Goal: Task Accomplishment & Management: Use online tool/utility

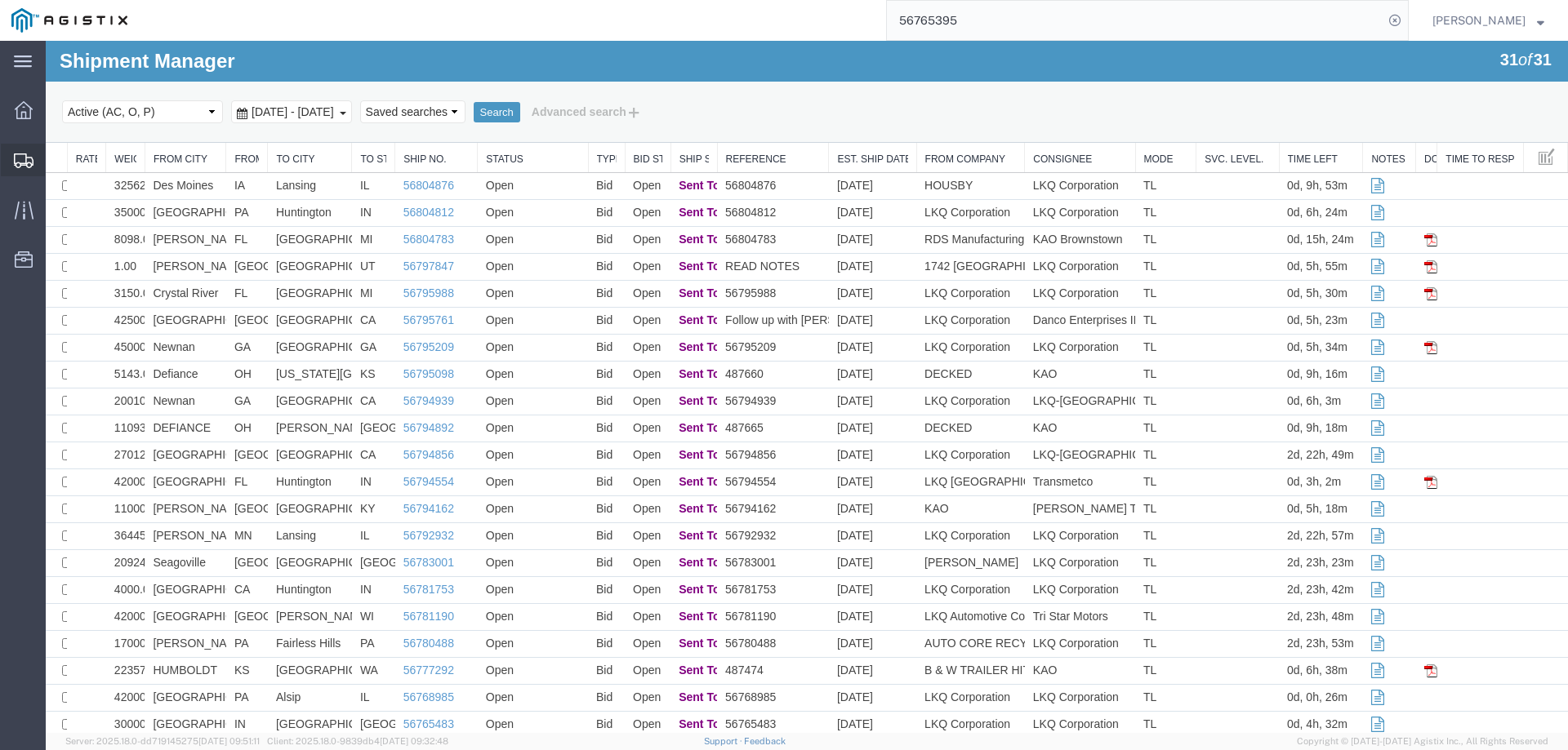
click at [28, 157] on icon at bounding box center [24, 161] width 20 height 15
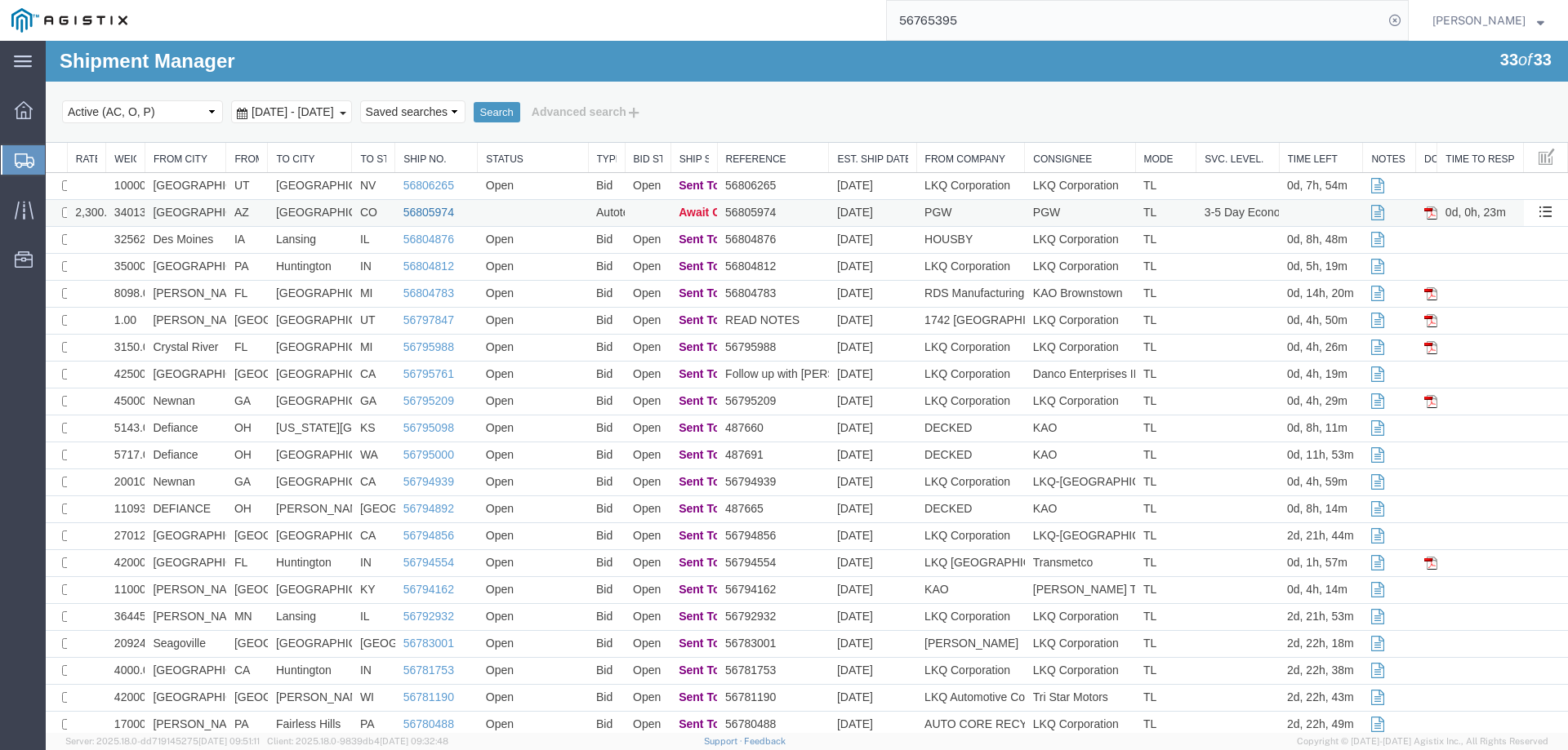
click at [424, 209] on link "56805974" at bounding box center [429, 212] width 51 height 13
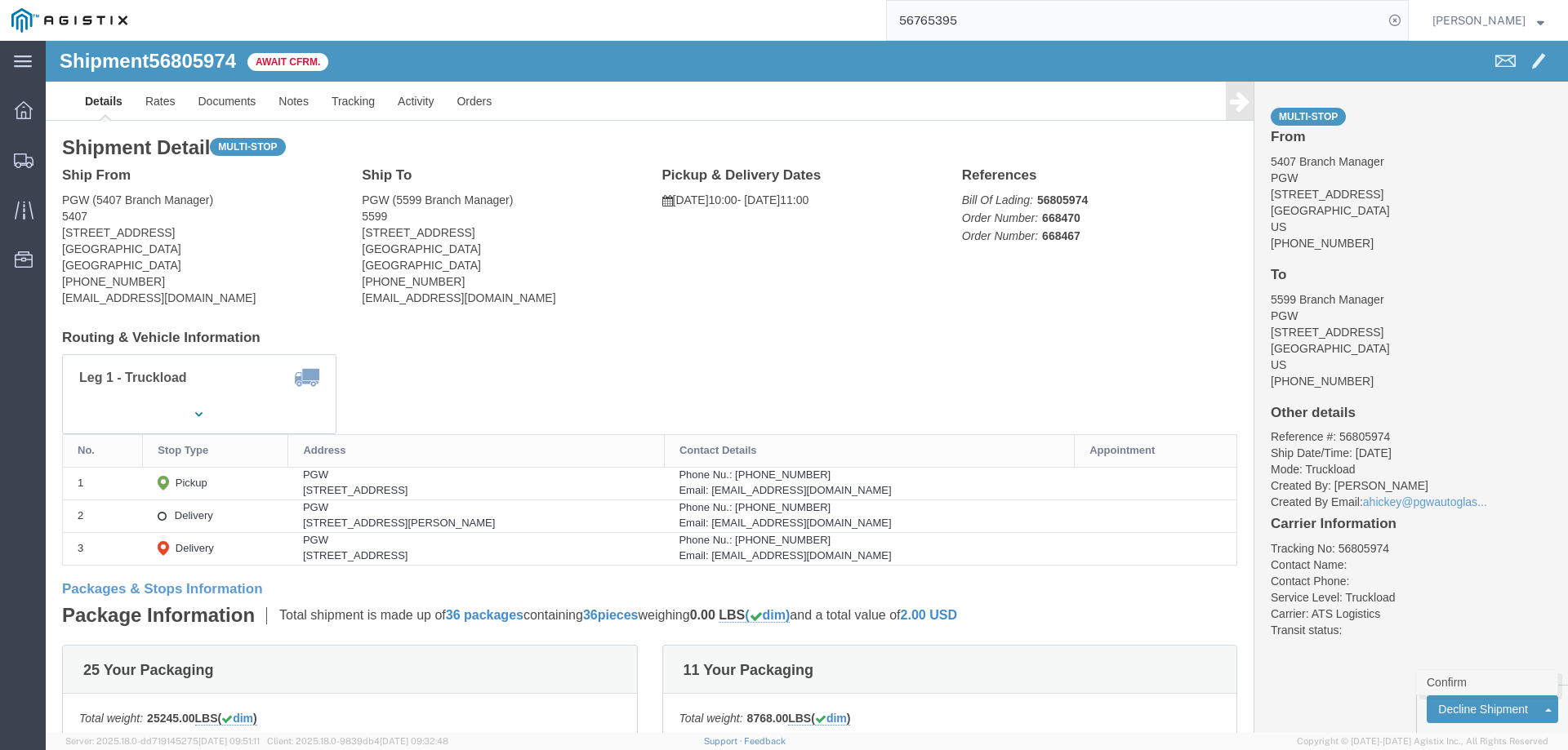
click link "Confirm"
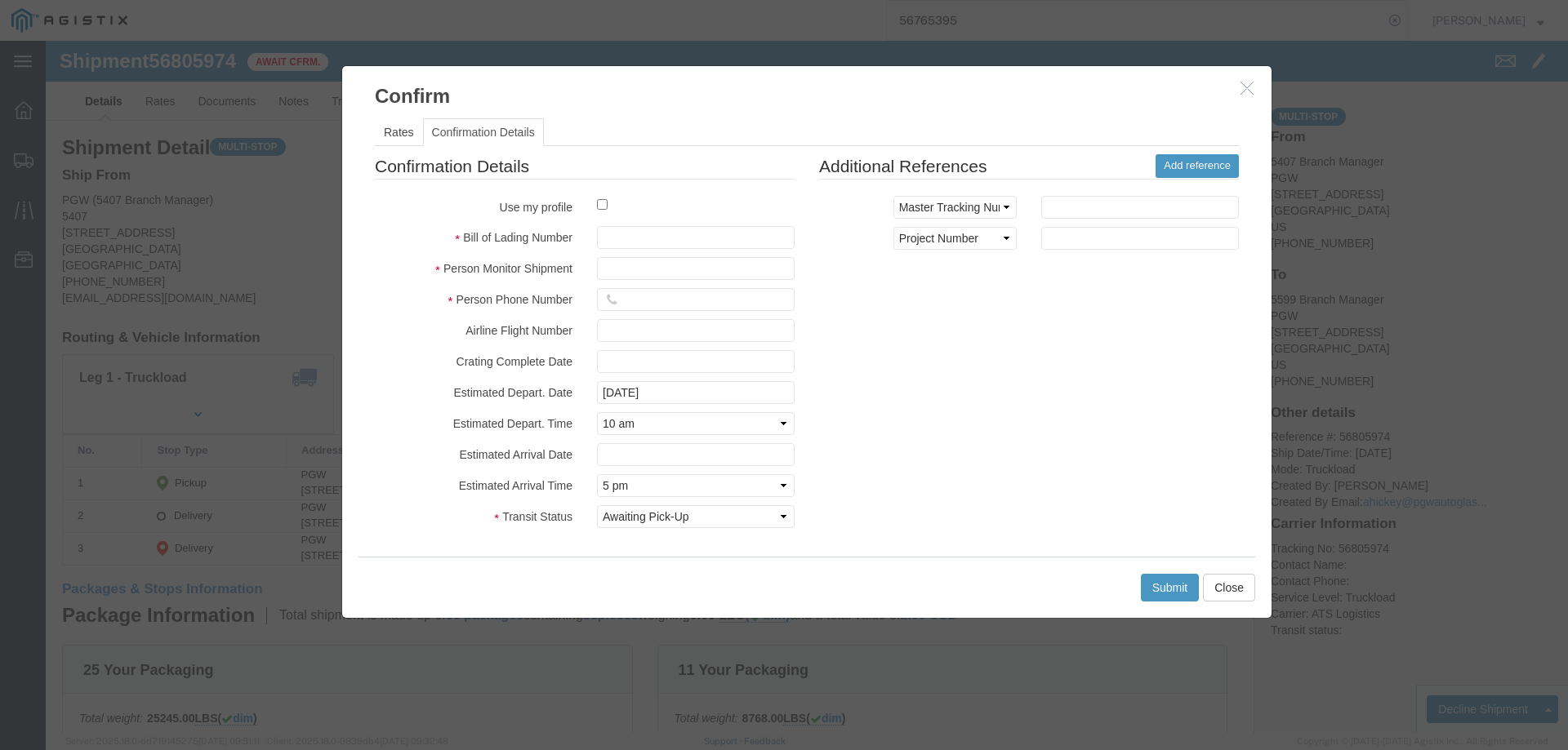
click label
click input "checkbox"
checkbox input "true"
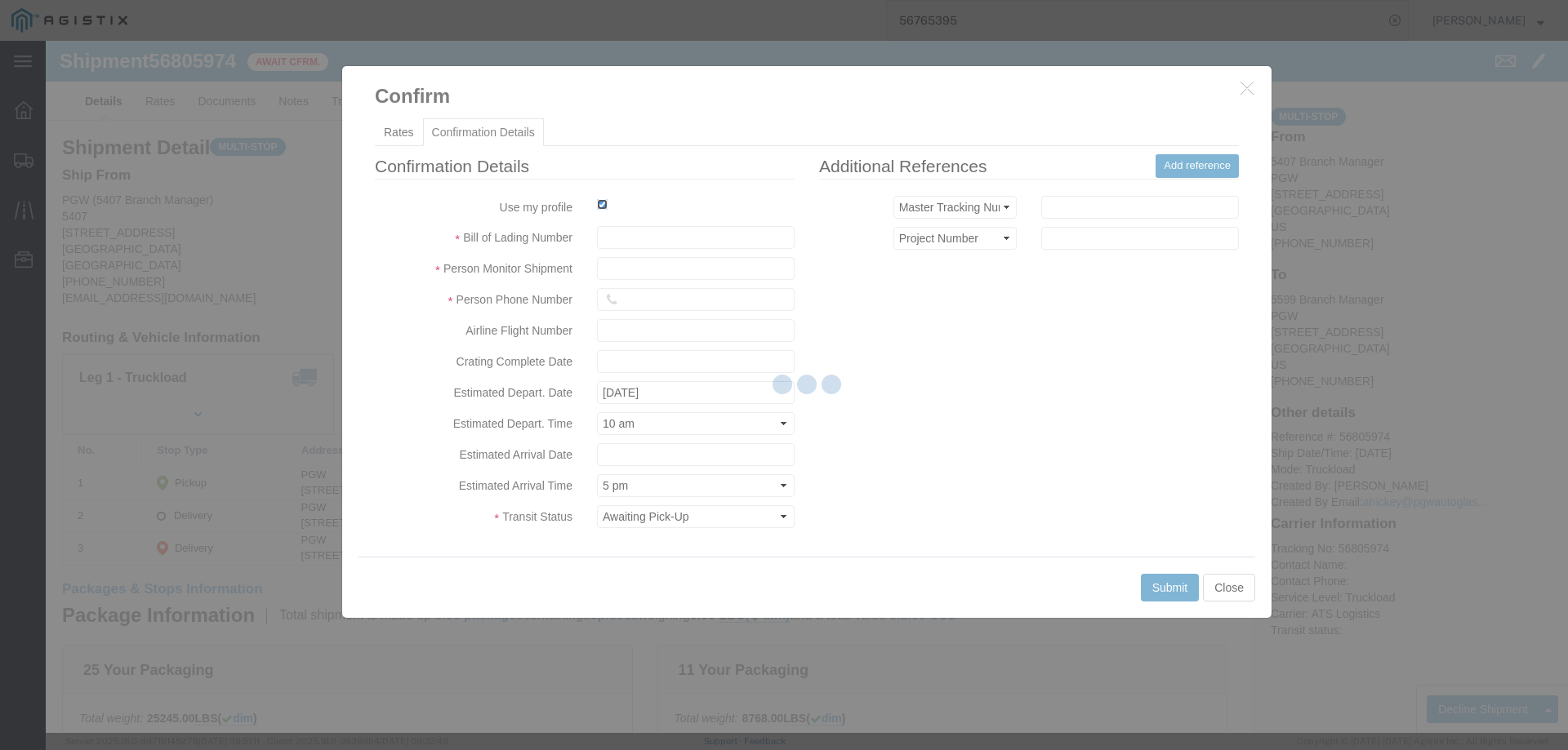
type input "[PERSON_NAME]"
type input "3204977237"
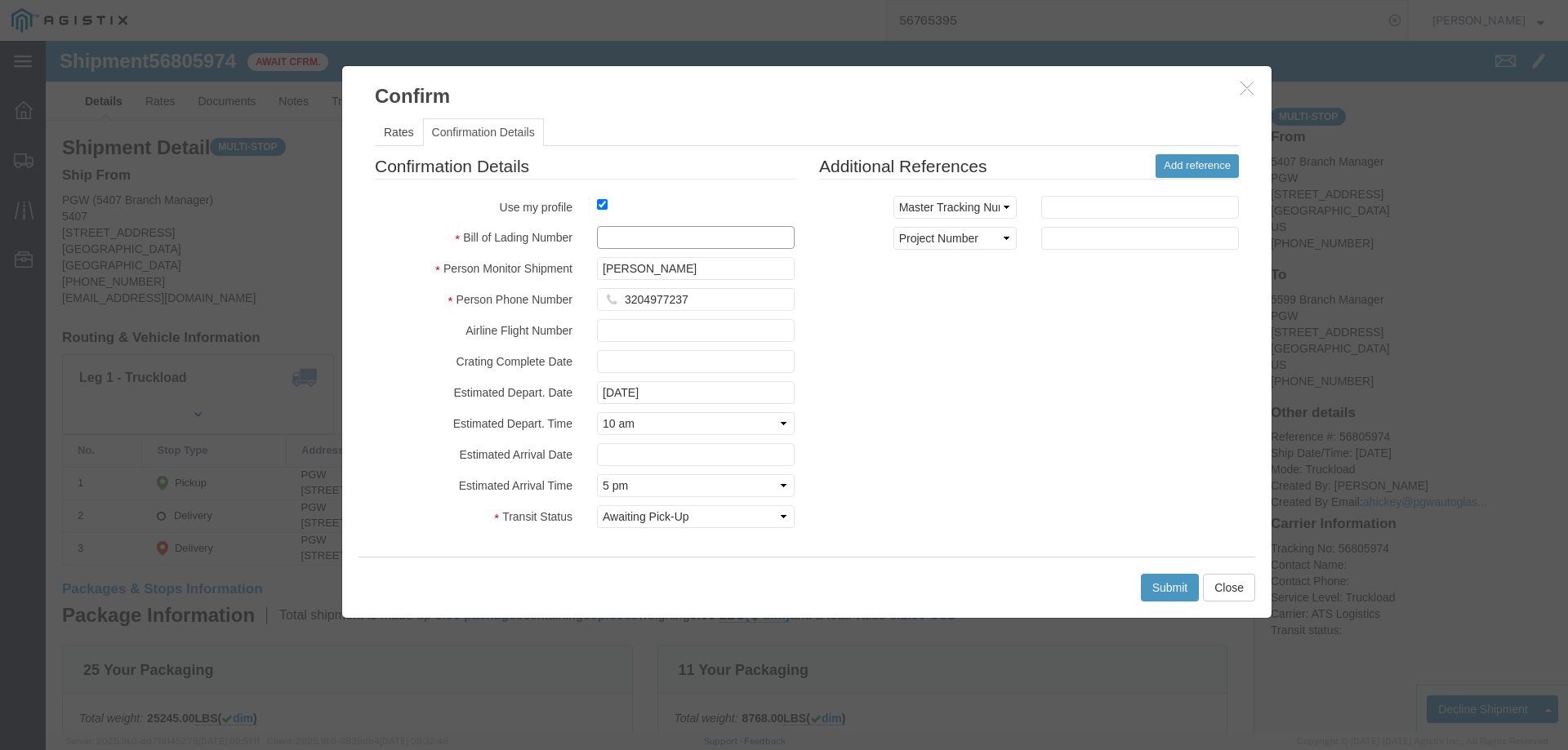
click input "text"
type input "56805974"
click button "Submit"
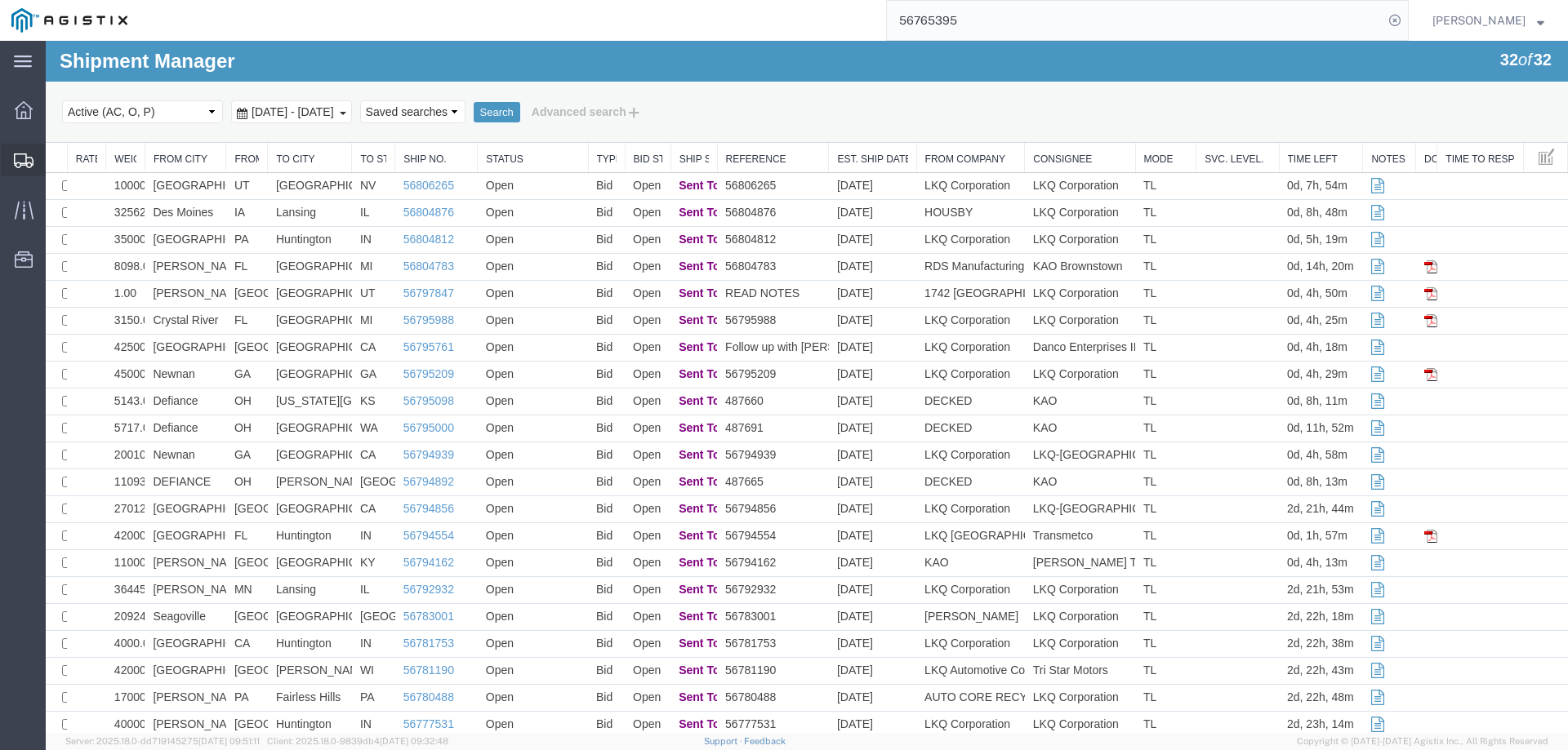
click at [19, 153] on icon at bounding box center [24, 161] width 20 height 15
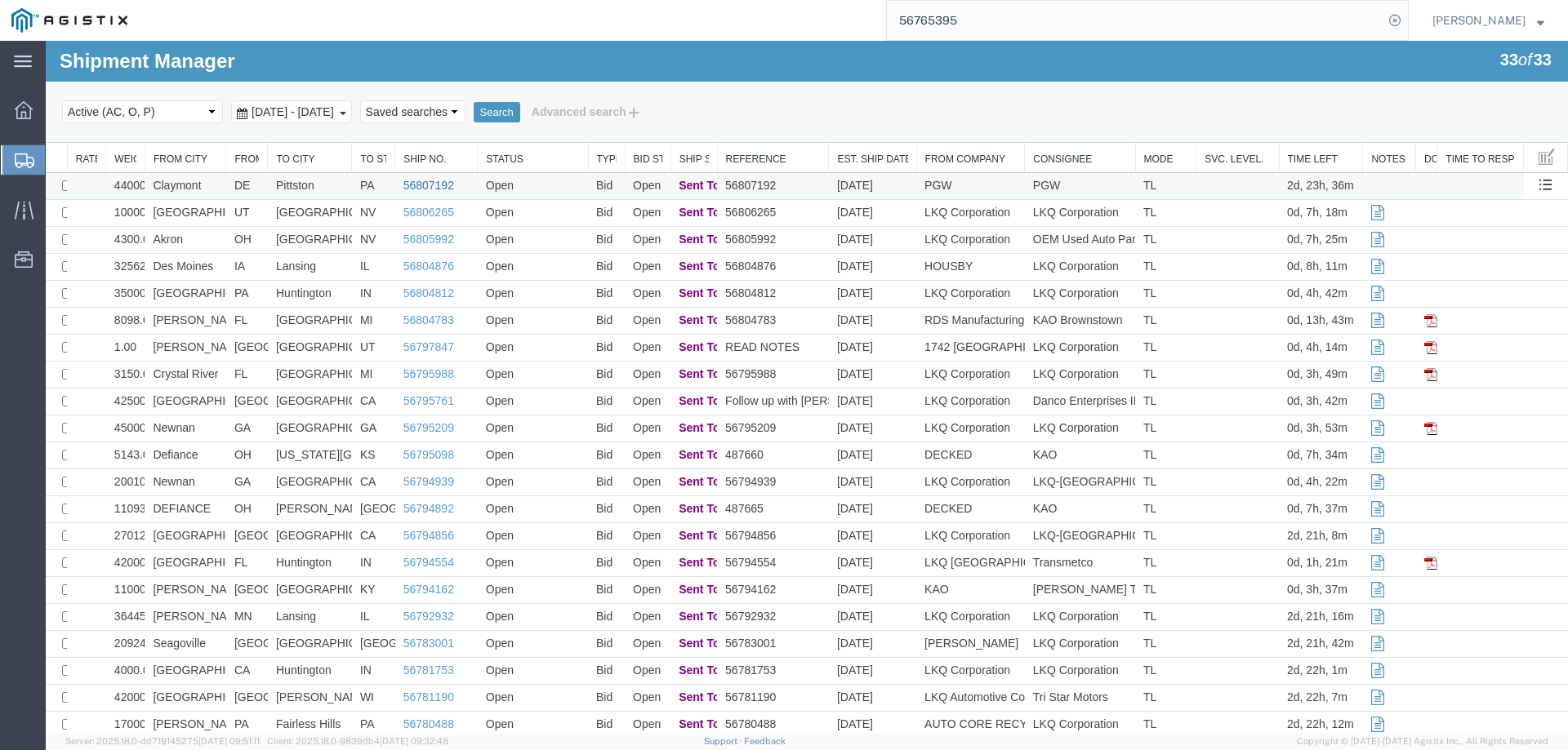
click at [418, 184] on link "56807192" at bounding box center [429, 185] width 51 height 13
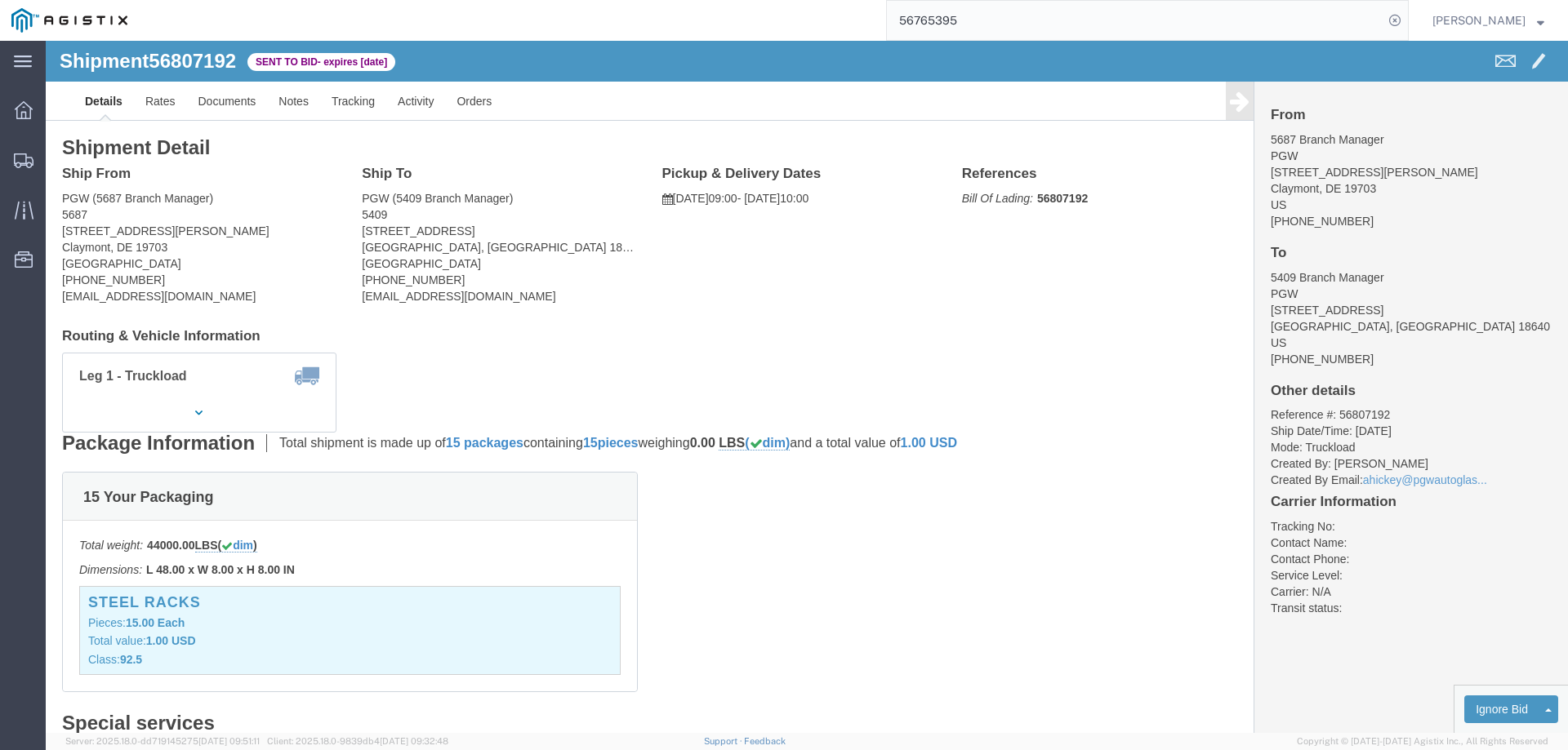
click b "56807192"
copy b "56807192"
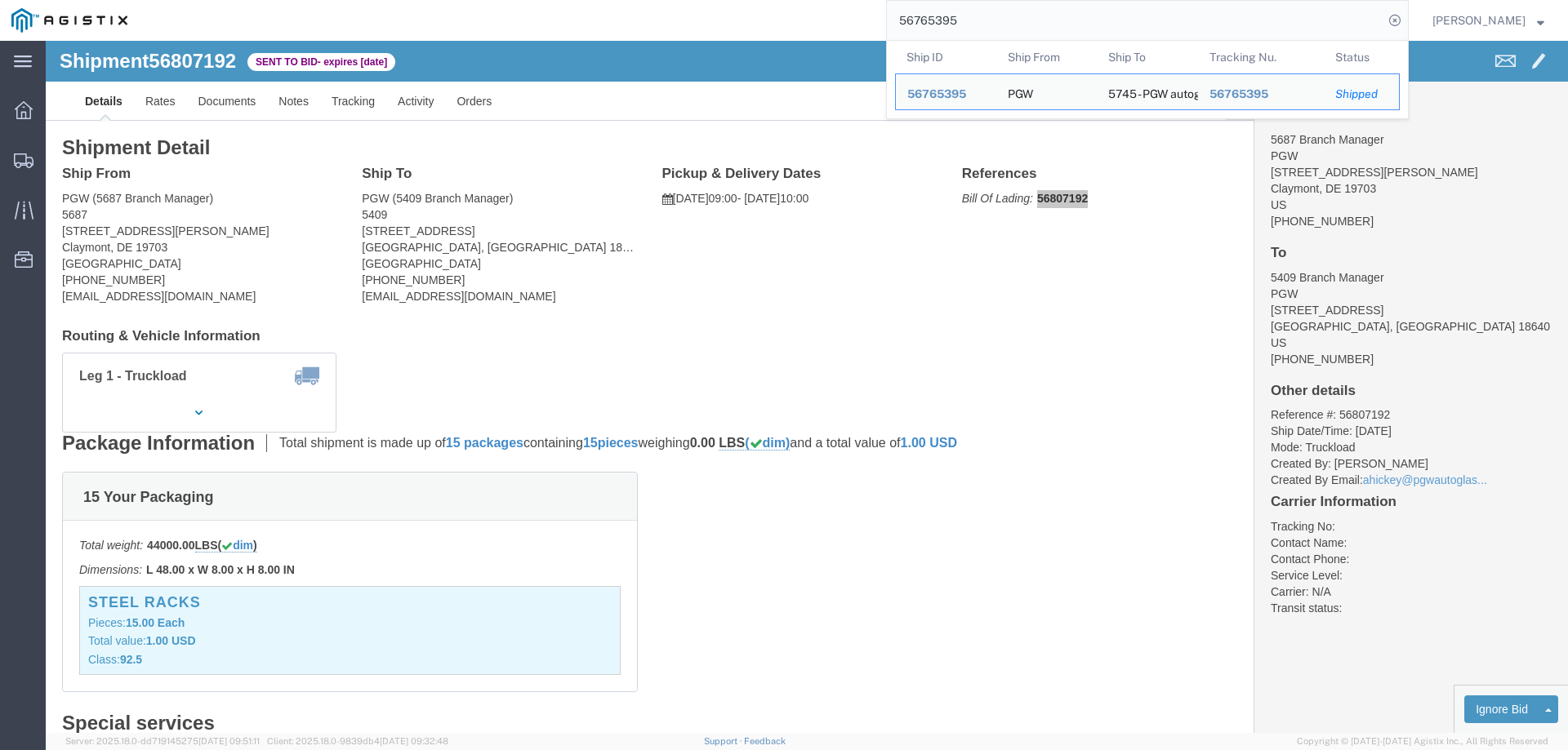
drag, startPoint x: 1017, startPoint y: 23, endPoint x: 724, endPoint y: 23, distance: 293.0
click at [724, 23] on div "56765395 Ship ID Ship From Ship To Tracking Nu. Status Ship ID 56765395 Ship Fr…" at bounding box center [774, 20] width 1270 height 41
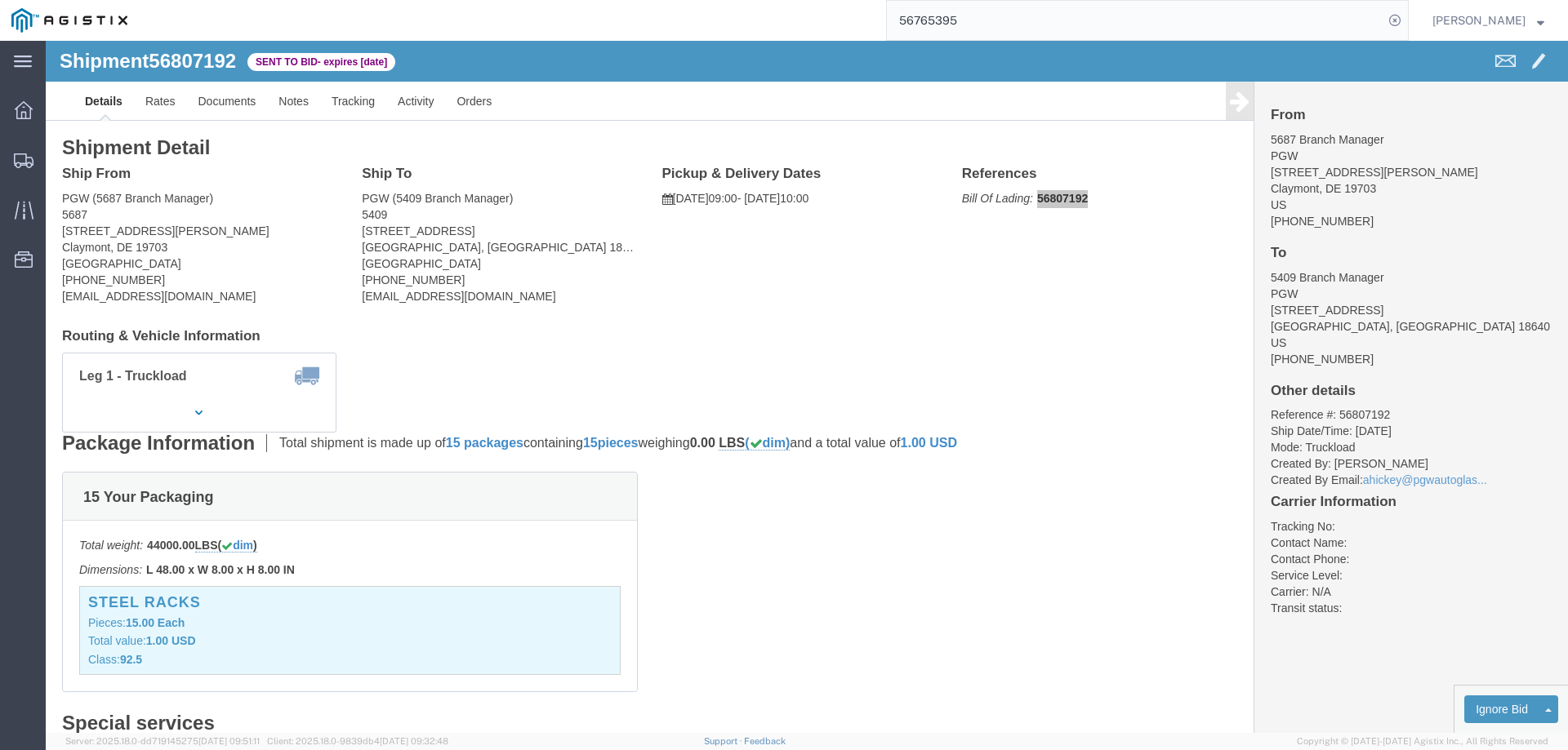
paste input "90276"
type input "56790276"
click at [1406, 13] on icon at bounding box center [1394, 20] width 23 height 23
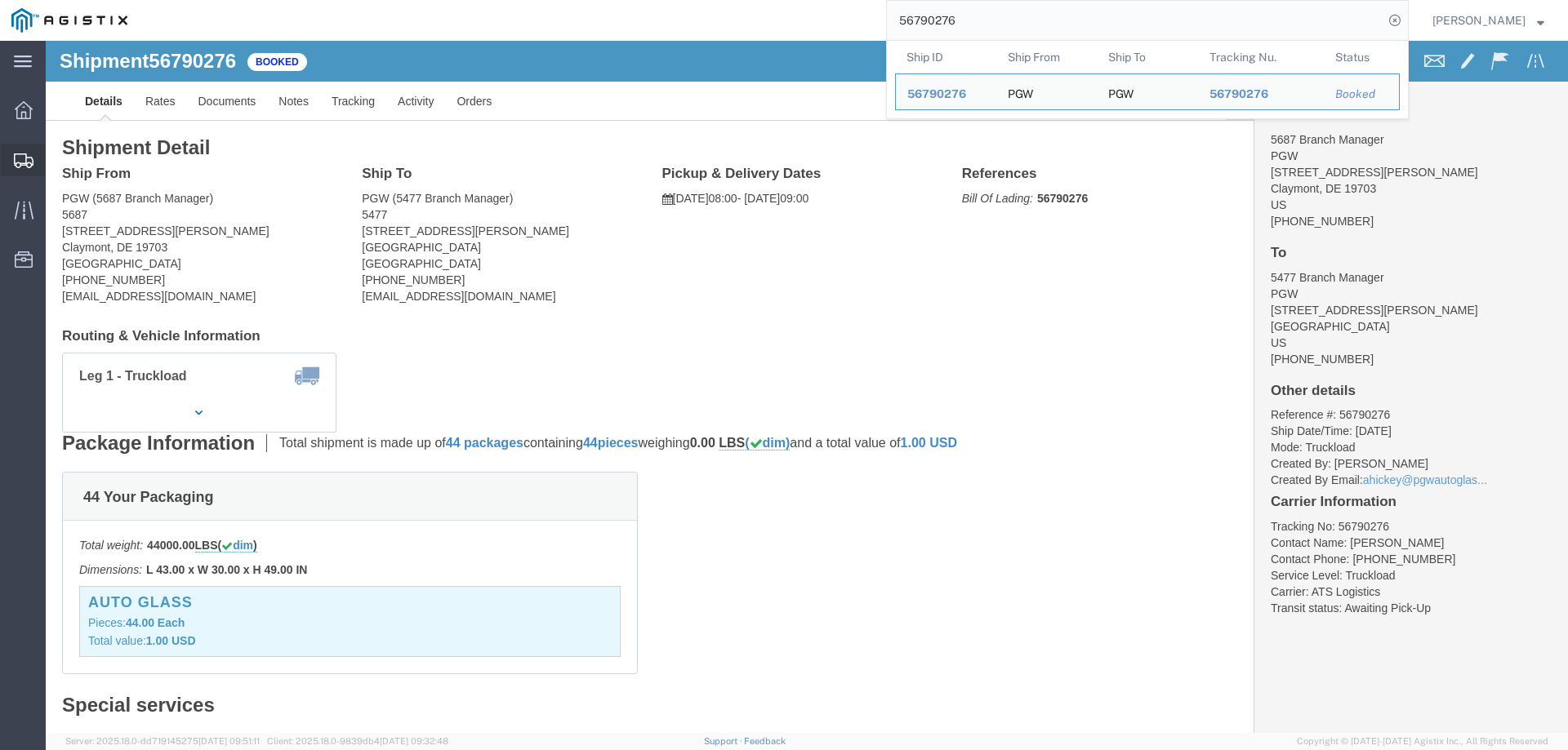
click at [33, 157] on icon at bounding box center [24, 161] width 20 height 15
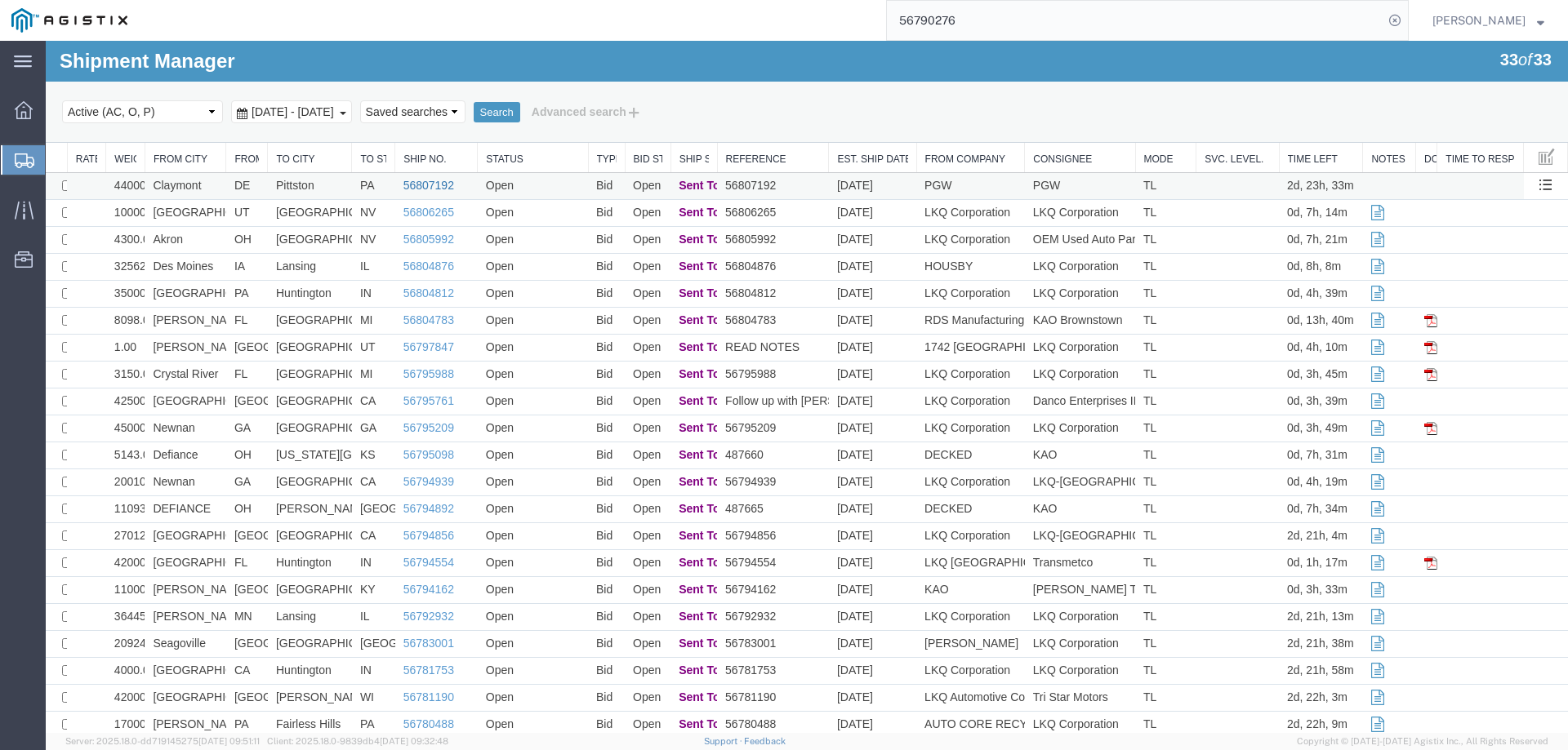
click at [423, 184] on link "56807192" at bounding box center [429, 185] width 51 height 13
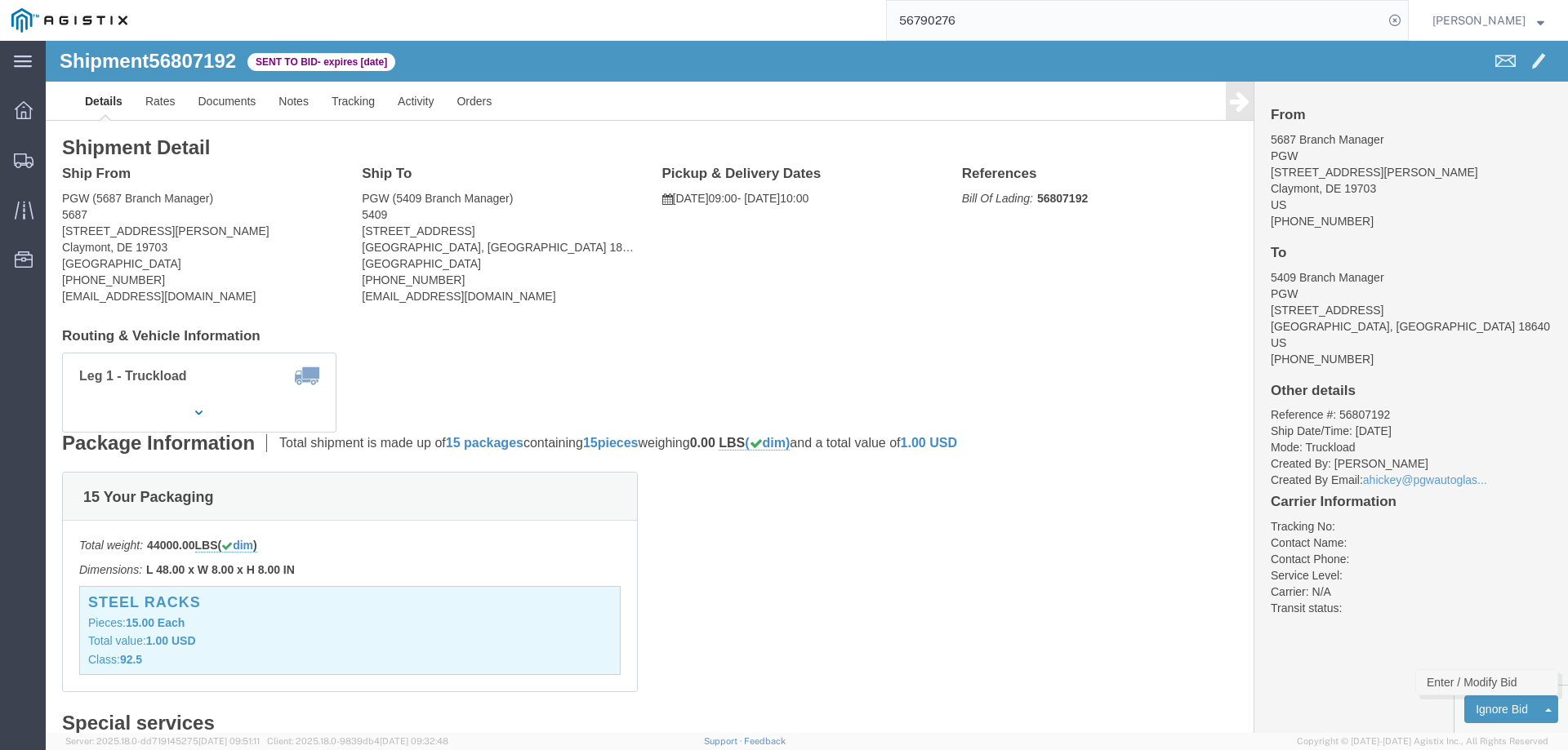
click link "Enter / Modify Bid"
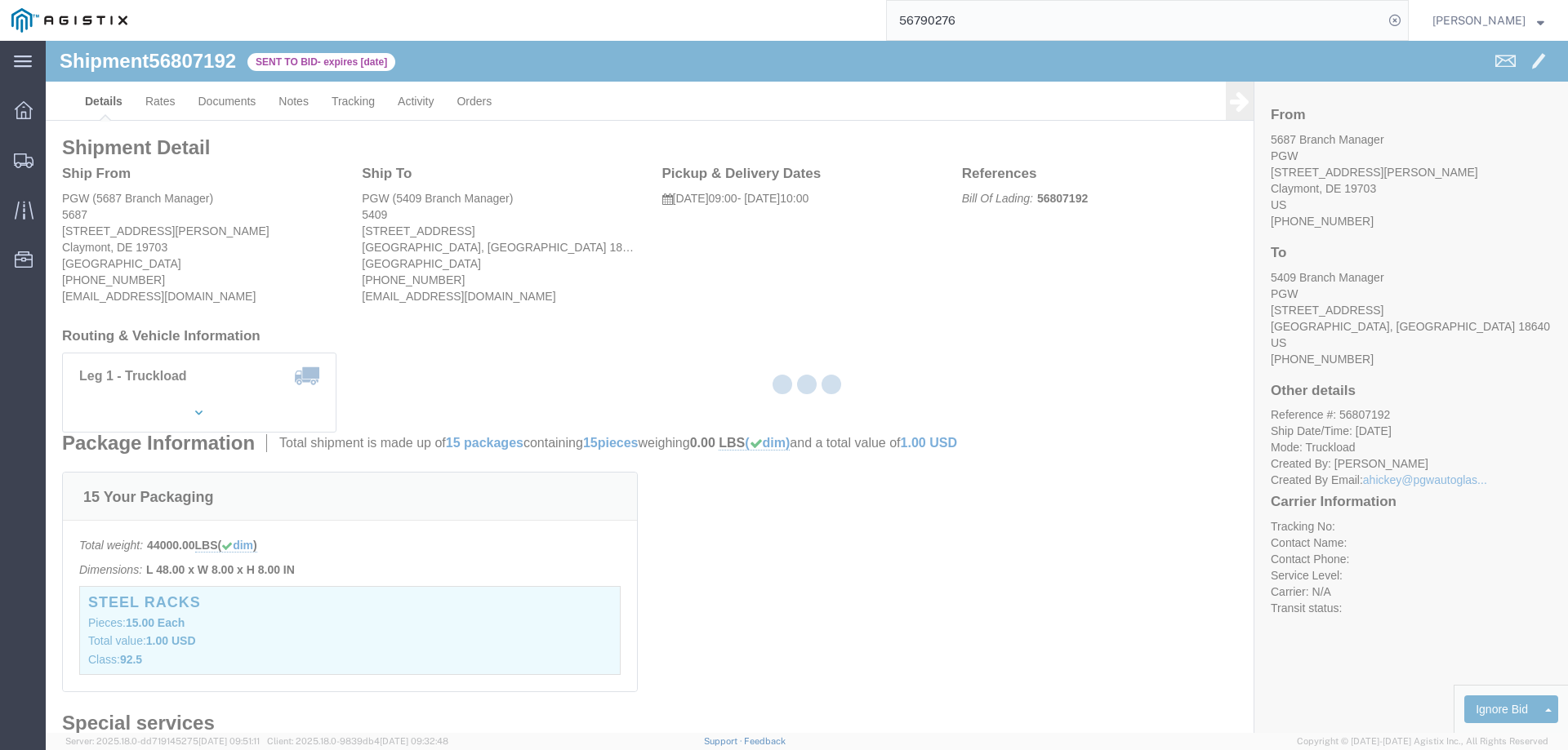
select select "146"
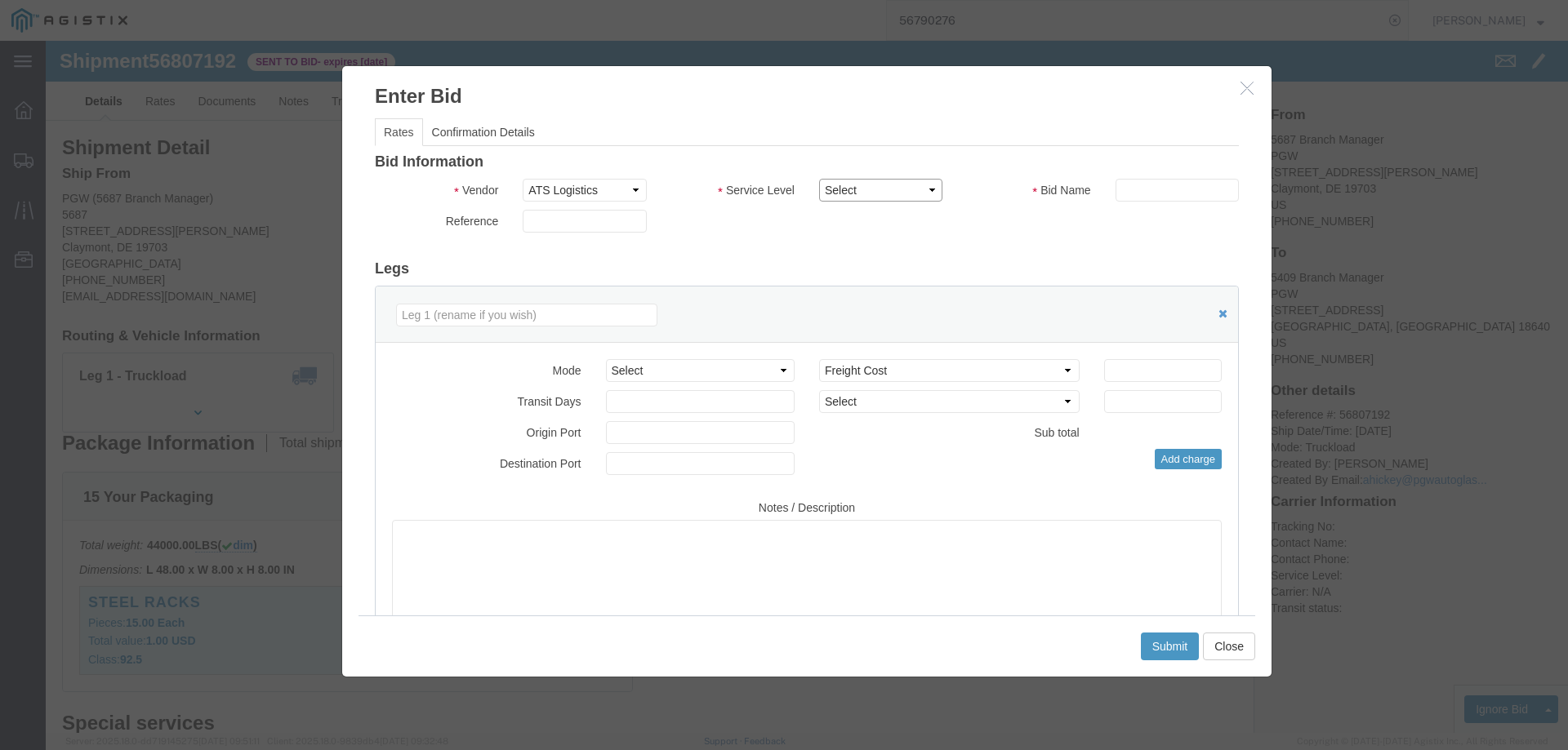
click select "Select CONESTOGA DFRM/STEP Economy TL Flatbed Intermodal LTL Standard Next Day …"
select select "25032"
click select "Select CONESTOGA DFRM/STEP Economy TL Flatbed Intermodal LTL Standard Next Day …"
drag, startPoint x: 1095, startPoint y: 157, endPoint x: 1107, endPoint y: 145, distance: 17.0
click input "text"
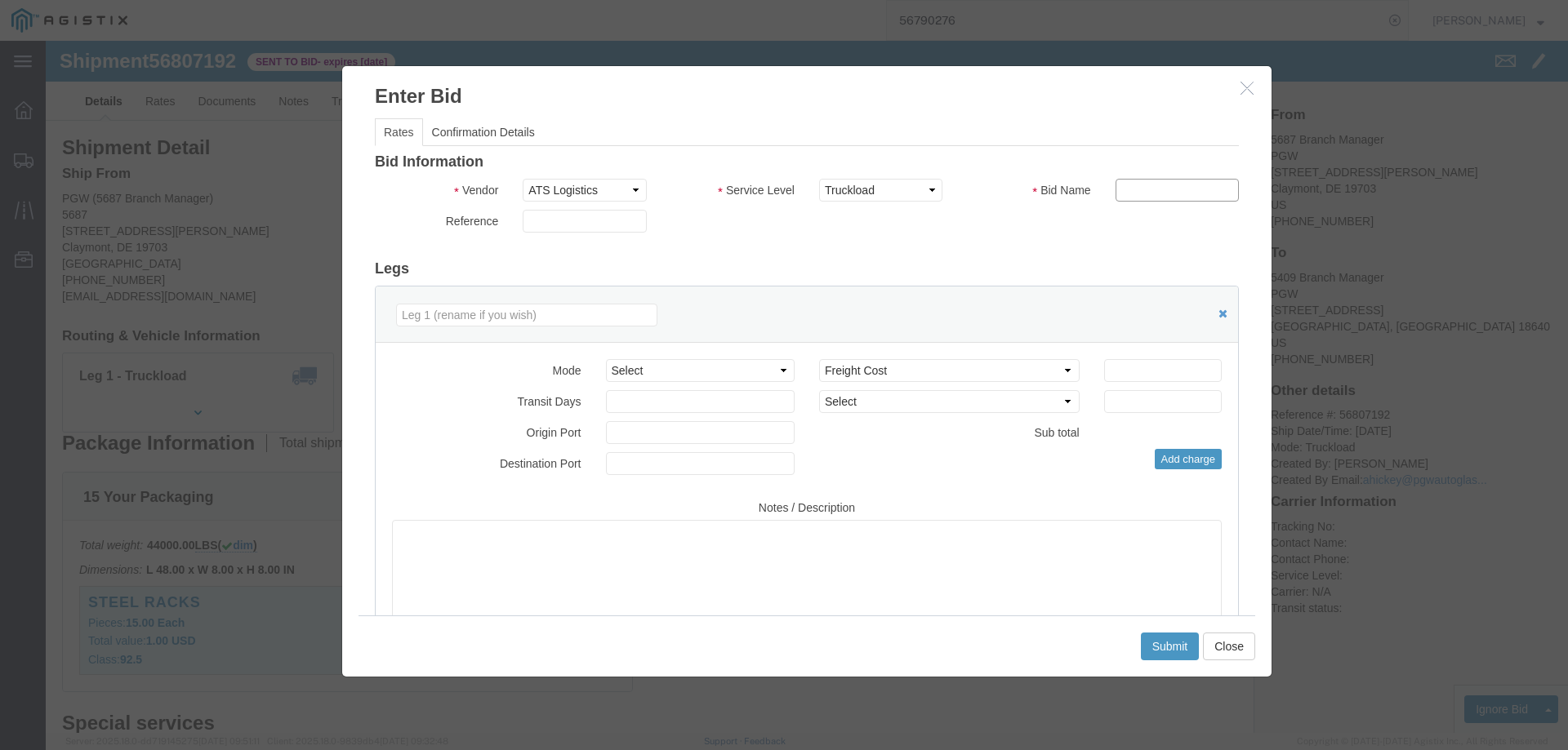
type input "ats"
click input "number"
type input "685"
click button "Submit"
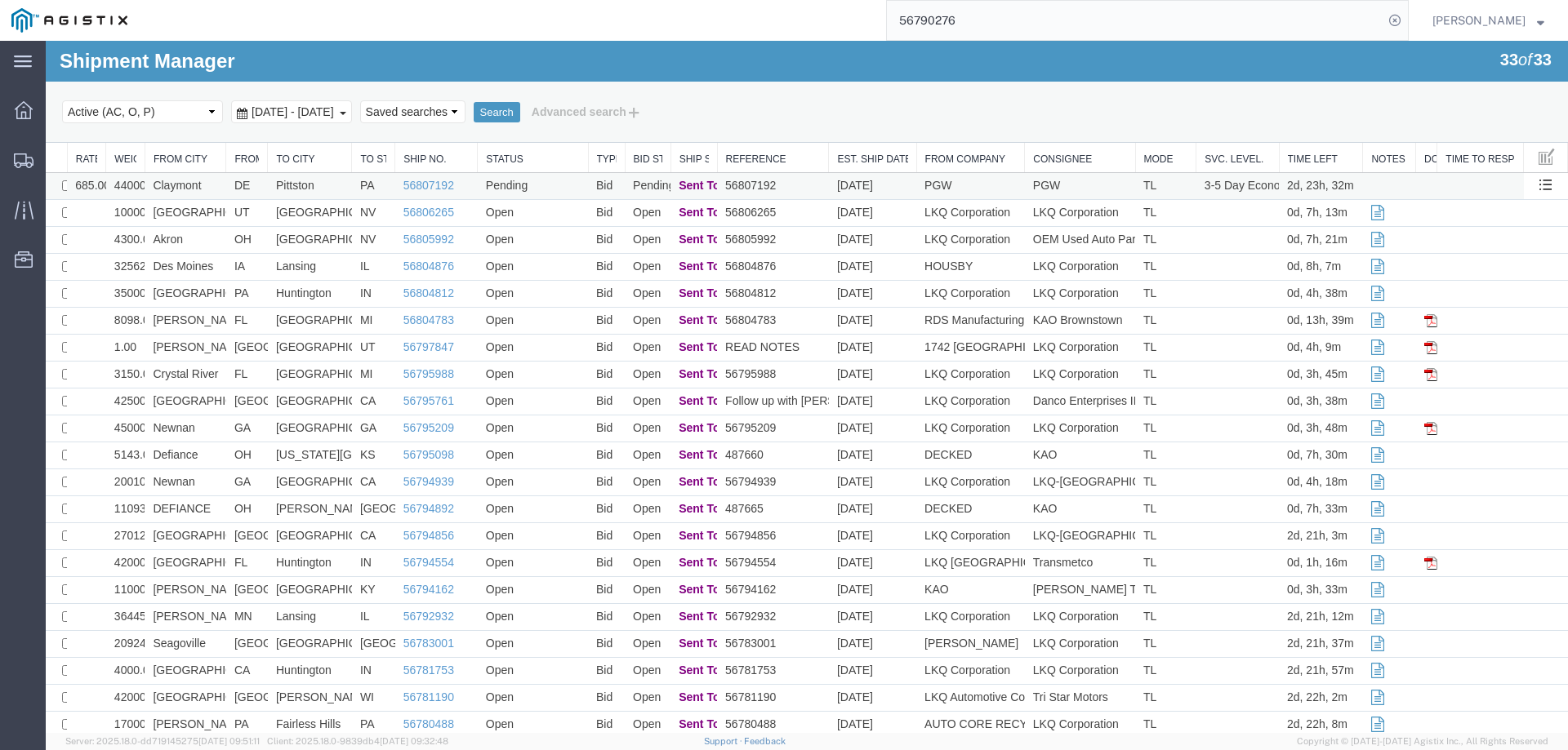
click at [342, 188] on td "Pittston" at bounding box center [310, 187] width 84 height 27
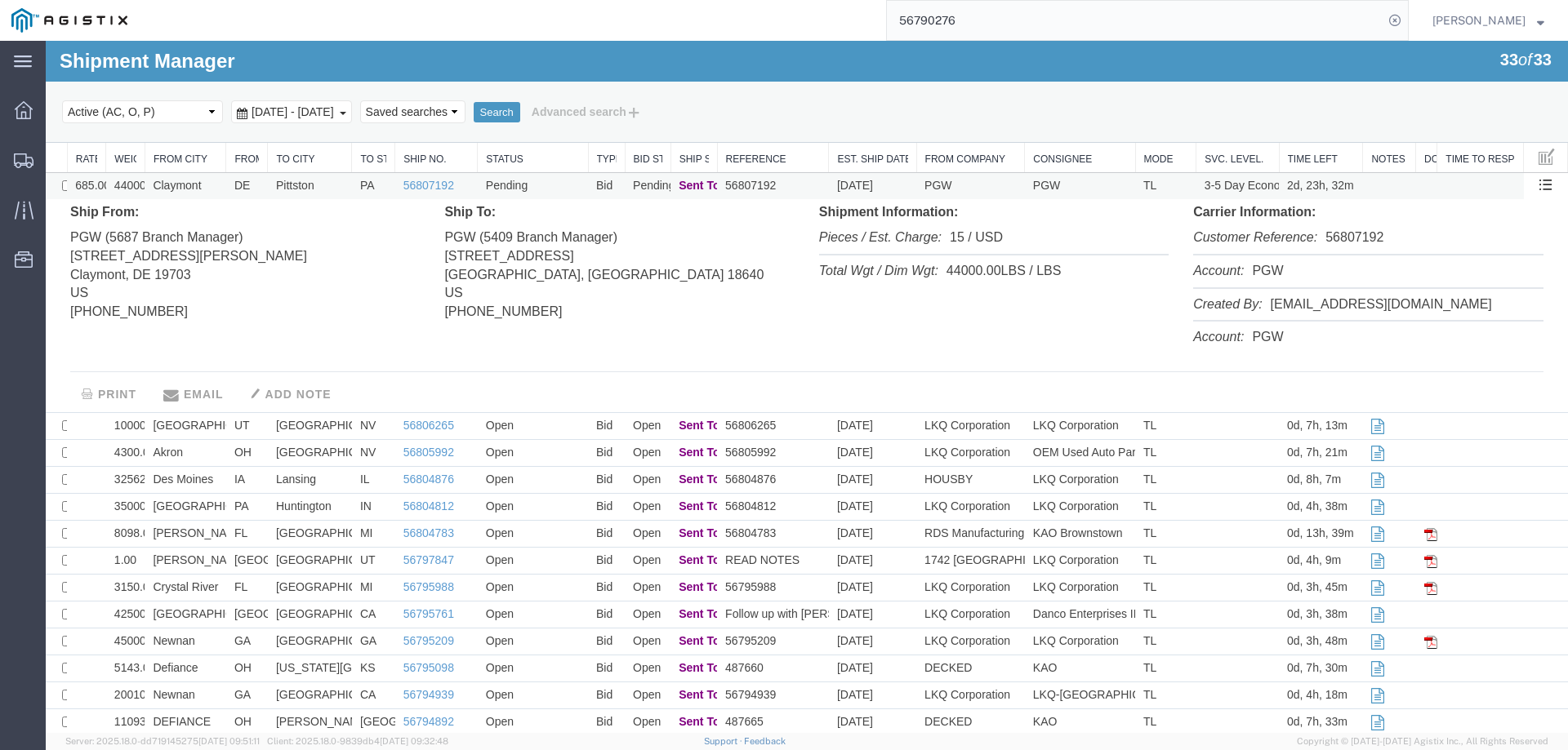
click at [342, 188] on td "Pittston" at bounding box center [310, 187] width 84 height 27
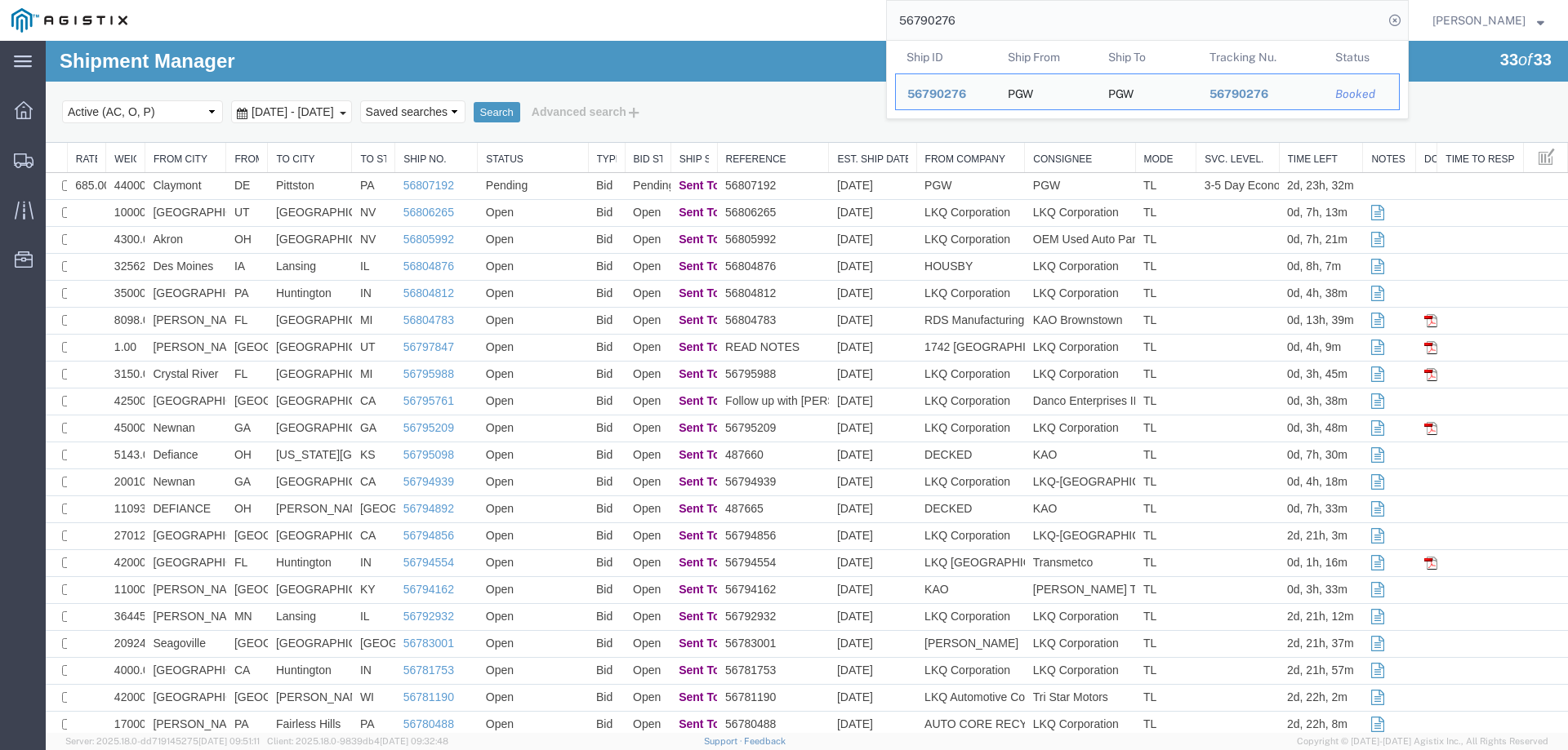
click at [1007, 22] on input "56790276" at bounding box center [1135, 20] width 497 height 39
drag, startPoint x: 1007, startPoint y: 22, endPoint x: 853, endPoint y: 18, distance: 154.1
click at [853, 19] on div "56790276 Ship ID Ship From Ship To Tracking Nu. Status Ship ID 56790276 Ship Fr…" at bounding box center [774, 20] width 1270 height 41
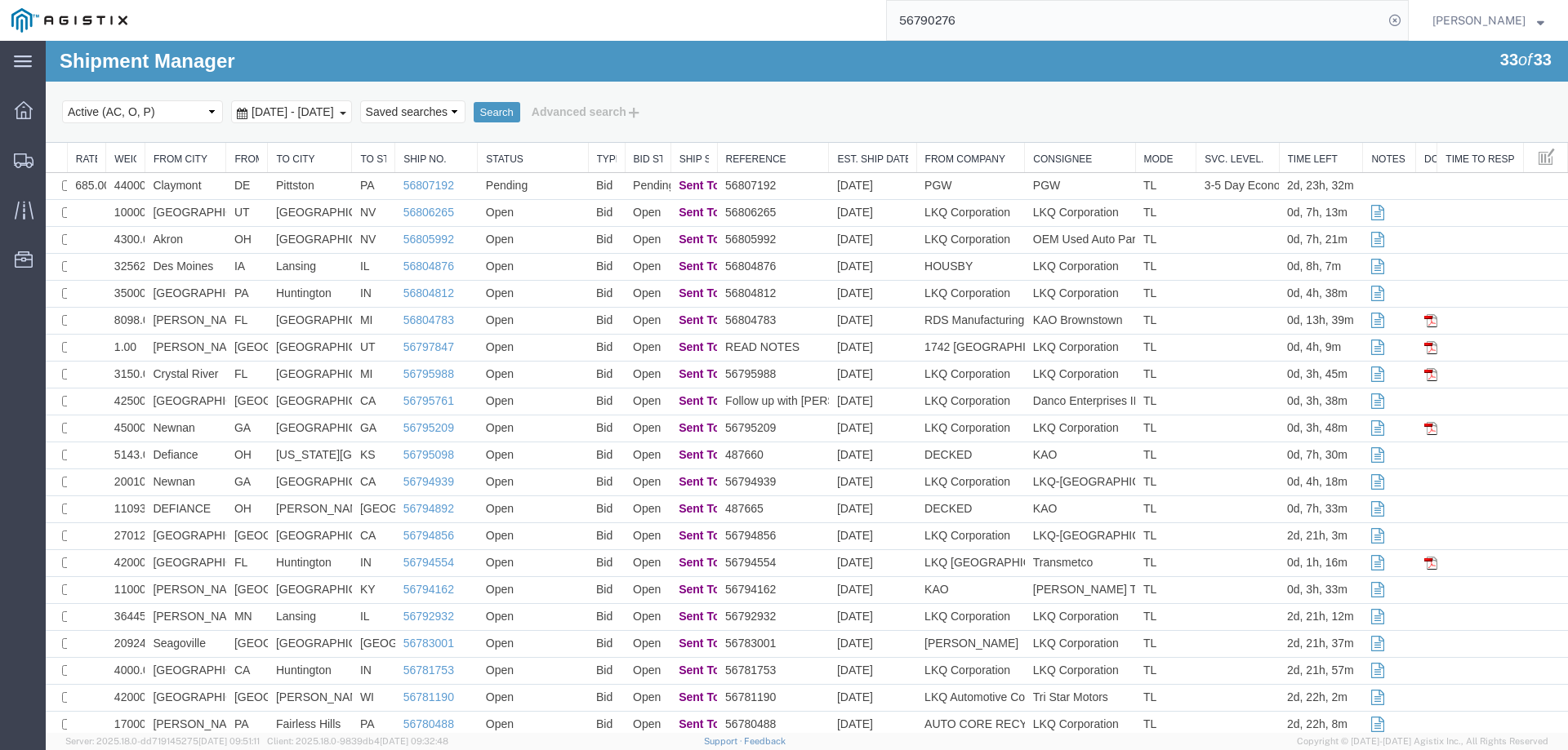
paste input "77973"
click at [1406, 19] on icon at bounding box center [1394, 20] width 23 height 23
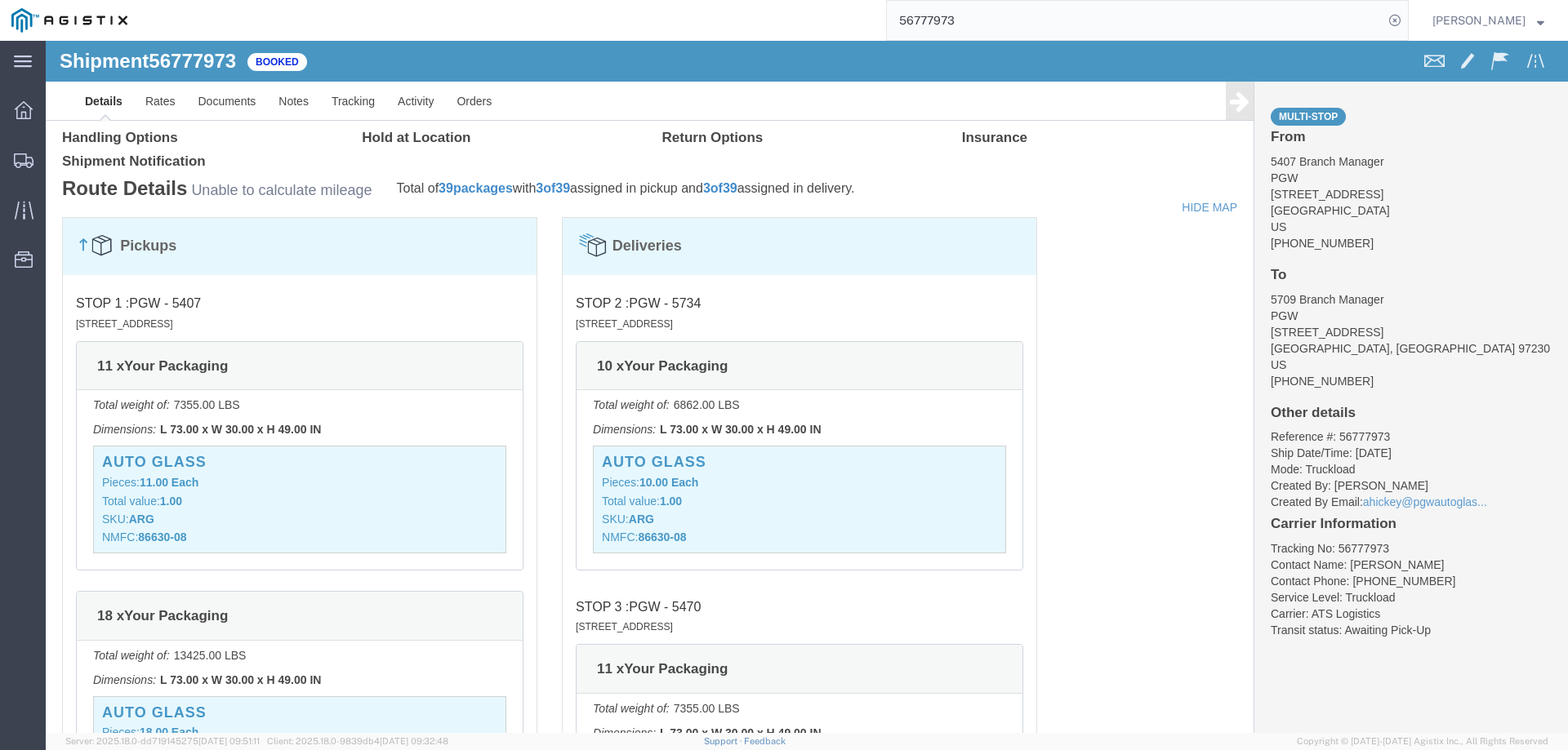
scroll to position [1306, 0]
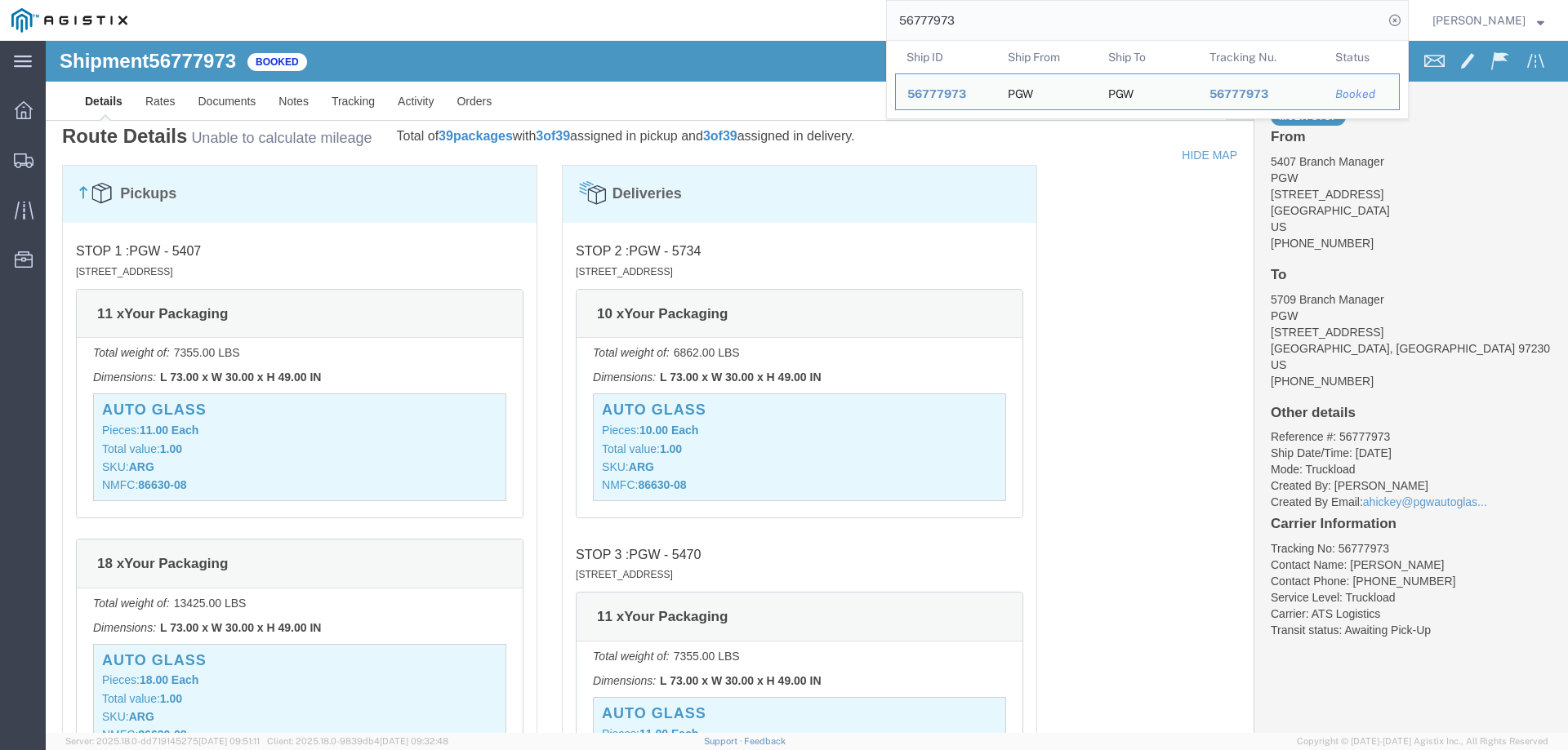
click at [989, 26] on input "56777973" at bounding box center [1135, 20] width 497 height 39
drag, startPoint x: 1007, startPoint y: 20, endPoint x: 845, endPoint y: 30, distance: 162.3
click at [853, 30] on div "56777973 Ship ID Ship From Ship To Tracking Nu. Status Ship ID 56777973 Ship Fr…" at bounding box center [774, 20] width 1270 height 41
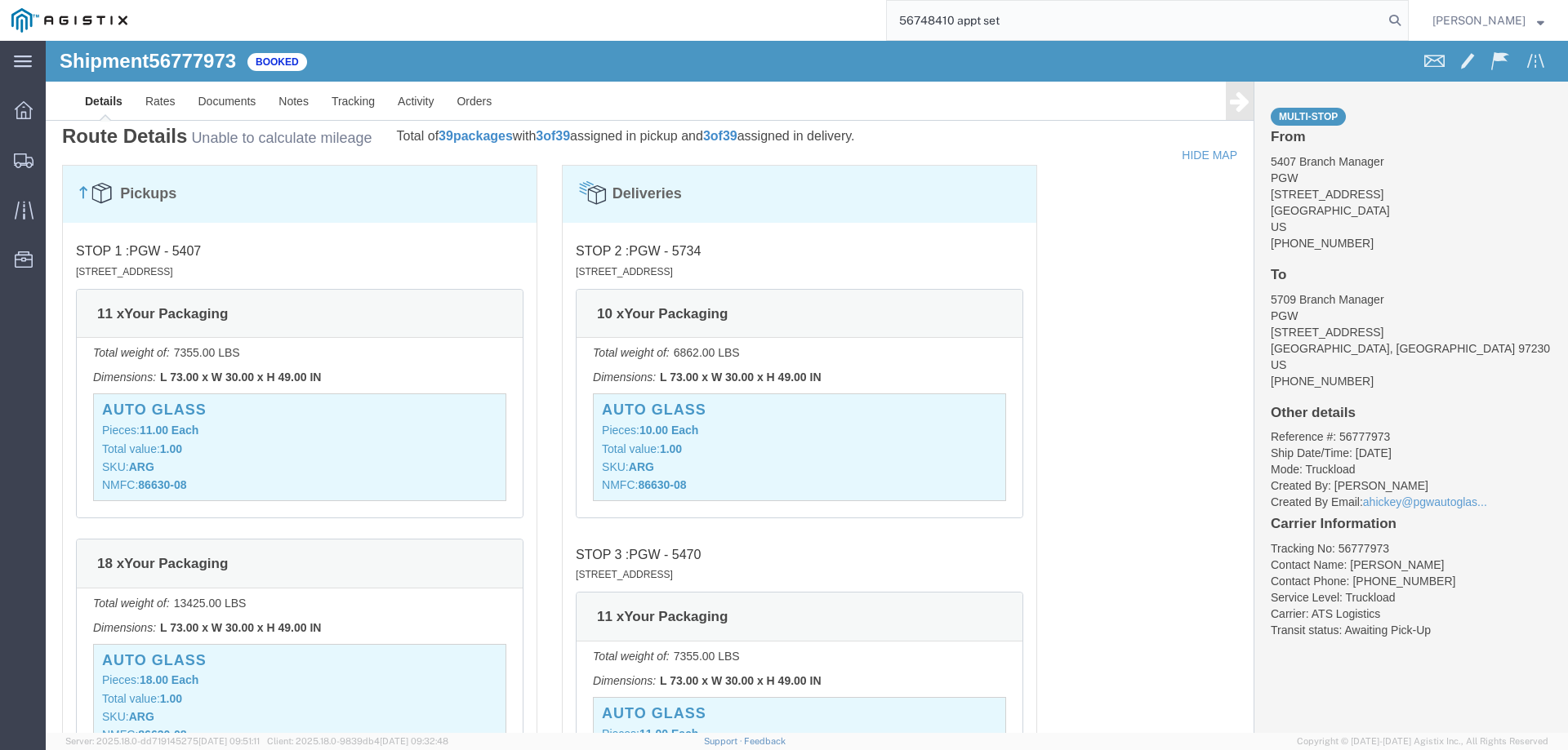
drag, startPoint x: 1014, startPoint y: 28, endPoint x: 984, endPoint y: 26, distance: 30.1
click at [984, 26] on input "56748410 appt set" at bounding box center [1135, 20] width 497 height 39
click at [1406, 20] on icon at bounding box center [1394, 20] width 23 height 23
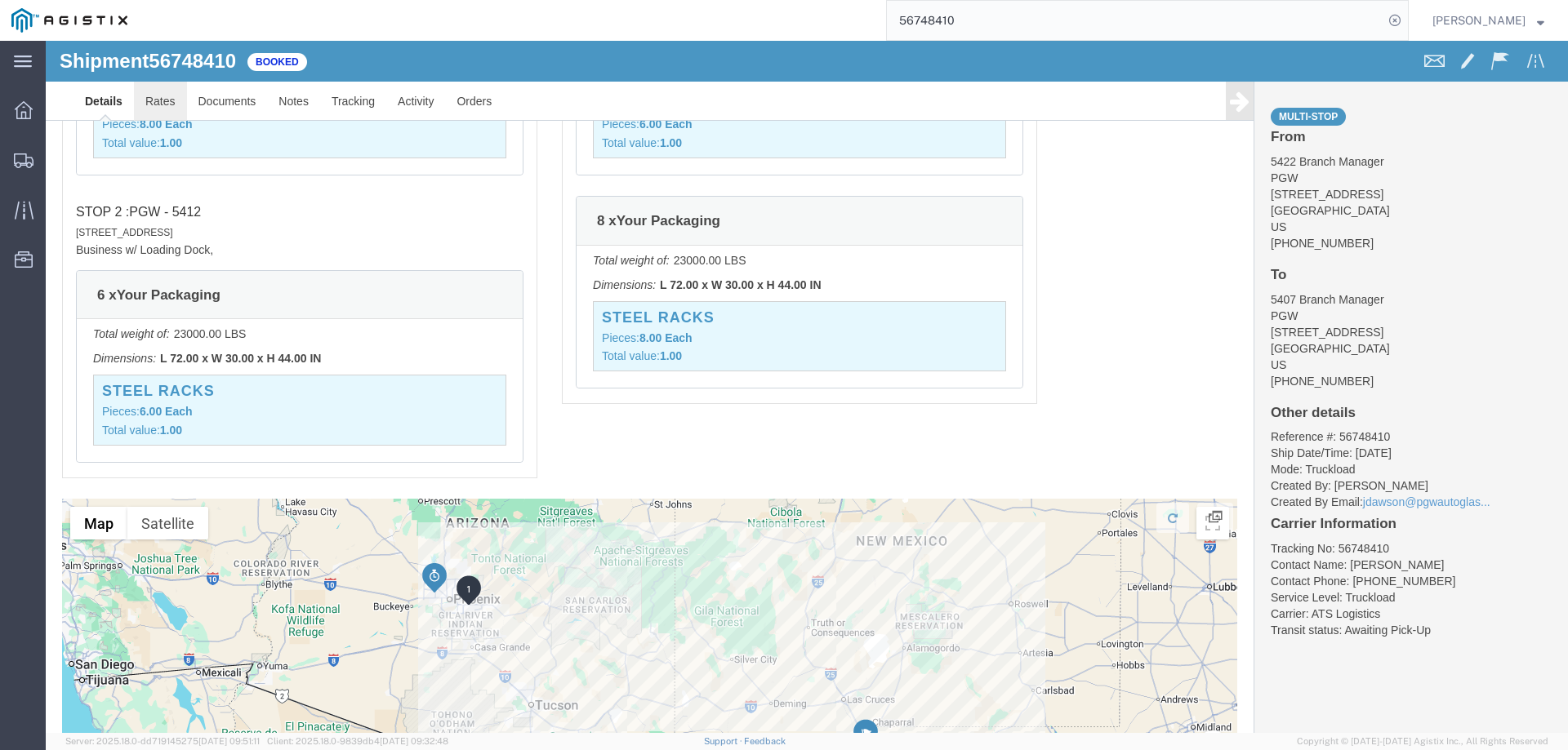
click link "Rates"
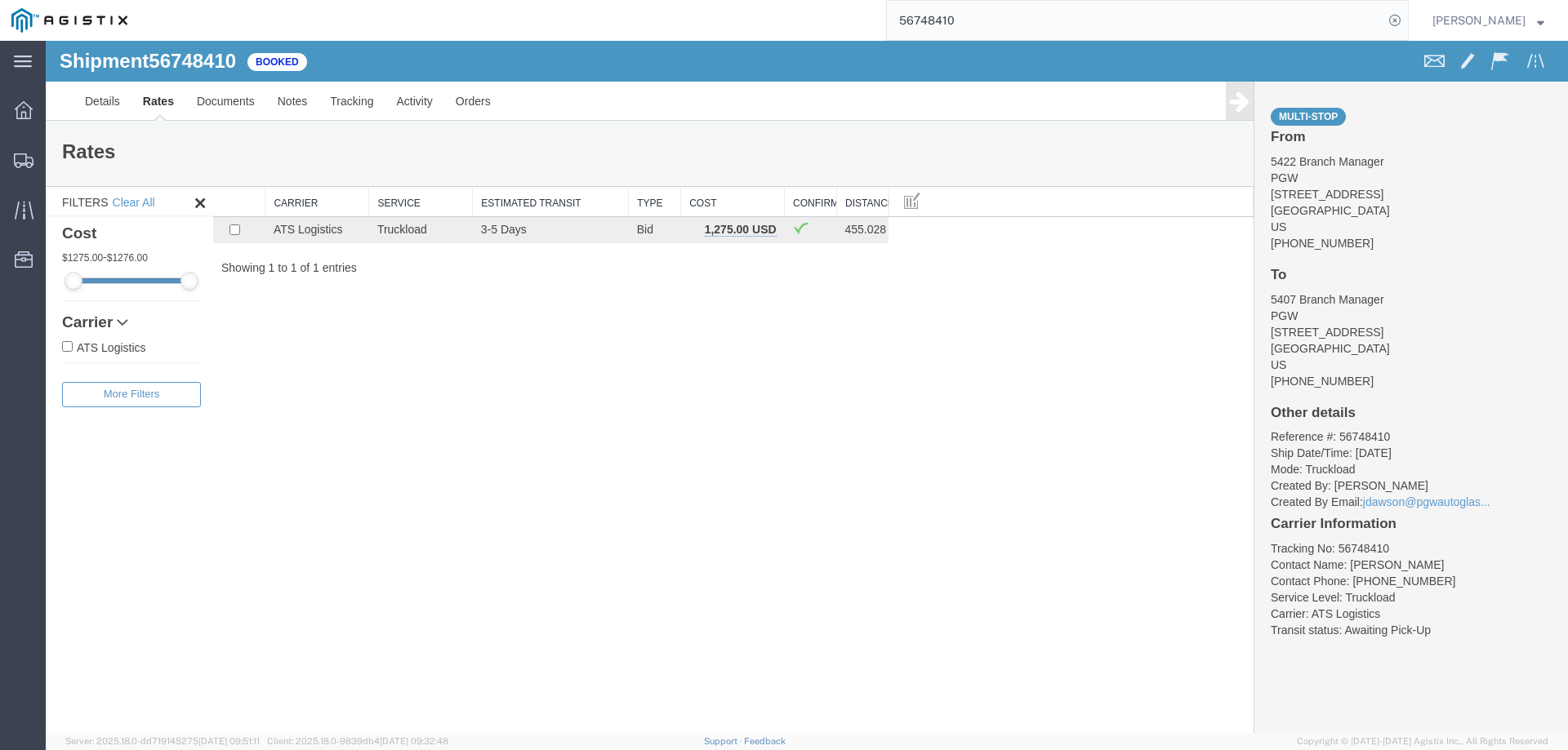
click at [686, 26] on div "56748410" at bounding box center [774, 20] width 1270 height 41
click at [20, 157] on icon at bounding box center [24, 161] width 20 height 15
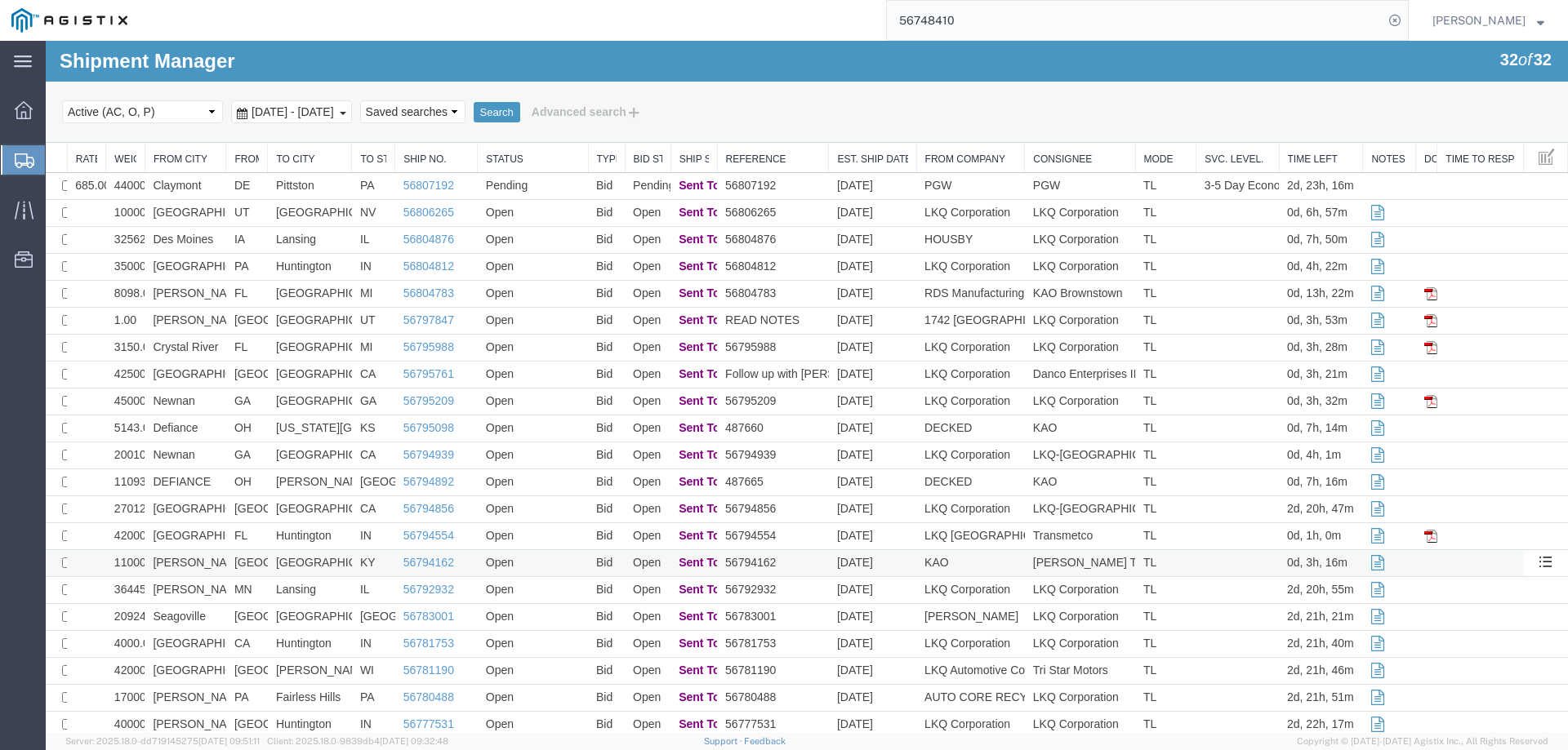
scroll to position [82, 0]
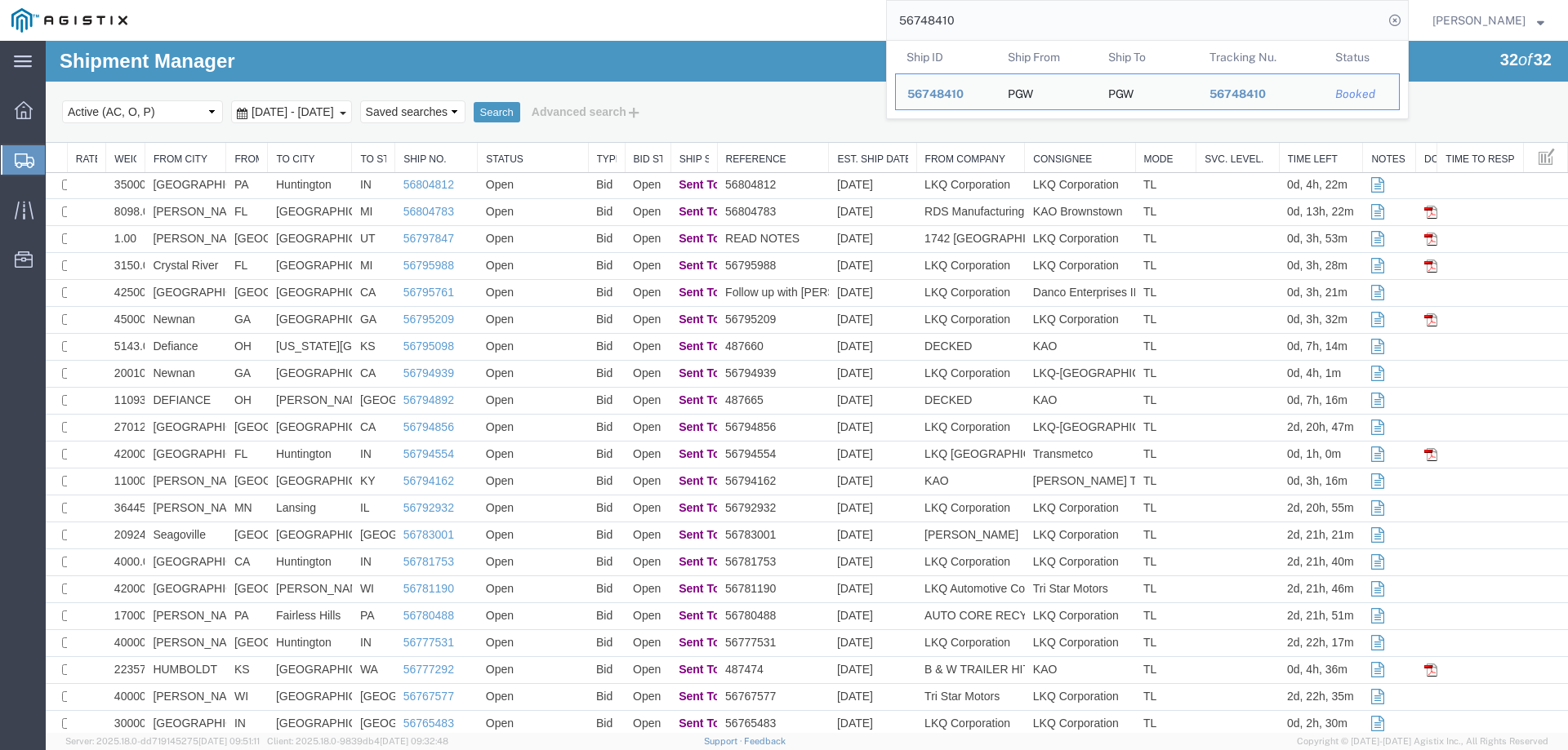
drag, startPoint x: 1003, startPoint y: 24, endPoint x: 809, endPoint y: 29, distance: 194.1
click at [809, 29] on div "56748410 Ship ID Ship From Ship To Tracking Nu. Status Ship ID 56748410 Ship Fr…" at bounding box center [774, 20] width 1270 height 41
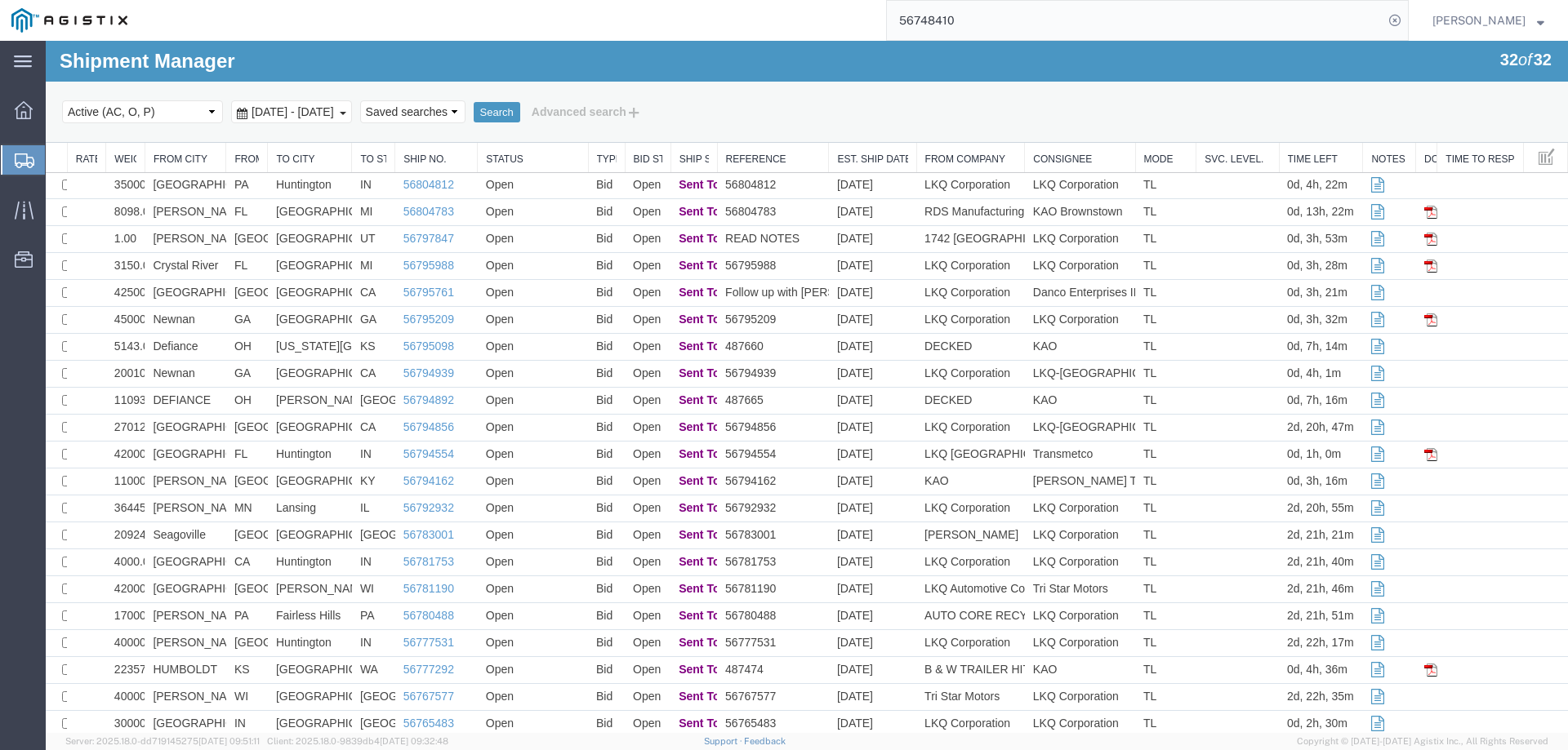
paste input "95382"
click at [1406, 22] on icon at bounding box center [1394, 20] width 23 height 23
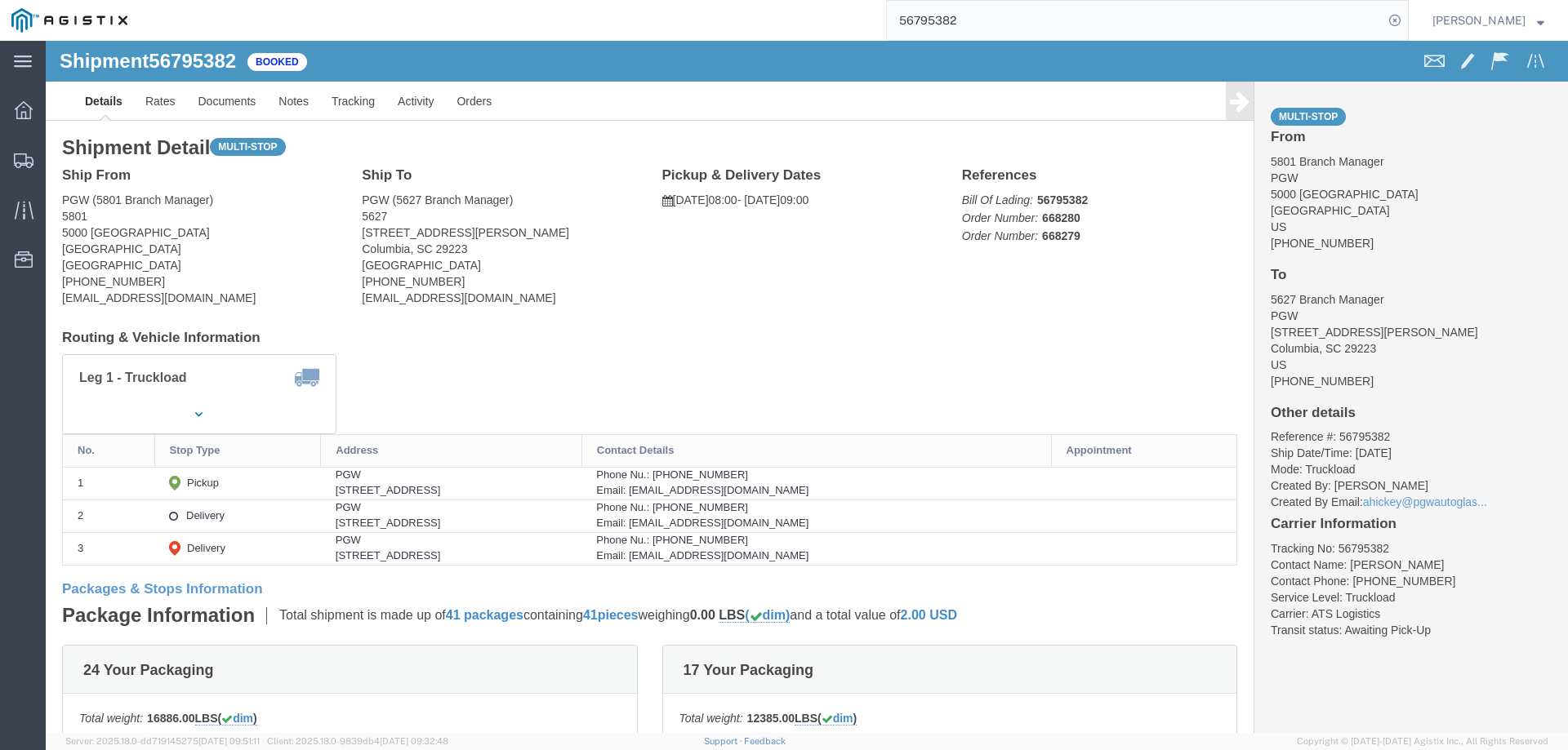
click at [999, 16] on input "56795382" at bounding box center [1135, 20] width 497 height 39
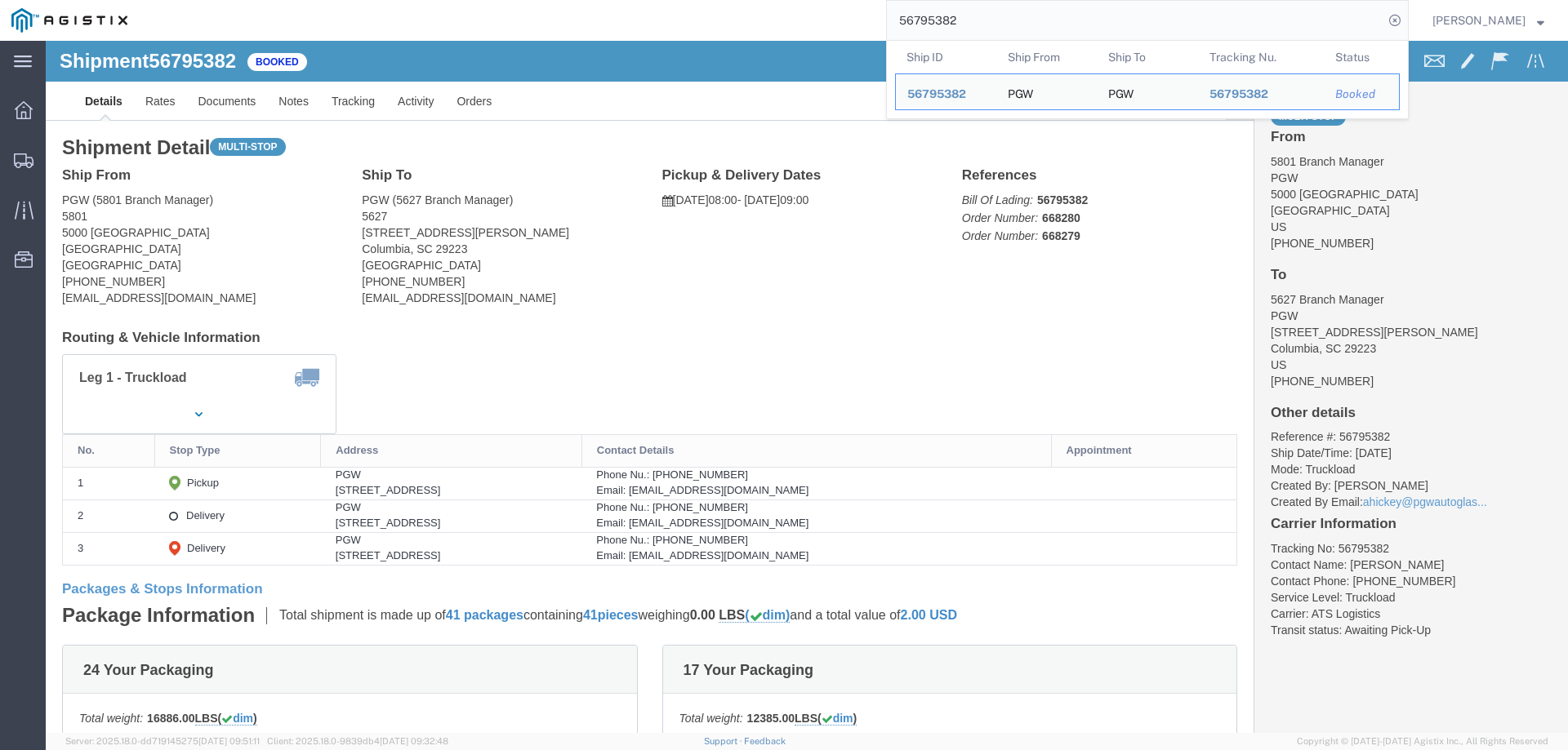
drag, startPoint x: 1012, startPoint y: 14, endPoint x: 824, endPoint y: 2, distance: 188.4
paste input "47597"
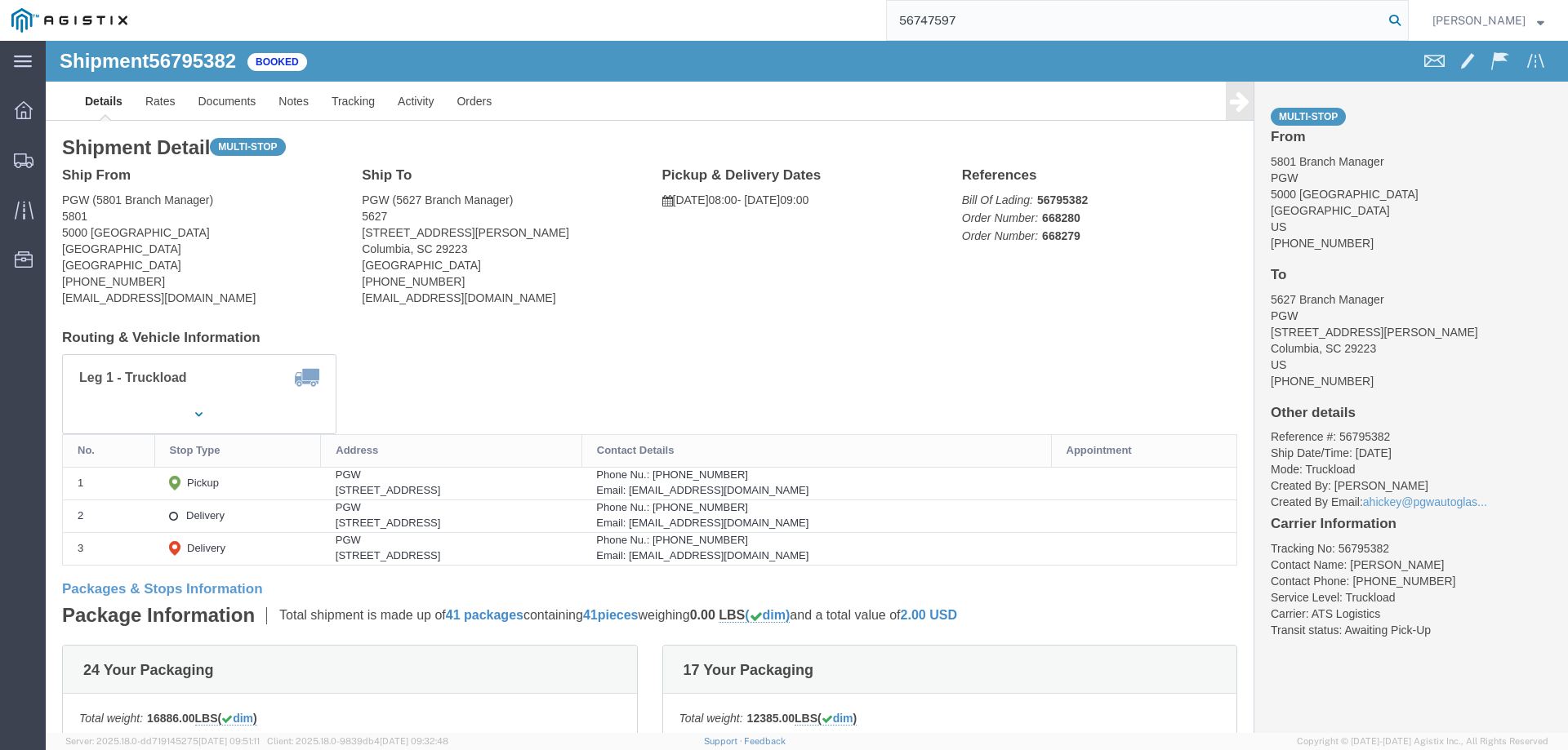
type input "56747597"
click at [1406, 28] on icon at bounding box center [1394, 20] width 23 height 23
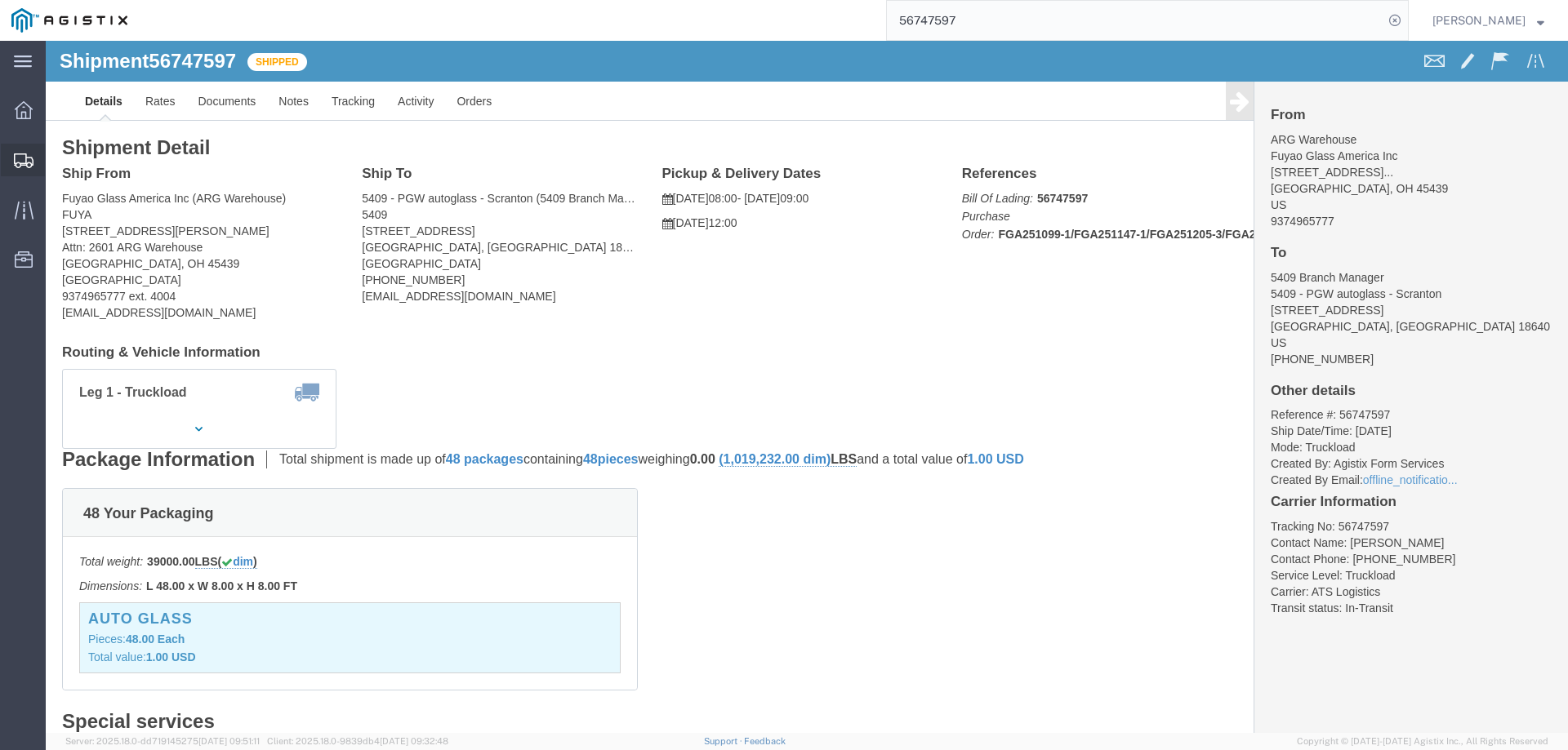
click at [24, 148] on div at bounding box center [24, 160] width 45 height 33
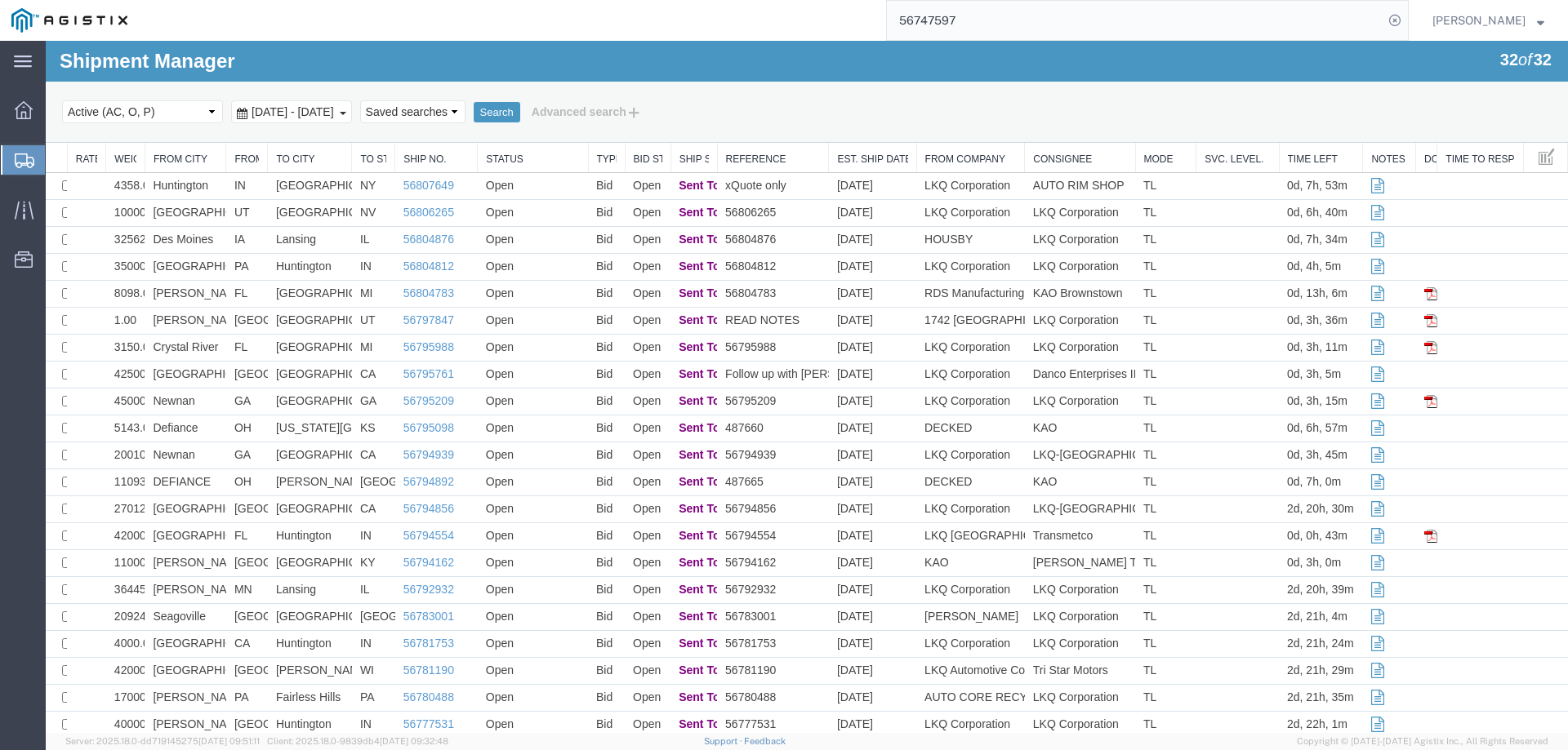
click at [35, 162] on div at bounding box center [24, 160] width 45 height 29
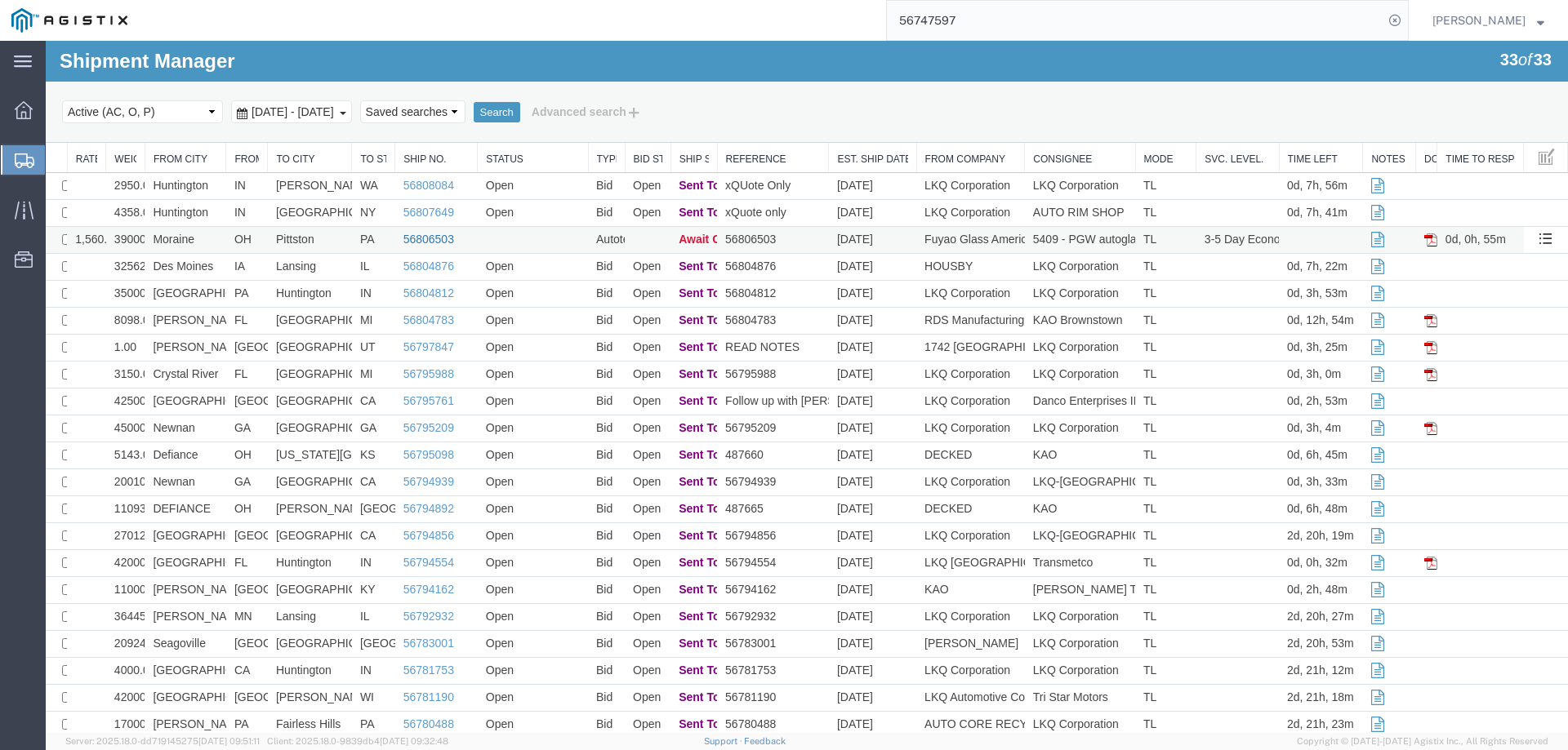
click at [425, 234] on link "56806503" at bounding box center [429, 239] width 51 height 13
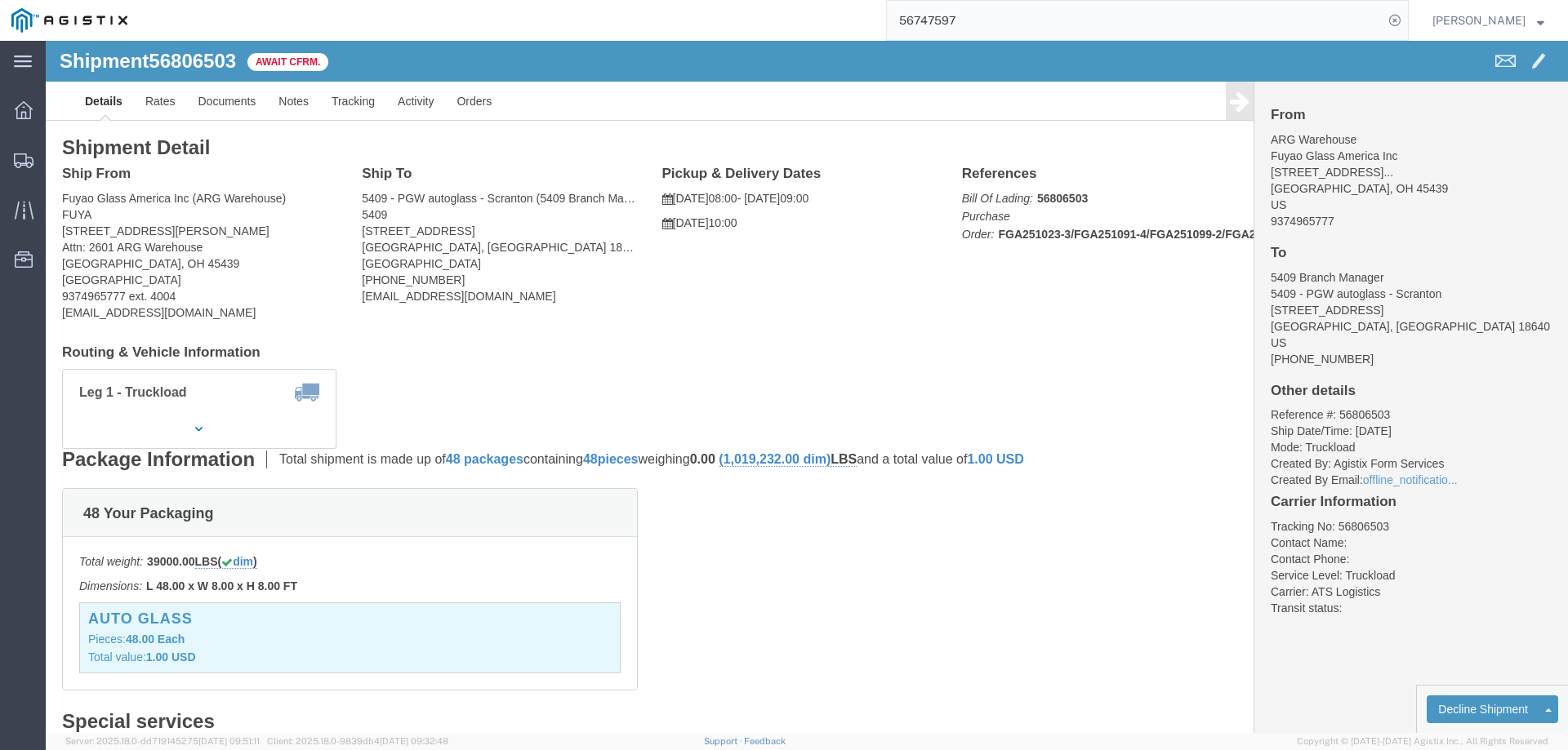
click b "56806503"
copy b "56806503"
click link "Confirm"
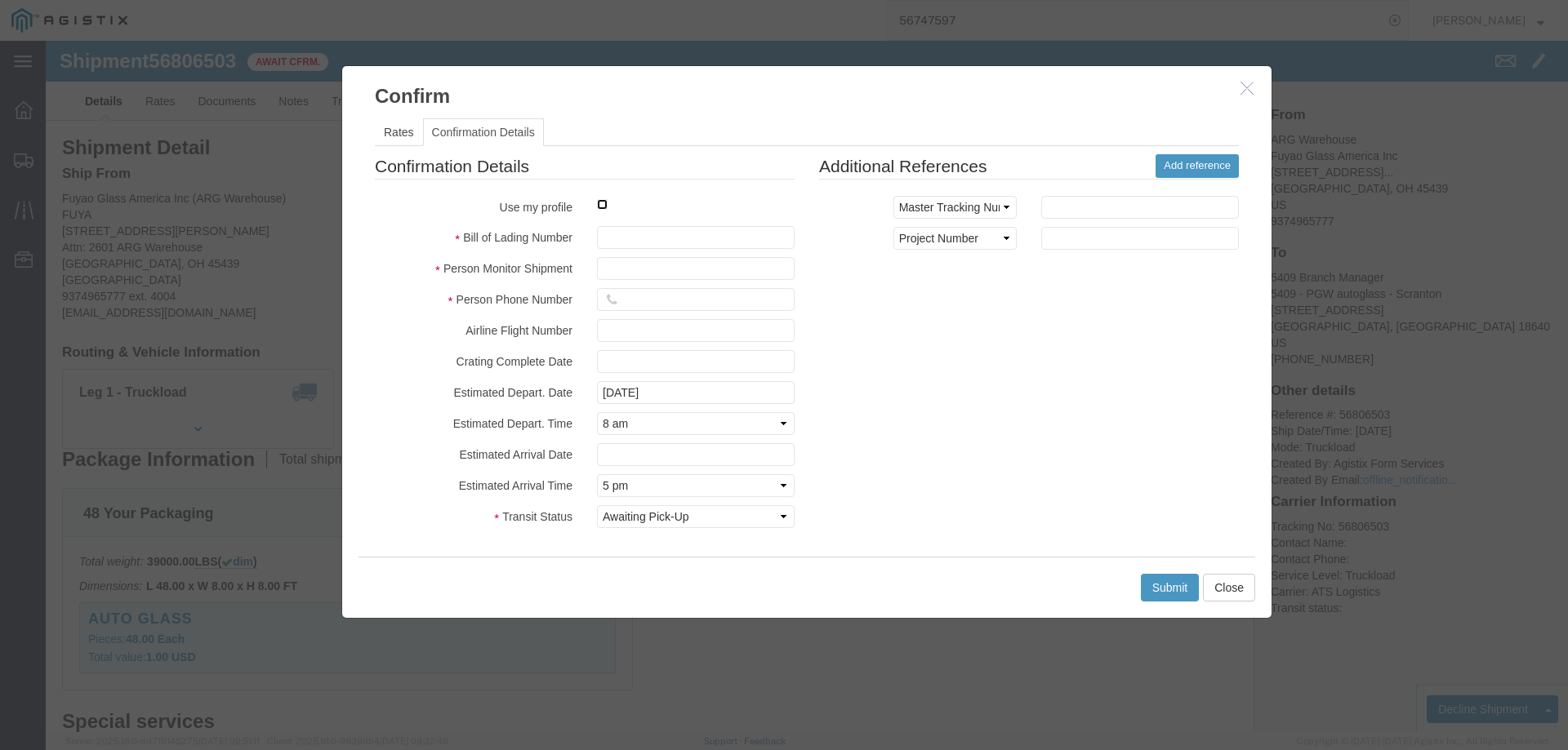
click input "checkbox"
checkbox input "true"
type input "[PERSON_NAME]"
type input "3204977237"
click input "text"
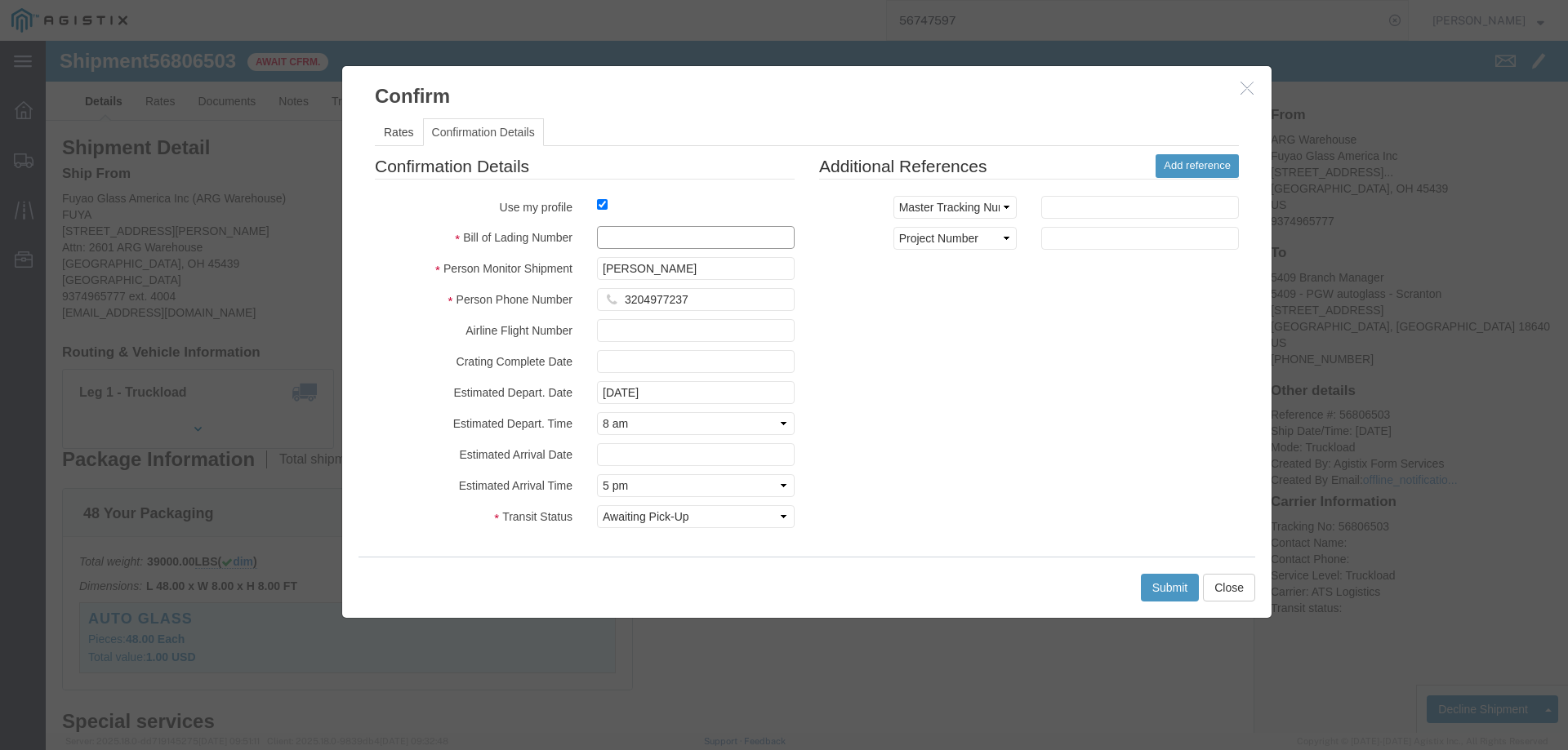
paste input "56806503"
type input "56806503"
click button "Submit"
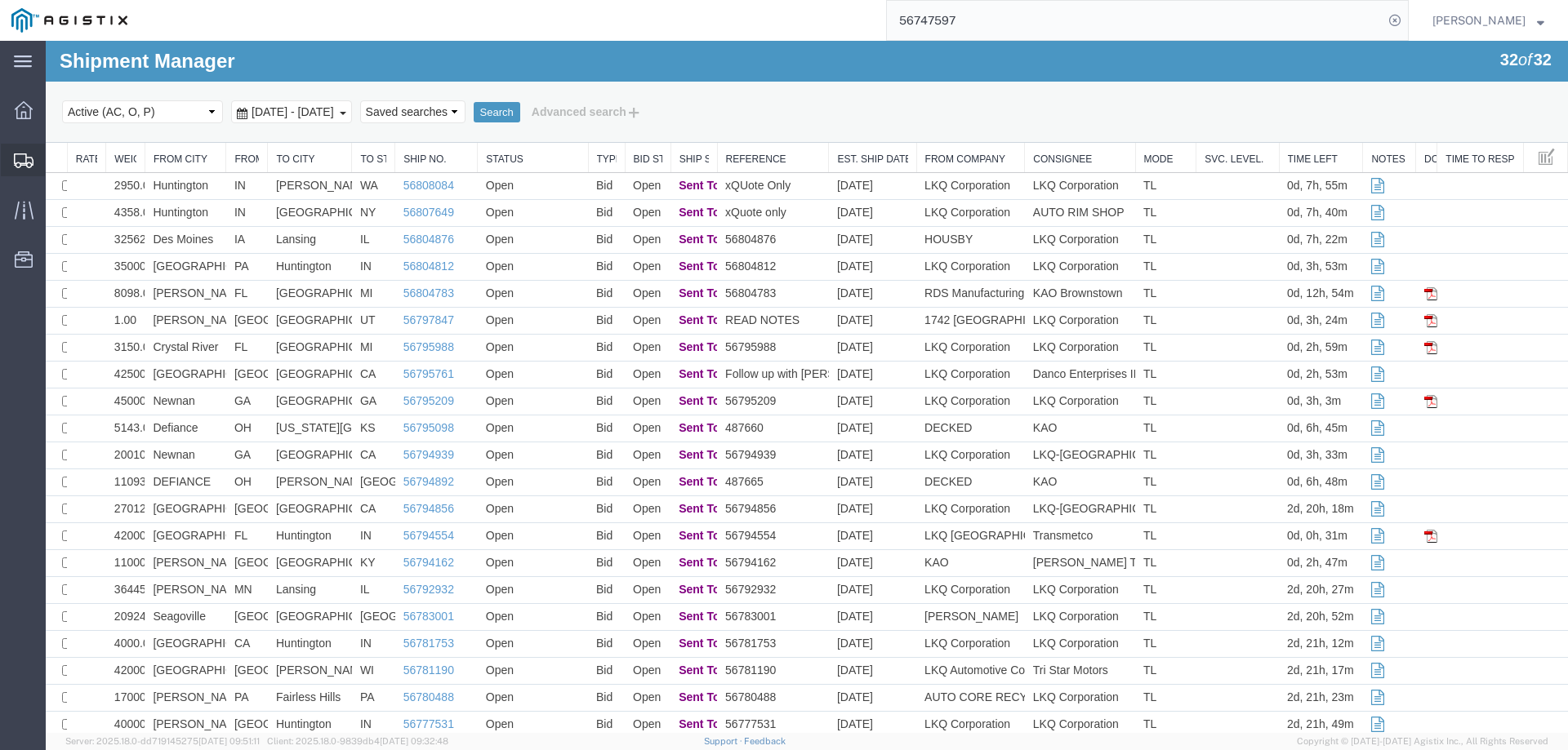
click at [23, 165] on icon at bounding box center [24, 161] width 20 height 15
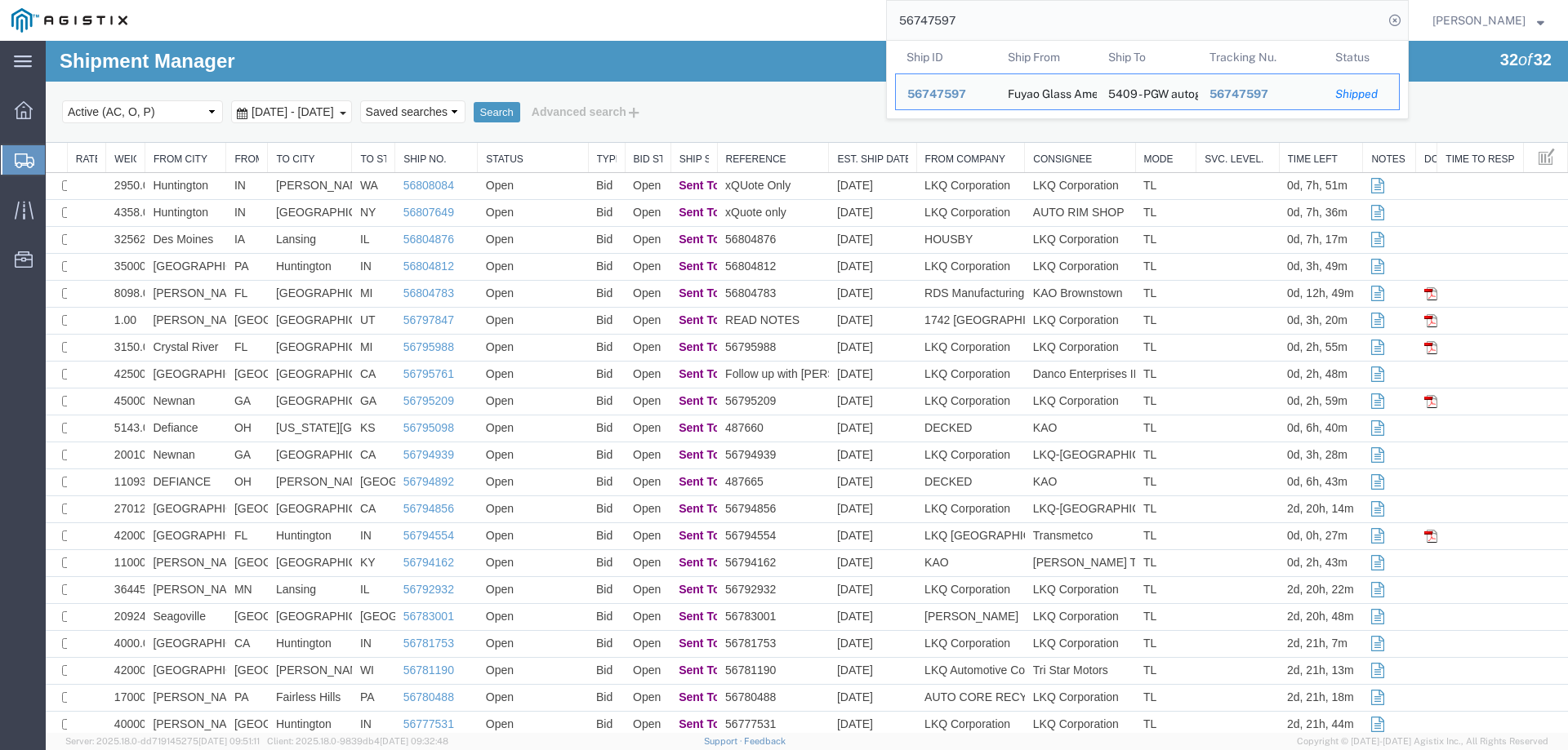
click at [1294, 20] on input "56747597" at bounding box center [1135, 20] width 497 height 39
click at [958, 93] on span "56747597" at bounding box center [937, 94] width 59 height 13
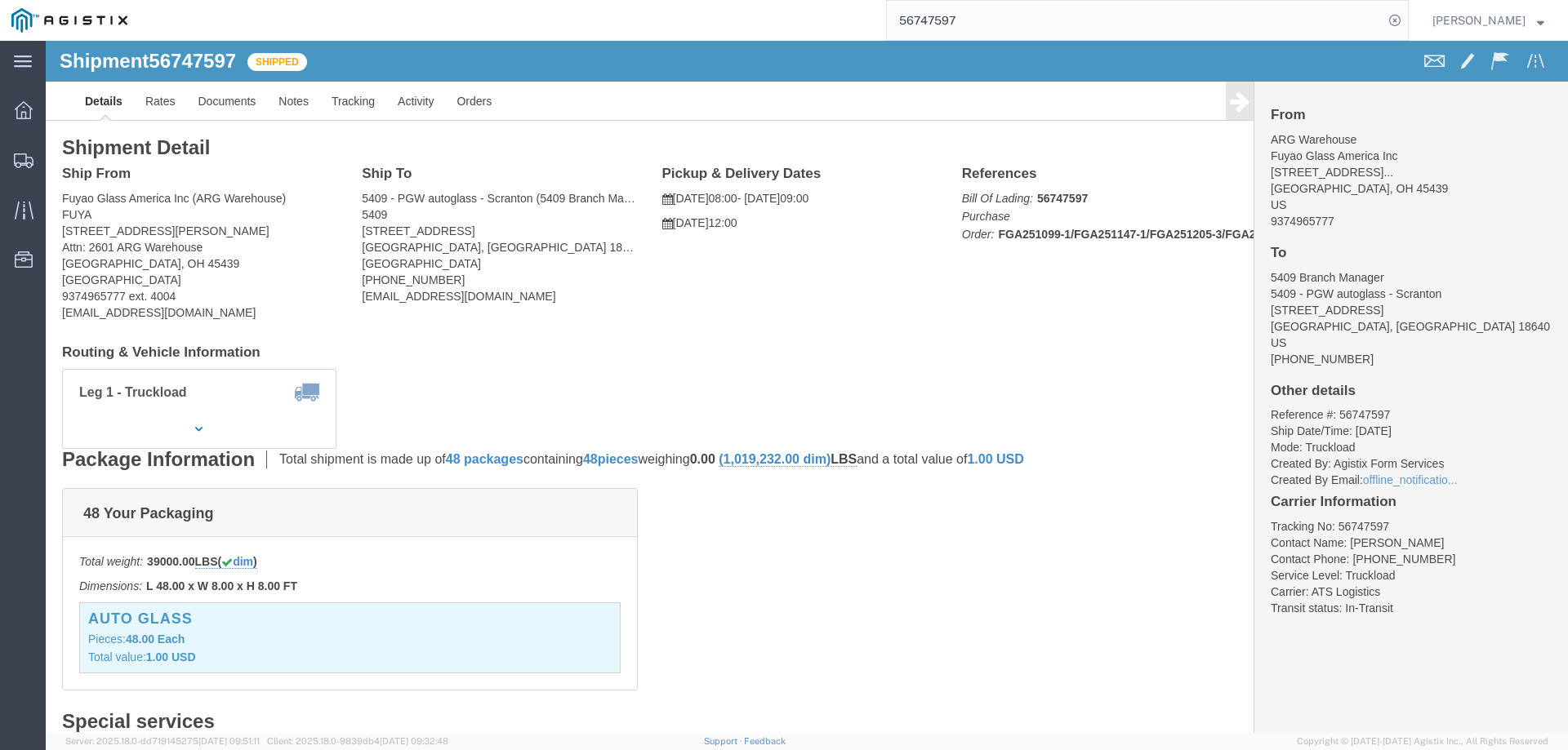
click at [1104, 25] on input "56747597" at bounding box center [1135, 20] width 497 height 39
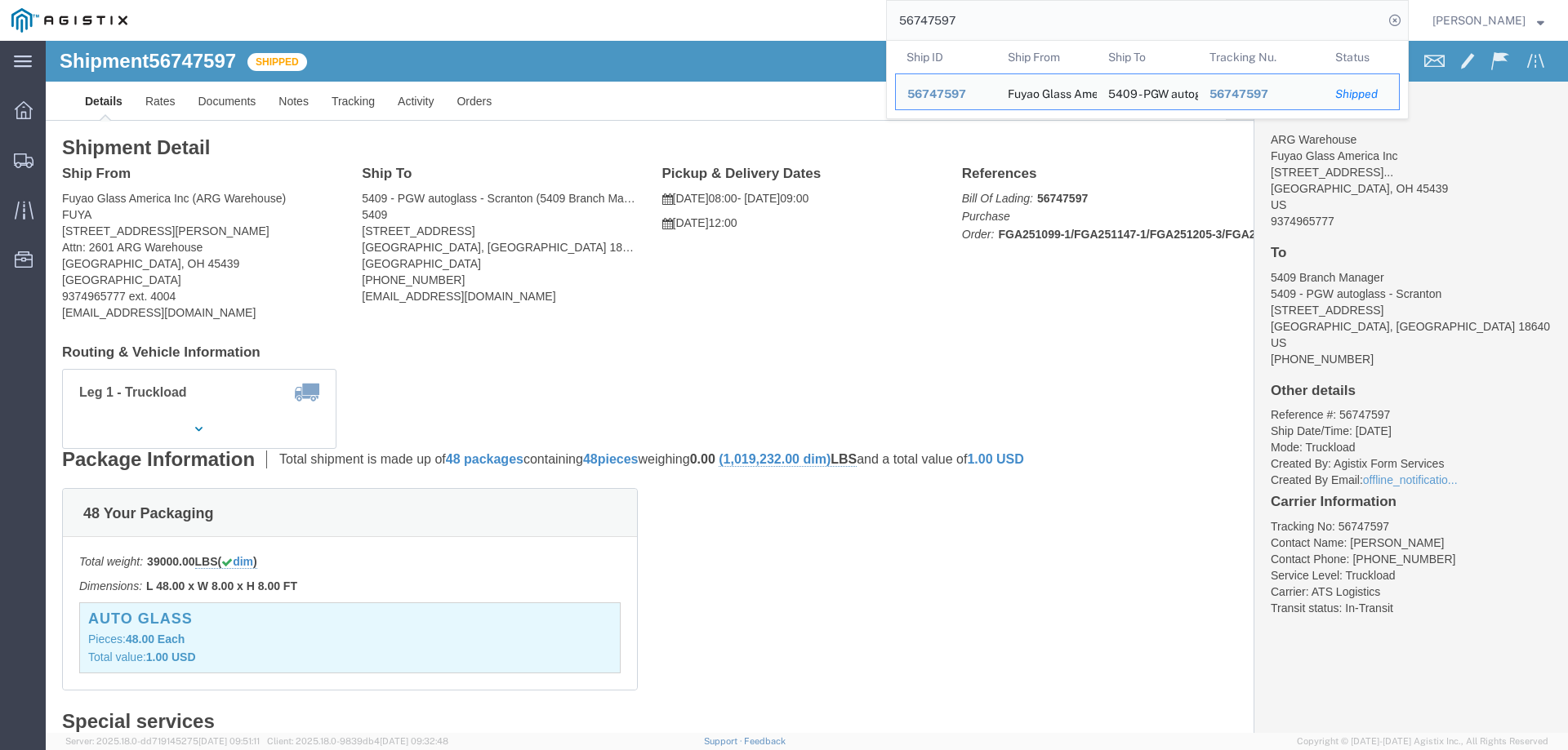
drag, startPoint x: 1104, startPoint y: 25, endPoint x: 845, endPoint y: 23, distance: 259.0
click at [845, 23] on div "56747597 Ship ID Ship From Ship To Tracking Nu. Status Ship ID 56747597 Ship Fr…" at bounding box center [774, 20] width 1270 height 41
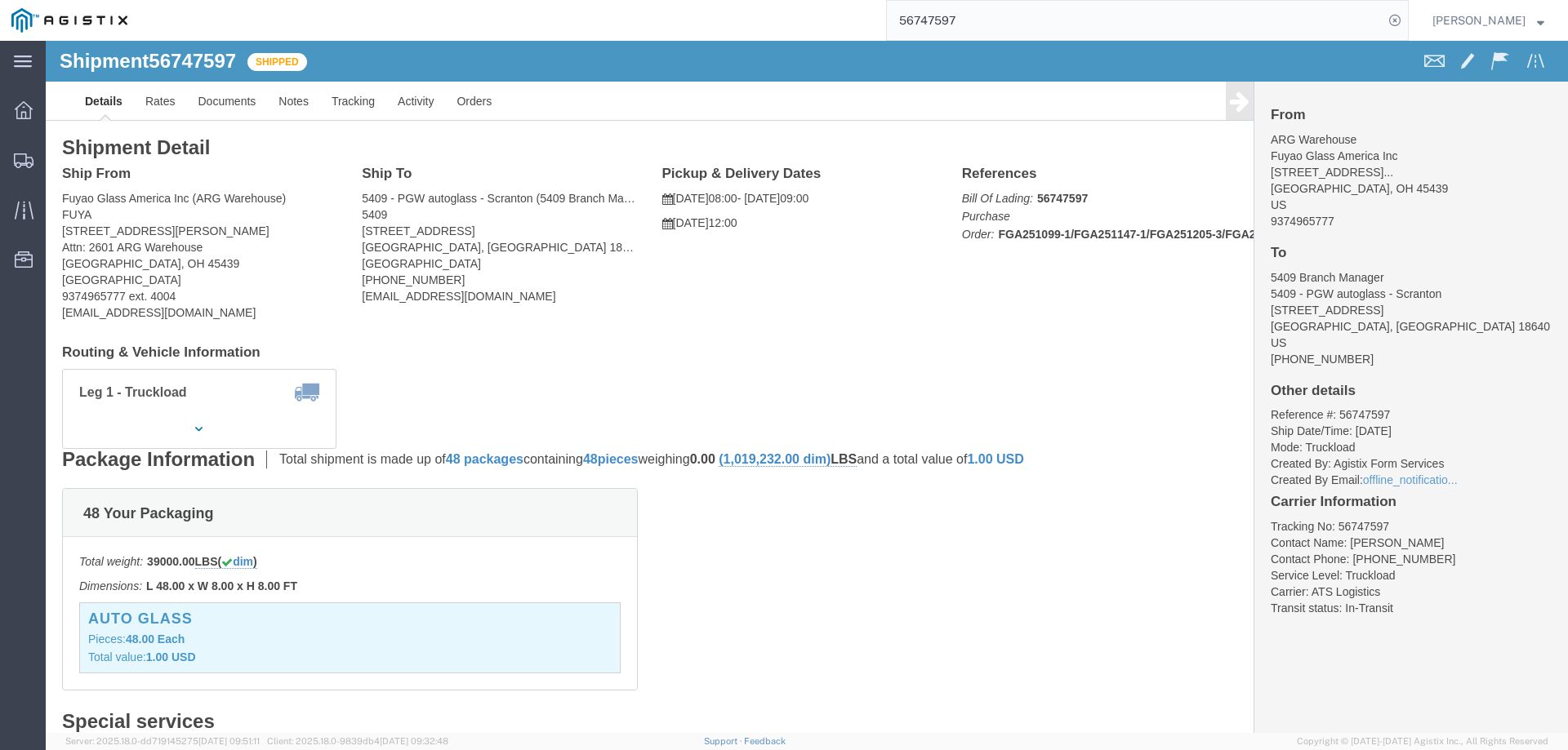
paste input "8410 appt set"
type input "56748410"
click at [1406, 25] on icon at bounding box center [1394, 20] width 23 height 23
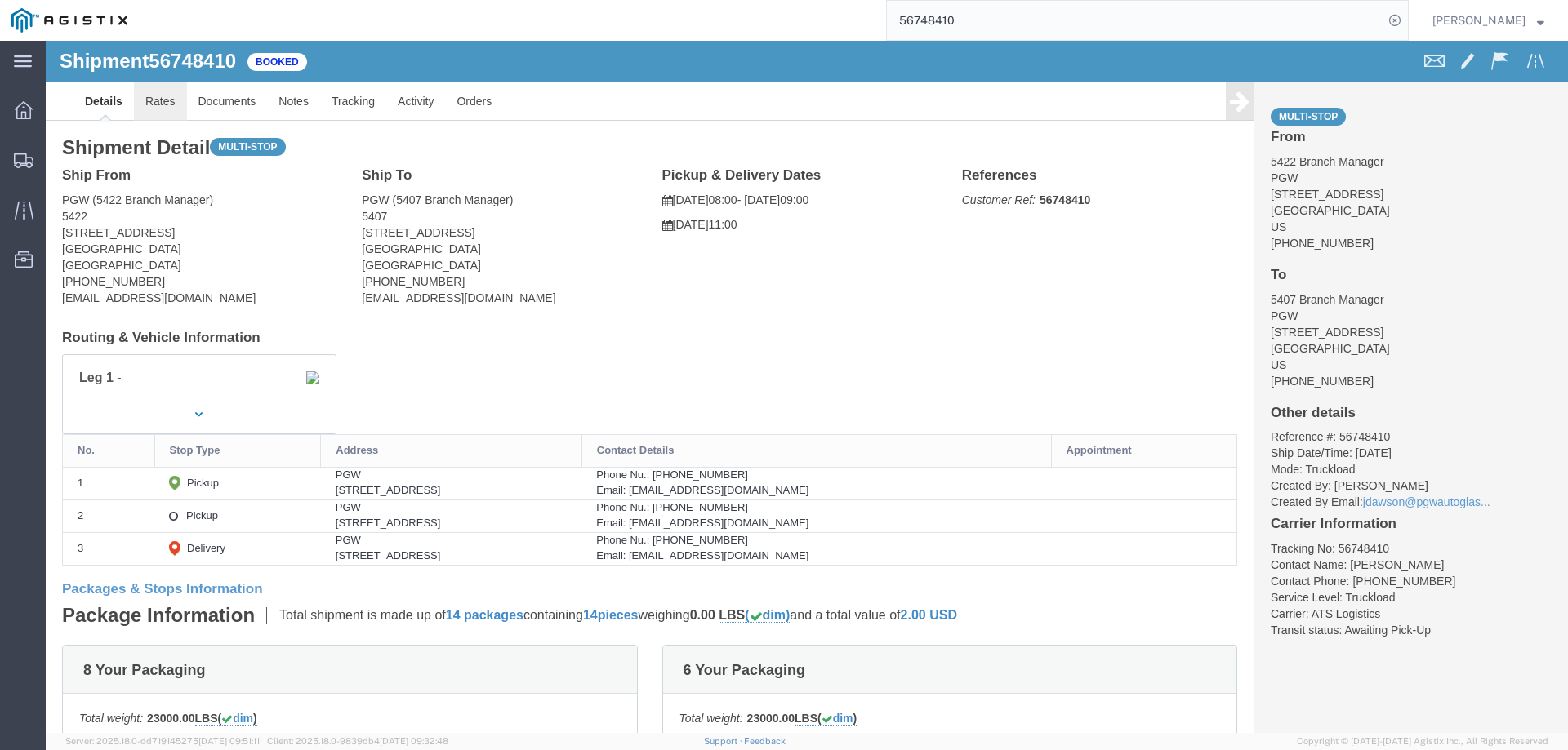
click link "Rates"
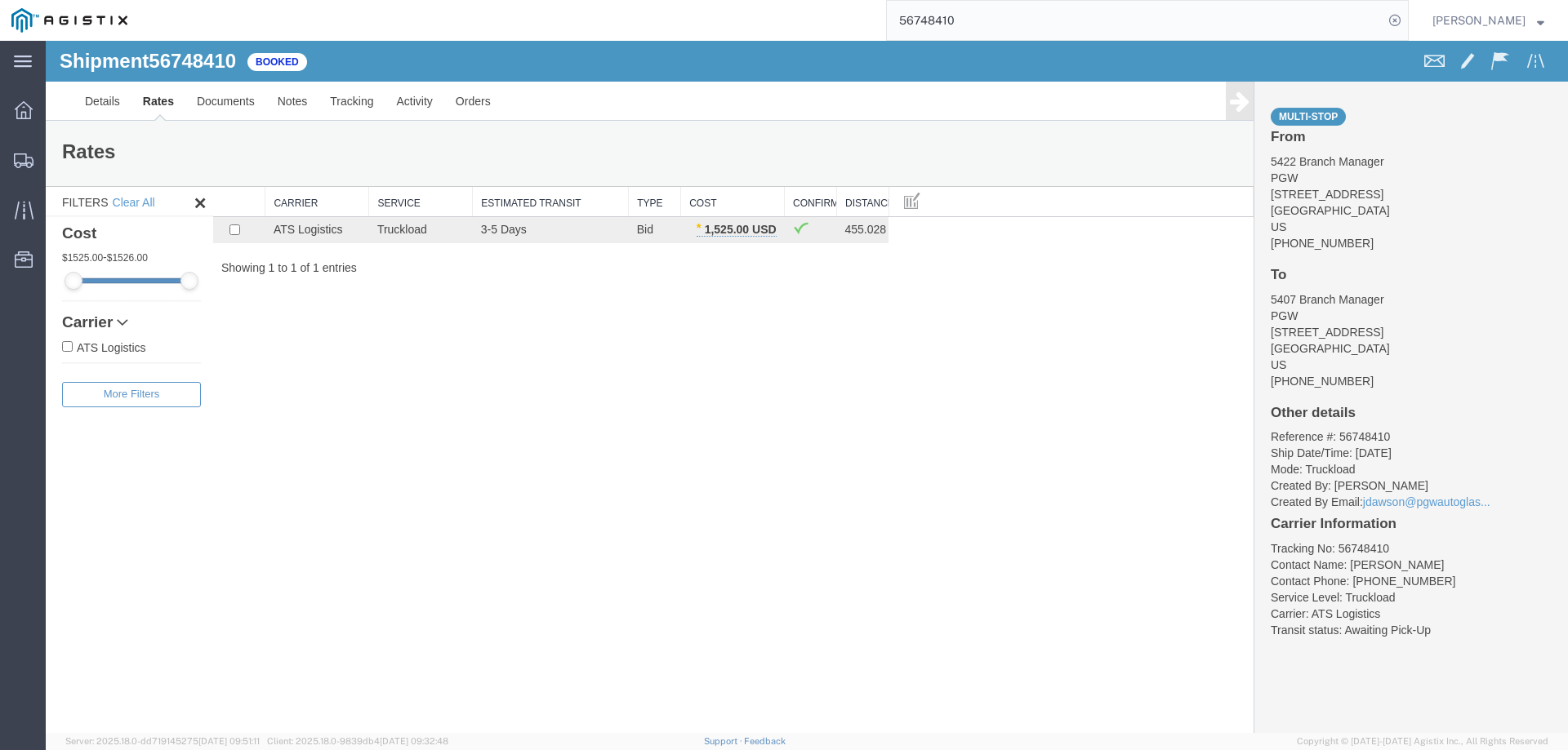
click at [1356, 439] on li "Reference #: 56748410" at bounding box center [1411, 437] width 281 height 16
copy li "56748410"
click at [21, 157] on icon at bounding box center [24, 161] width 20 height 15
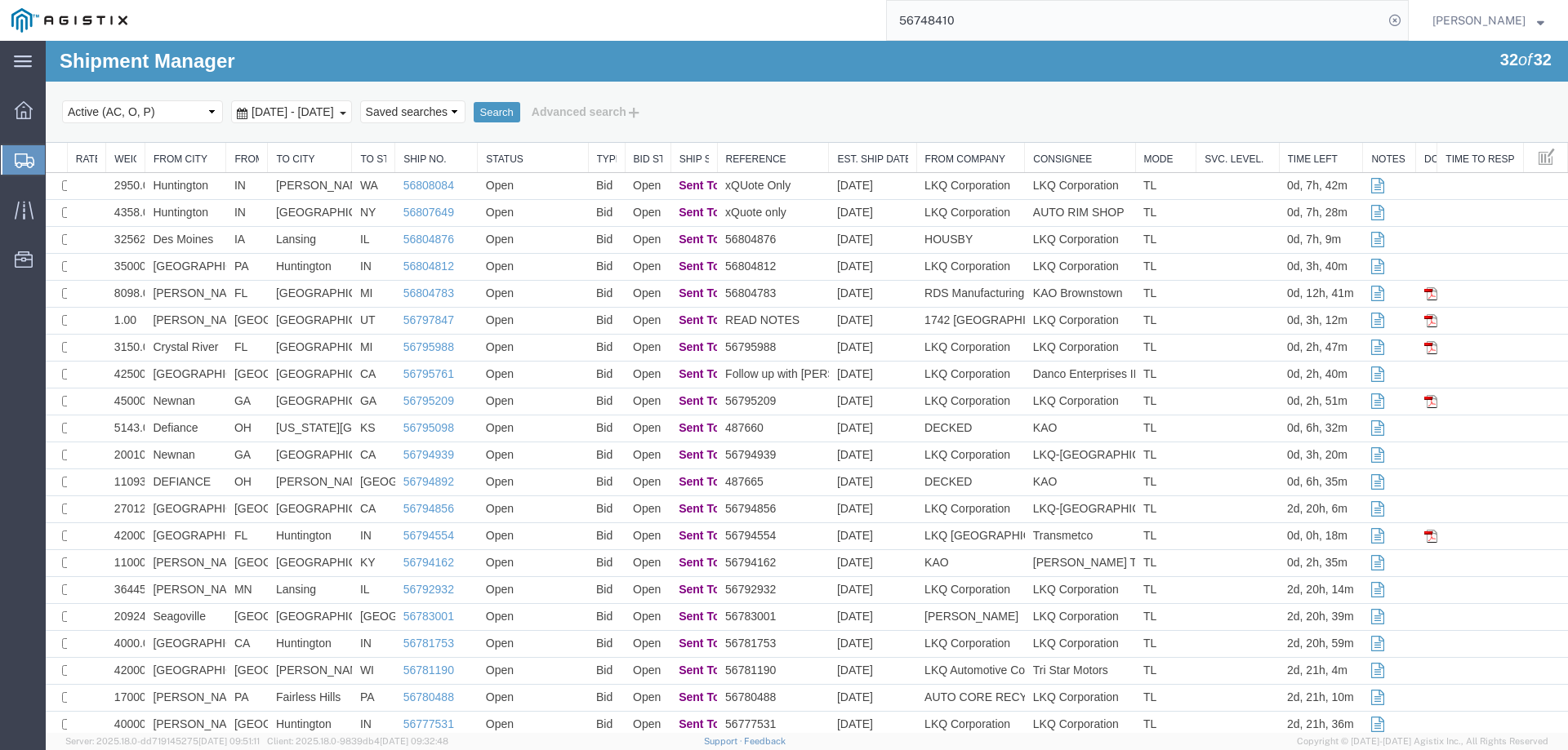
click at [18, 160] on icon at bounding box center [25, 161] width 20 height 15
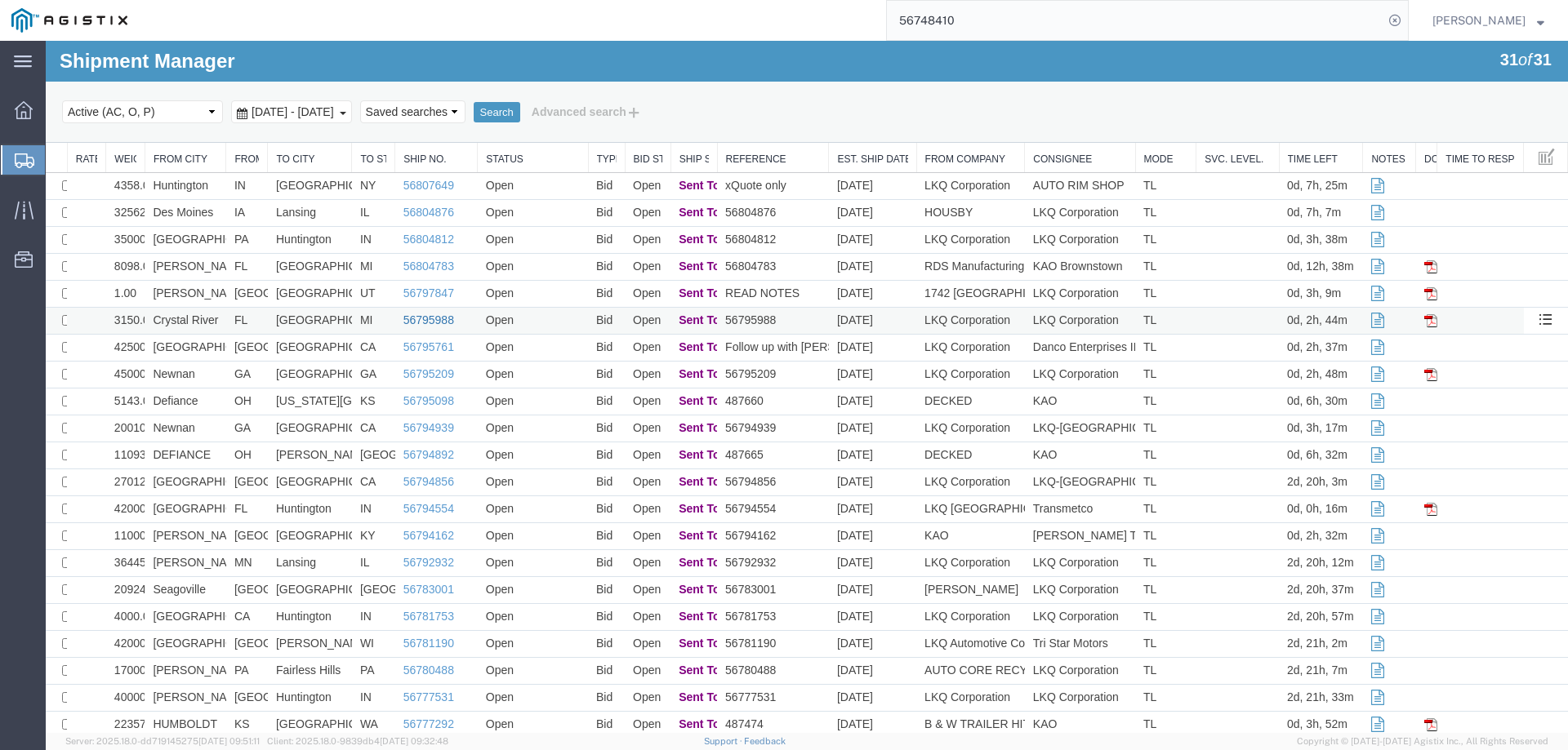
click at [427, 322] on link "56795988" at bounding box center [429, 320] width 51 height 13
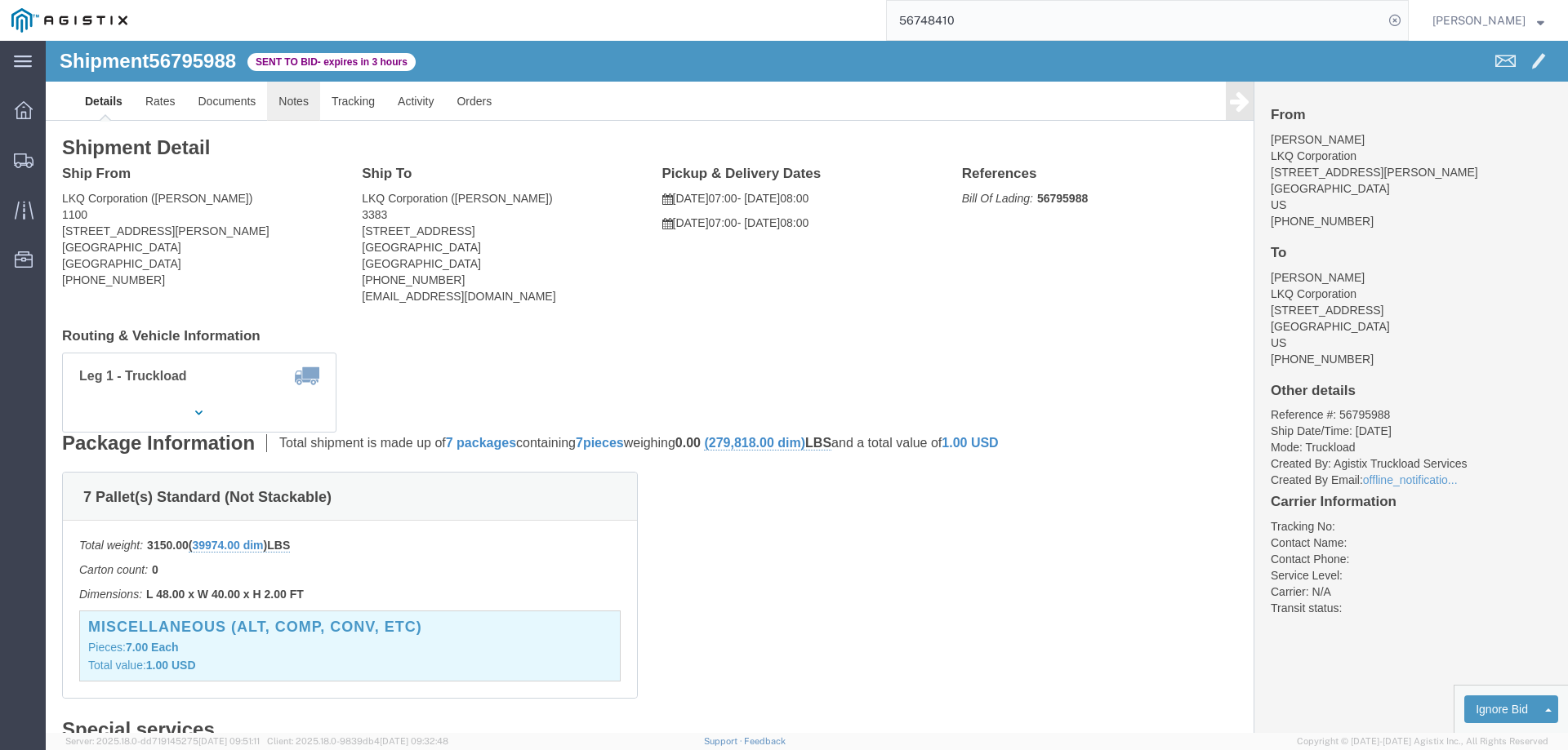
click link "Notes"
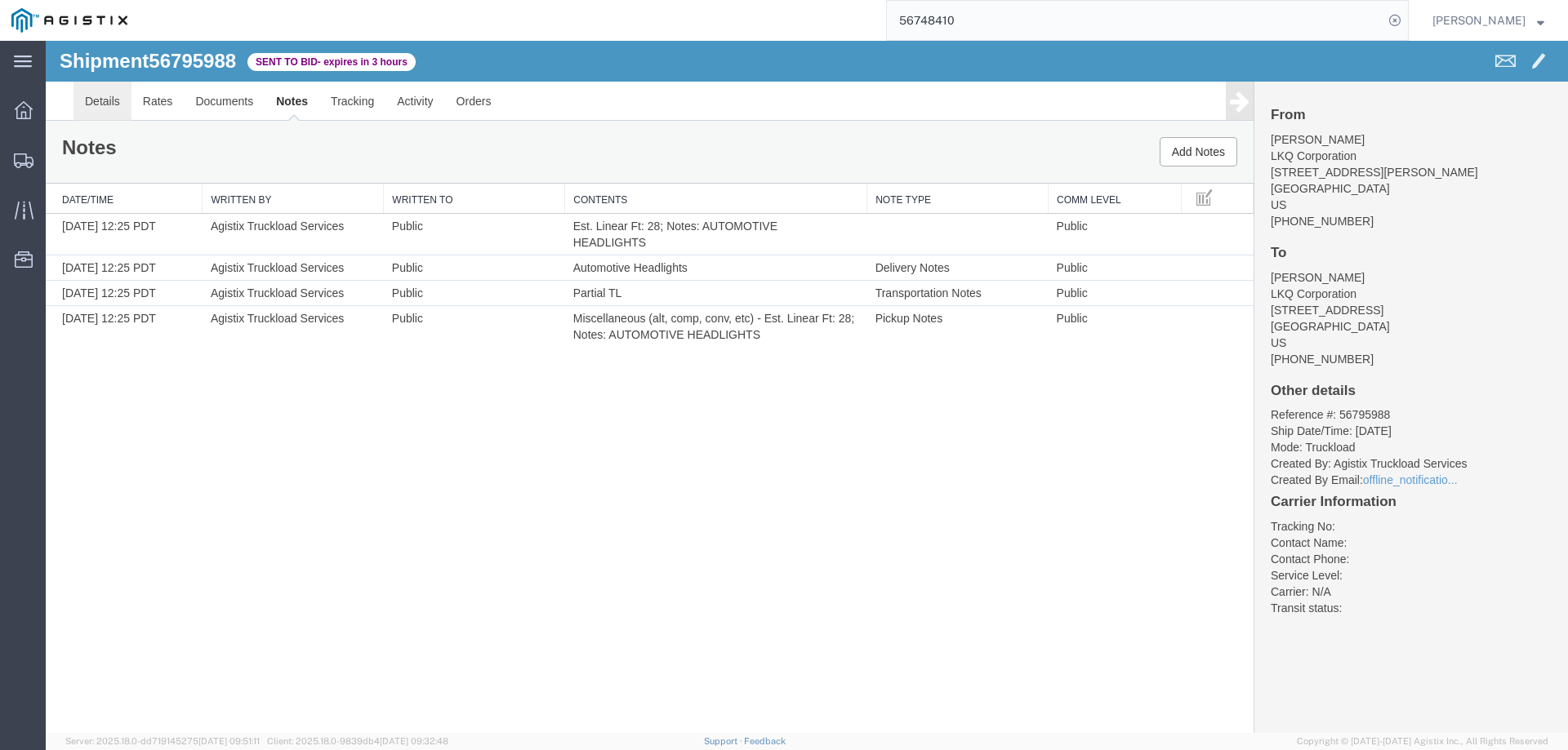
click at [86, 97] on link "Details" at bounding box center [103, 101] width 58 height 39
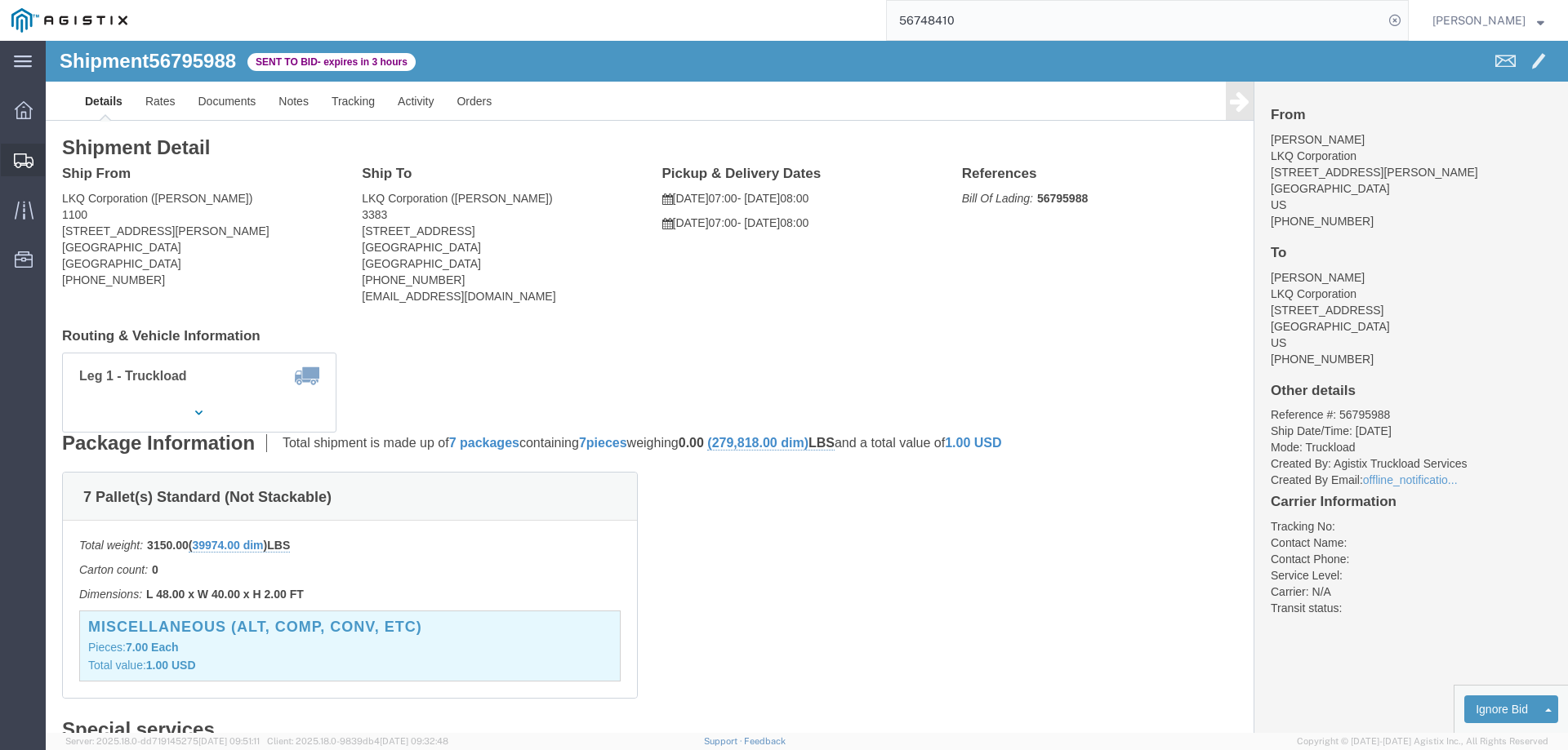
click at [22, 154] on icon at bounding box center [24, 161] width 20 height 15
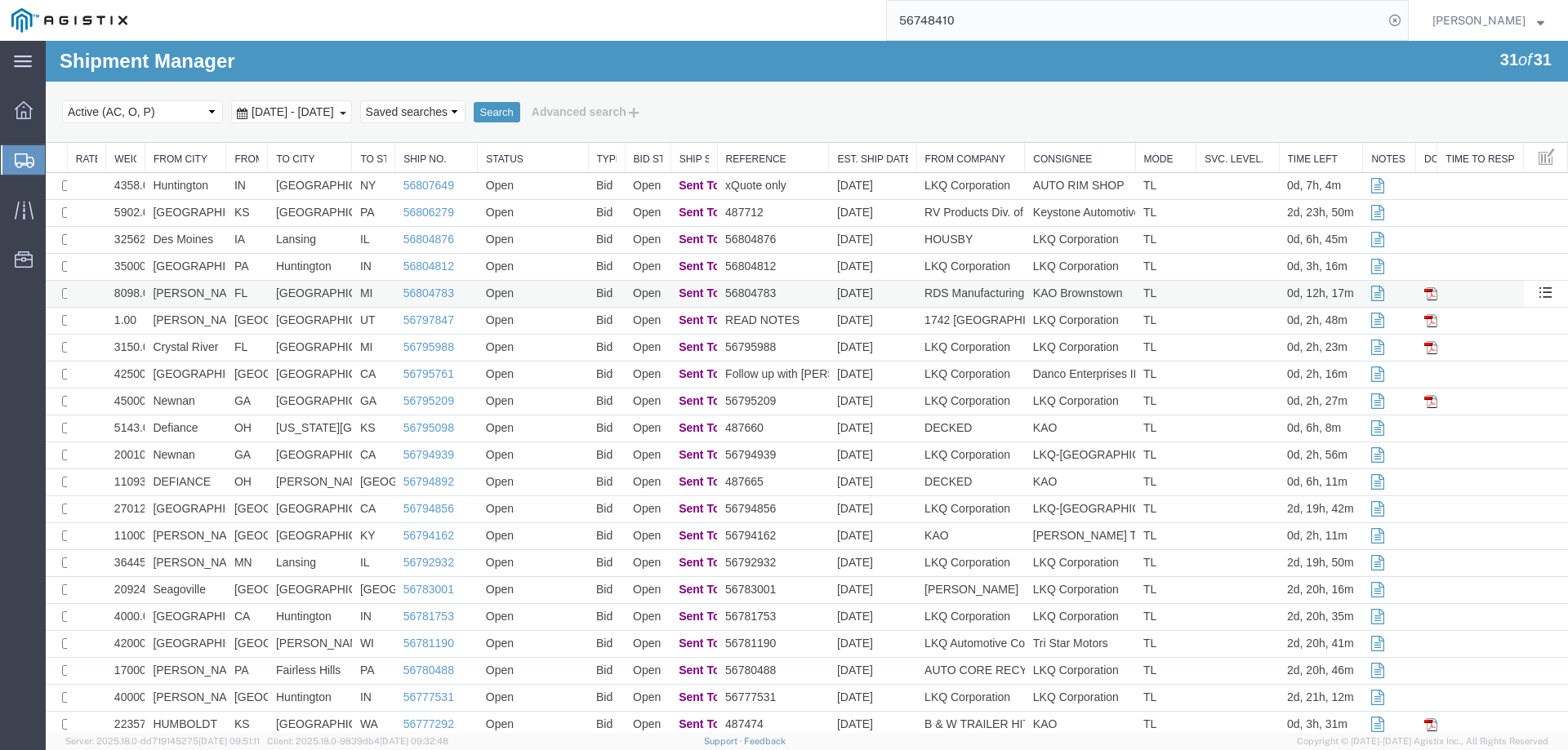
click at [198, 292] on td "[PERSON_NAME]" at bounding box center [185, 294] width 82 height 27
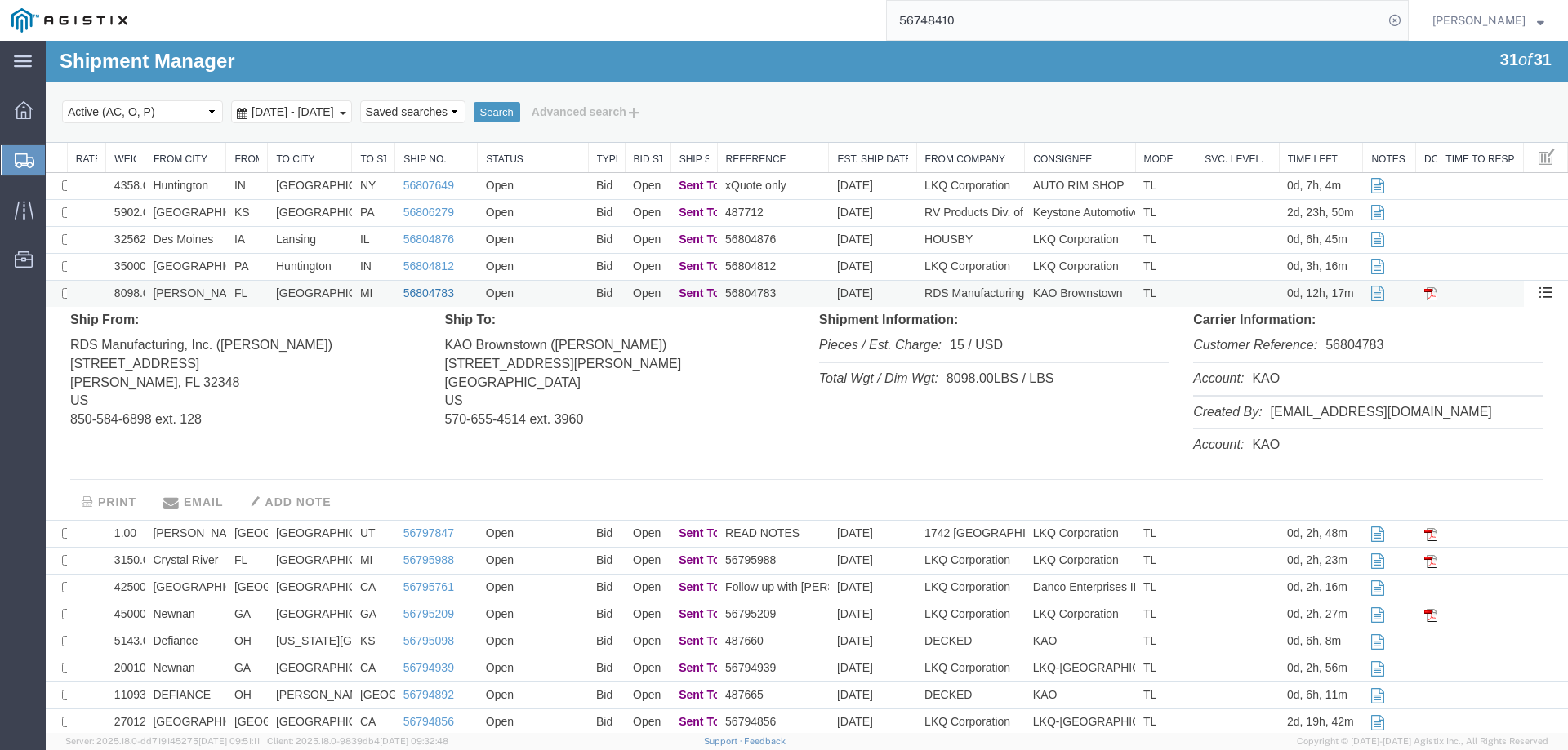
click at [413, 289] on link "56804783" at bounding box center [429, 293] width 51 height 13
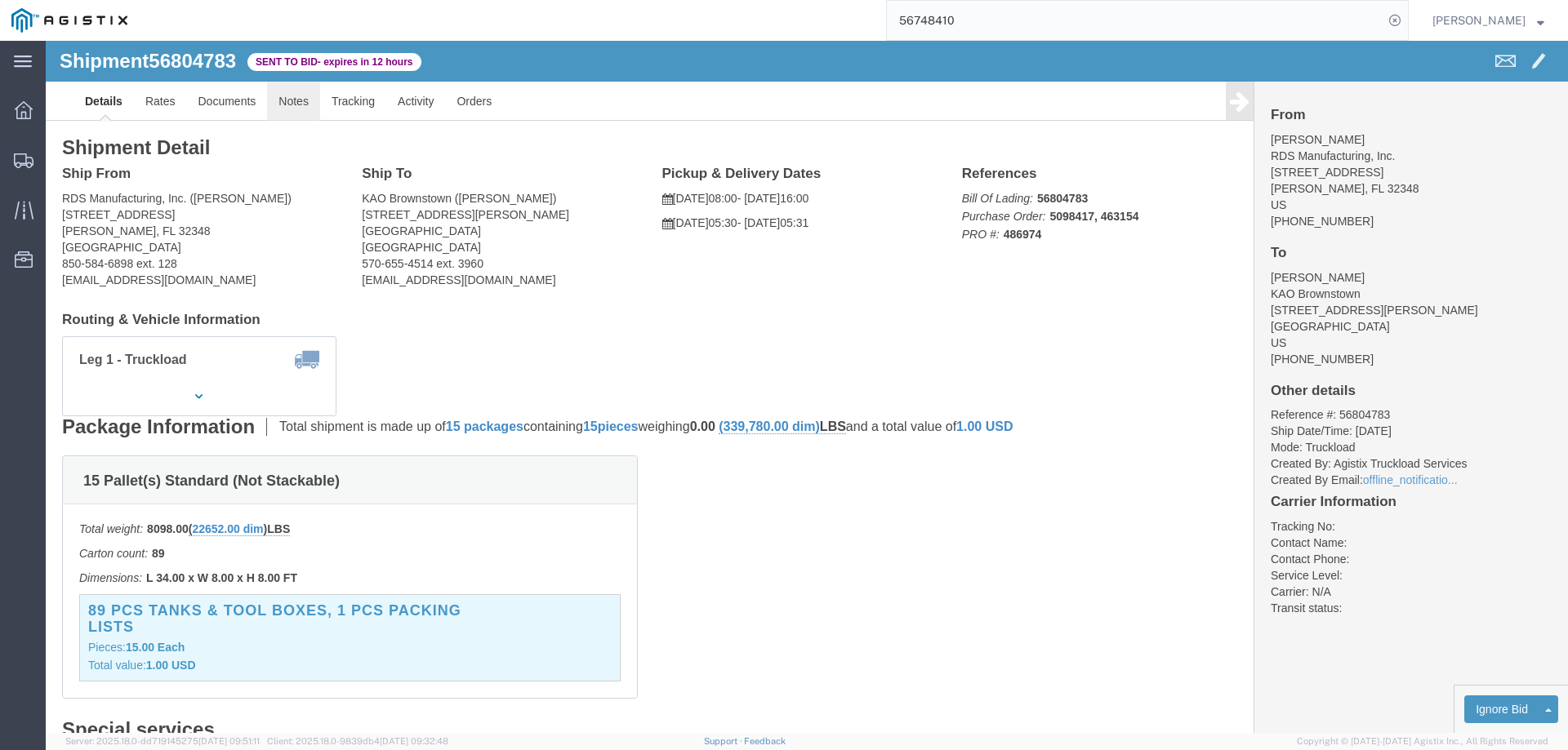
click link "Notes"
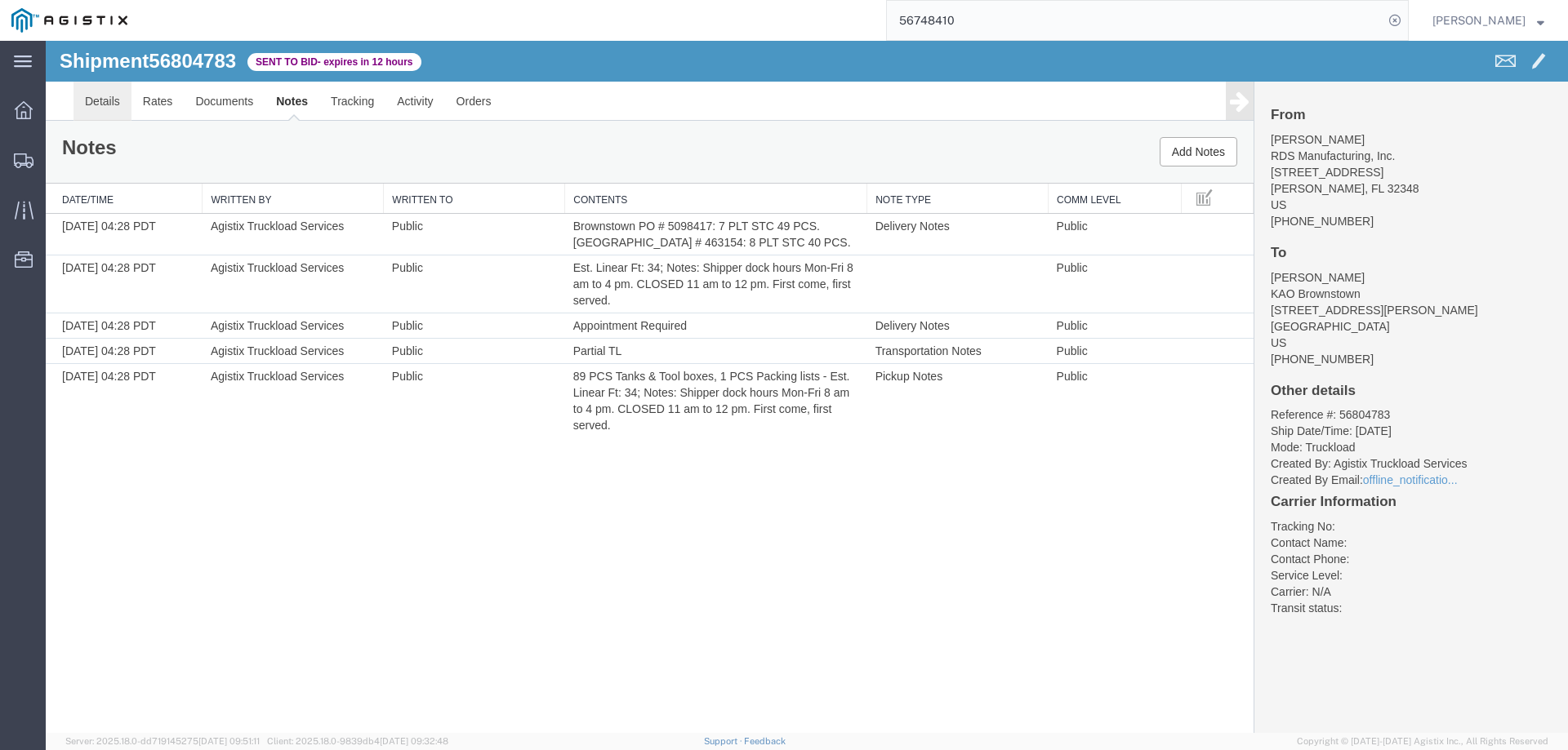
click at [95, 99] on link "Details" at bounding box center [103, 101] width 58 height 39
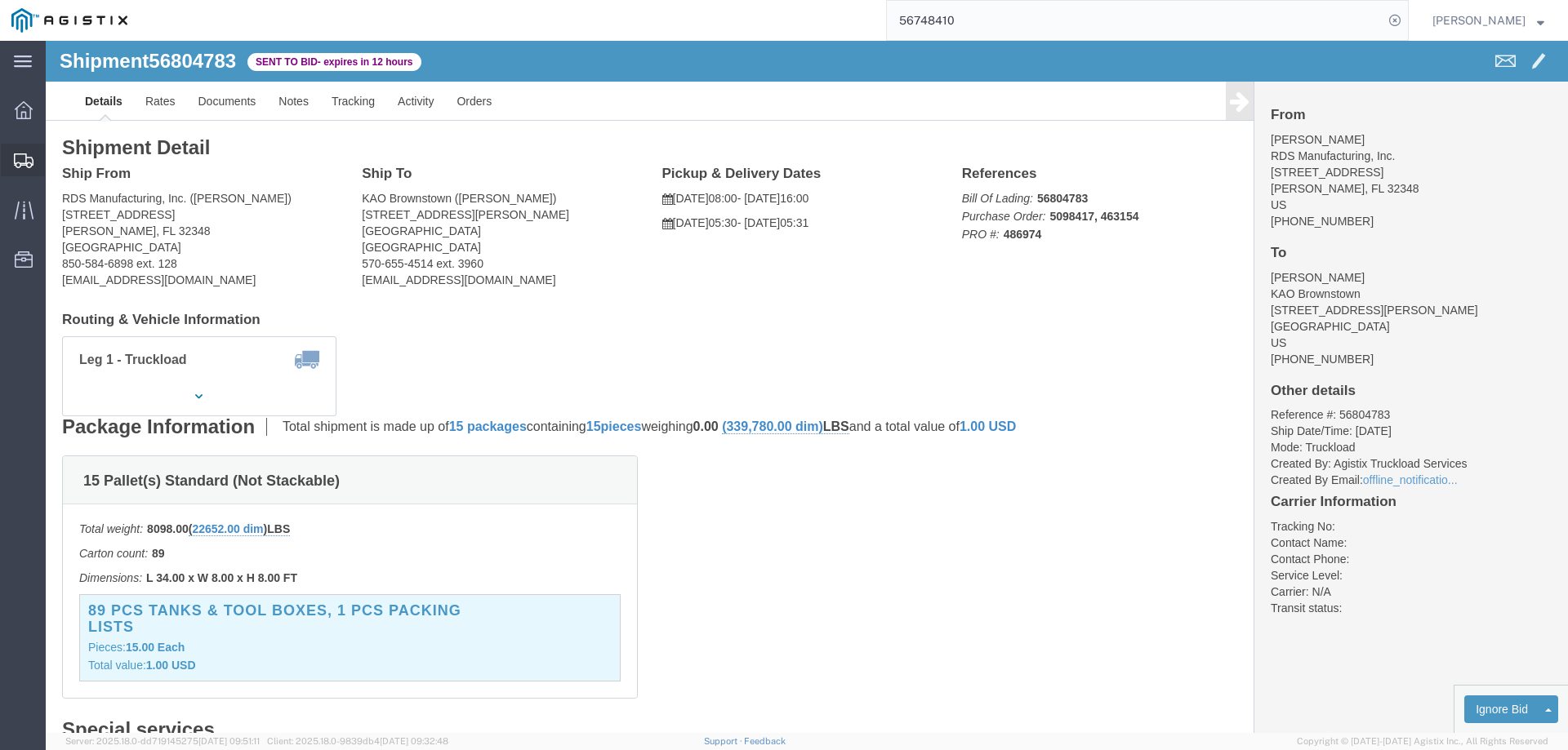
click at [25, 147] on div at bounding box center [24, 160] width 45 height 33
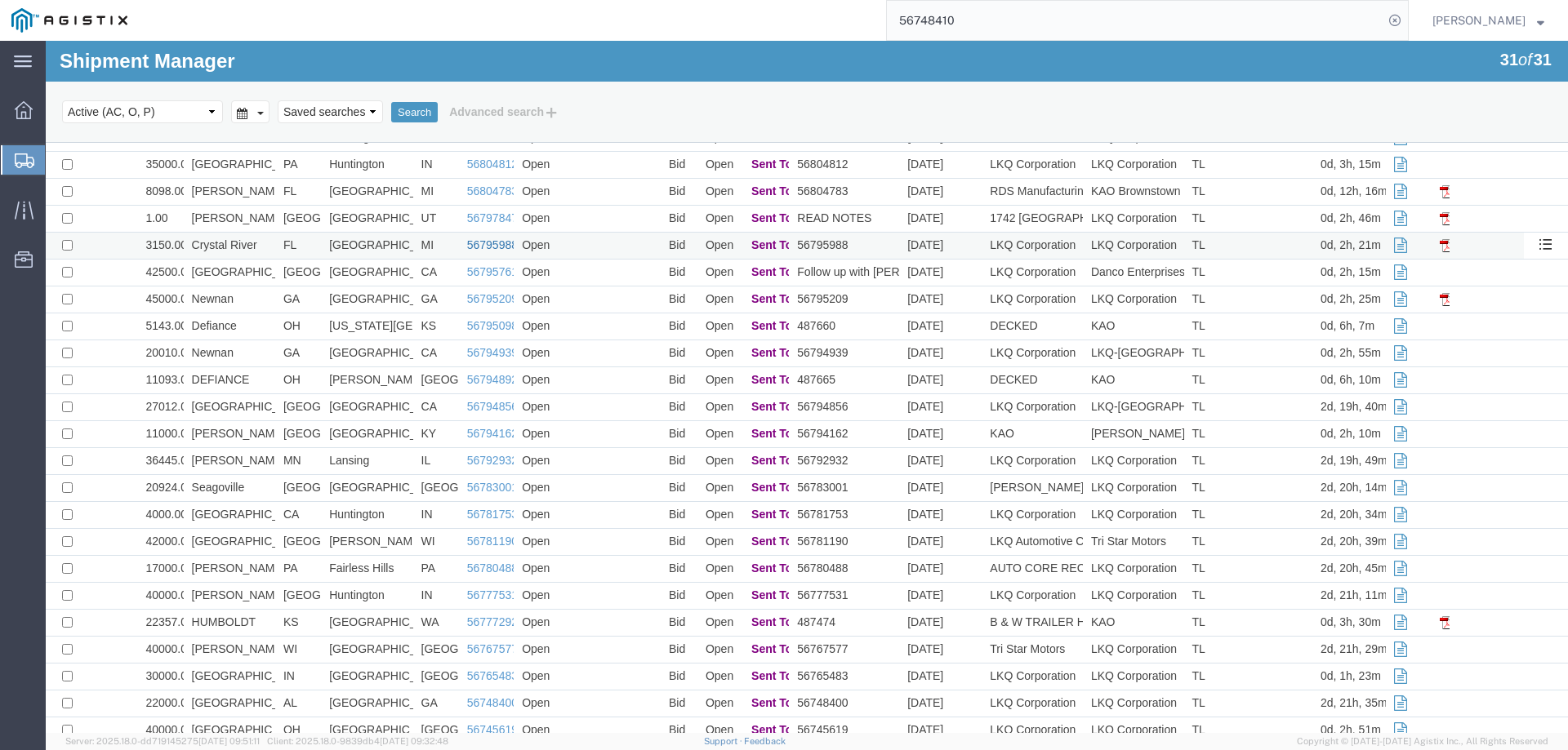
click at [485, 242] on link "56795988" at bounding box center [492, 244] width 51 height 13
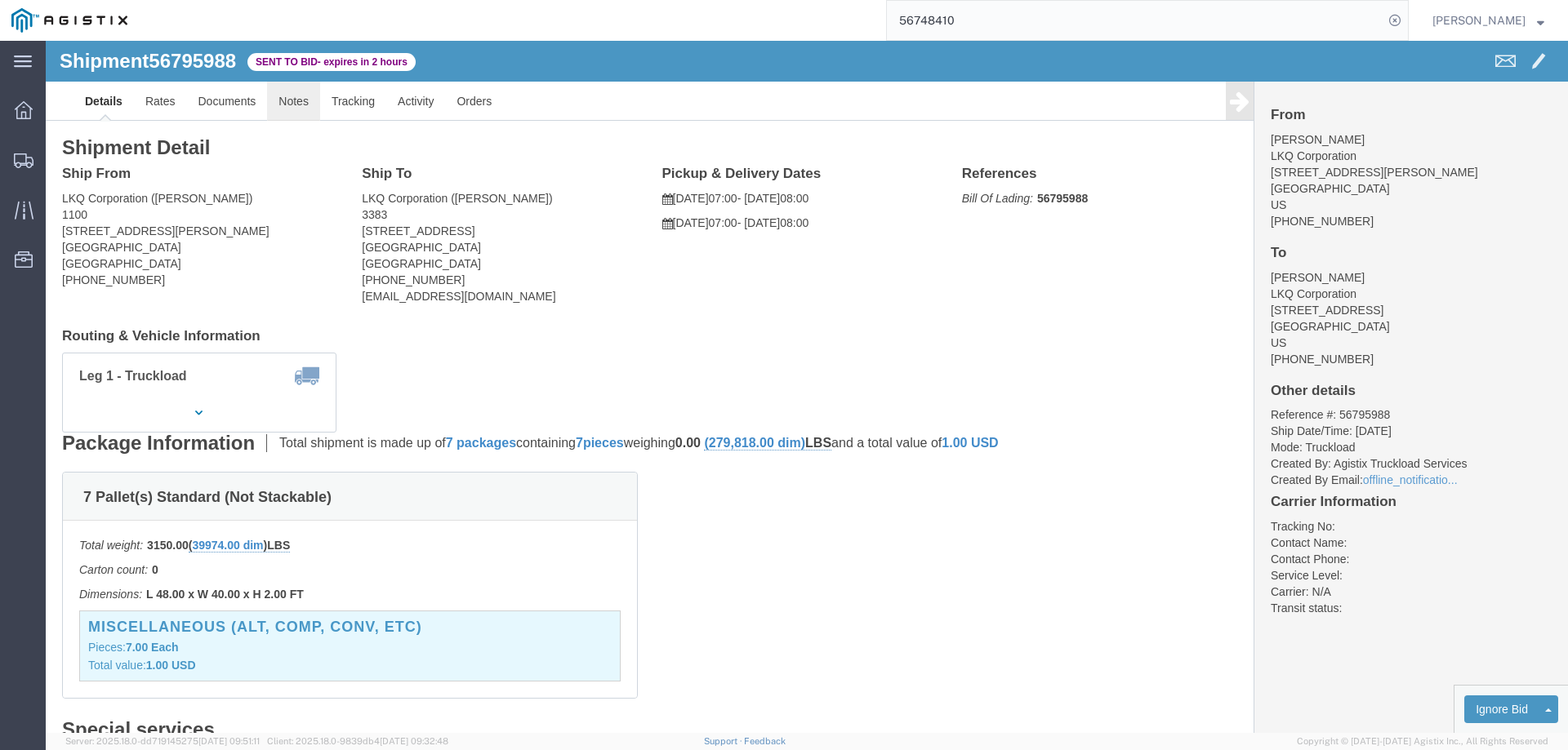
click link "Notes"
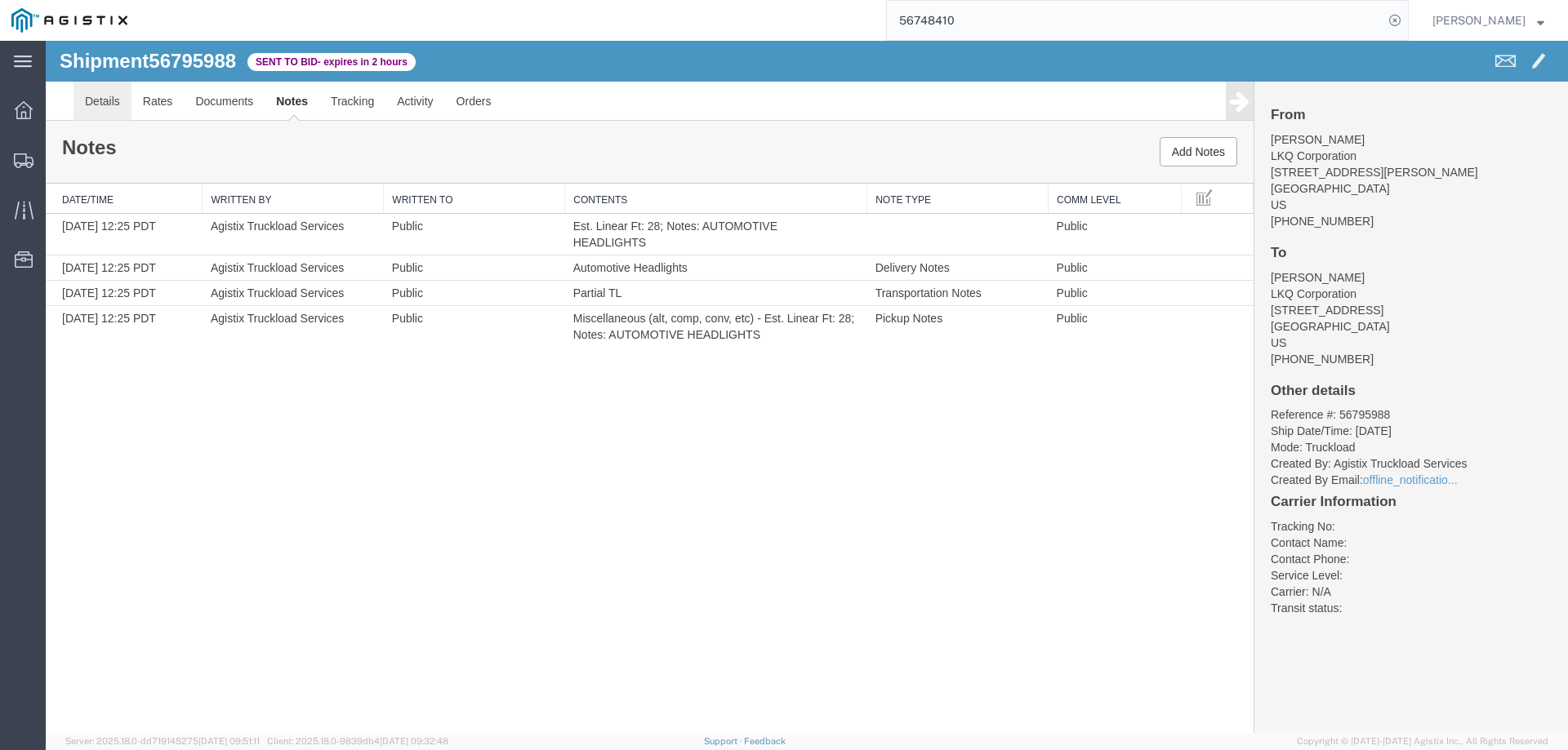
click at [104, 105] on link "Details" at bounding box center [103, 101] width 58 height 39
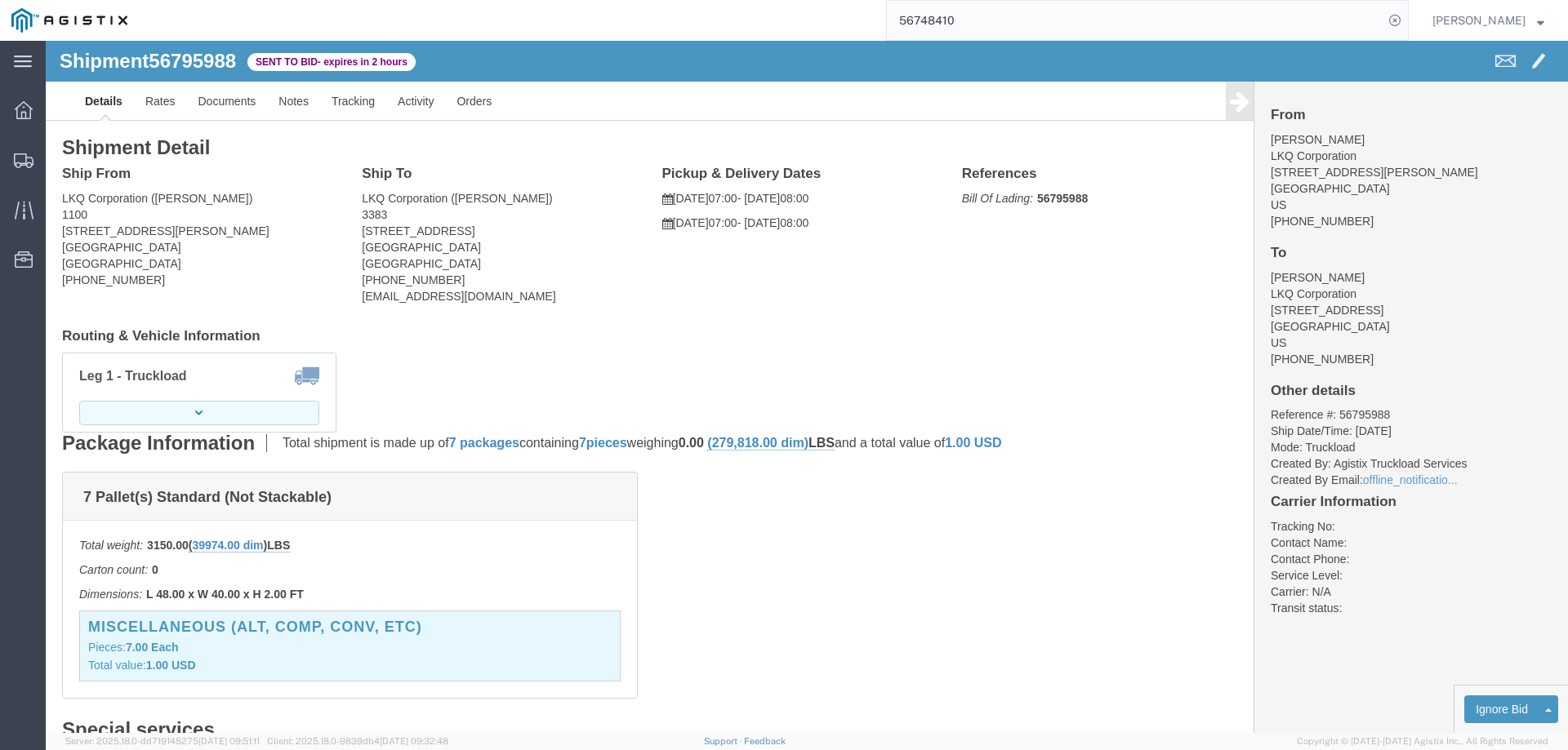
click button "button"
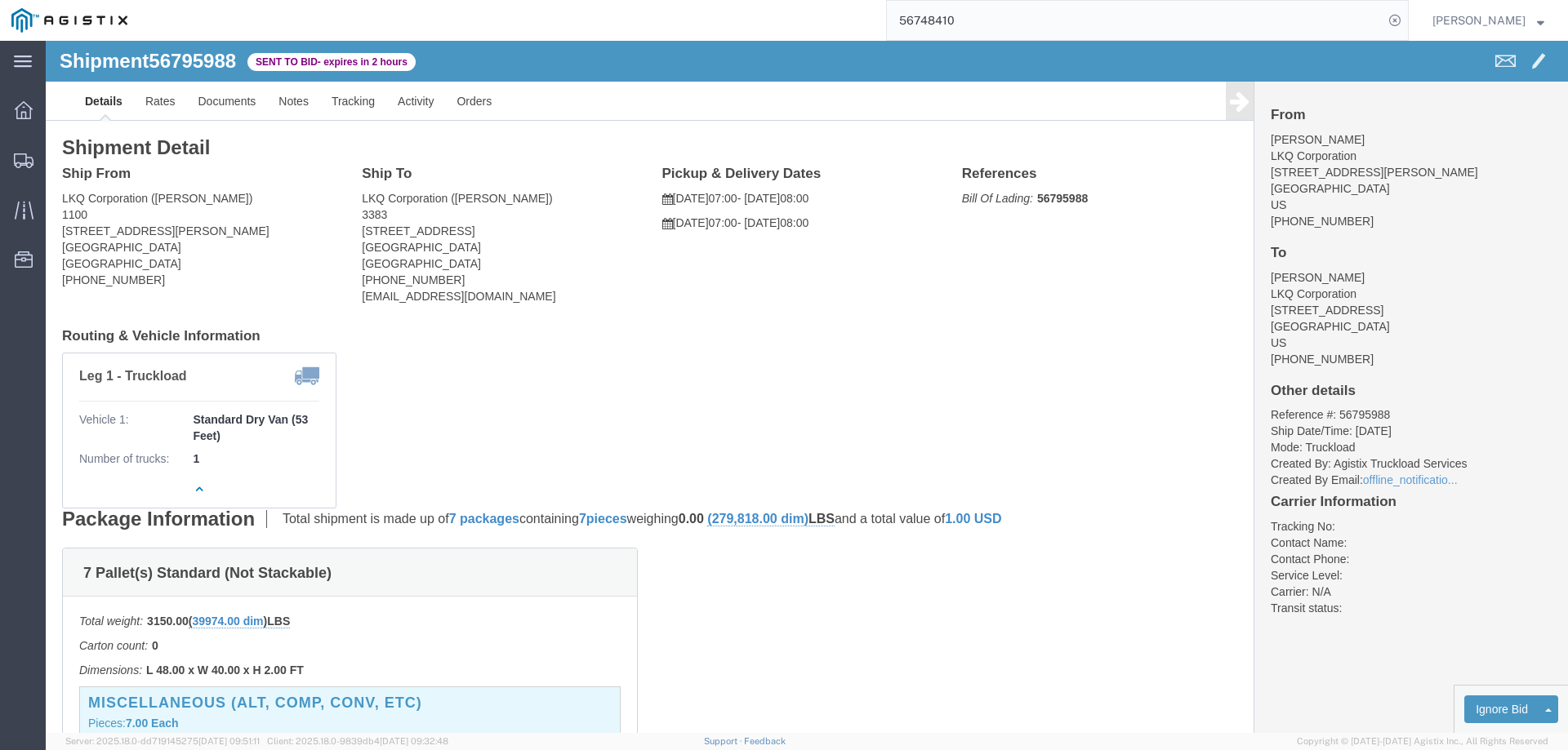
click h4 "Routing & Vehicle Information"
click button "button"
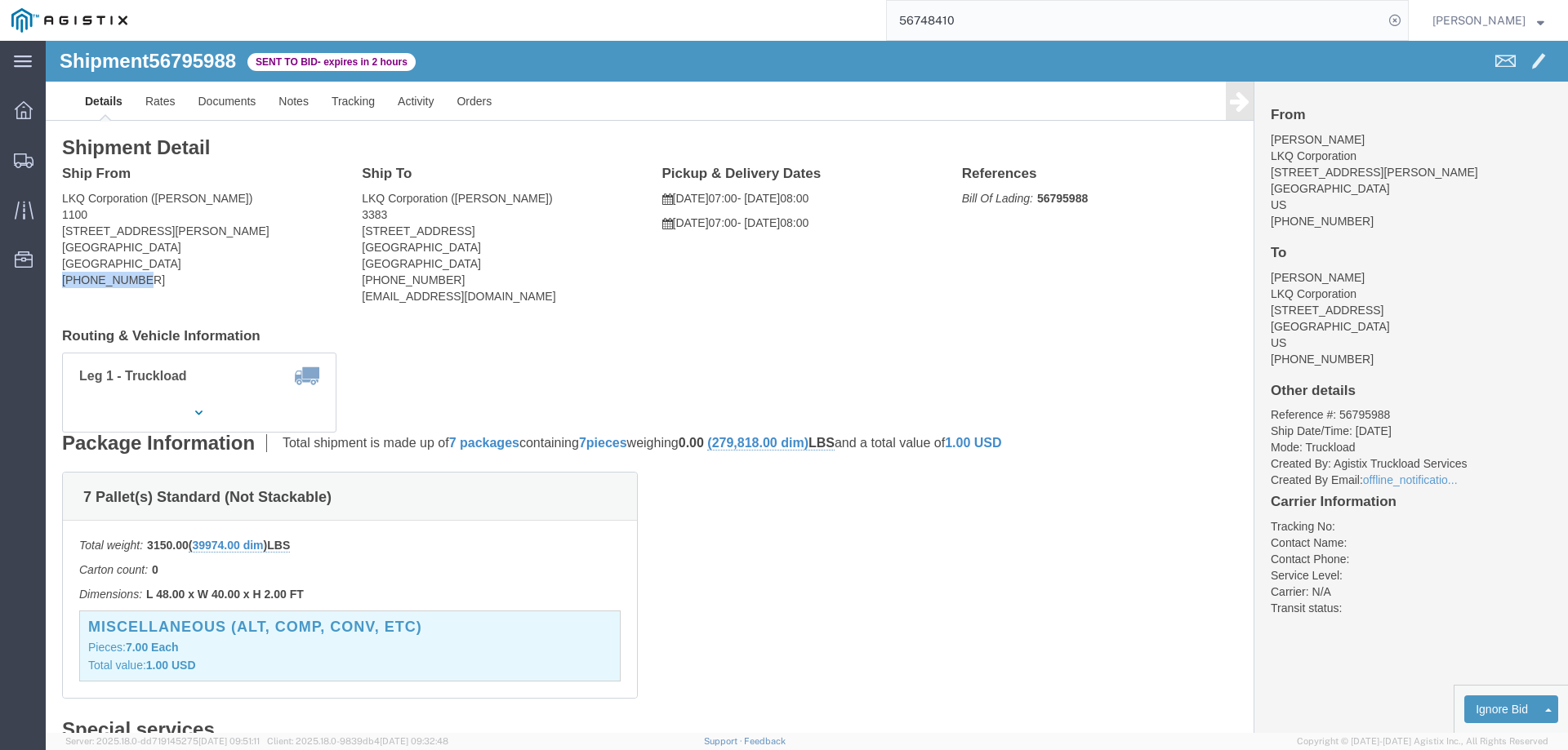
drag, startPoint x: 101, startPoint y: 238, endPoint x: 0, endPoint y: 234, distance: 101.1
click div "Shipment Detail Ship From LKQ Corporation (Brian Watkins) 1100 4950 W Norvell B…"
copy address "352-436-3955"
drag, startPoint x: 820, startPoint y: 162, endPoint x: 626, endPoint y: 164, distance: 194.0
click p "09/15/2025 07:00 - 09/15/2025 08:00"
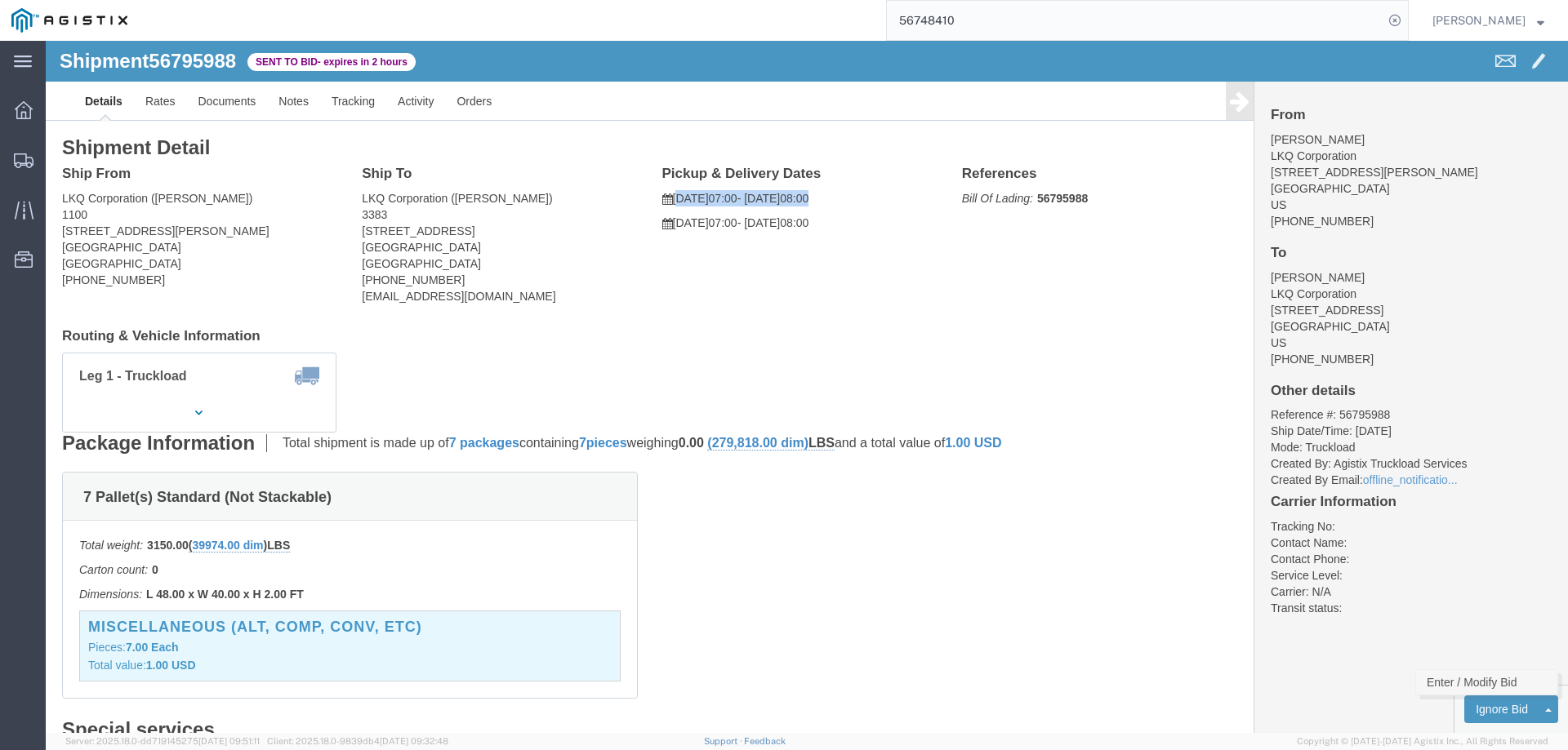
click link "Enter / Modify Bid"
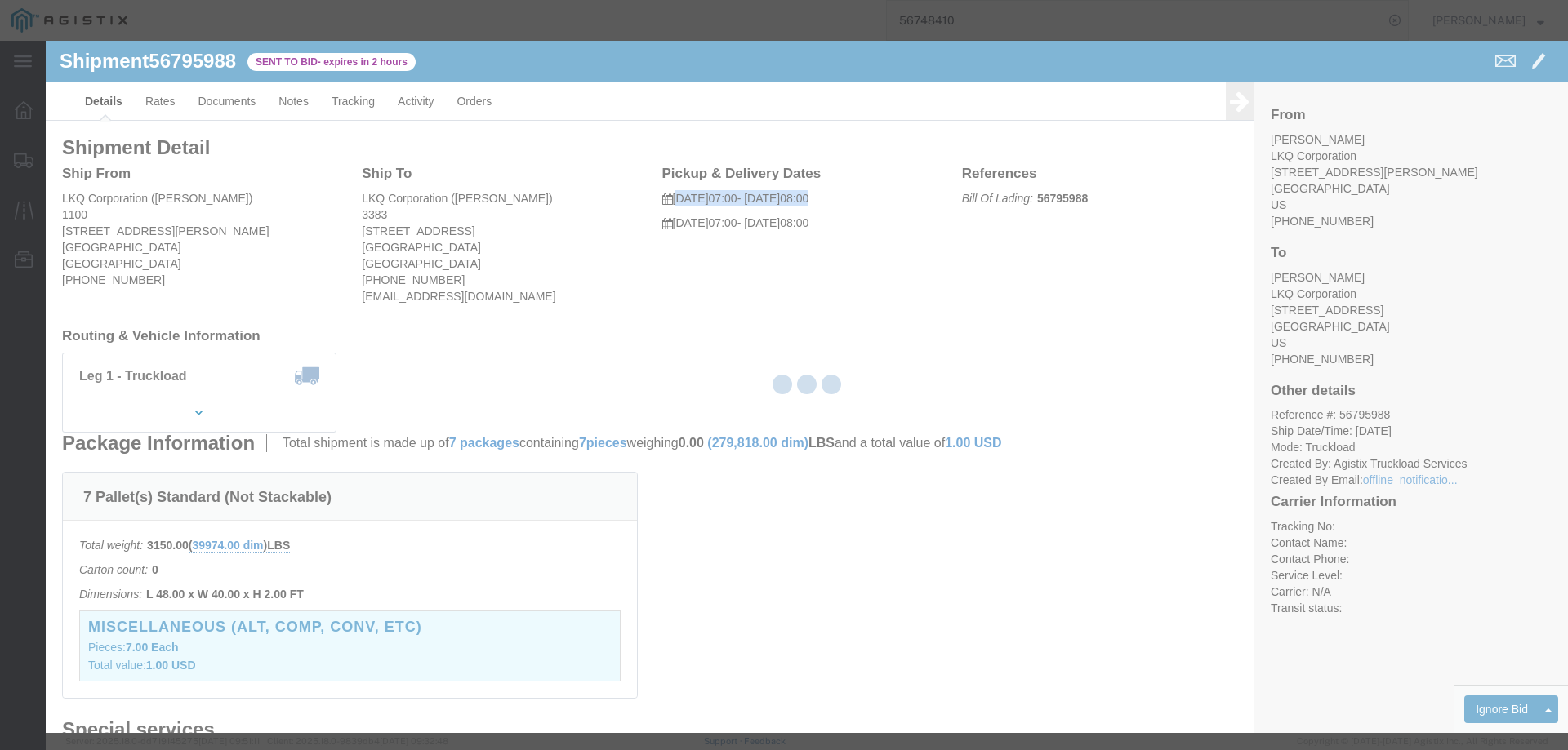
select select "146"
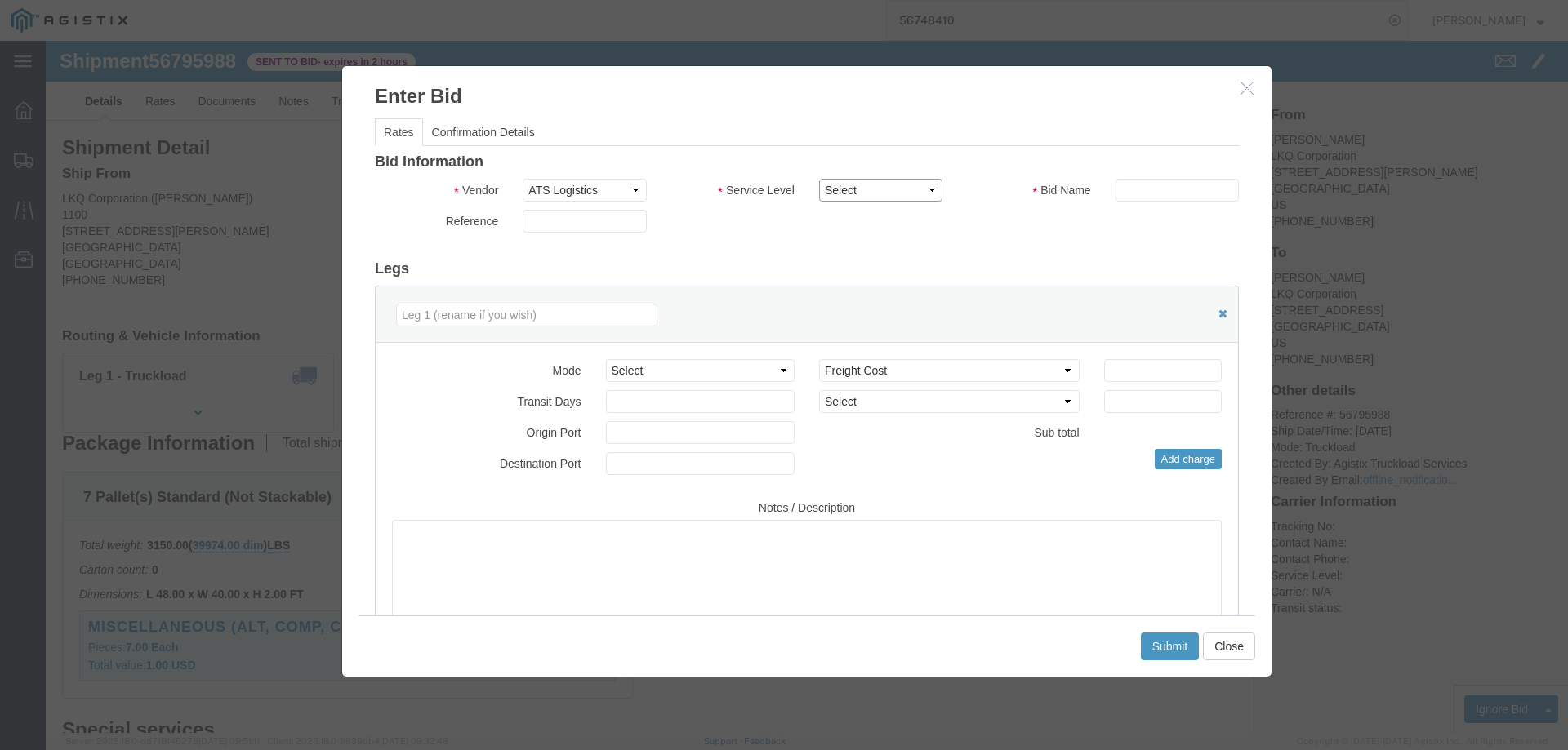
click select "Select CONESTOGA DFRM/STEP Economy TL Flatbed Intermodal LTL Standard Next Day …"
select select "25032"
click select "Select CONESTOGA DFRM/STEP Economy TL Flatbed Intermodal LTL Standard Next Day …"
click input "text"
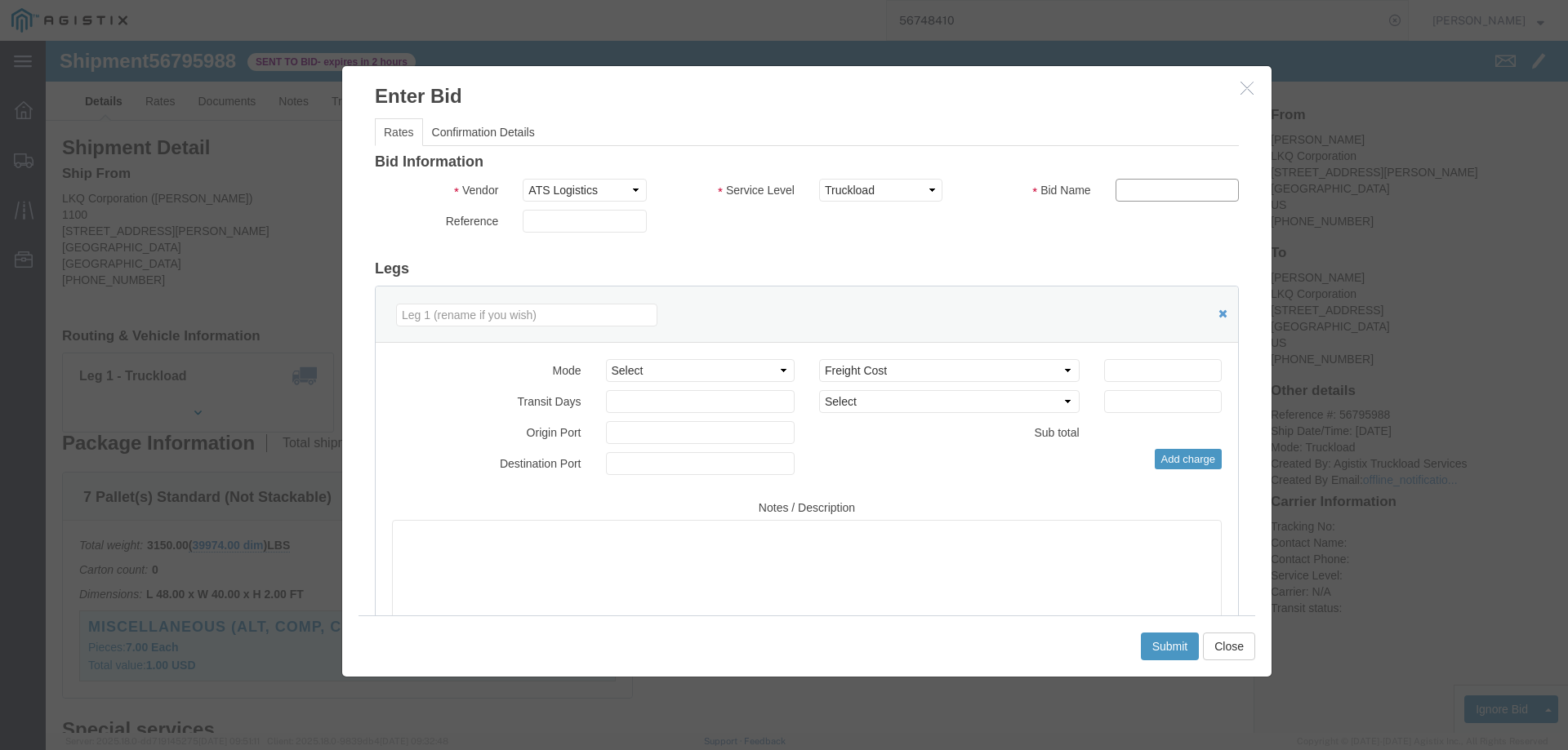
type input "ats"
click input "number"
type input "980"
click button "Submit"
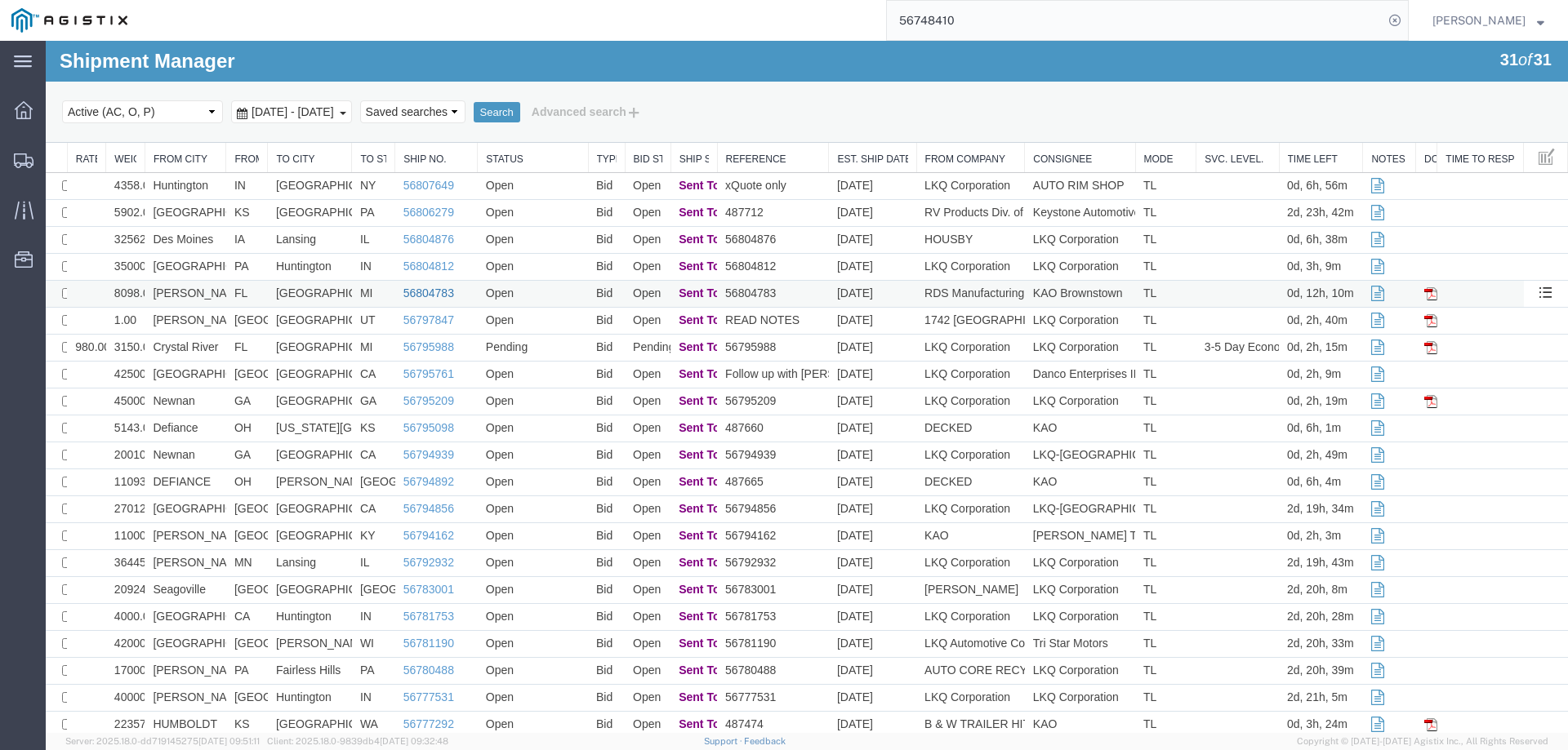
click at [424, 294] on link "56804783" at bounding box center [429, 293] width 51 height 13
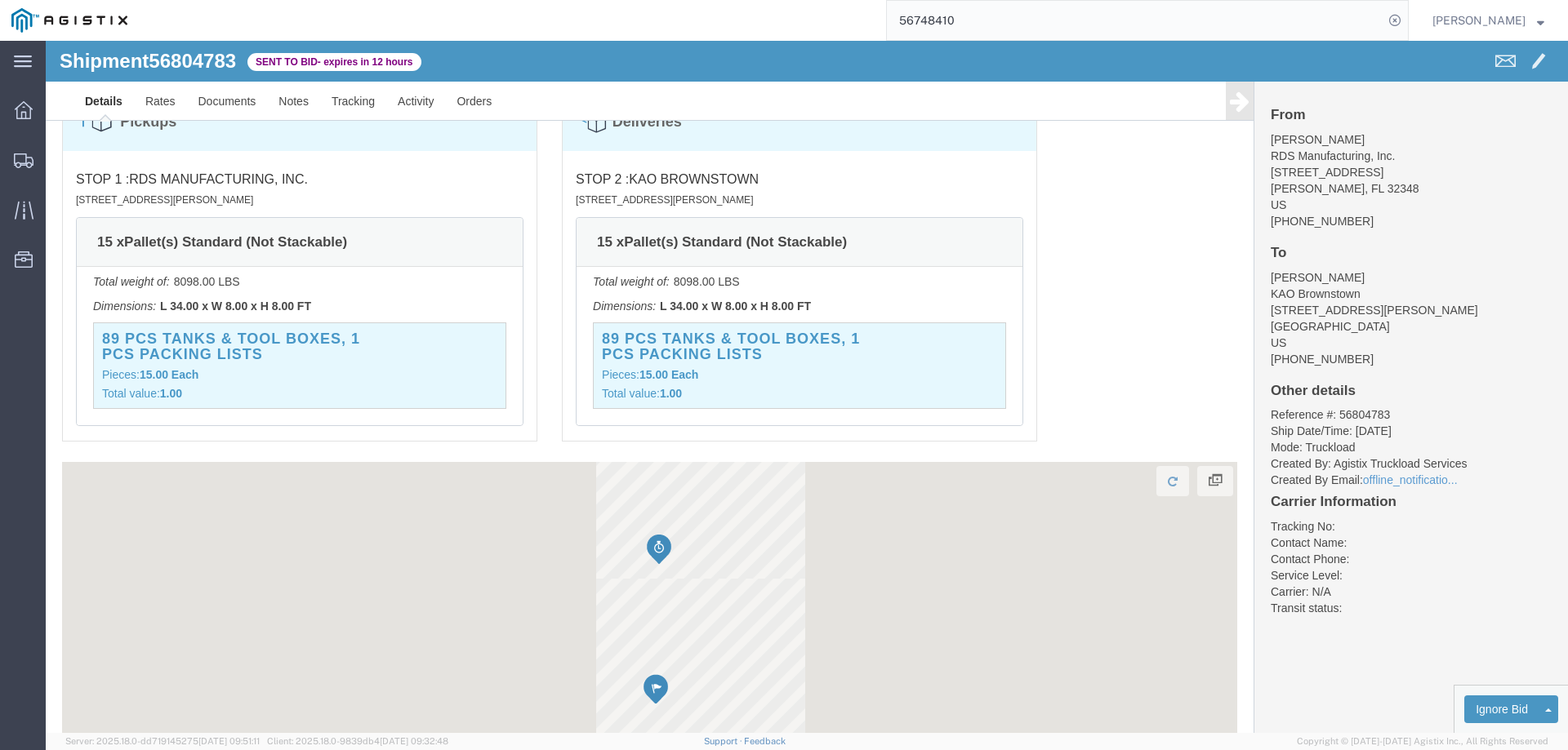
scroll to position [1112, 0]
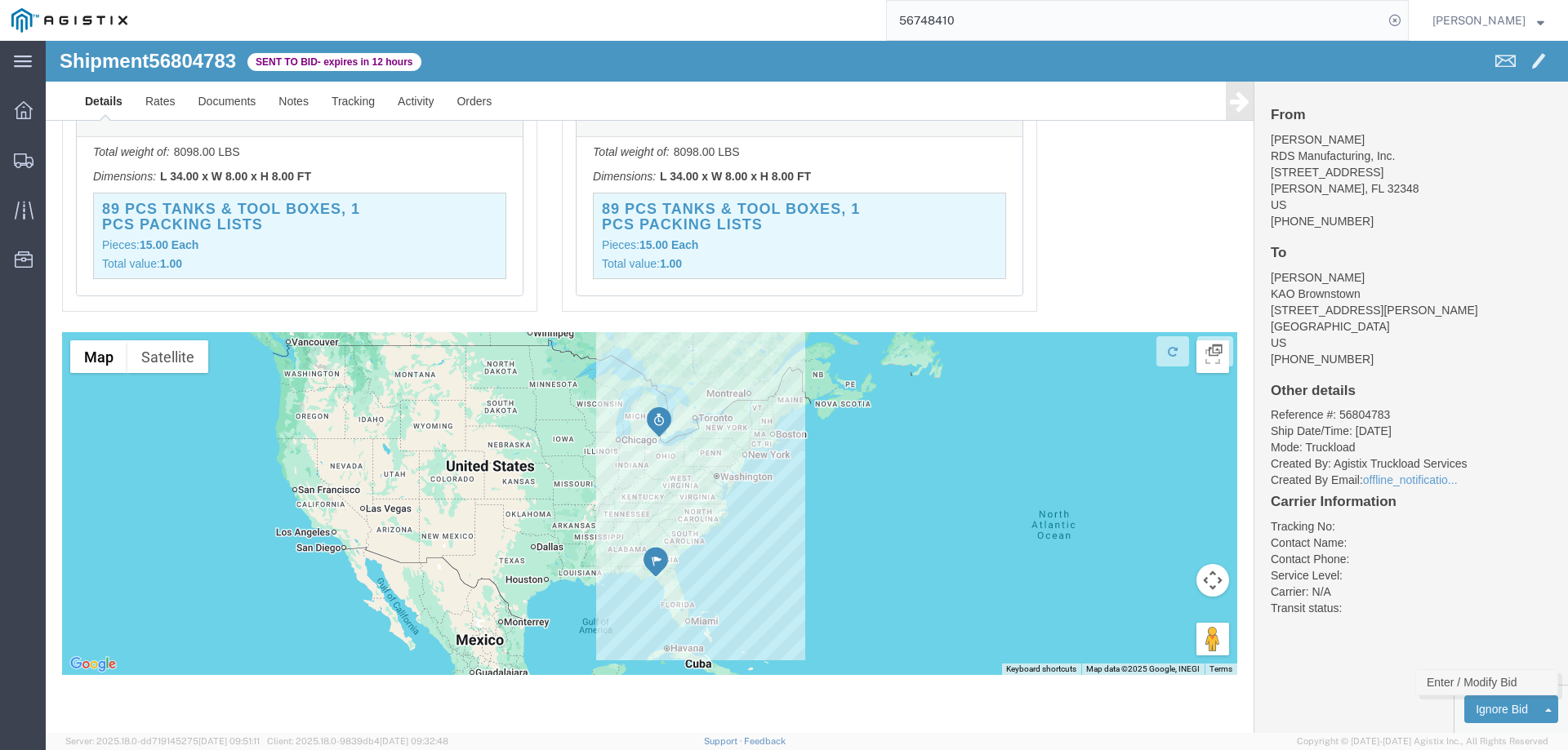
click link "Enter / Modify Bid"
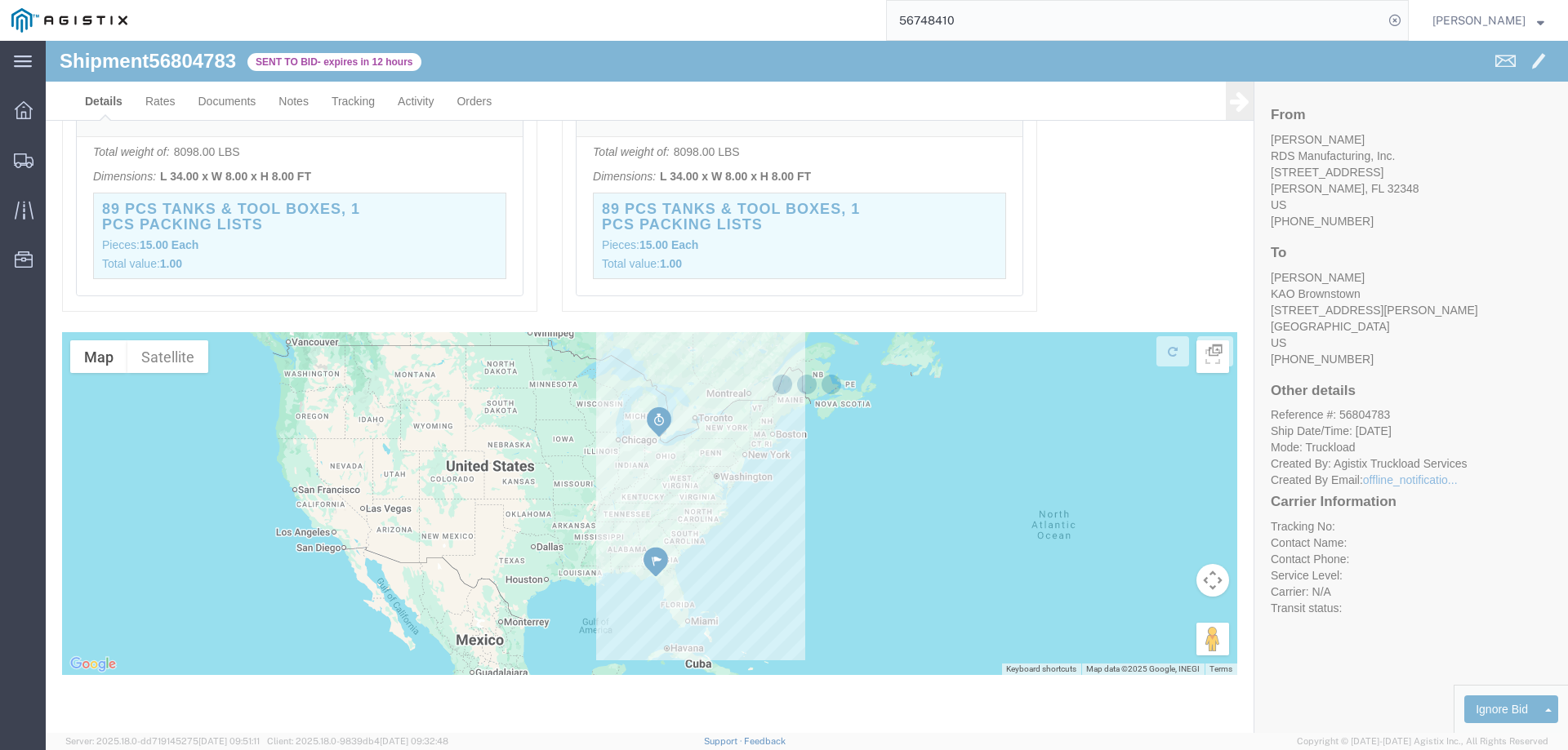
select select "146"
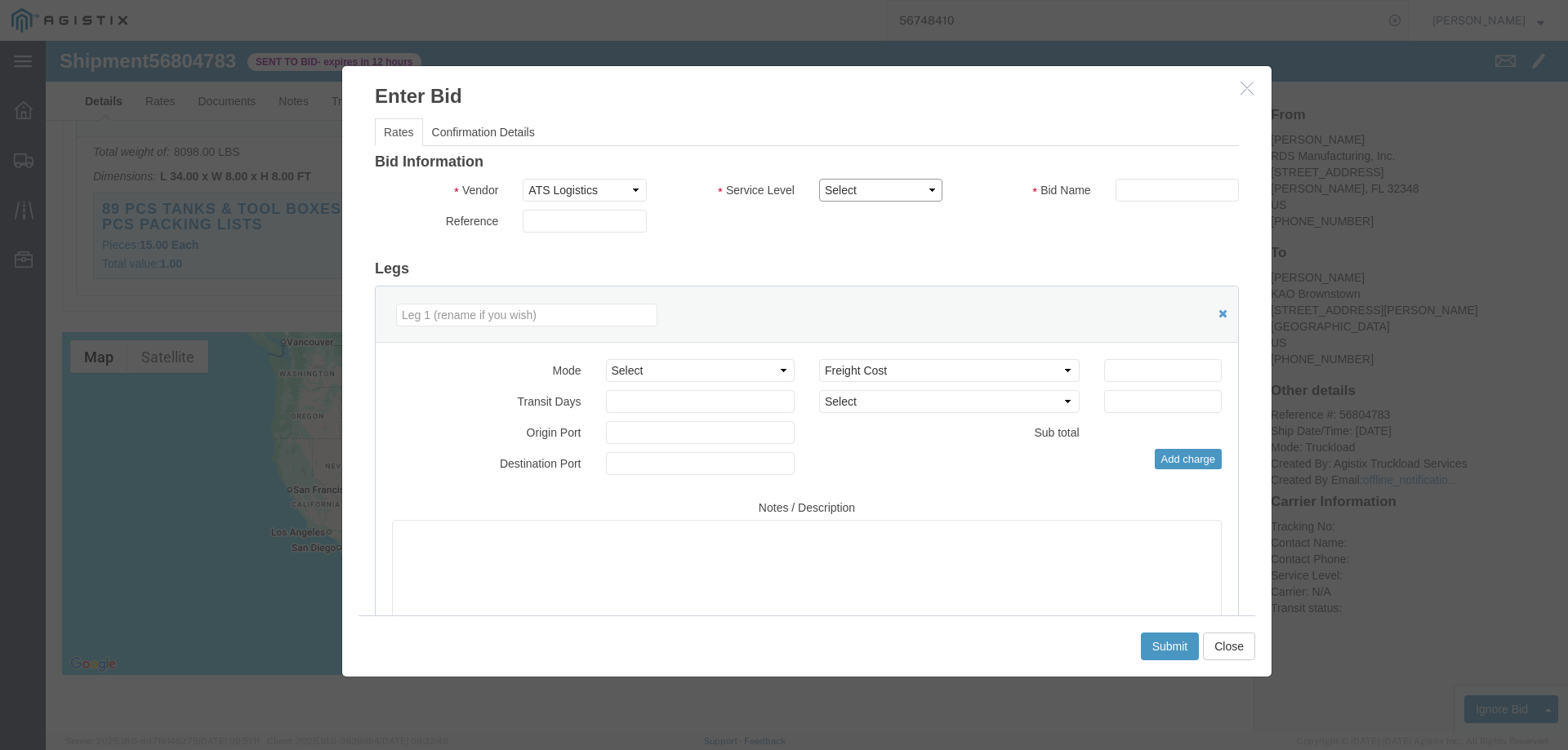
click select "Select CONESTOGA DFRM/STEP Economy TL Flatbed Intermodal LTL Standard Next Day …"
select select "25032"
click select "Select CONESTOGA DFRM/STEP Economy TL Flatbed Intermodal LTL Standard Next Day …"
click input "text"
type input "ats"
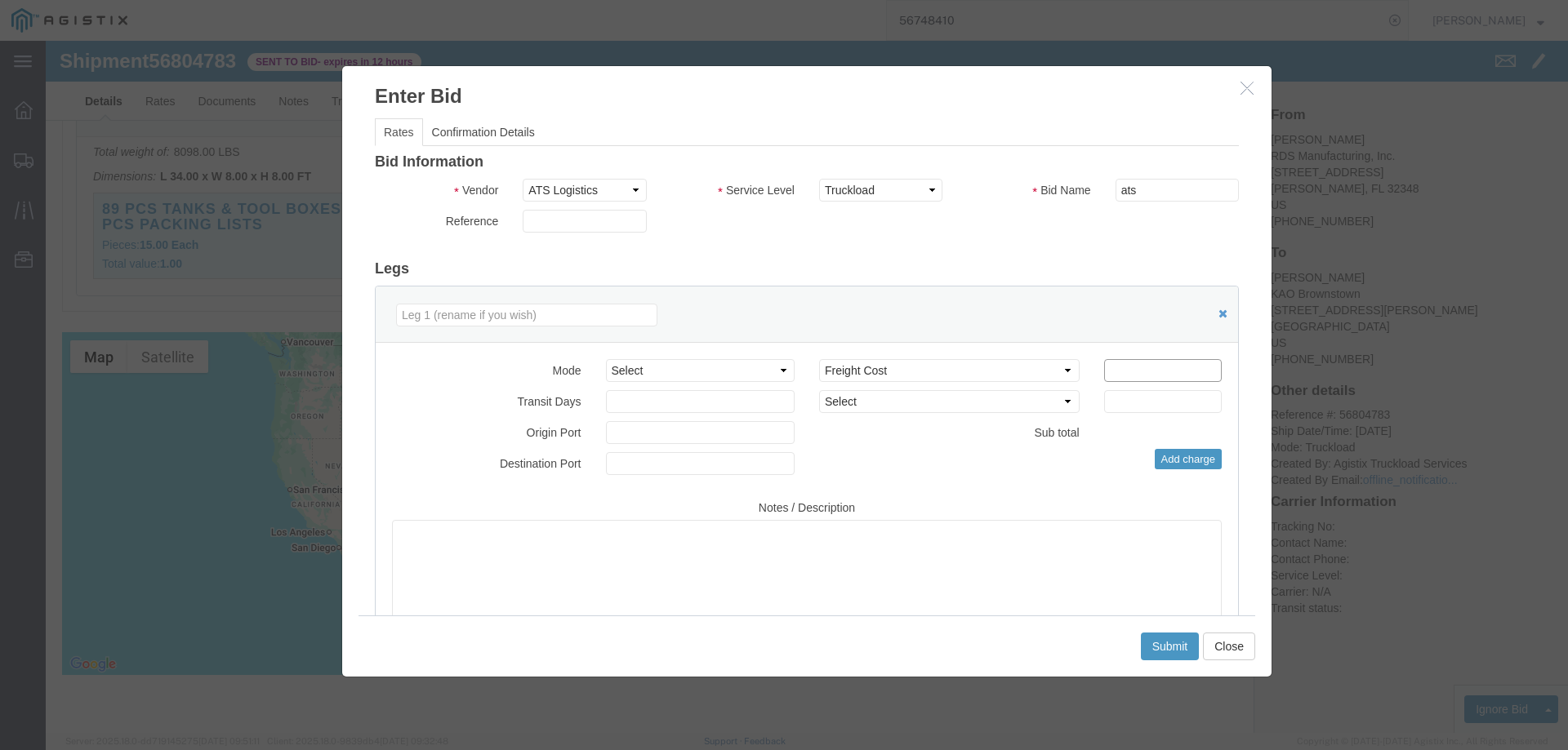
click input "number"
type input "1300"
click button "Submit"
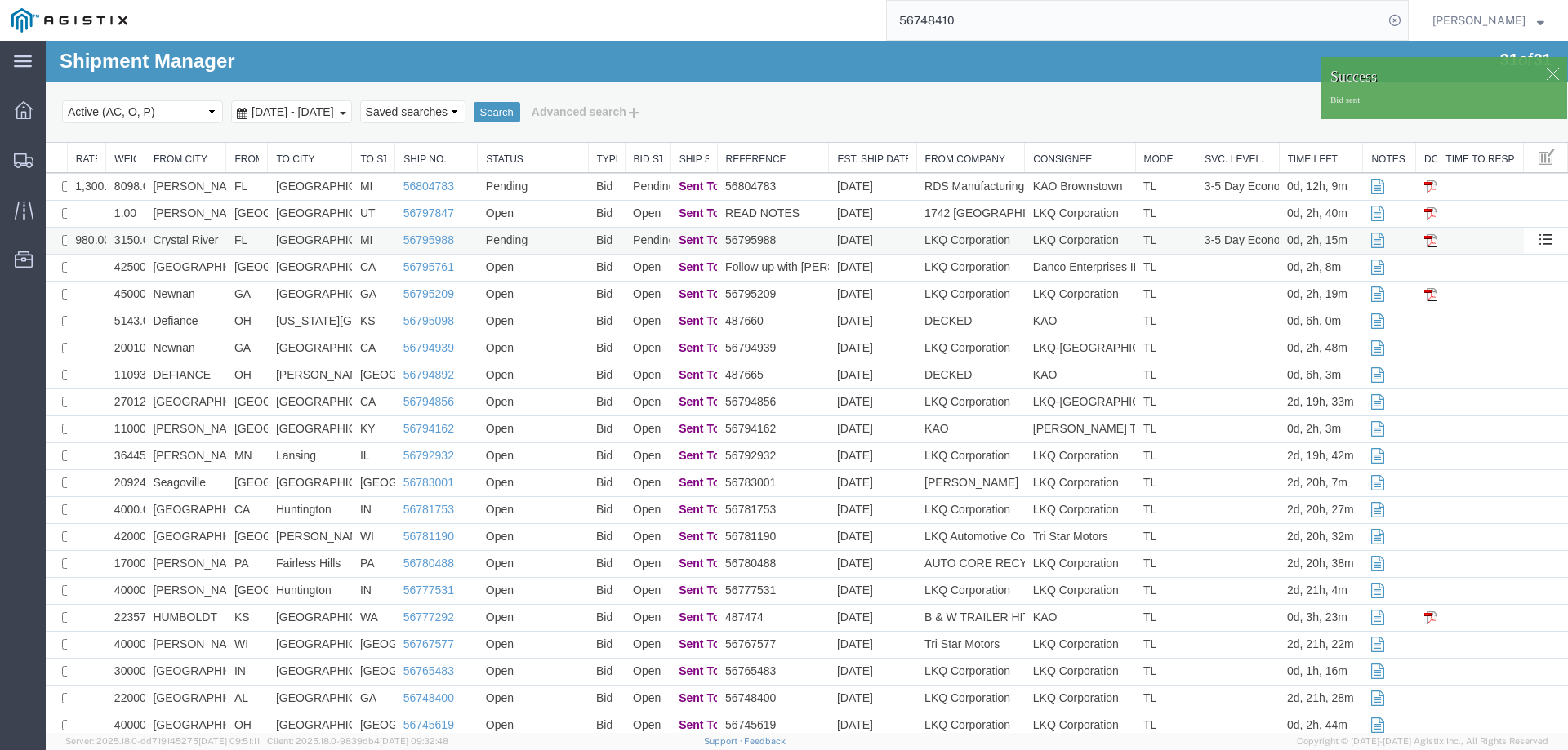
scroll to position [0, 0]
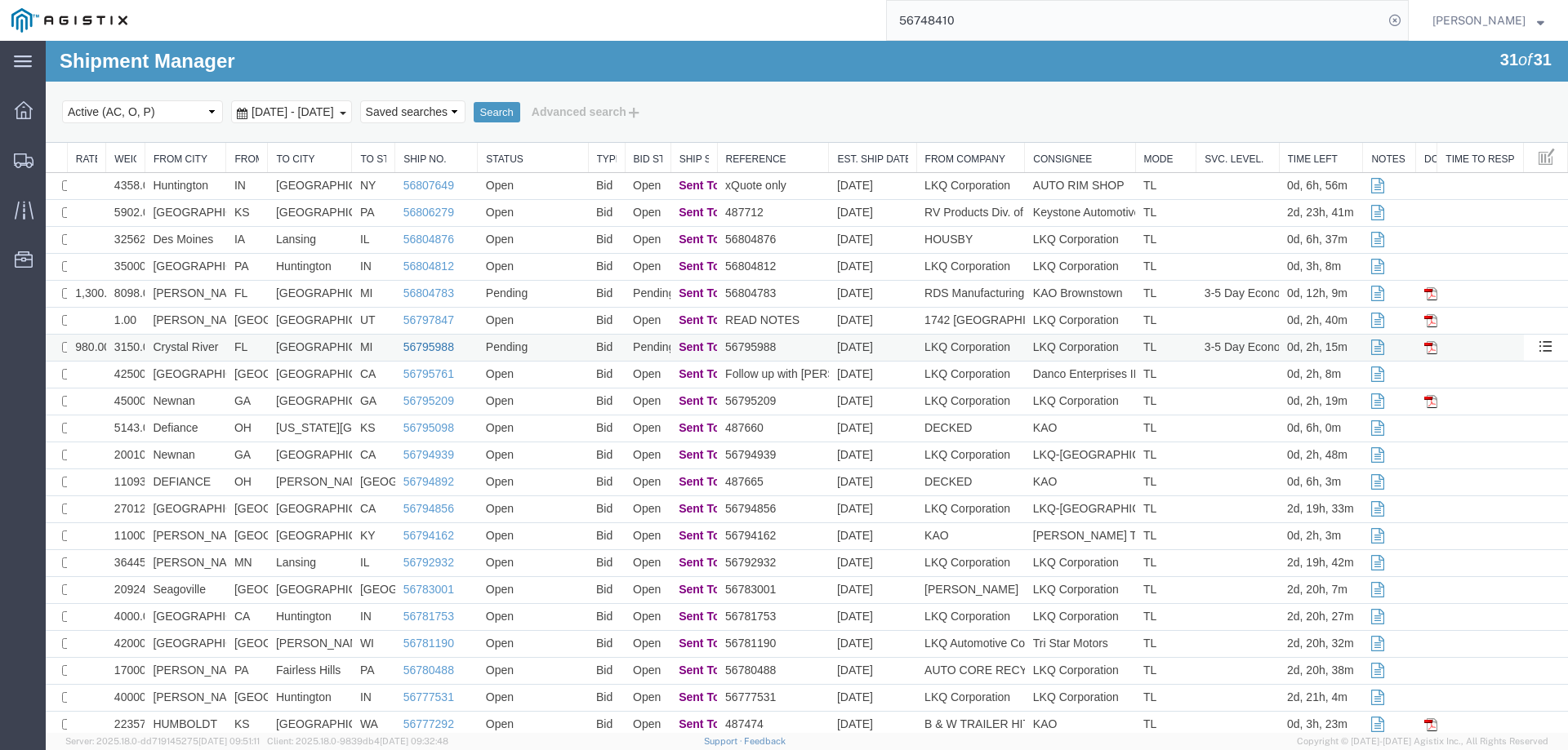
click at [432, 343] on link "56795988" at bounding box center [429, 347] width 51 height 13
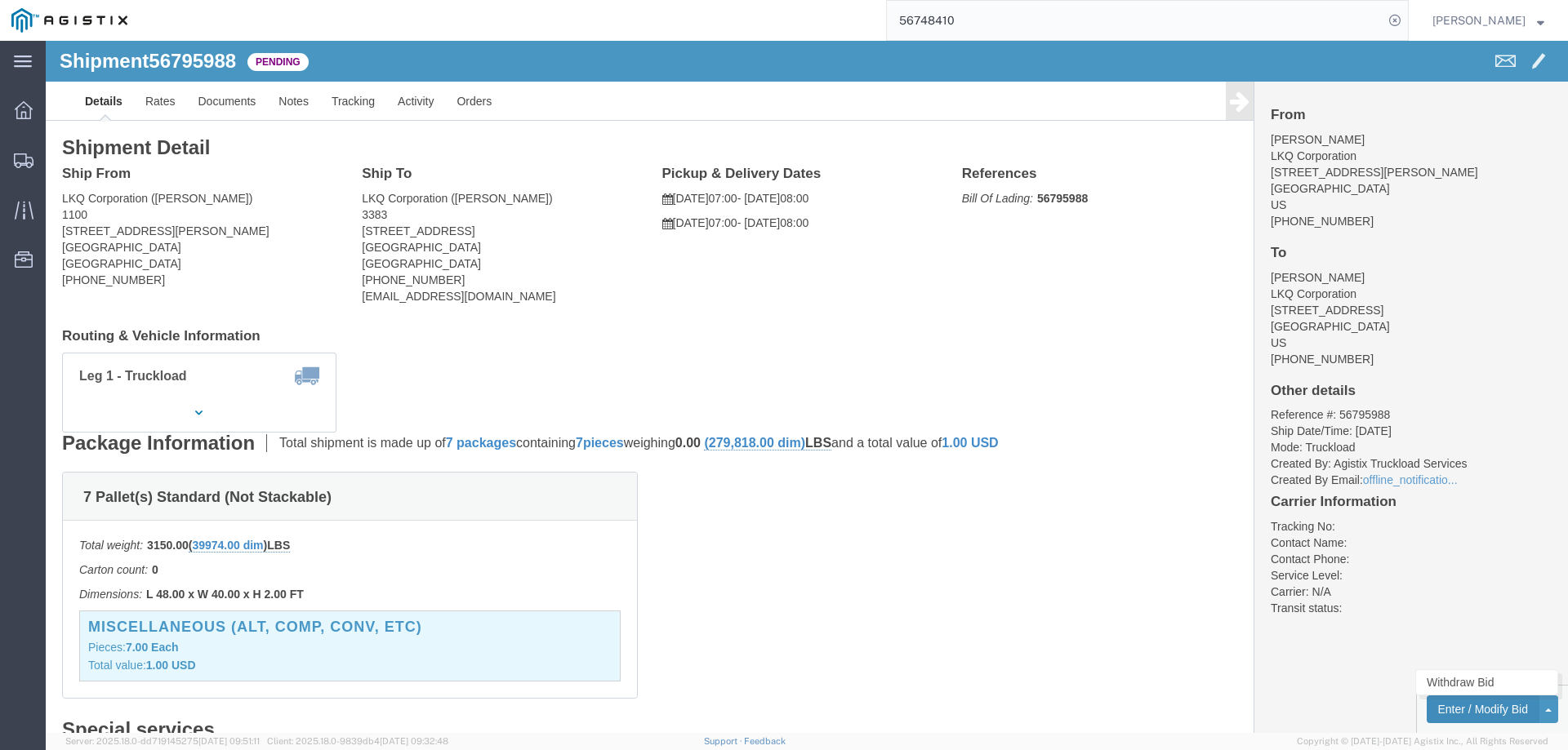
click button "Enter / Modify Bid"
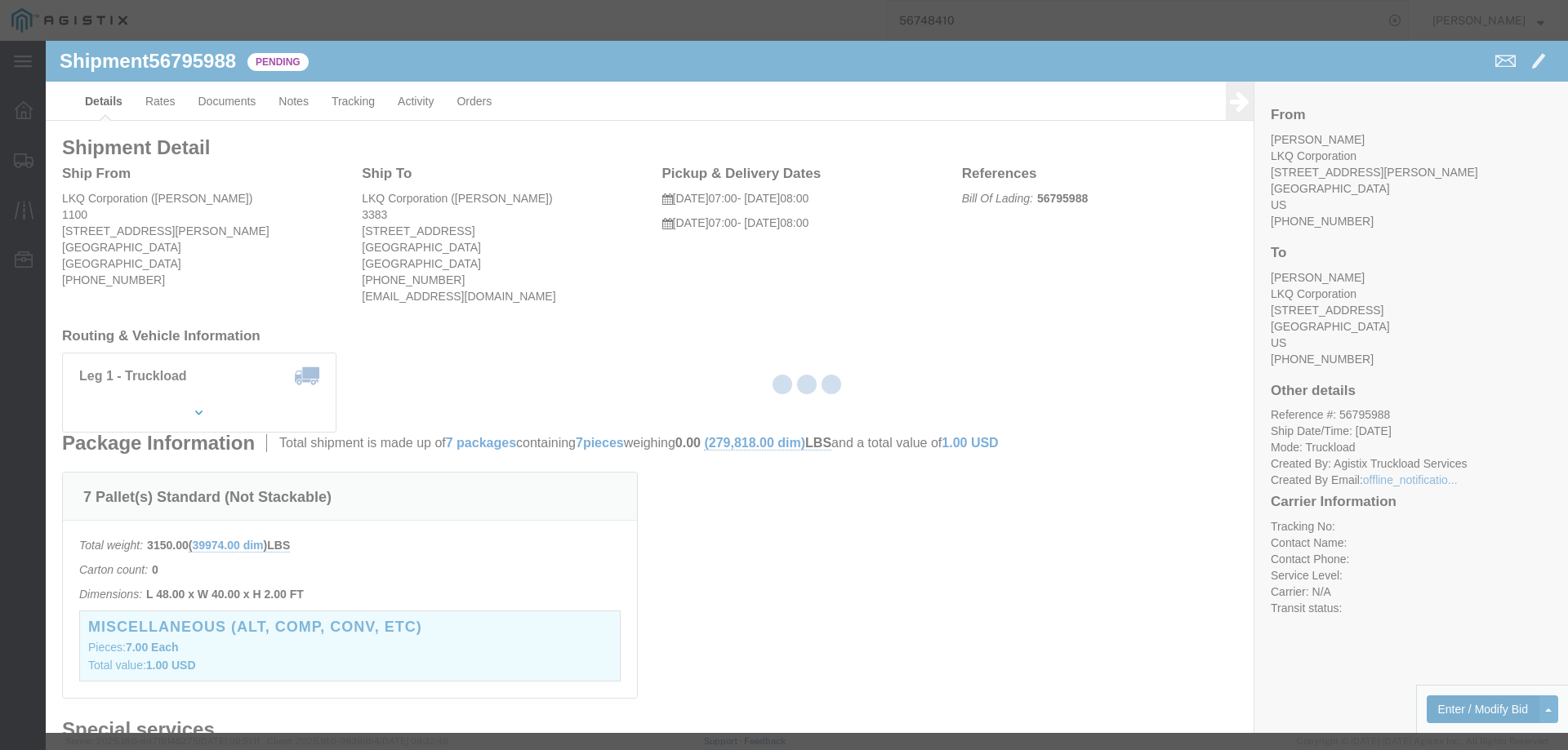
select select "146"
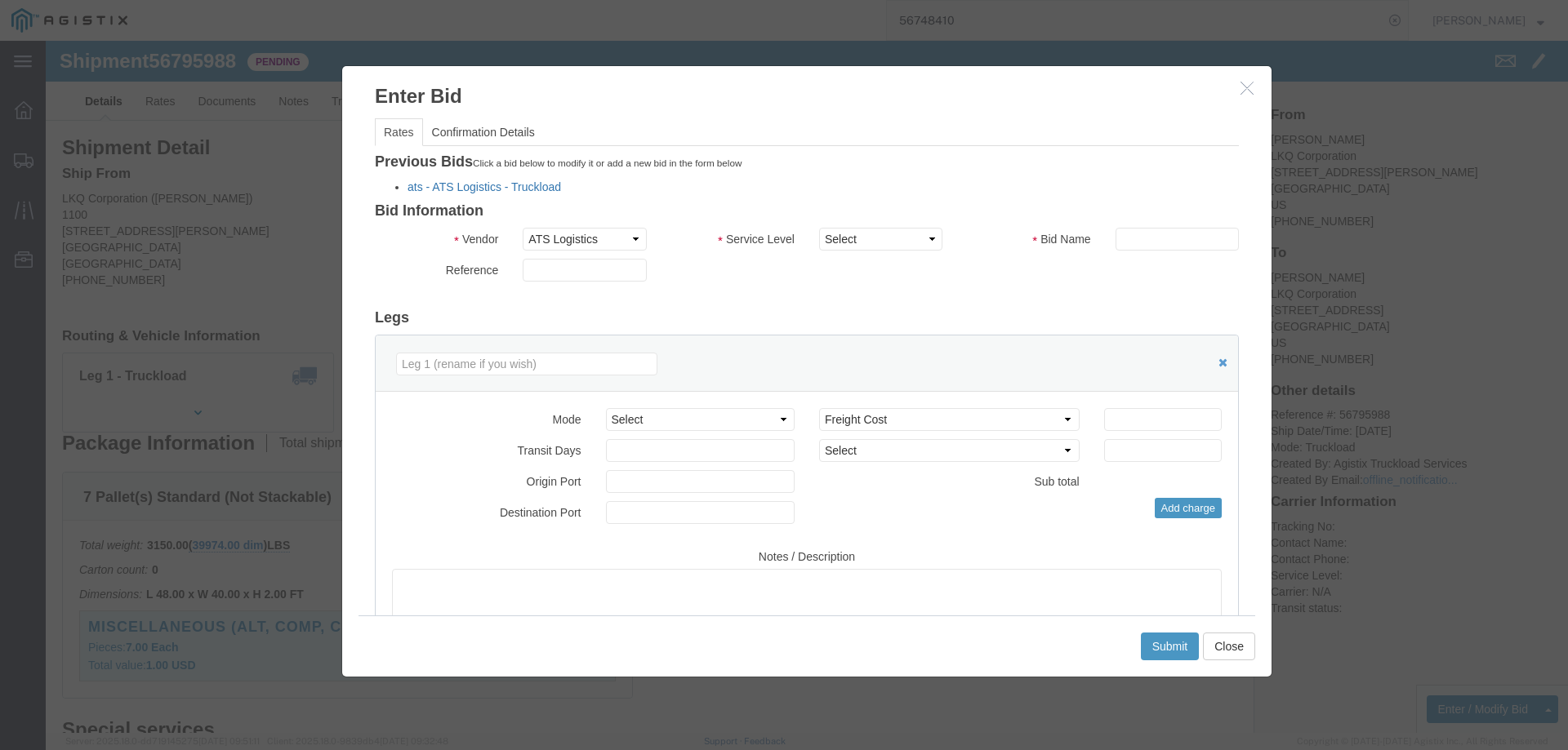
click link "ats - ATS Logistics - Truckload"
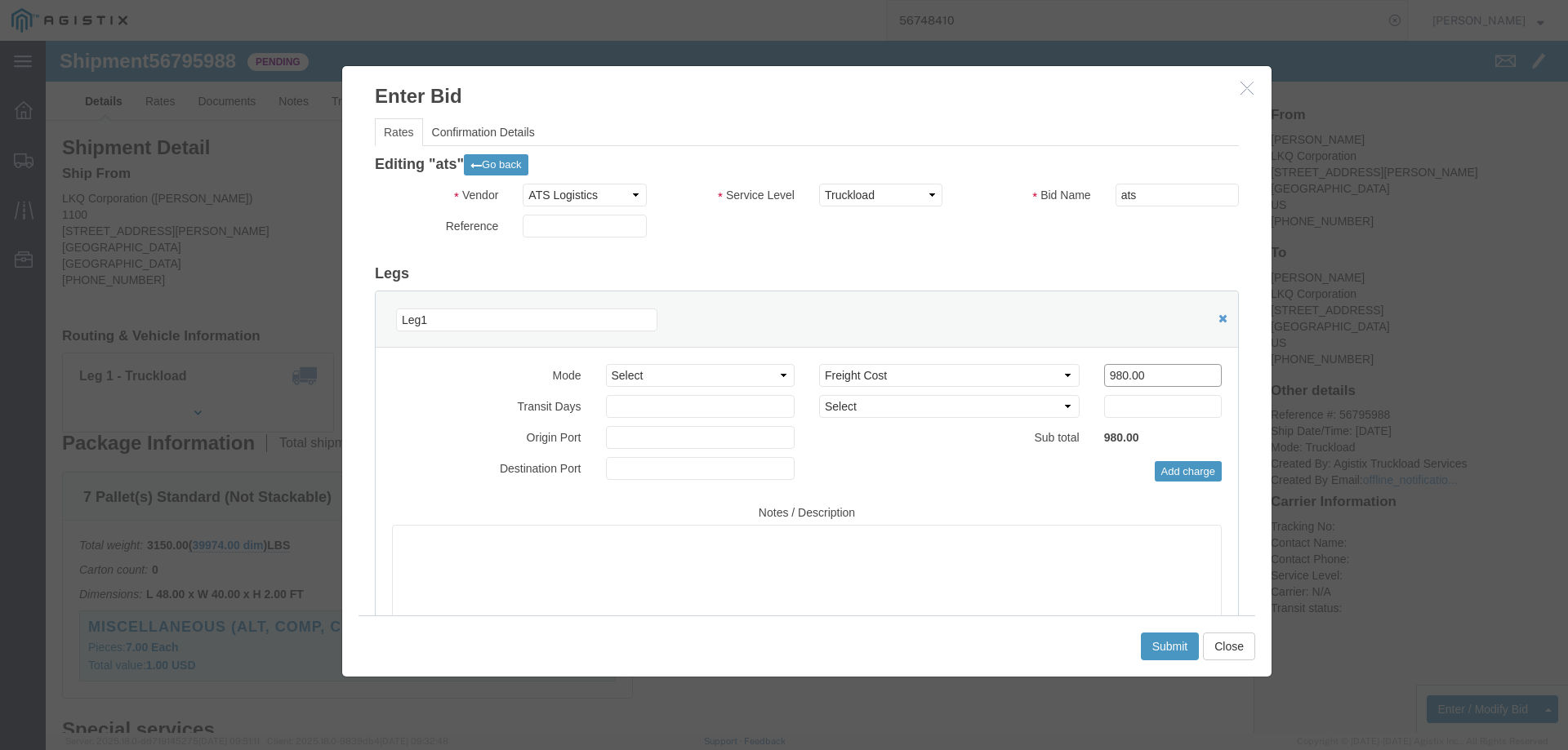
drag, startPoint x: 1094, startPoint y: 340, endPoint x: 877, endPoint y: 340, distance: 217.0
click div "Select 2 Day Service 3 Axle Winch Truck 3 to 5 Day Service 96L Domestic Flat Ra…"
type input "1250"
click button "Submit"
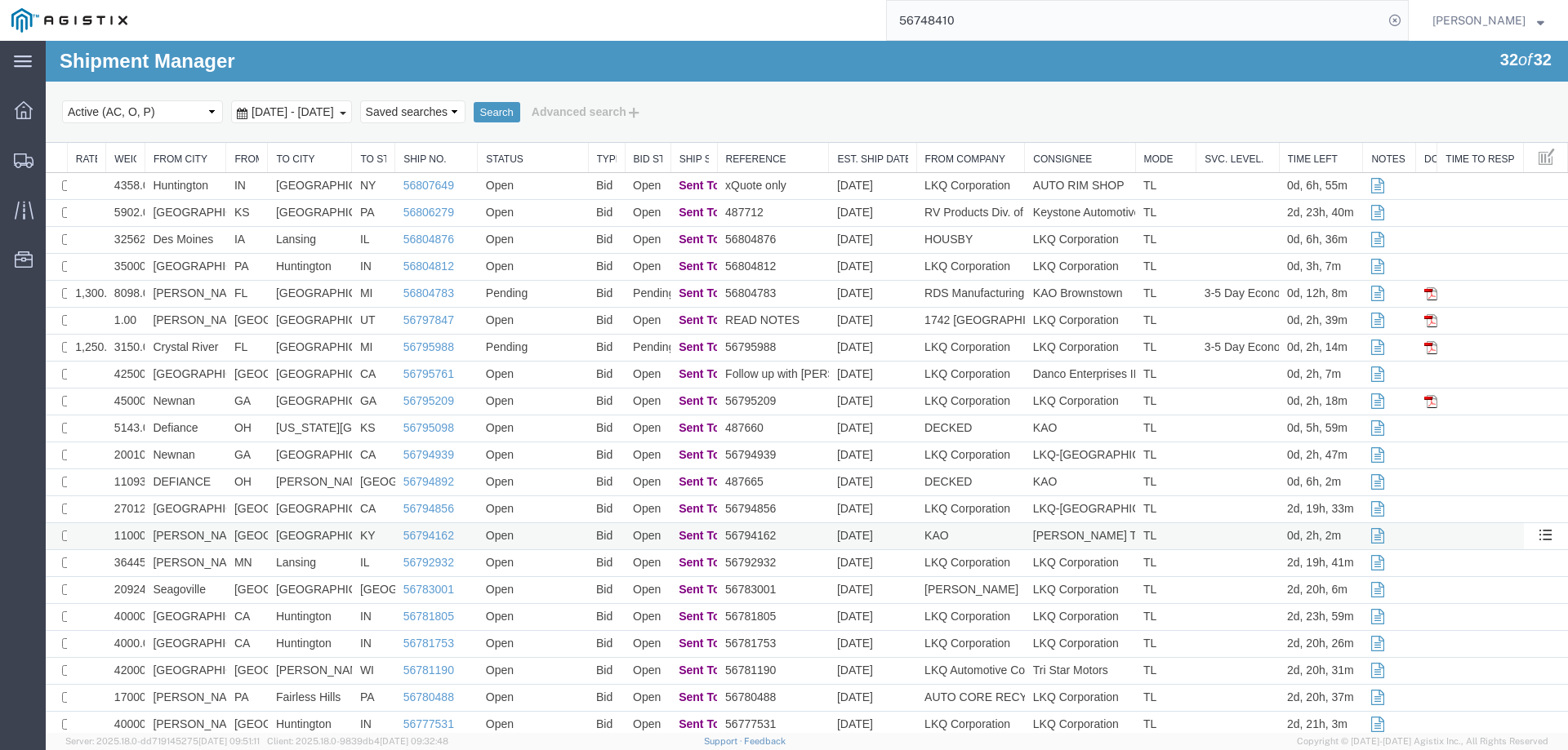
click at [340, 537] on td "[GEOGRAPHIC_DATA]" at bounding box center [310, 537] width 84 height 27
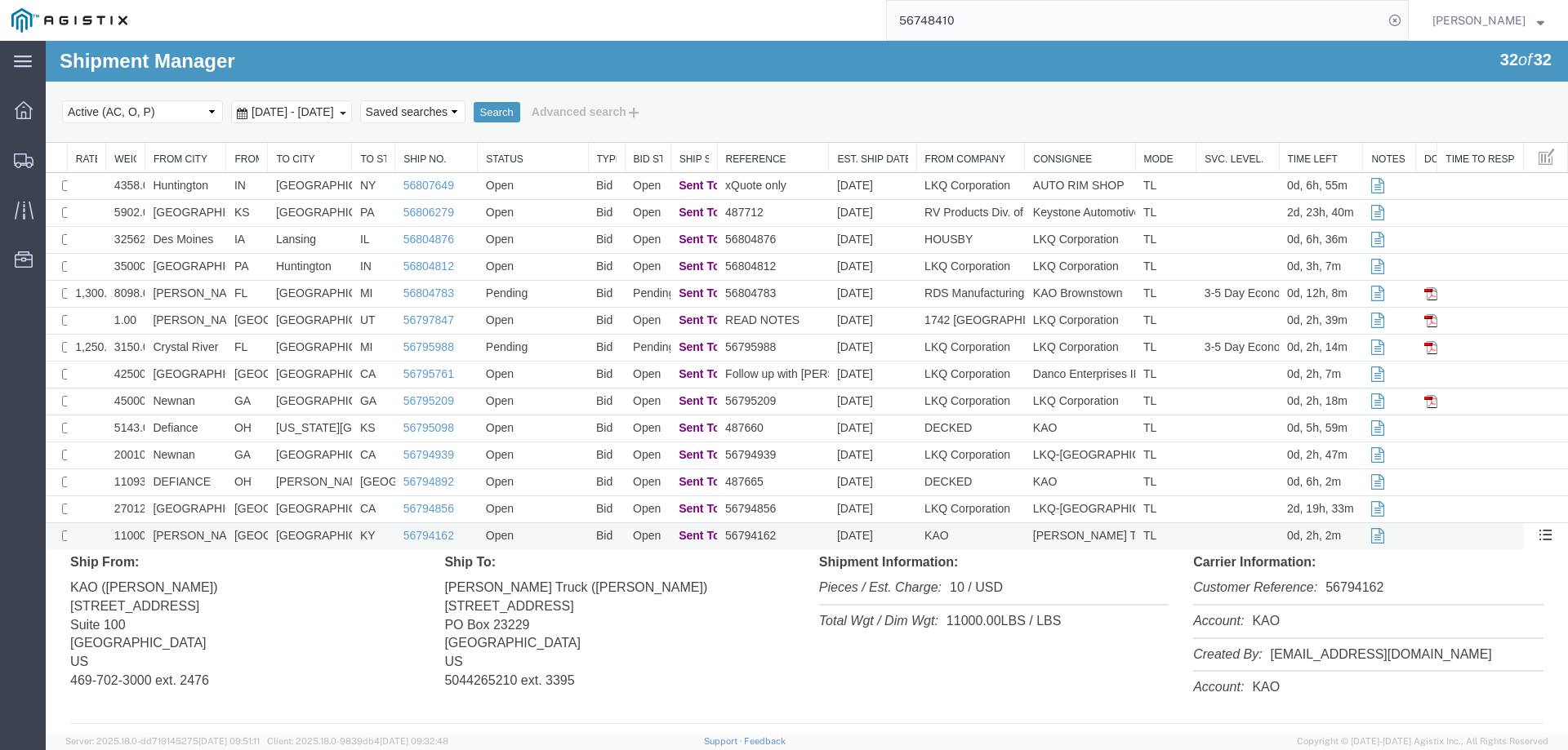
click at [340, 537] on td "[GEOGRAPHIC_DATA]" at bounding box center [310, 537] width 84 height 27
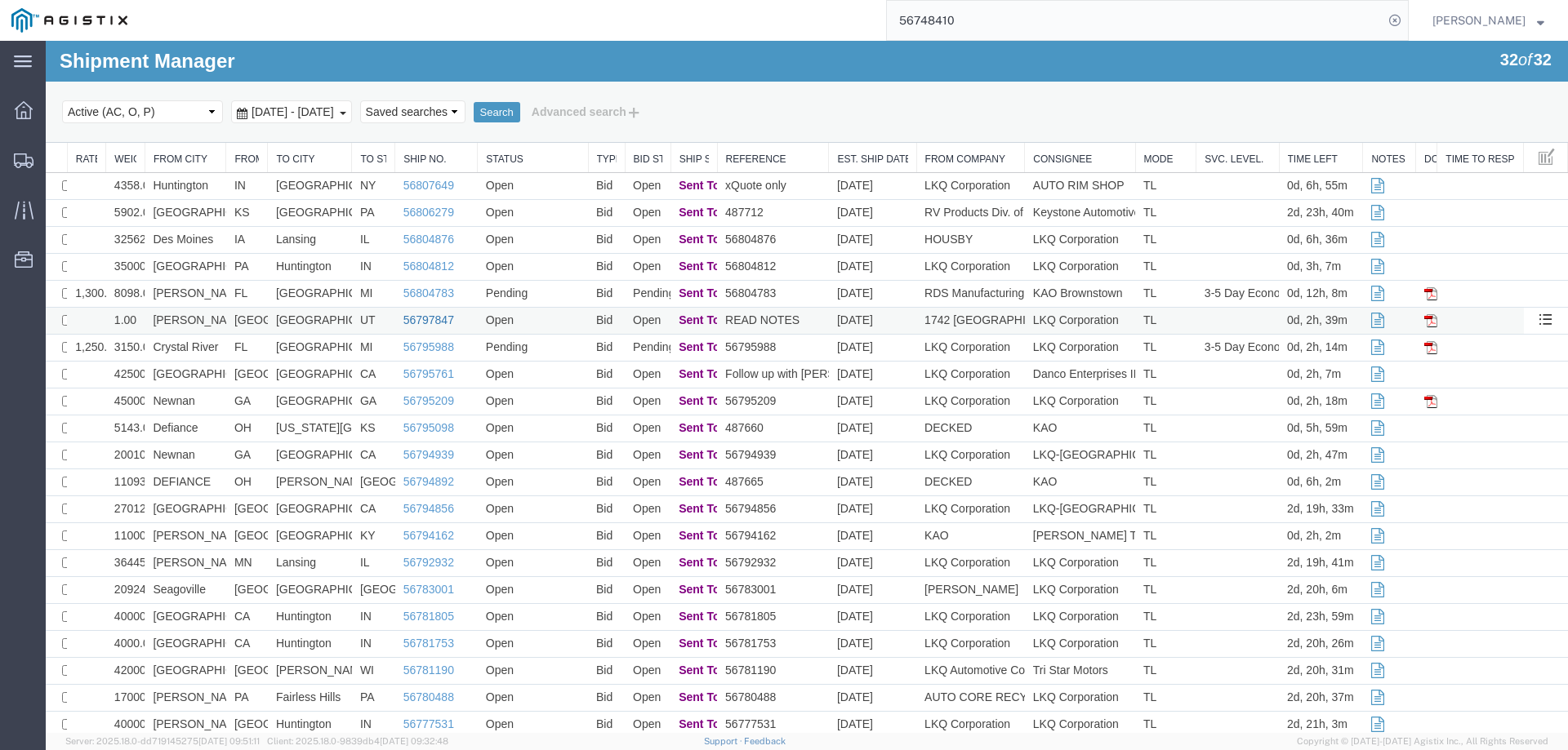
click at [422, 318] on link "56797847" at bounding box center [429, 320] width 51 height 13
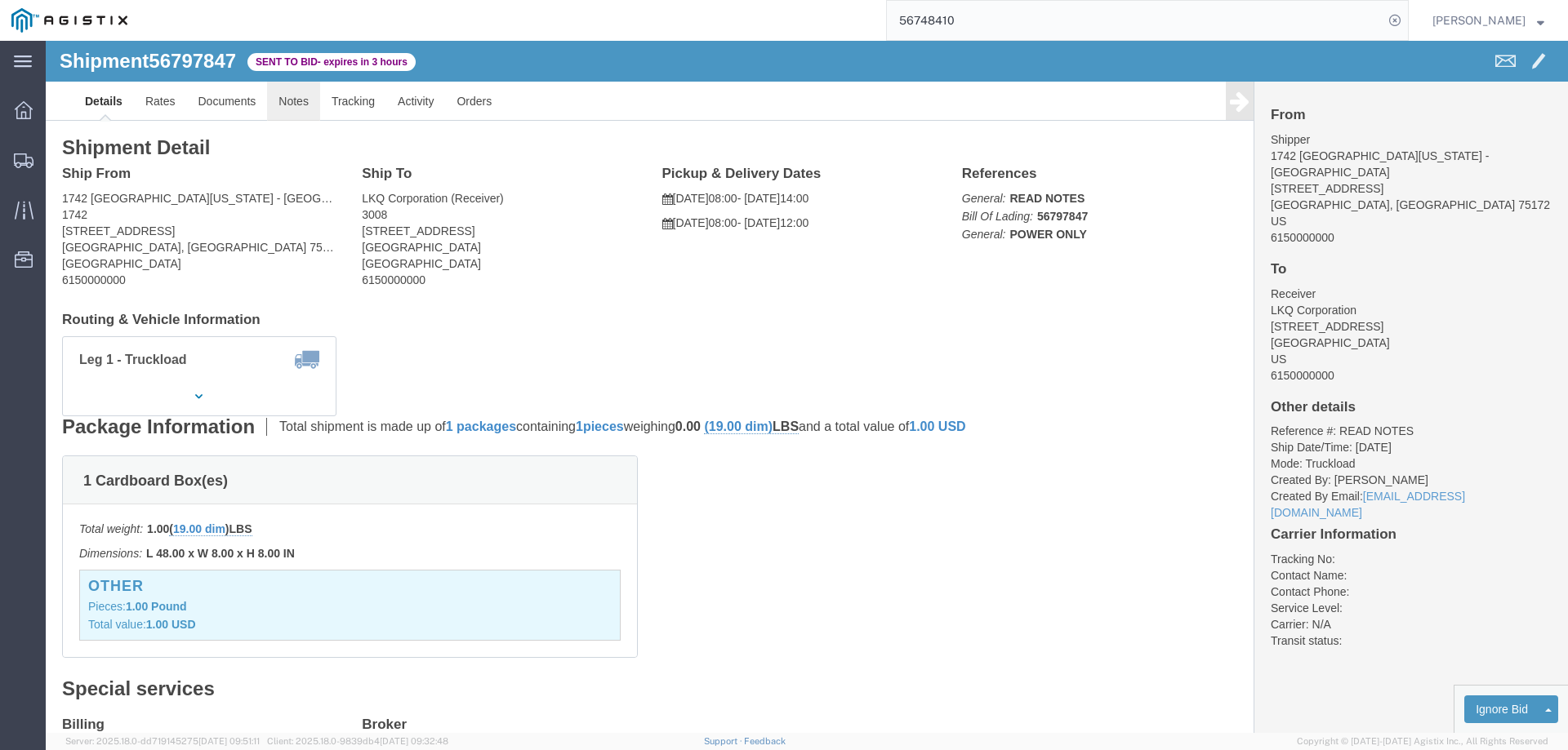
click link "Notes"
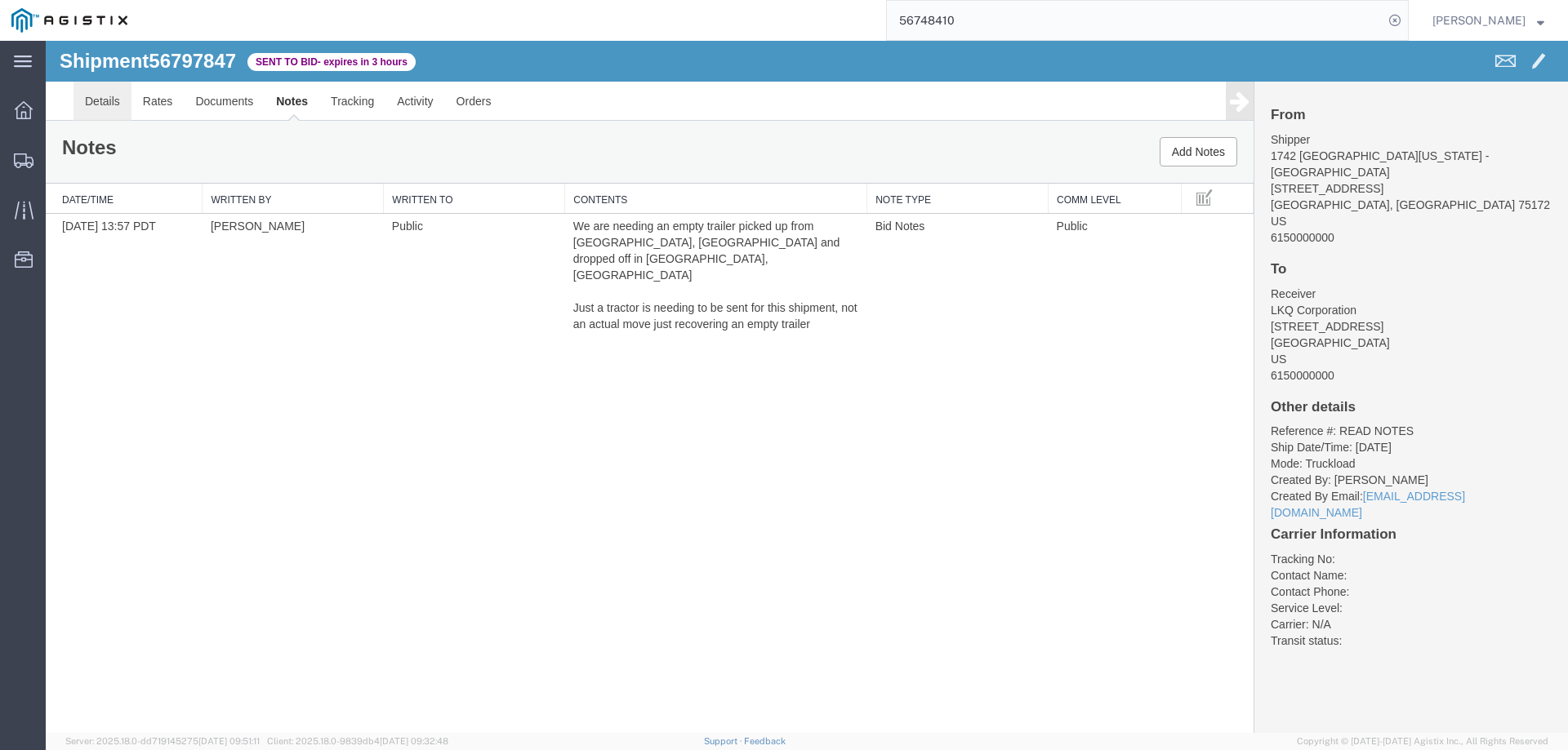
click at [104, 98] on link "Details" at bounding box center [103, 101] width 58 height 39
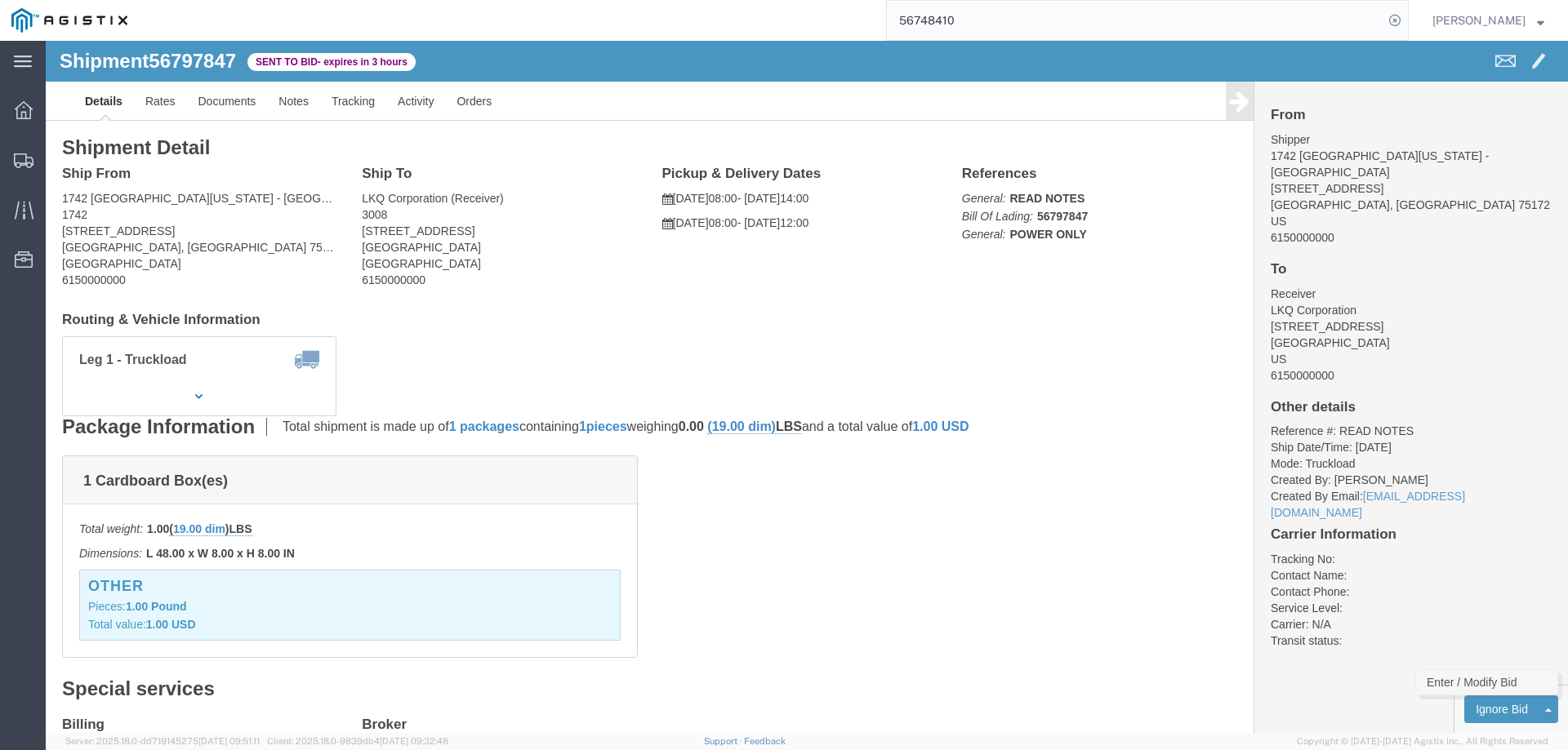
click link "Enter / Modify Bid"
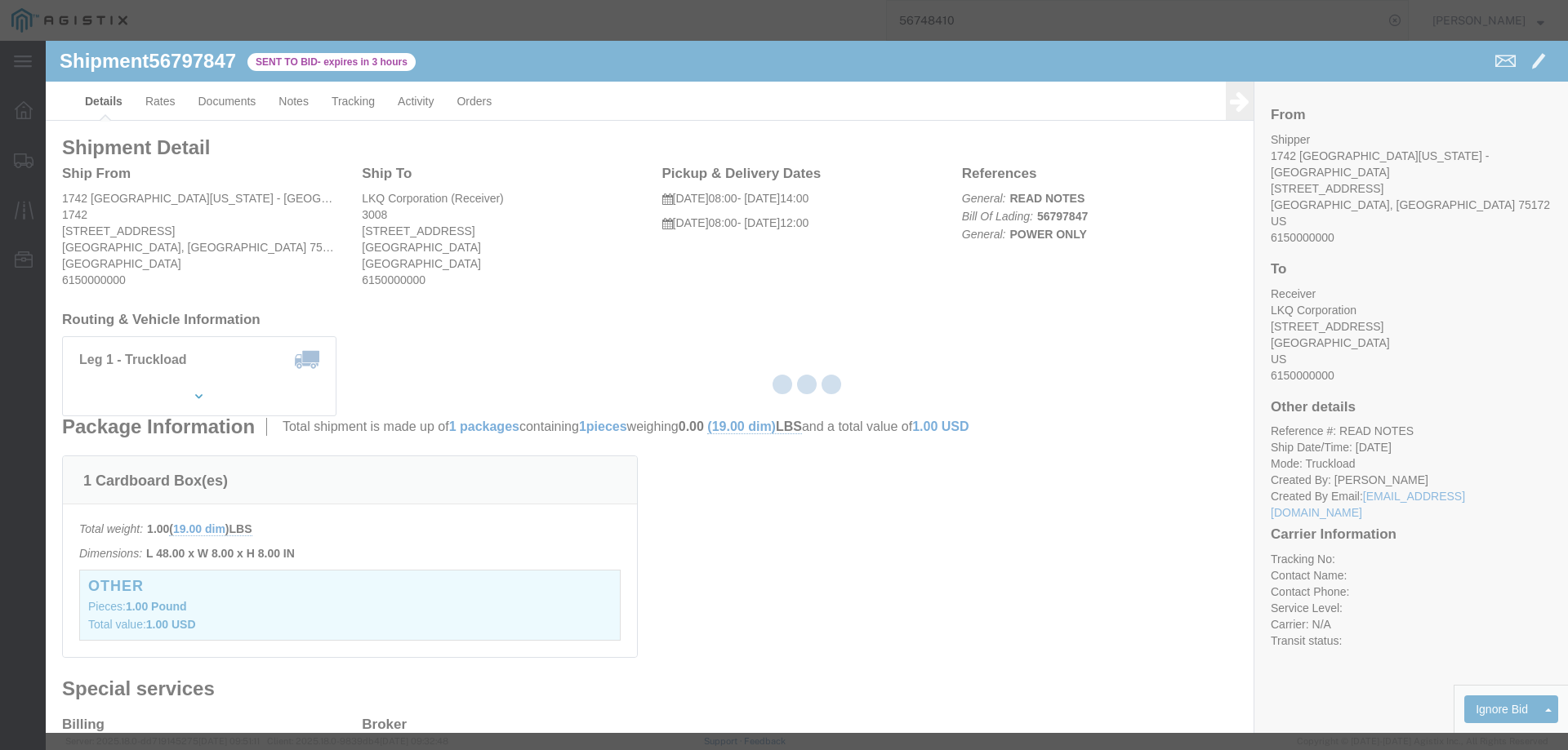
select select "146"
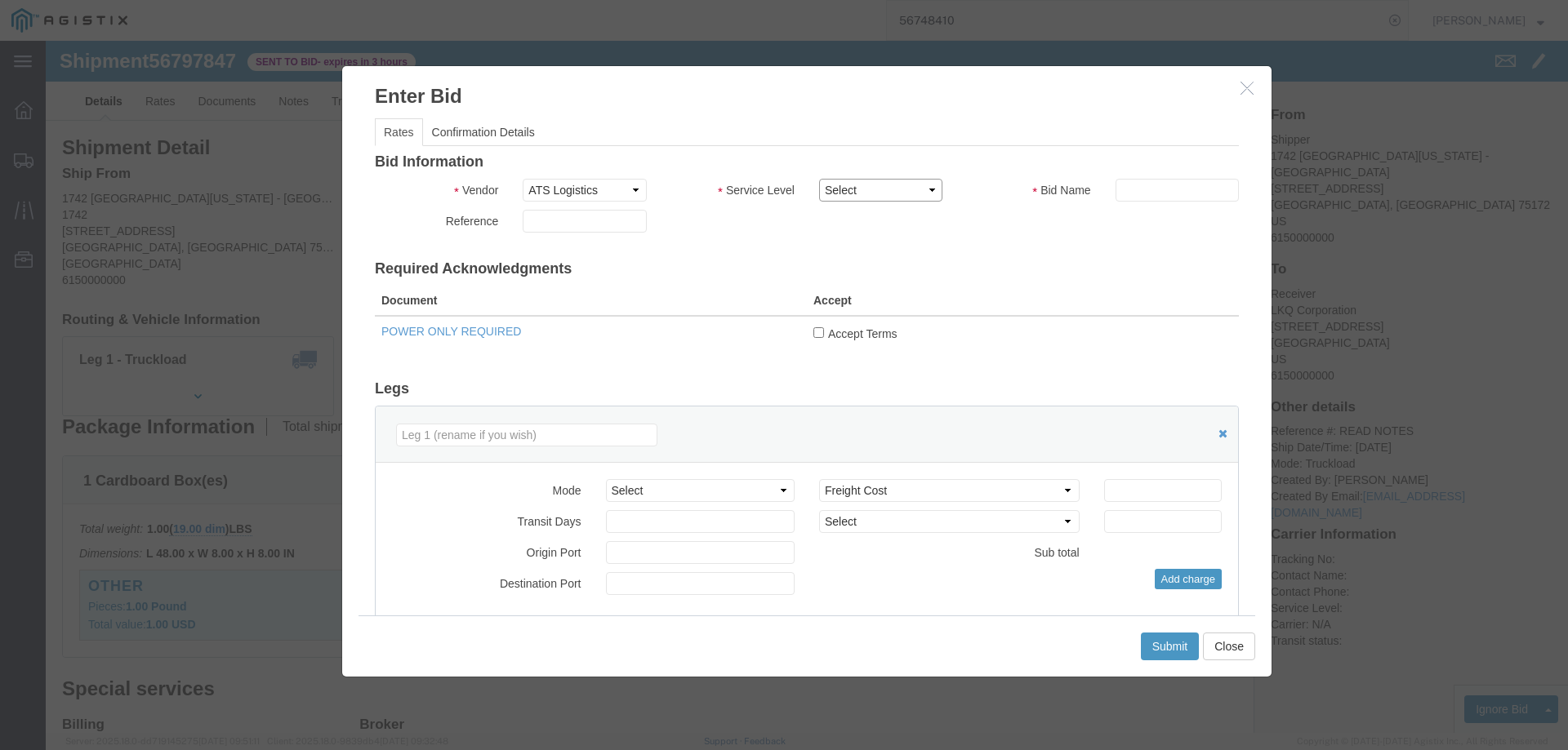
drag, startPoint x: 821, startPoint y: 144, endPoint x: 877, endPoint y: 159, distance: 58.0
click select "Select CONESTOGA DFRM/STEP Economy TL Flatbed Intermodal LTL Standard Next Day …"
select select "25032"
click select "Select CONESTOGA DFRM/STEP Economy TL Flatbed Intermodal LTL Standard Next Day …"
click input "text"
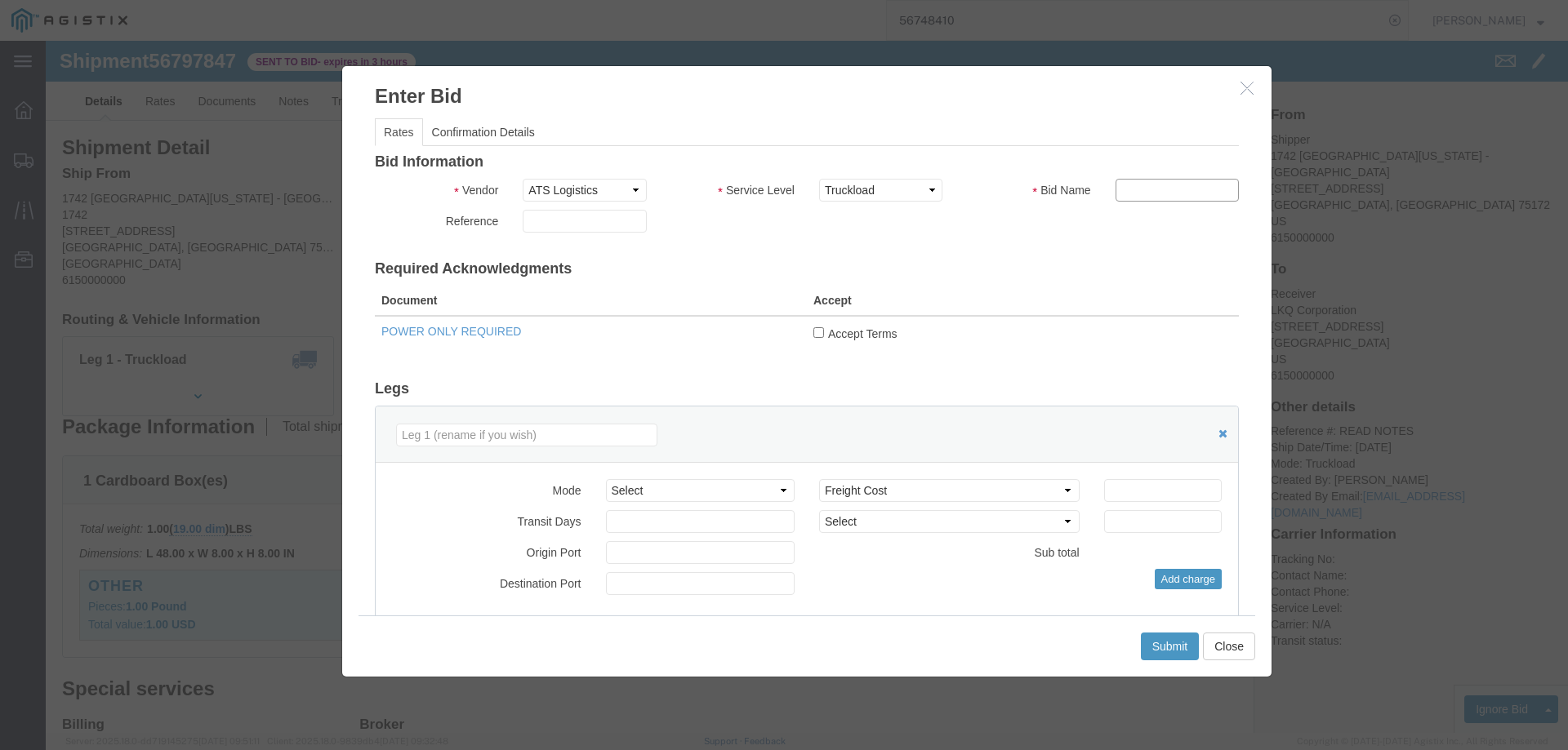
type input "ats"
click input "number"
type input "2800"
click button "Submit"
click label "Accept Terms"
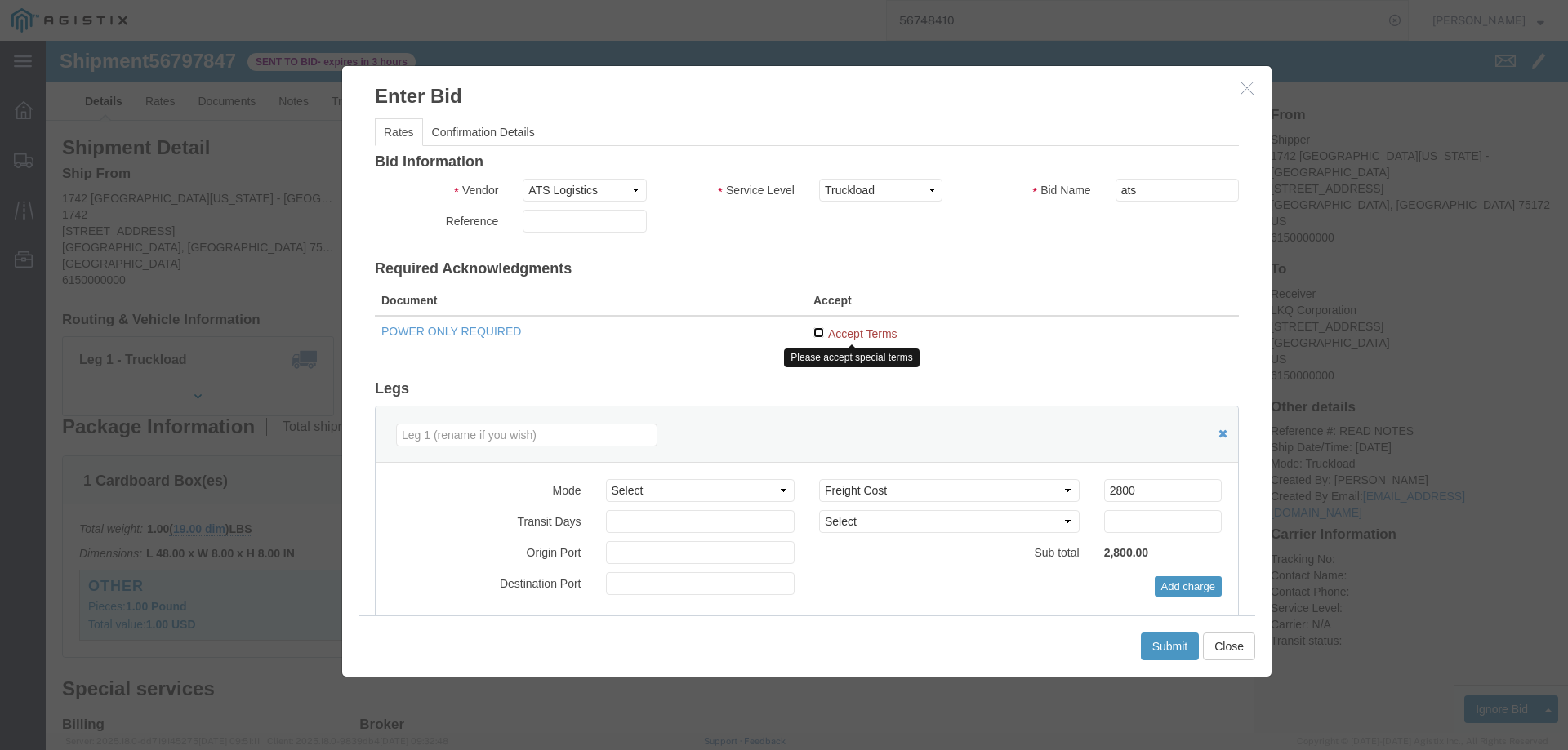
click input "Accept Terms"
checkbox input "true"
click button "Submit"
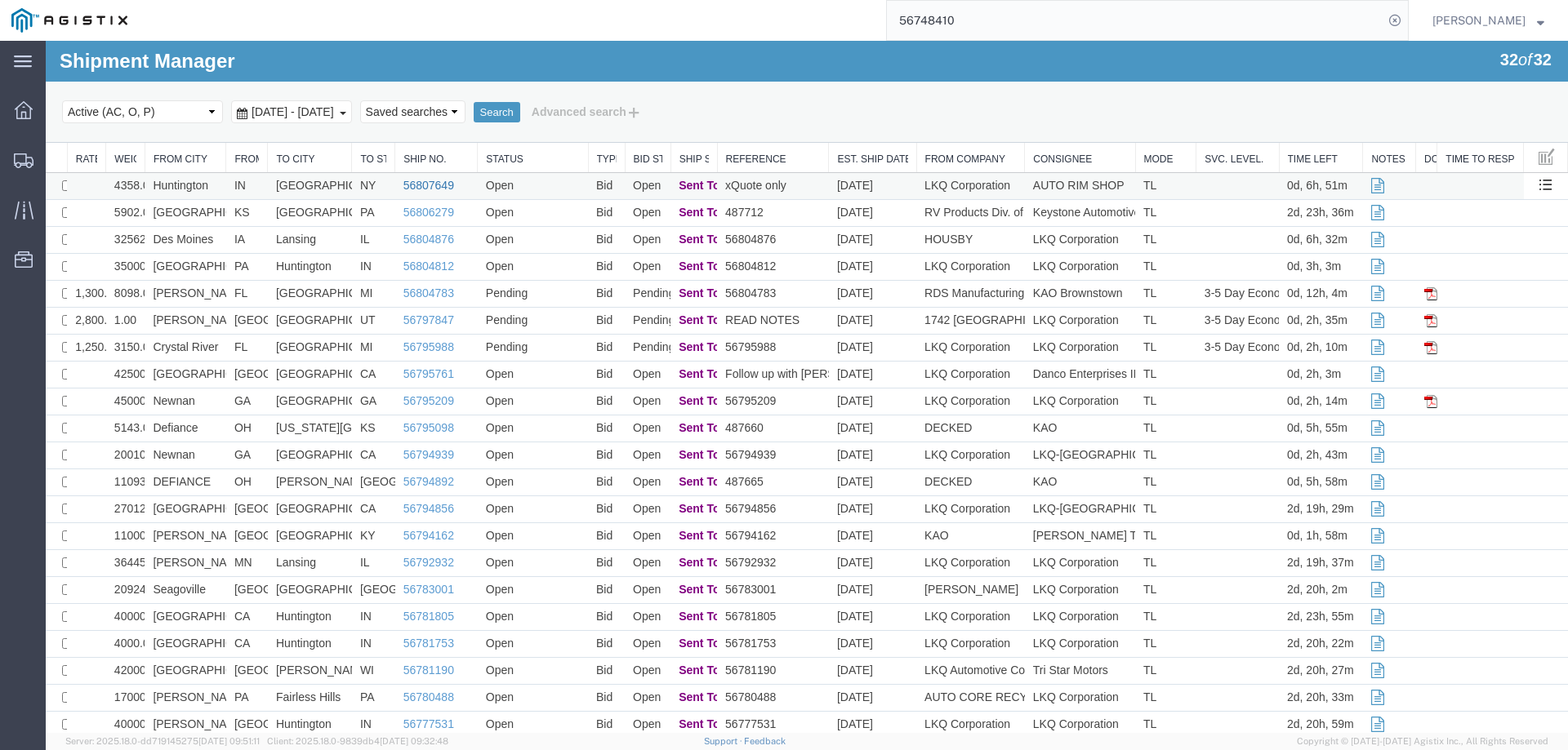
click at [424, 182] on link "56807649" at bounding box center [429, 185] width 51 height 13
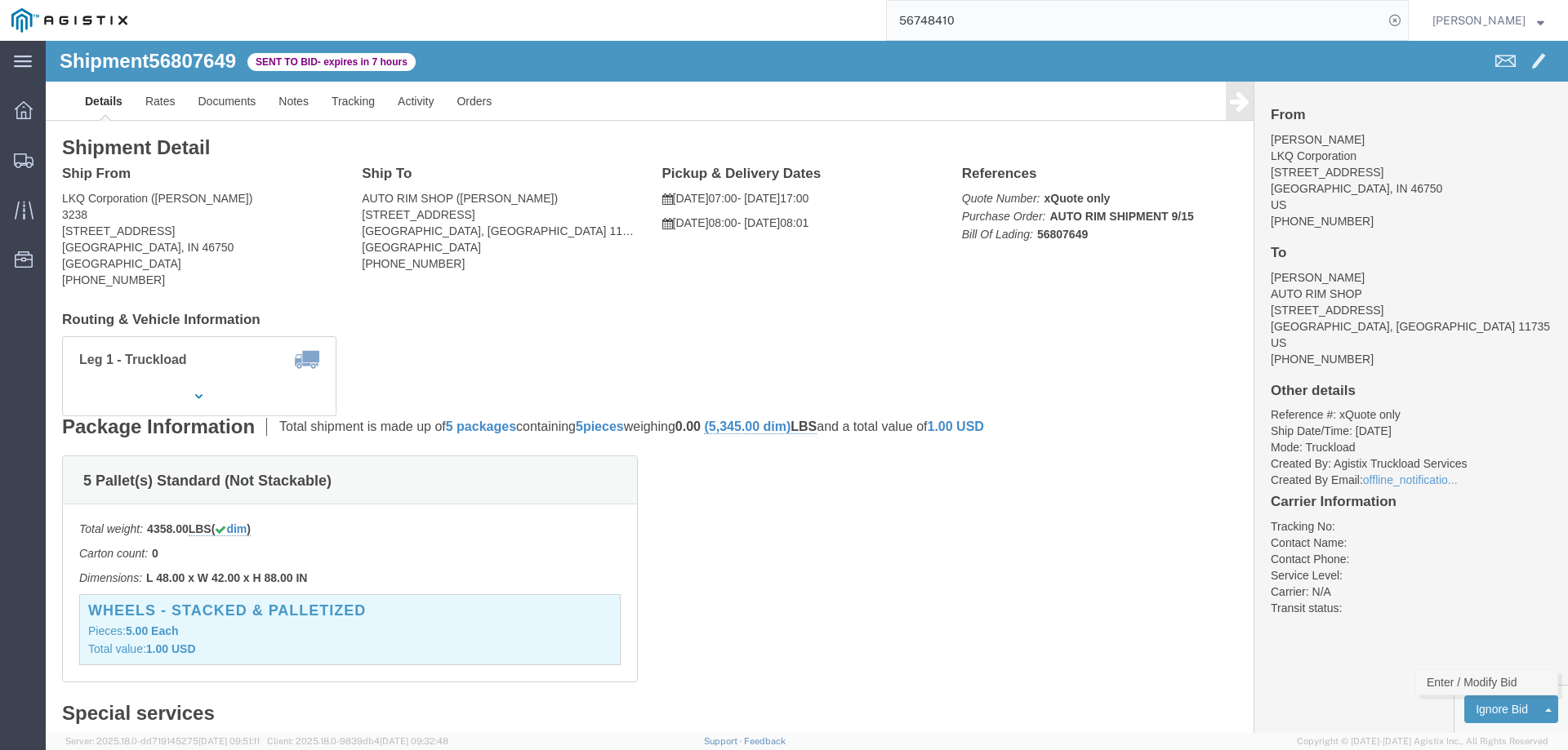
click link "Enter / Modify Bid"
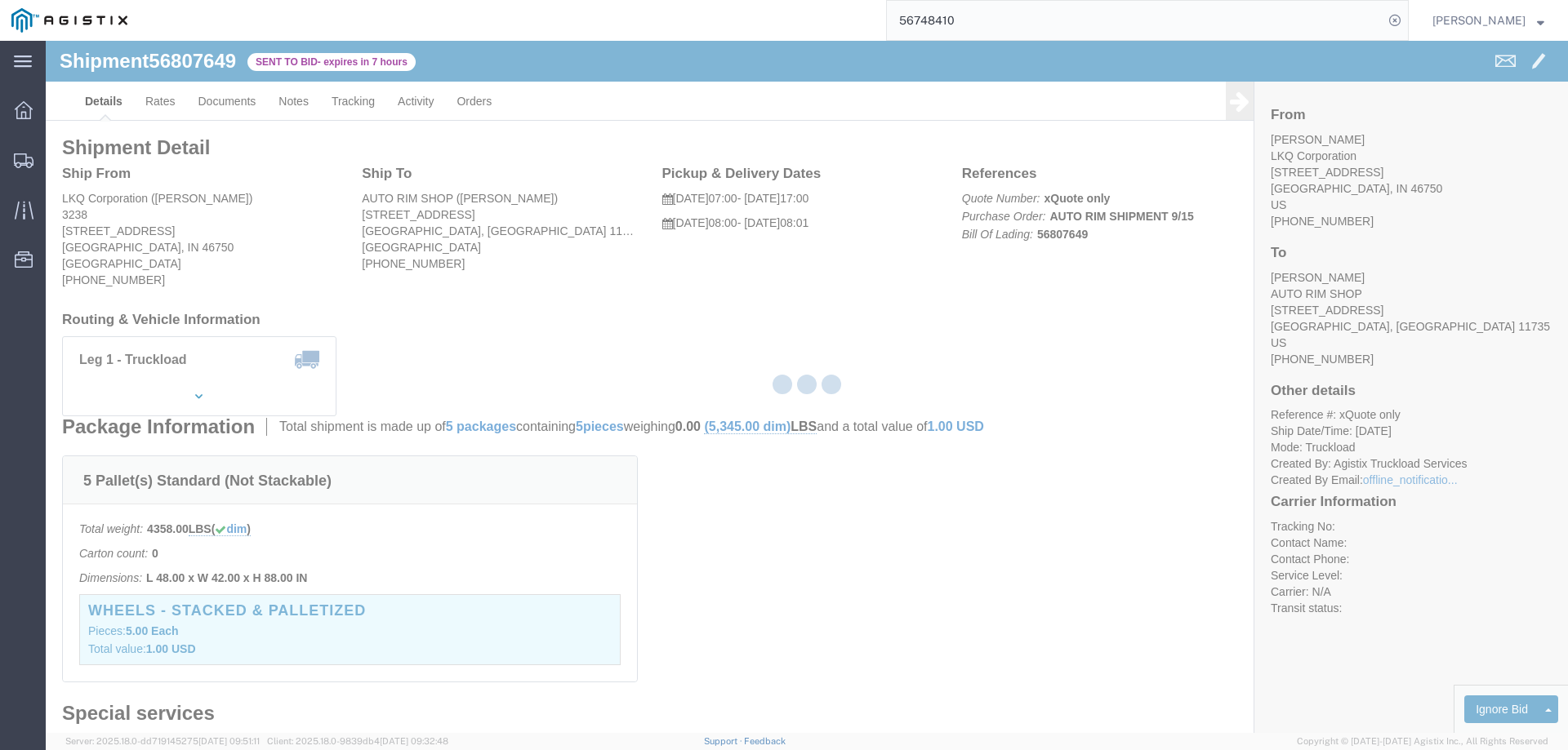
select select "146"
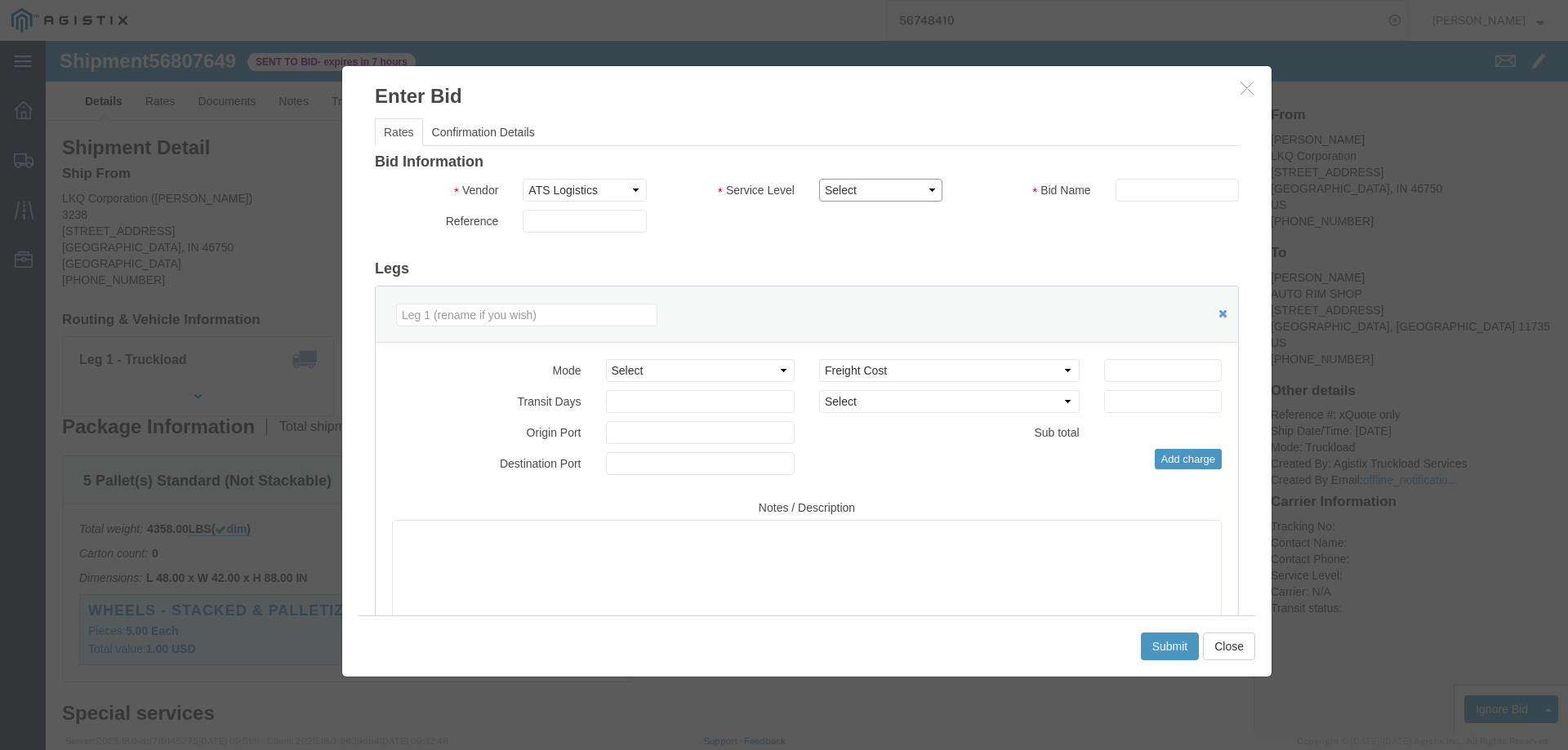
click select "Select CONESTOGA DFRM/STEP Economy TL Flatbed Intermodal LTL Standard Next Day …"
select select "25032"
click select "Select CONESTOGA DFRM/STEP Economy TL Flatbed Intermodal LTL Standard Next Day …"
click input "text"
type input "ats"
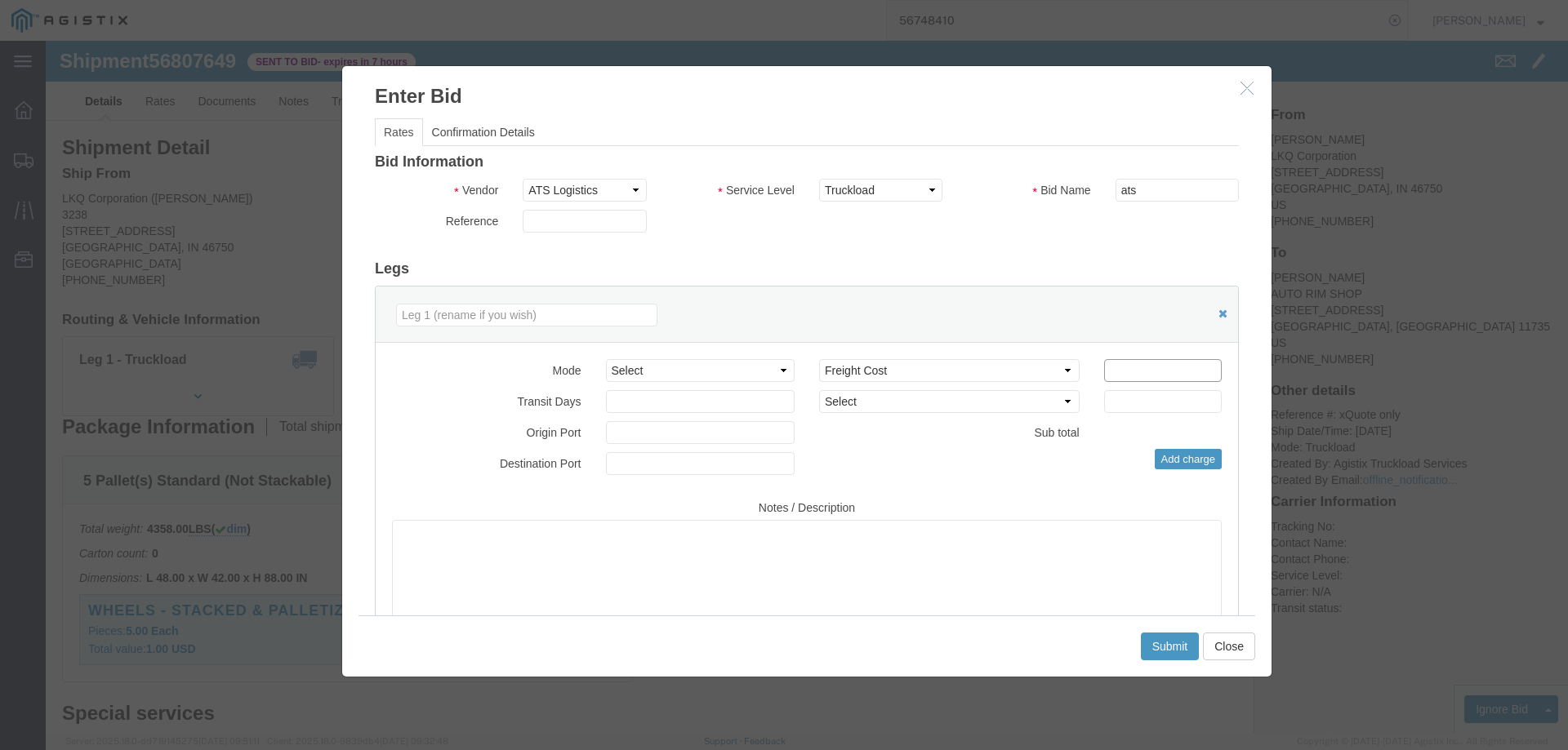
click input "number"
type input "1375"
click button "Submit"
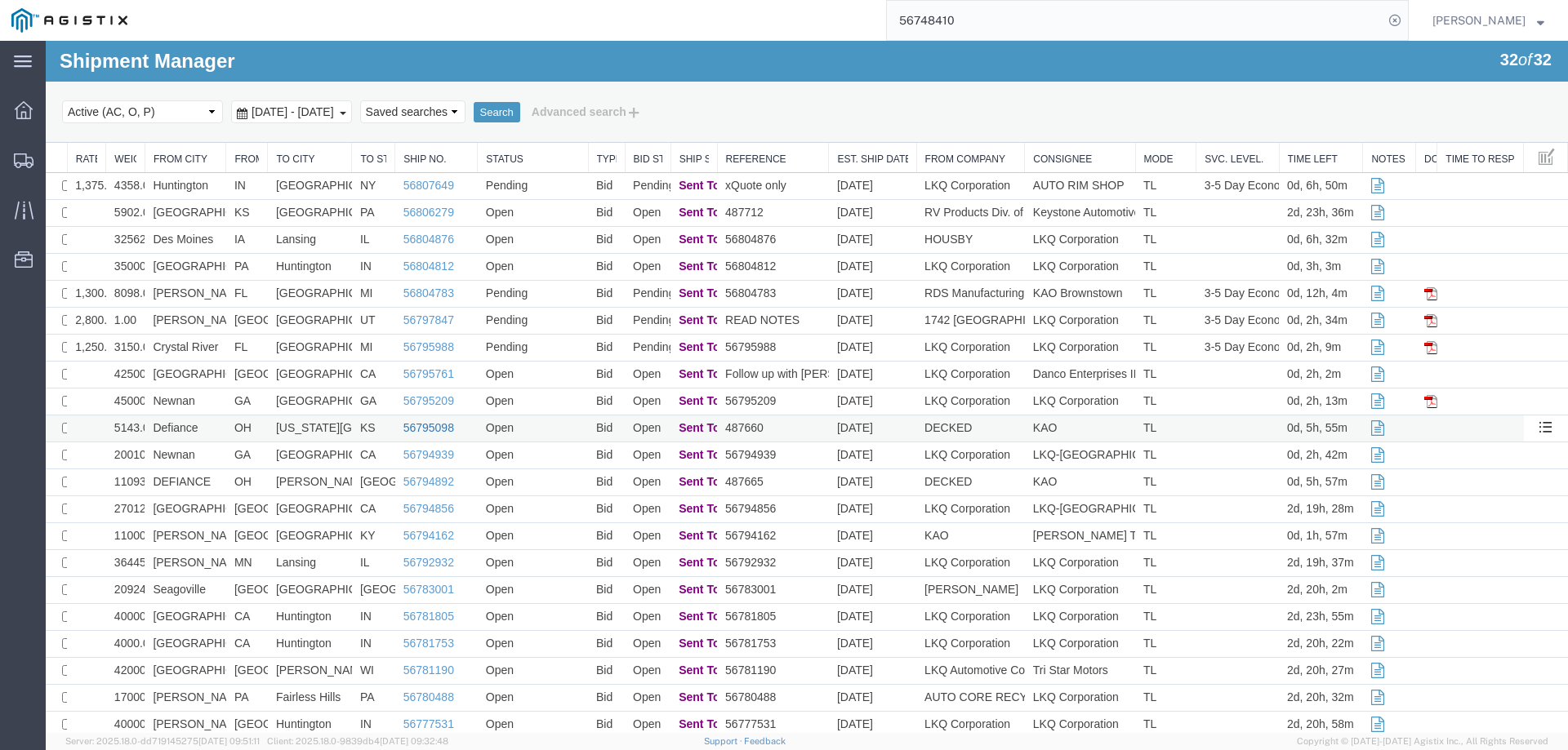
click at [419, 427] on link "56795098" at bounding box center [429, 428] width 51 height 13
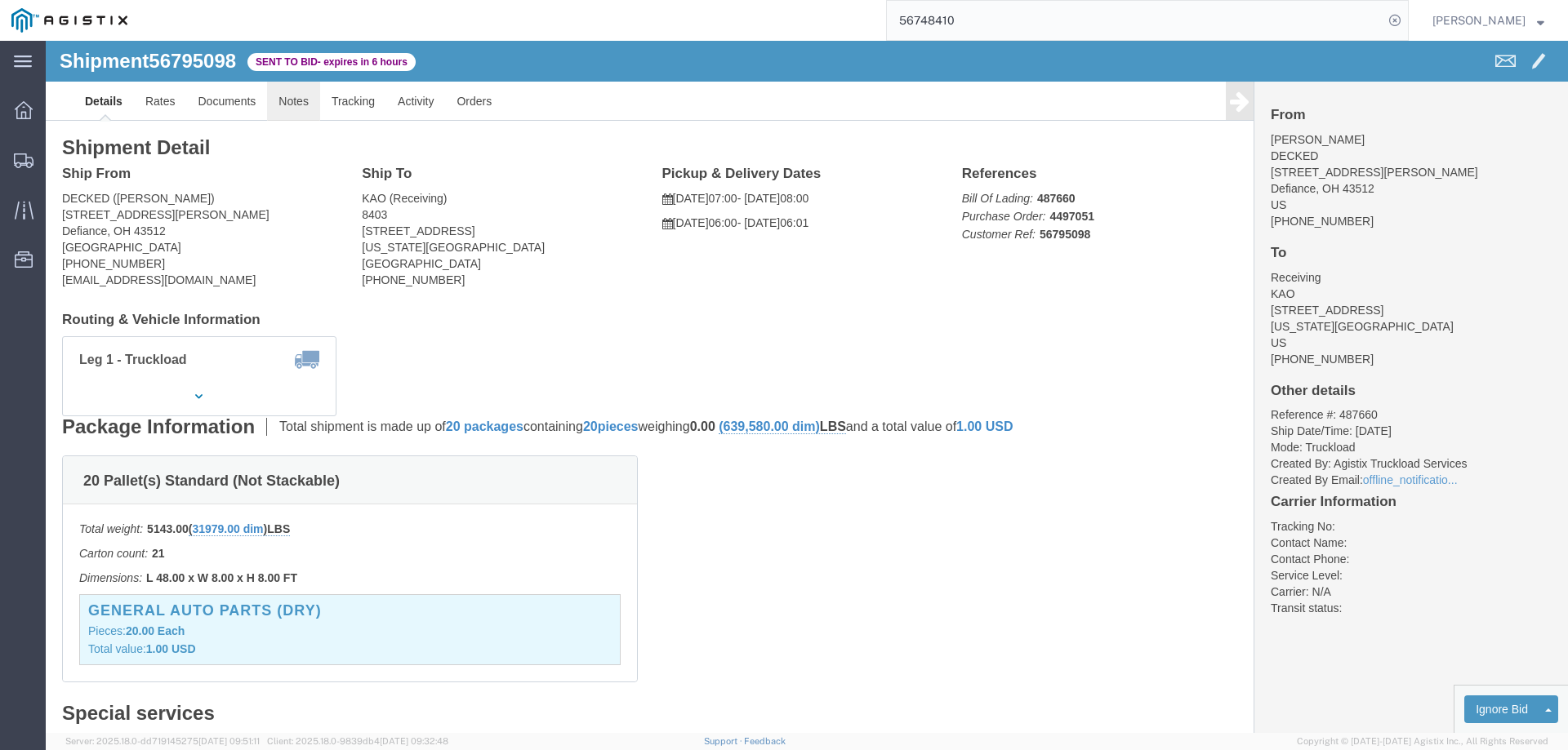
click link "Notes"
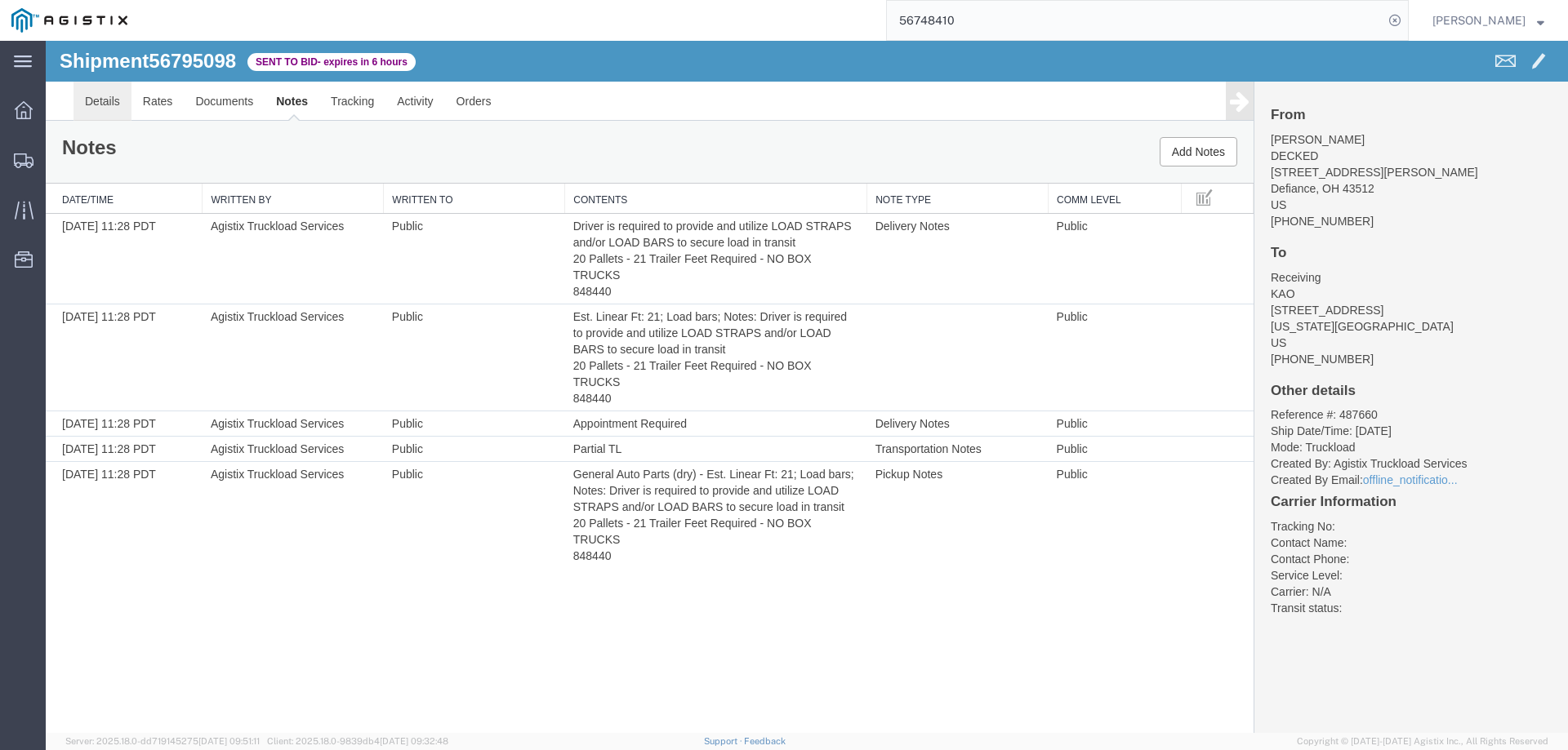
click at [96, 104] on link "Details" at bounding box center [103, 101] width 58 height 39
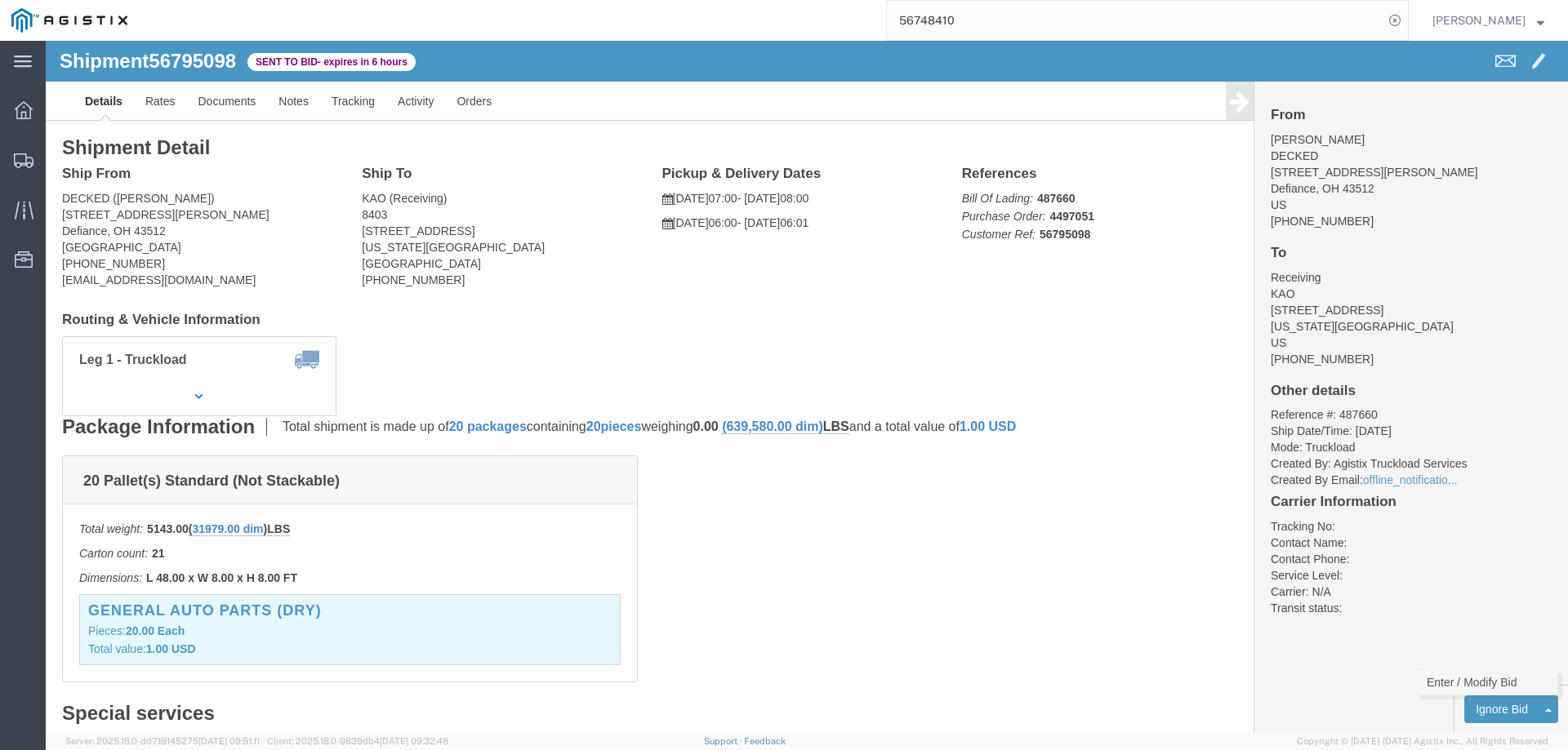
click link "Enter / Modify Bid"
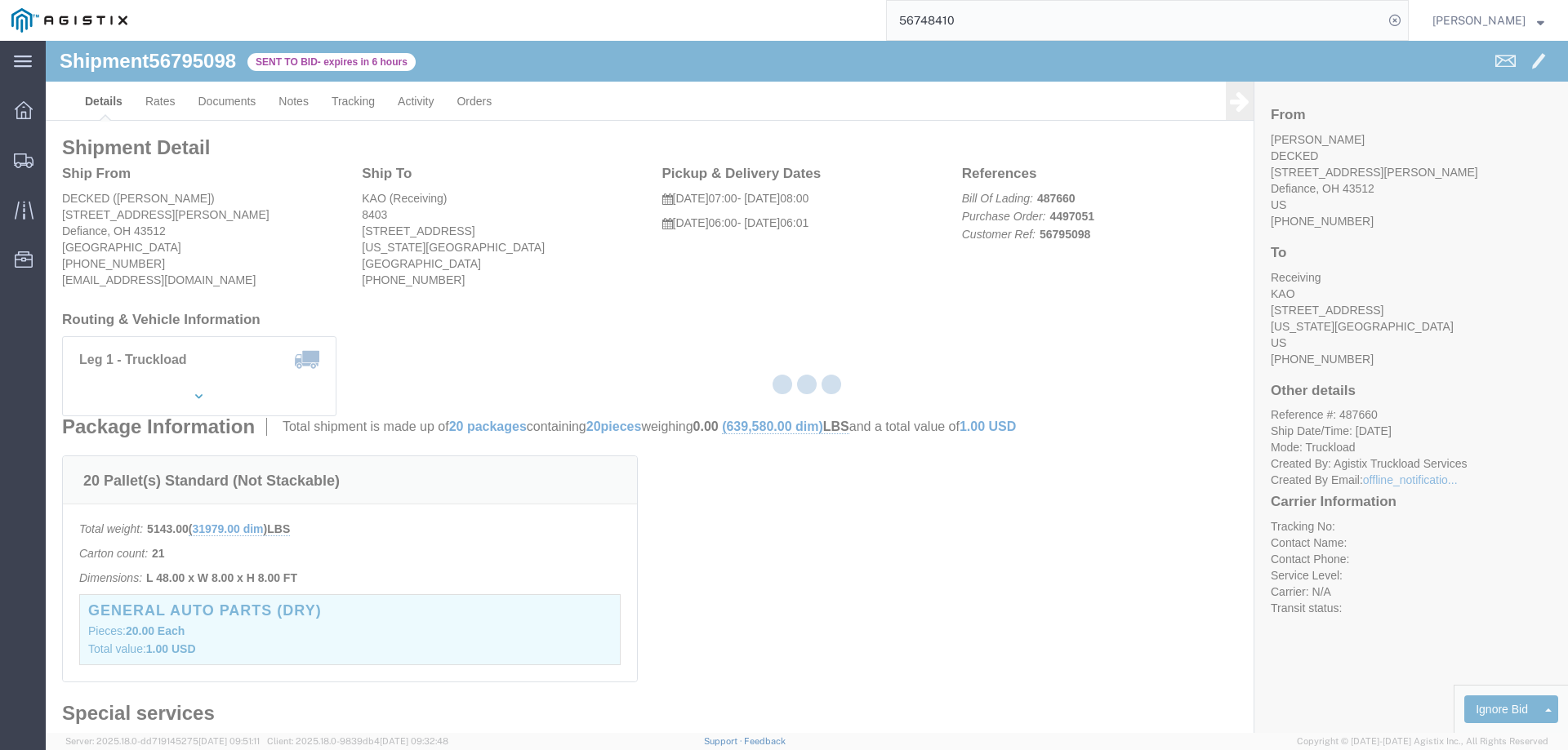
select select "146"
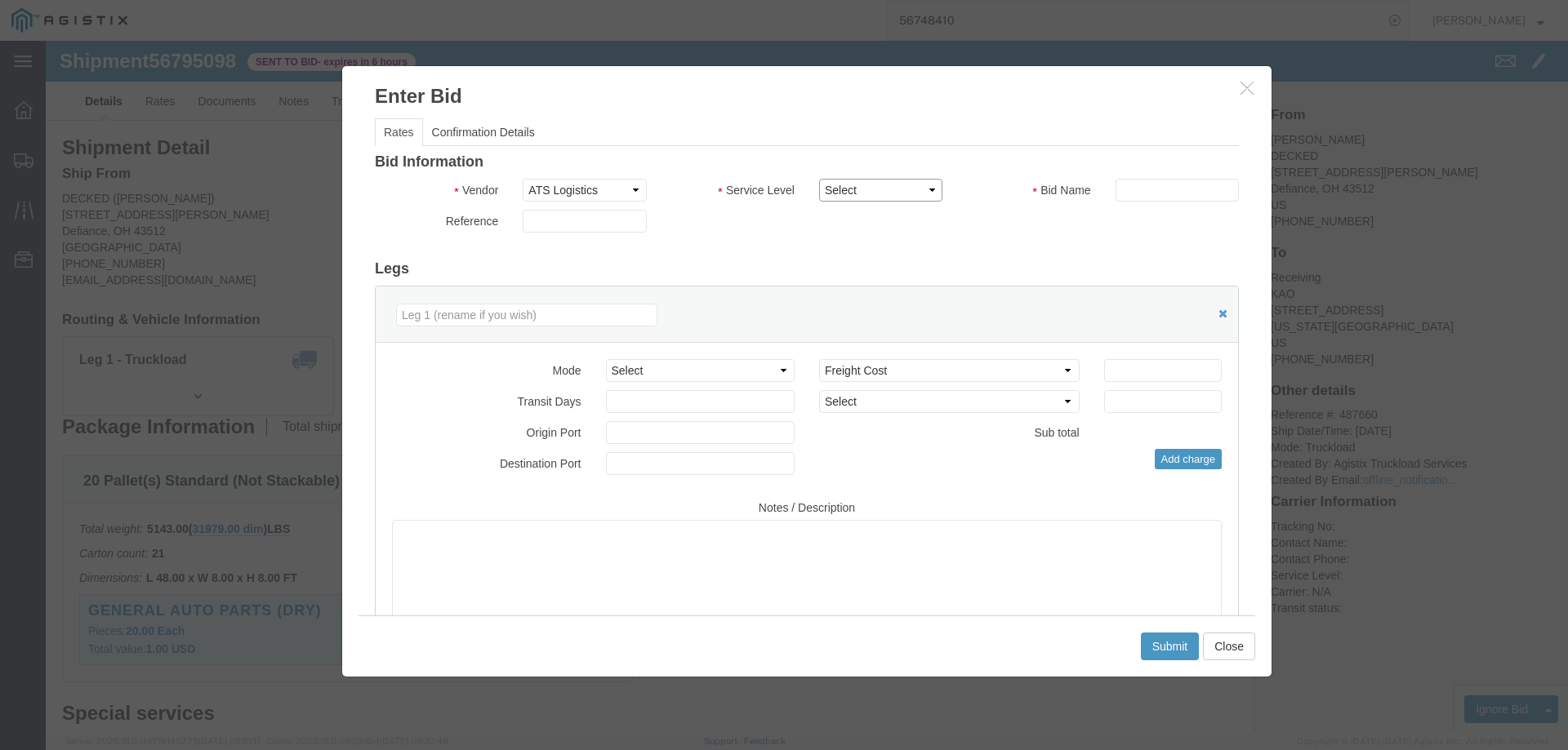
click select "Select CONESTOGA DFRM/STEP Economy TL Flatbed Intermodal LTL Standard Next Day …"
select select "25032"
click select "Select CONESTOGA DFRM/STEP Economy TL Flatbed Intermodal LTL Standard Next Day …"
click input "text"
type input "ats"
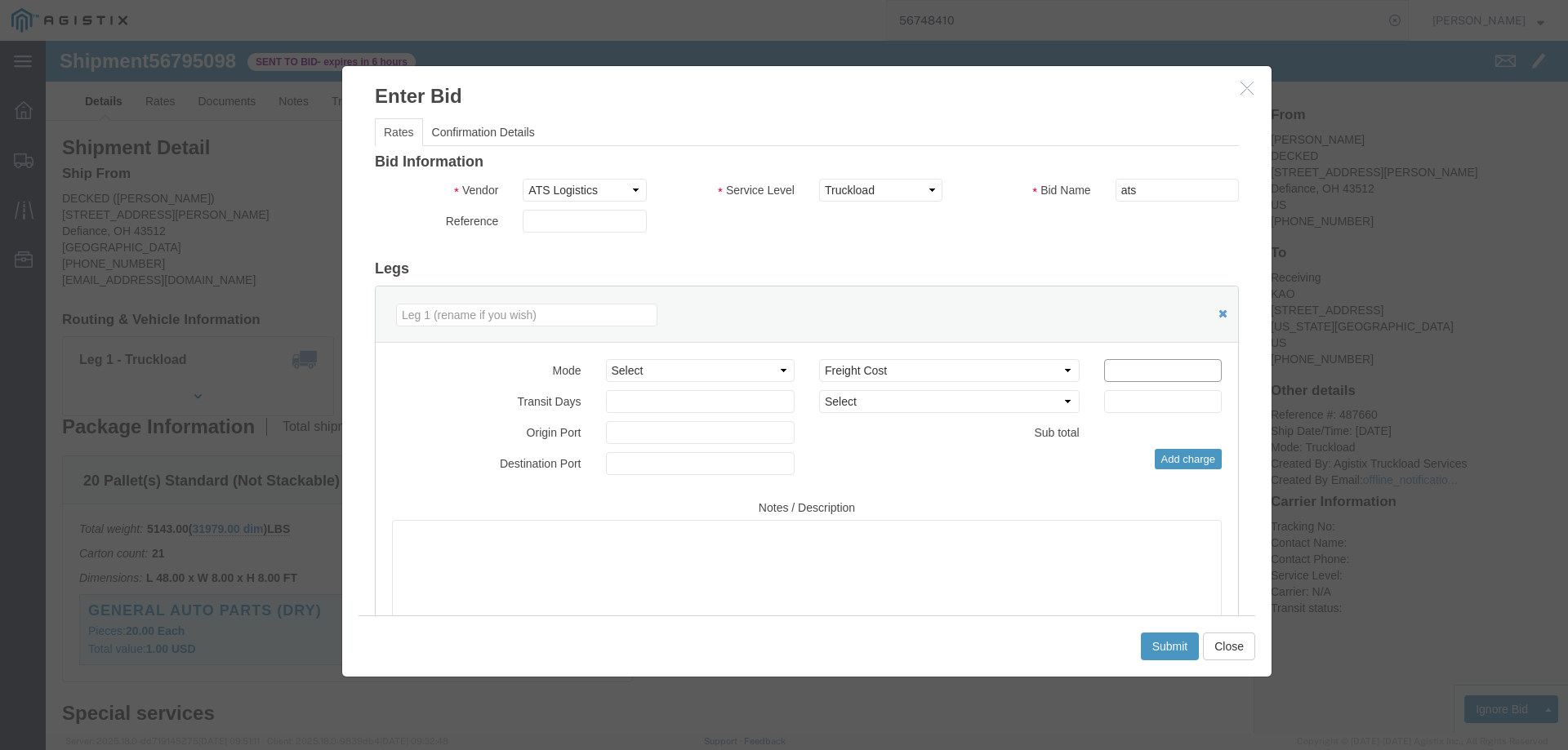
click input "number"
drag, startPoint x: 1097, startPoint y: 327, endPoint x: 1015, endPoint y: 328, distance: 82.0
click div "Select 2 Day Service 3 Axle Winch Truck 3 to 5 Day Service 96L Domestic Flat Ra…"
type input "1125"
click button "Submit"
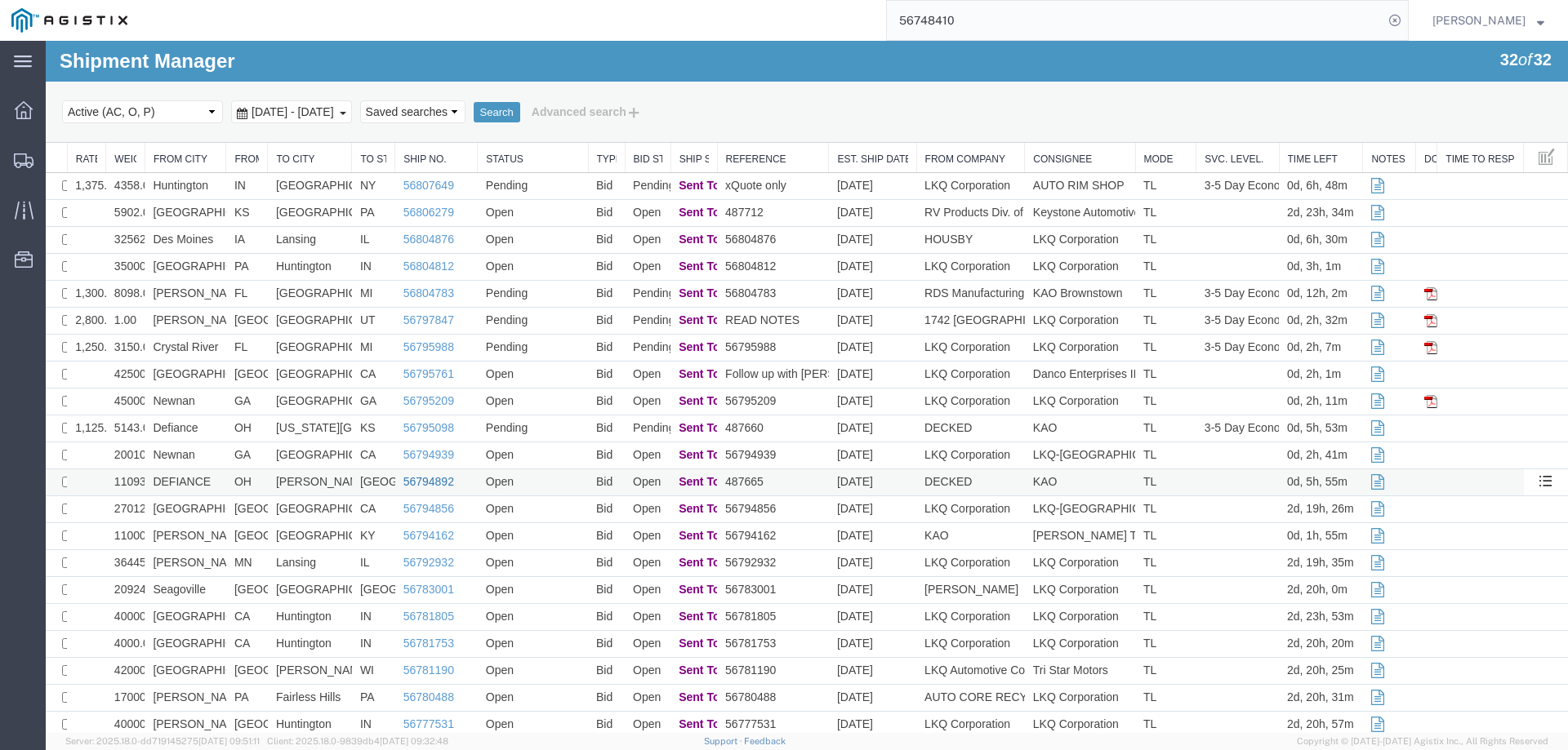
click at [416, 479] on link "56794892" at bounding box center [429, 481] width 51 height 13
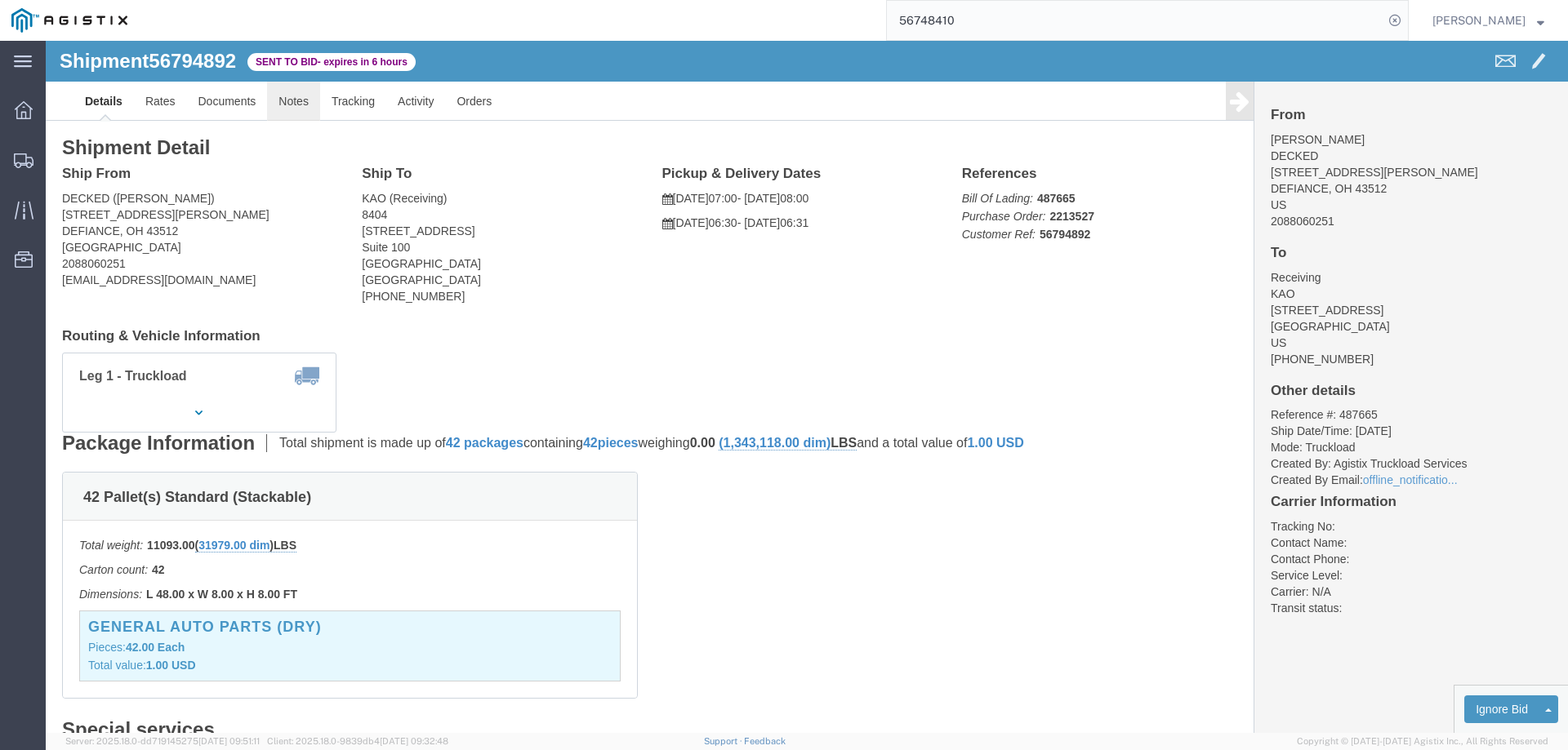
click link "Notes"
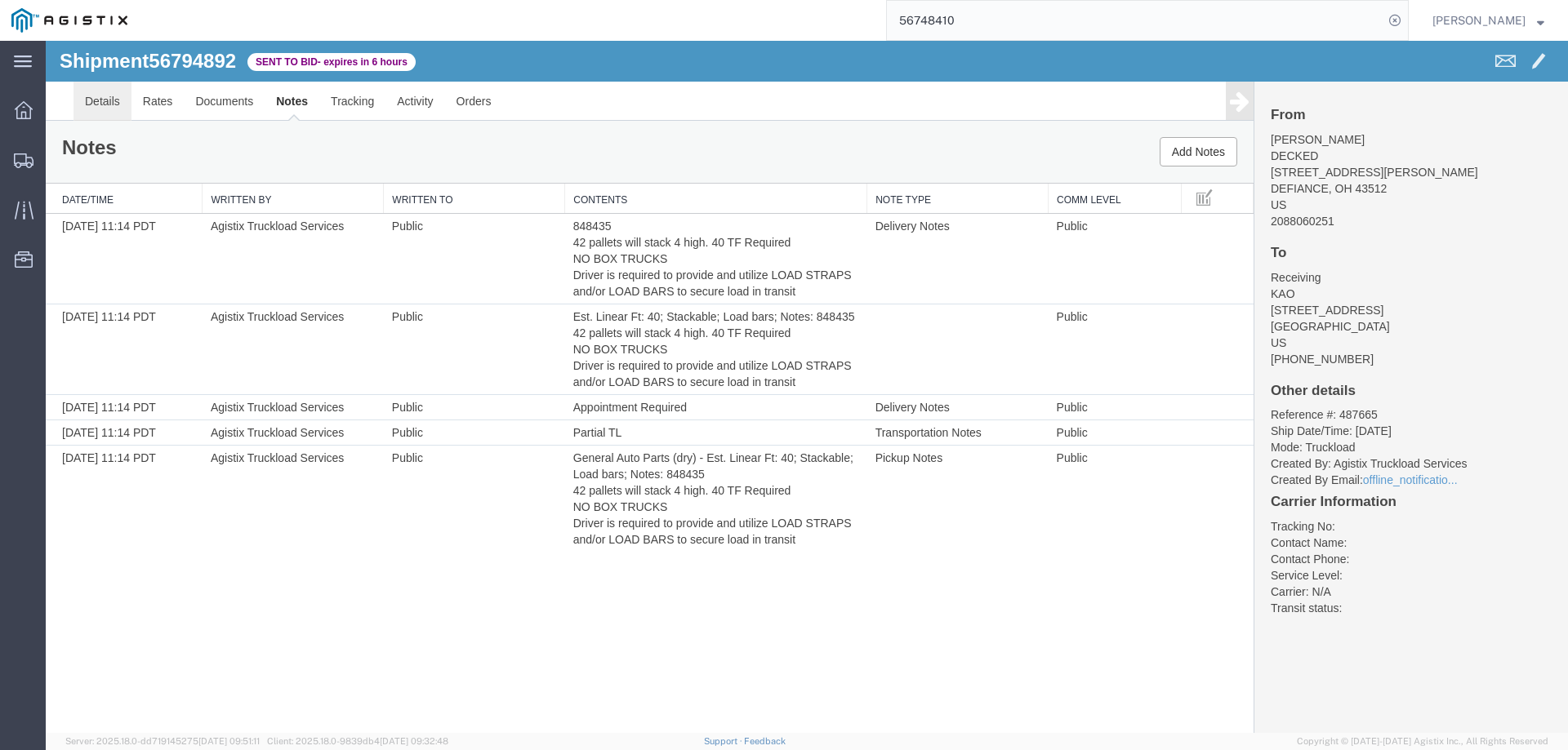
click at [104, 99] on link "Details" at bounding box center [103, 101] width 58 height 39
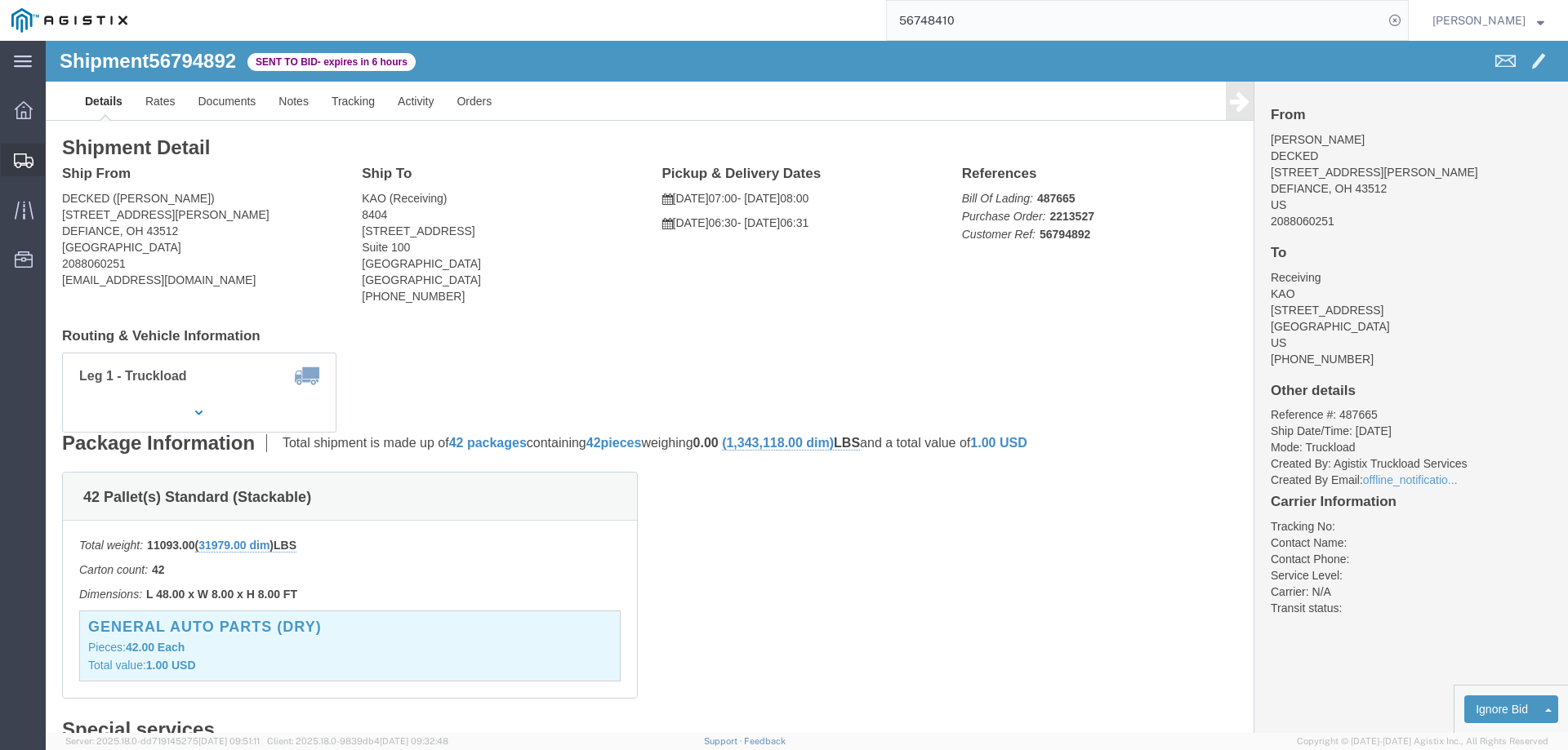
click at [19, 160] on icon at bounding box center [24, 161] width 20 height 15
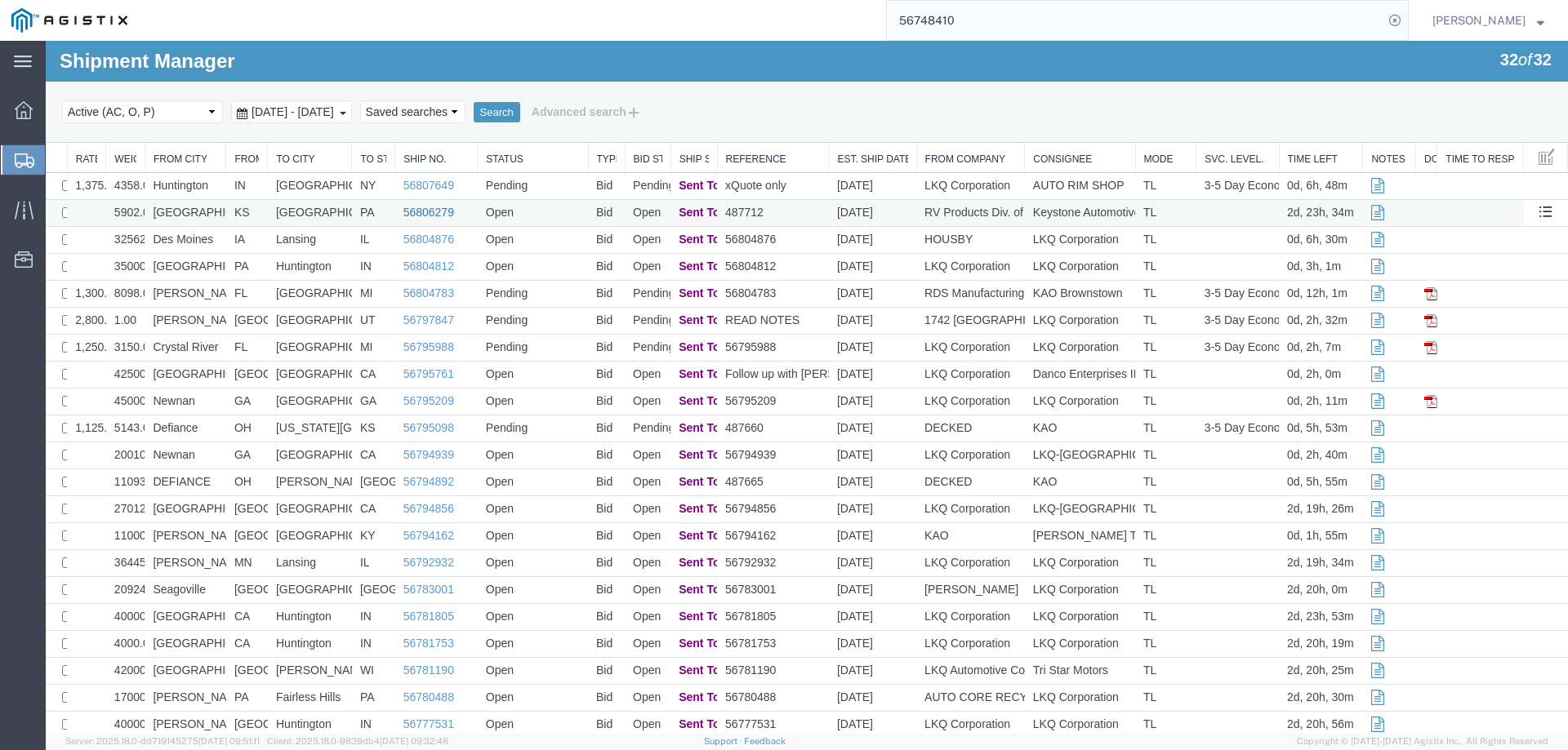
click at [420, 208] on link "56806279" at bounding box center [429, 212] width 51 height 13
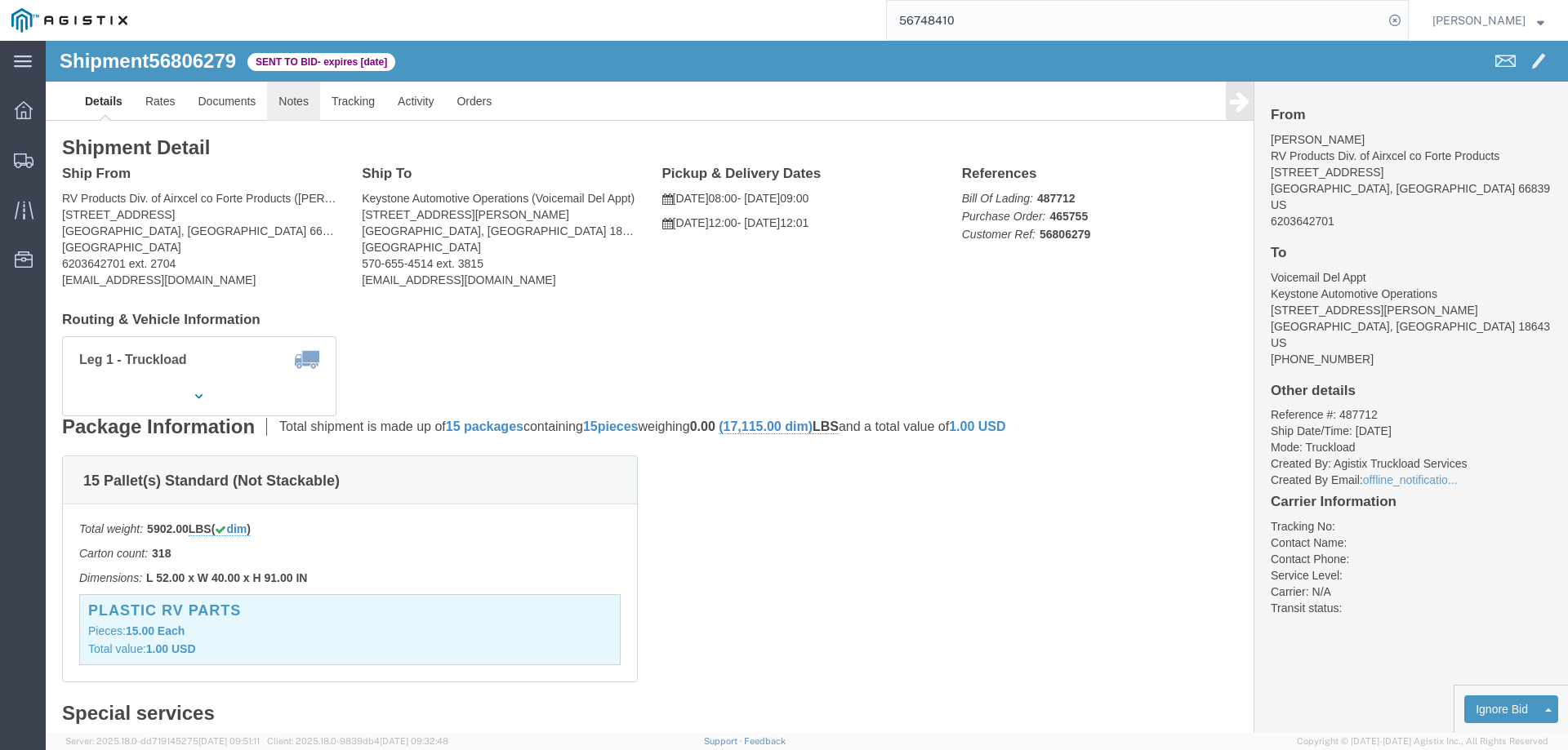
click link "Notes"
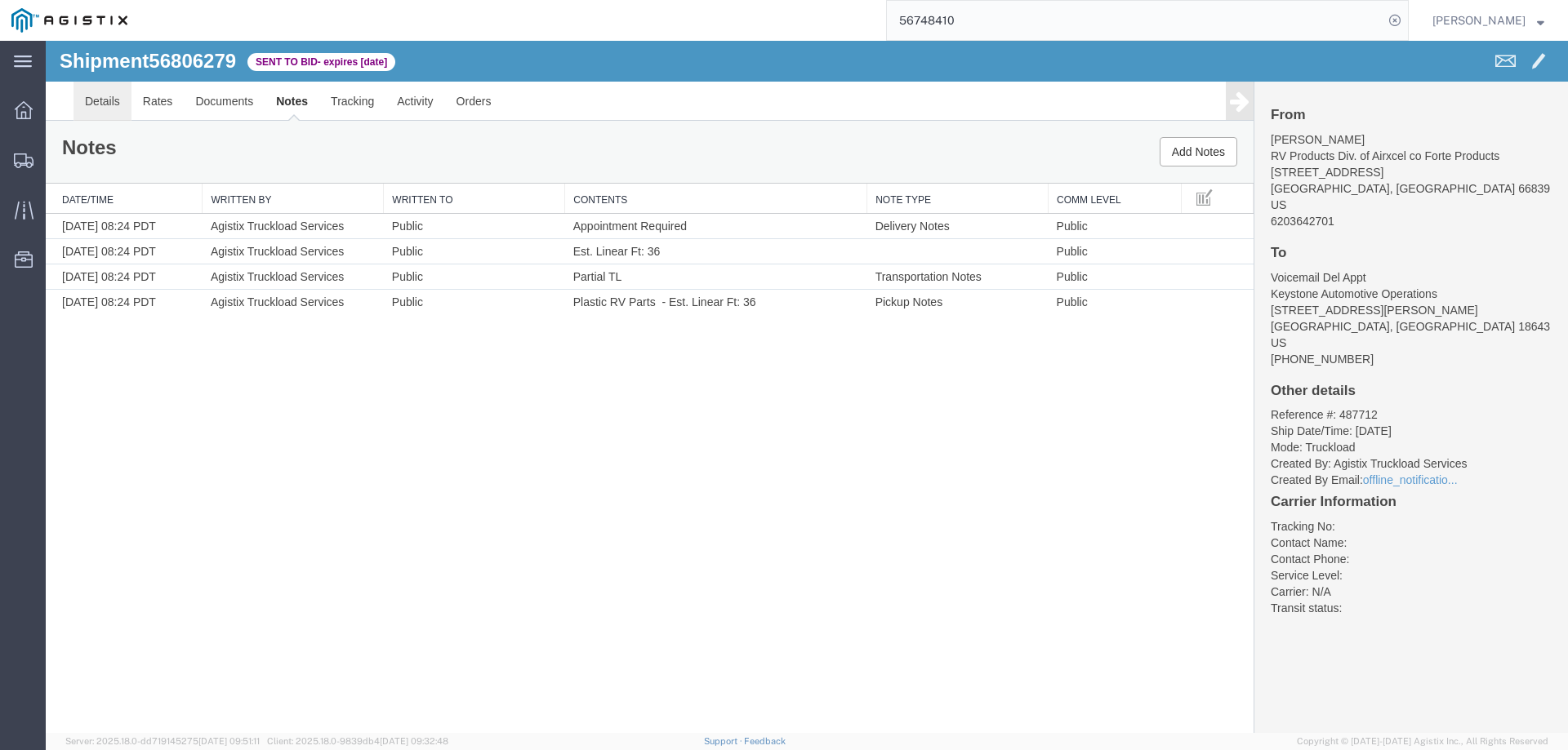
click at [101, 95] on link "Details" at bounding box center [103, 101] width 58 height 39
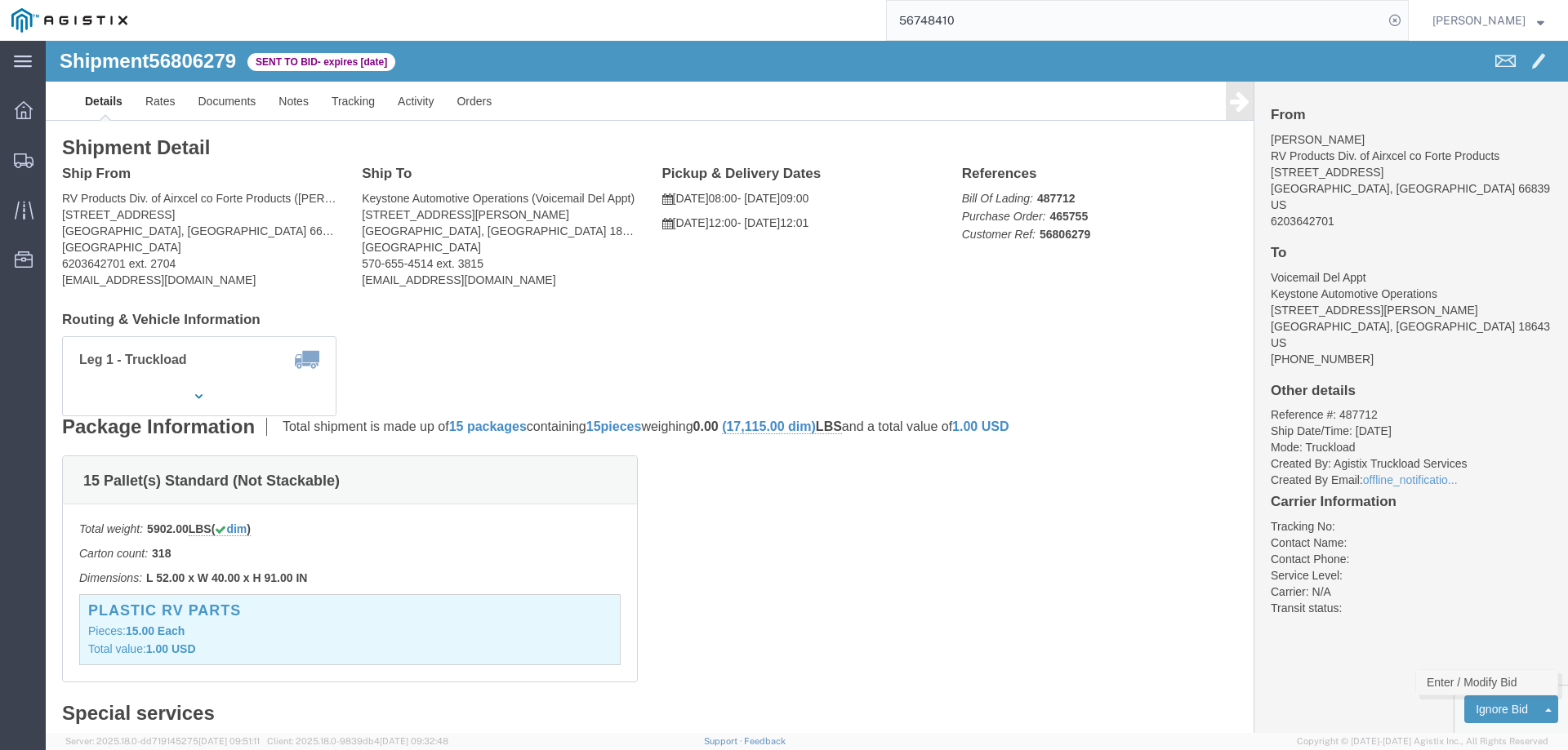
click link "Enter / Modify Bid"
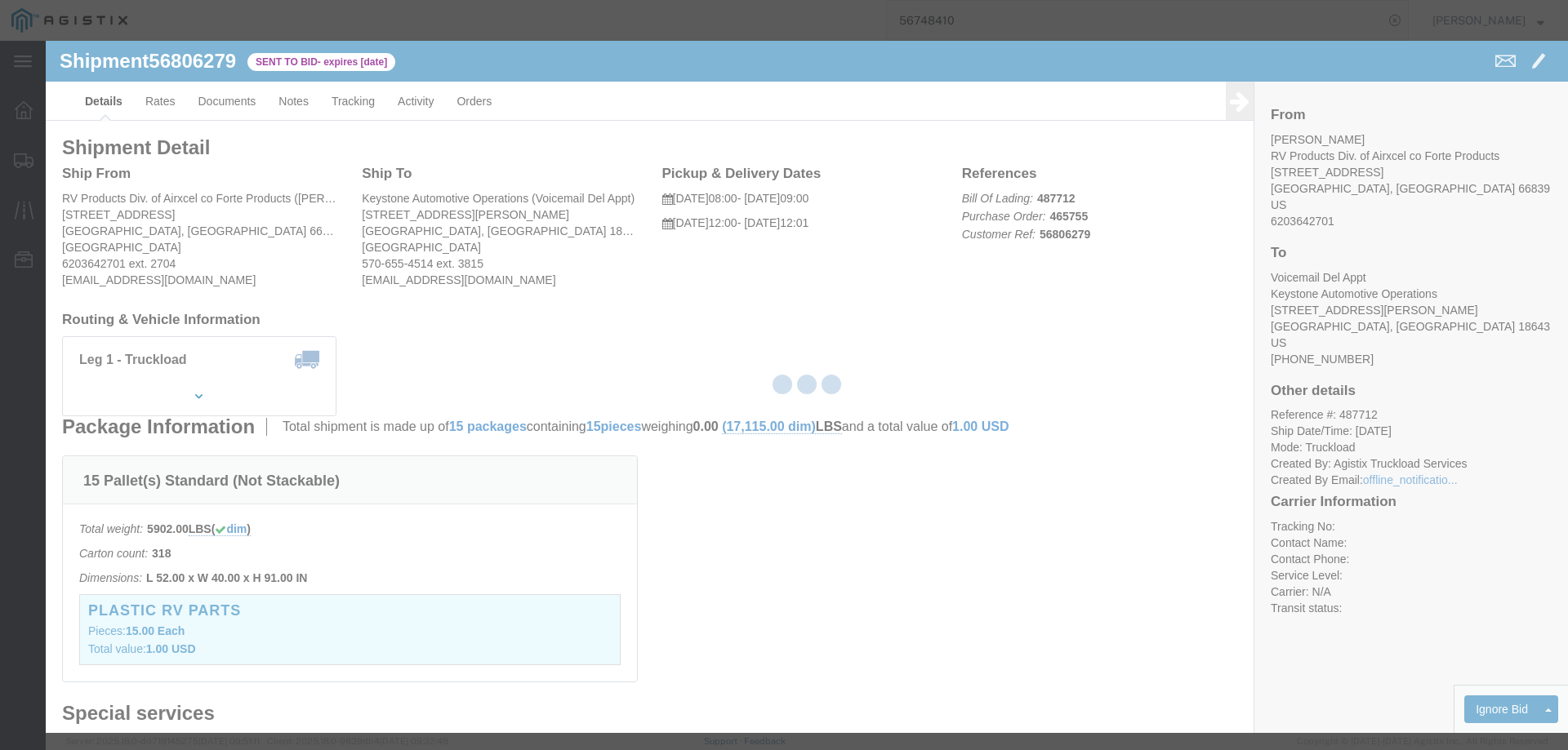
select select "146"
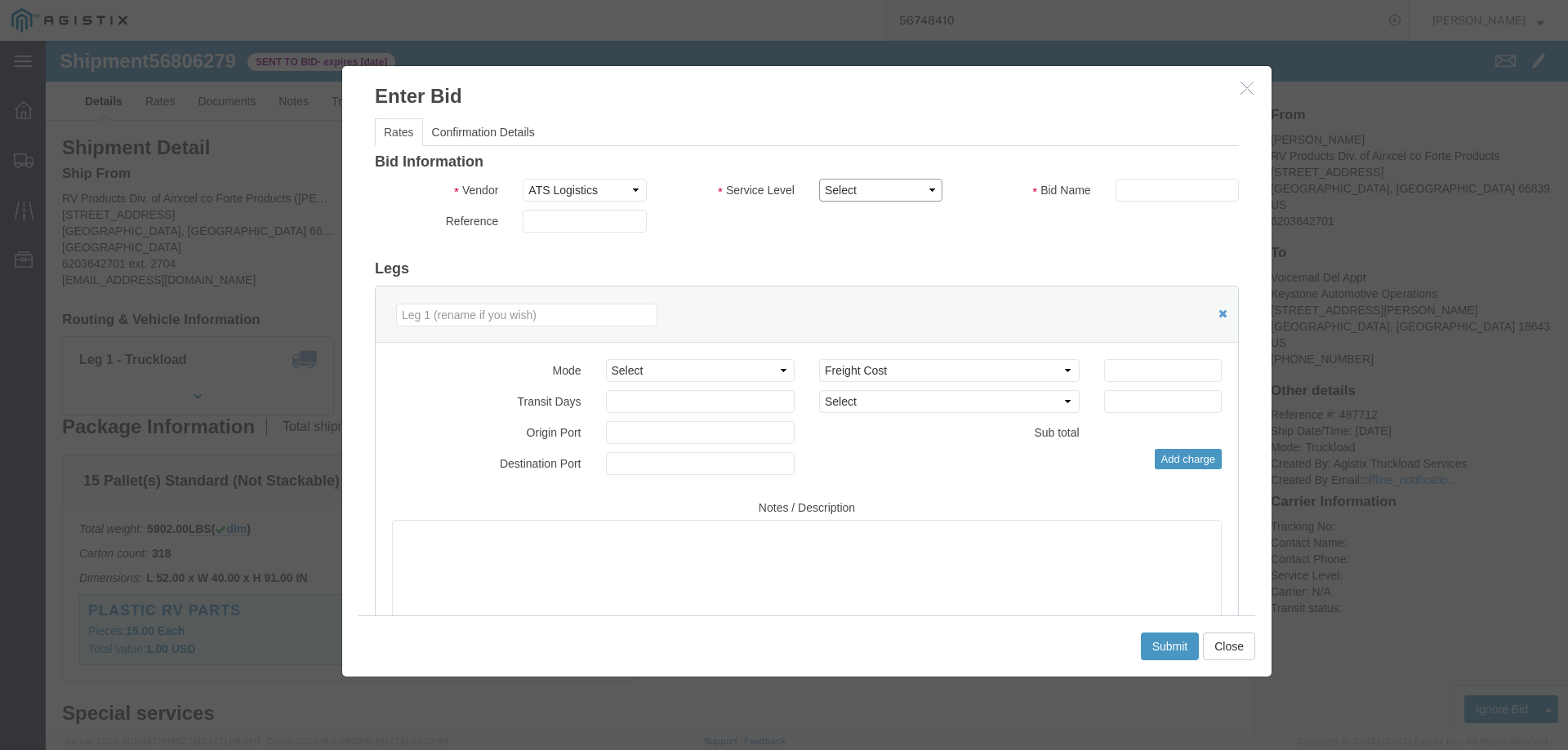
click select "Select CONESTOGA DFRM/STEP Economy TL Flatbed Intermodal LTL Standard Next Day …"
select select "25032"
click select "Select CONESTOGA DFRM/STEP Economy TL Flatbed Intermodal LTL Standard Next Day …"
drag, startPoint x: 1087, startPoint y: 138, endPoint x: 1082, endPoint y: 150, distance: 13.0
click input "text"
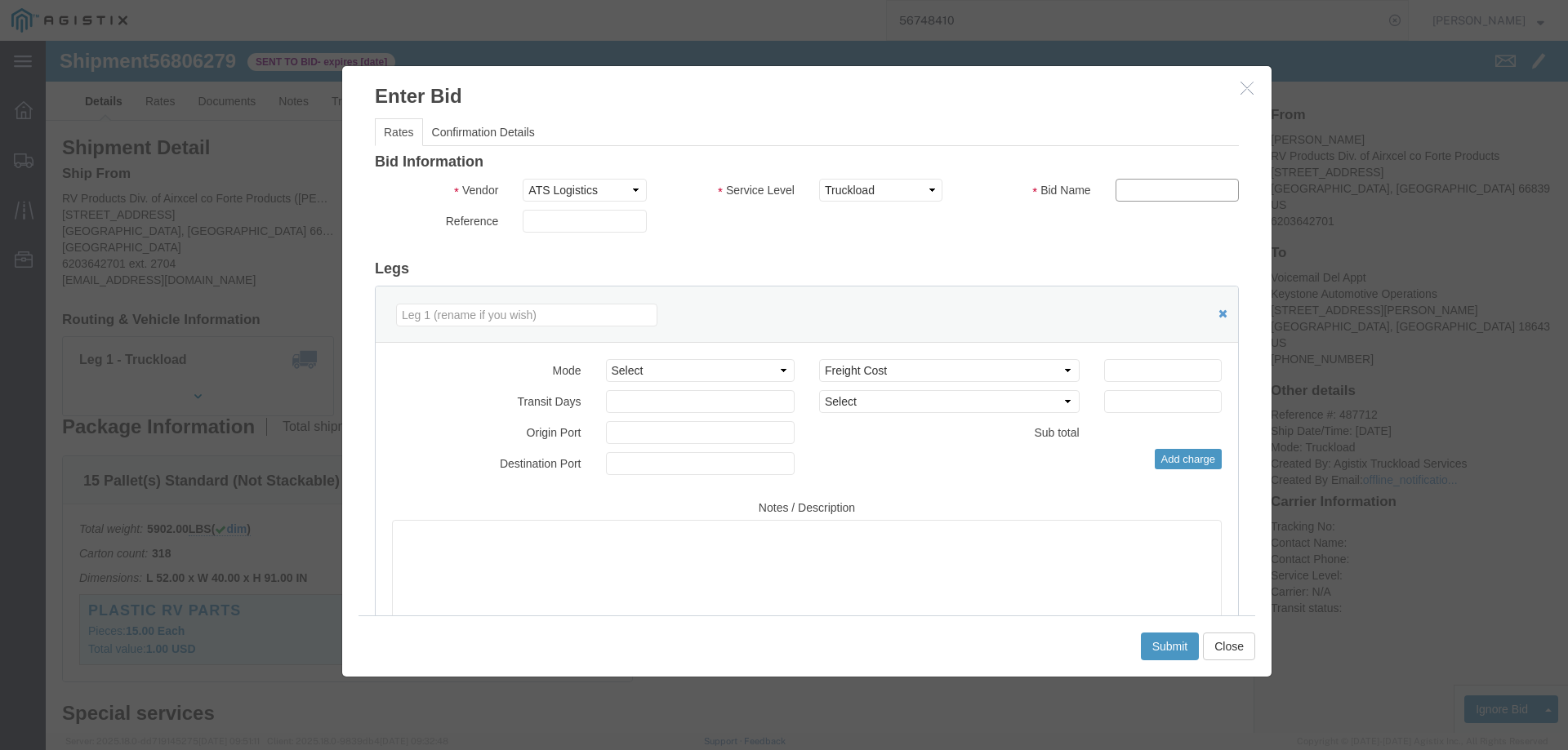
type input "ats"
click input "number"
type input "2450"
click button "Submit"
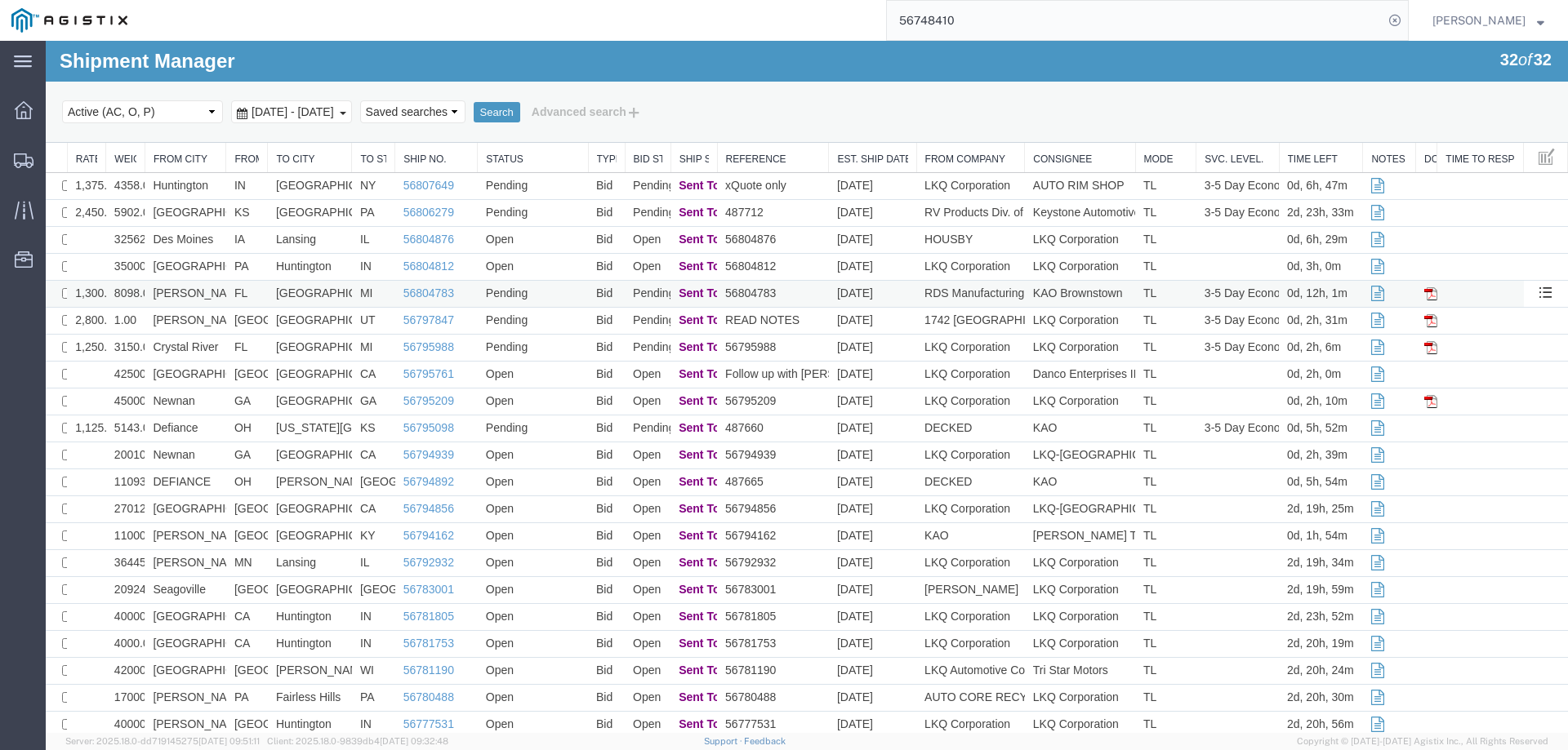
click at [204, 292] on td "[PERSON_NAME]" at bounding box center [185, 294] width 82 height 27
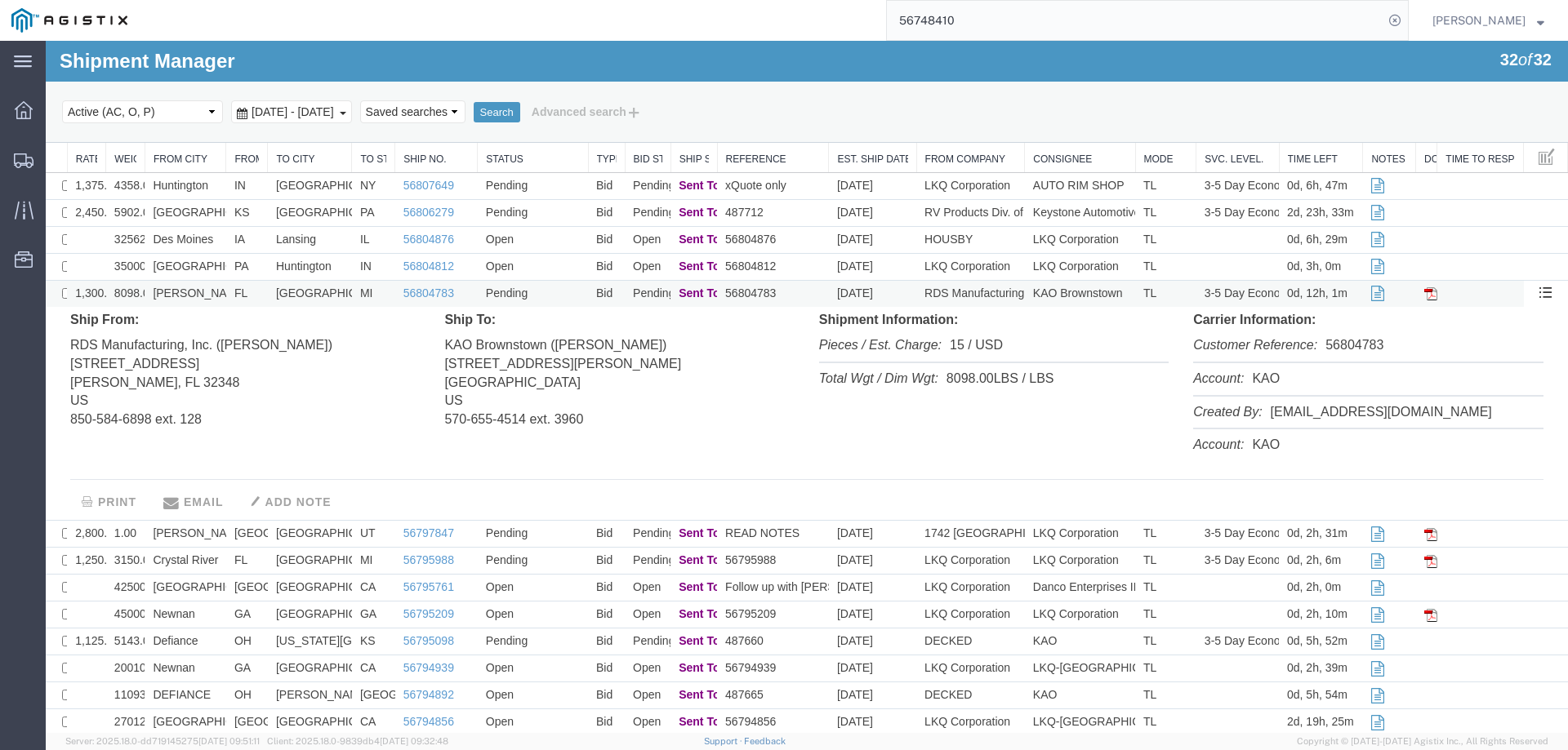
click at [204, 292] on td "[PERSON_NAME]" at bounding box center [185, 294] width 82 height 27
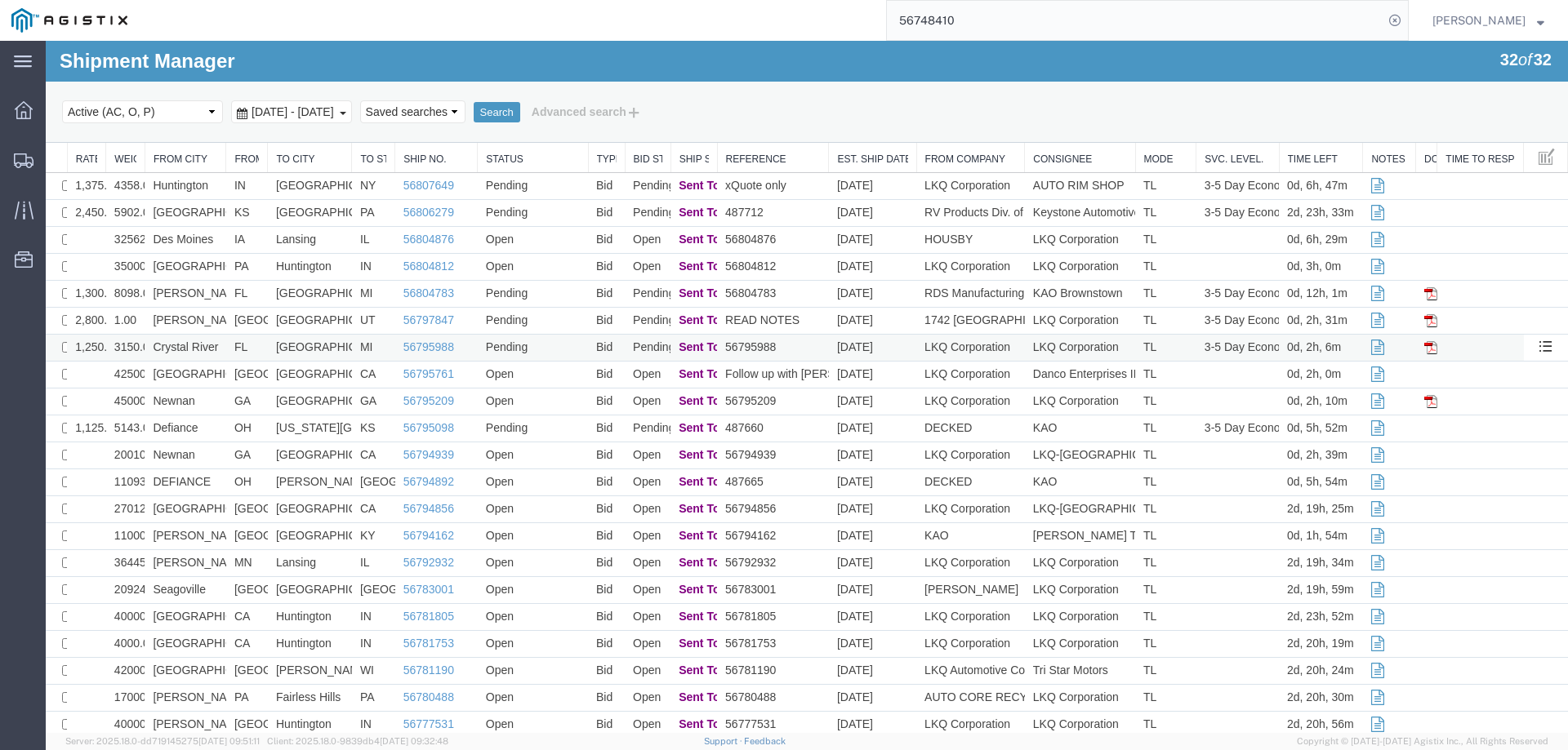
click at [226, 350] on td "FL" at bounding box center [247, 349] width 42 height 27
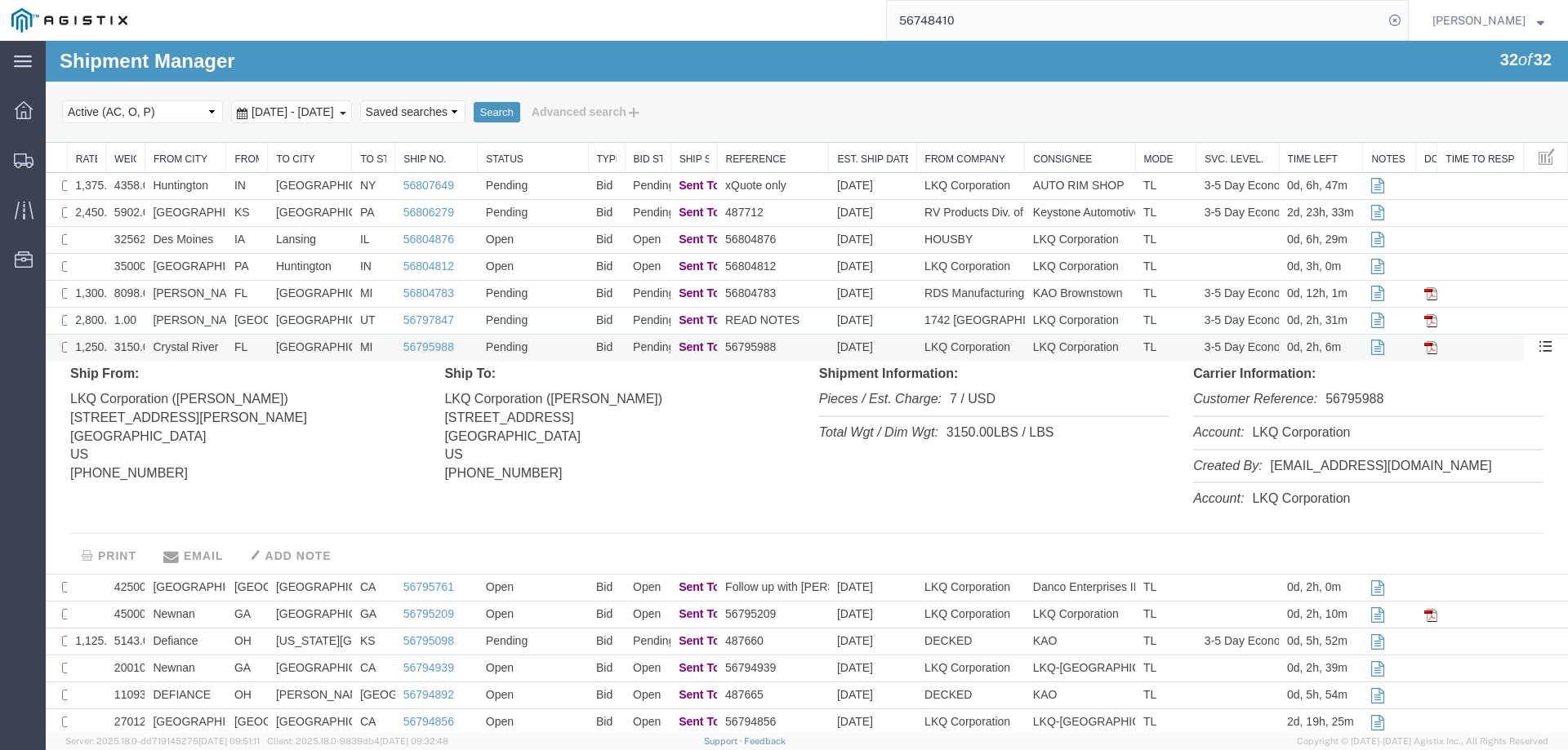
click at [226, 350] on td "FL" at bounding box center [247, 349] width 42 height 27
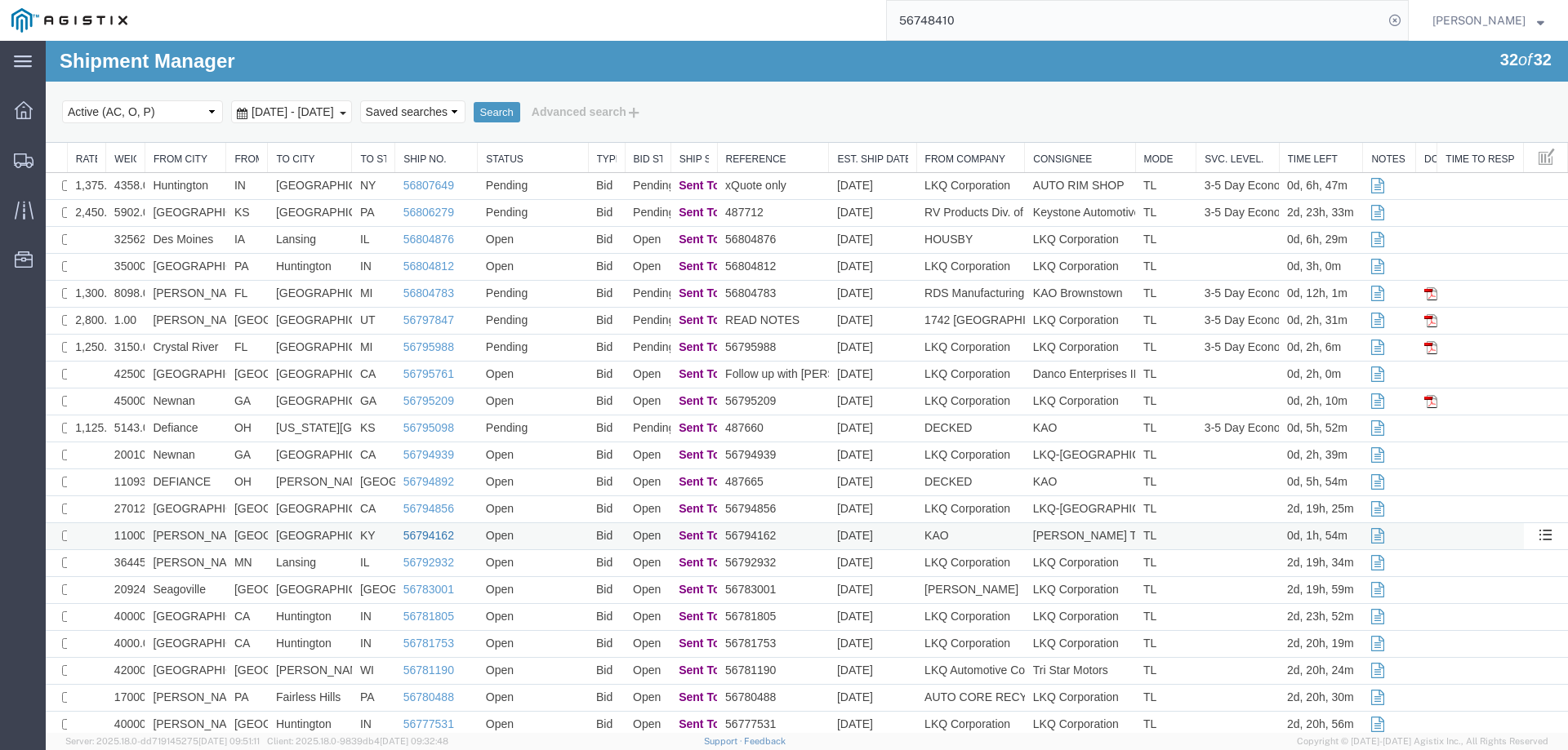
click at [417, 533] on link "56794162" at bounding box center [429, 536] width 51 height 13
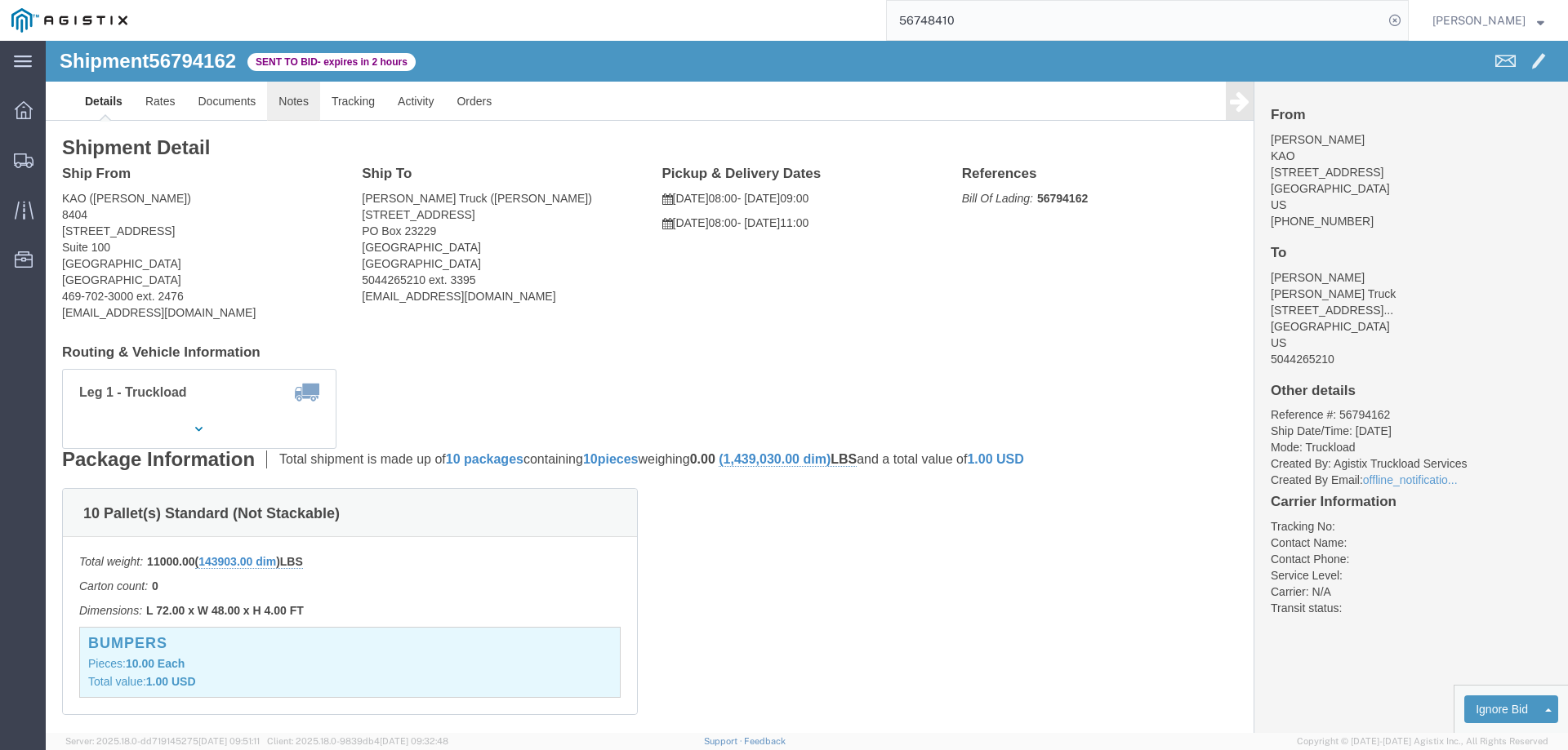
click link "Notes"
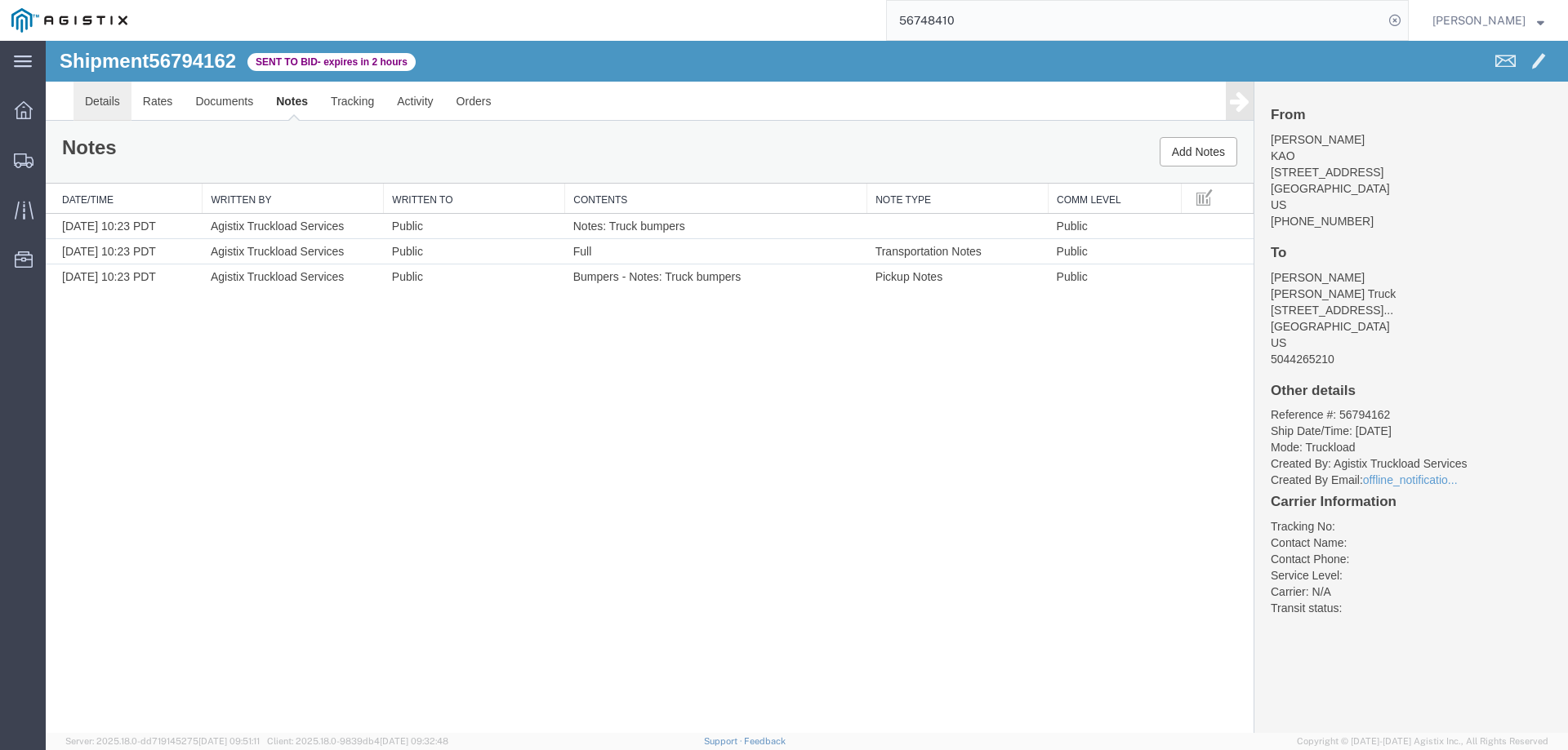
click at [94, 100] on link "Details" at bounding box center [103, 101] width 58 height 39
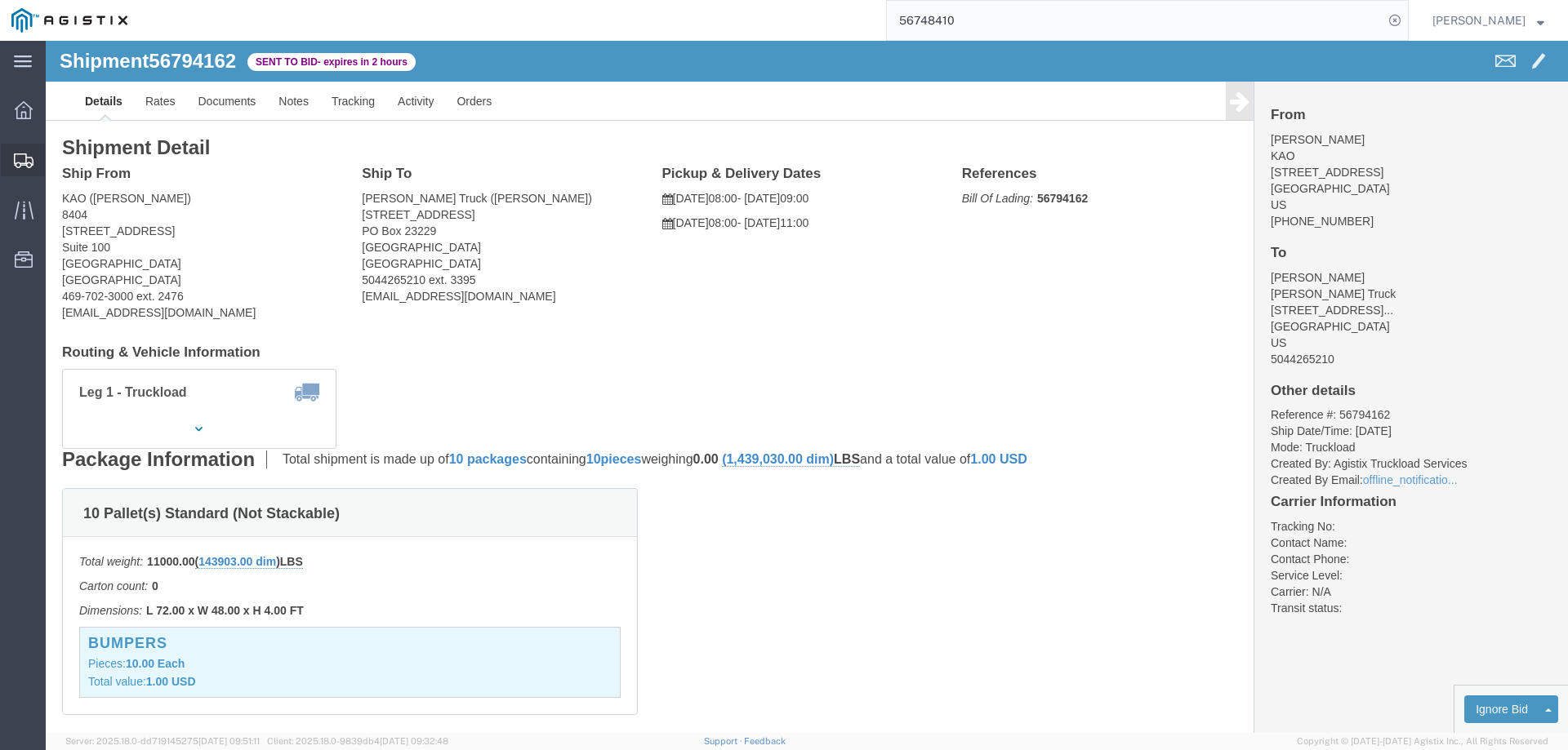
click at [21, 157] on icon at bounding box center [24, 161] width 20 height 15
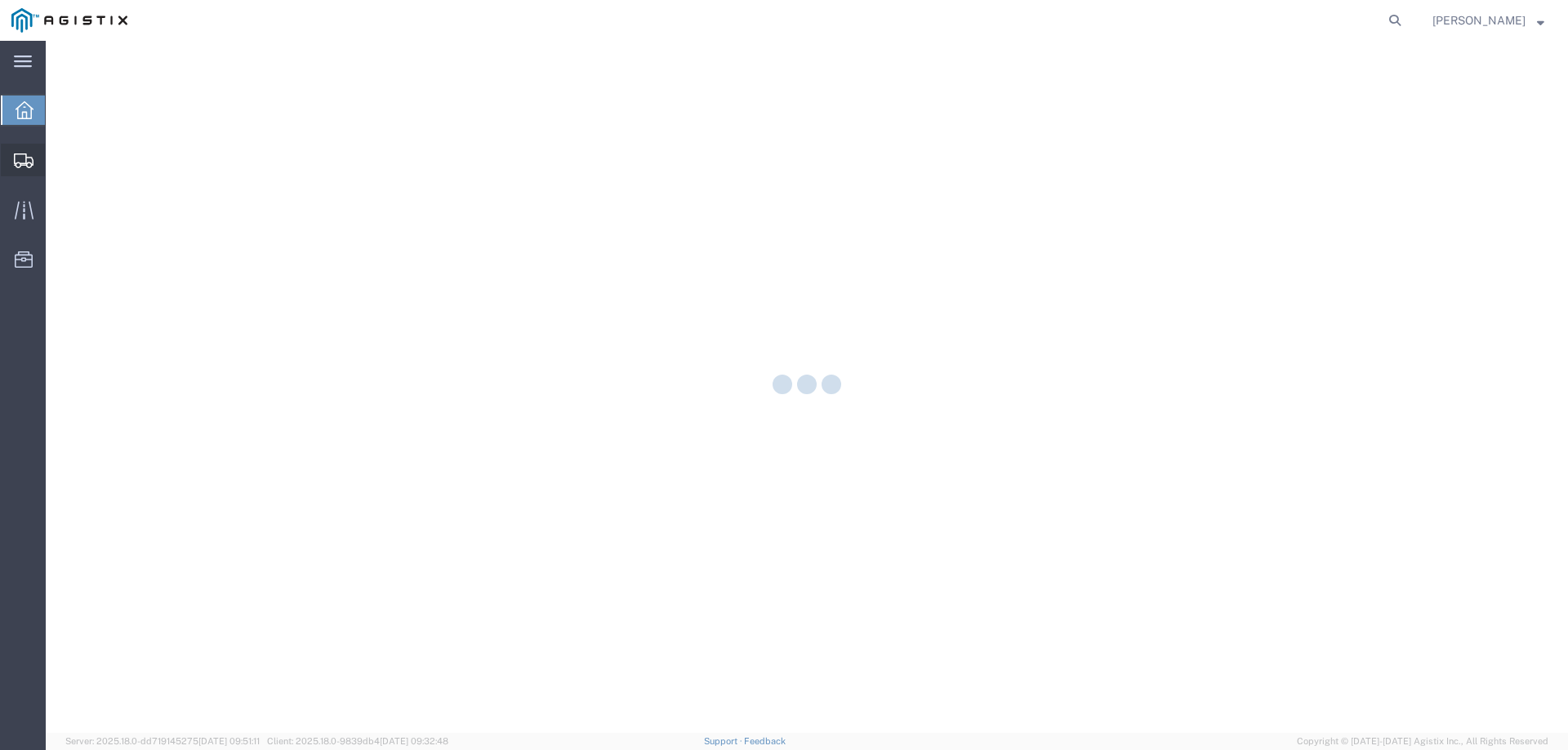
click at [20, 160] on icon at bounding box center [24, 161] width 20 height 15
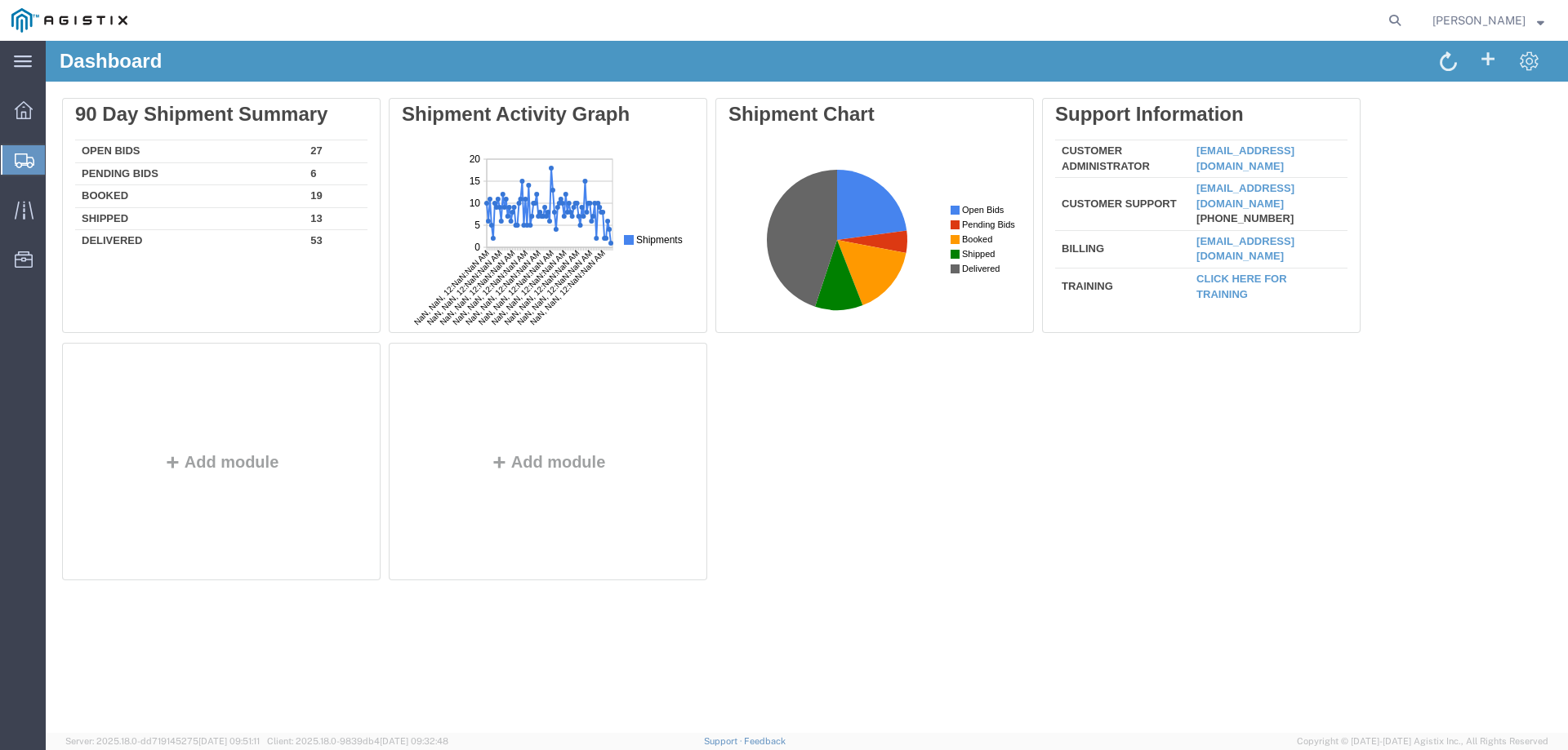
click at [29, 157] on icon at bounding box center [25, 161] width 20 height 15
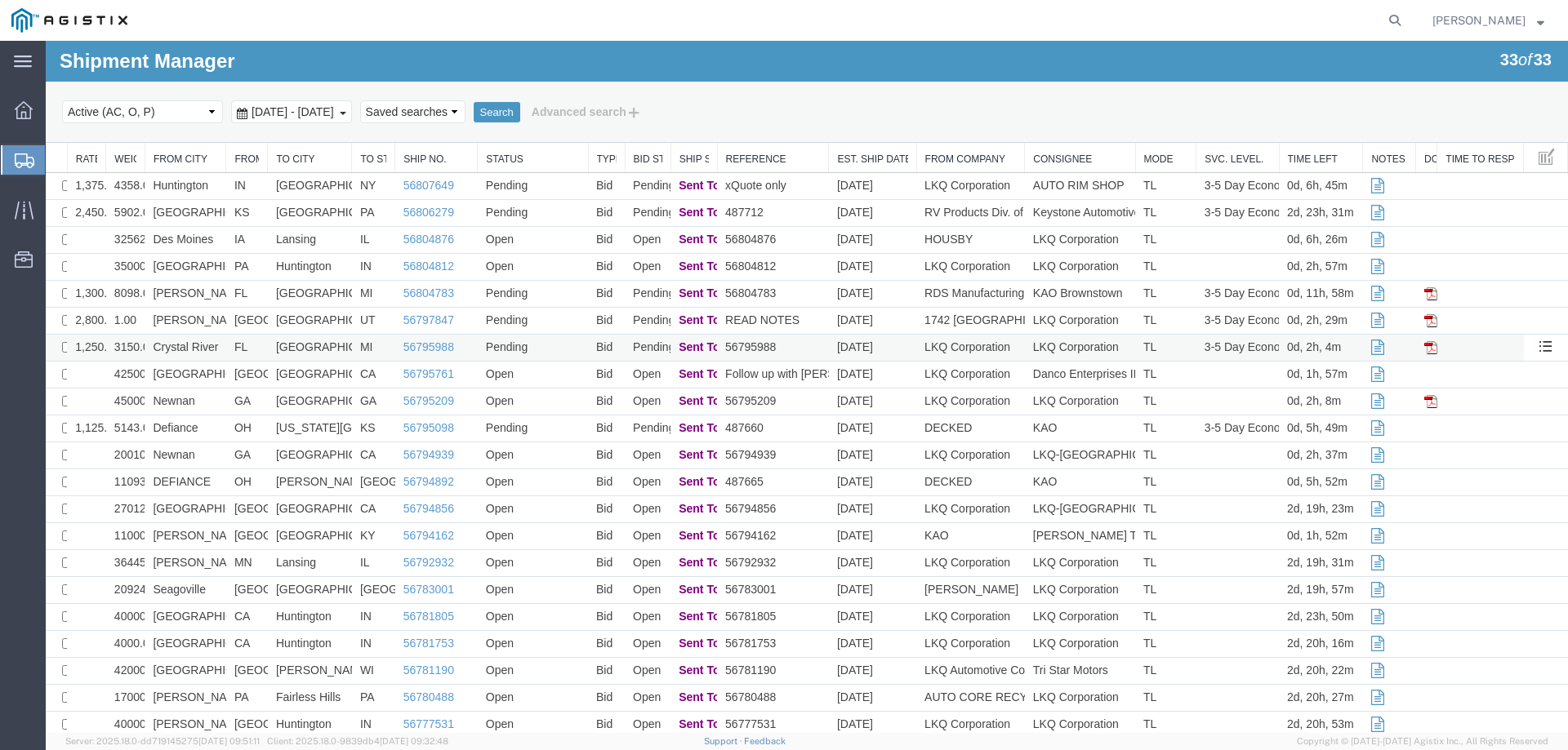
click at [226, 347] on td "FL" at bounding box center [247, 349] width 42 height 27
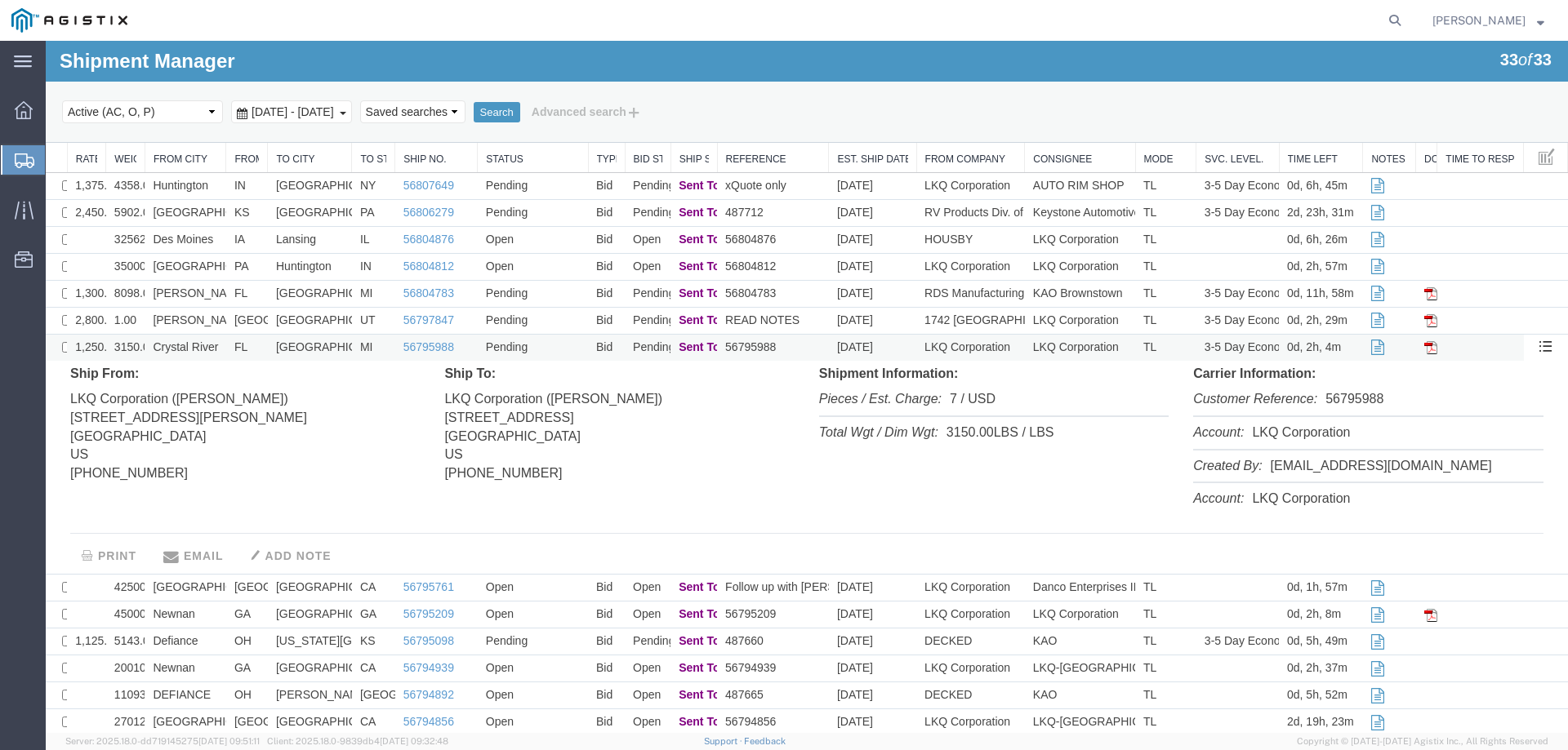
click at [226, 347] on td "FL" at bounding box center [247, 349] width 42 height 27
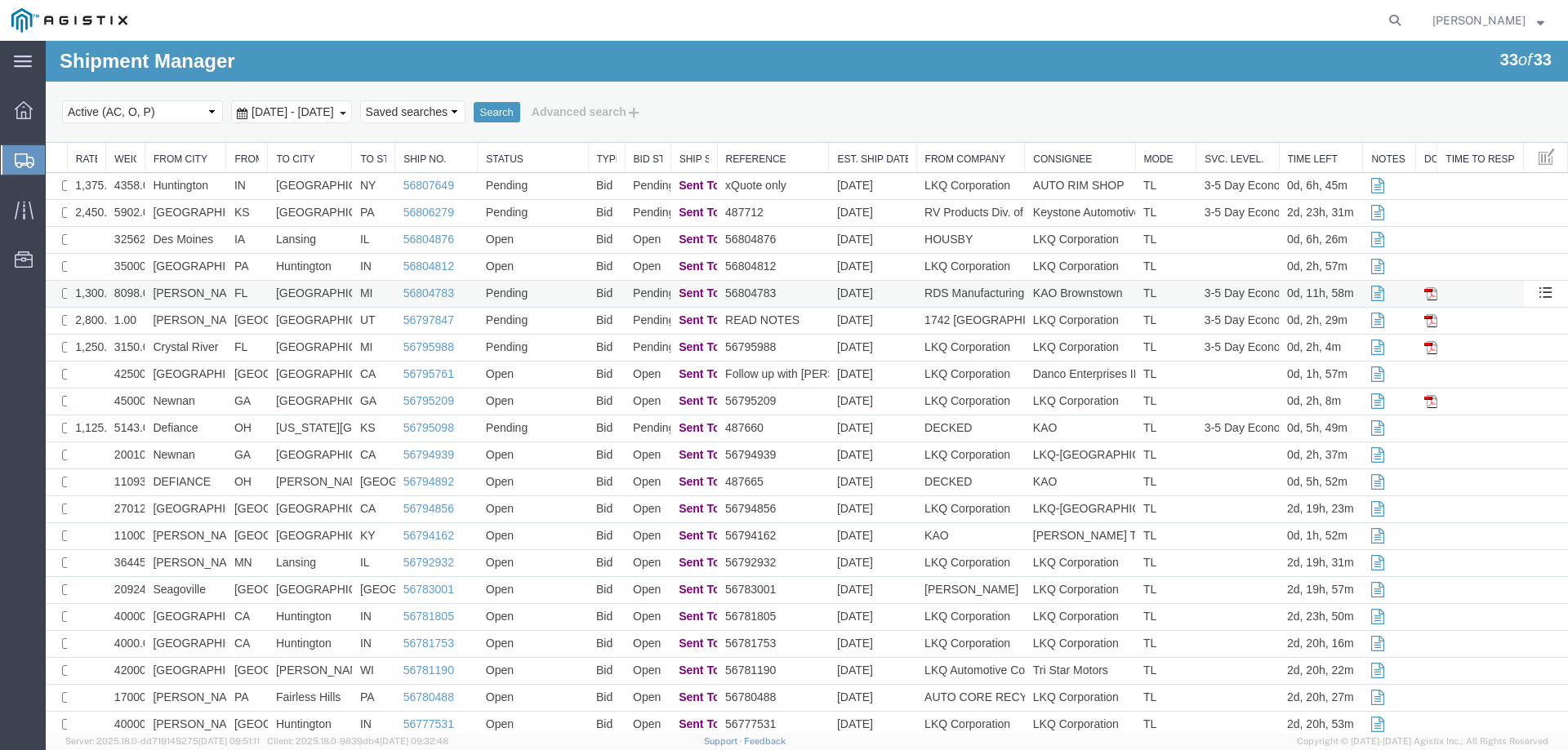
click at [214, 293] on td "[PERSON_NAME]" at bounding box center [185, 294] width 82 height 27
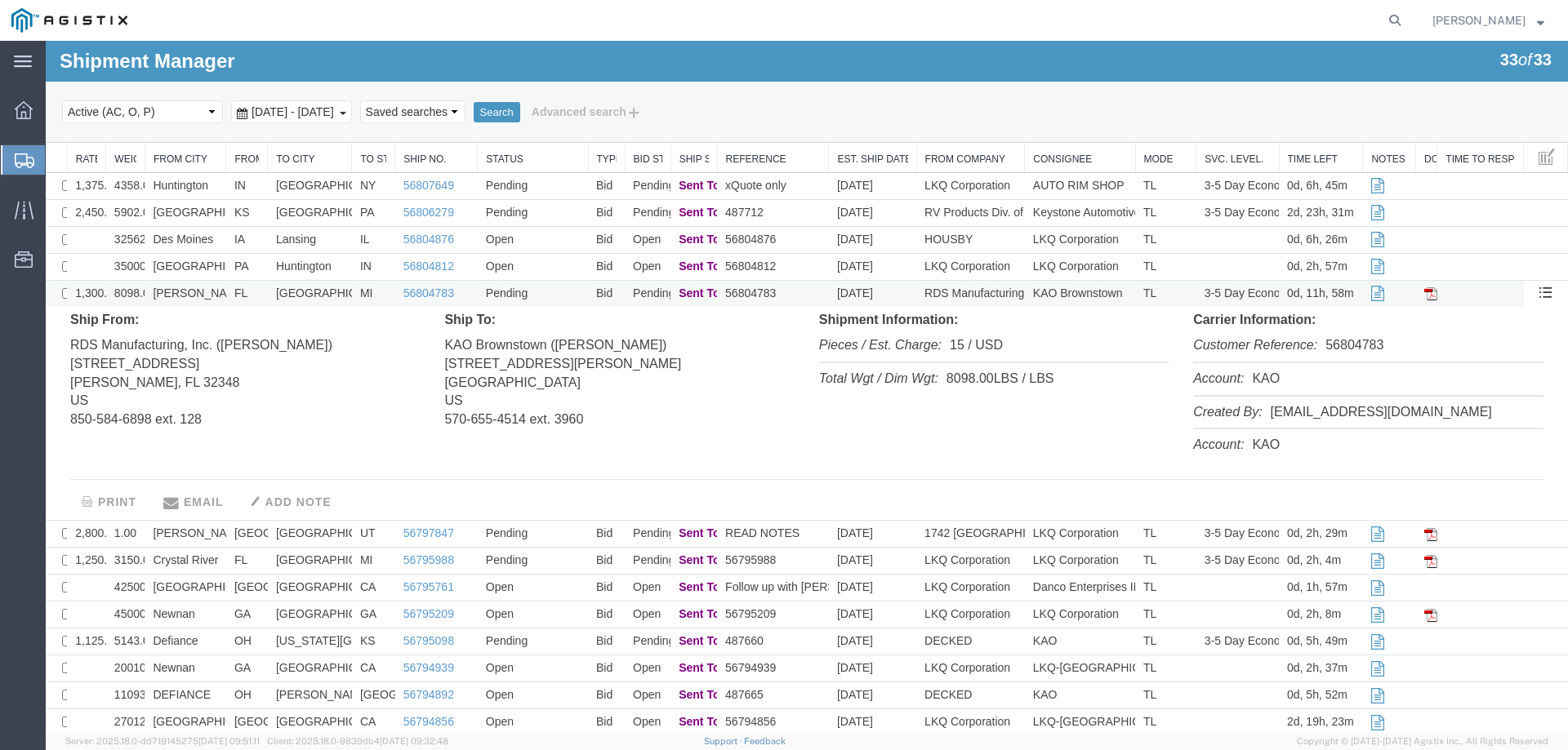
click at [214, 293] on td "[PERSON_NAME]" at bounding box center [185, 294] width 82 height 27
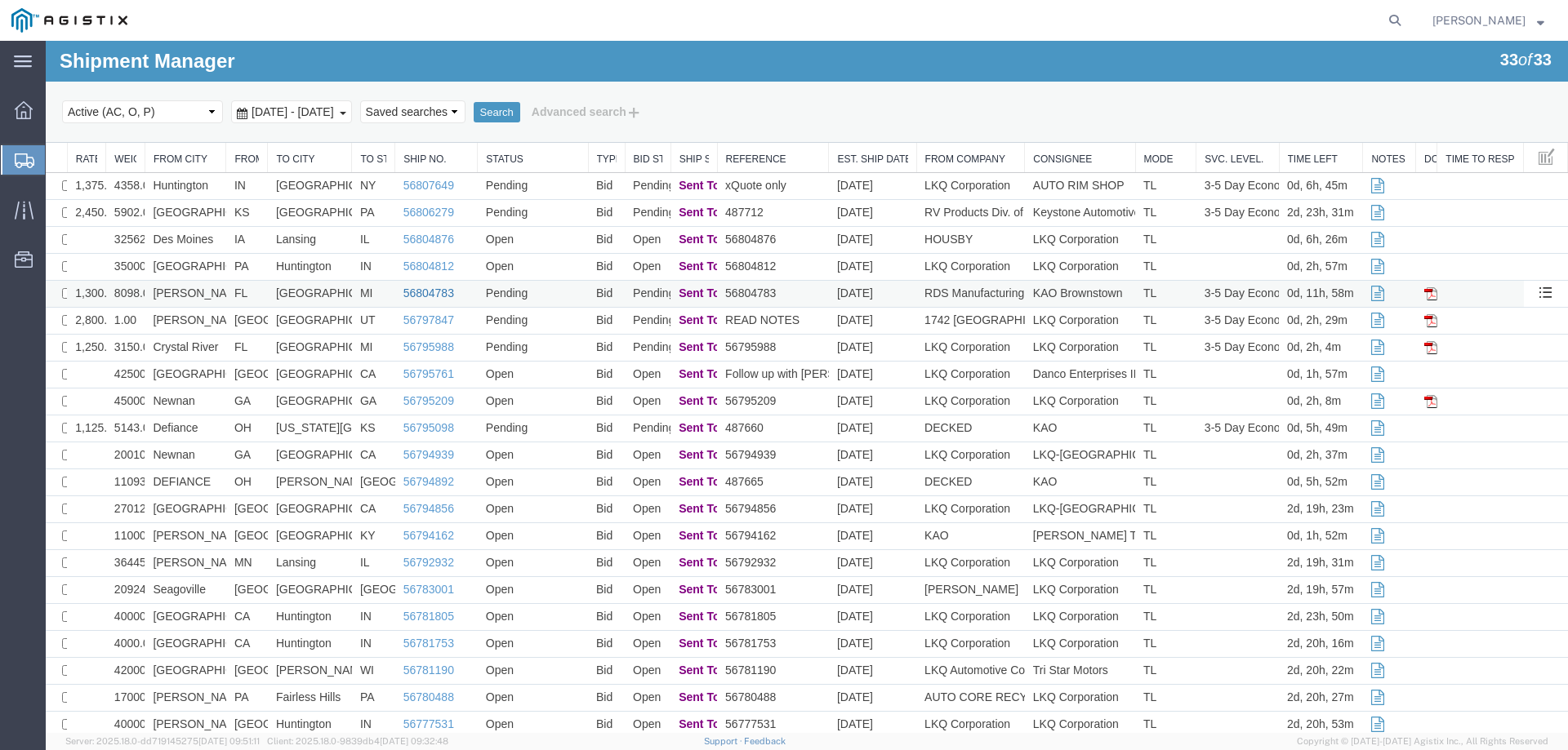
click at [420, 291] on link "56804783" at bounding box center [429, 293] width 51 height 13
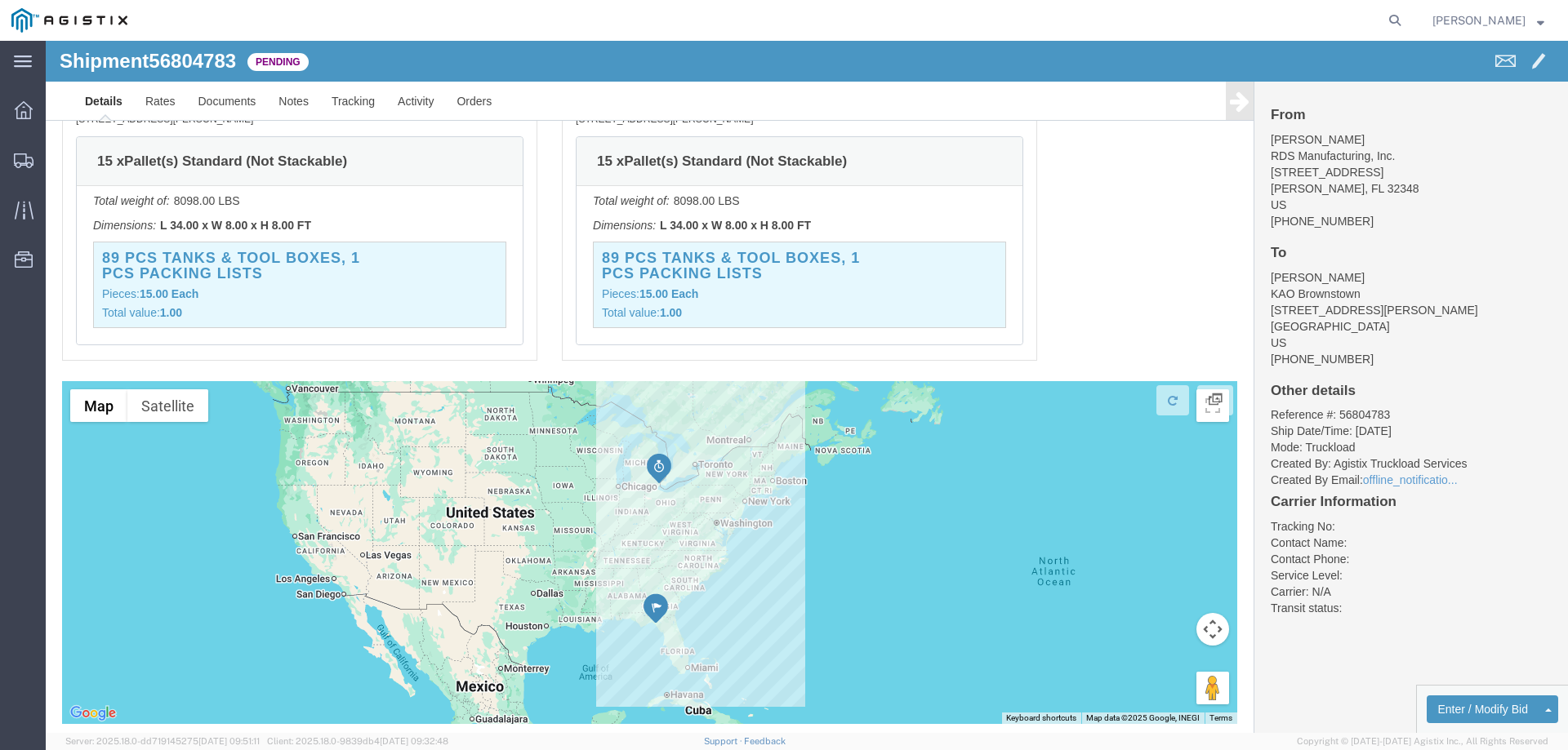
scroll to position [1112, 0]
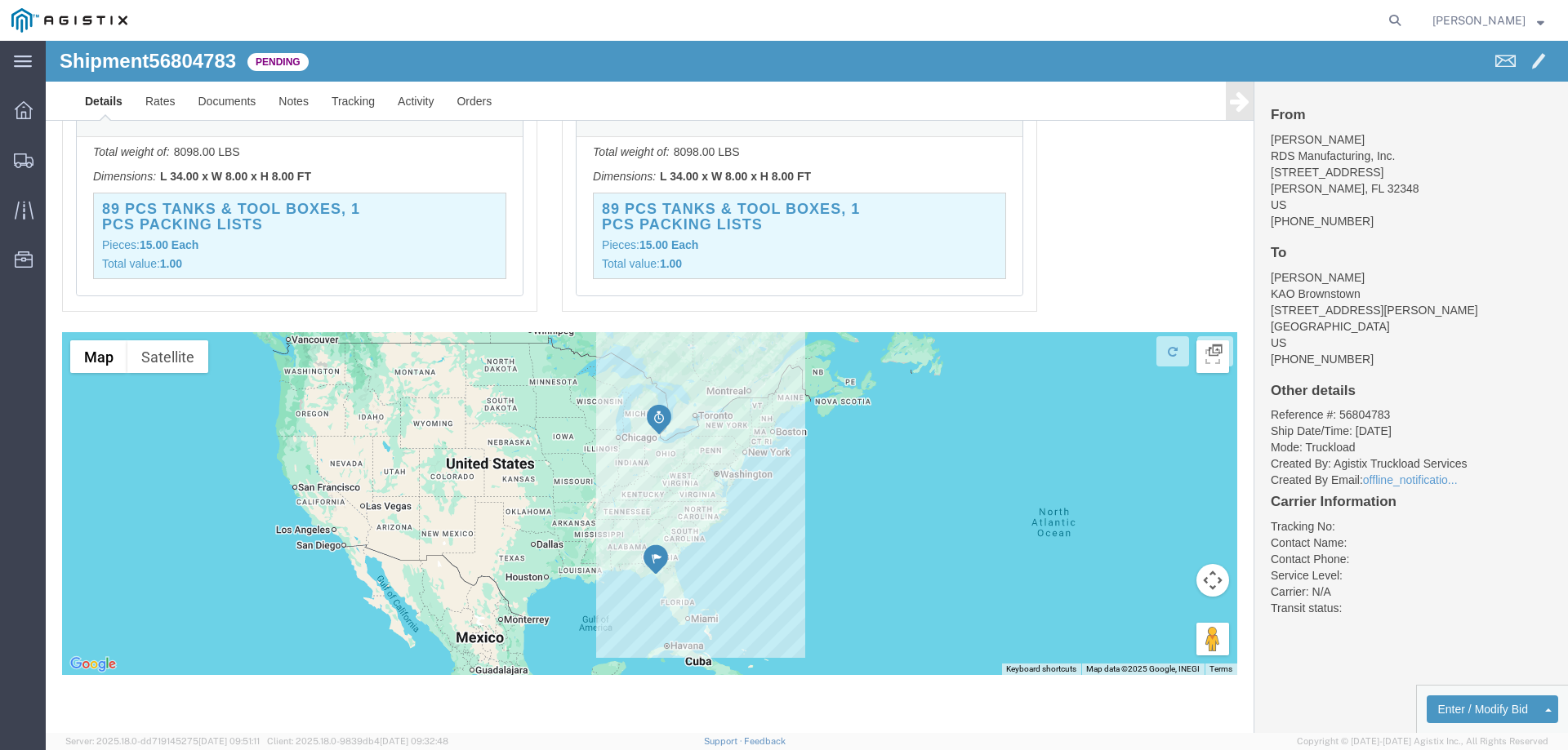
click div
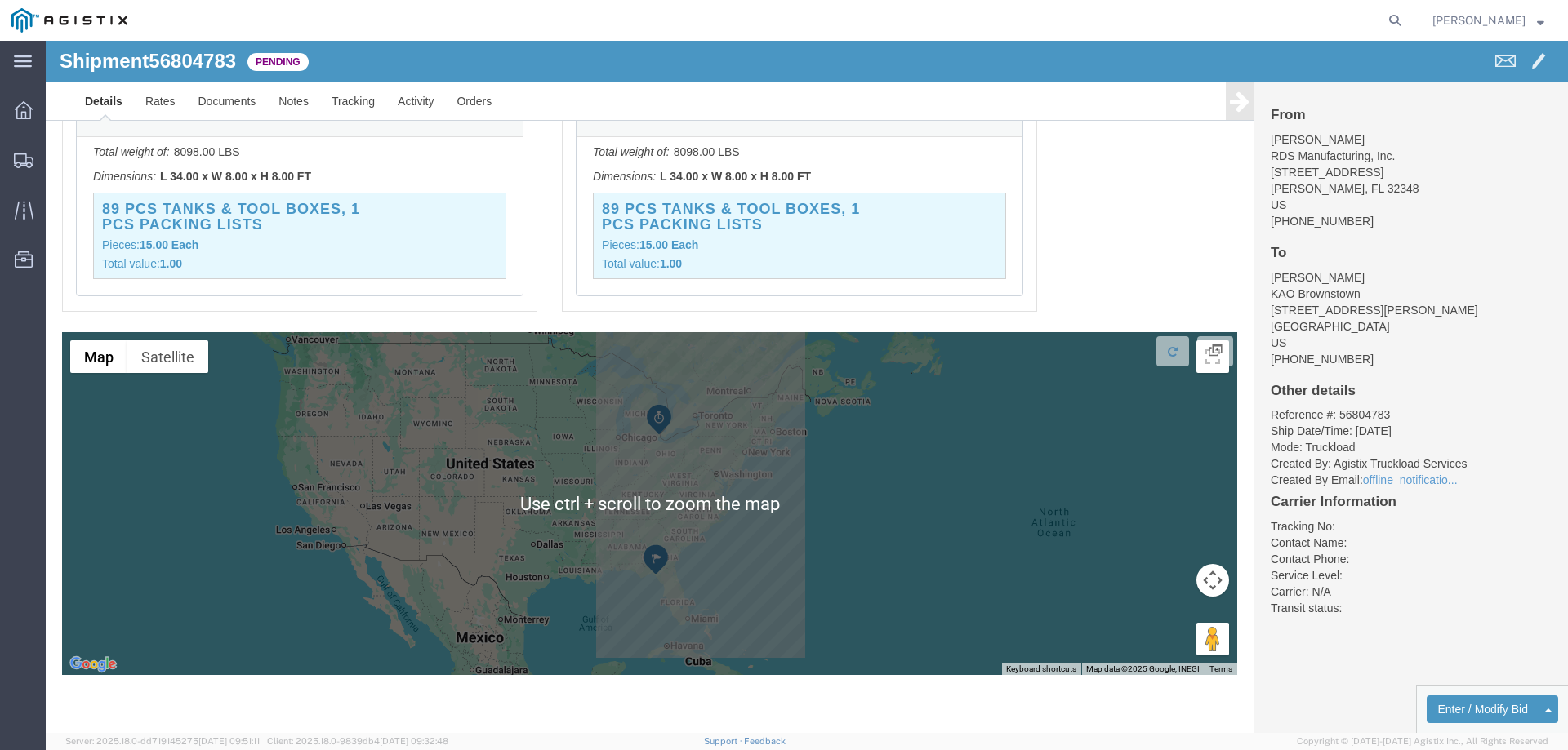
click div
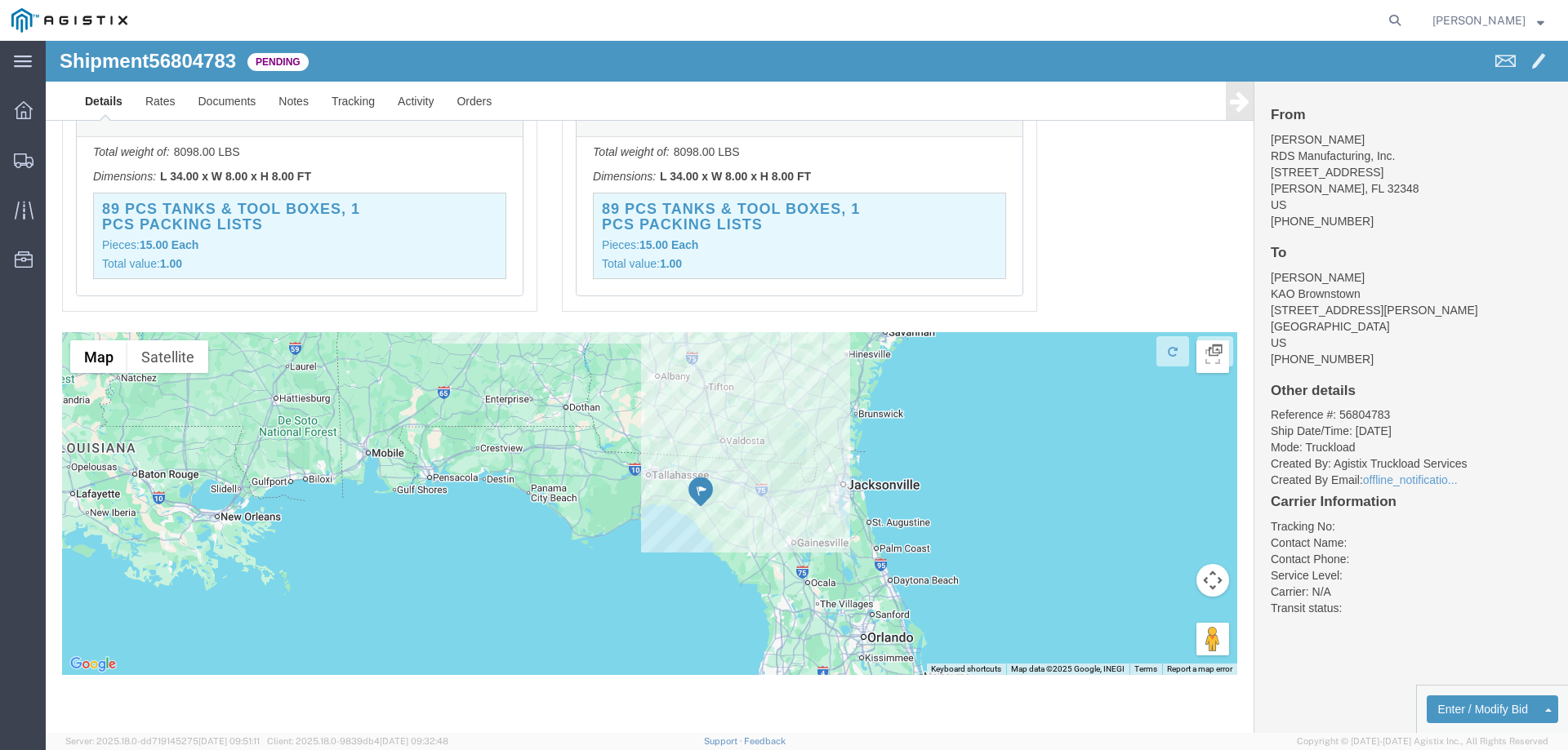
drag, startPoint x: 680, startPoint y: 545, endPoint x: 528, endPoint y: 436, distance: 187.0
click div
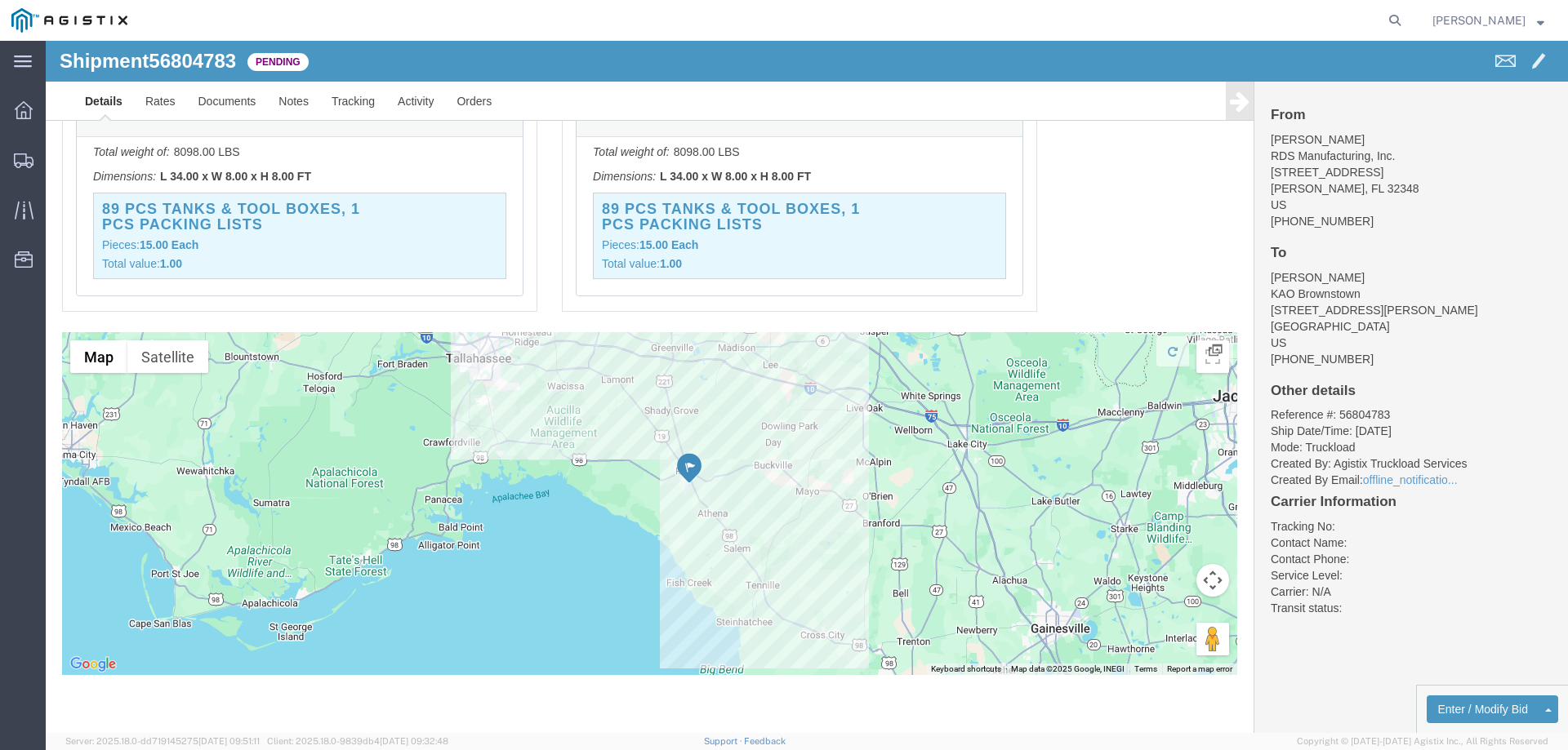
drag, startPoint x: 525, startPoint y: 378, endPoint x: 521, endPoint y: 568, distance: 190.0
click div
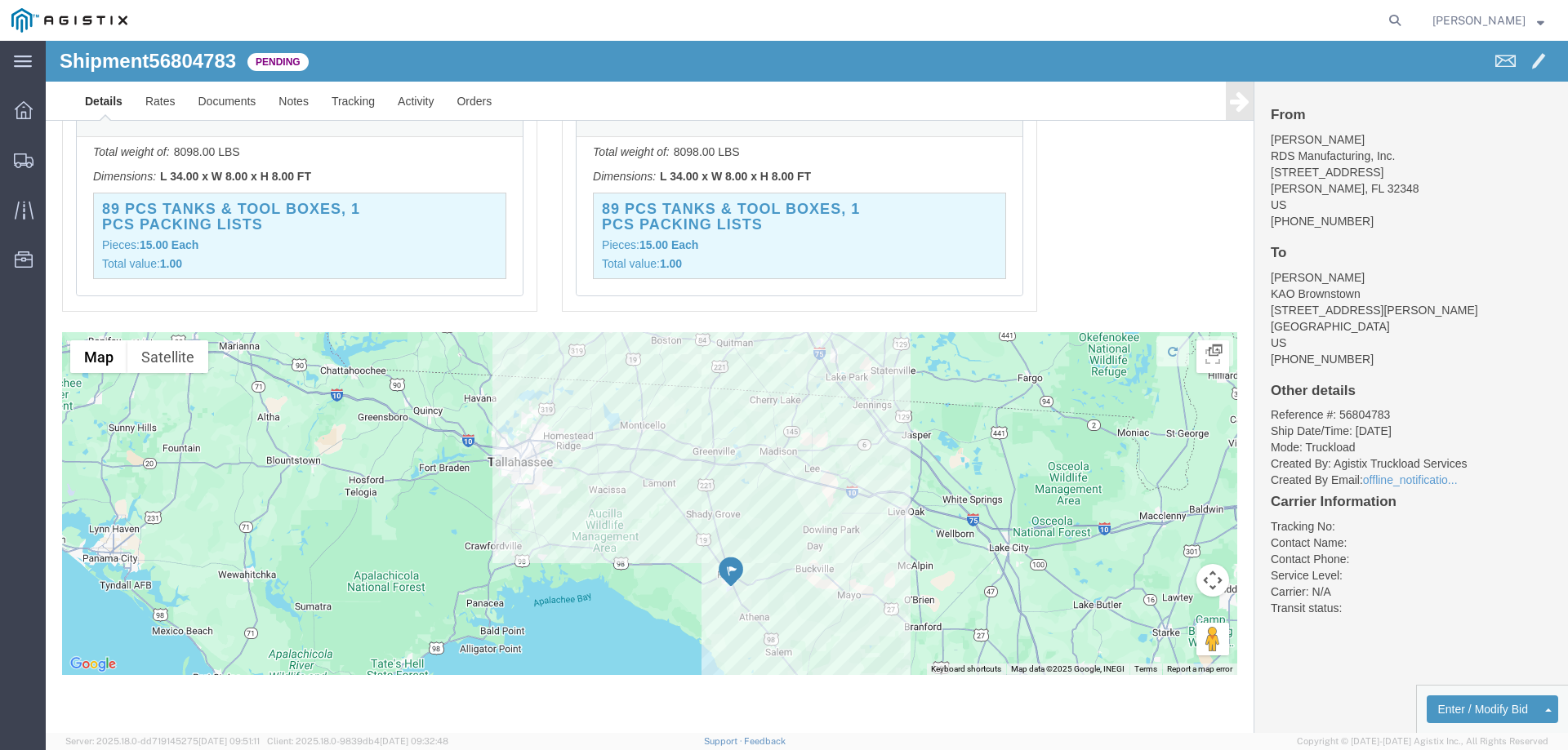
drag, startPoint x: 570, startPoint y: 425, endPoint x: 610, endPoint y: 531, distance: 113.3
click div
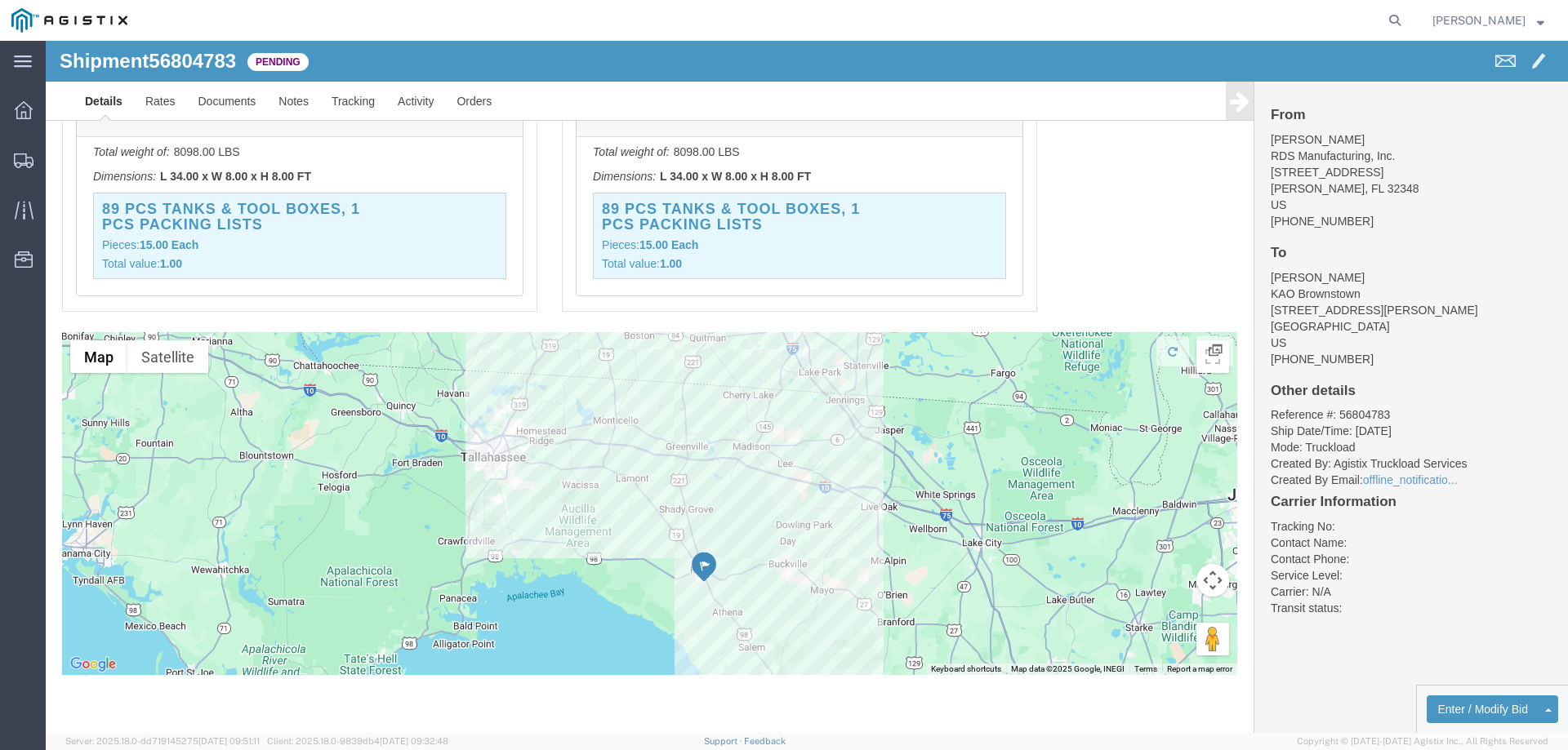
drag, startPoint x: 744, startPoint y: 416, endPoint x: 715, endPoint y: 410, distance: 29.6
click div
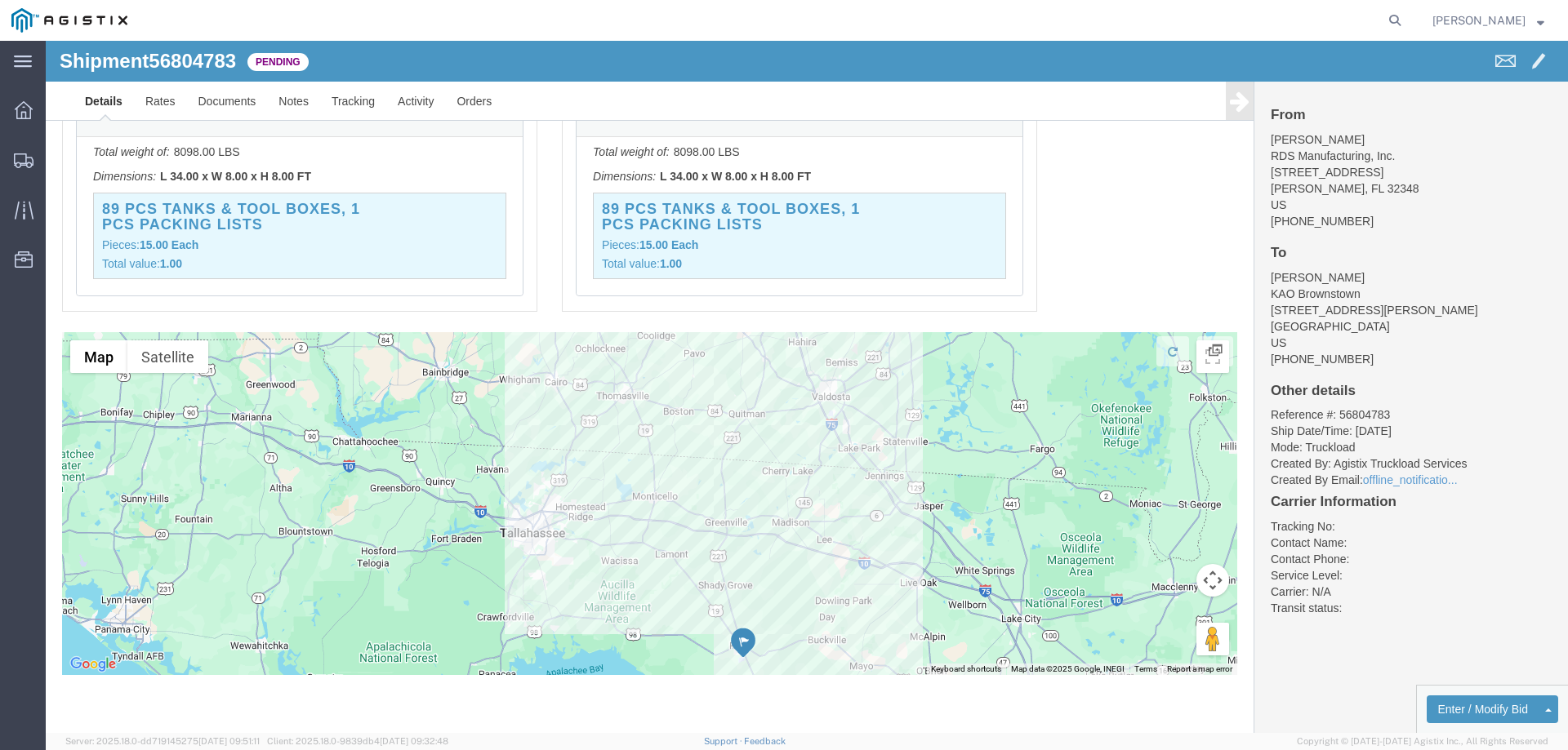
drag, startPoint x: 531, startPoint y: 469, endPoint x: 575, endPoint y: 525, distance: 71.2
click div
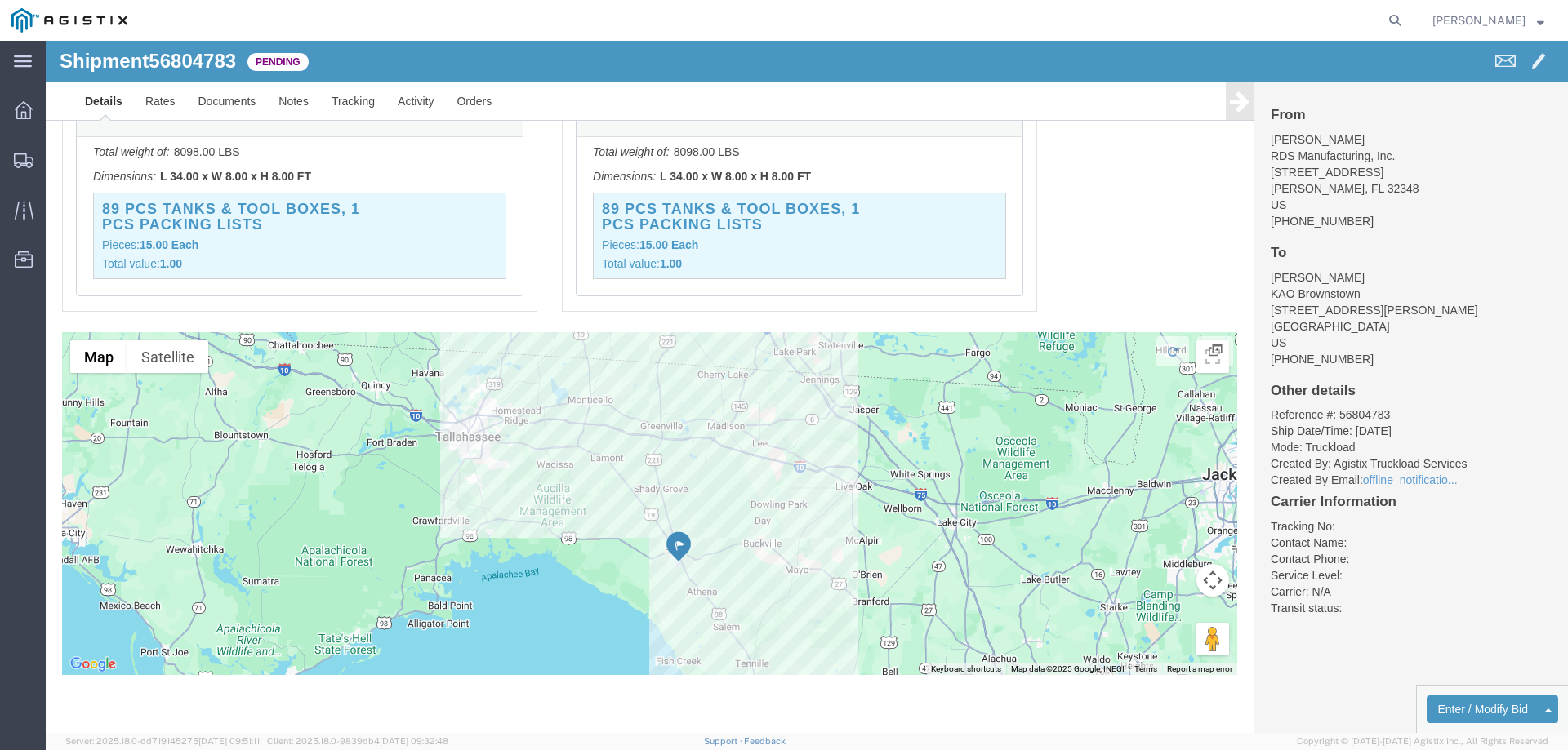
drag, startPoint x: 755, startPoint y: 533, endPoint x: 690, endPoint y: 420, distance: 130.4
click div
click at [24, 158] on icon at bounding box center [24, 161] width 20 height 15
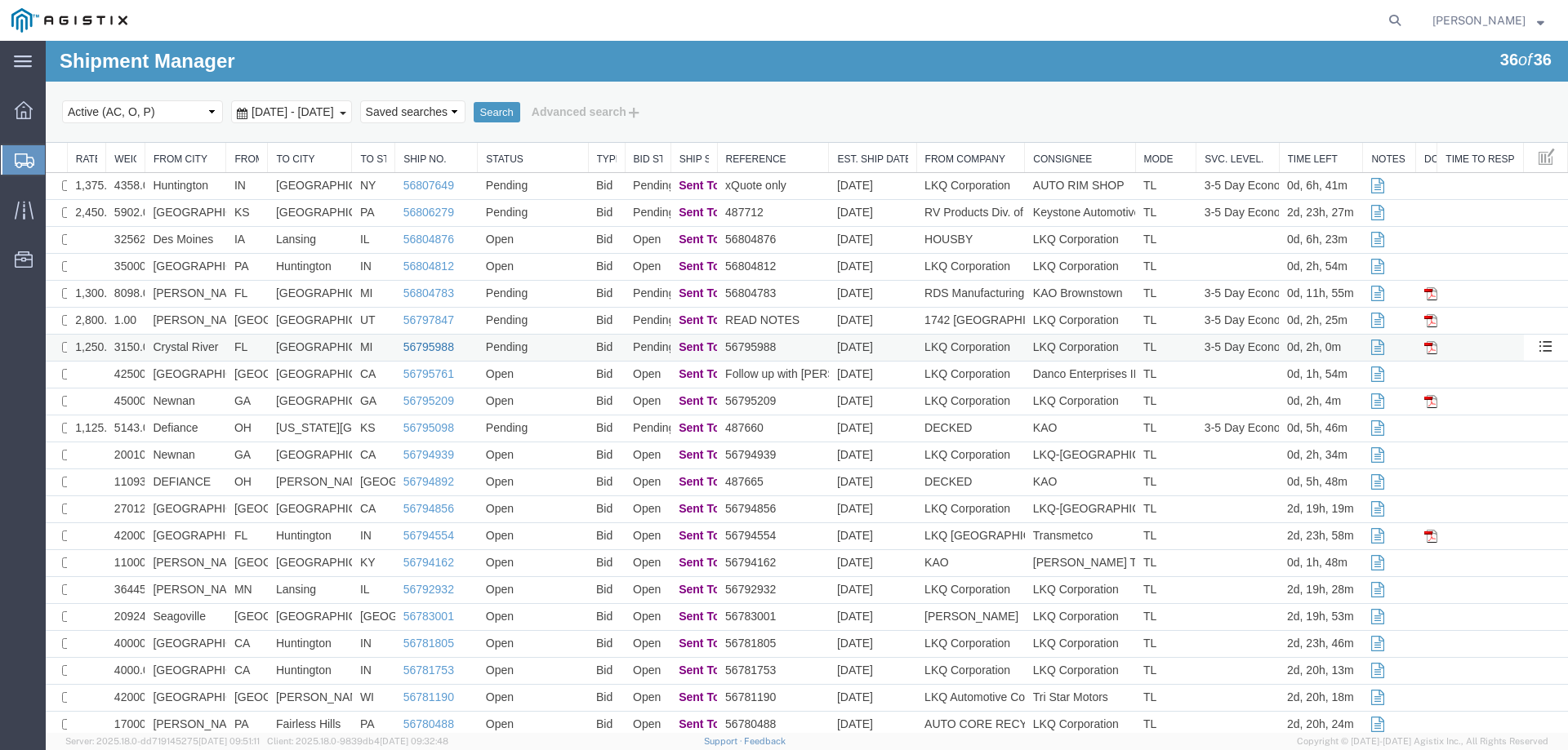
click at [423, 343] on link "56795988" at bounding box center [429, 347] width 51 height 13
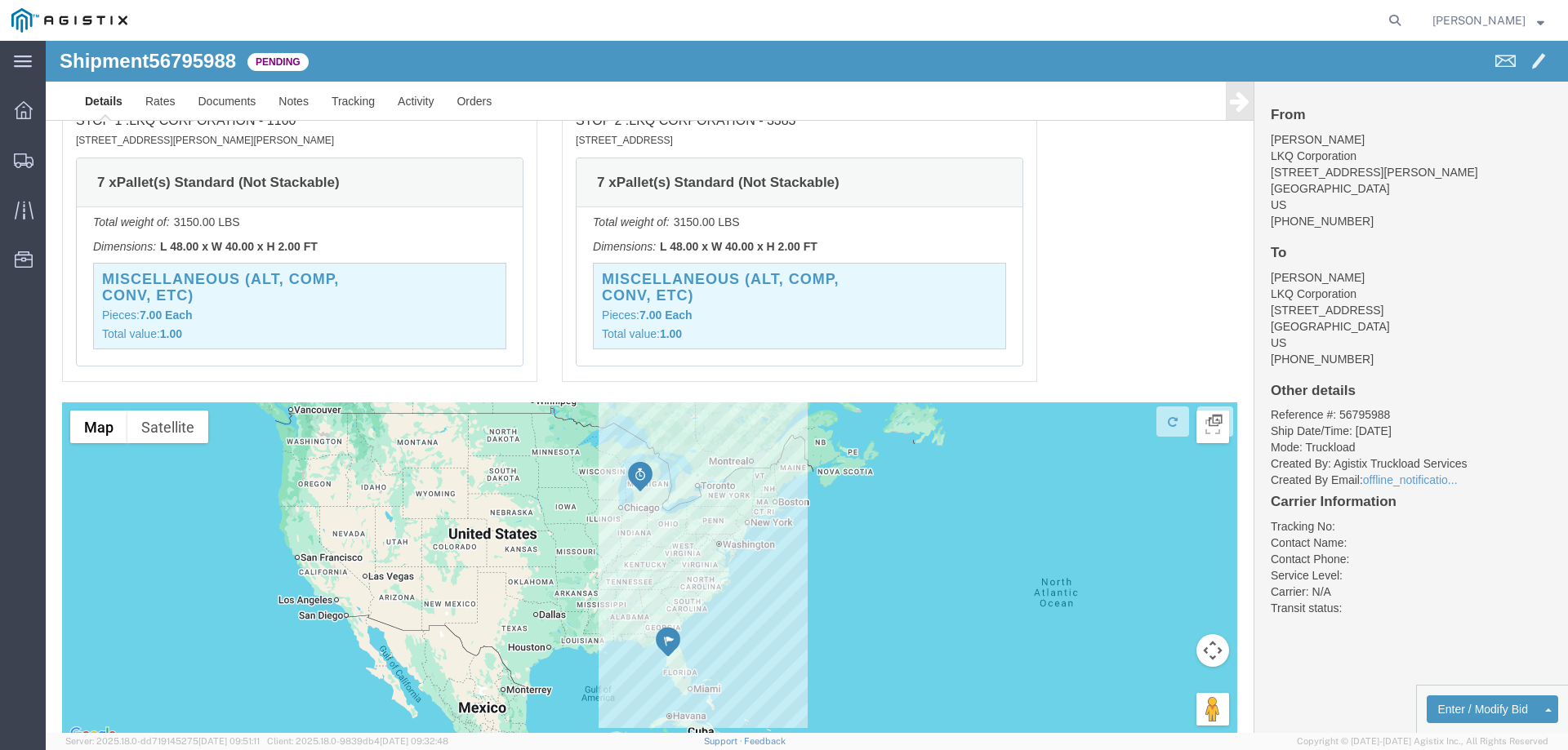
scroll to position [1112, 0]
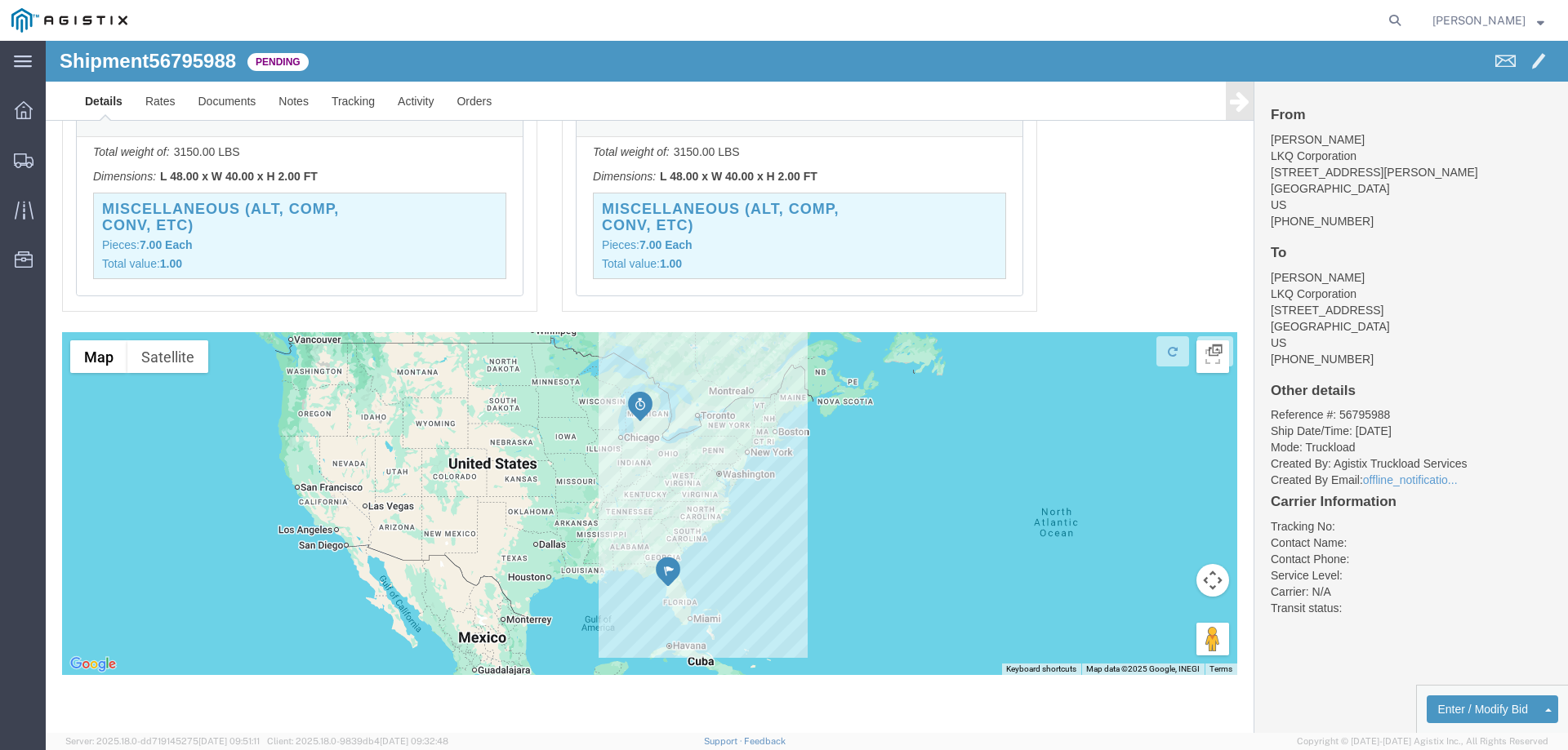
click div
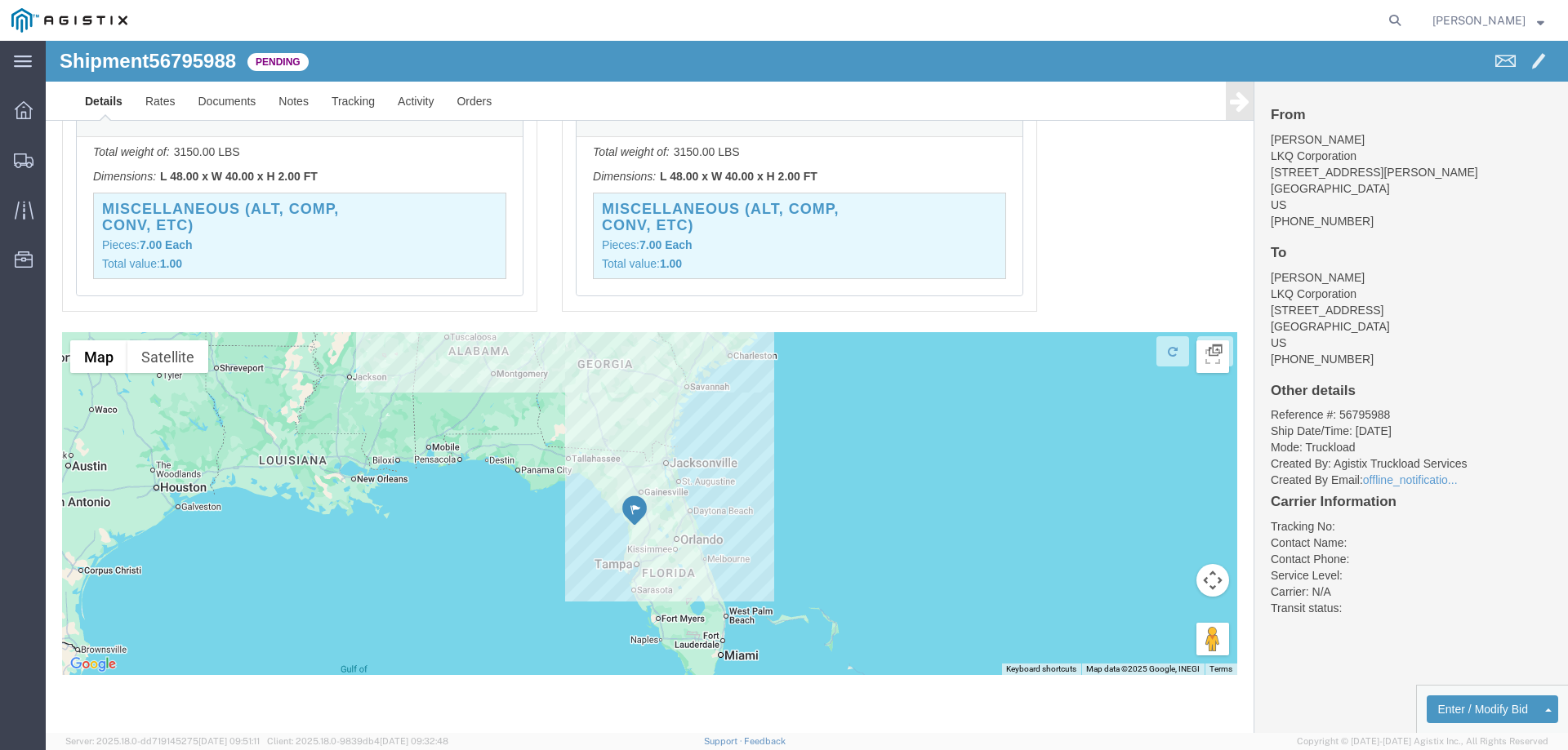
drag, startPoint x: 598, startPoint y: 553, endPoint x: 507, endPoint y: 432, distance: 151.4
click div
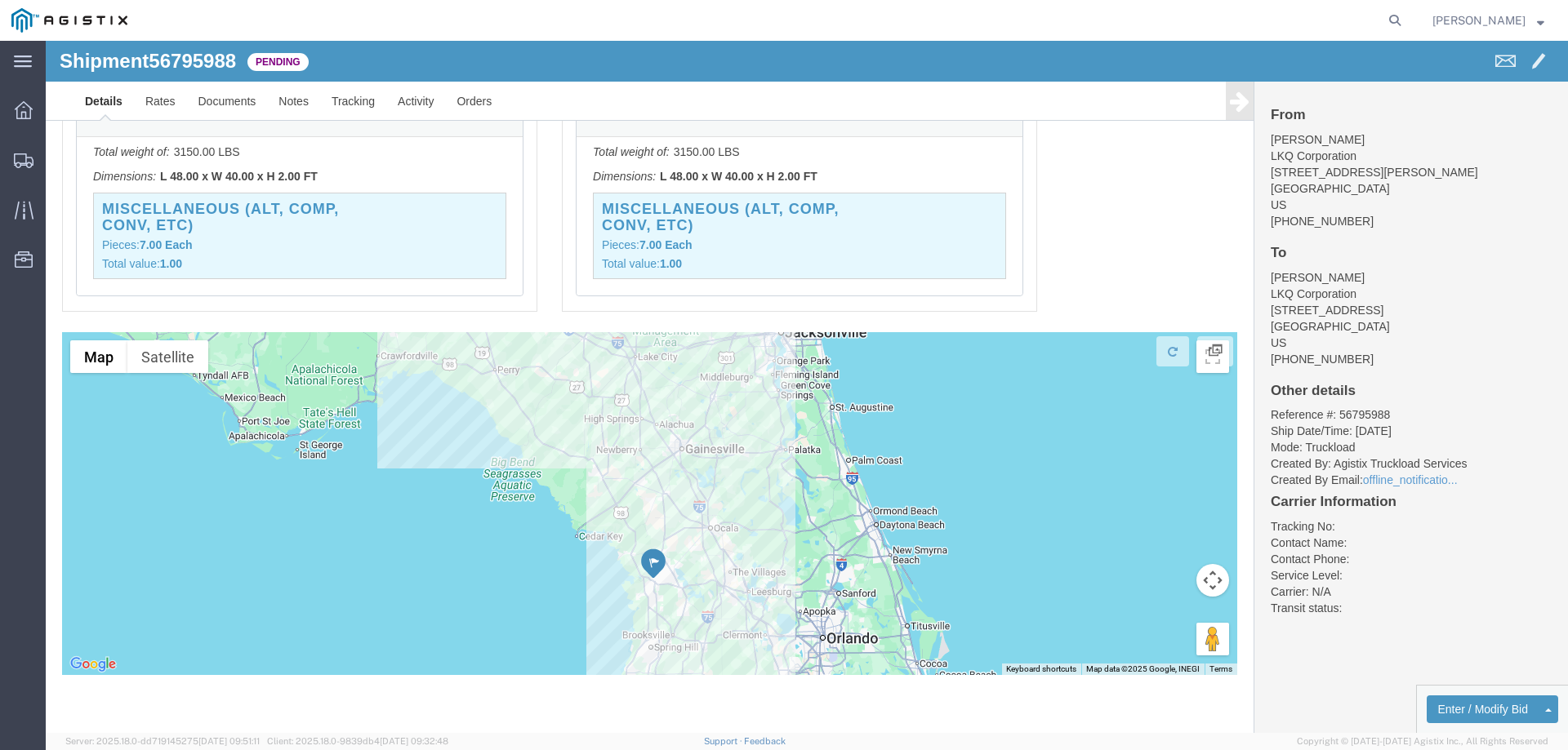
drag, startPoint x: 422, startPoint y: 385, endPoint x: 472, endPoint y: 450, distance: 82.0
click div
drag, startPoint x: 1046, startPoint y: 311, endPoint x: 1046, endPoint y: 184, distance: 127.0
click div "Pickups STOP 1 : LKQ Corporation - 1100 4950 W Norvell Bryant Hwy, Crystal Rive…"
drag, startPoint x: 545, startPoint y: 400, endPoint x: 590, endPoint y: 617, distance: 221.6
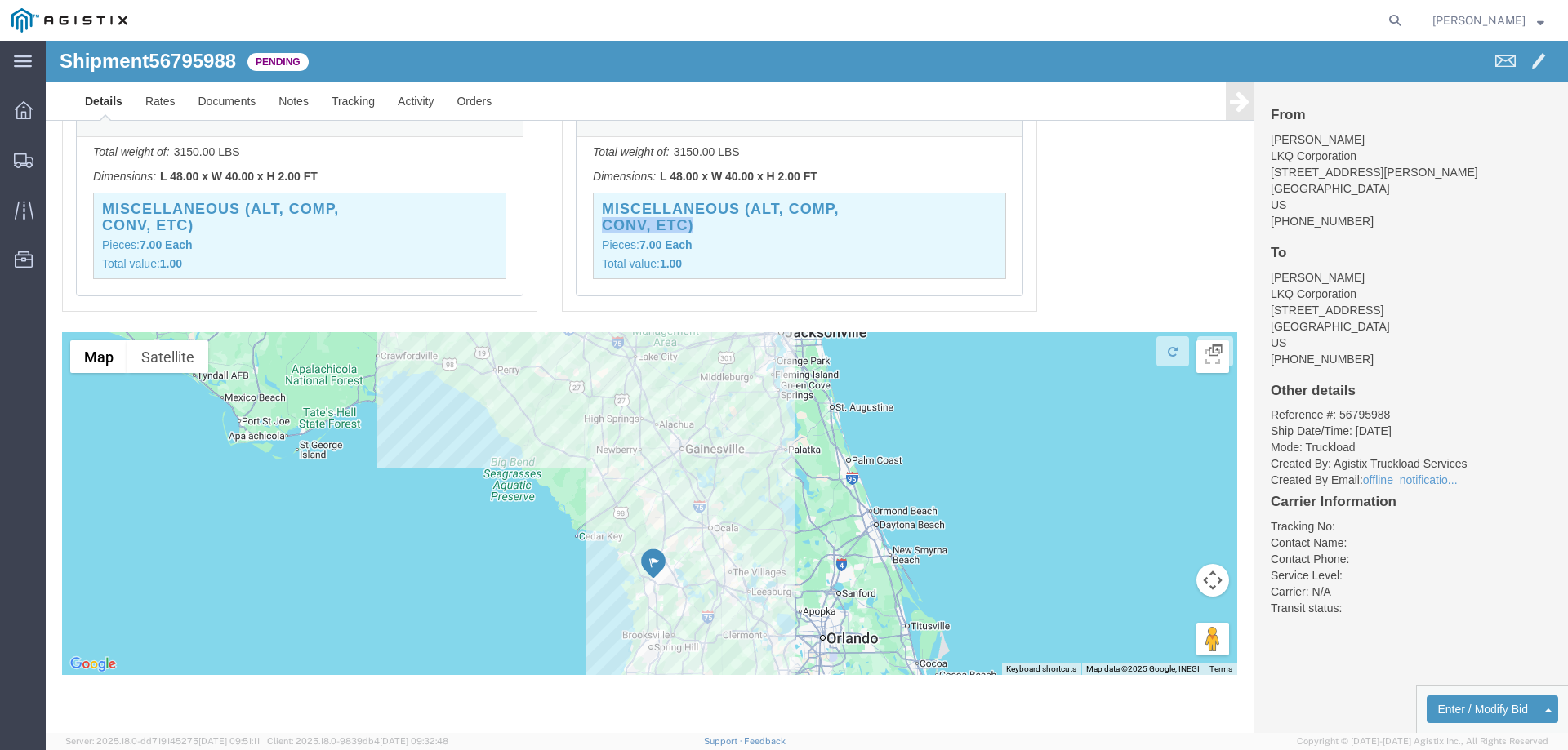
click div
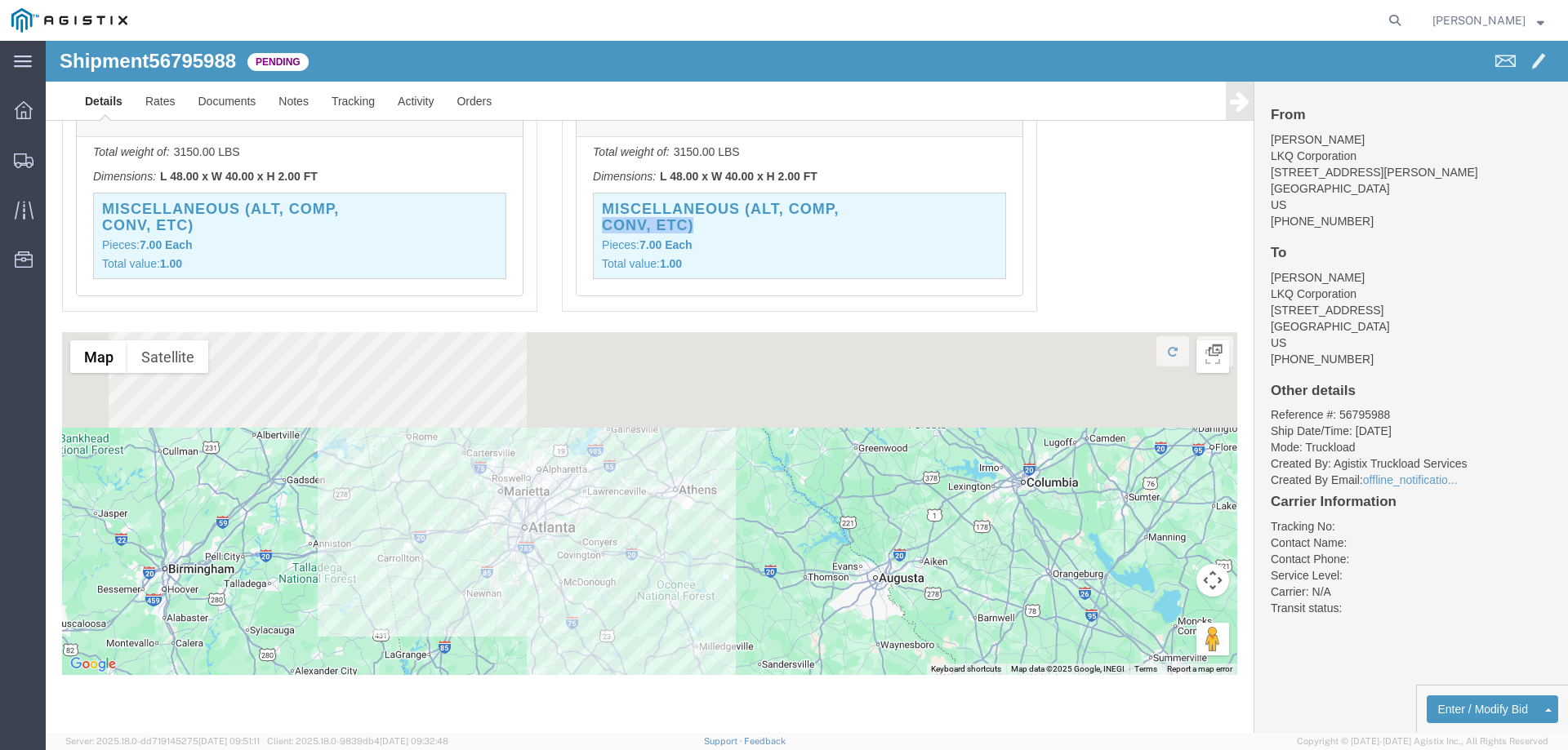
drag, startPoint x: 561, startPoint y: 365, endPoint x: 586, endPoint y: 666, distance: 302.0
click div "Shipment Detail Ship From LKQ Corporation (Brian Watkins) 1100 4950 W Norvell B…"
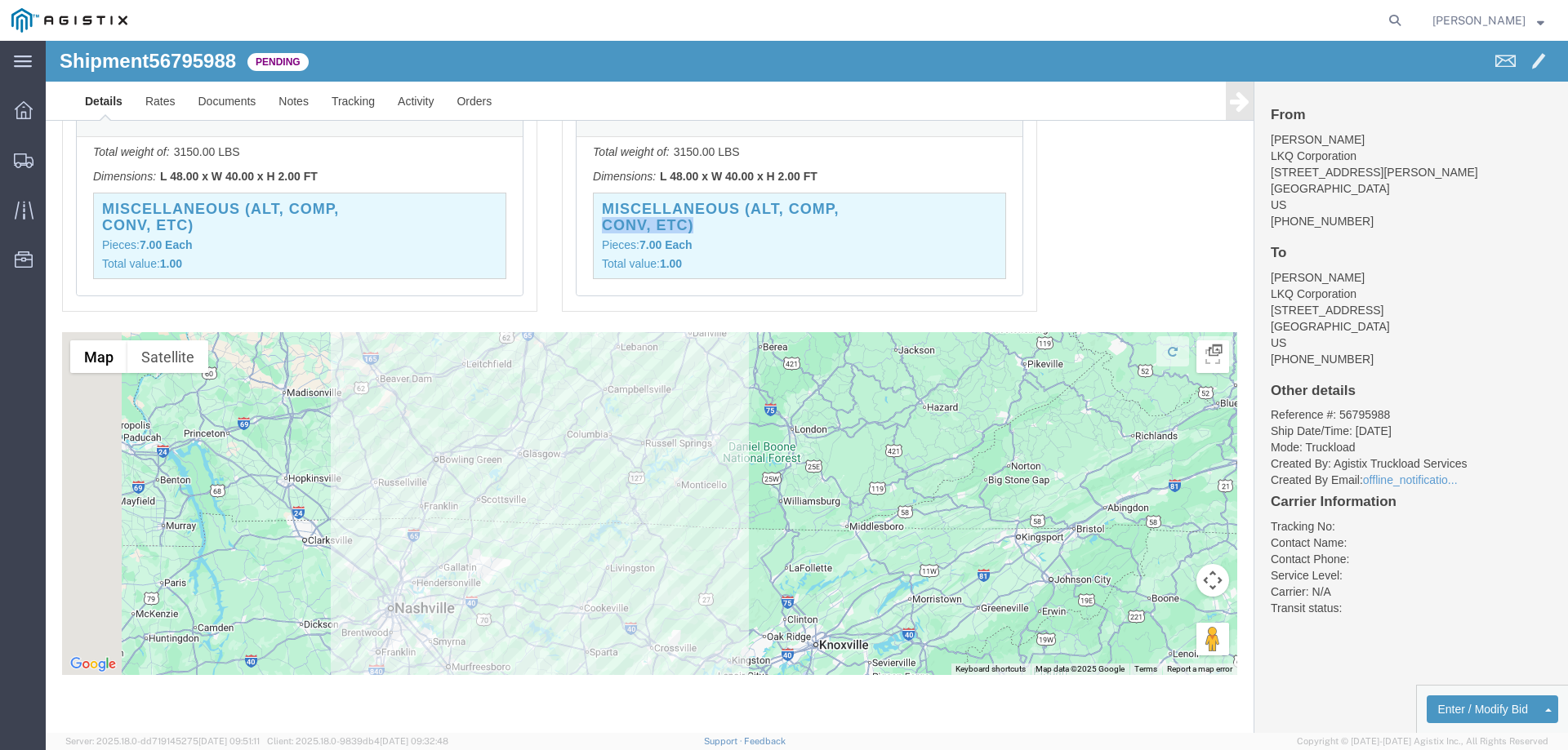
drag, startPoint x: 451, startPoint y: 348, endPoint x: 715, endPoint y: 706, distance: 444.8
click html "Shipment 56795988 Pending Details Rates Documents Notes Tracking Activity Order…"
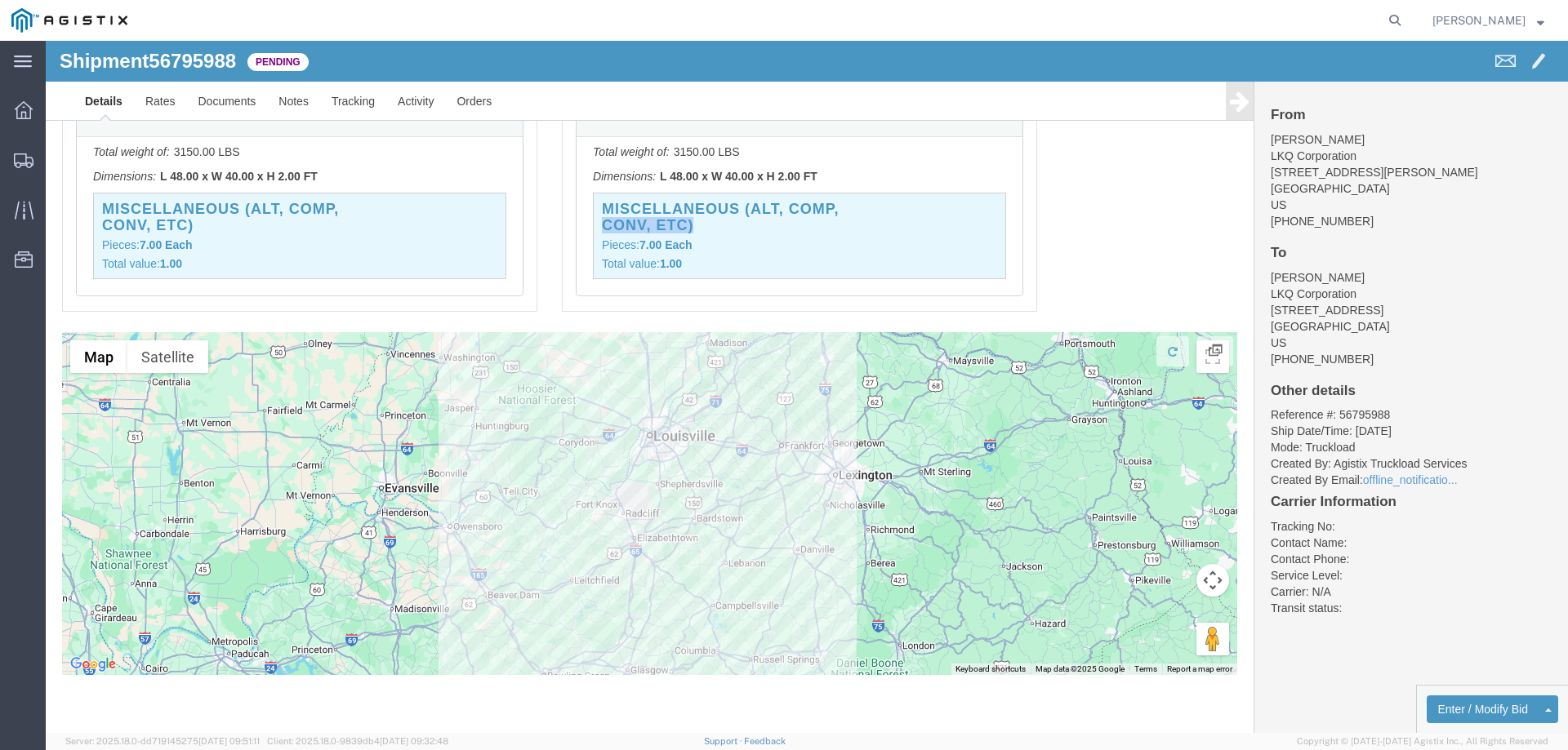
drag, startPoint x: 587, startPoint y: 419, endPoint x: 521, endPoint y: 706, distance: 294.5
click html "Shipment 56795988 Pending Details Rates Documents Notes Tracking Activity Order…"
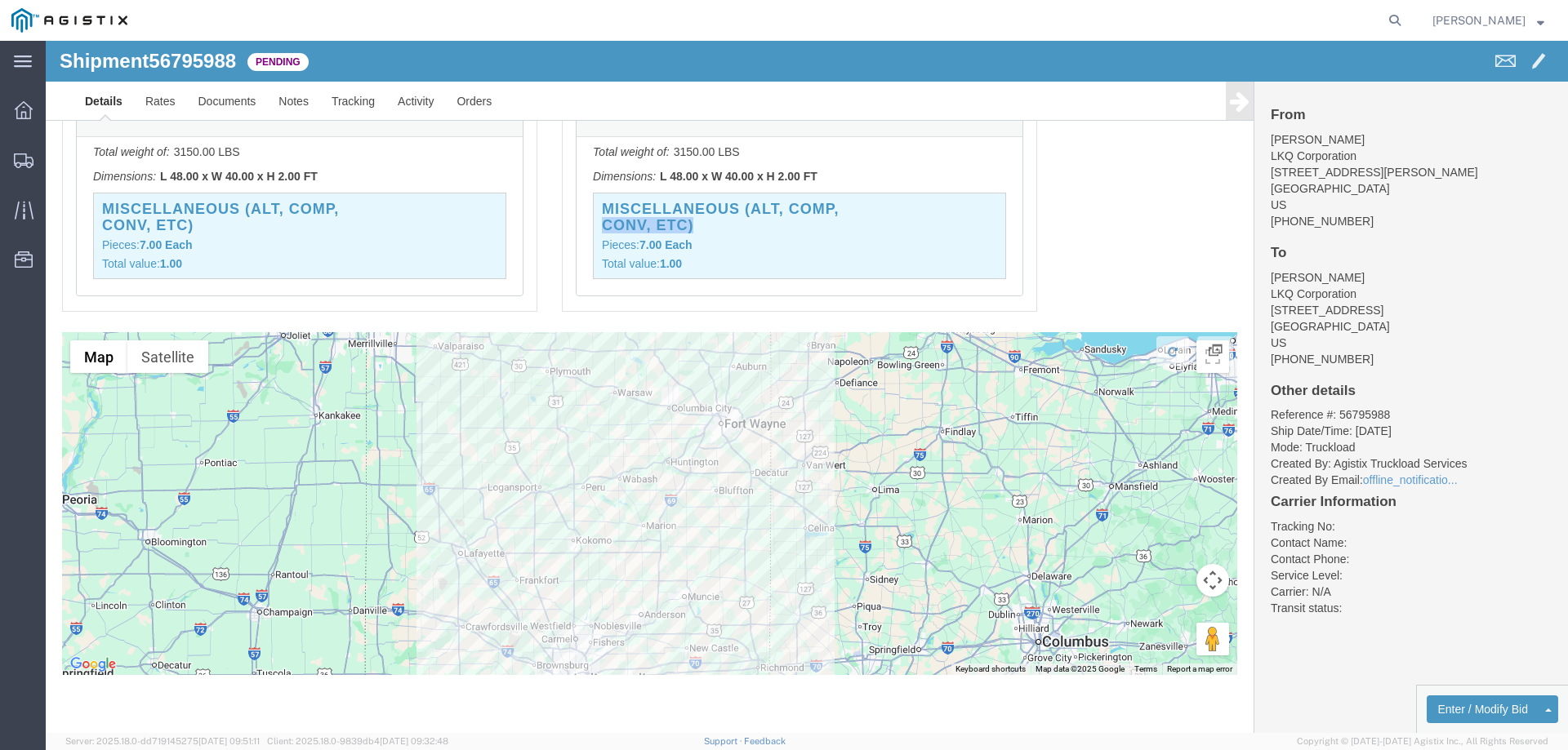
drag, startPoint x: 561, startPoint y: 450, endPoint x: 582, endPoint y: 741, distance: 291.8
click html "Shipment 56795988 Pending Details Rates Documents Notes Tracking Activity Order…"
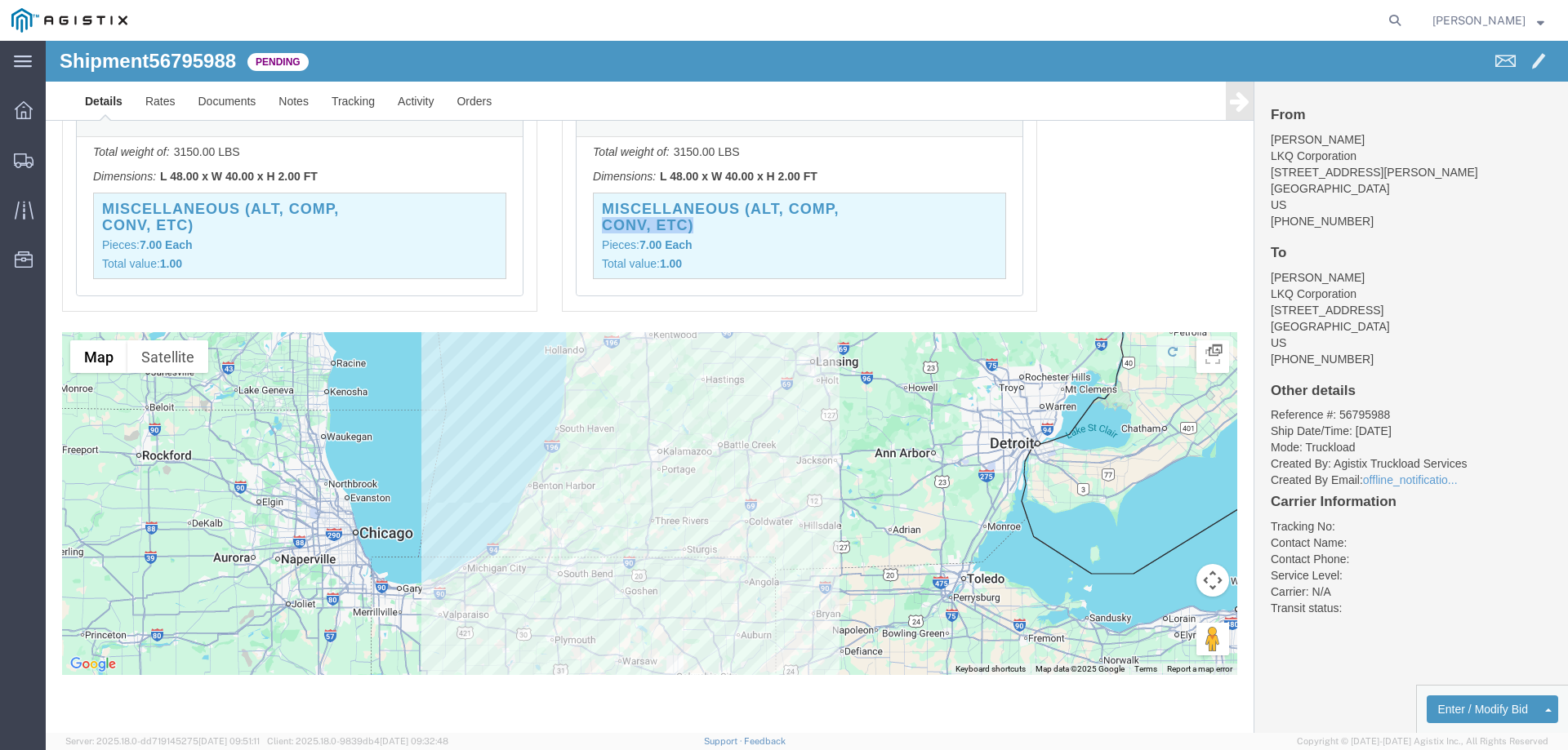
drag, startPoint x: 619, startPoint y: 349, endPoint x: 623, endPoint y: 626, distance: 277.0
click div
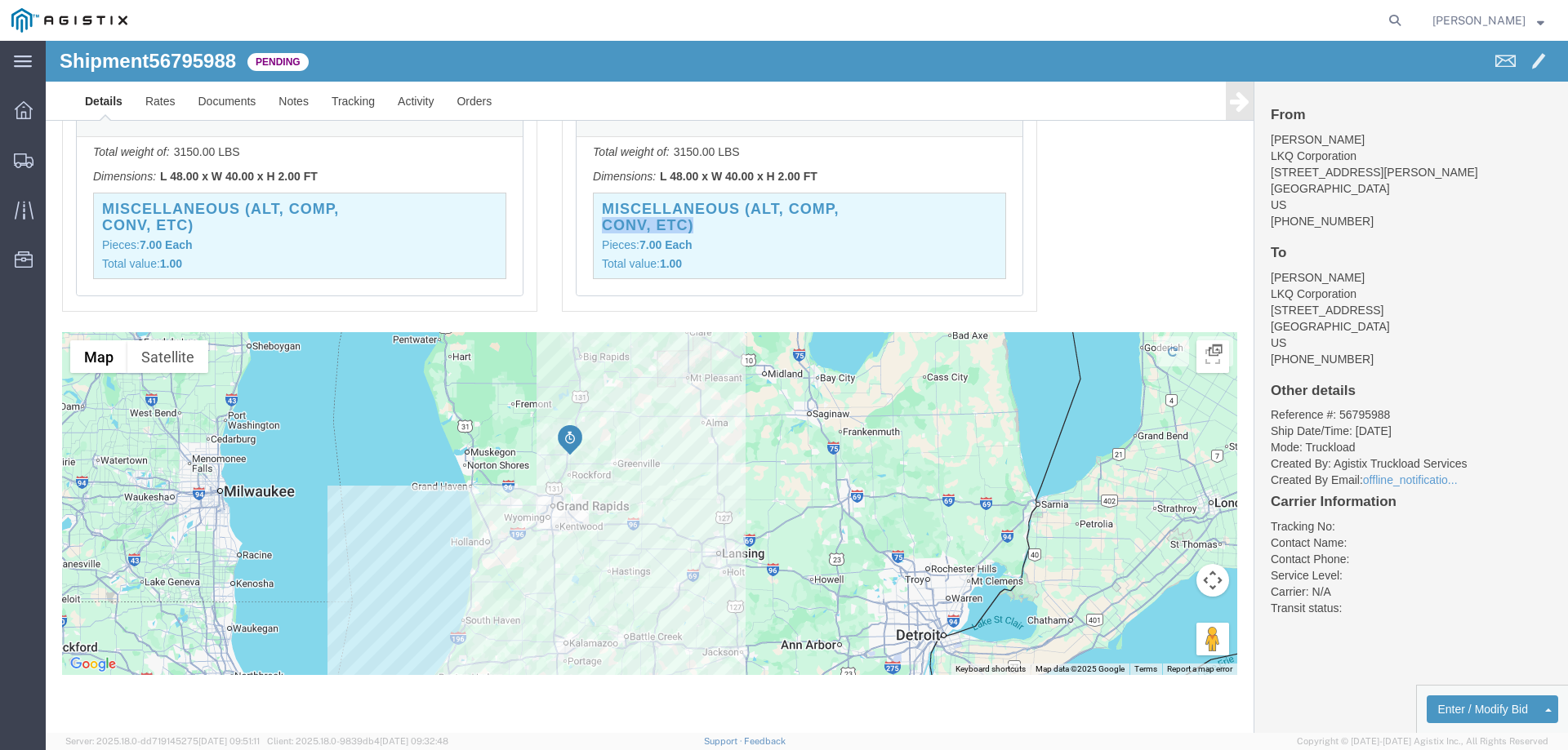
drag, startPoint x: 721, startPoint y: 321, endPoint x: 628, endPoint y: 457, distance: 164.8
click div
click at [17, 155] on icon at bounding box center [24, 161] width 20 height 15
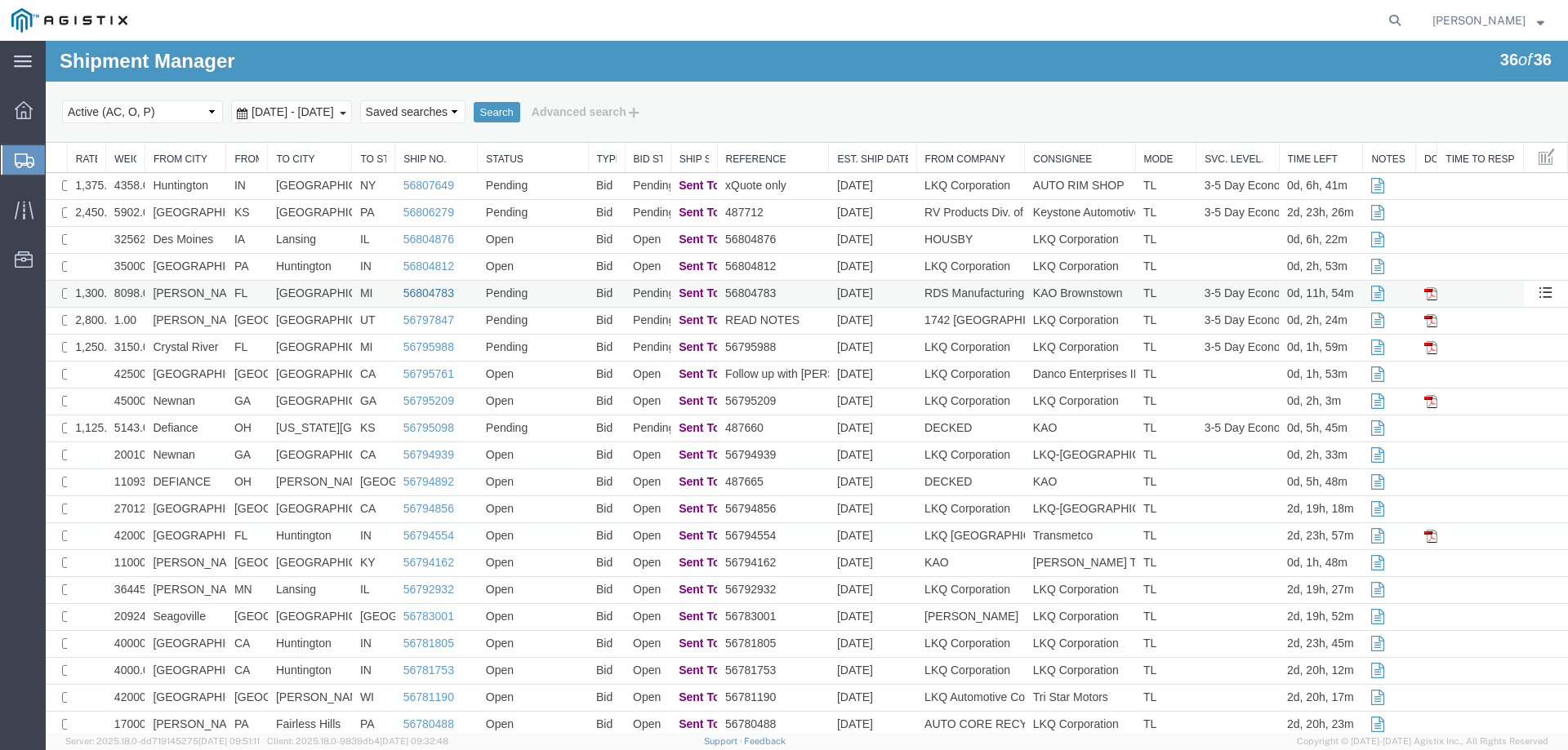
click at [423, 291] on link "56804783" at bounding box center [429, 293] width 51 height 13
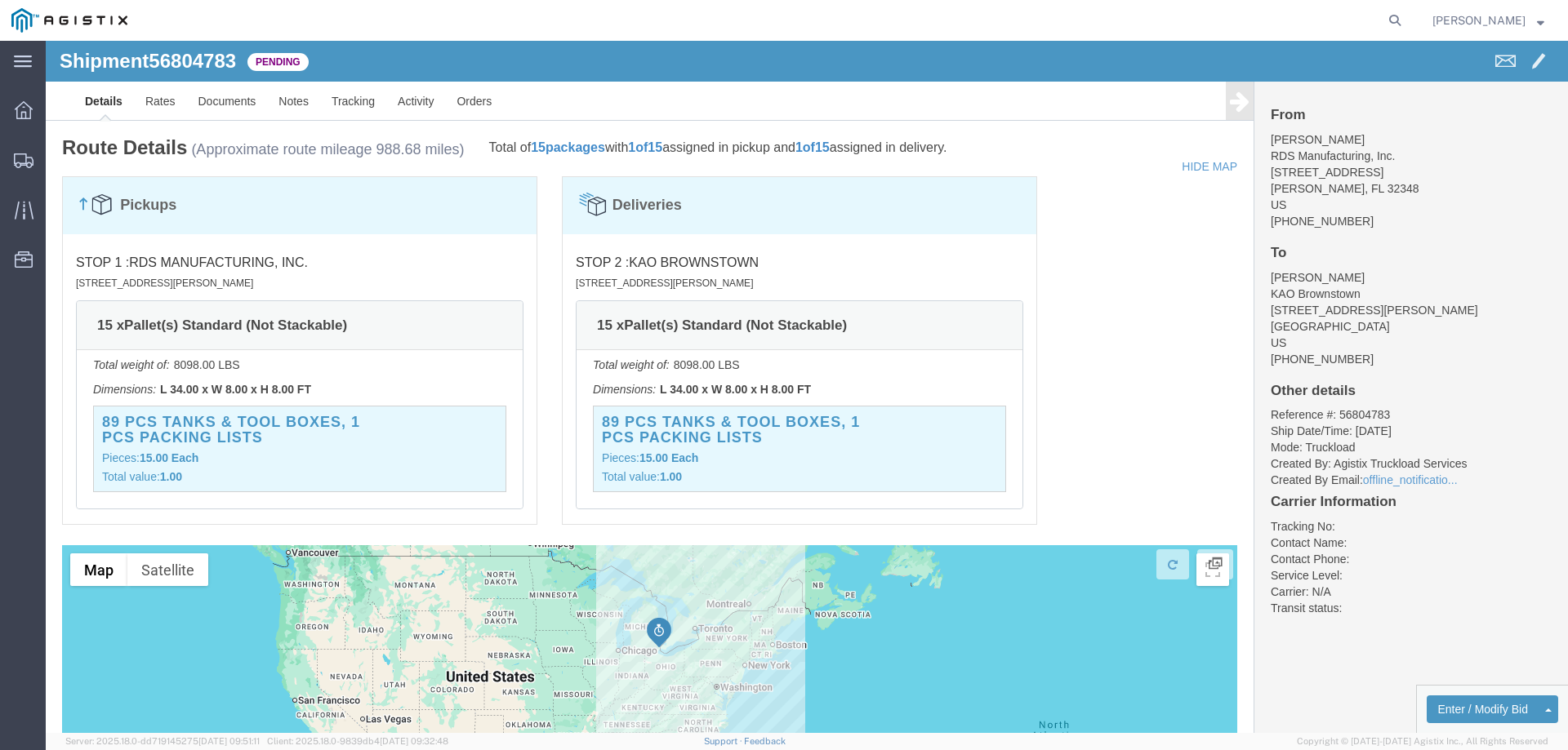
scroll to position [1112, 0]
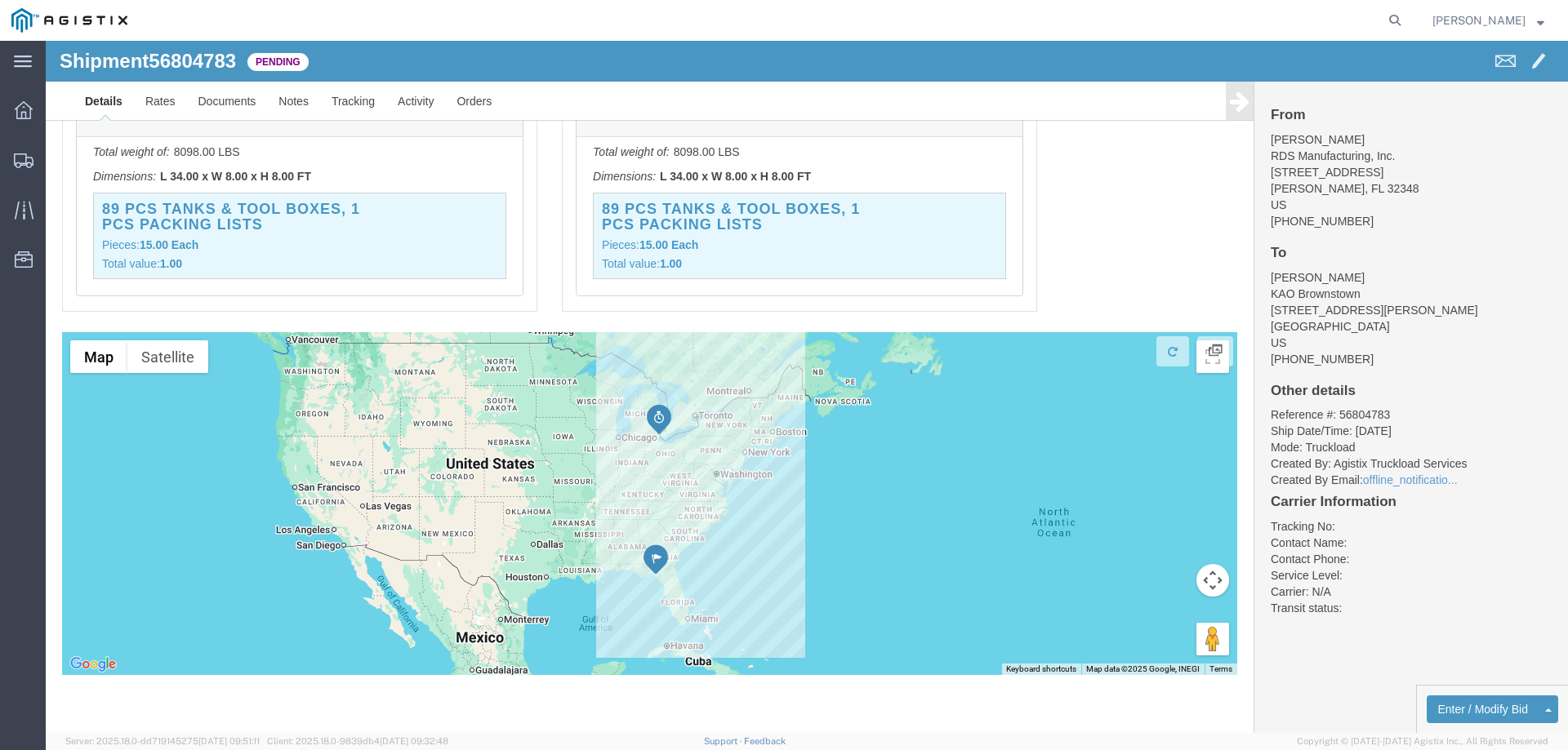
click div
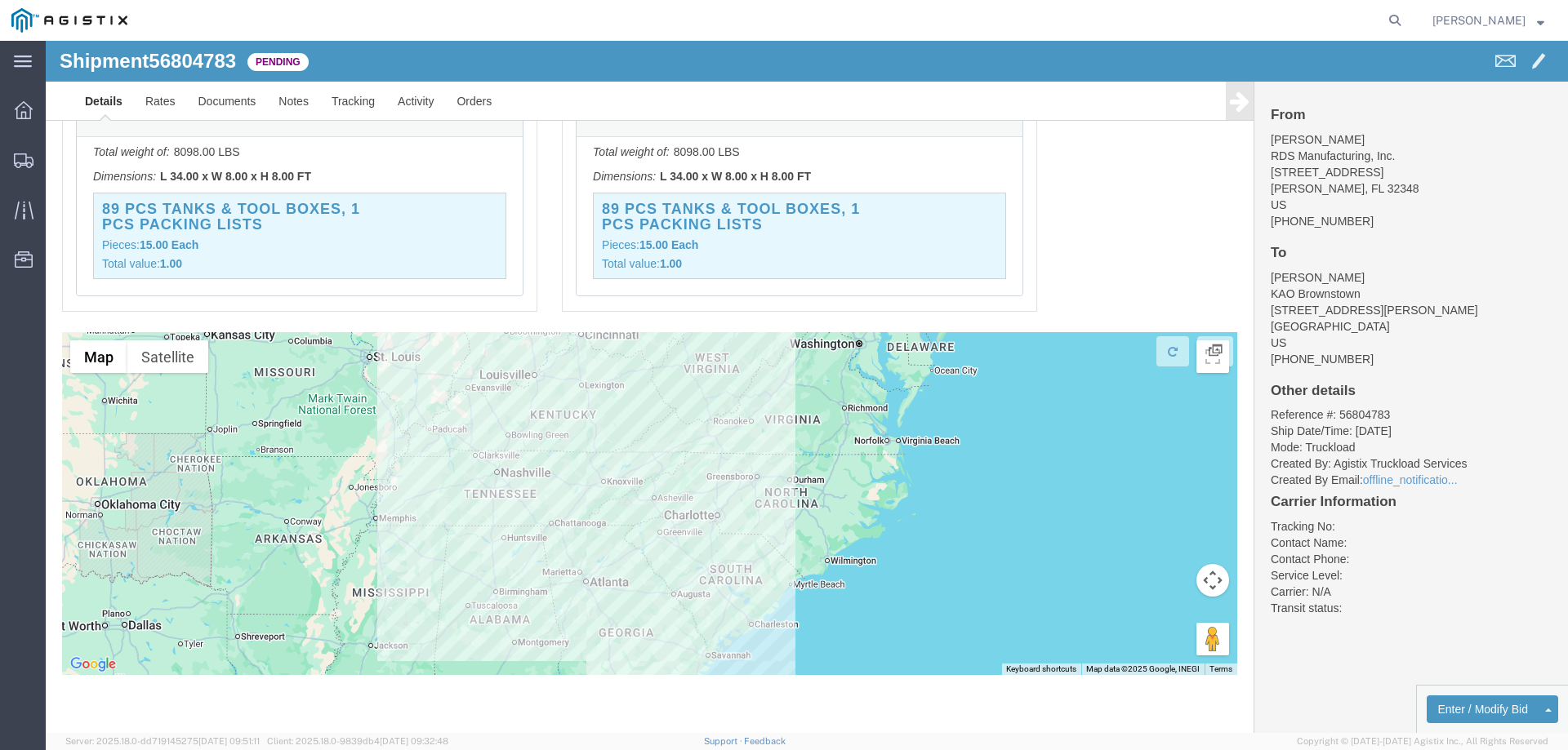
drag, startPoint x: 506, startPoint y: 455, endPoint x: 537, endPoint y: 303, distance: 155.1
click div
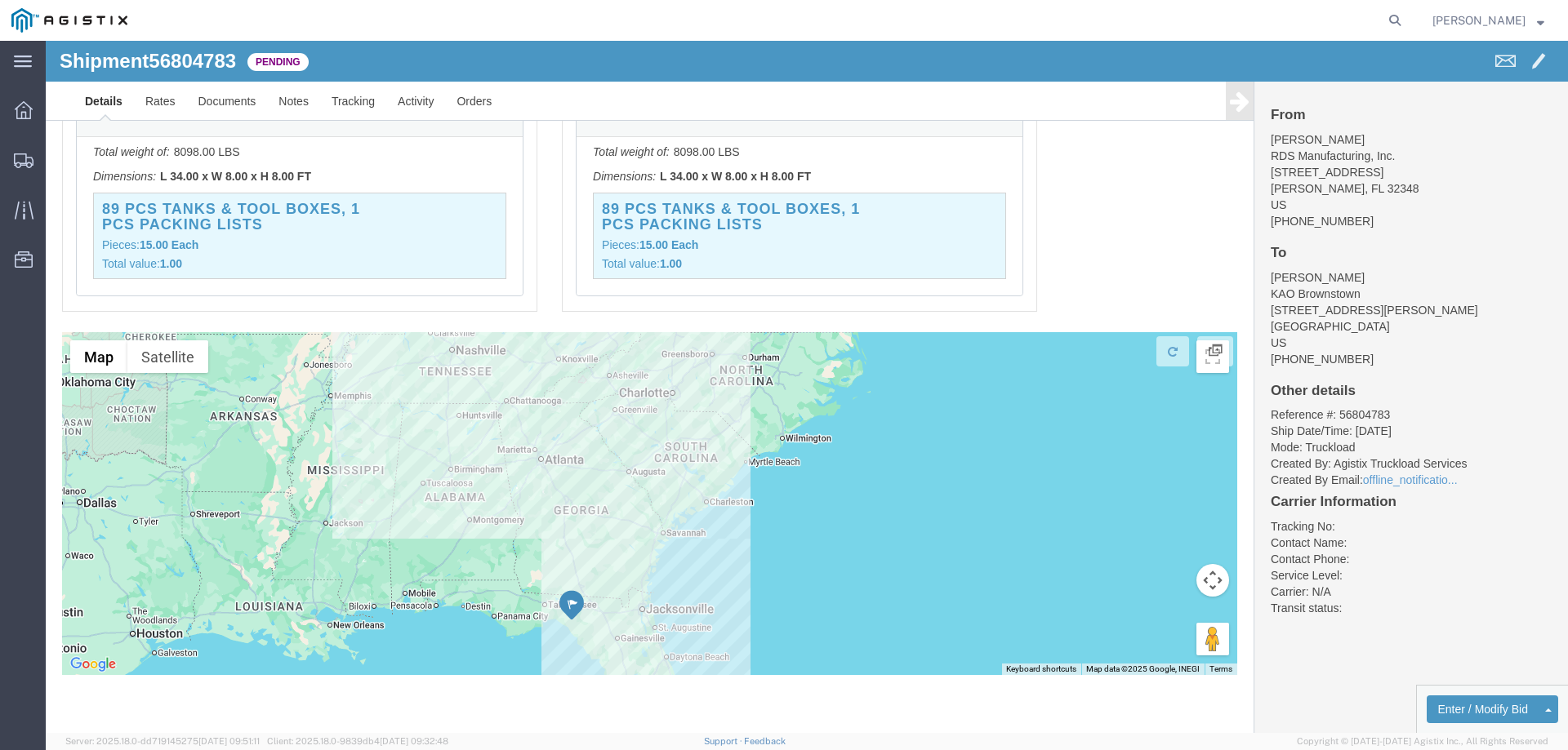
drag, startPoint x: 617, startPoint y: 453, endPoint x: 571, endPoint y: 338, distance: 123.9
click div
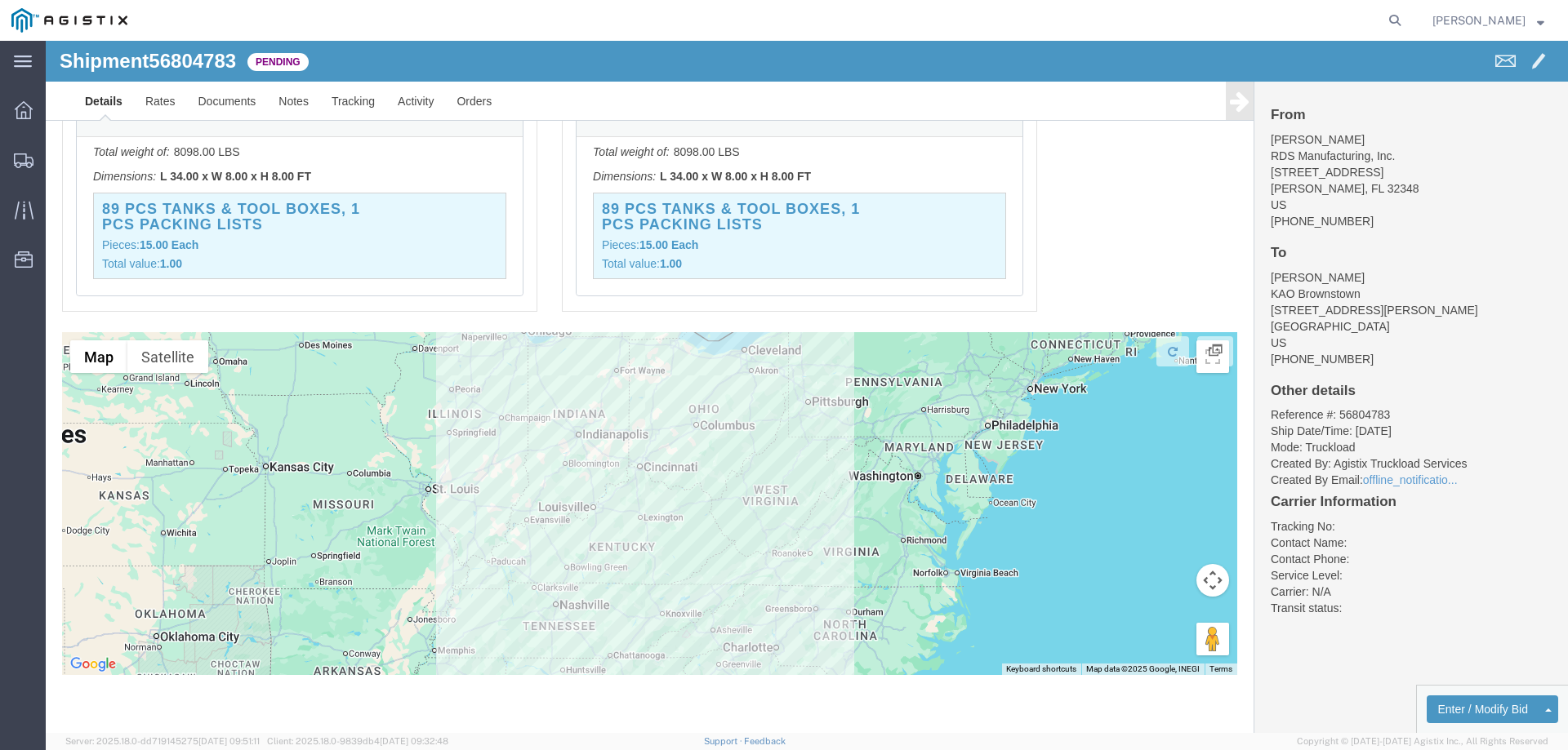
drag, startPoint x: 578, startPoint y: 437, endPoint x: 665, endPoint y: 651, distance: 231.0
click div "Shipment Detail Ship From RDS Manufacturing, Inc. (Michael Fultz) 300 Industria…"
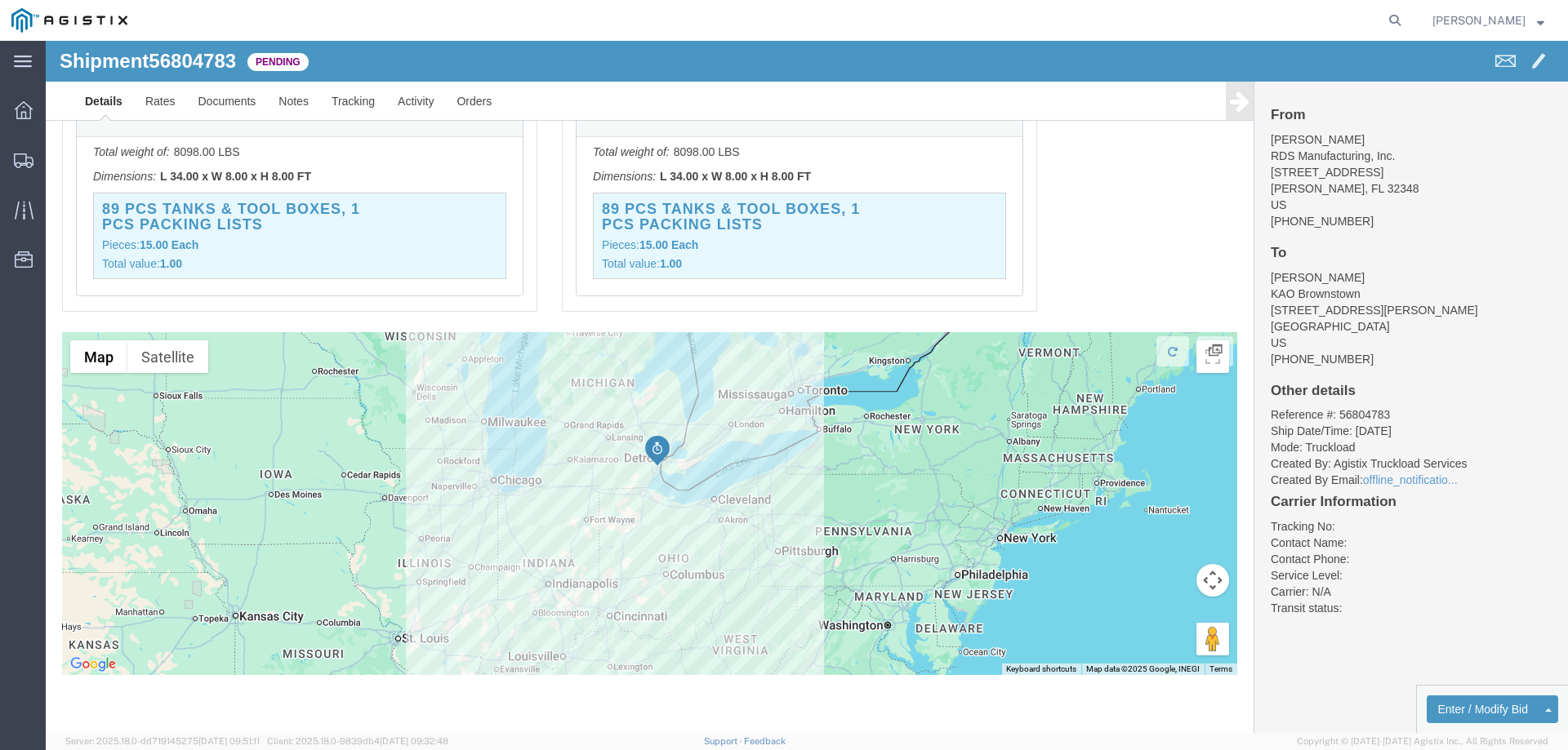
drag, startPoint x: 666, startPoint y: 358, endPoint x: 623, endPoint y: 514, distance: 161.8
click div
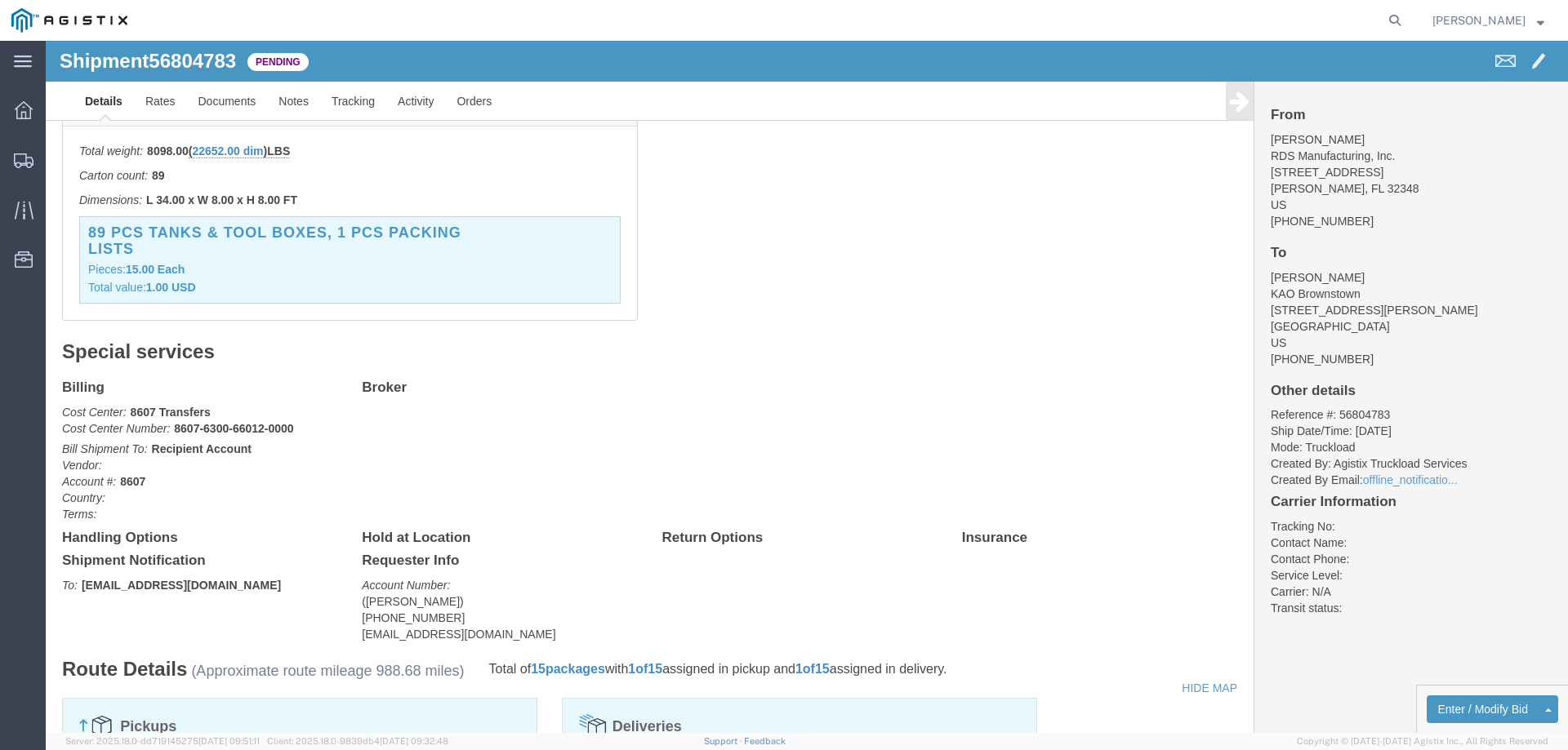
scroll to position [0, 0]
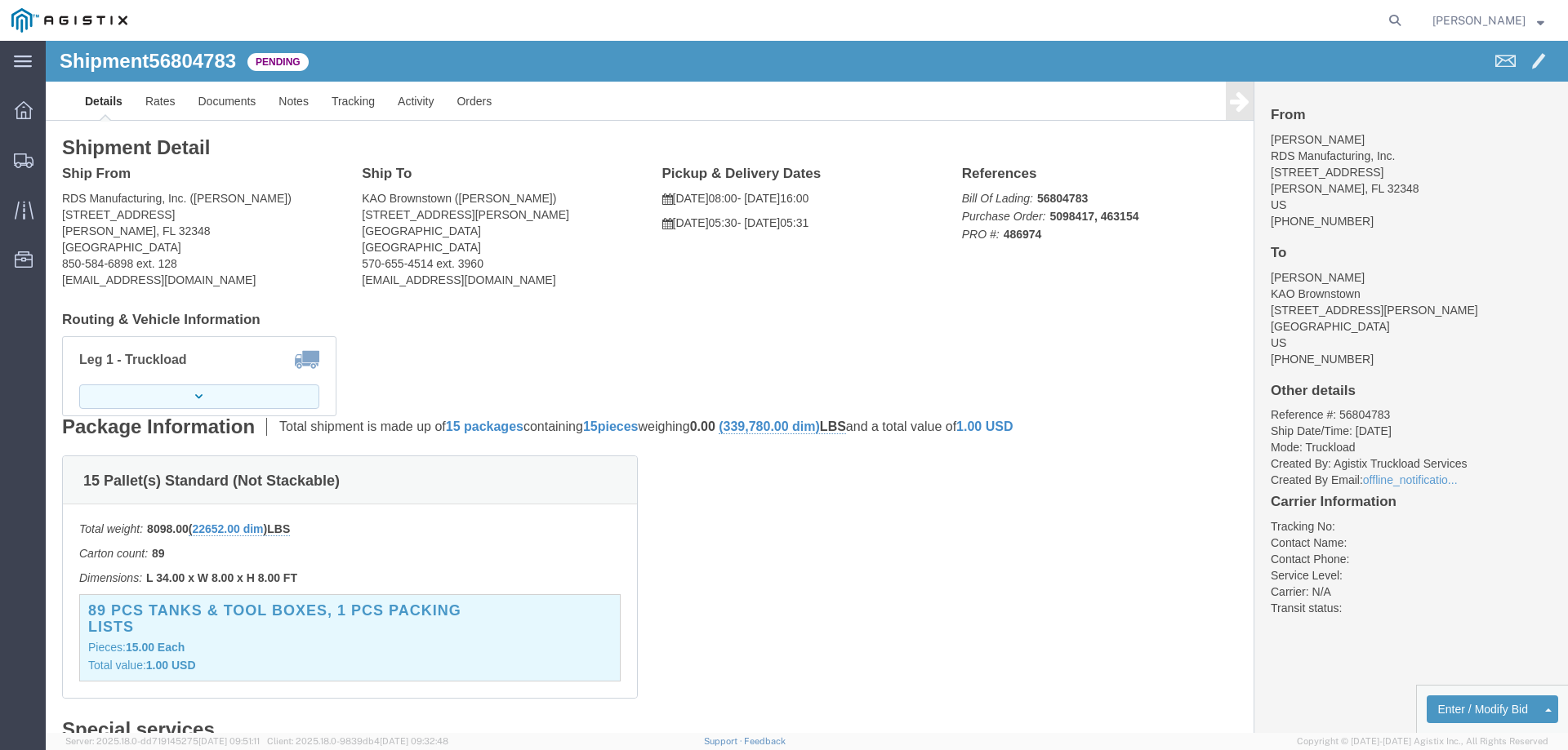
click button "button"
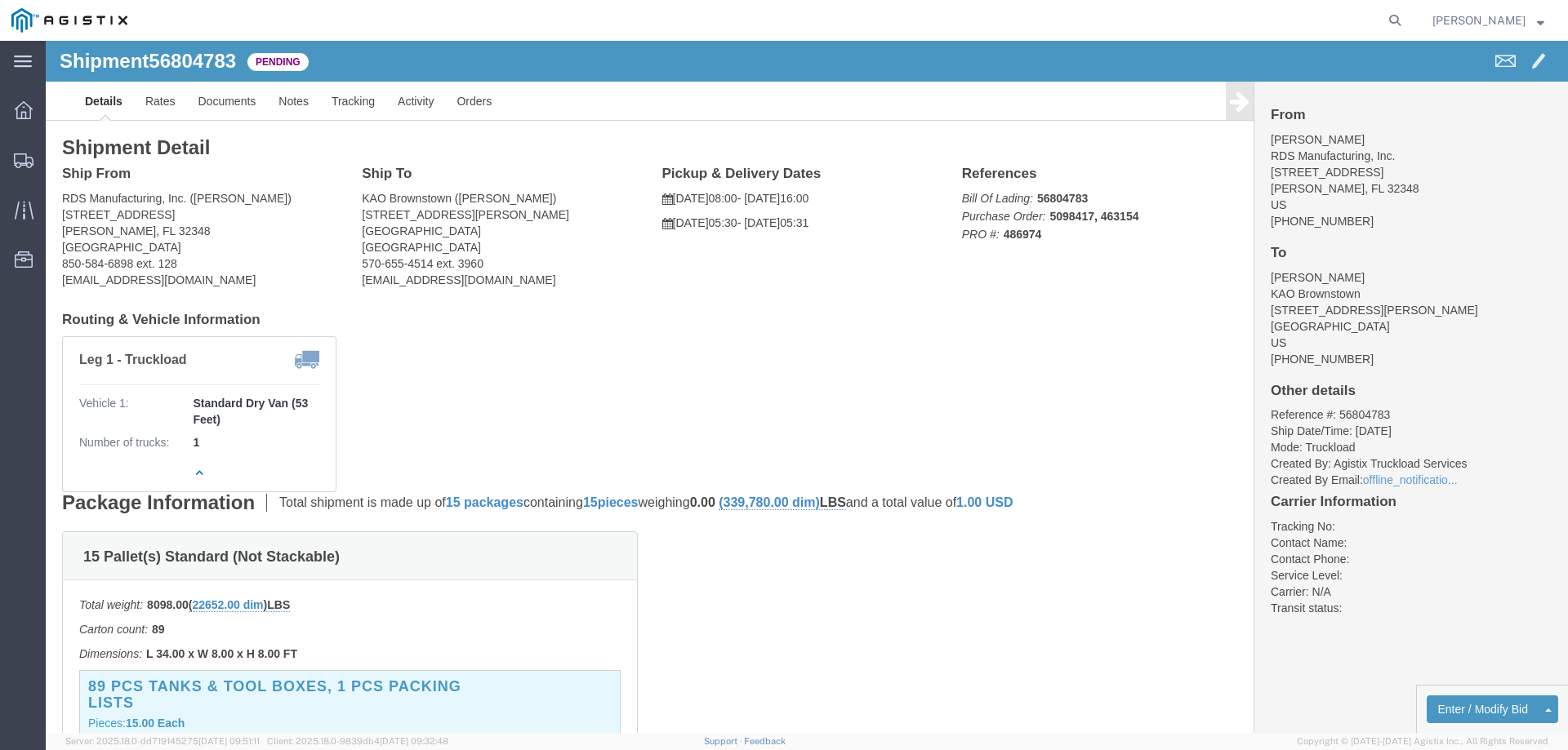
click div "Leg 1 - Truckload Vehicle 1: Standard Dry Van (53 Feet) Number of trucks: 1"
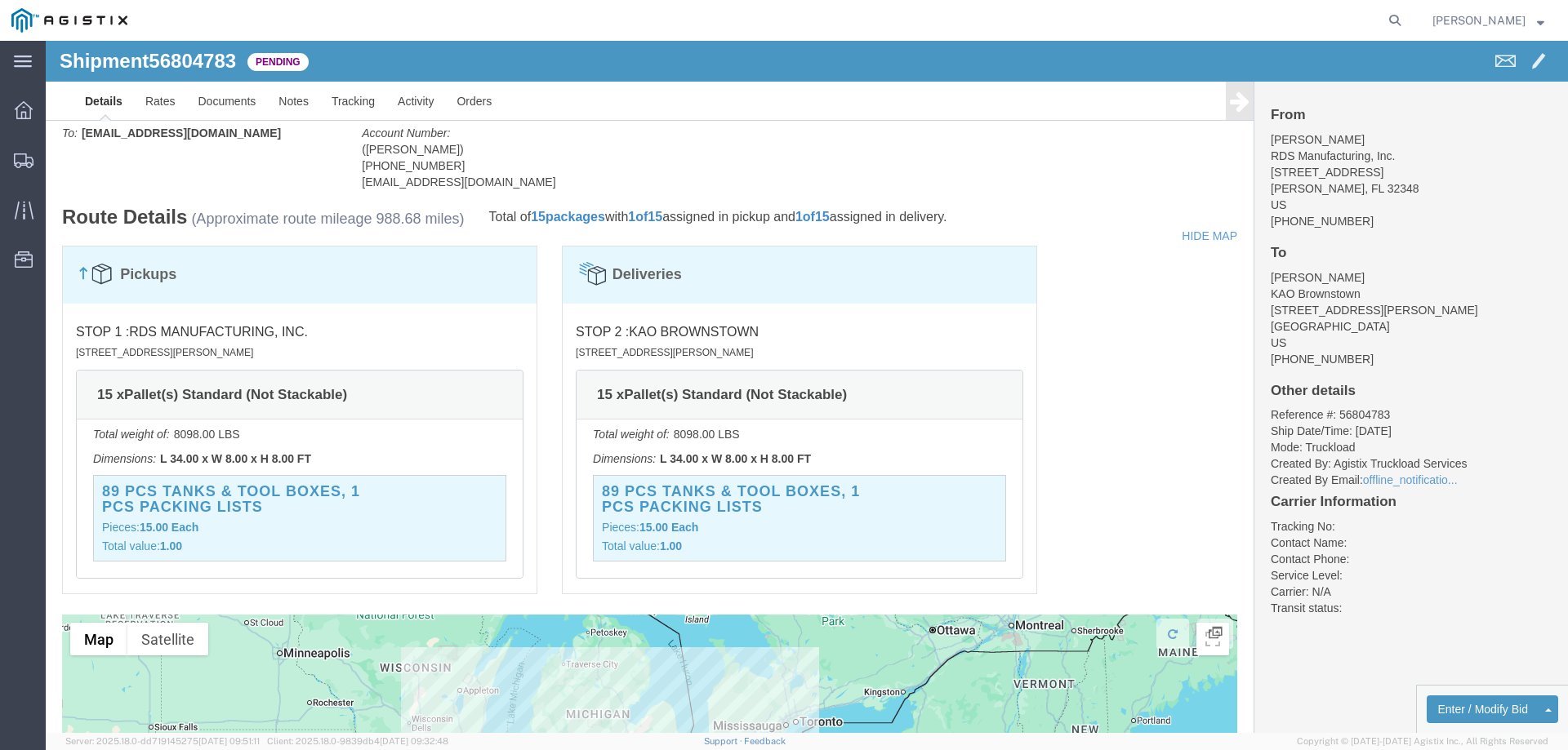
scroll to position [1061, 0]
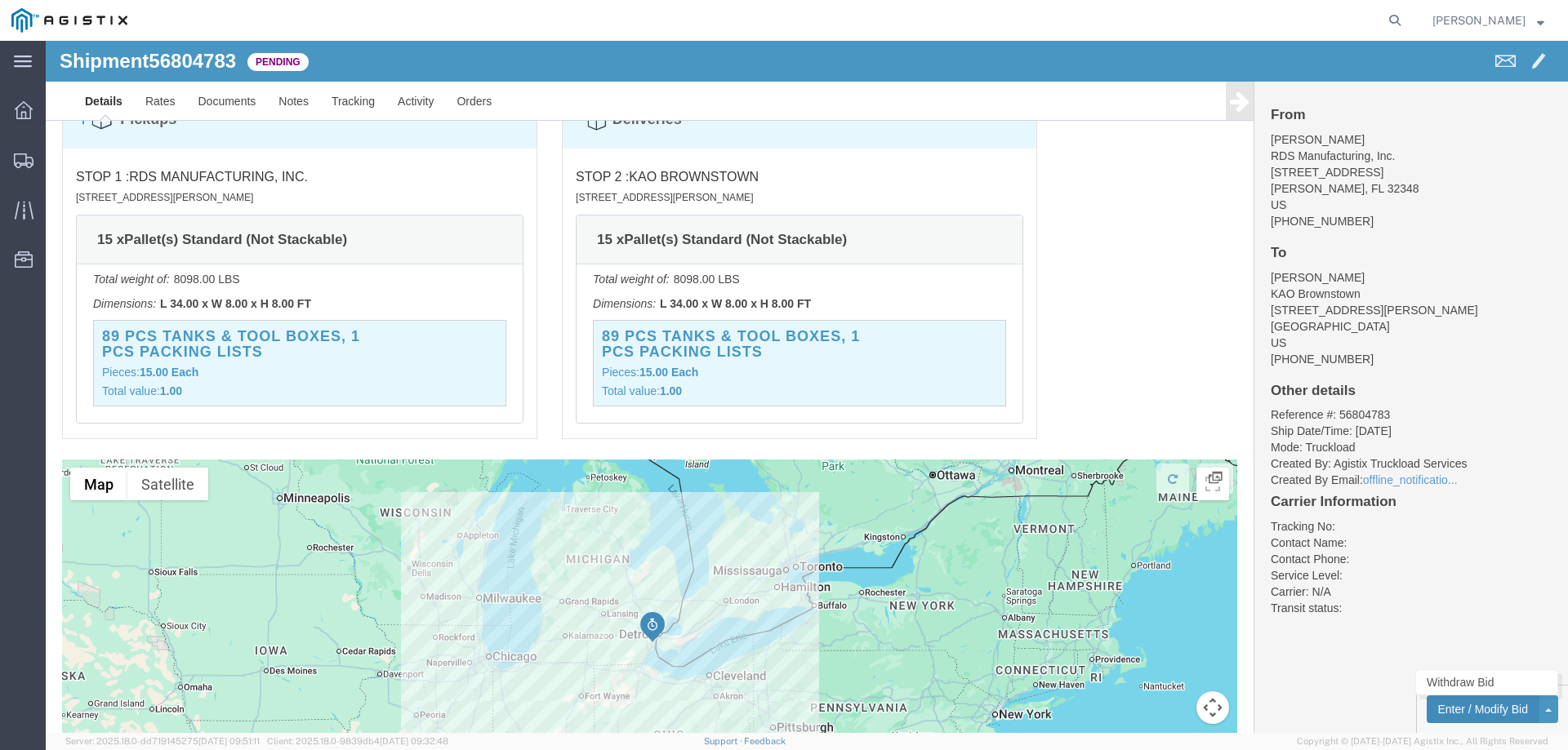
click button "Enter / Modify Bid"
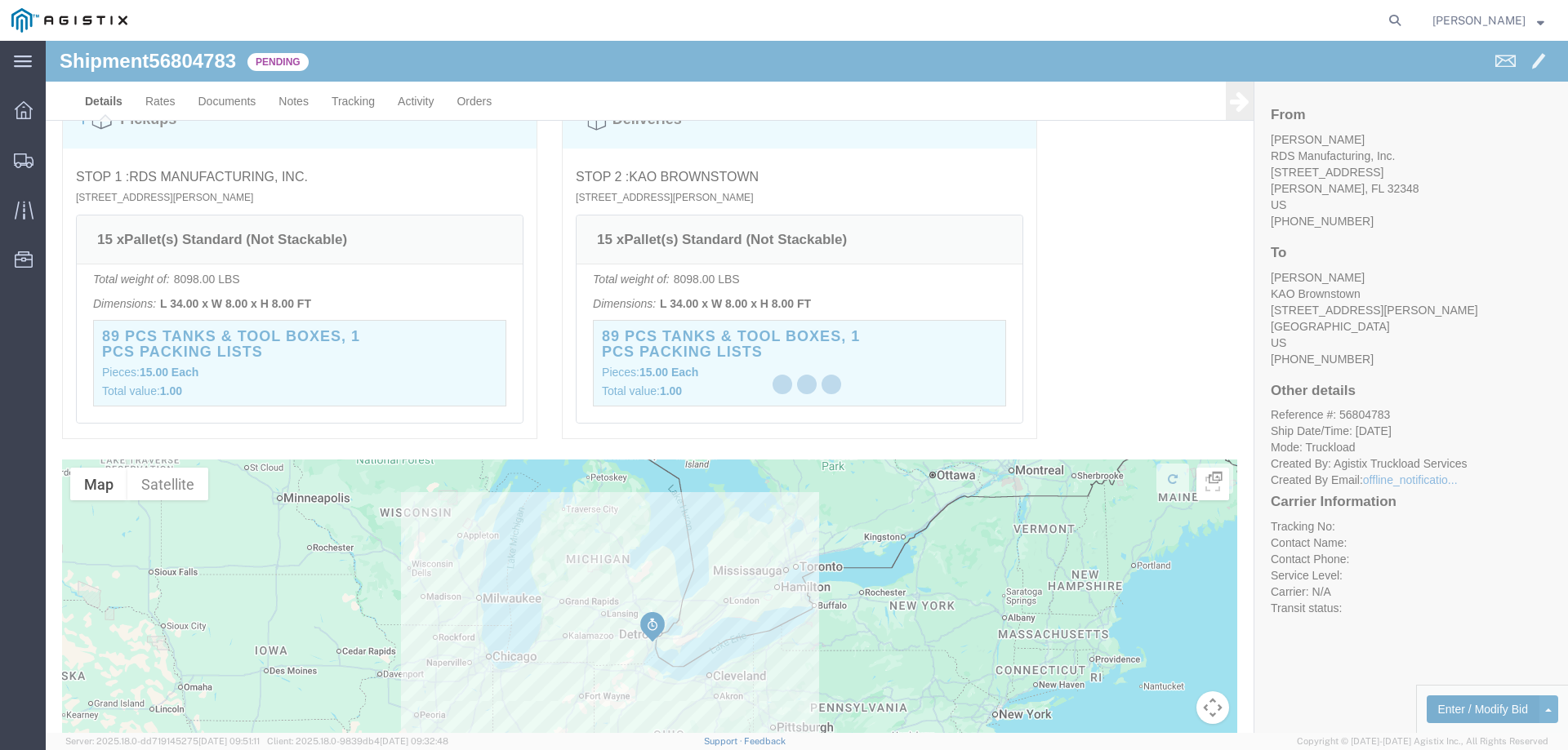
select select "146"
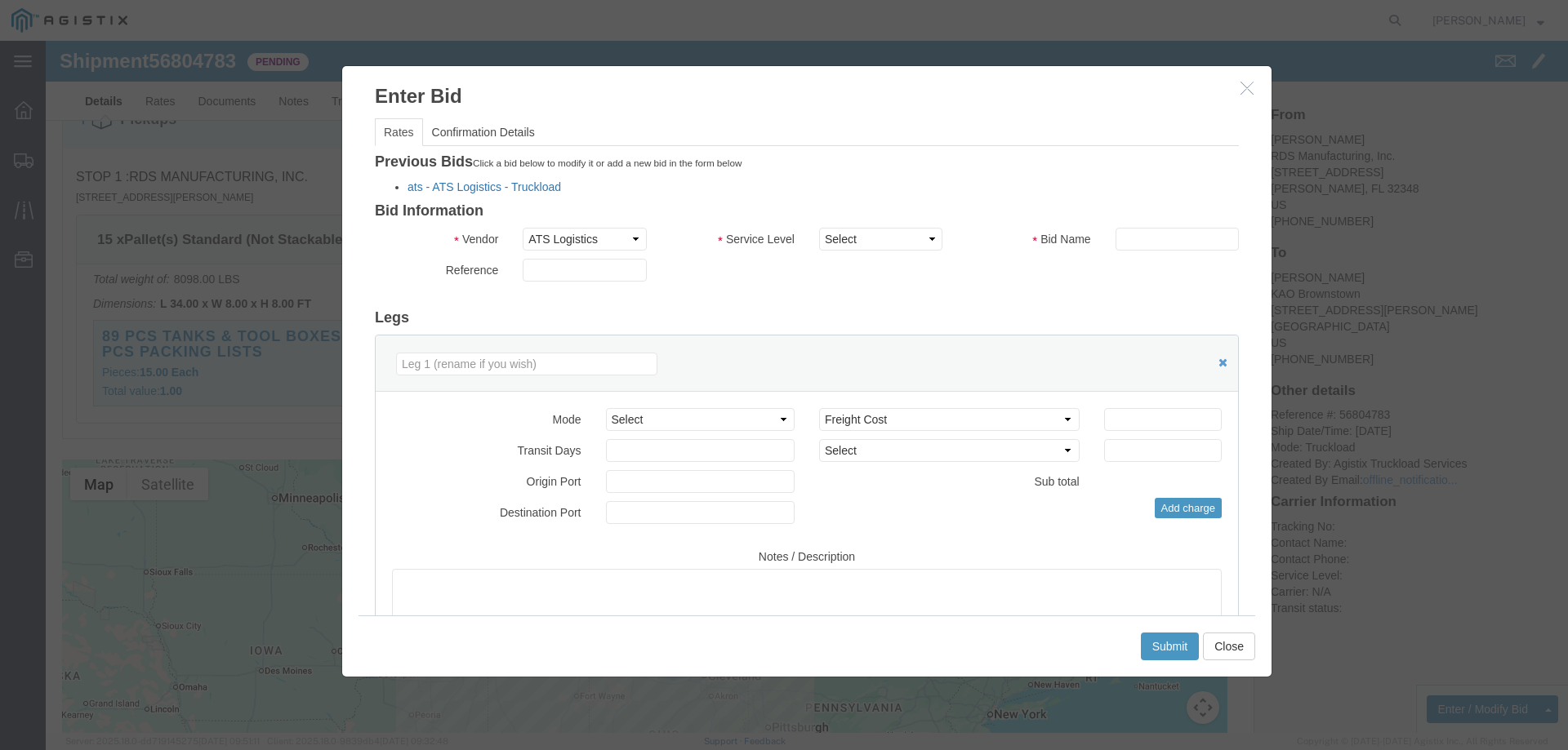
click link "ats - ATS Logistics - Truckload"
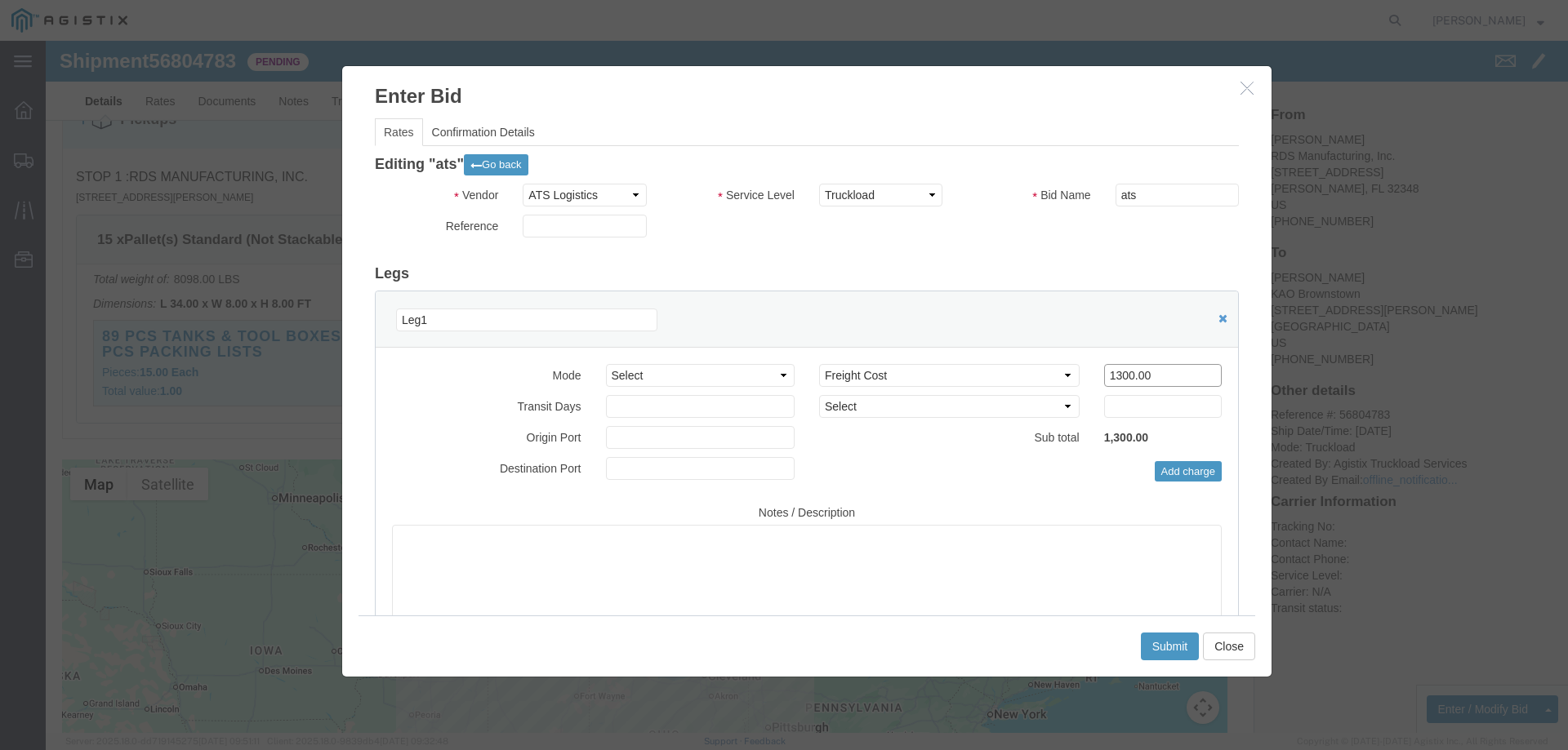
drag, startPoint x: 1106, startPoint y: 331, endPoint x: 1019, endPoint y: 342, distance: 87.7
click div "Select 2 Day Service 3 Axle Winch Truck 3 to 5 Day Service 96L Domestic Flat Ra…"
type input "1145"
click button "Submit"
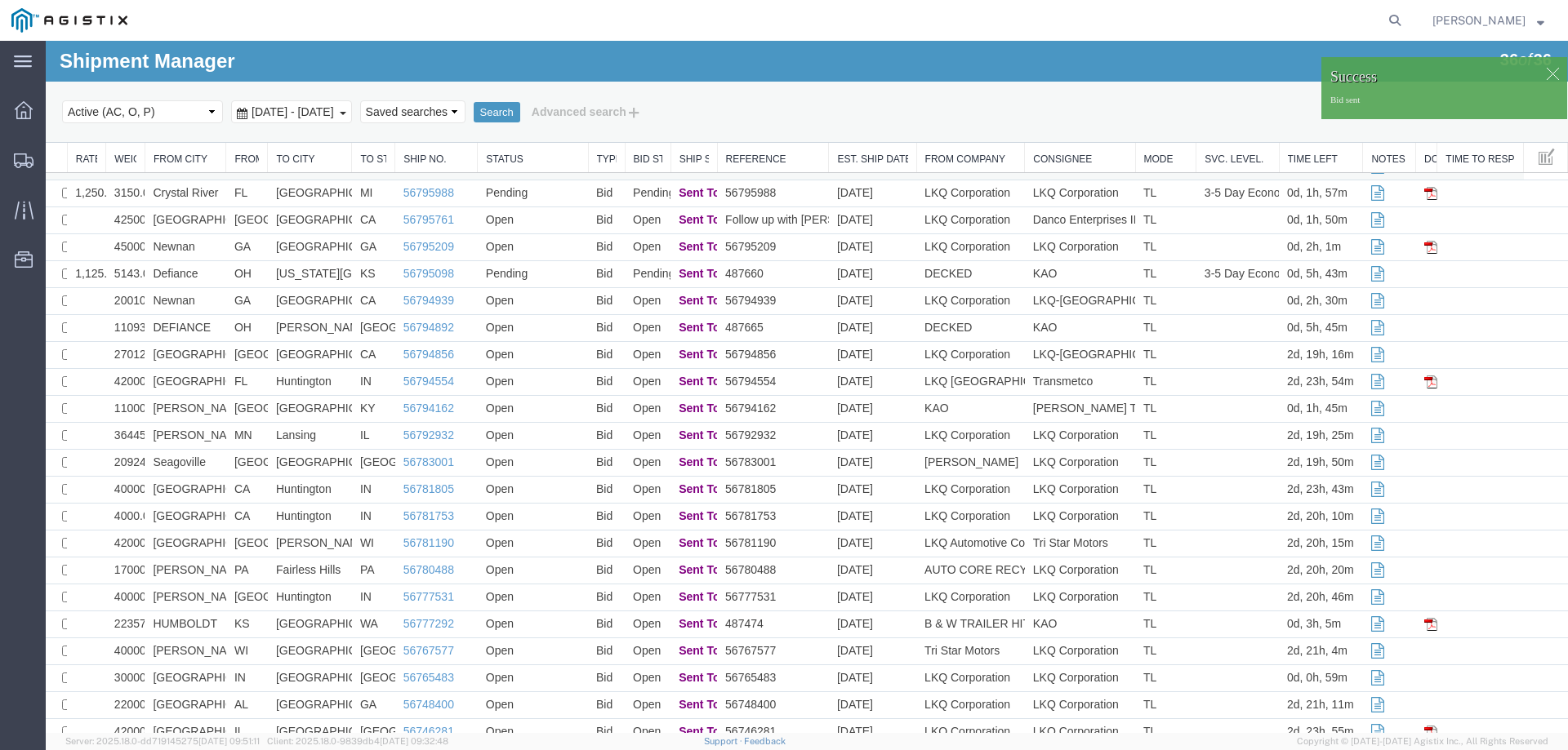
scroll to position [0, 0]
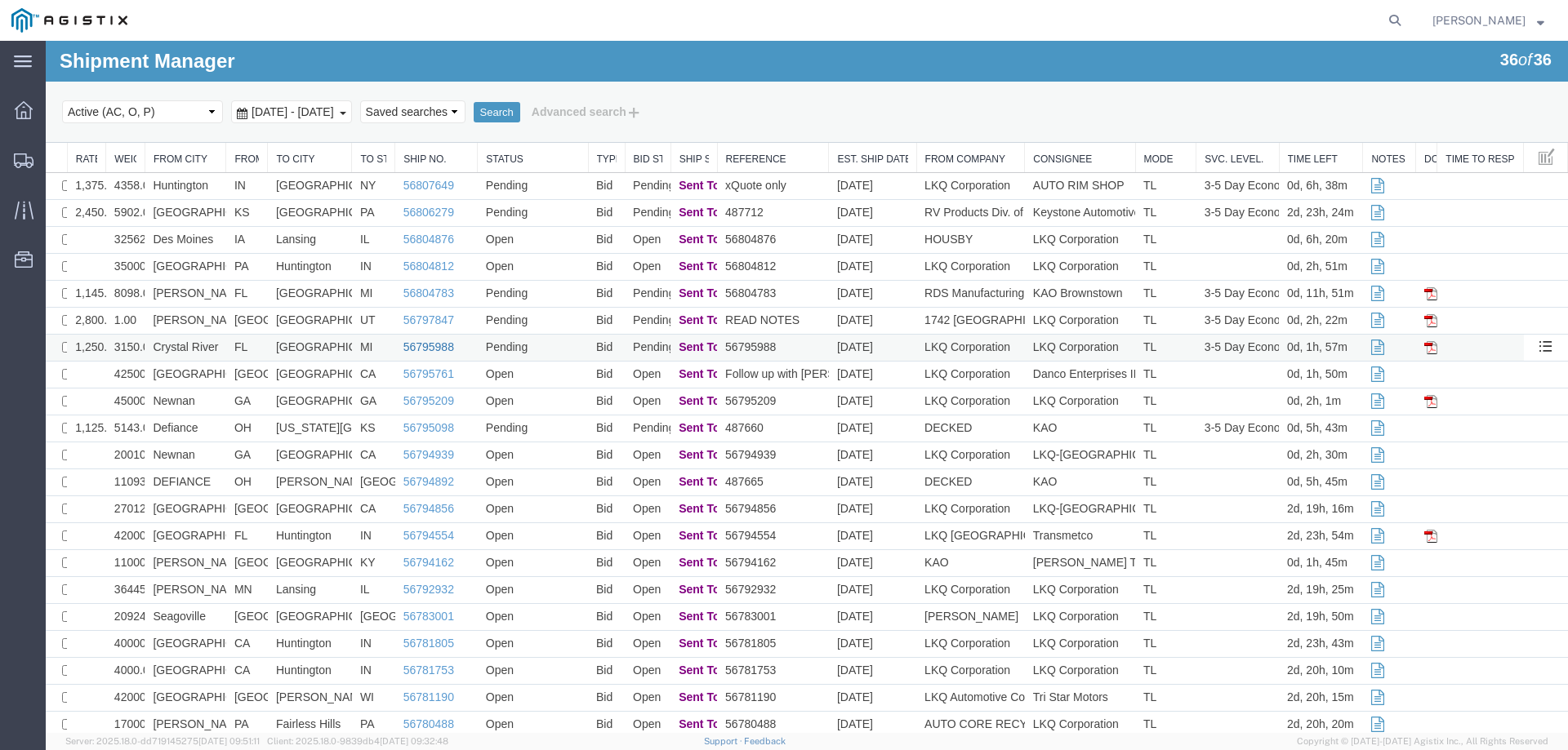
click at [431, 348] on link "56795988" at bounding box center [429, 347] width 51 height 13
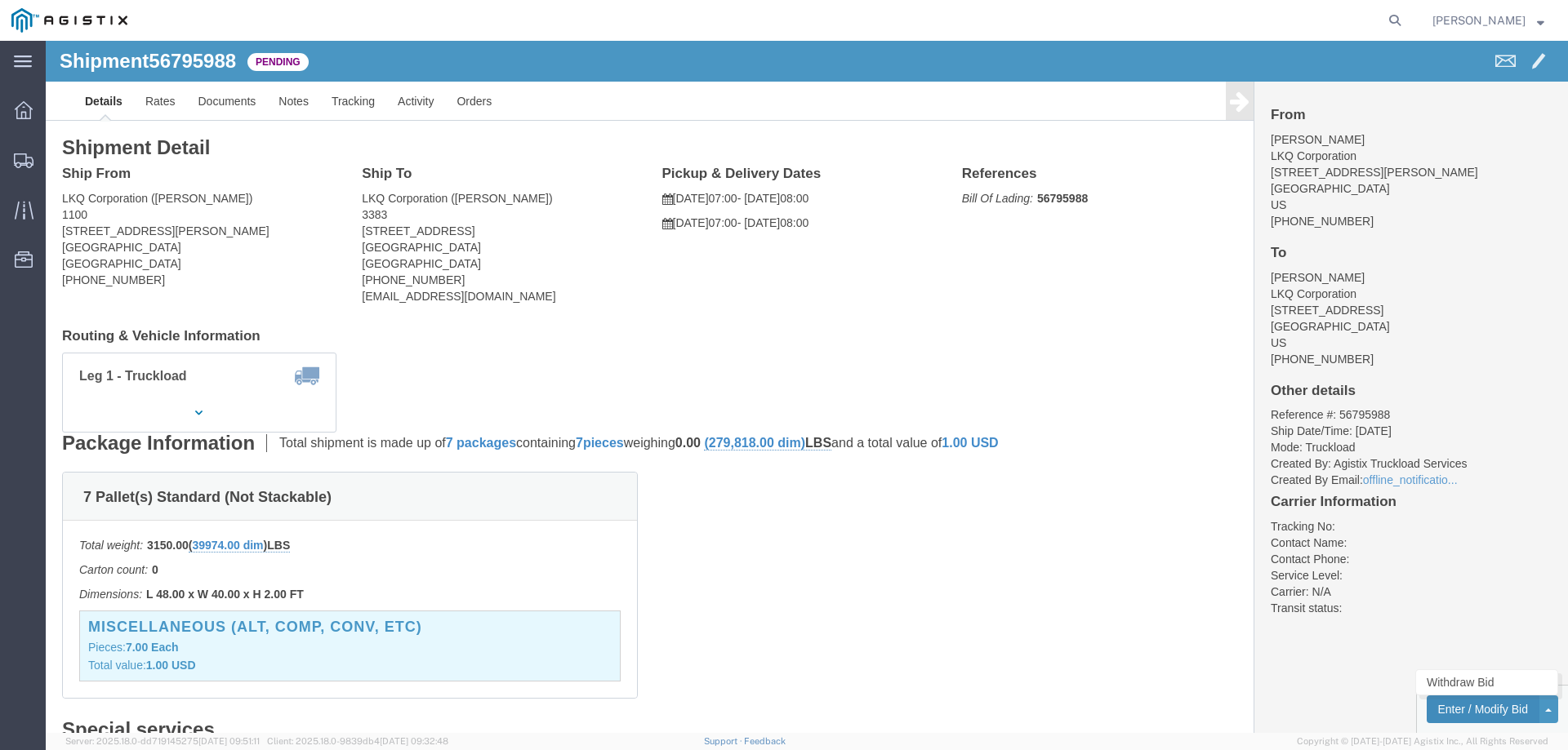
click button "Enter / Modify Bid"
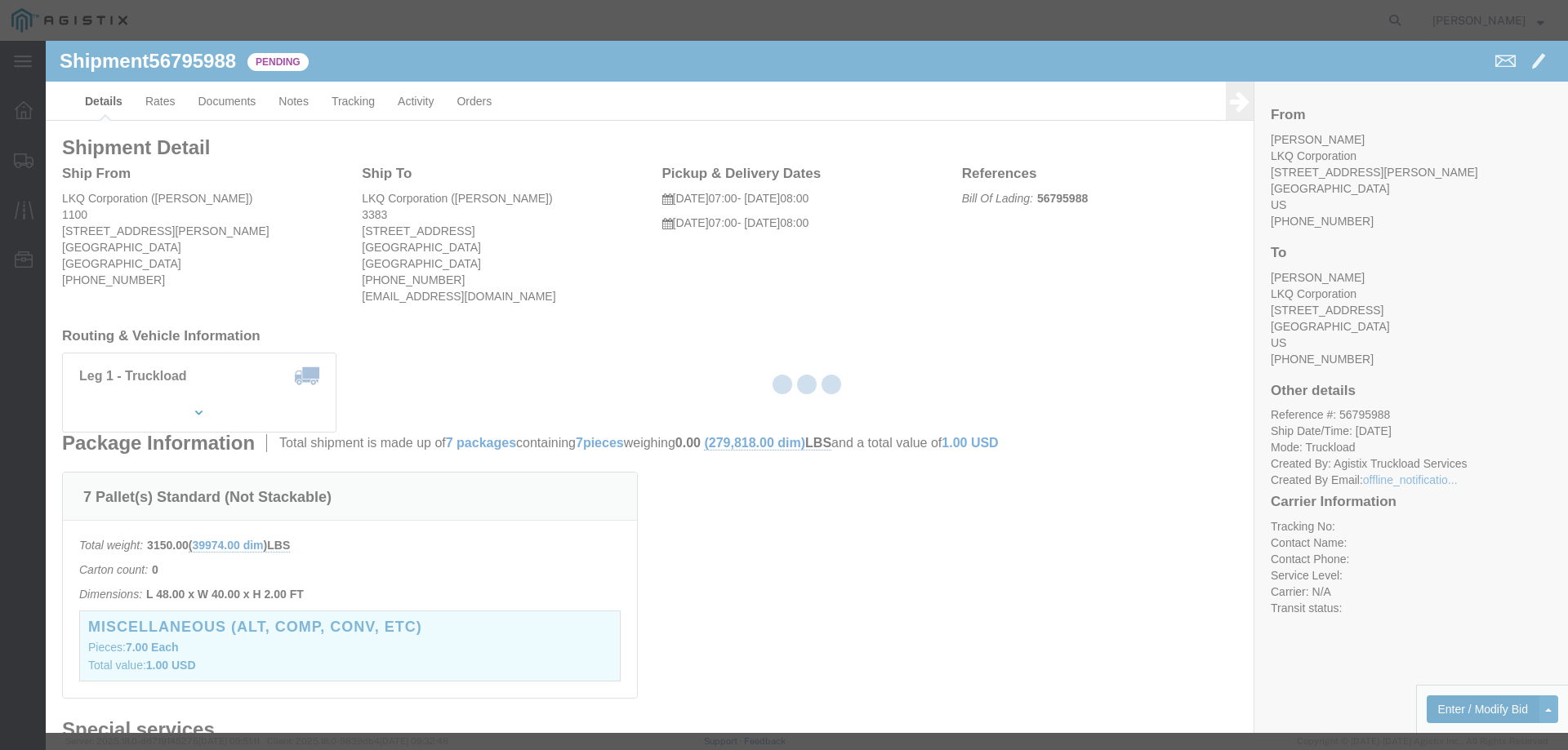
select select "146"
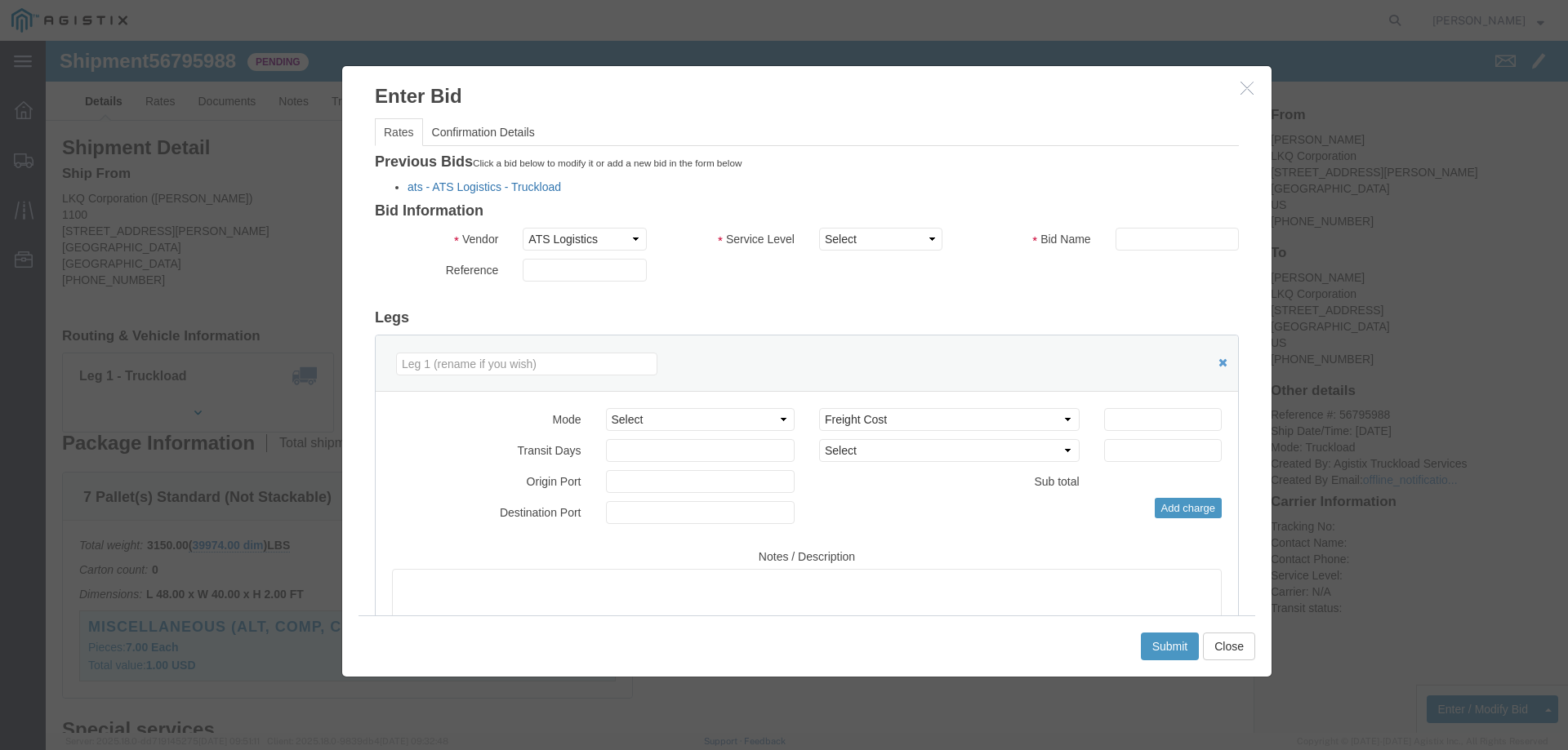
click link "ats - ATS Logistics - Truckload"
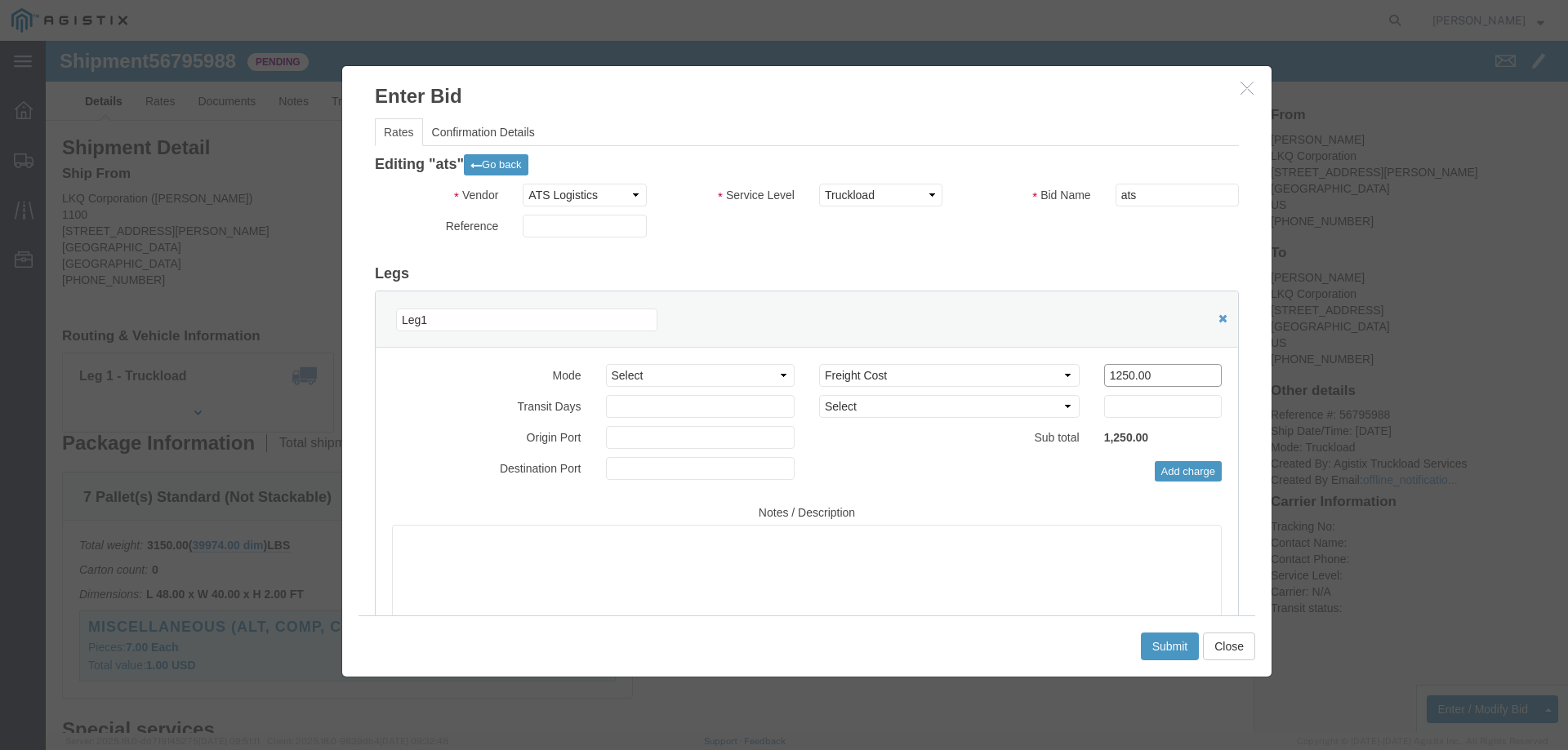
drag, startPoint x: 1105, startPoint y: 340, endPoint x: 1011, endPoint y: 340, distance: 94.0
click div "Select 2 Day Service 3 Axle Winch Truck 3 to 5 Day Service 96L Domestic Flat Ra…"
type input "1075"
click button "Submit"
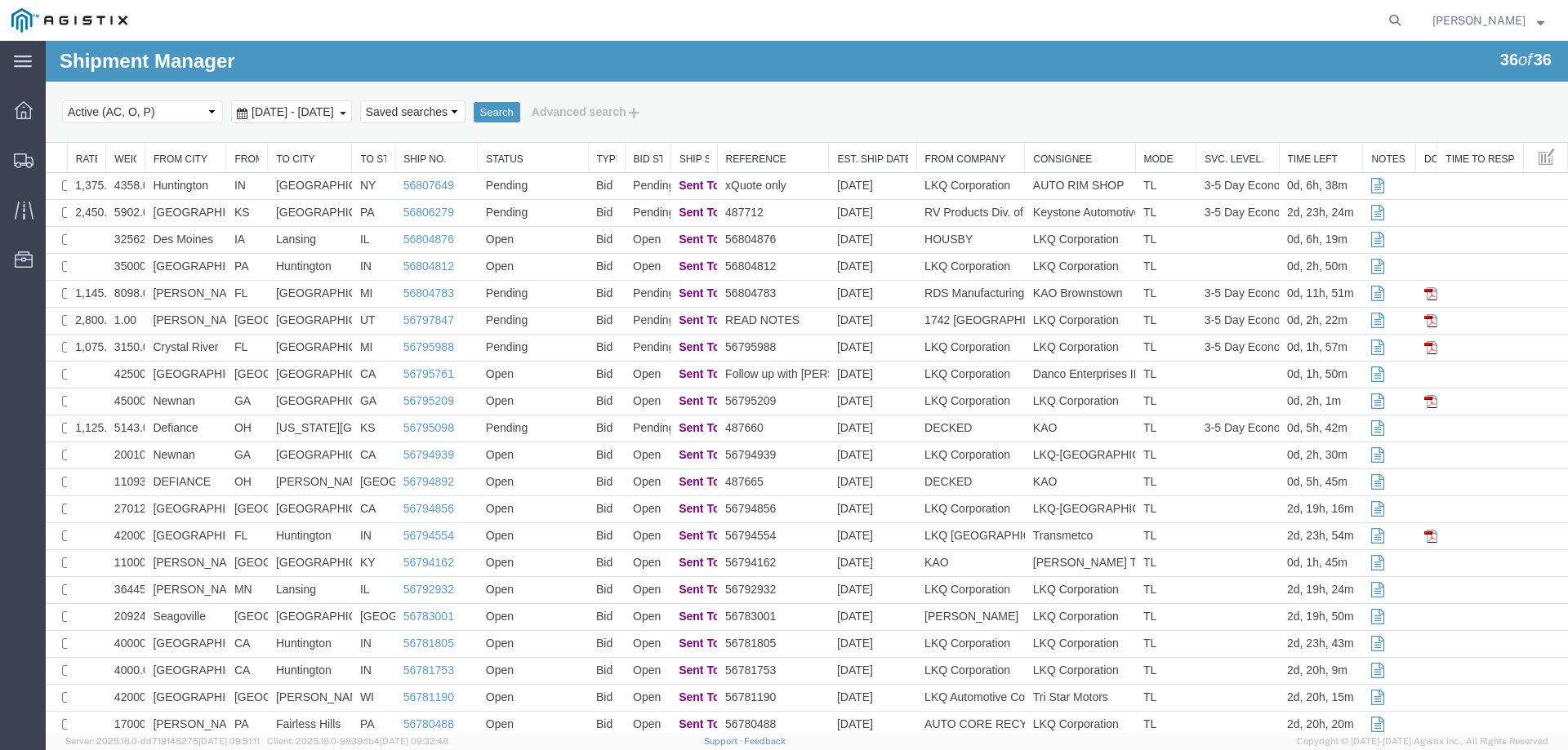
drag, startPoint x: 193, startPoint y: 135, endPoint x: 213, endPoint y: 149, distance: 24.4
click at [193, 135] on div "Search Select status Active (AC, O, P) All Approved Awaiting Confirmation (AC) …" at bounding box center [807, 112] width 1523 height 61
click at [20, 164] on icon at bounding box center [24, 161] width 20 height 15
click at [421, 294] on link "56804783" at bounding box center [429, 293] width 51 height 13
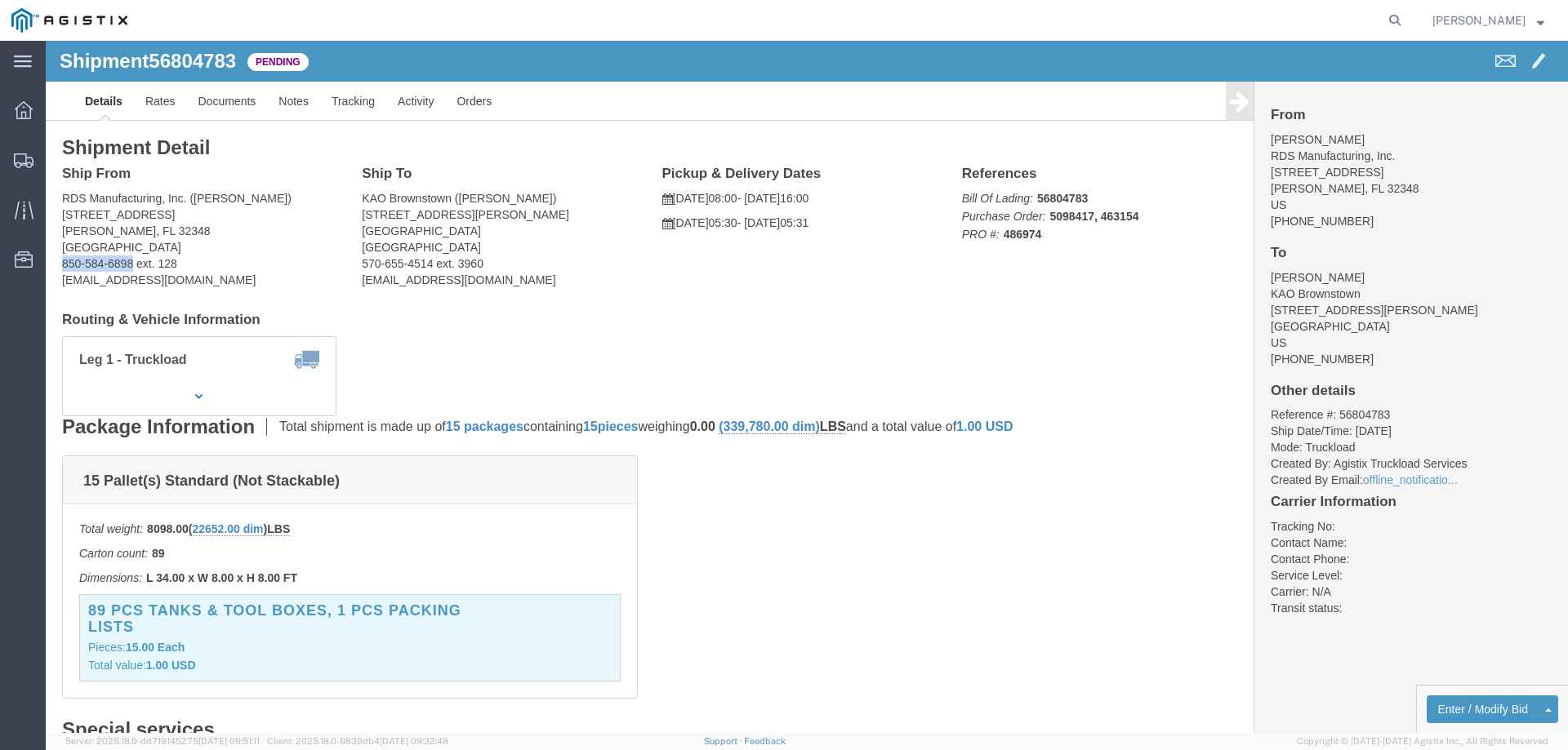
drag, startPoint x: 17, startPoint y: 222, endPoint x: 85, endPoint y: 228, distance: 68.3
click div "Ship From RDS Manufacturing, Inc. (Michael Fultz) 300 Industrial Park Dr Perry,…"
copy address "850-584-6898"
click at [25, 166] on icon at bounding box center [24, 161] width 20 height 15
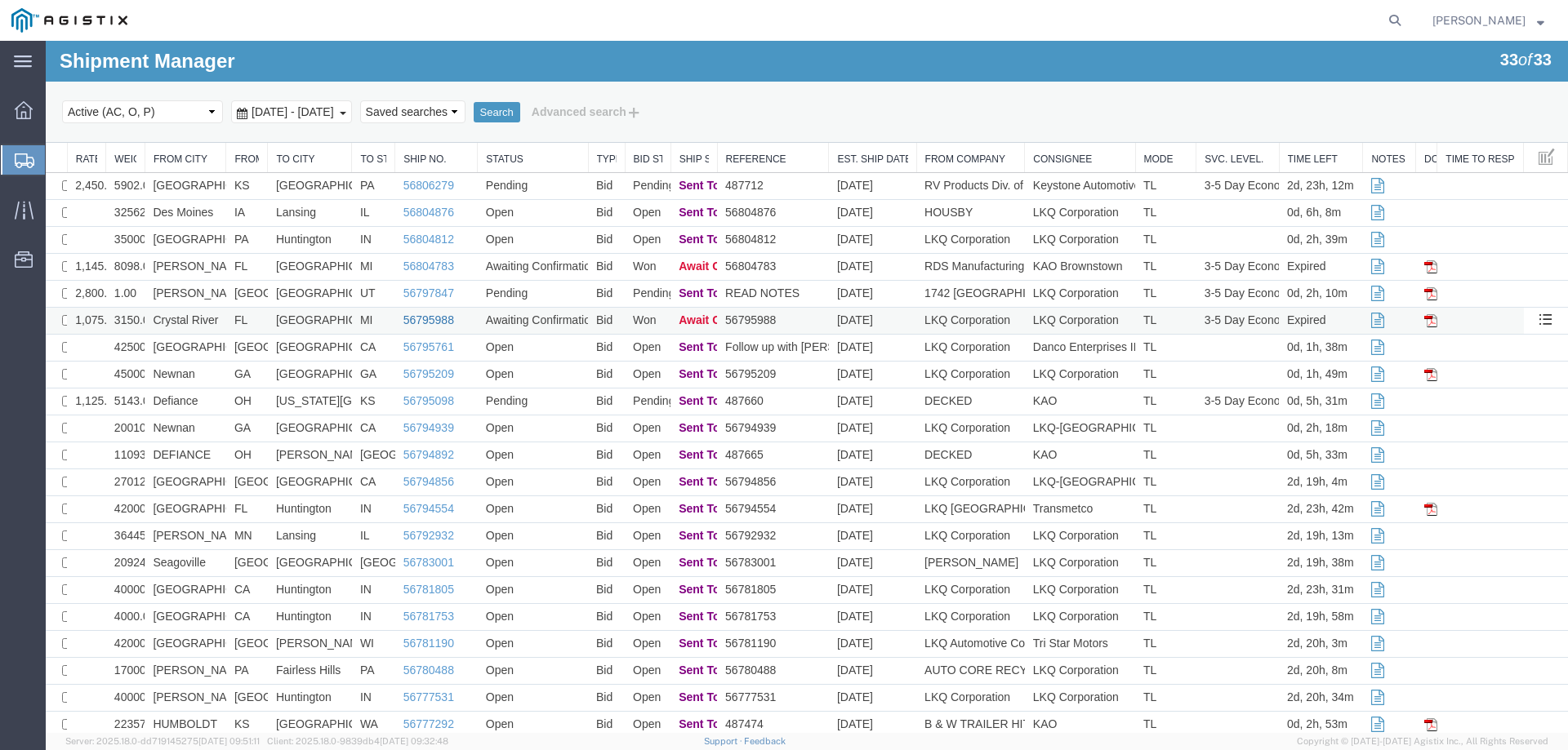
click at [426, 319] on link "56795988" at bounding box center [429, 320] width 51 height 13
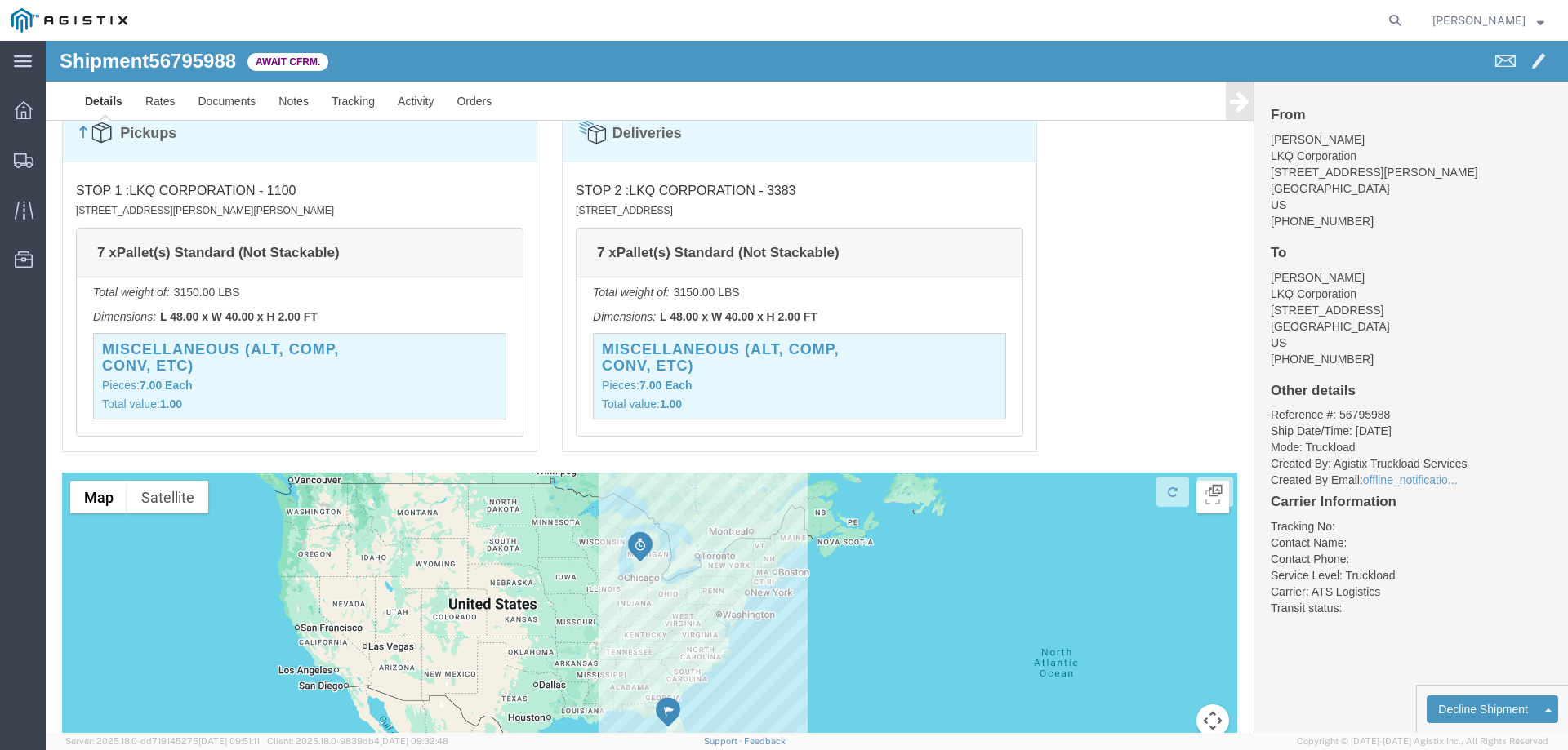
scroll to position [1112, 0]
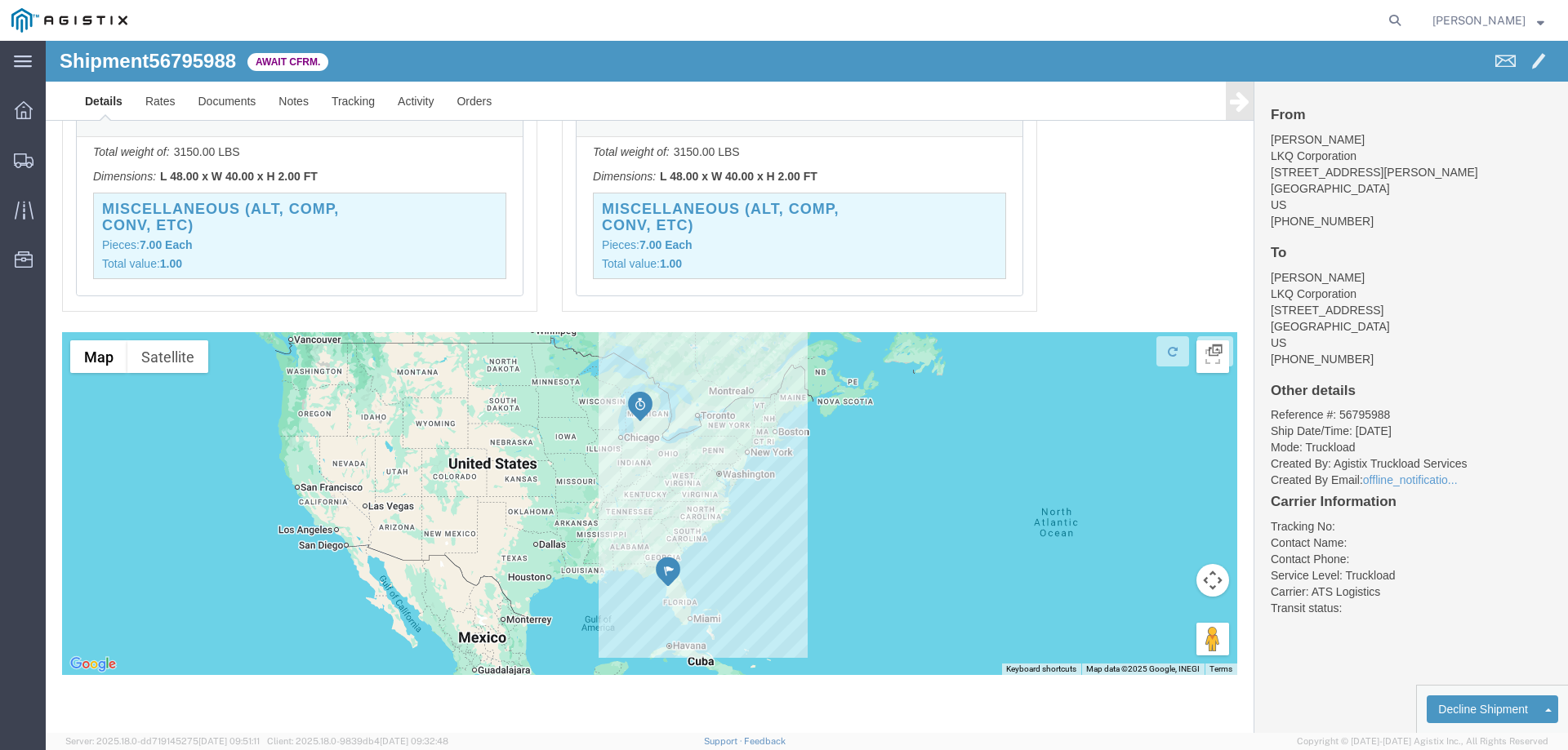
click div
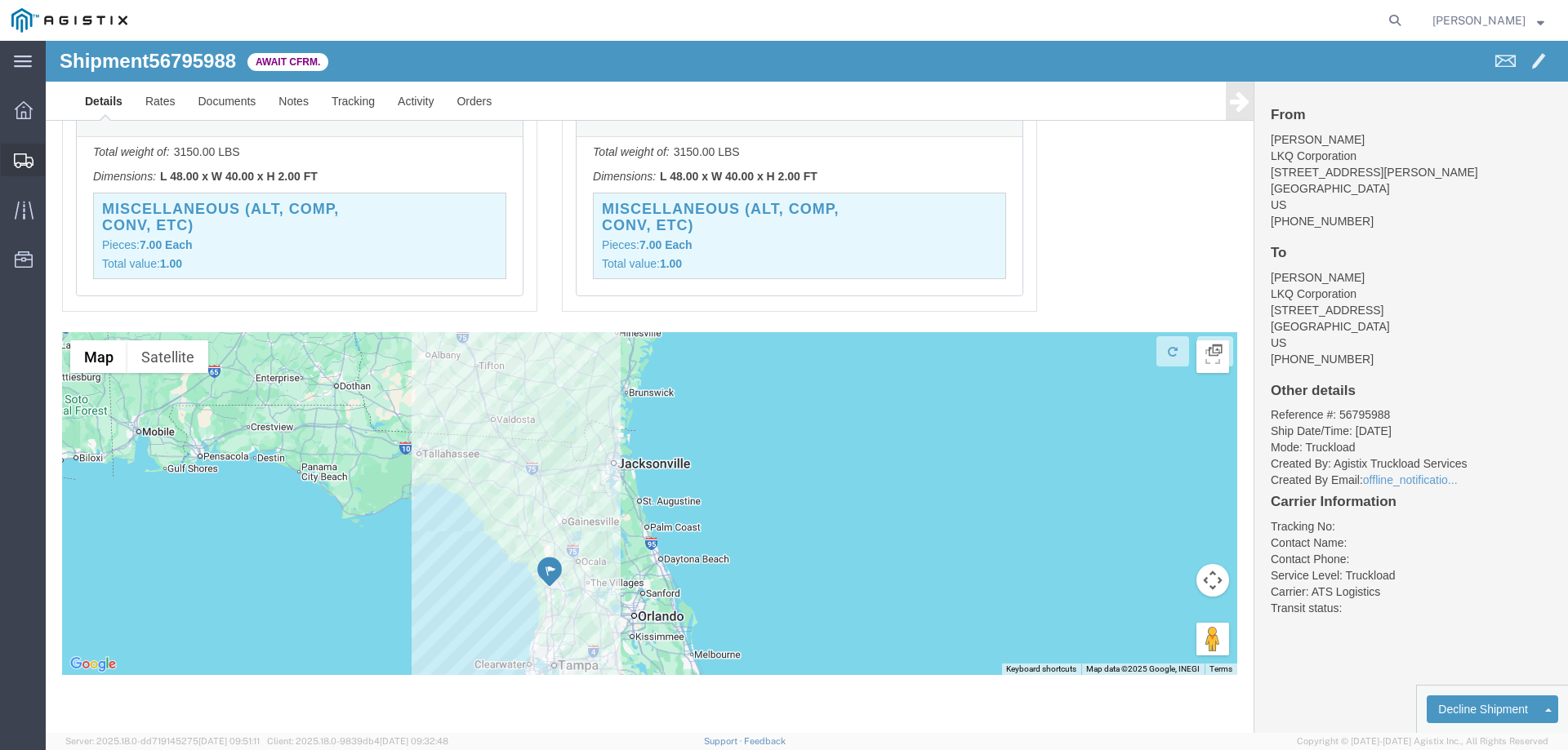
click at [6, 164] on div at bounding box center [24, 160] width 45 height 33
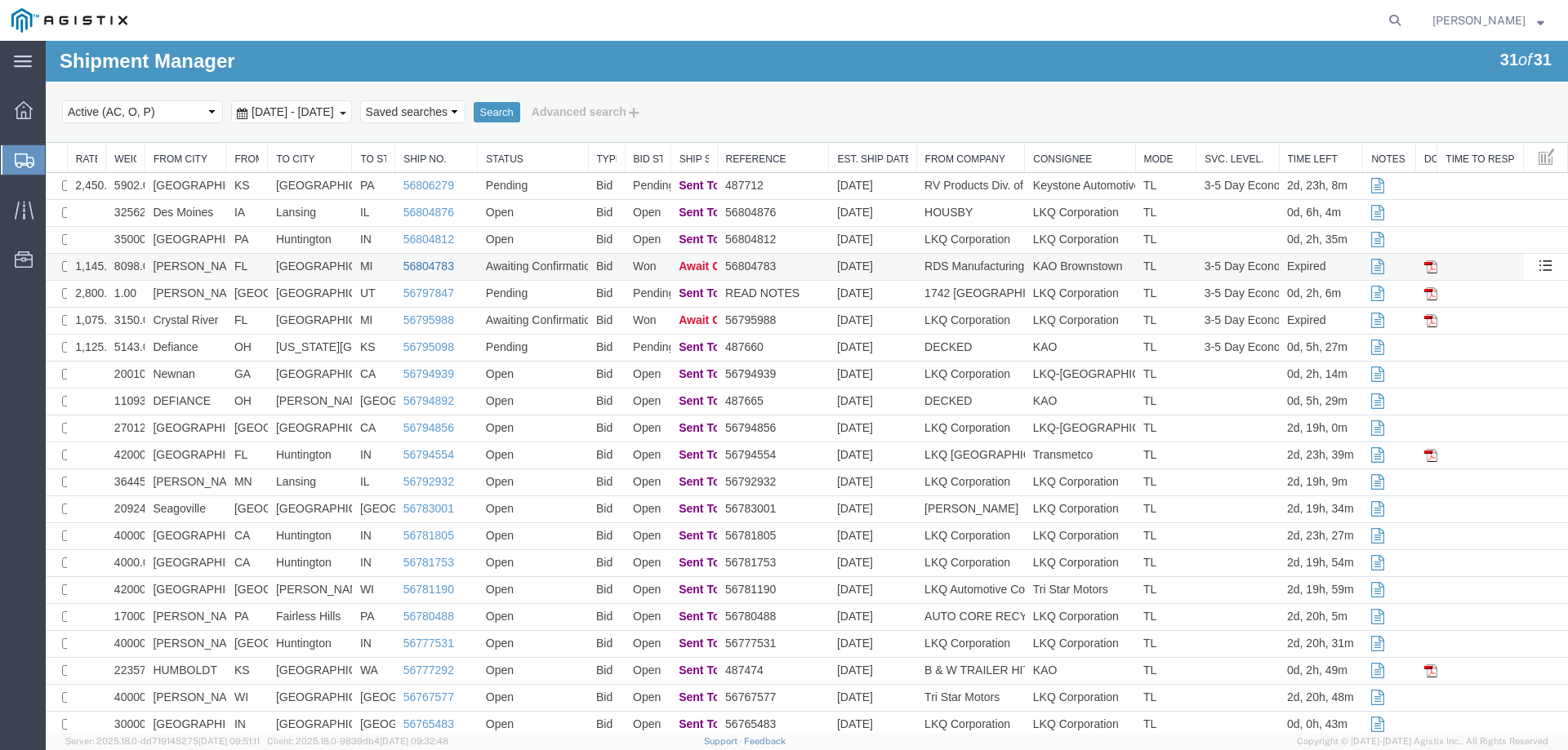
click at [419, 262] on link "56804783" at bounding box center [429, 266] width 51 height 13
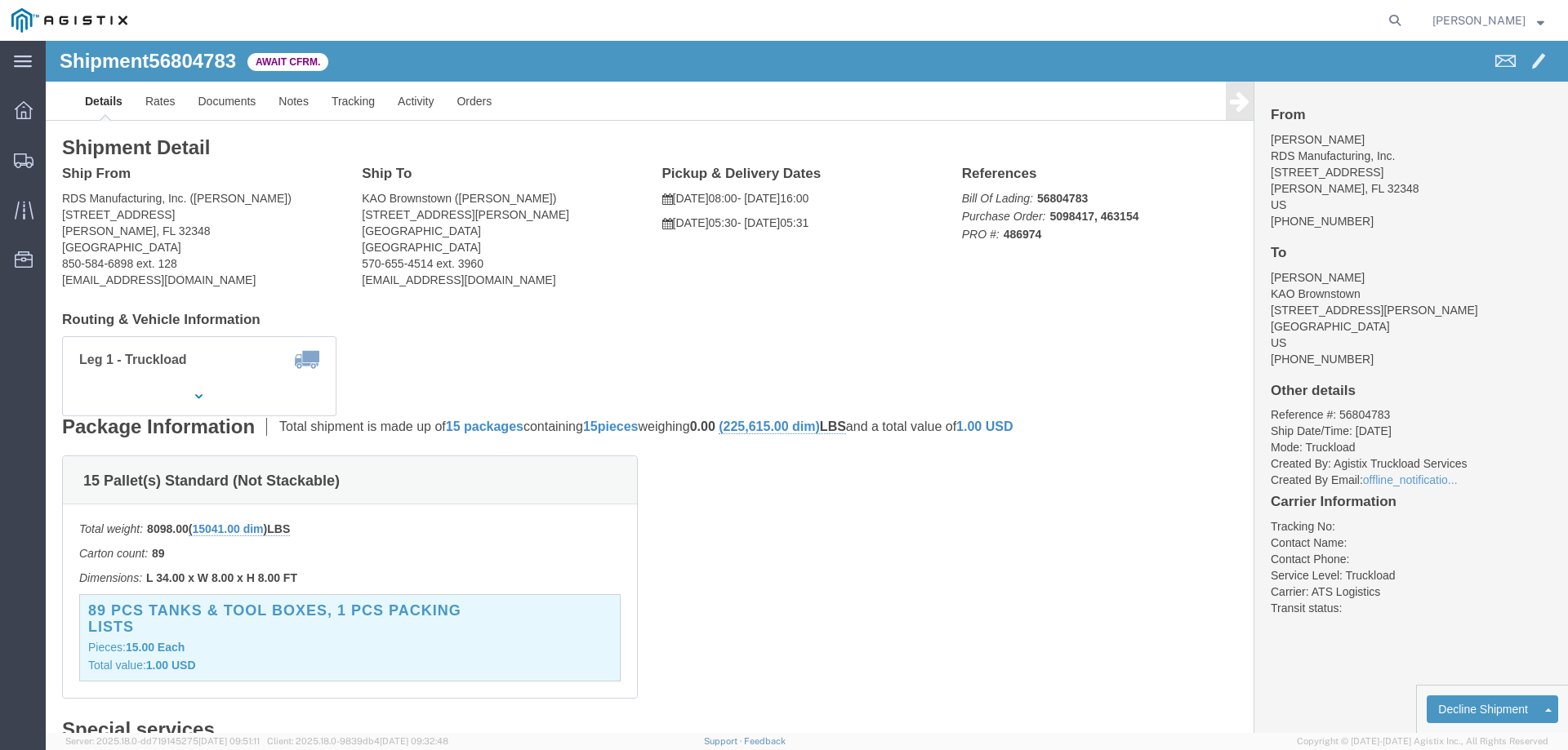
click b "56804783"
drag, startPoint x: 11, startPoint y: 222, endPoint x: 83, endPoint y: 222, distance: 72.0
click div "Ship From RDS Manufacturing, Inc. (Michael Fultz) 300 Industrial Park Dr Perry,…"
drag, startPoint x: 86, startPoint y: 224, endPoint x: 18, endPoint y: 228, distance: 68.1
click address "RDS Manufacturing, Inc. (Michael Fultz) 300 Industrial Park Dr Perry, FL 32348 …"
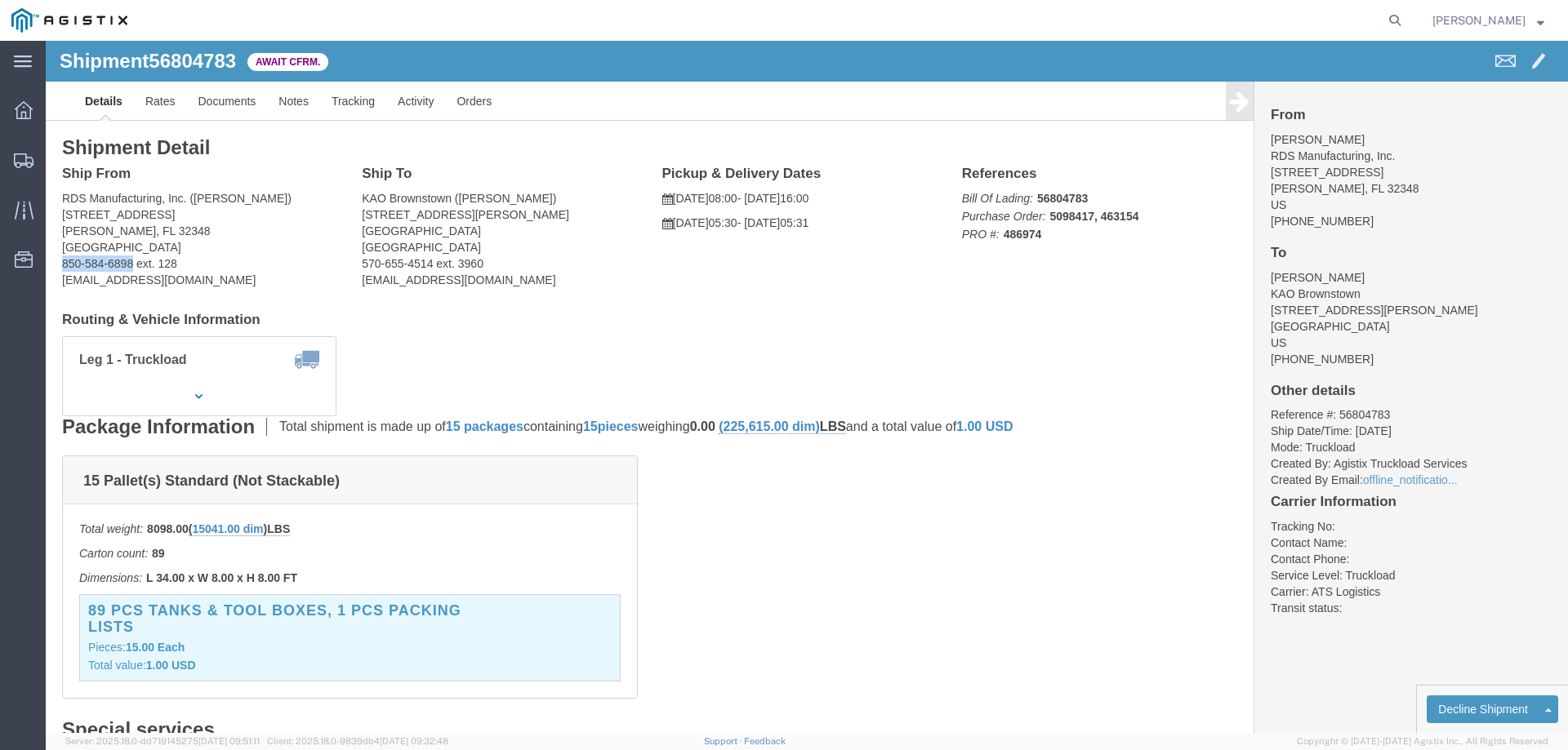
copy address "850-584-6898"
drag, startPoint x: 217, startPoint y: 157, endPoint x: 148, endPoint y: 157, distance: 69.0
click address "RDS Manufacturing, Inc. (Michael Fultz) 300 Industrial Park Dr Perry, FL 32348 …"
drag, startPoint x: 153, startPoint y: 244, endPoint x: 18, endPoint y: 240, distance: 135.1
click address "RDS Manufacturing, Inc. (Michael Fultz) 300 Industrial Park Dr Perry, FL 32348 …"
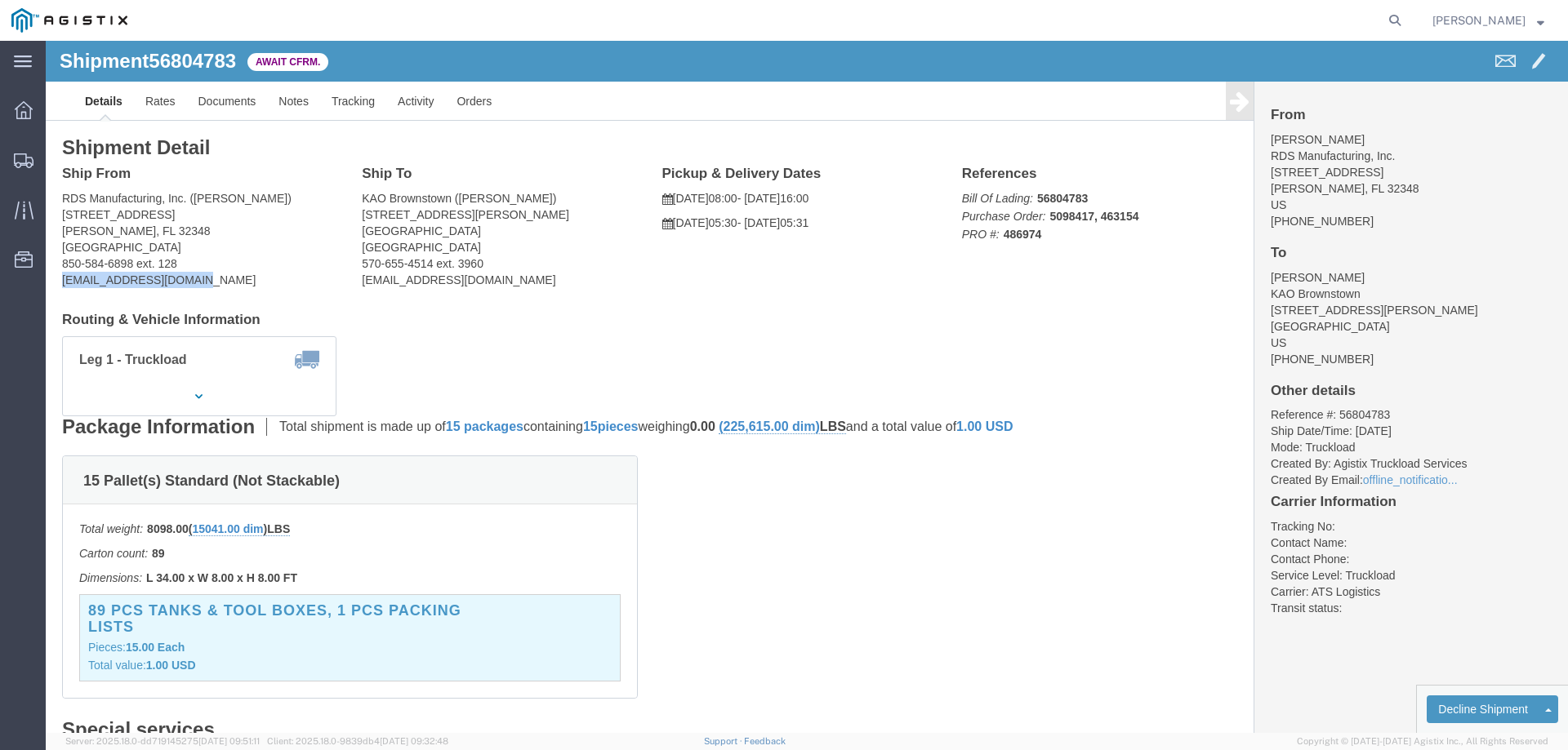
copy address "mfultz@rdsaluminum.com"
click b "56804783"
copy b "56804783"
click b "56804783"
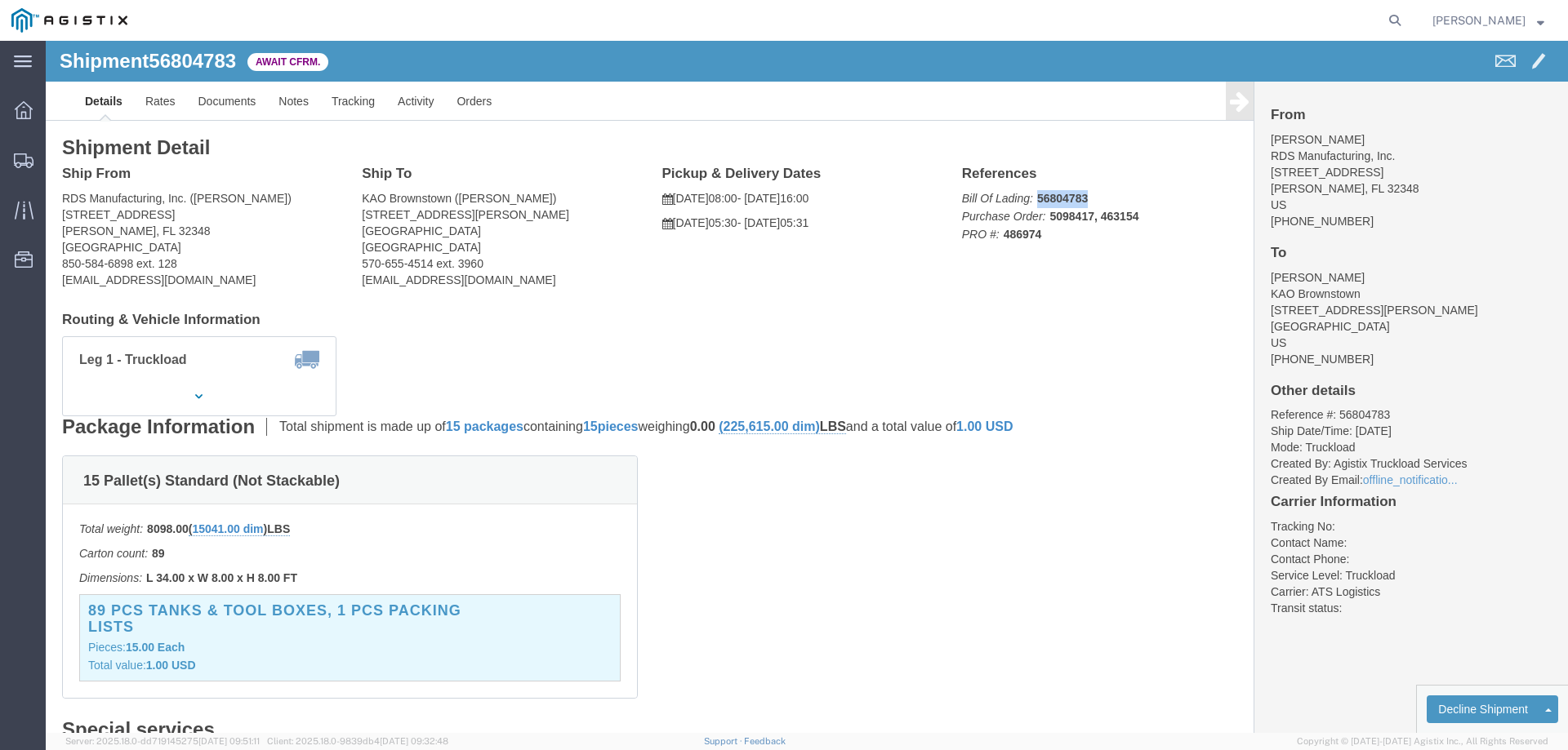
click b "56804783"
copy b "56804783"
click link "Notes"
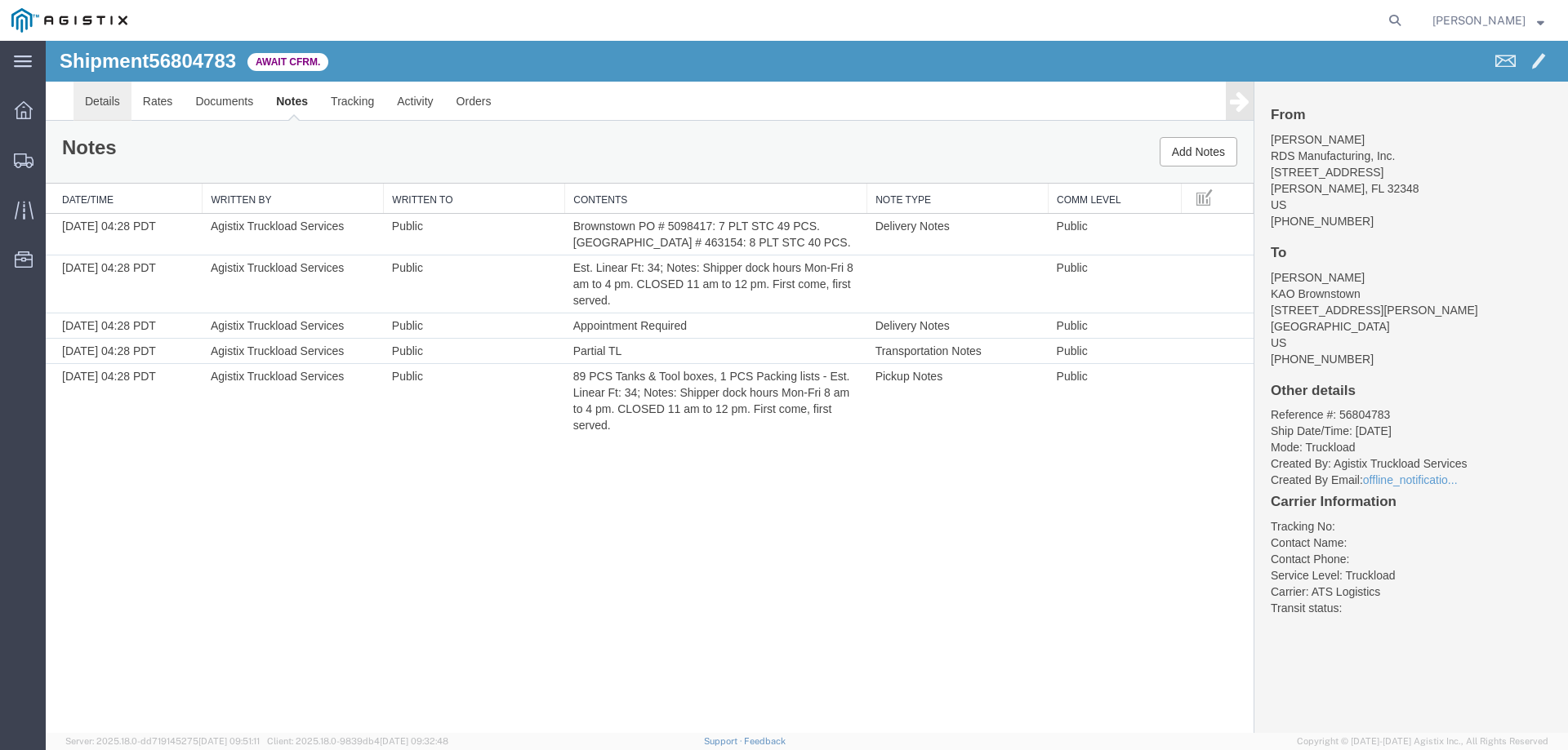
click at [101, 101] on link "Details" at bounding box center [103, 101] width 58 height 39
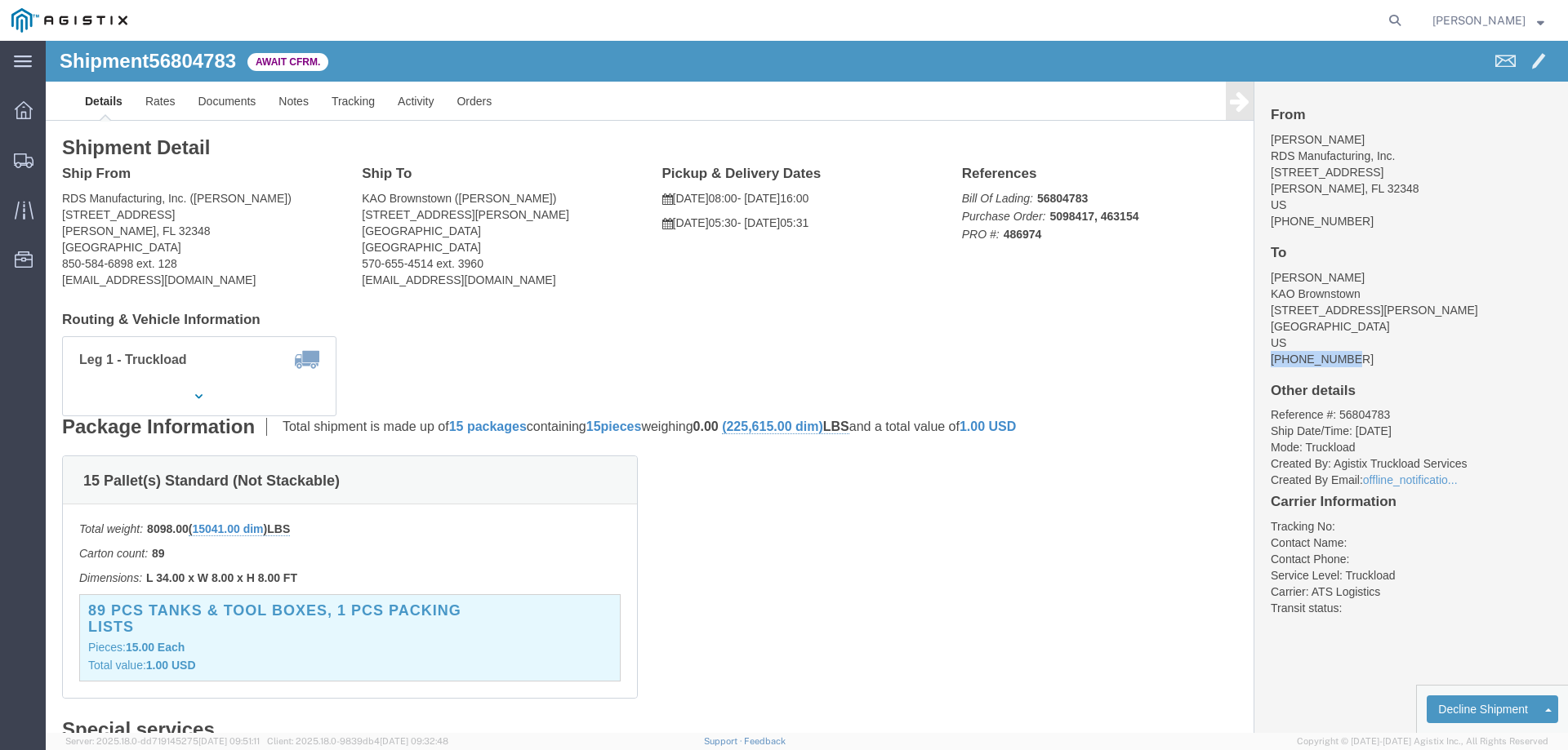
drag, startPoint x: 1305, startPoint y: 319, endPoint x: 1213, endPoint y: 324, distance: 92.1
click div "From Michael Fultz RDS Manufacturing, Inc. 300 Industrial Park Dr Perry, FL 323…"
copy address "570-655-4514"
click b "56804783"
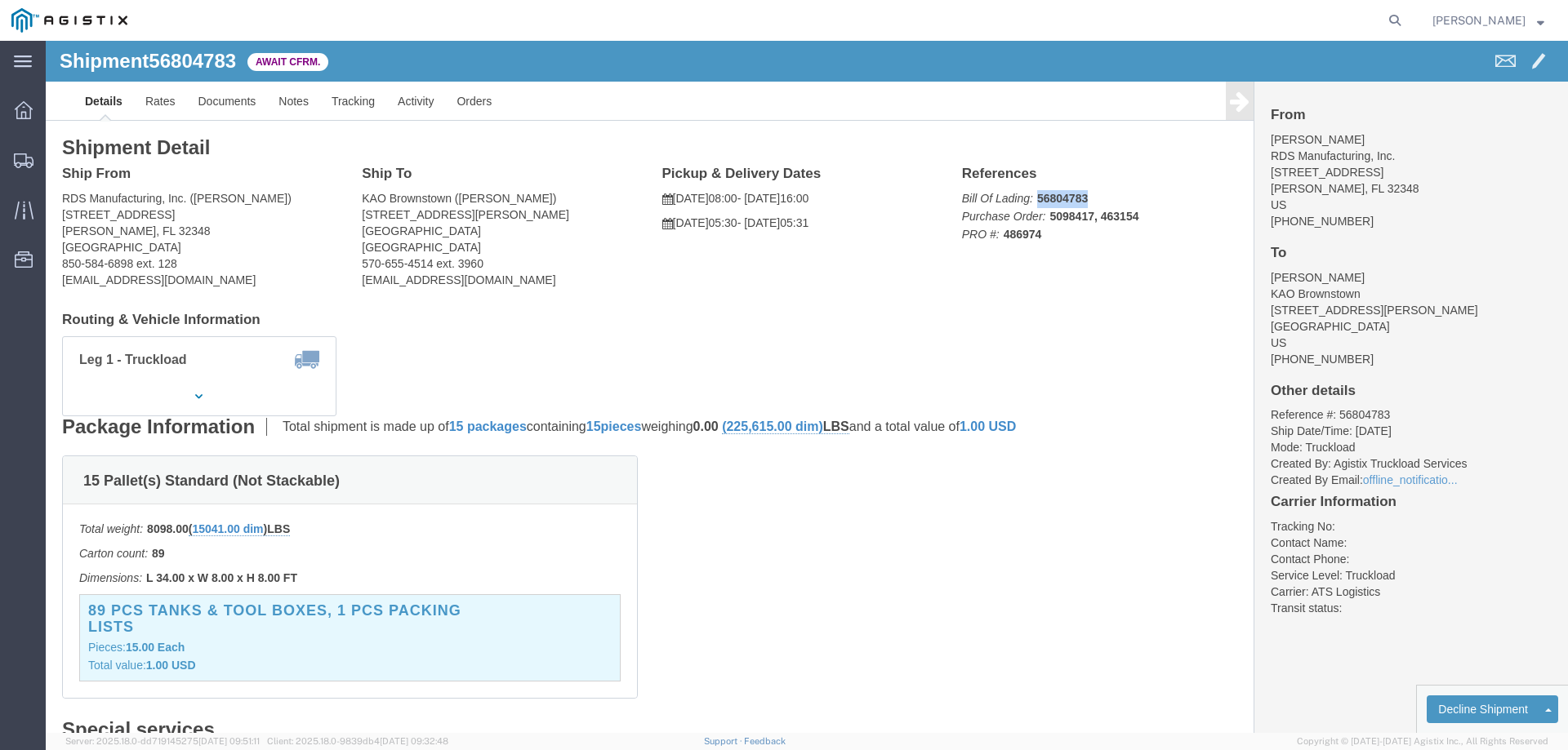
copy b "56804783"
drag, startPoint x: 1025, startPoint y: 199, endPoint x: 946, endPoint y: 175, distance: 82.6
click p "Bill Of Lading: 56804783 Purchase Order: 5098417, 463154 PRO #: 486974"
drag, startPoint x: 997, startPoint y: 199, endPoint x: 959, endPoint y: 192, distance: 38.6
click p "Bill Of Lading: 56804783 Purchase Order: 5098417, 463154 PRO #: 486974"
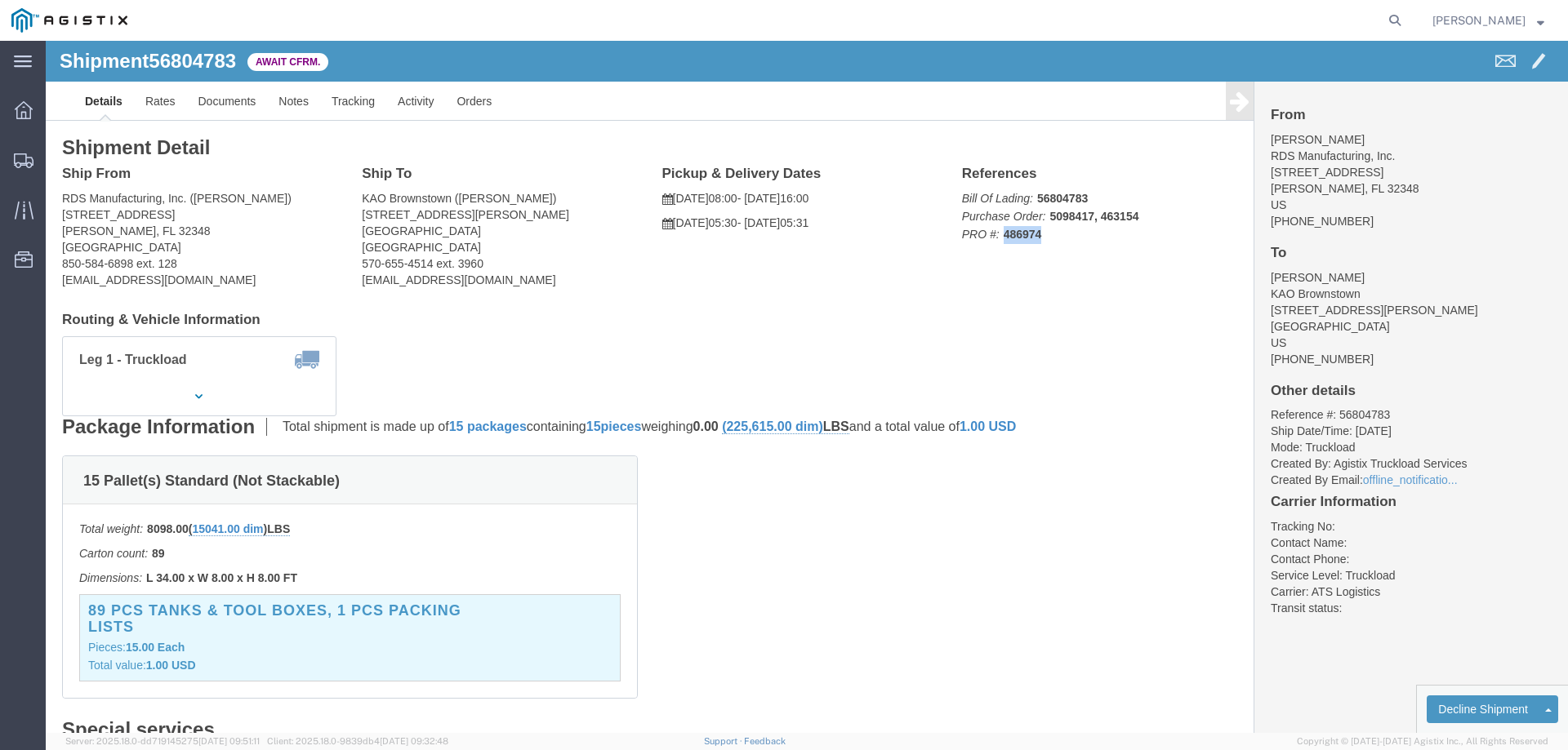
click p "Bill Of Lading: 56804783 Purchase Order: 5098417, 463154 PRO #: 486974"
drag, startPoint x: 910, startPoint y: 193, endPoint x: 994, endPoint y: 192, distance: 84.0
click p "Bill Of Lading: 56804783 Purchase Order: 5098417, 463154 PRO #: 486974"
copy span "PRO #: 486974"
click li "Reference #: 56804783"
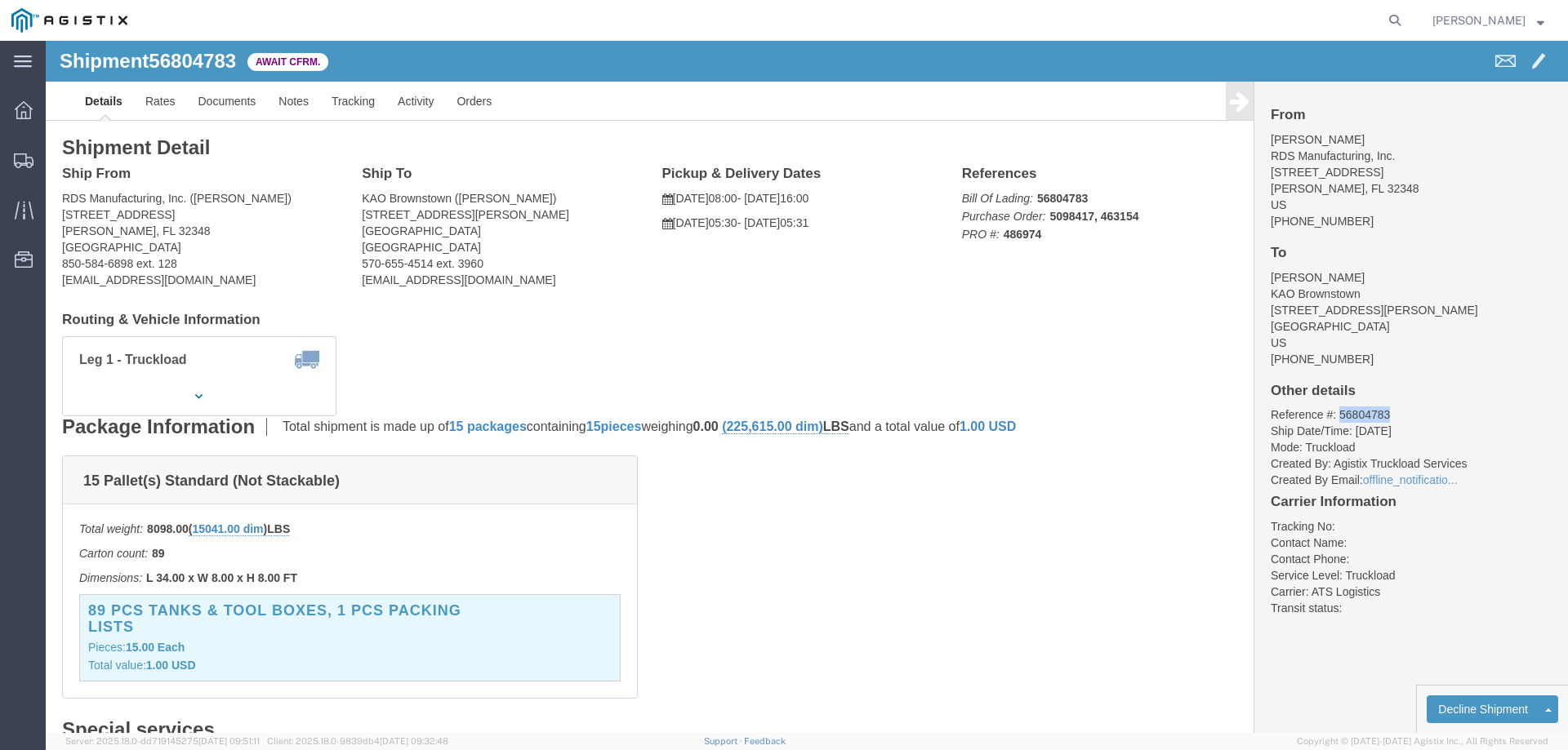
click li "Reference #: 56804783"
copy li "56804783"
click link "Confirm"
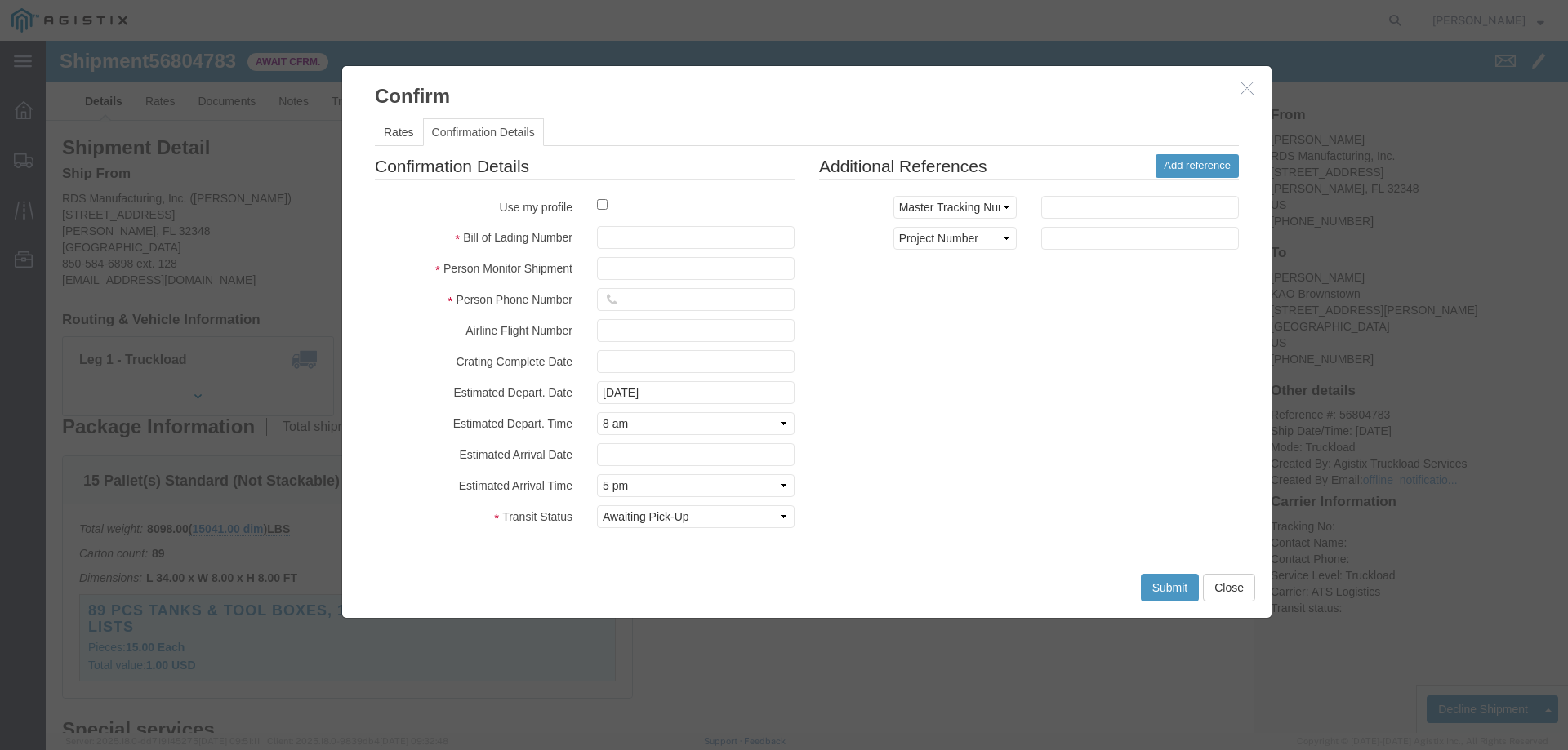
click label
click input "checkbox"
checkbox input "true"
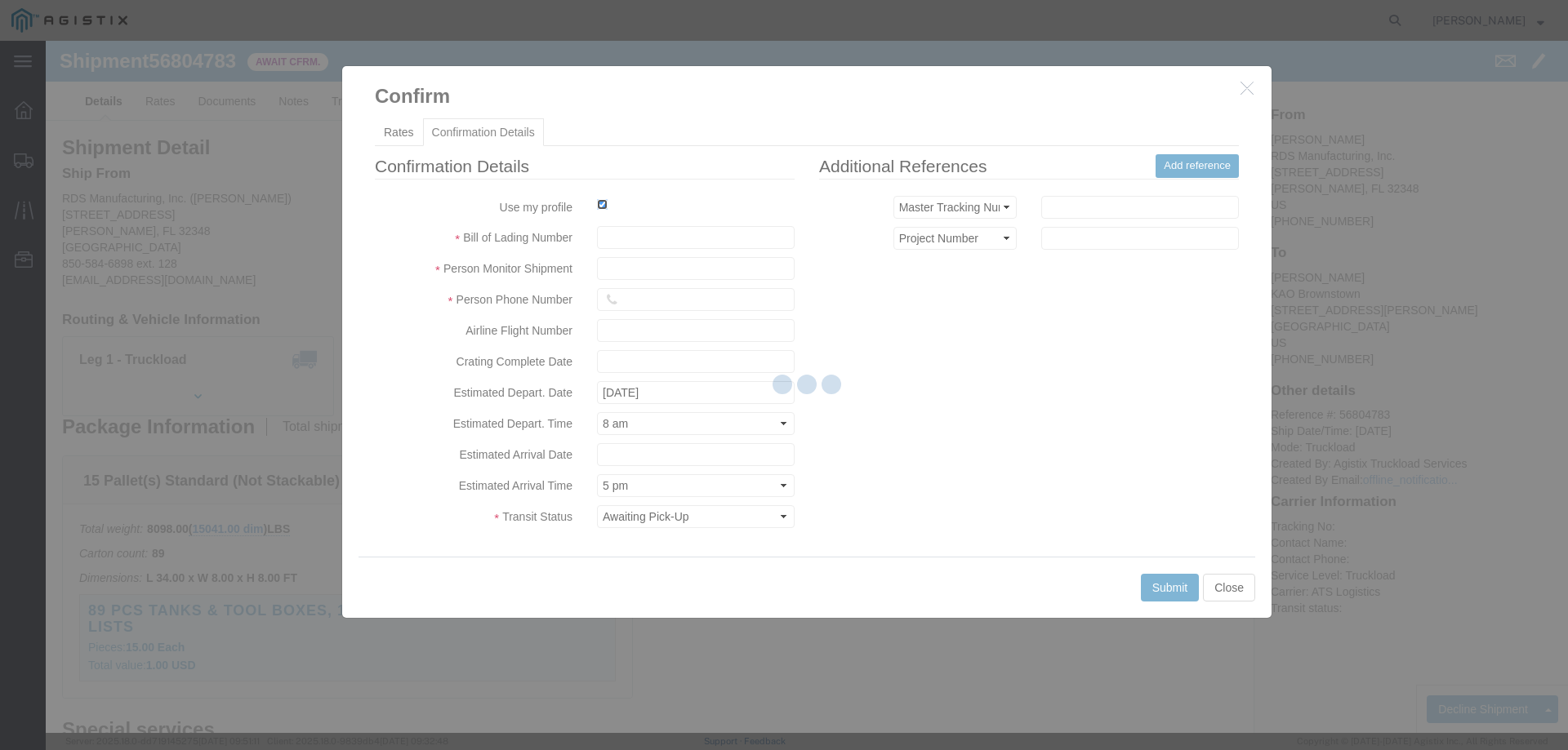
type input "[PERSON_NAME]"
type input "3204977237"
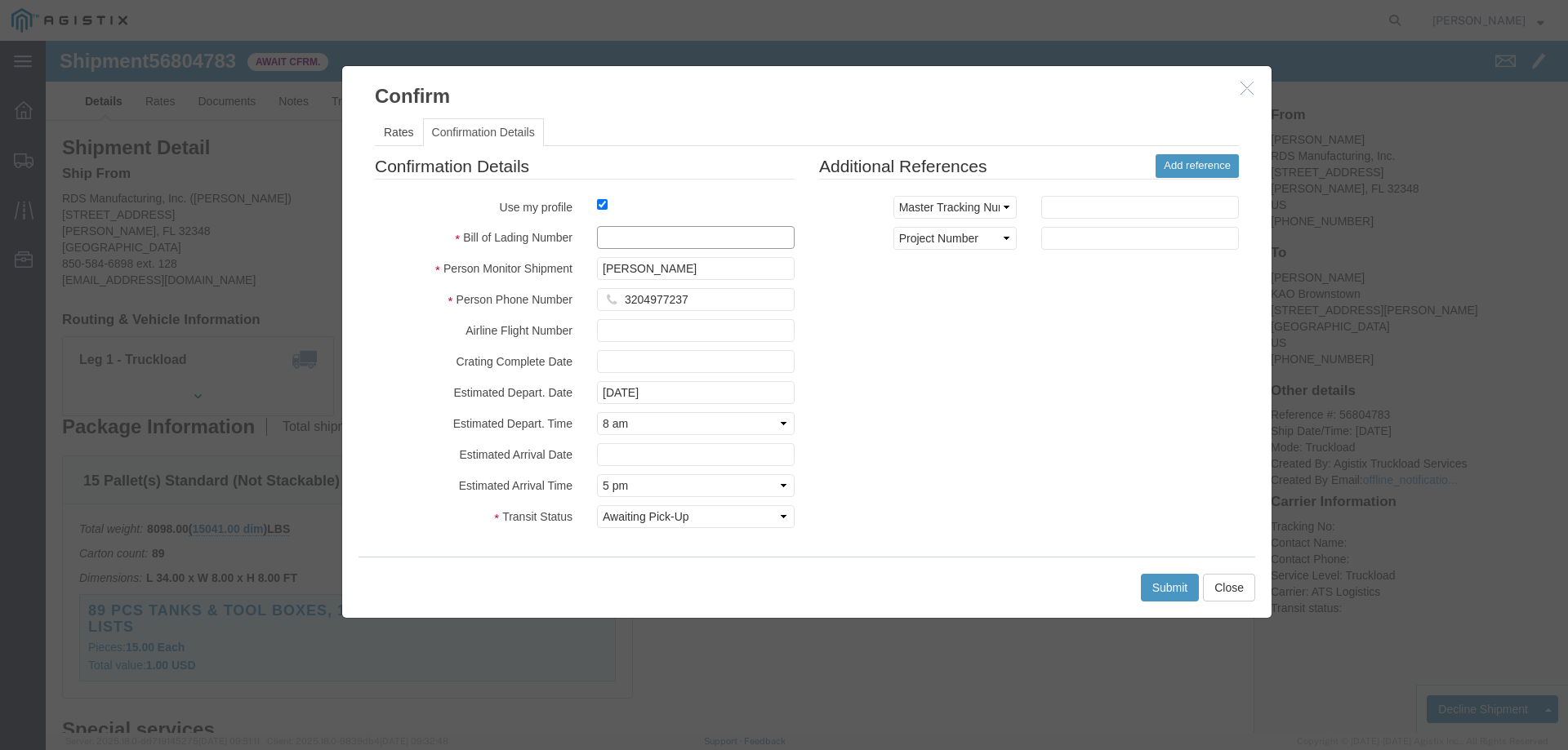
drag, startPoint x: 626, startPoint y: 236, endPoint x: 580, endPoint y: 195, distance: 61.6
click input "text"
paste input "56804783"
type input "56804783"
click button "Submit"
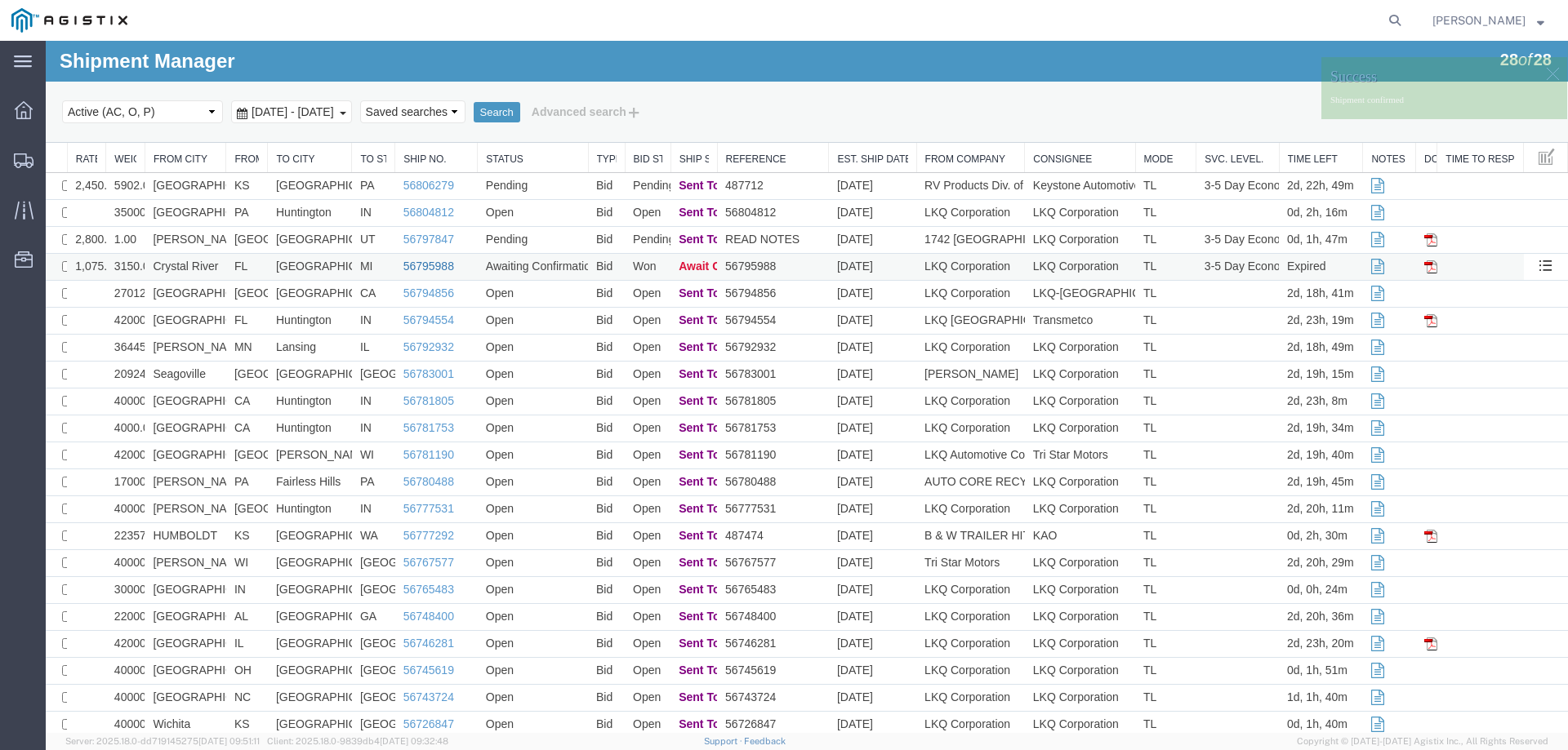
click at [415, 263] on link "56795988" at bounding box center [429, 266] width 51 height 13
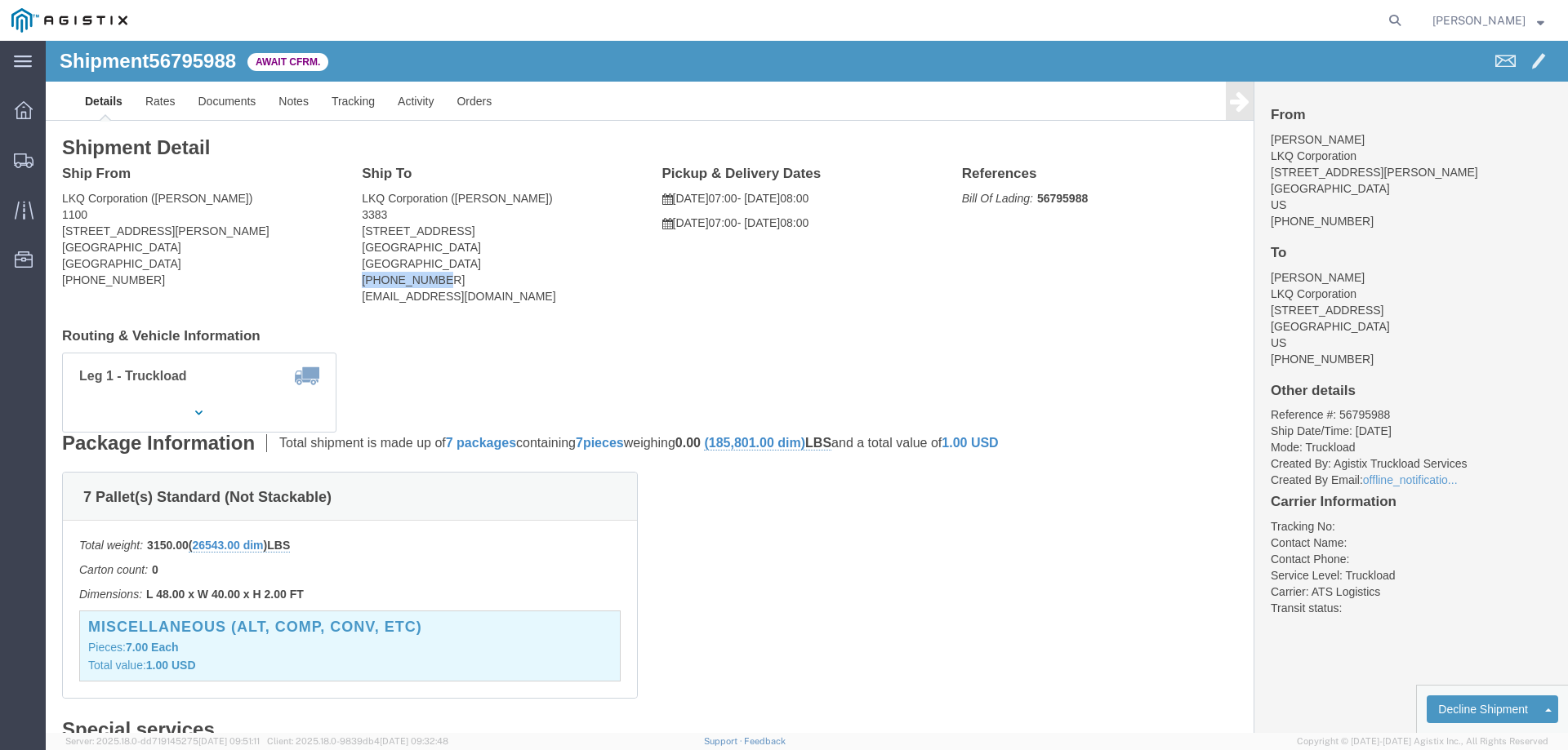
drag, startPoint x: 392, startPoint y: 238, endPoint x: 310, endPoint y: 238, distance: 82.0
click div "Ship To LKQ Corporation (Kelli Bosworth) 3383 157 West Beech Street Cedar Sprin…"
copy address "616-696-7467"
drag, startPoint x: 447, startPoint y: 261, endPoint x: 315, endPoint y: 260, distance: 132.0
click address "LKQ Corporation (Kelli Bosworth) 3383 157 West Beech Street Cedar Springs, MI 4…"
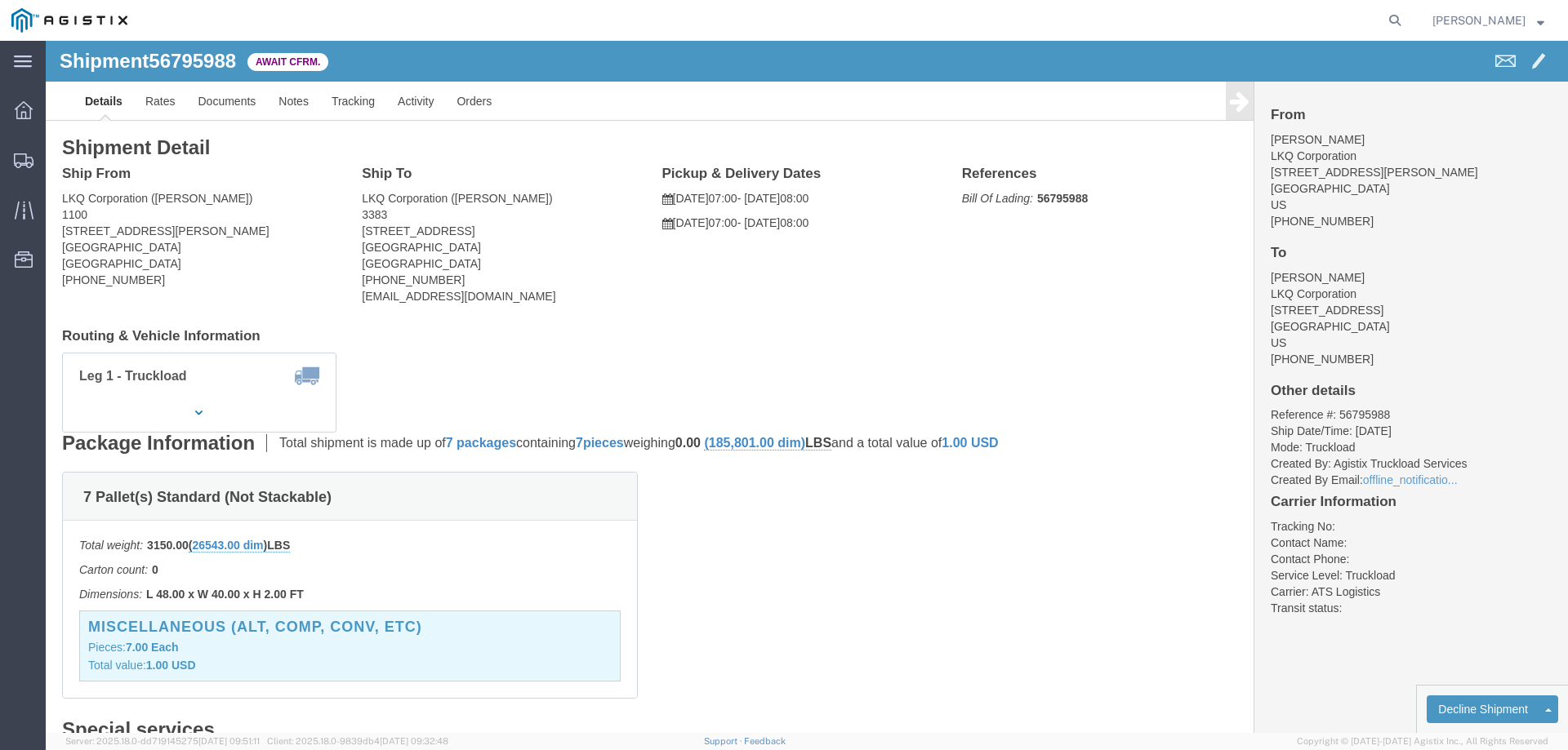
click b "56795988"
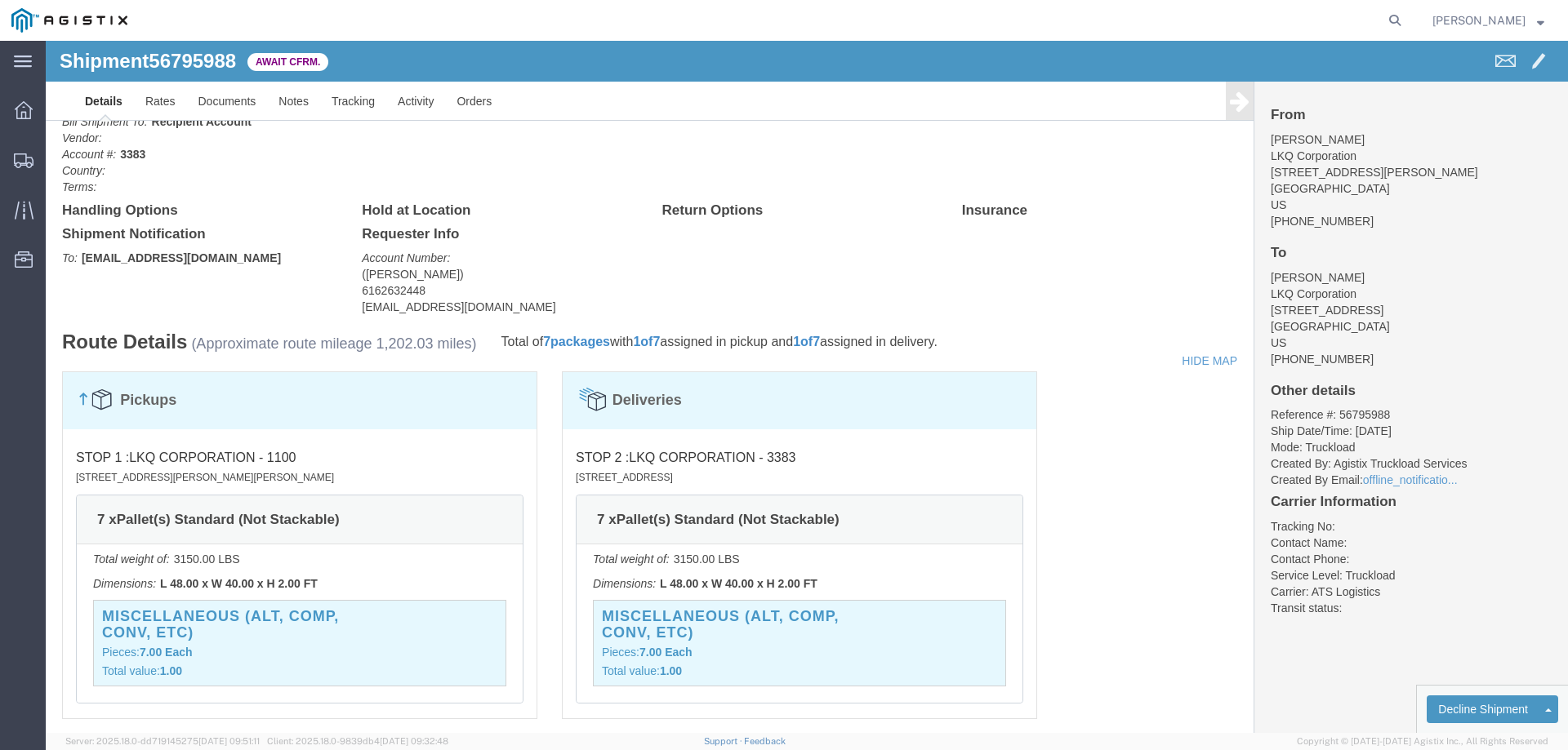
scroll to position [735, 0]
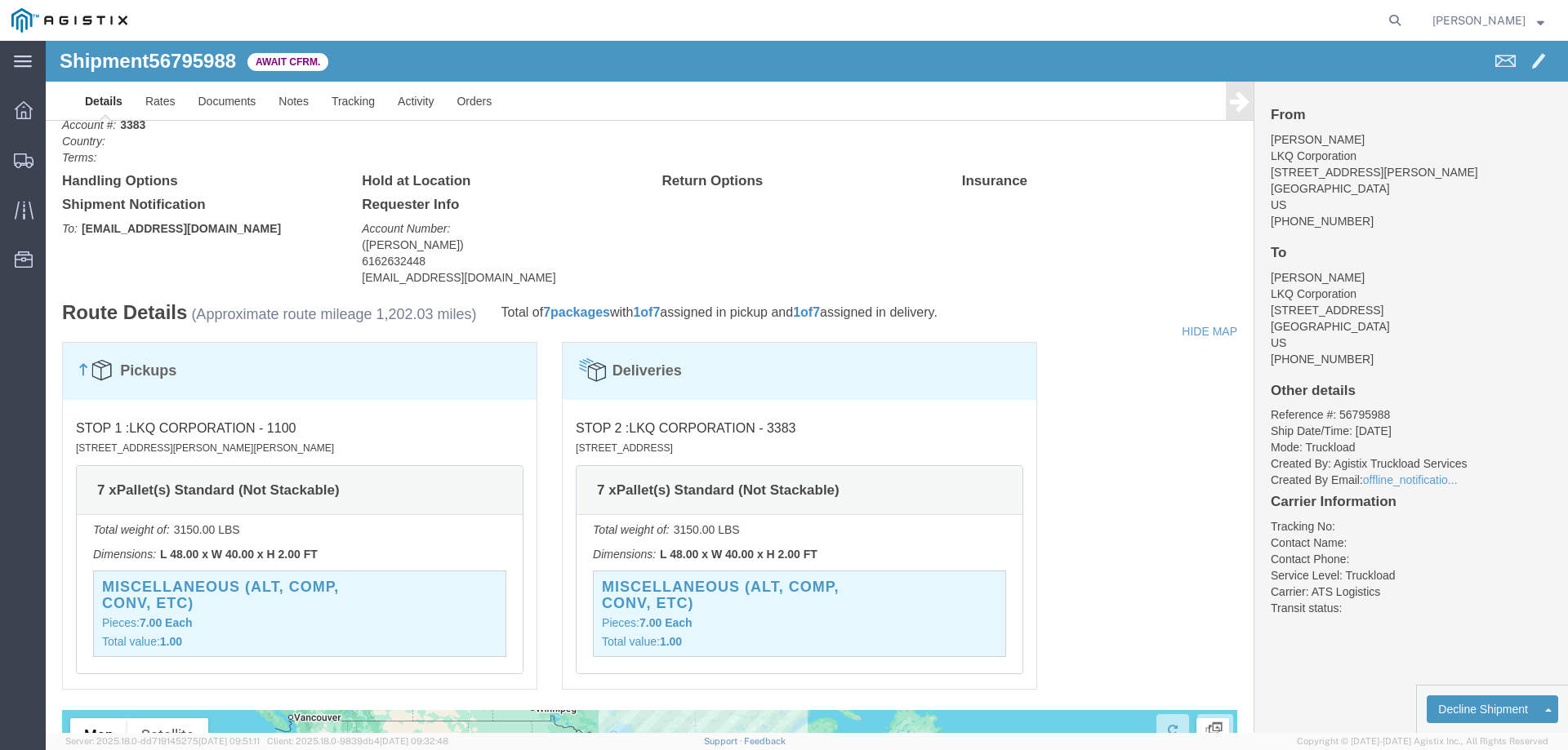
click li "Reference #: 56795988"
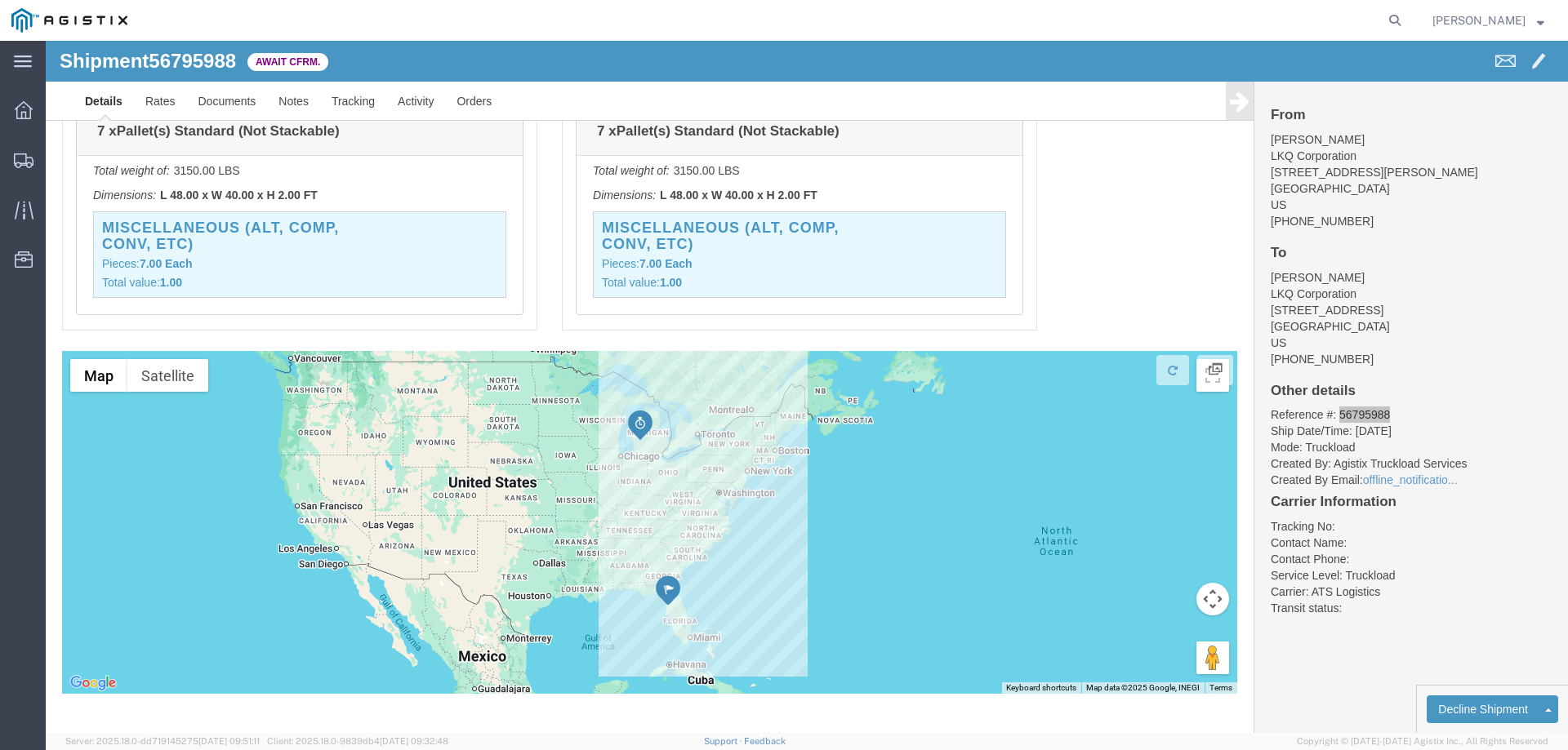
scroll to position [1112, 0]
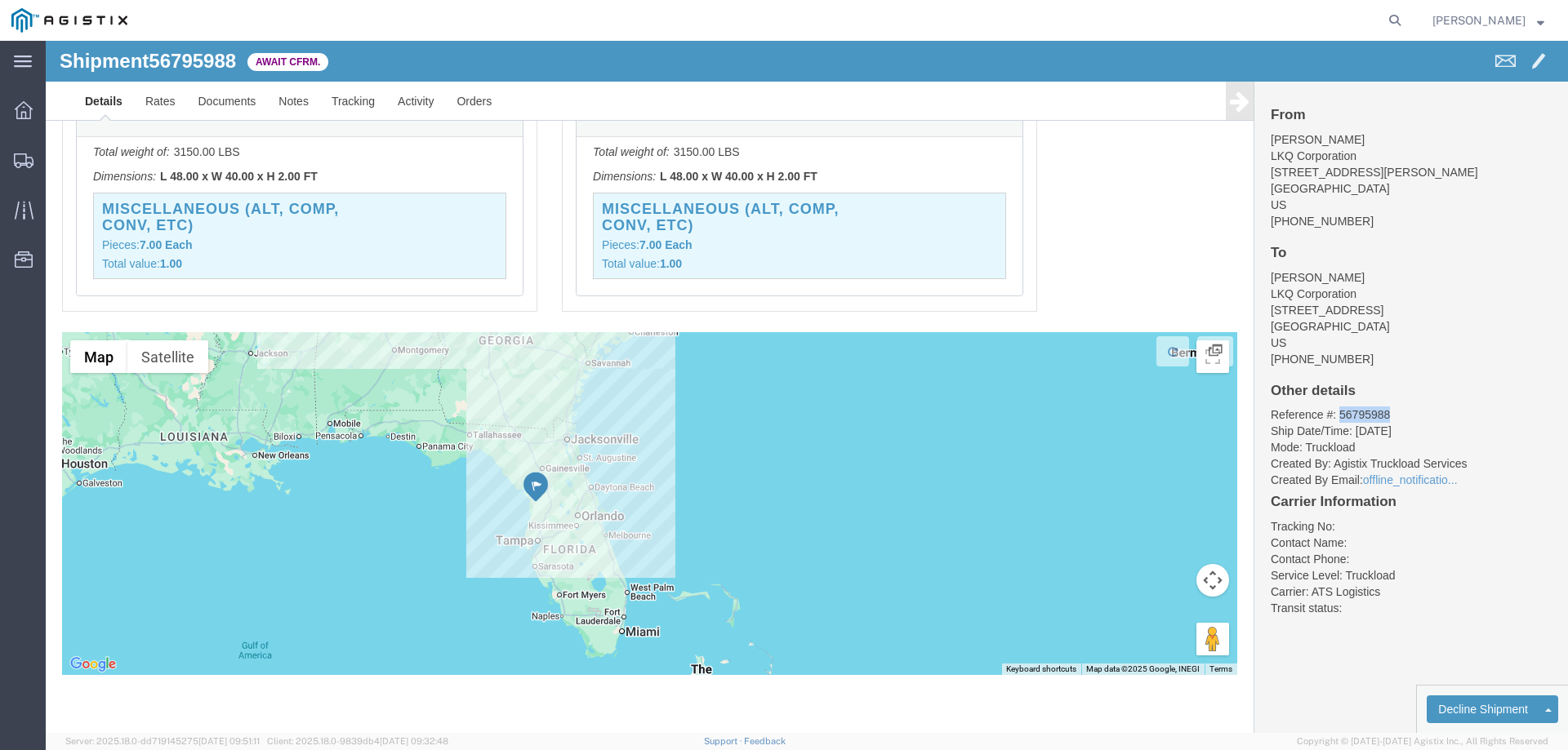
drag, startPoint x: 561, startPoint y: 545, endPoint x: 730, endPoint y: 440, distance: 199.0
click div
click link "Confirm"
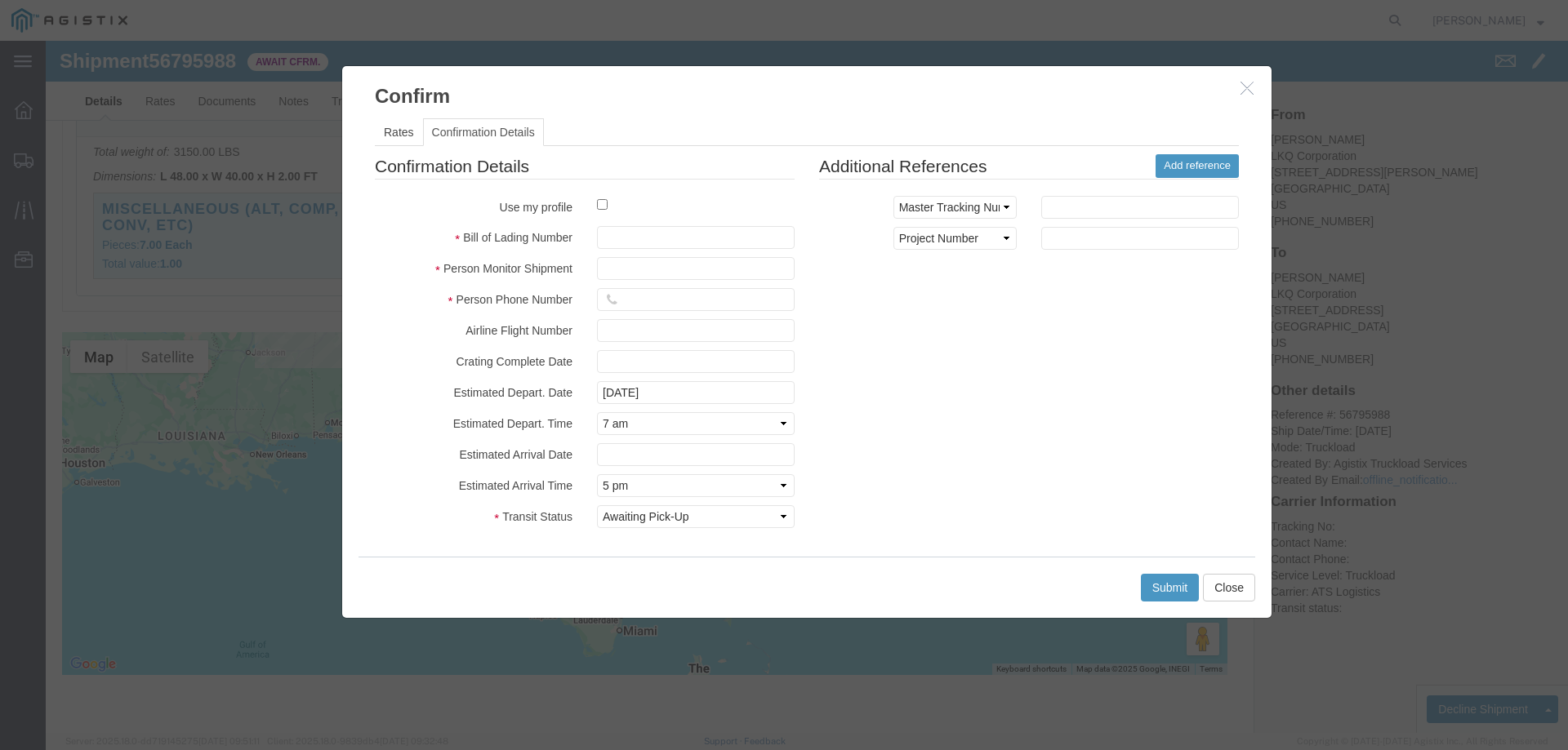
click label
click input "checkbox"
checkbox input "true"
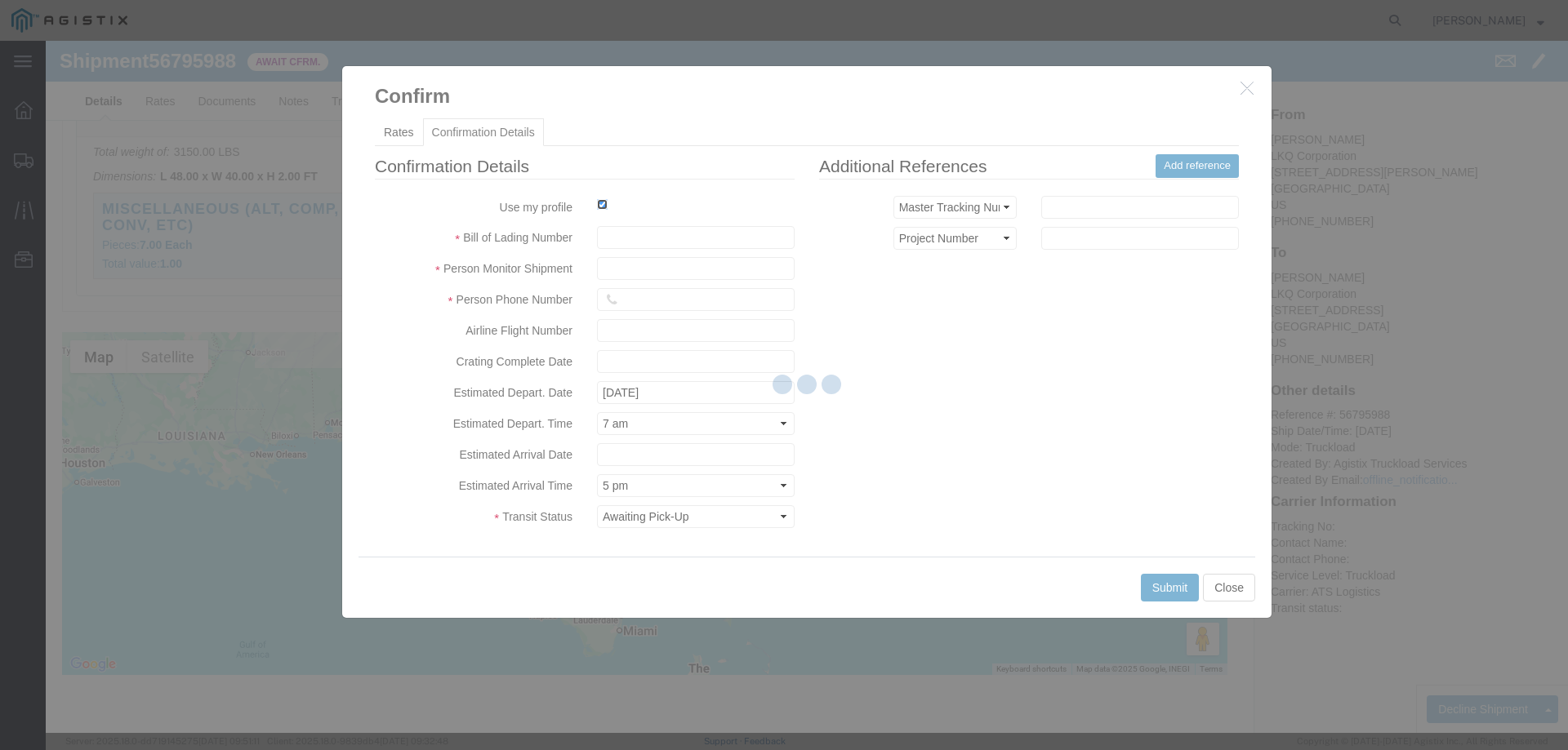
type input "[PERSON_NAME]"
type input "3204977237"
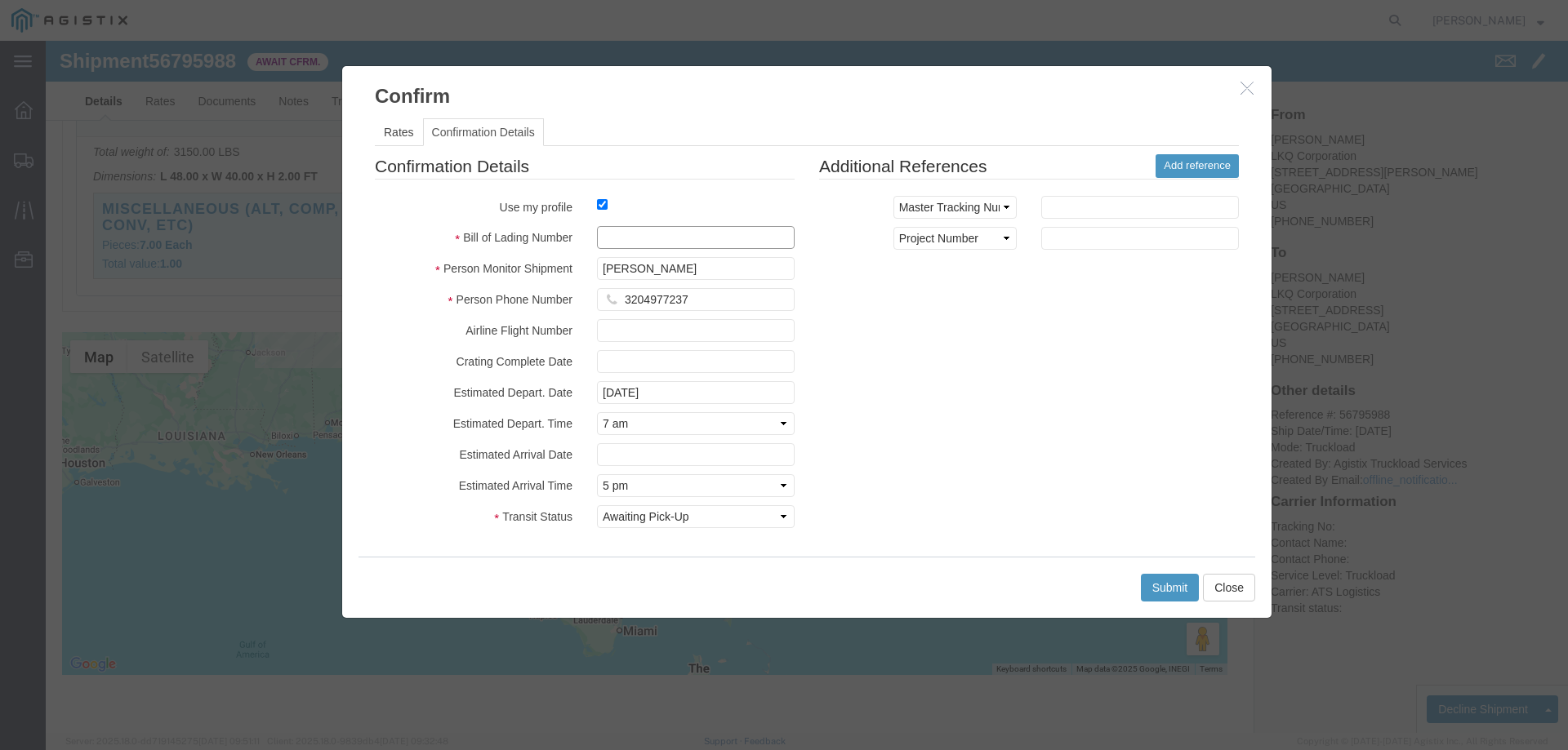
click input "text"
paste input "56795988"
type input "56795988"
click button "Submit"
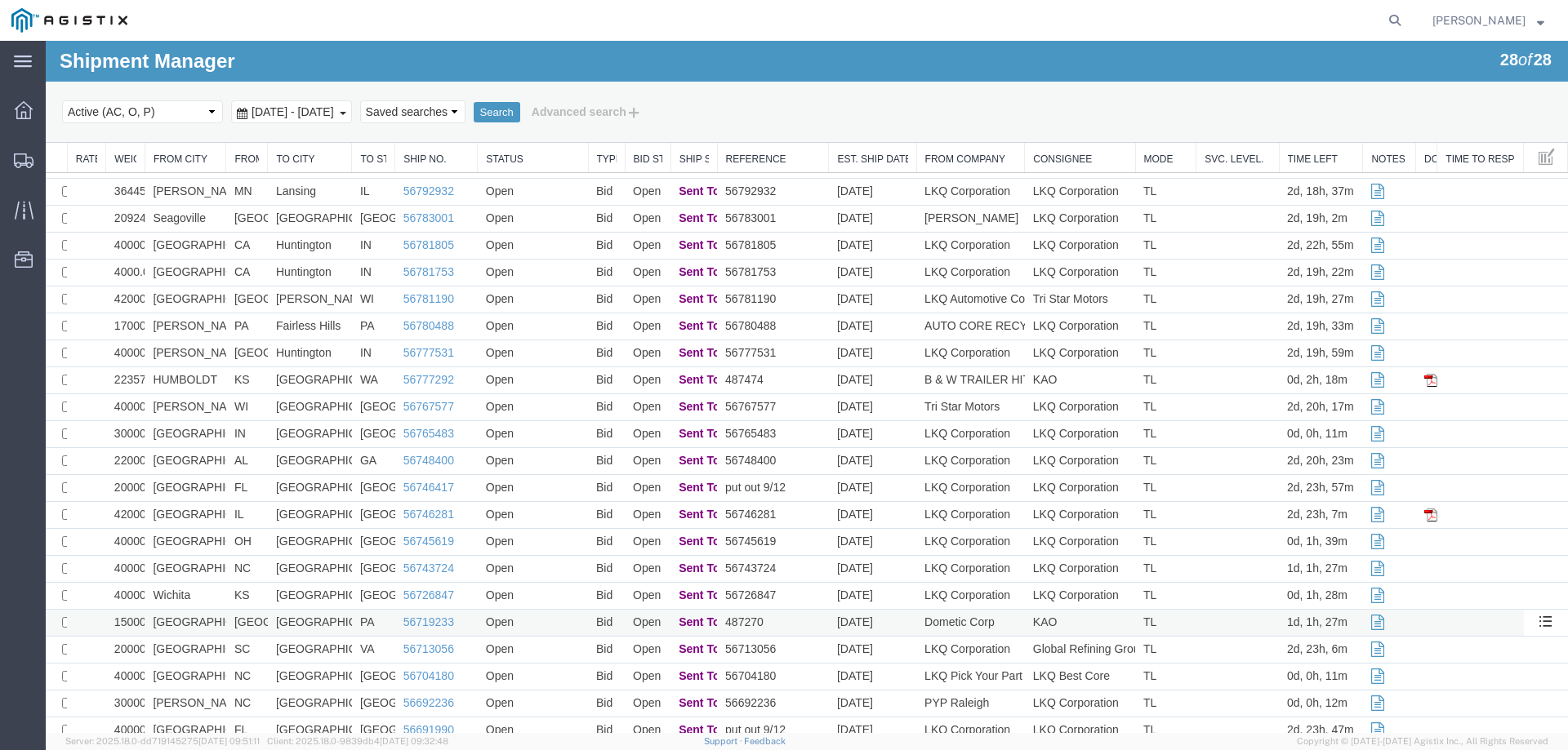
scroll to position [0, 0]
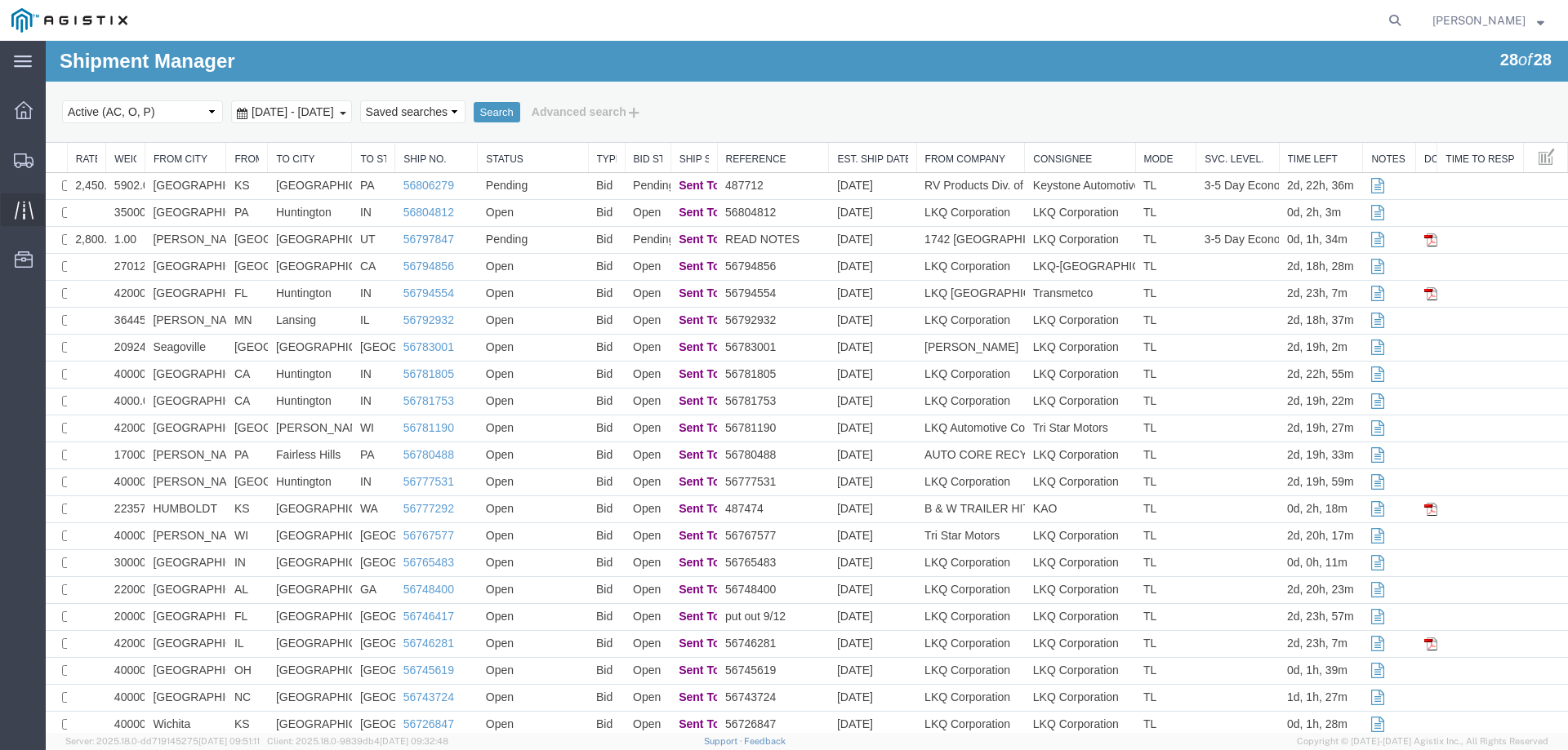
click at [25, 208] on icon at bounding box center [23, 210] width 19 height 18
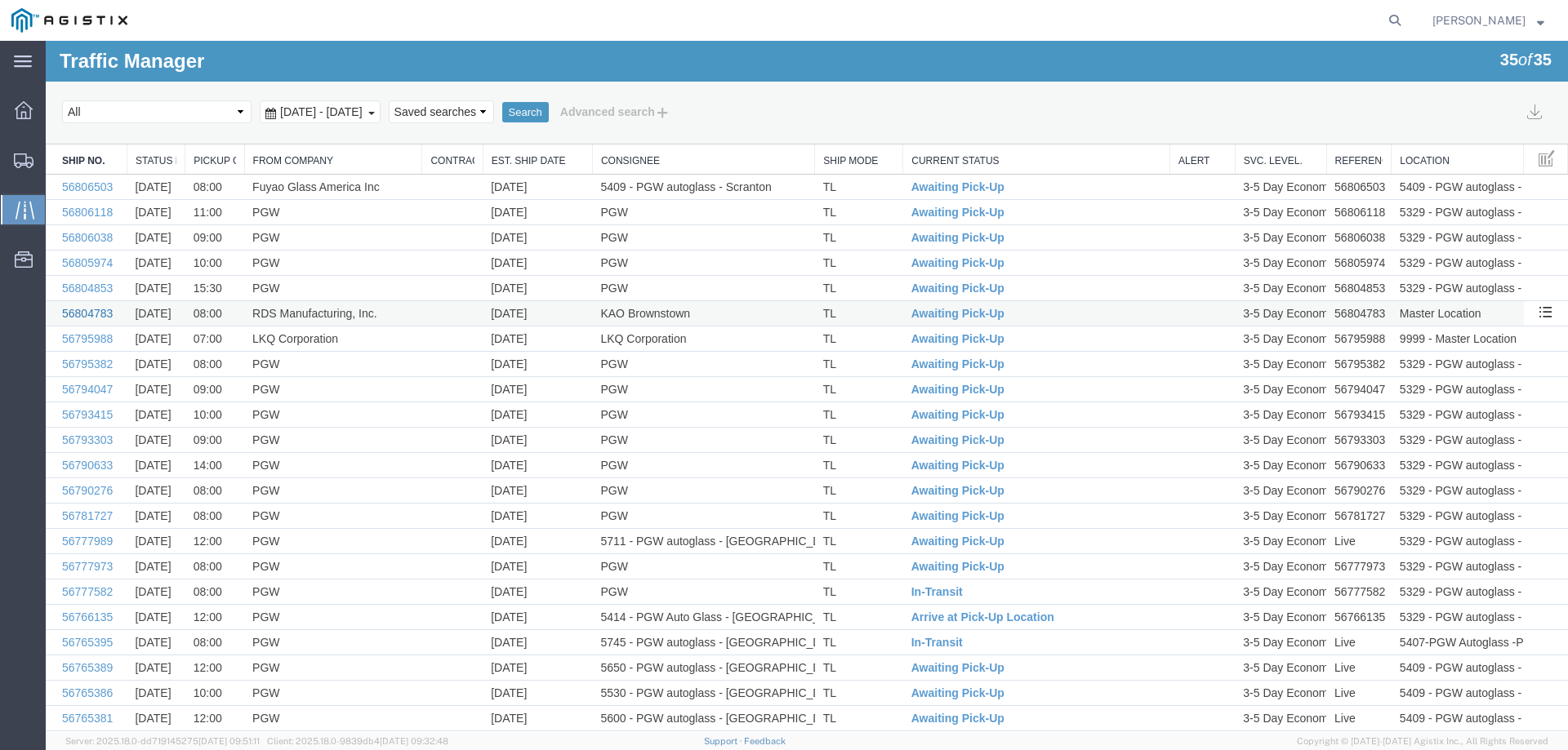
click at [83, 310] on link "56804783" at bounding box center [87, 313] width 51 height 13
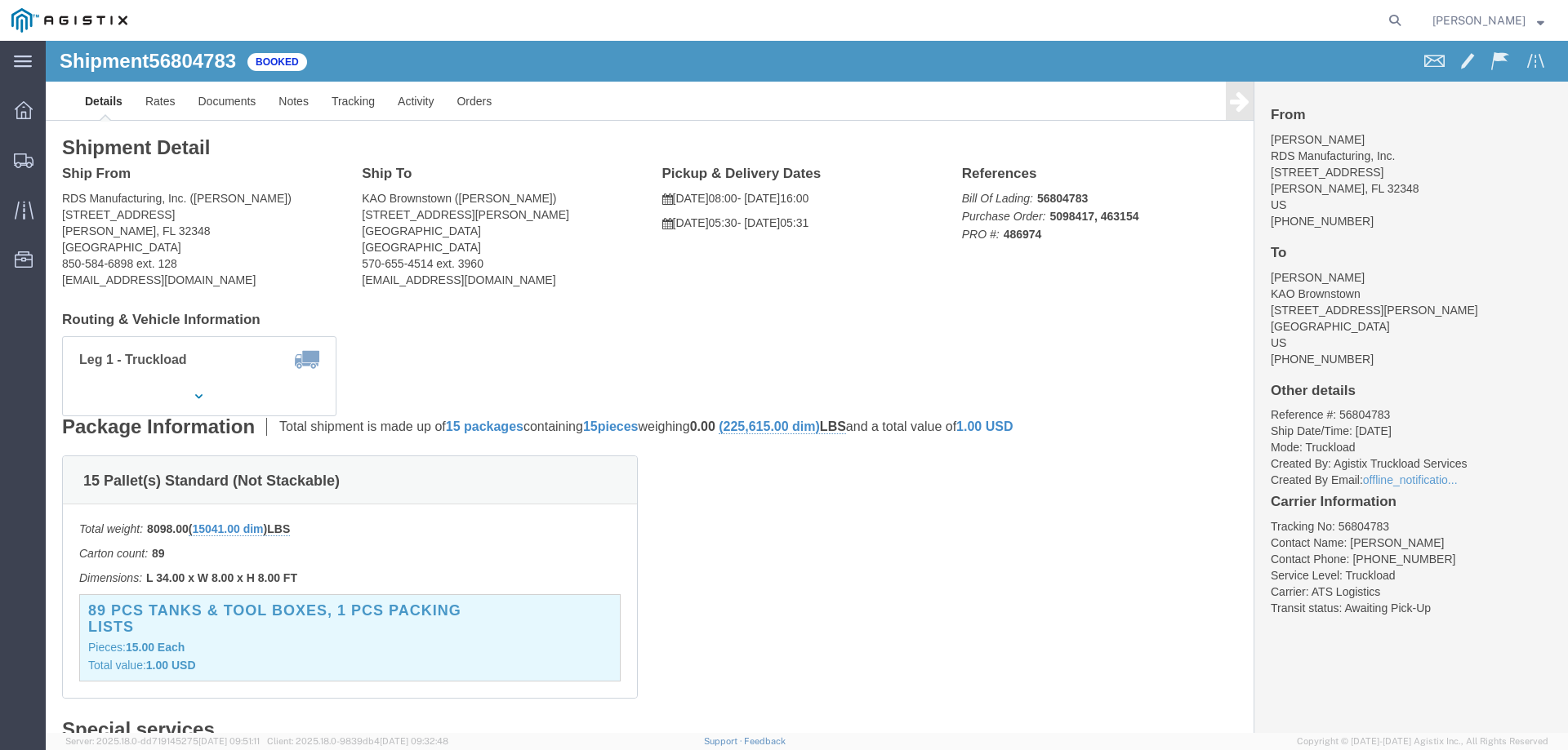
click p "Bill Of Lading: 56804783 Purchase Order: 5098417, 463154 PRO #: 486974"
click address "KAO Brownstown (Kristina Bishop) 17950 Dix Toledo Hwy Brownstown, MI 48193 Unit…"
drag, startPoint x: 326, startPoint y: 158, endPoint x: 403, endPoint y: 160, distance: 77.0
click div "Ship To KAO Brownstown (Kristina Bishop) 17950 Dix Toledo Hwy Brownstown, MI 48…"
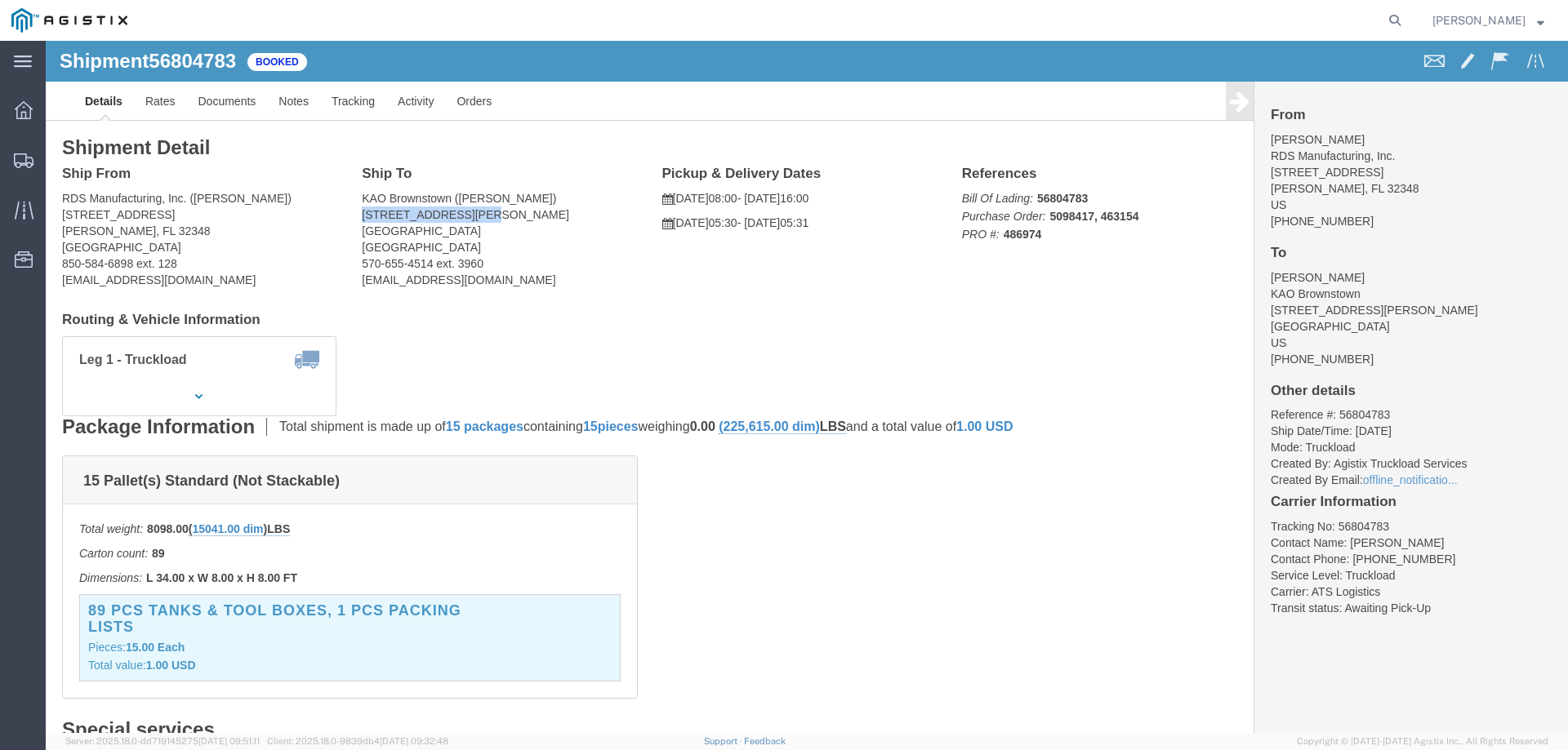
drag, startPoint x: 316, startPoint y: 178, endPoint x: 428, endPoint y: 173, distance: 112.1
click address "KAO Brownstown (Kristina Bishop) 17950 Dix Toledo Hwy Brownstown, MI 48193 Unit…"
drag, startPoint x: 313, startPoint y: 192, endPoint x: 444, endPoint y: 199, distance: 131.2
click address "KAO Brownstown (Kristina Bishop) 17950 Dix Toledo Hwy Brownstown, MI 48193 Unit…"
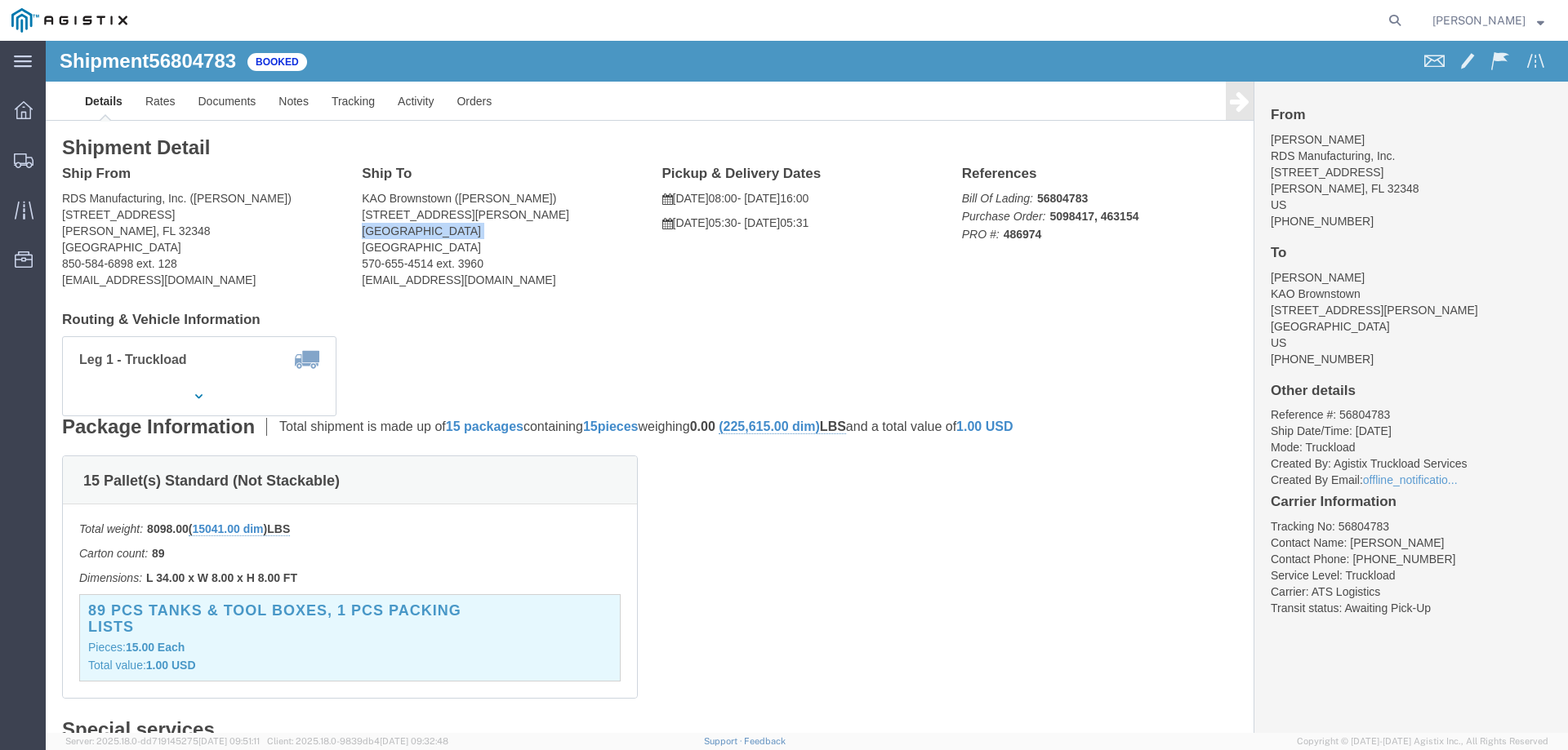
drag, startPoint x: 441, startPoint y: 192, endPoint x: 315, endPoint y: 194, distance: 126.0
click address "KAO Brownstown (Kristina Bishop) 17950 Dix Toledo Hwy Brownstown, MI 48193 Unit…"
click at [25, 202] on icon at bounding box center [24, 210] width 19 height 19
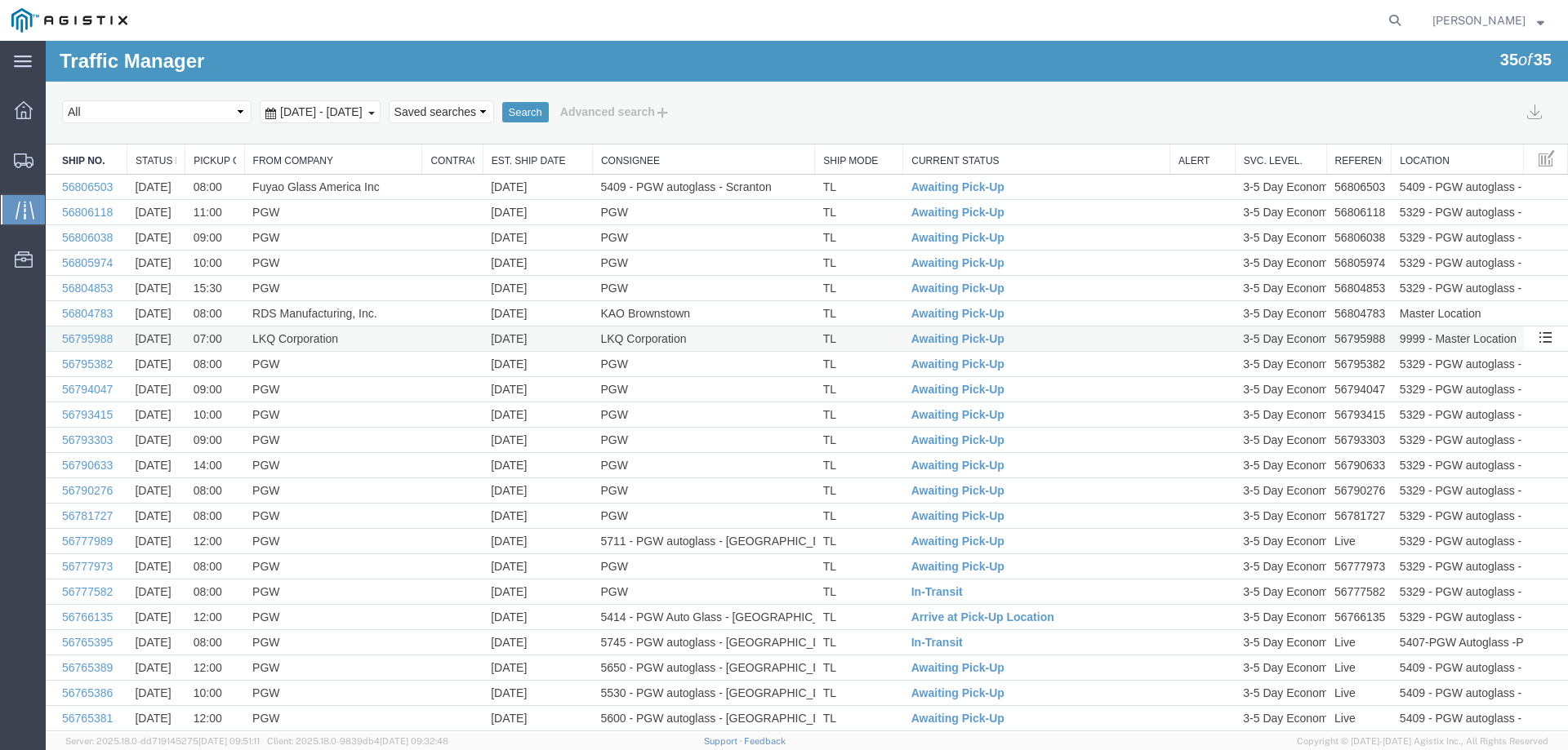
click at [575, 333] on td "[DATE]" at bounding box center [537, 340] width 109 height 25
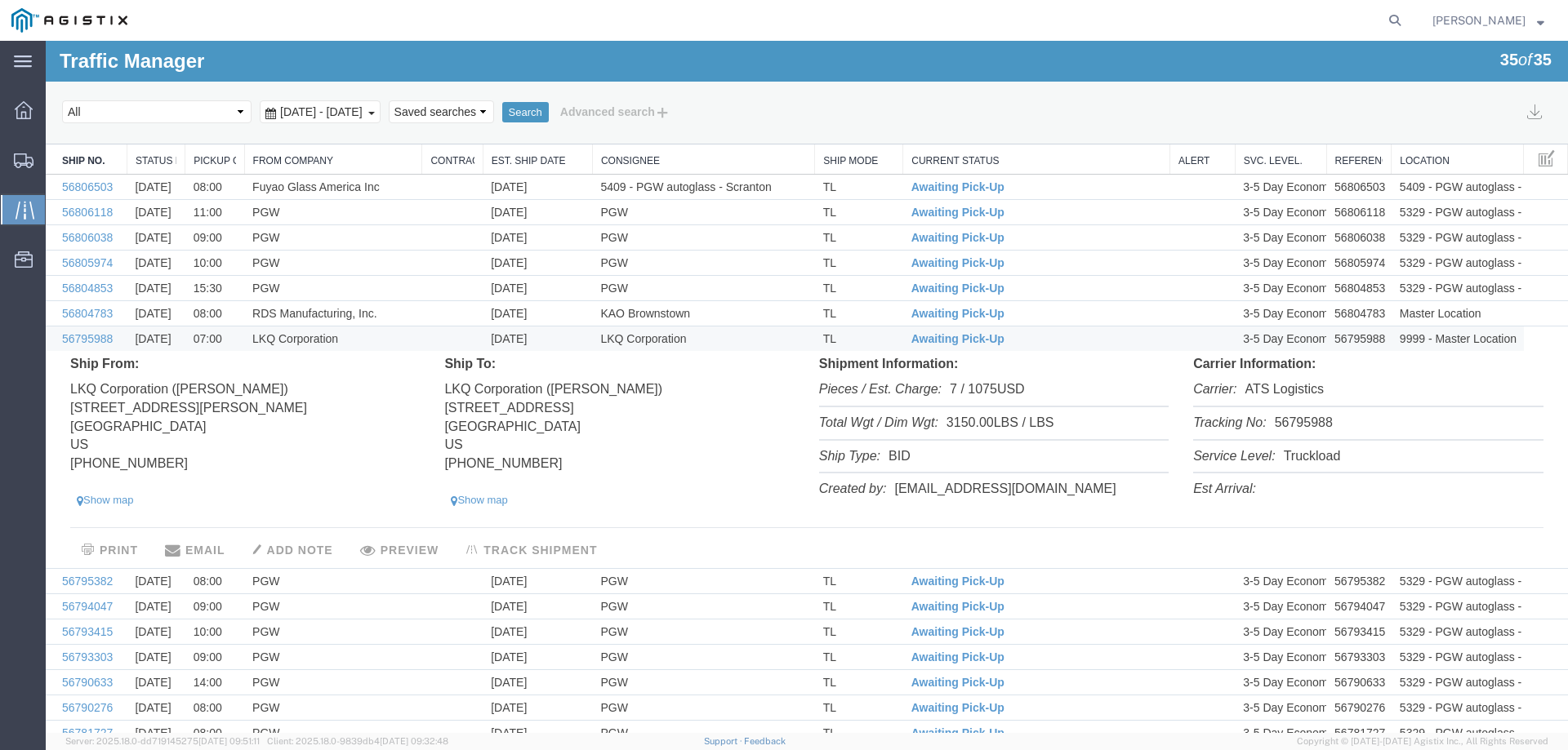
drag, startPoint x: 578, startPoint y: 409, endPoint x: 443, endPoint y: 408, distance: 135.0
click at [444, 408] on address "LKQ Corporation (Kelli Bosworth) 157 West Beech Street Cedar Springs, MI 49319 …" at bounding box center [619, 424] width 350 height 100
click at [399, 314] on td "RDS Manufacturing, Inc." at bounding box center [333, 314] width 178 height 25
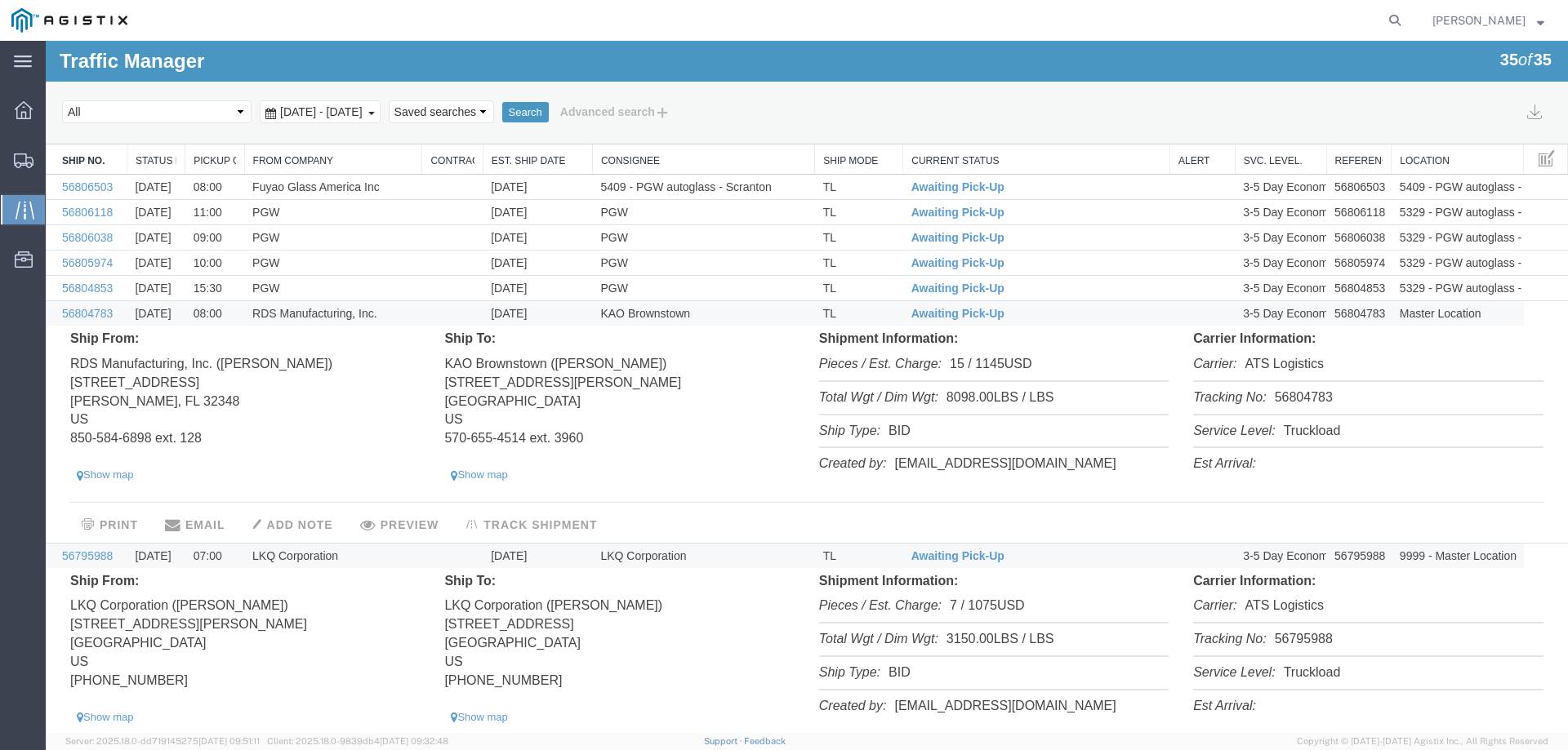
click at [1299, 397] on li "Tracking No: 56804783" at bounding box center [1367, 399] width 350 height 34
drag, startPoint x: 55, startPoint y: 360, endPoint x: 211, endPoint y: 372, distance: 156.5
click at [211, 372] on div "Ship From: RDS Manufacturing, Inc. (Michael Fultz) 300 Industrial Park Dr Perry…" at bounding box center [807, 408] width 1514 height 156
drag, startPoint x: 441, startPoint y: 361, endPoint x: 538, endPoint y: 369, distance: 97.3
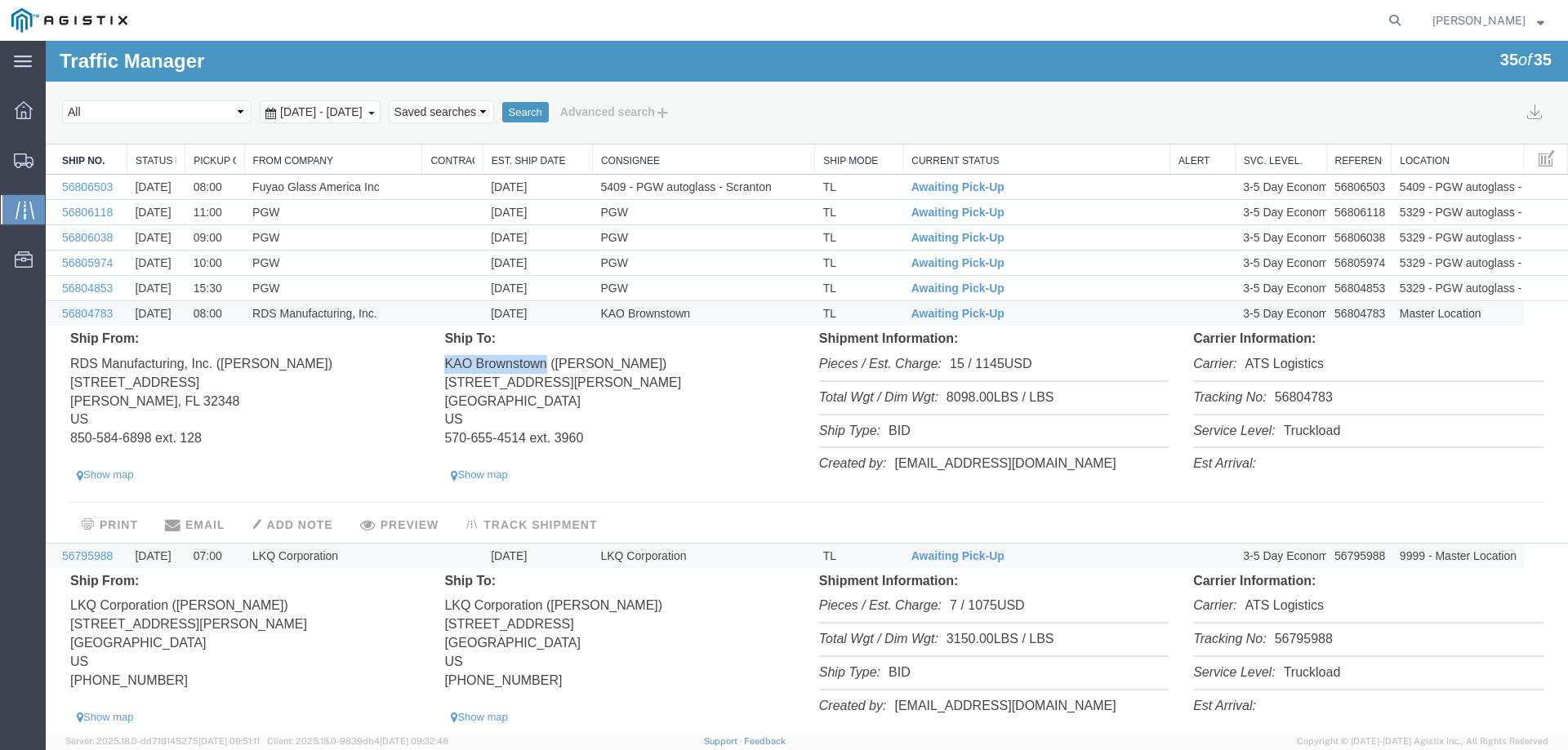
click at [542, 373] on div "Ship To: KAO Brownstown (Kristina Bishop) 17950 Dix Toledo Hwy Brownstown, MI 4…" at bounding box center [620, 408] width 374 height 156
drag, startPoint x: 432, startPoint y: 388, endPoint x: 573, endPoint y: 381, distance: 141.2
click at [573, 381] on div "Ship To: KAO Brownstown (Kristina Bishop) 17950 Dix Toledo Hwy Brownstown, MI 4…" at bounding box center [620, 408] width 374 height 156
click at [1050, 311] on td "Awaiting Pick-Up" at bounding box center [1037, 314] width 267 height 25
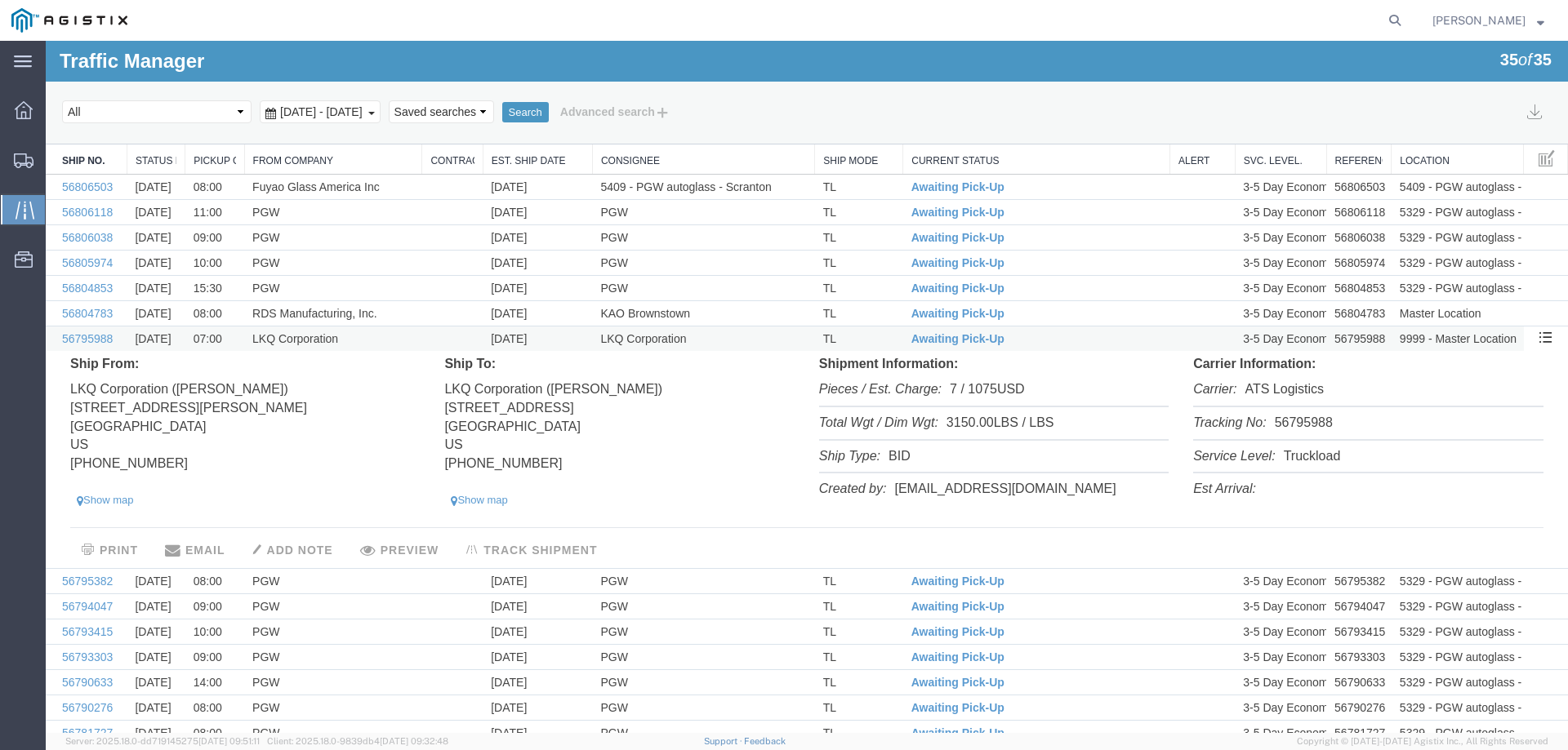
click at [1060, 345] on td "Awaiting Pick-Up" at bounding box center [1037, 340] width 267 height 25
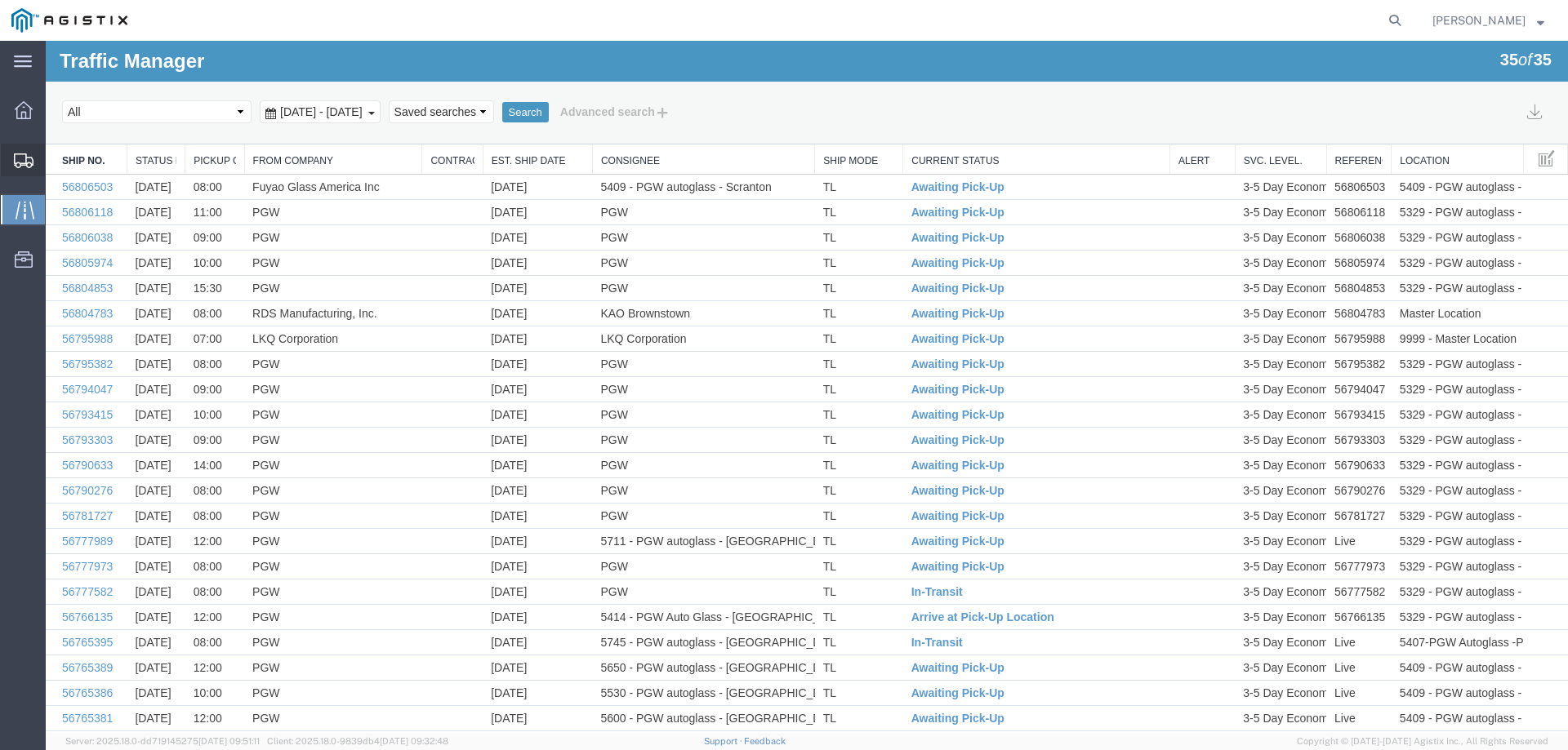
click at [13, 168] on div at bounding box center [24, 160] width 45 height 33
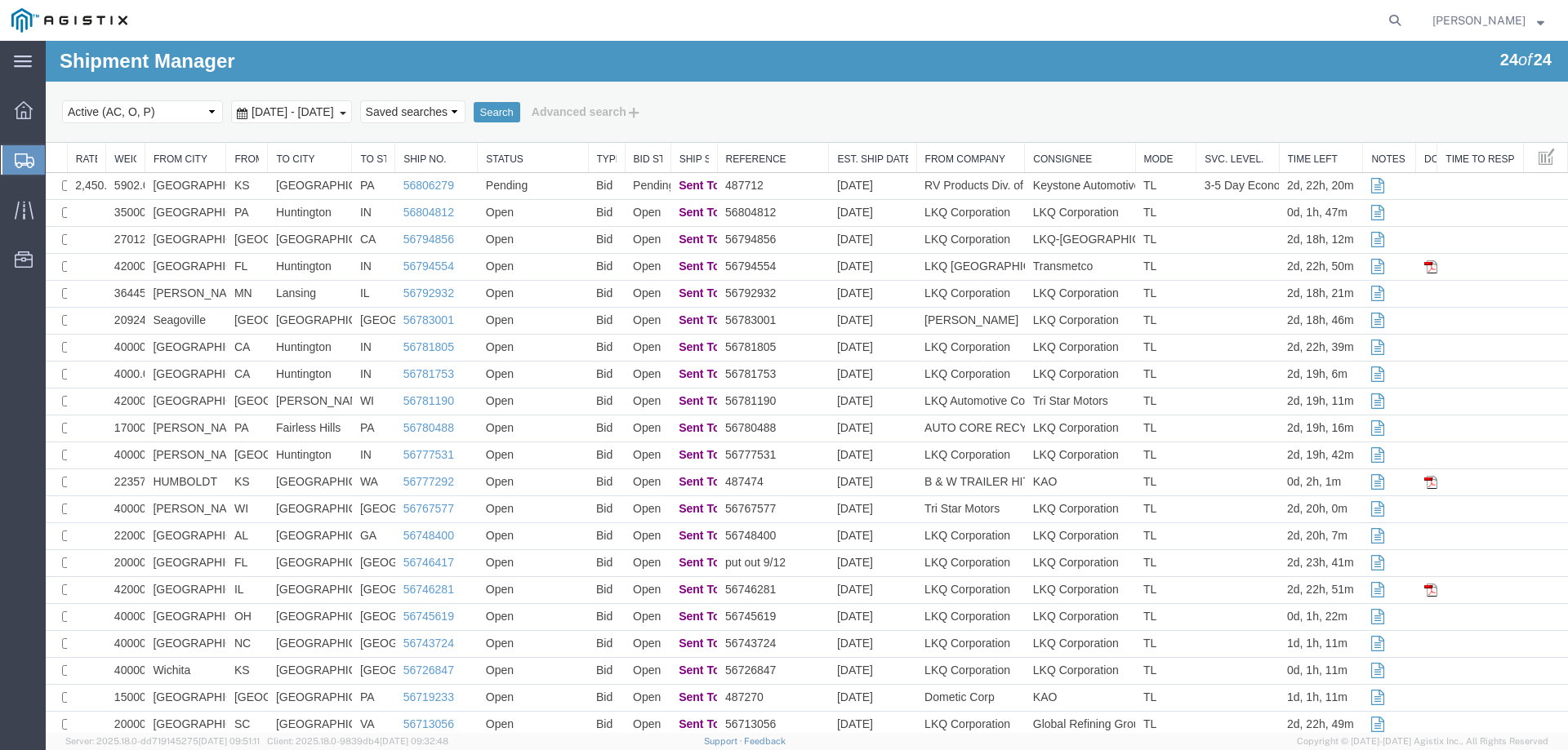
click at [23, 153] on icon at bounding box center [25, 161] width 20 height 15
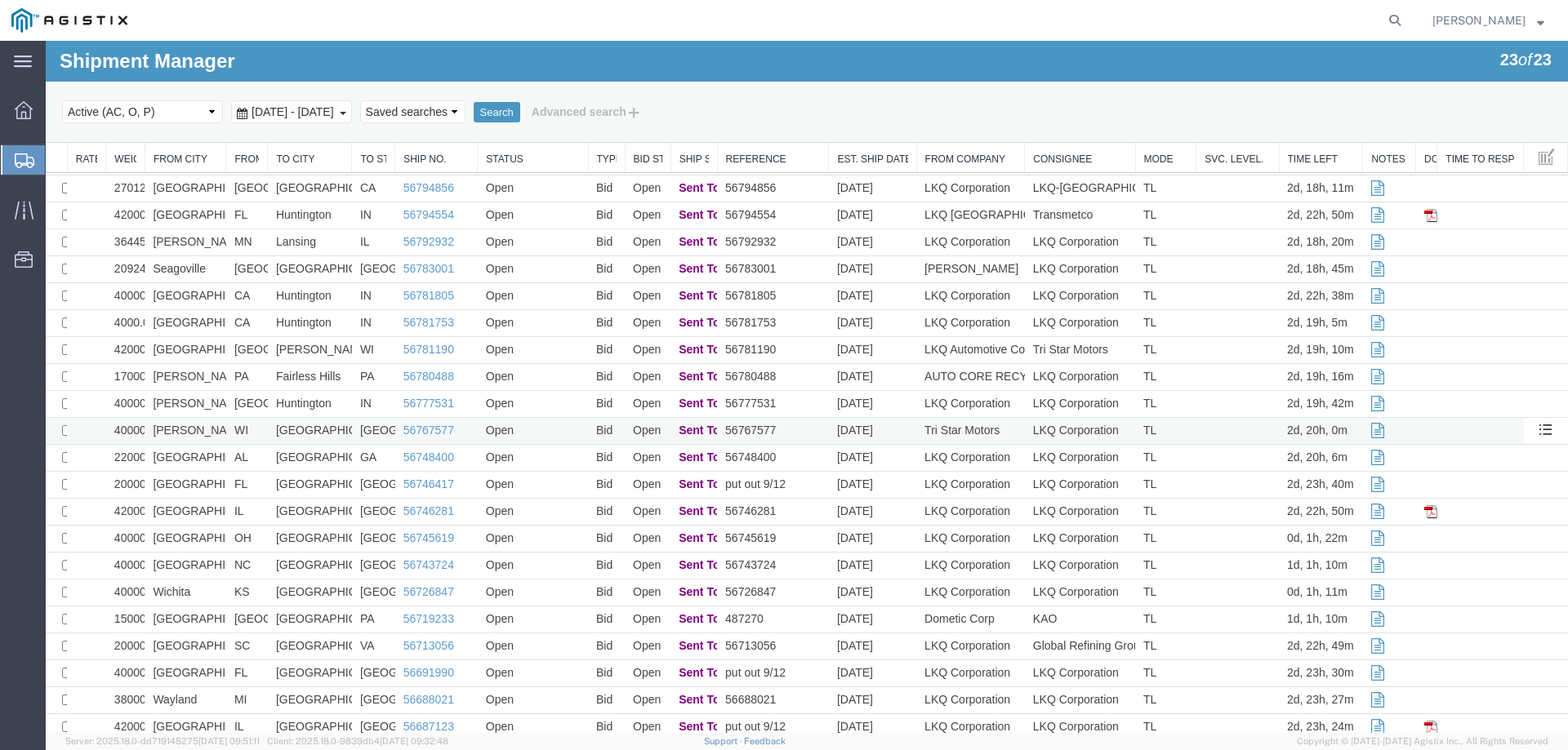
scroll to position [76, 0]
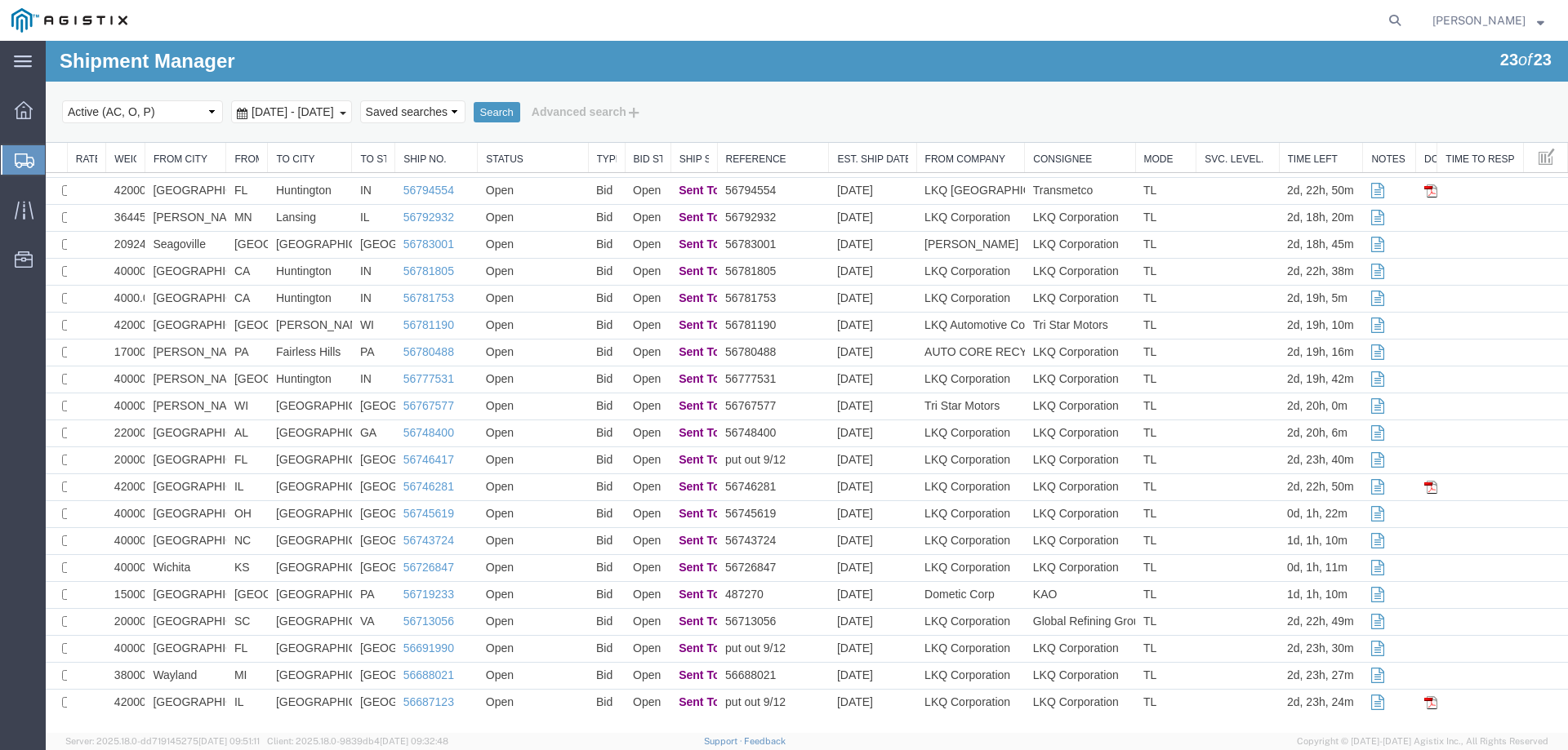
click at [19, 157] on icon at bounding box center [25, 161] width 20 height 15
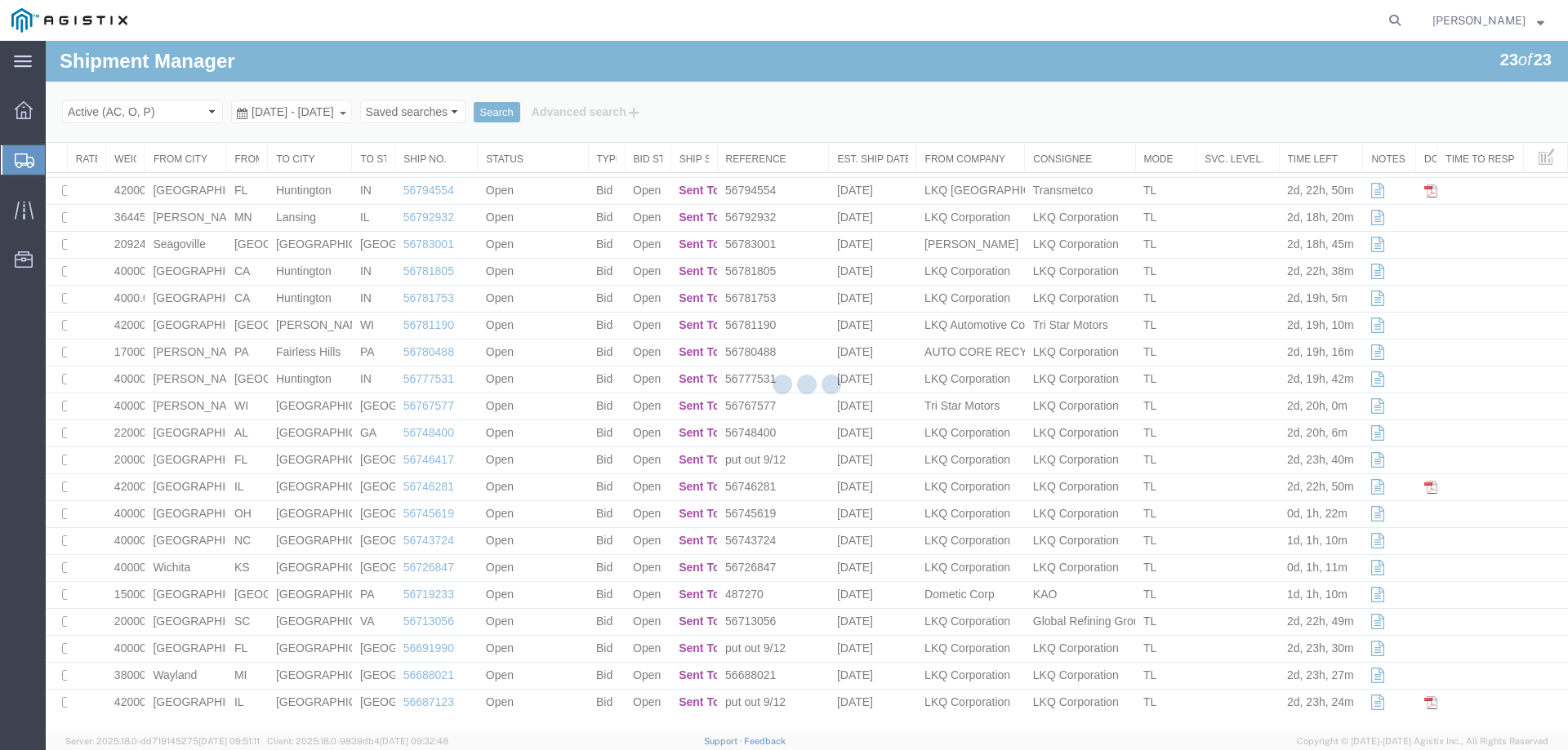
scroll to position [0, 0]
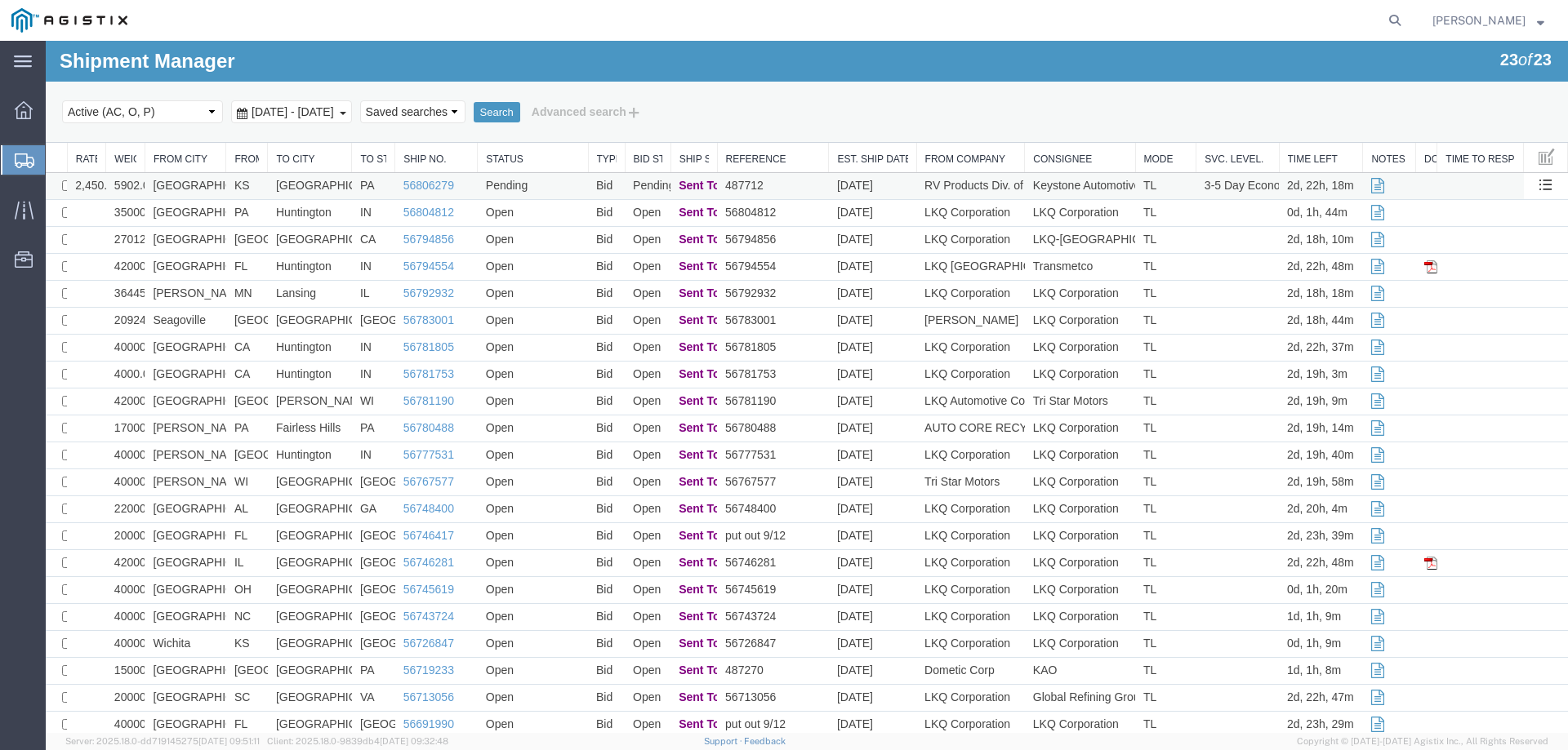
click at [219, 186] on td "[GEOGRAPHIC_DATA]" at bounding box center [185, 187] width 82 height 27
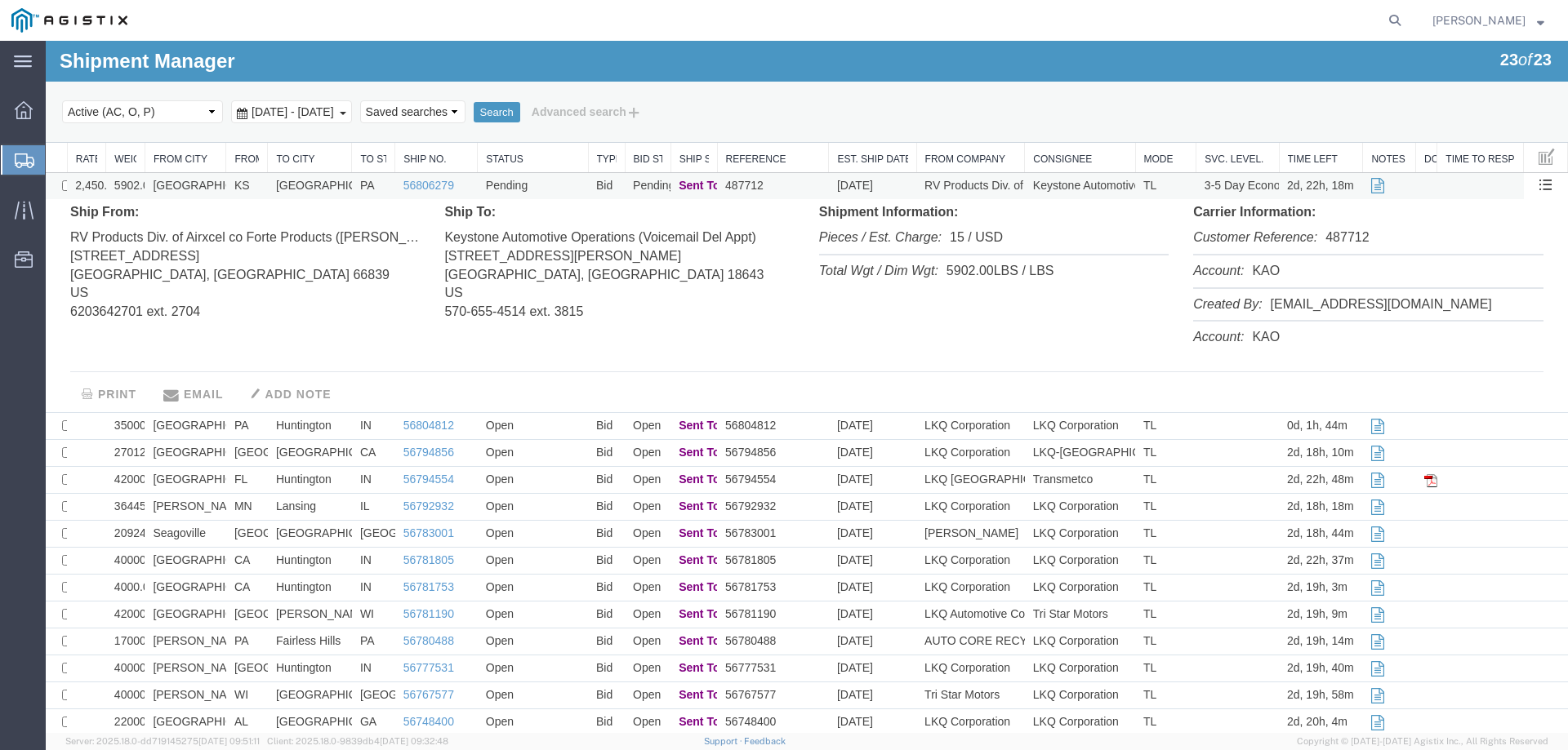
click at [219, 186] on td "[GEOGRAPHIC_DATA]" at bounding box center [185, 187] width 82 height 27
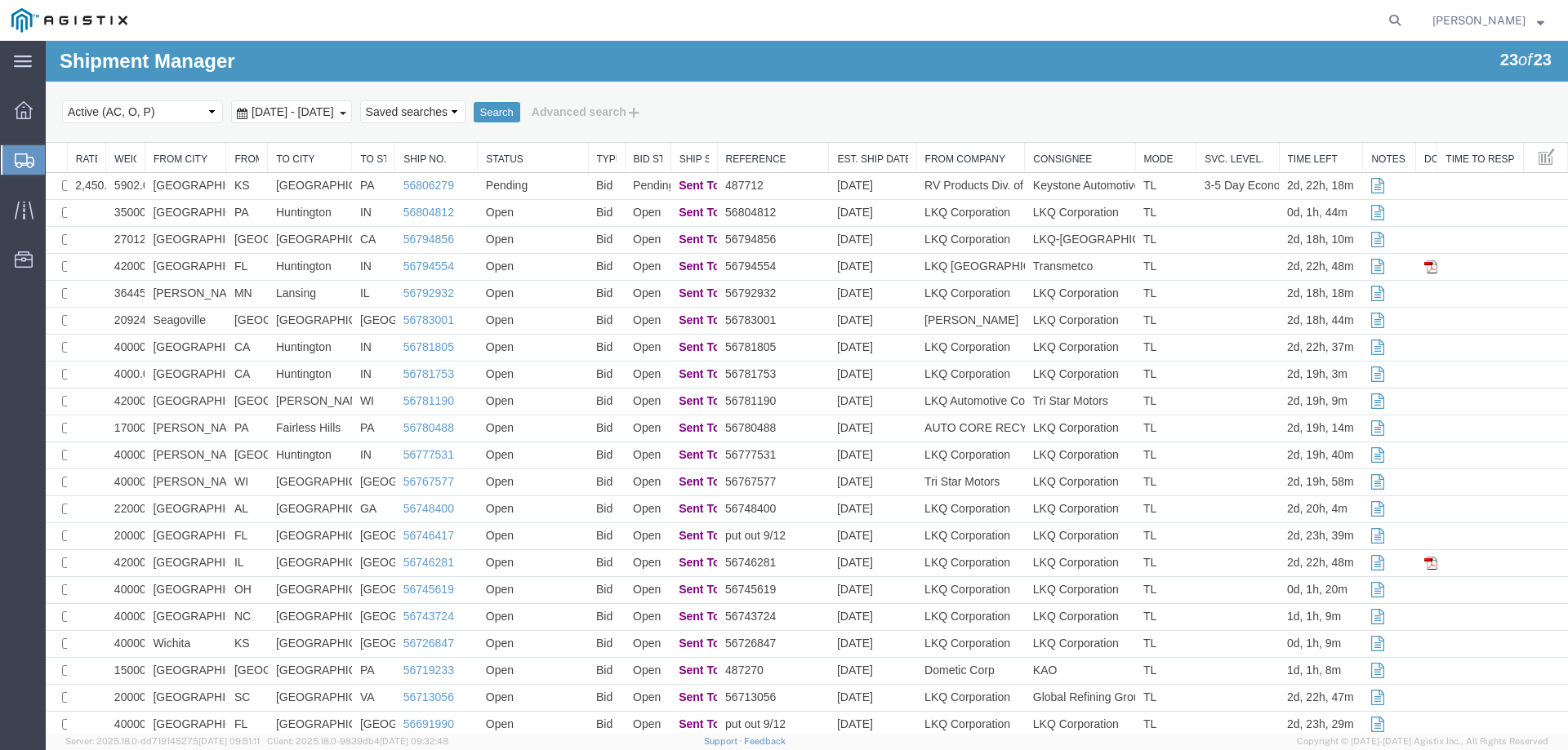
click at [28, 156] on icon at bounding box center [25, 161] width 20 height 15
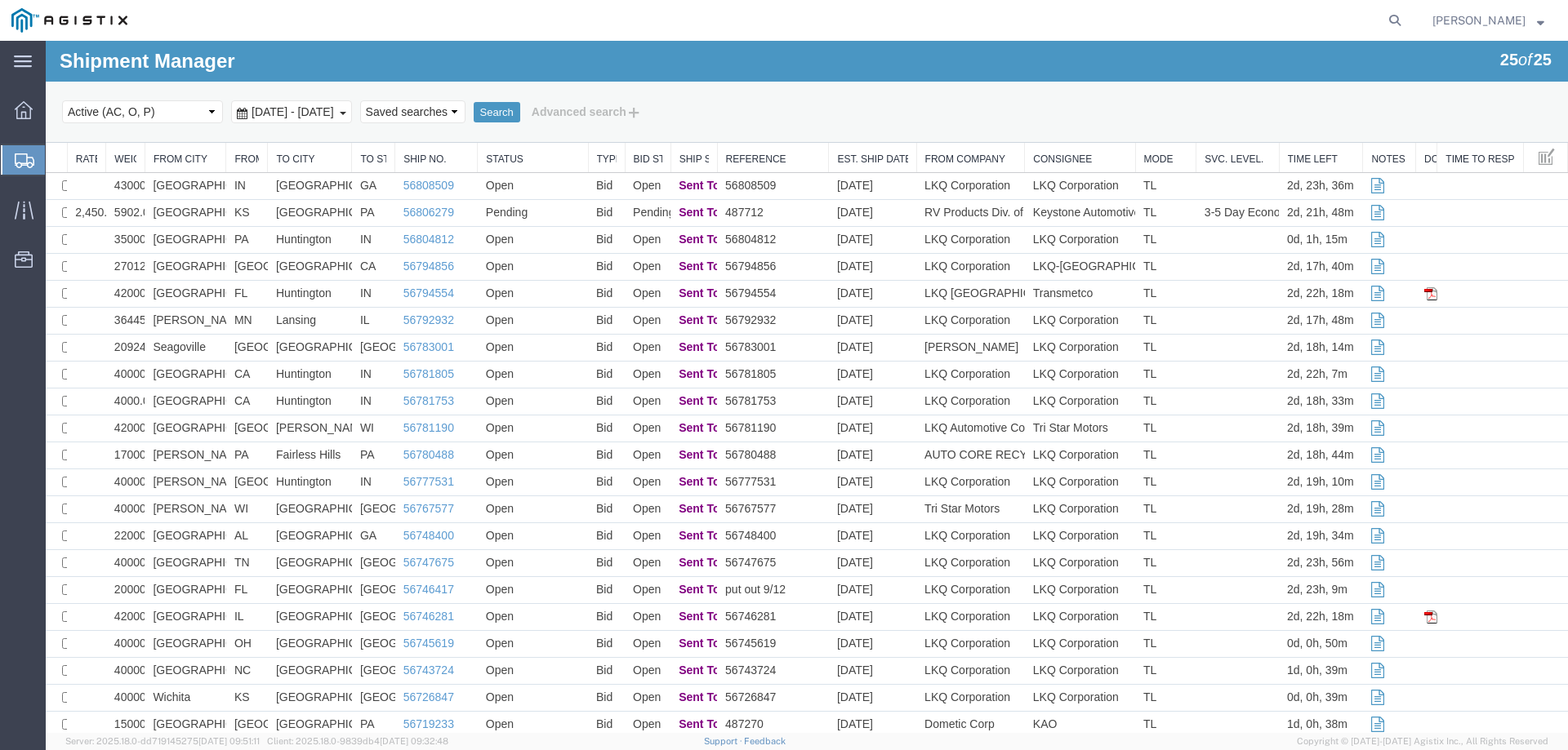
click at [7, 159] on div at bounding box center [24, 160] width 45 height 29
click at [15, 155] on icon at bounding box center [25, 161] width 20 height 15
click at [15, 158] on icon at bounding box center [25, 161] width 20 height 15
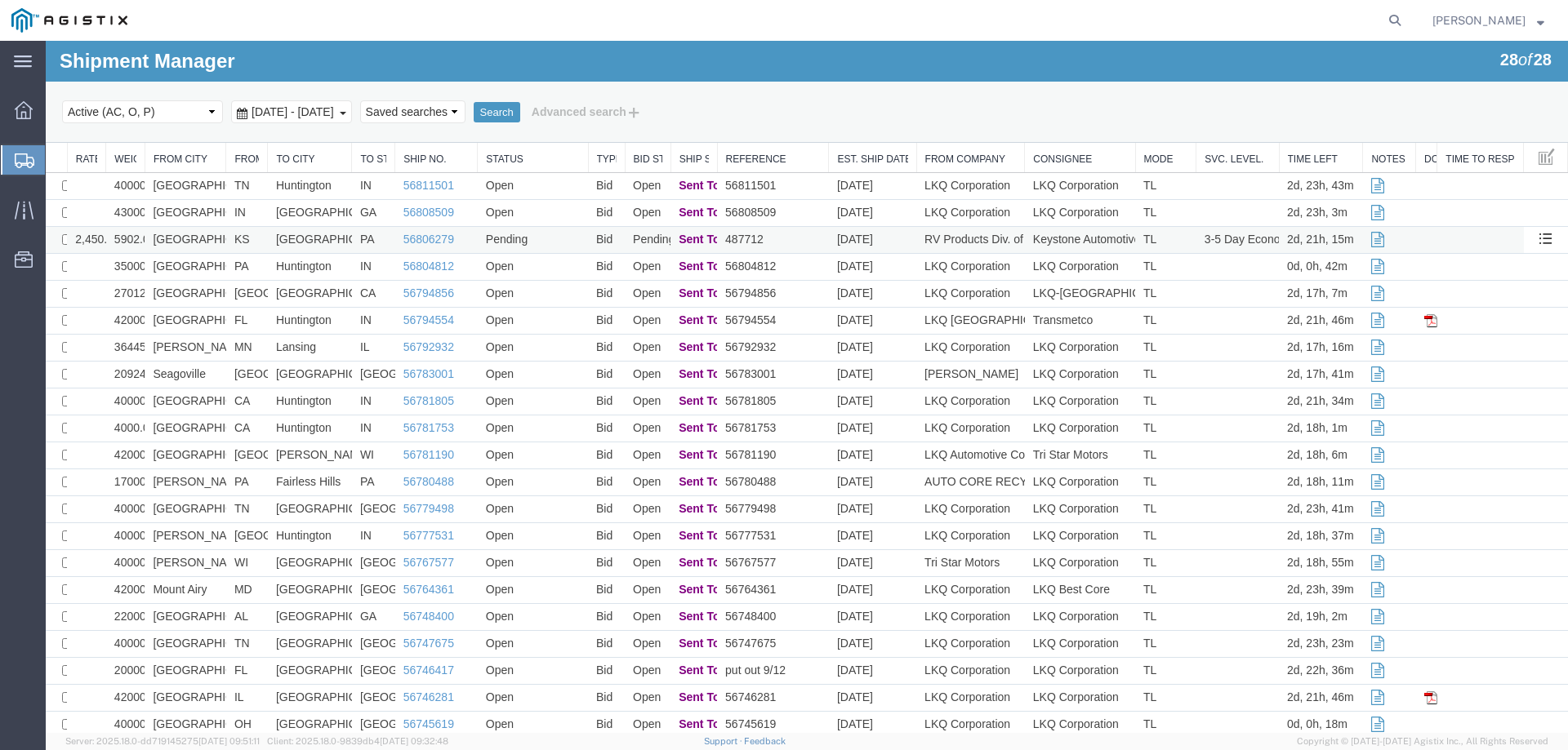
click at [232, 235] on td "KS" at bounding box center [247, 241] width 42 height 27
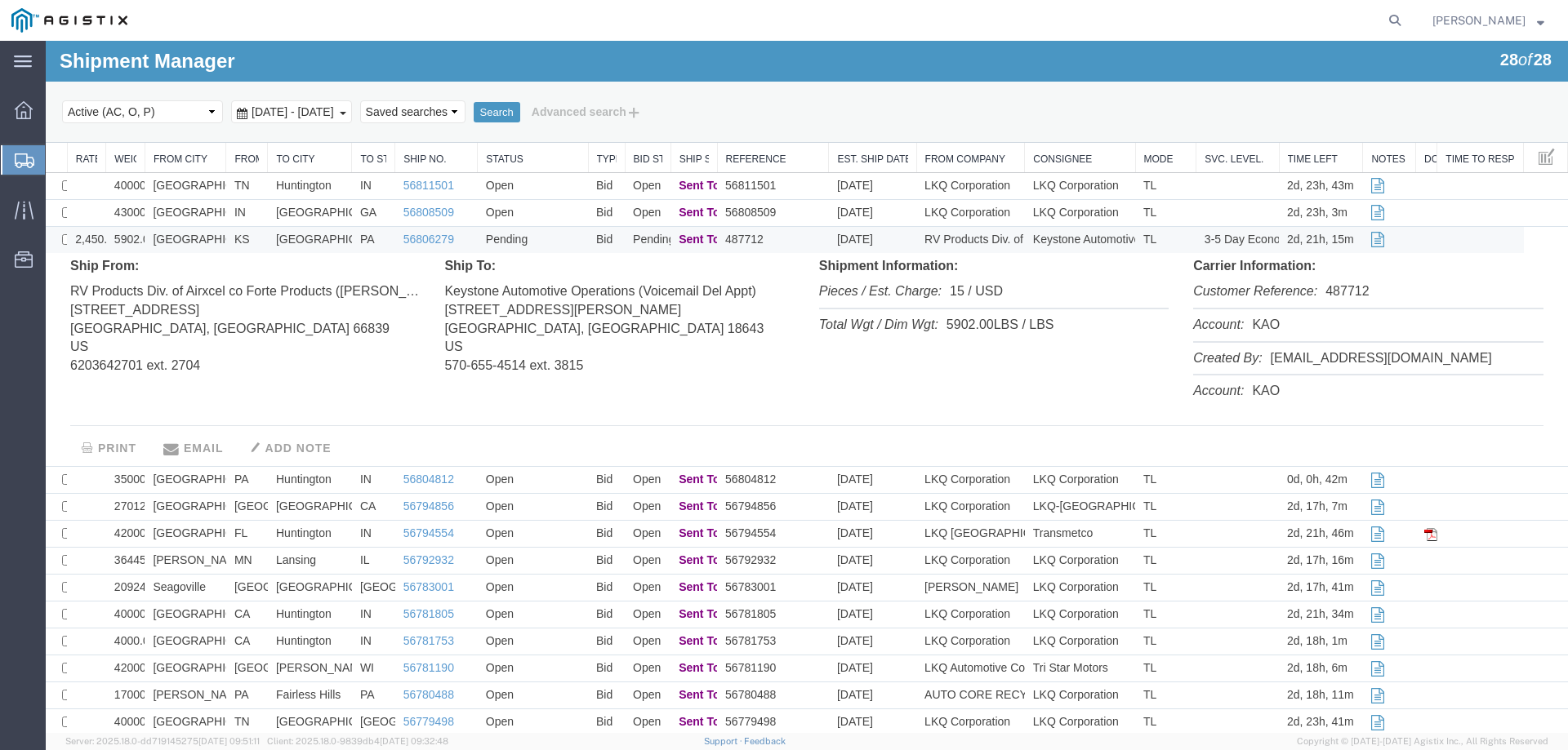
click at [219, 238] on td "[GEOGRAPHIC_DATA]" at bounding box center [185, 241] width 82 height 27
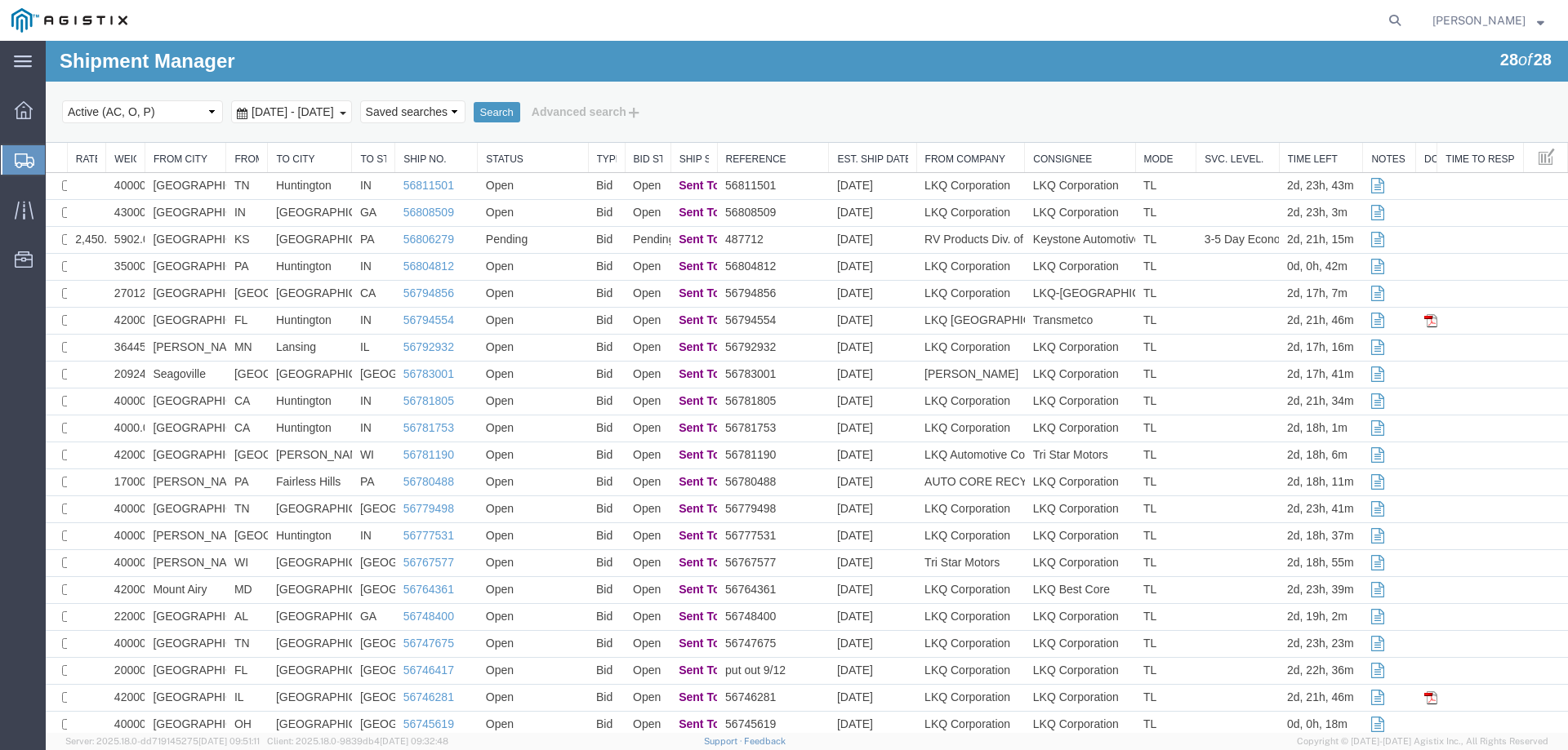
click at [27, 161] on icon at bounding box center [25, 161] width 20 height 15
click at [6, 212] on div at bounding box center [24, 210] width 45 height 33
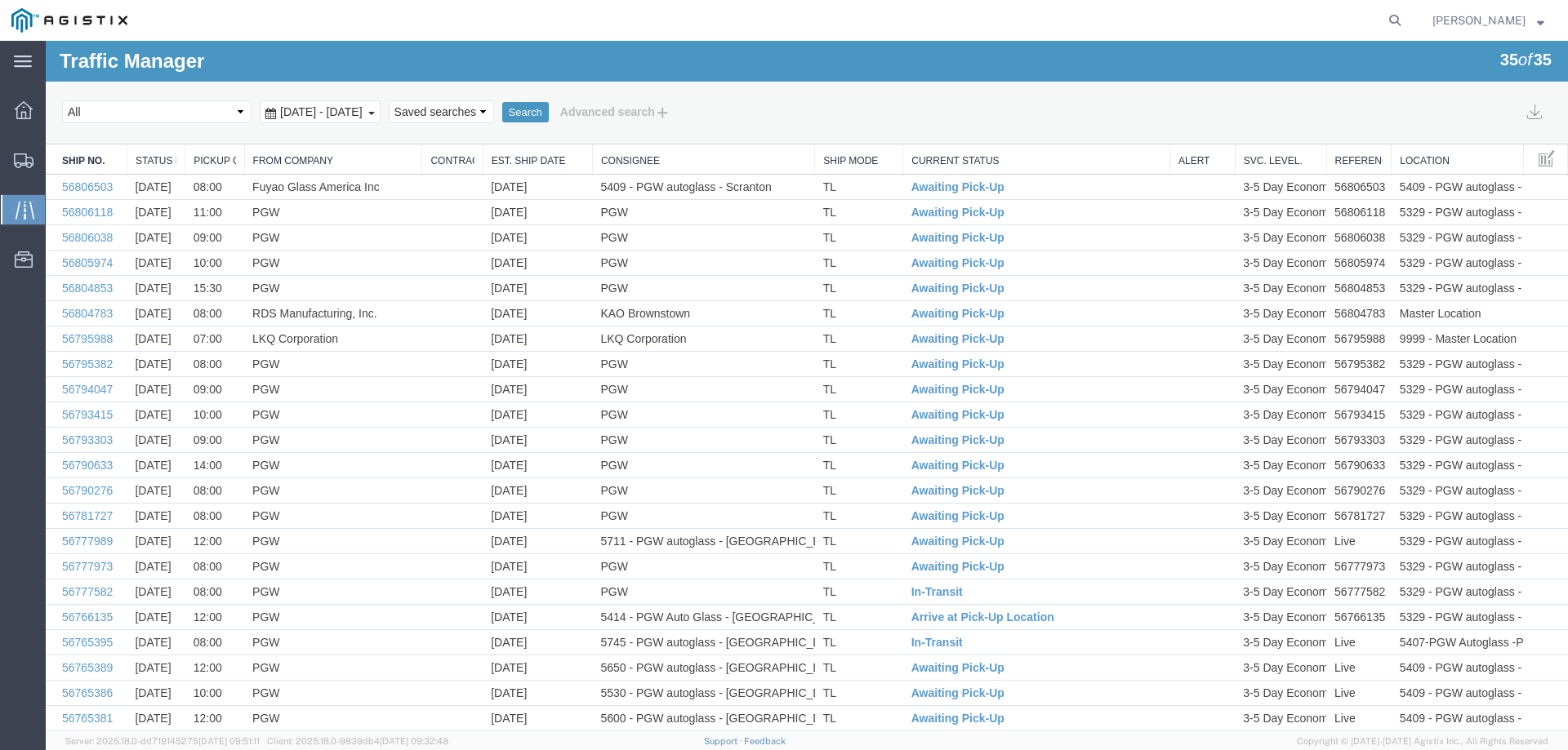
click at [521, 161] on link "Est. Ship Date" at bounding box center [538, 161] width 93 height 14
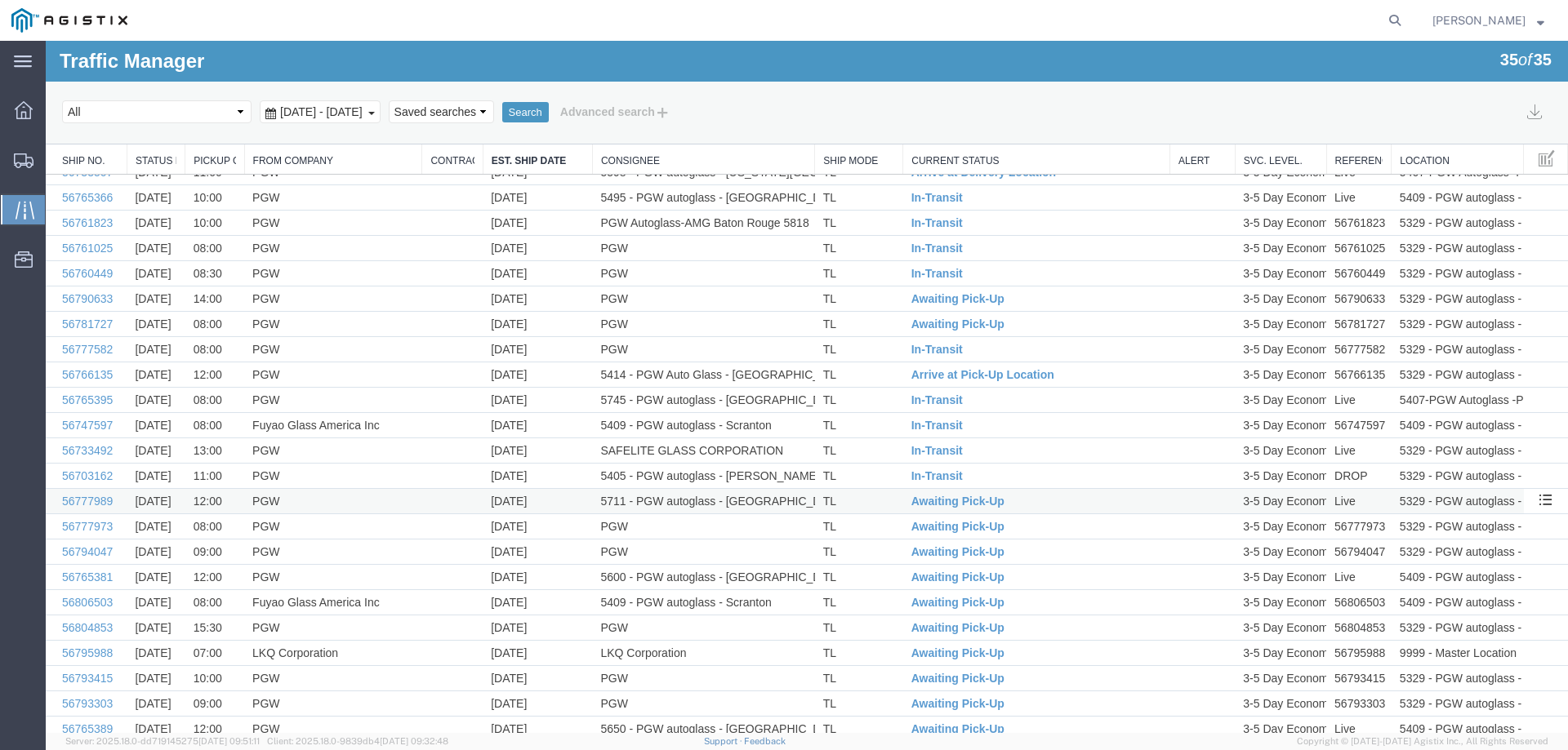
scroll to position [327, 0]
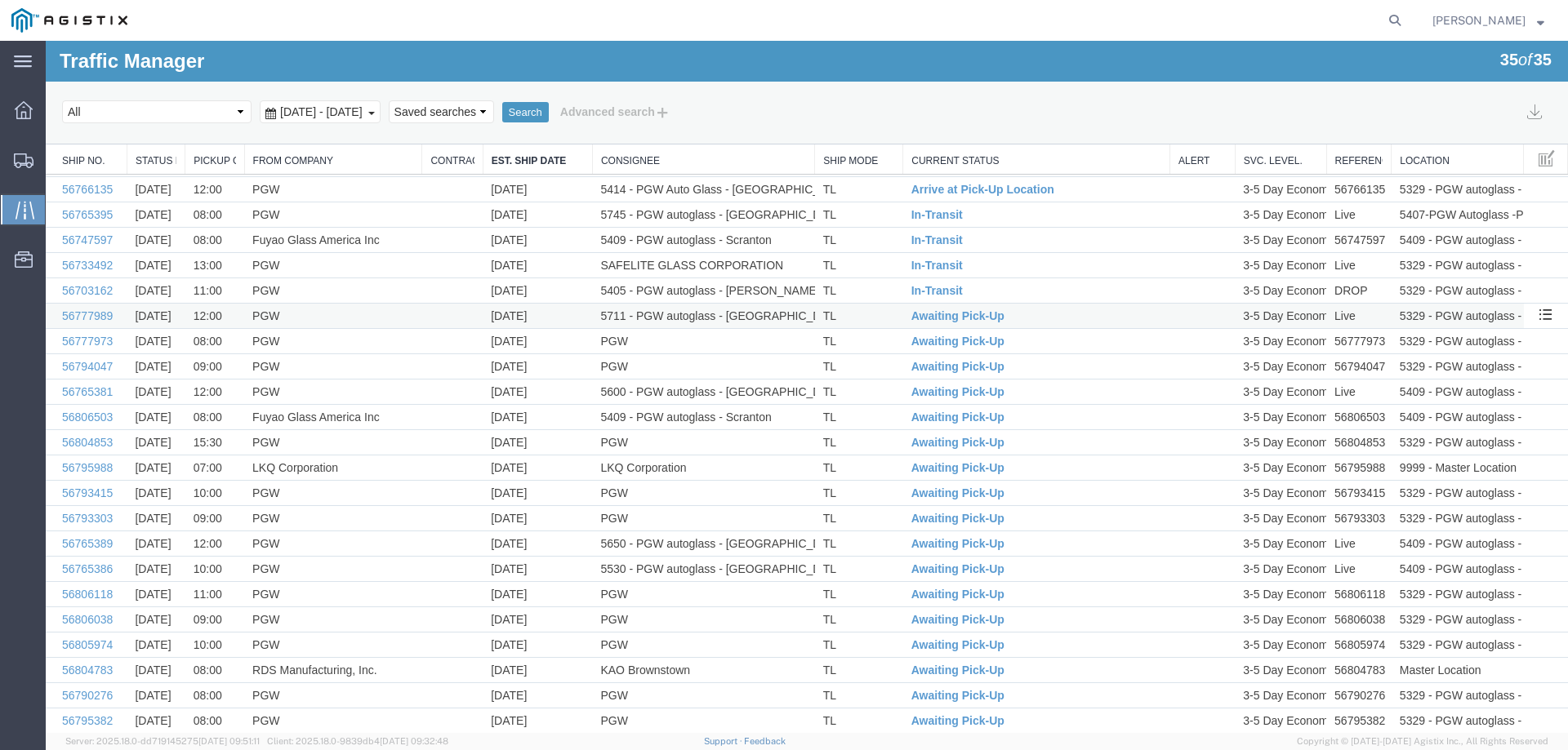
click at [863, 316] on td "TL" at bounding box center [858, 316] width 88 height 25
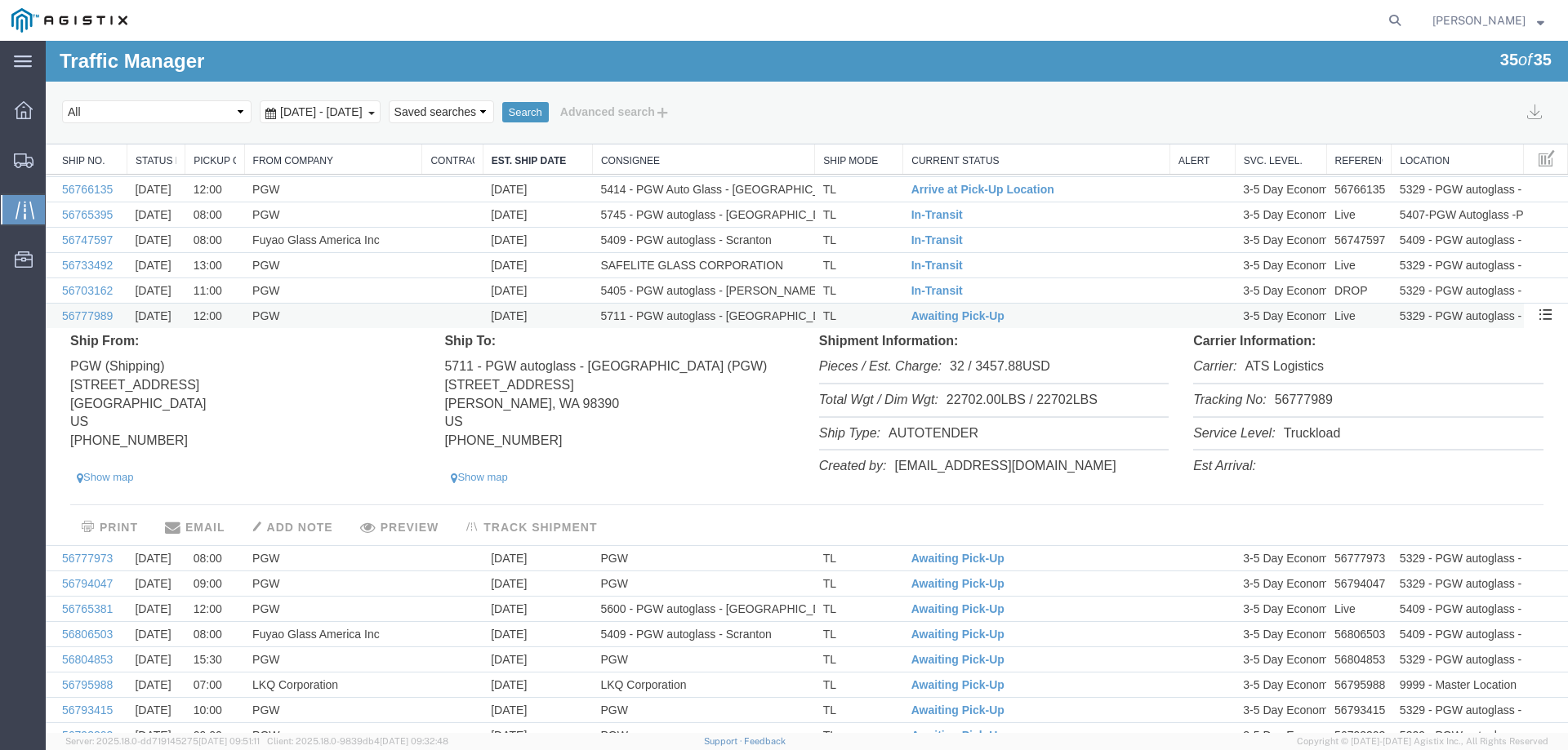
click at [863, 316] on td "TL" at bounding box center [858, 316] width 88 height 25
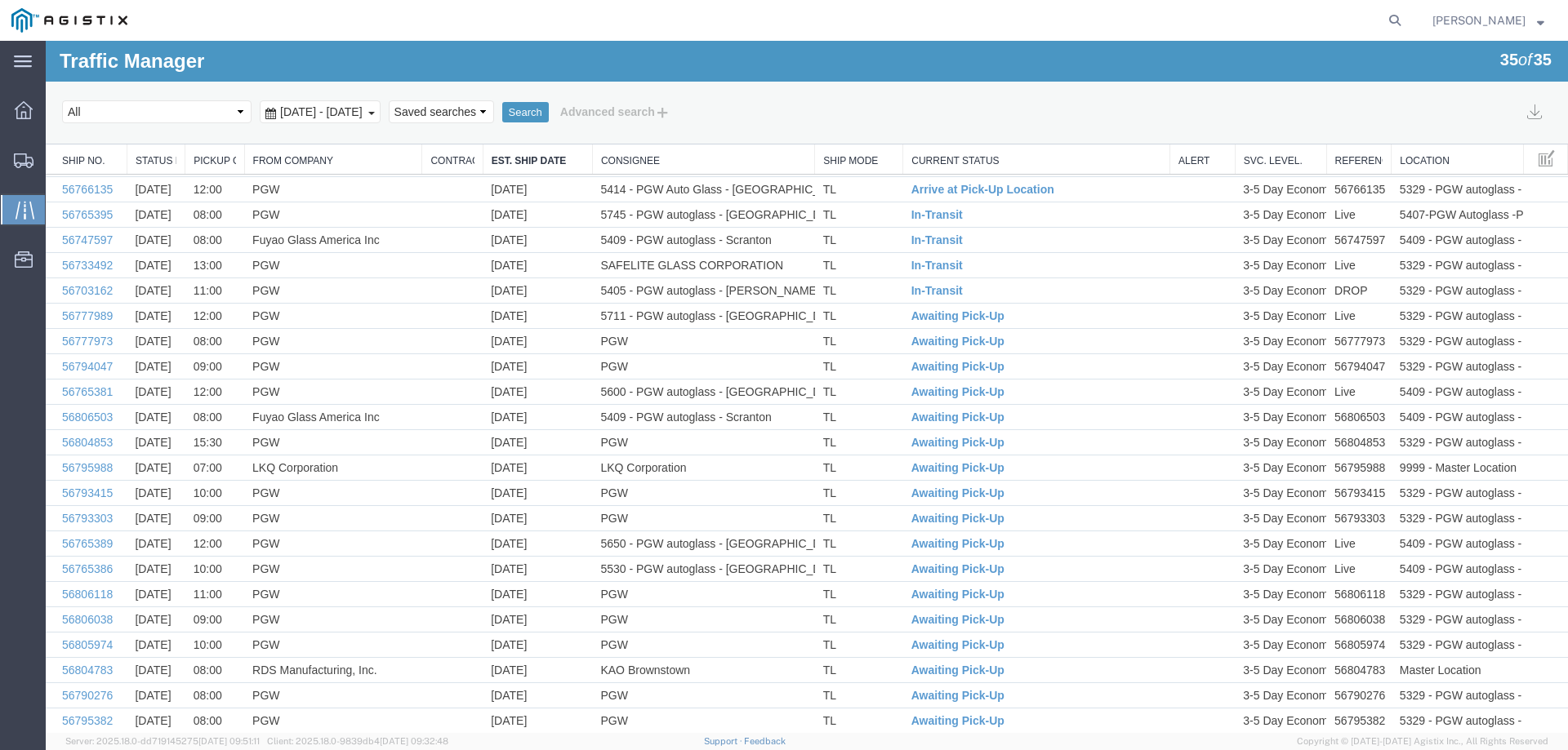
click at [895, 109] on div "Select status [No transit records] All Arrival Notice Available Arrival Notice …" at bounding box center [807, 112] width 1490 height 28
click at [949, 313] on span "Awaiting Pick-Up" at bounding box center [958, 316] width 93 height 13
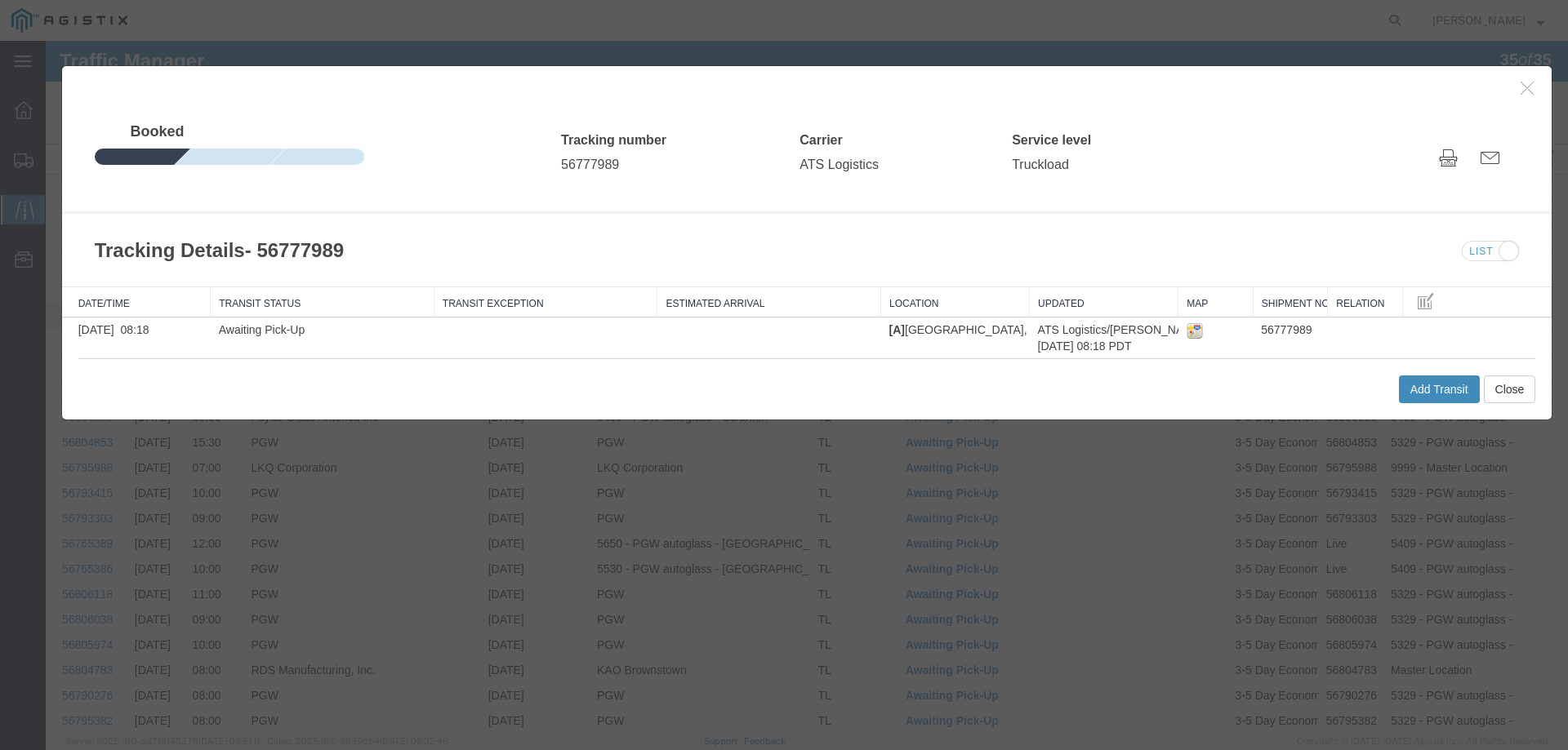
click at [1406, 395] on button "Add Transit" at bounding box center [1439, 390] width 81 height 28
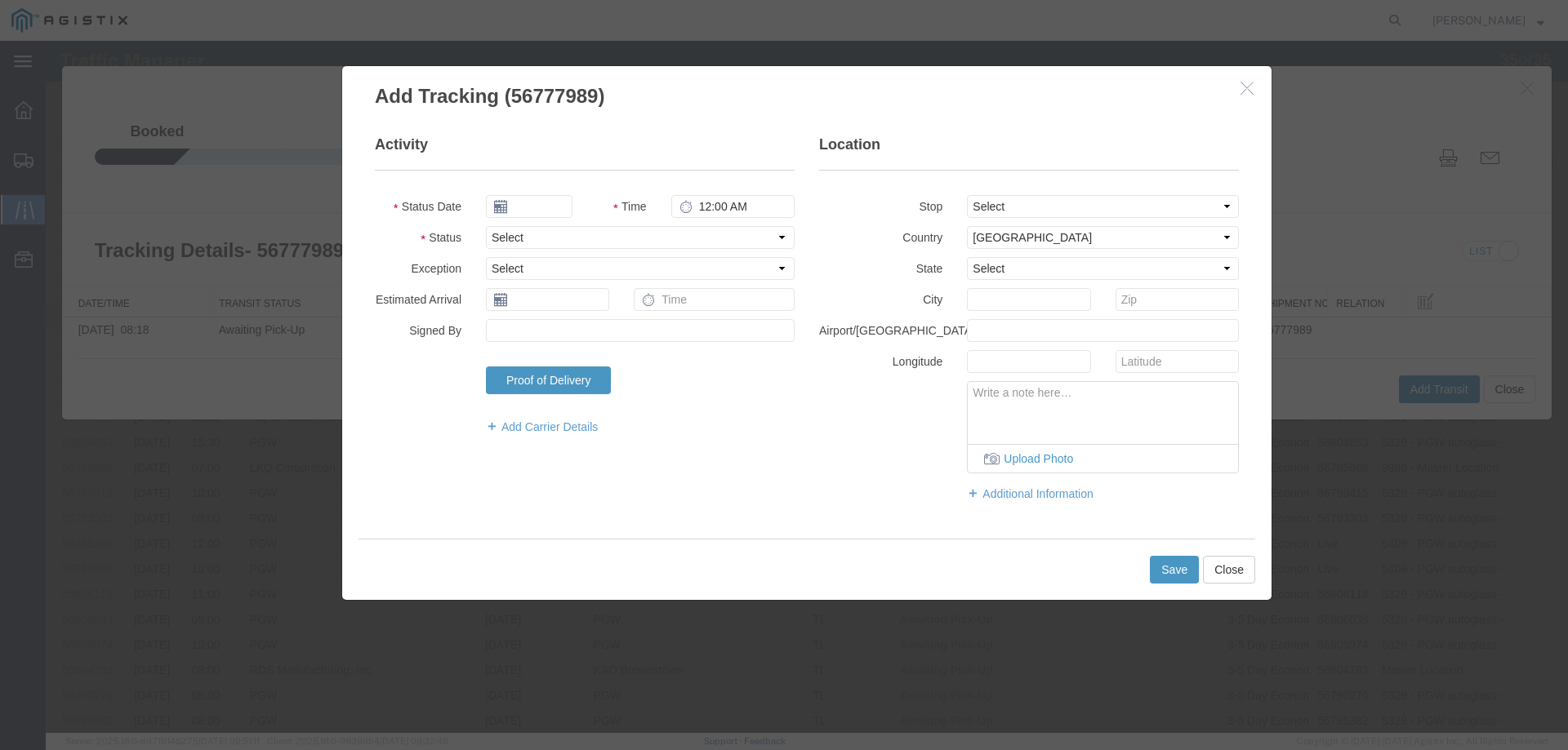
type input "09/12/2025"
type input "5:00 PM"
drag, startPoint x: 525, startPoint y: 231, endPoint x: 531, endPoint y: 246, distance: 16.2
click at [525, 231] on select "Select Arrival Notice Available Arrival Notice Imported Arrive at Delivery Loca…" at bounding box center [640, 237] width 309 height 23
select select "INTRANST"
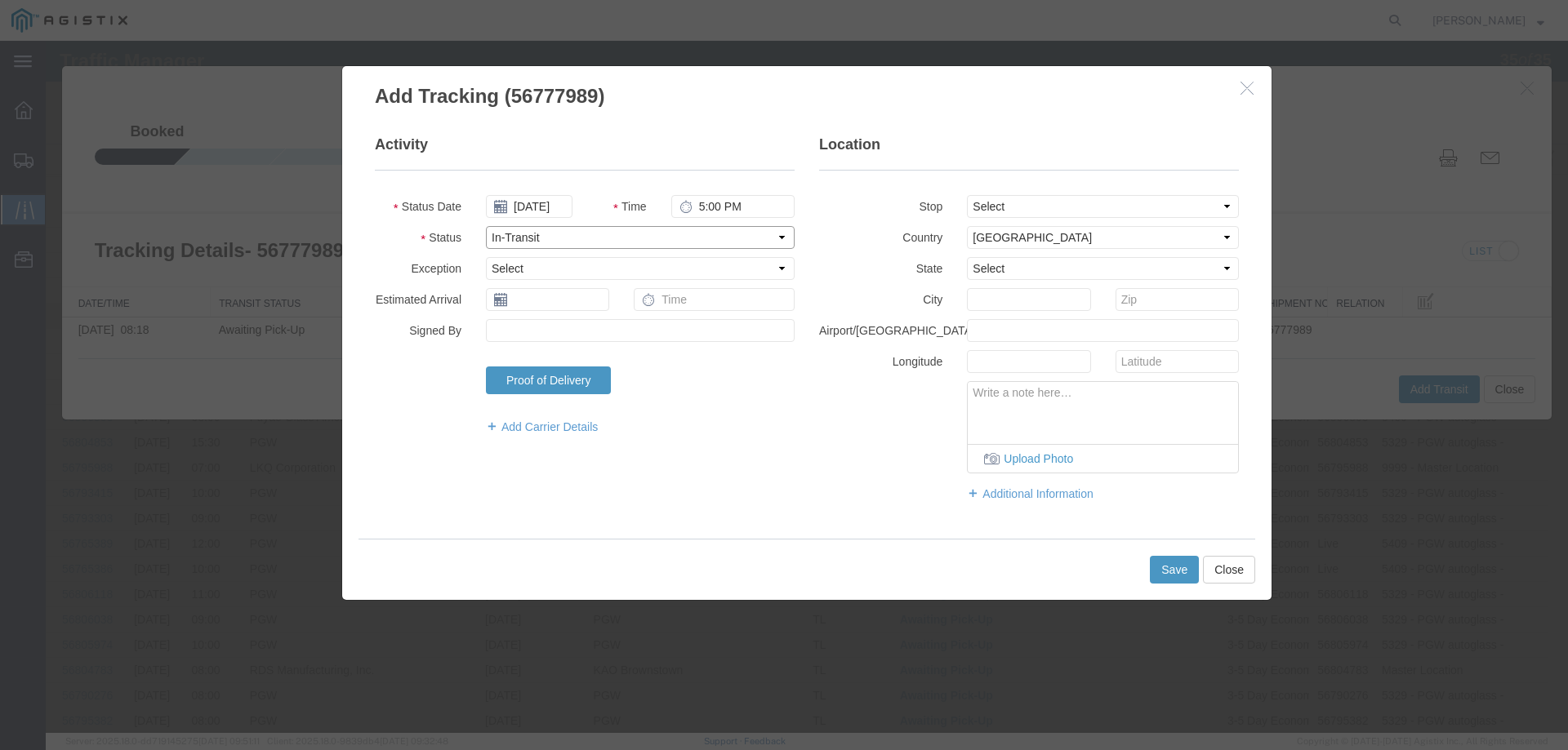
click at [486, 226] on select "Select Arrival Notice Available Arrival Notice Imported Arrive at Delivery Loca…" at bounding box center [640, 237] width 309 height 23
click at [1158, 569] on button "Save" at bounding box center [1175, 569] width 49 height 28
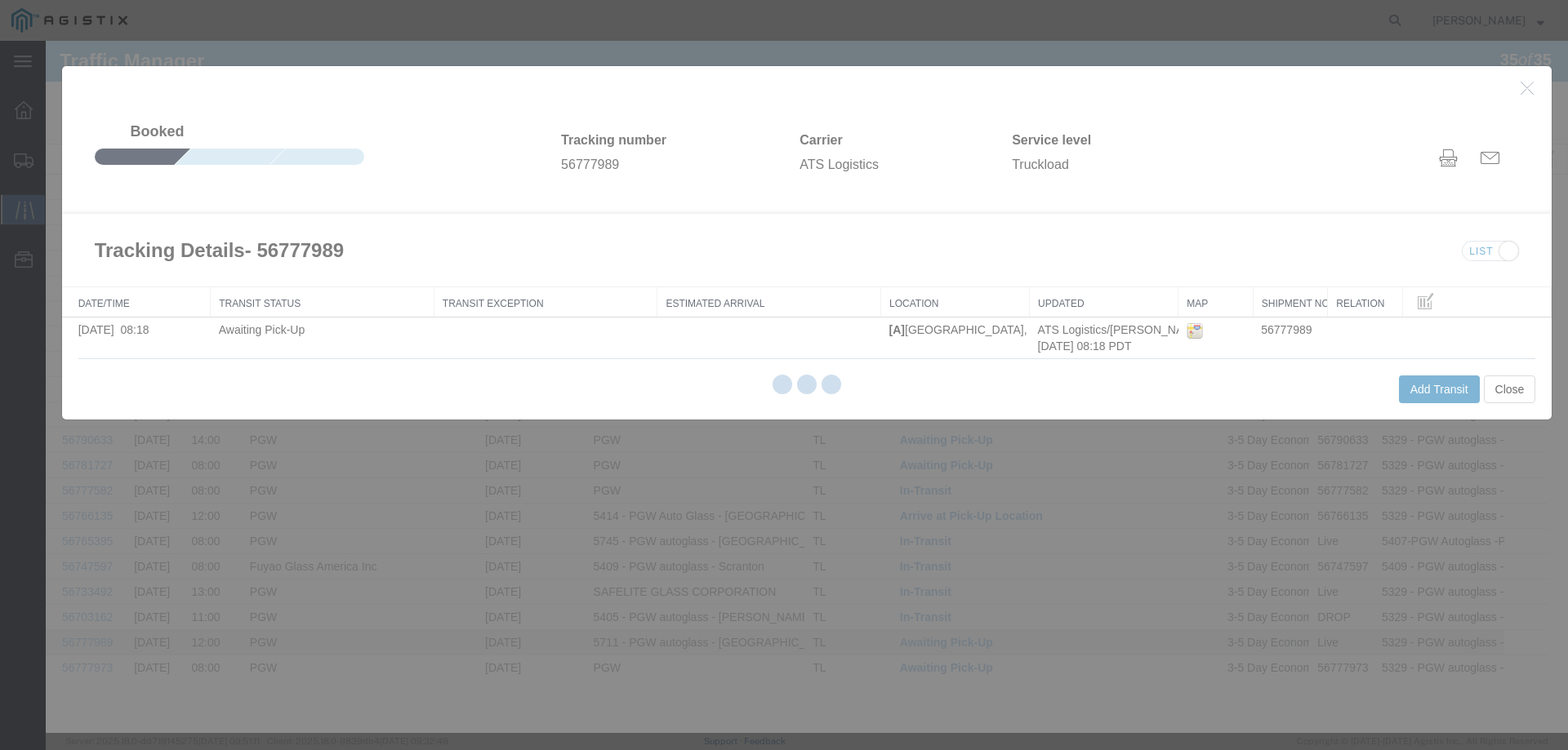
scroll to position [0, 0]
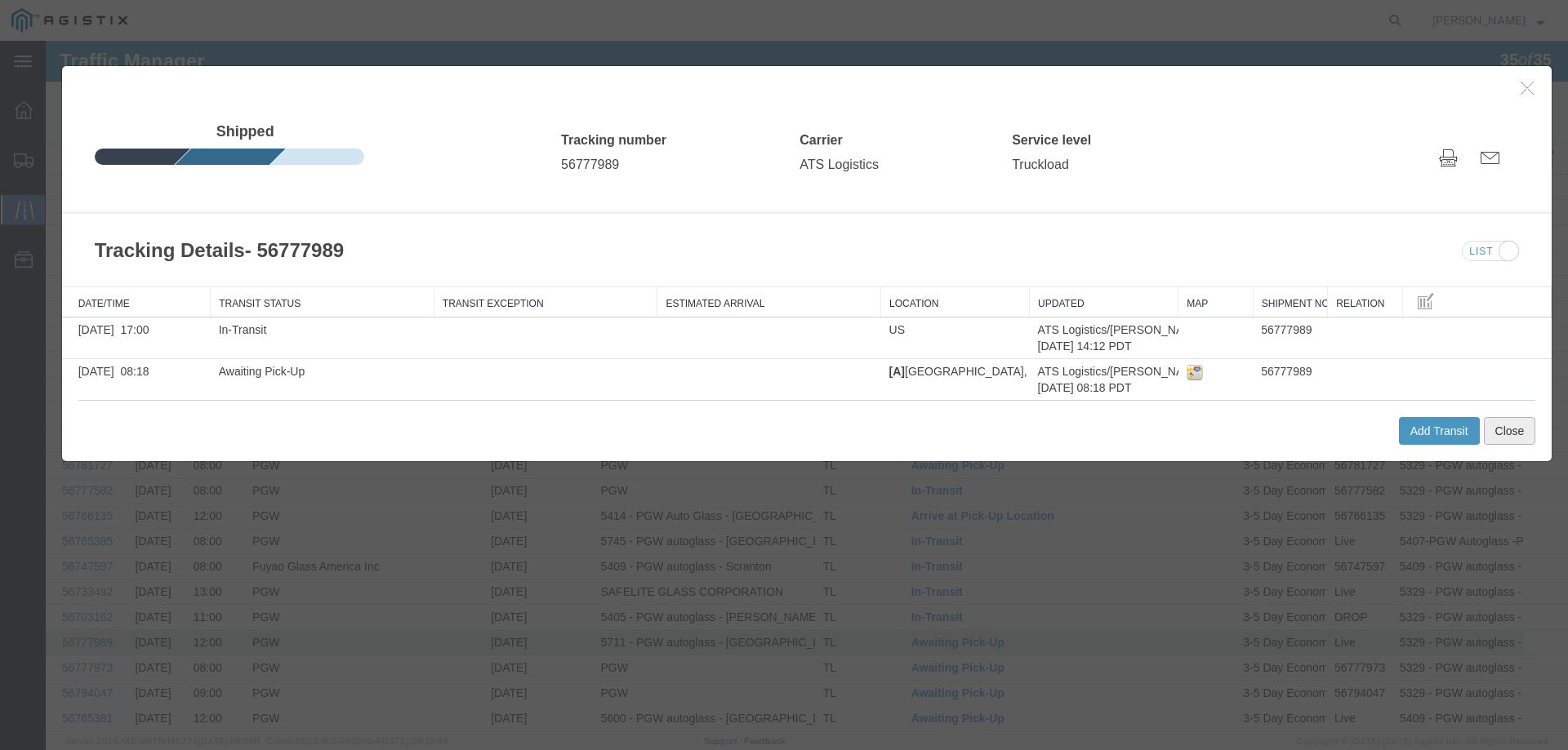
click at [1490, 431] on button "Close" at bounding box center [1510, 430] width 53 height 28
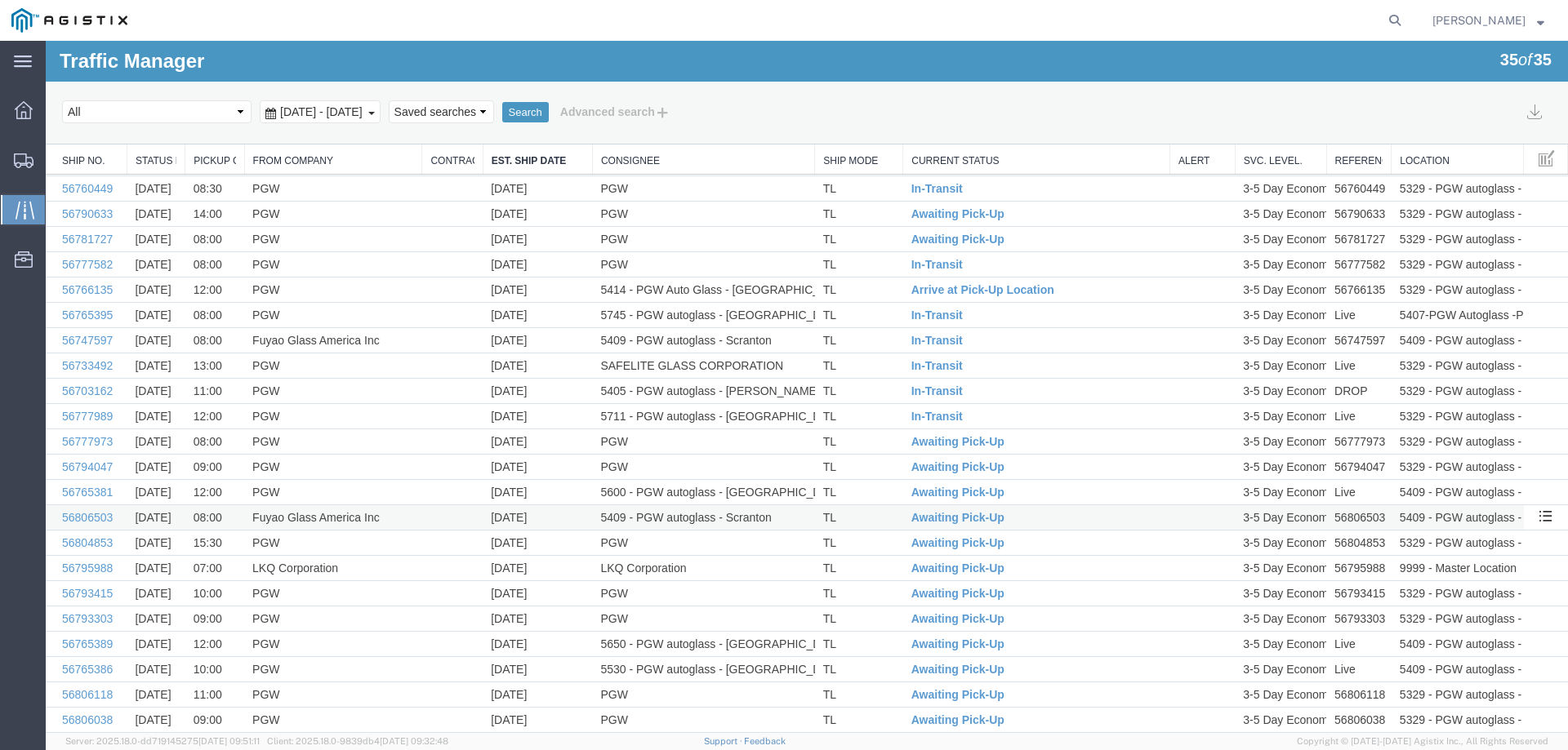
scroll to position [245, 0]
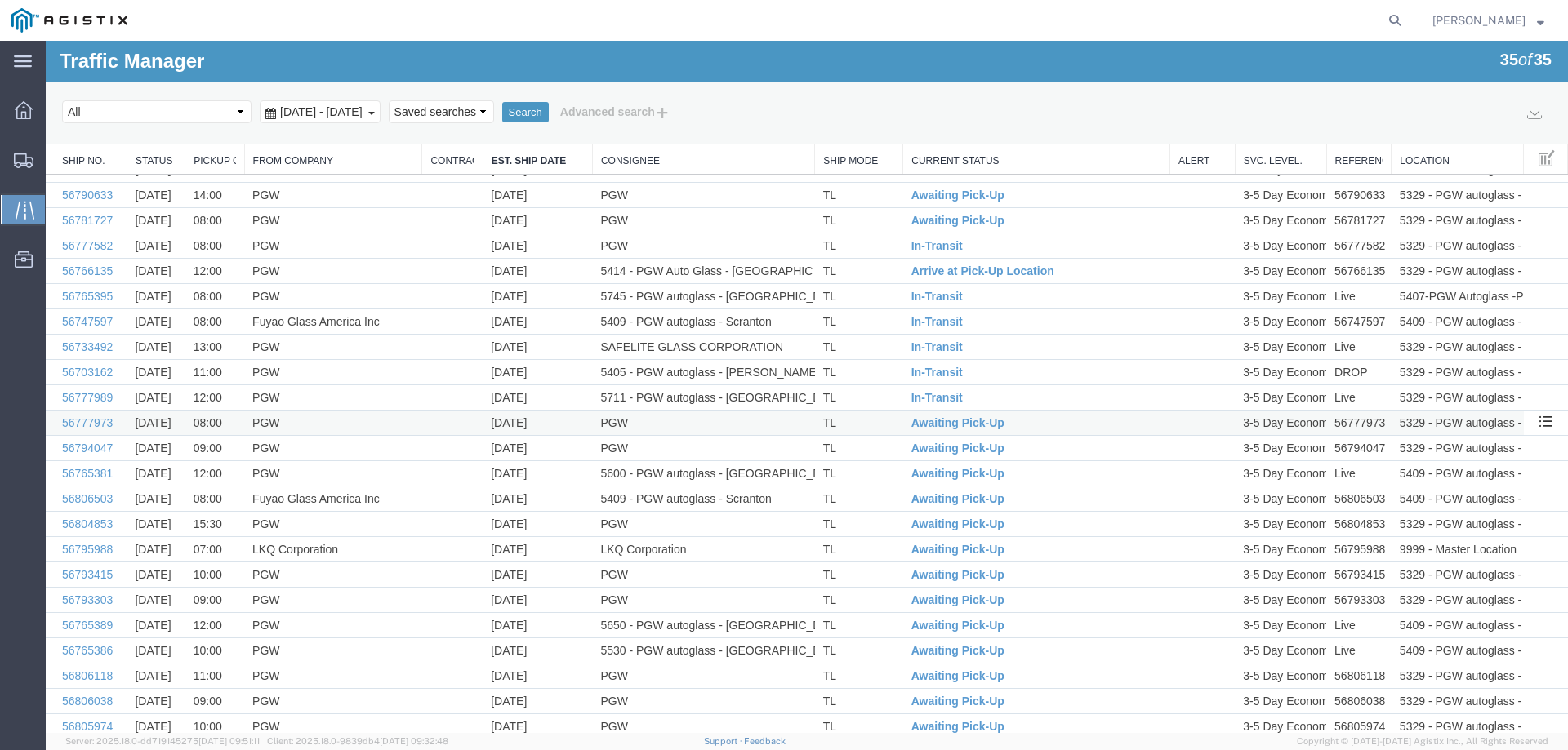
click at [877, 424] on td "TL" at bounding box center [858, 423] width 88 height 25
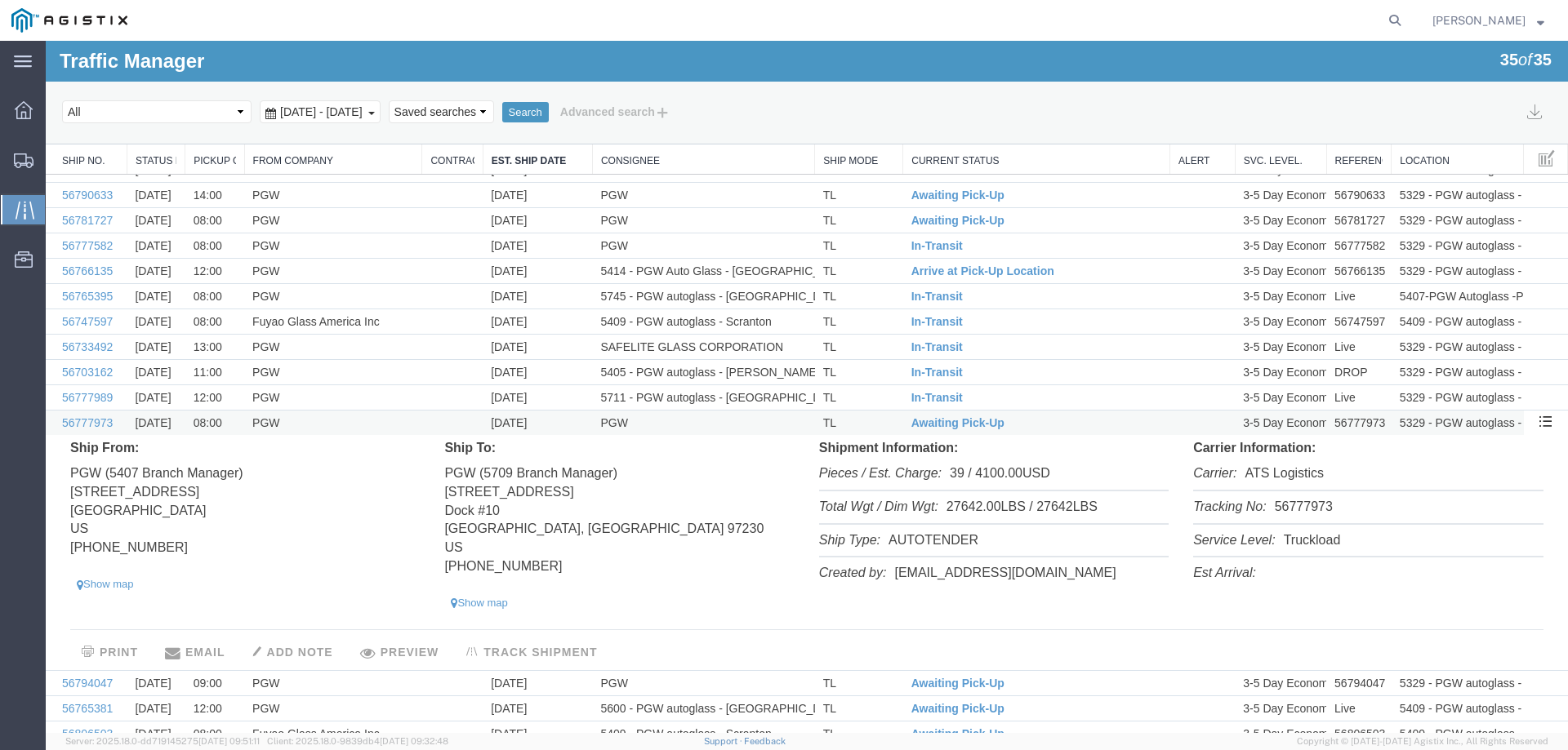
click at [868, 424] on td "TL" at bounding box center [858, 423] width 88 height 25
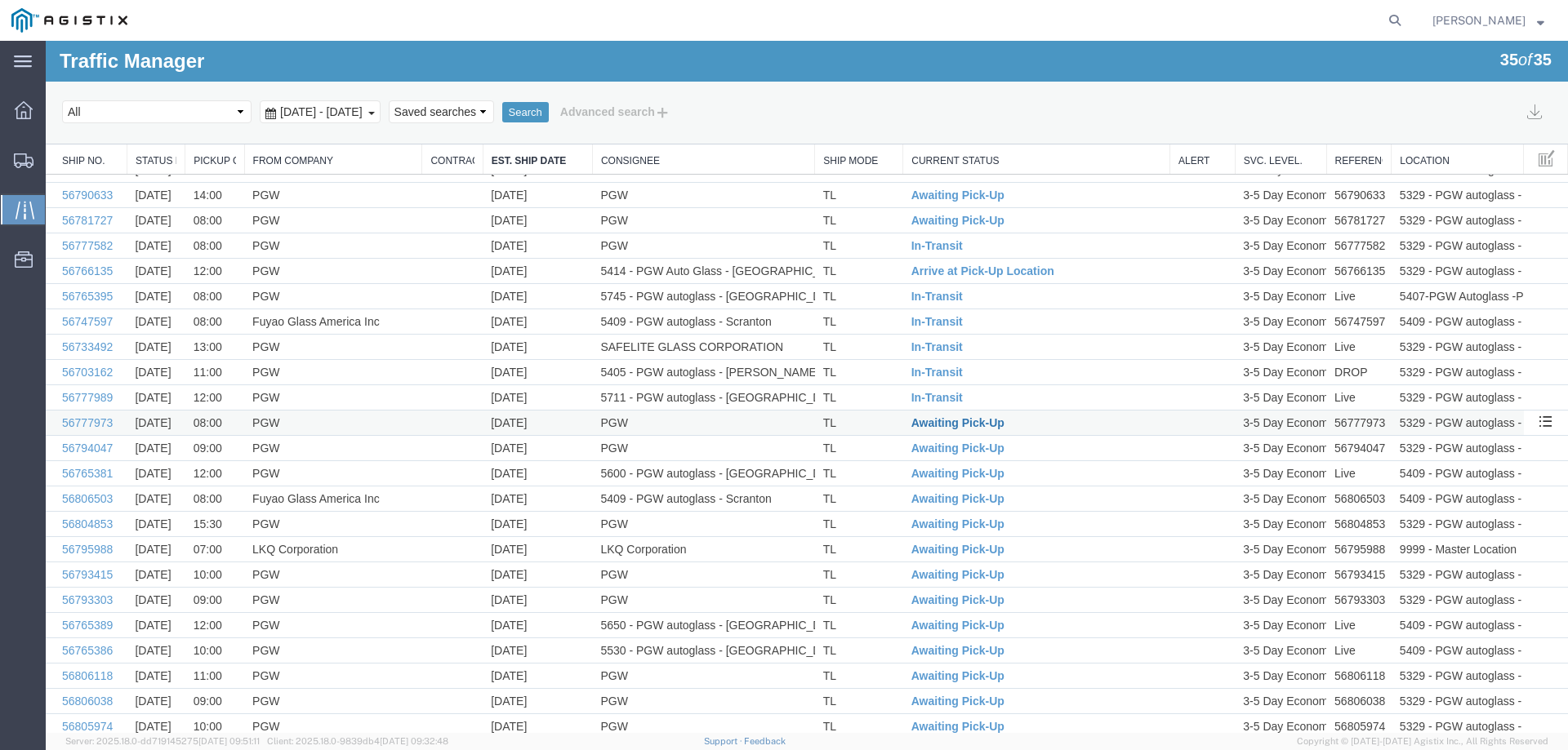
click at [928, 424] on span "Awaiting Pick-Up" at bounding box center [958, 422] width 93 height 13
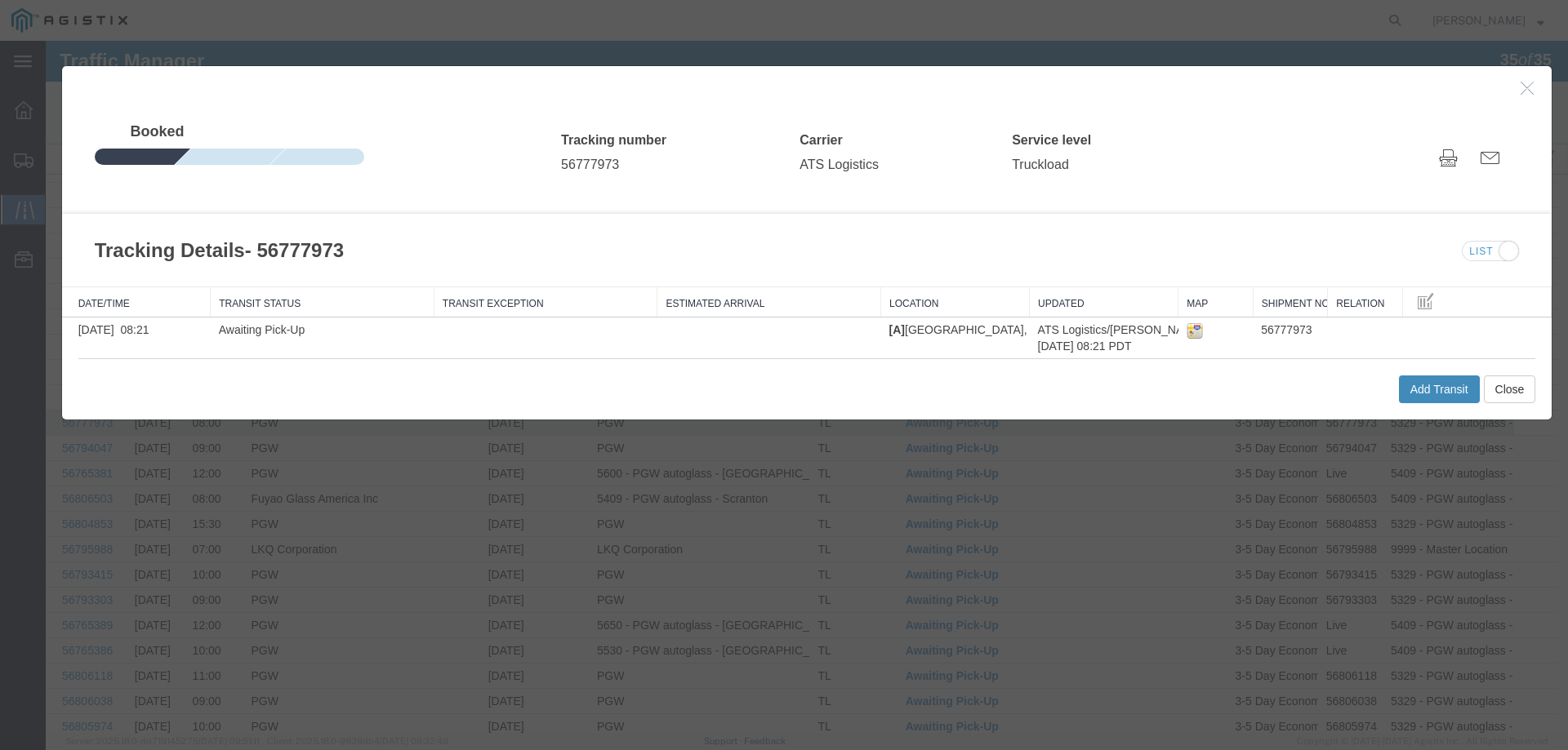
click at [1425, 392] on button "Add Transit" at bounding box center [1439, 390] width 81 height 28
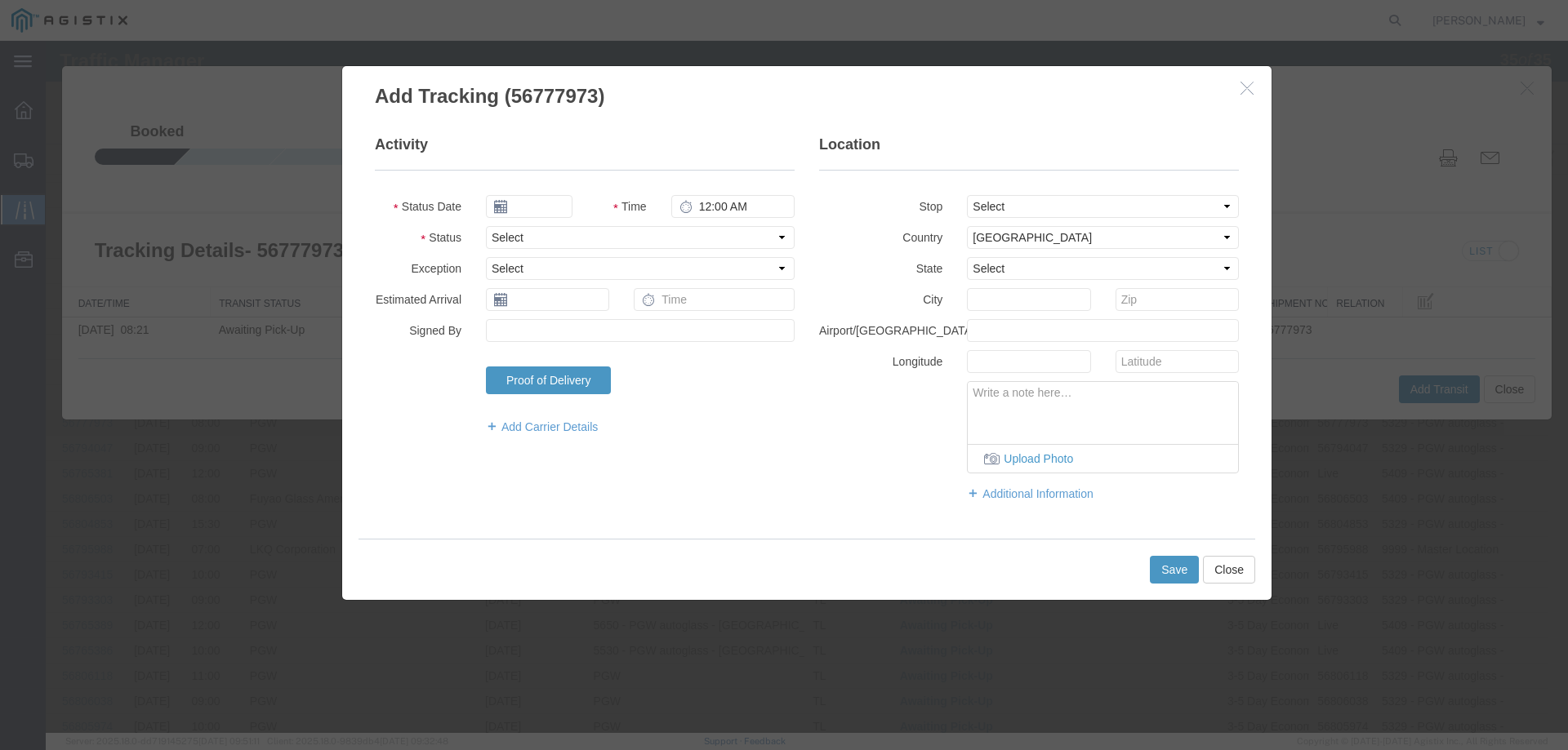
type input "09/12/2025"
type input "5:00 PM"
click at [530, 236] on select "Select Arrival Notice Available Arrival Notice Imported Arrive at Delivery Loca…" at bounding box center [640, 237] width 309 height 23
select select "INTRANST"
click at [486, 226] on select "Select Arrival Notice Available Arrival Notice Imported Arrive at Delivery Loca…" at bounding box center [640, 237] width 309 height 23
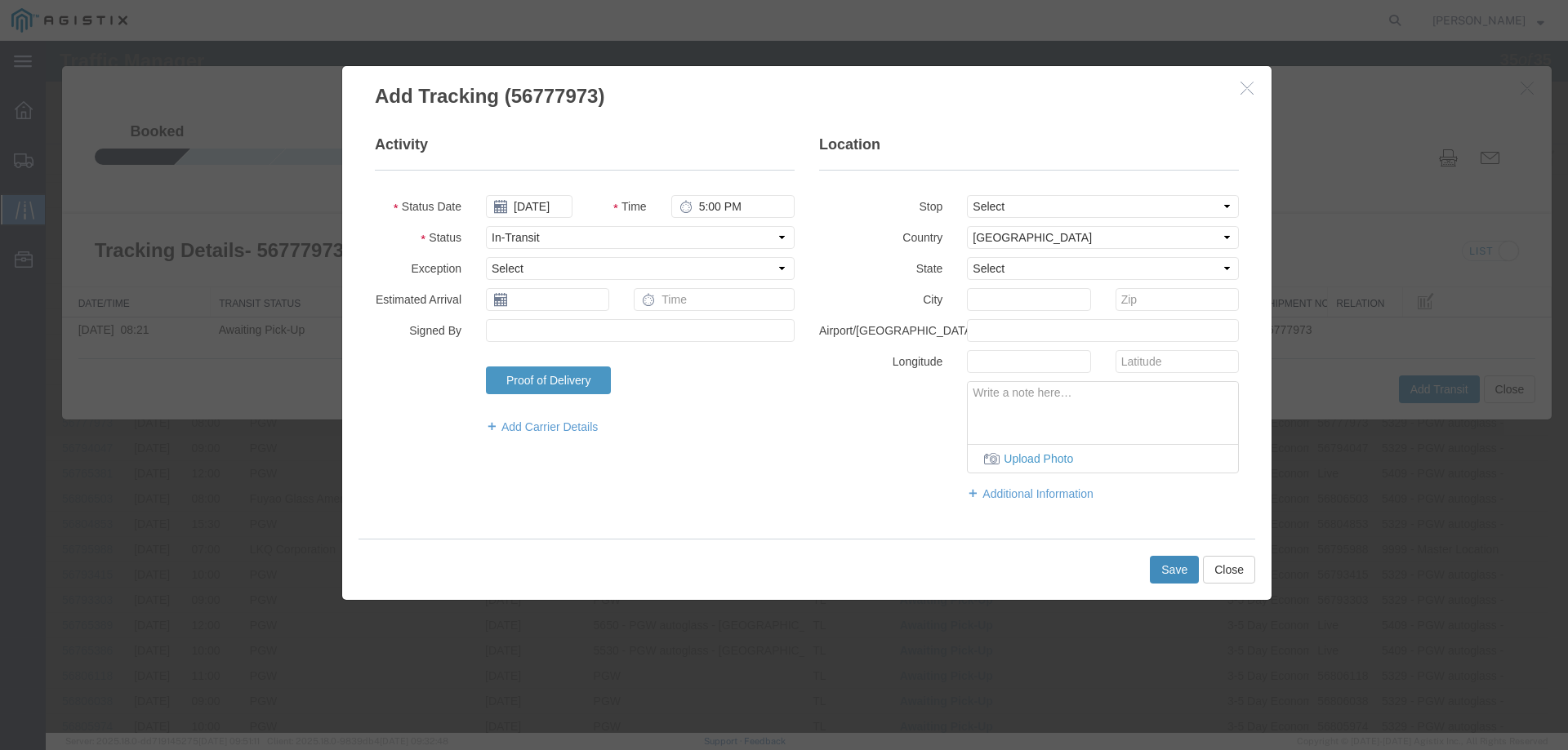
click at [1164, 570] on button "Save" at bounding box center [1175, 569] width 49 height 28
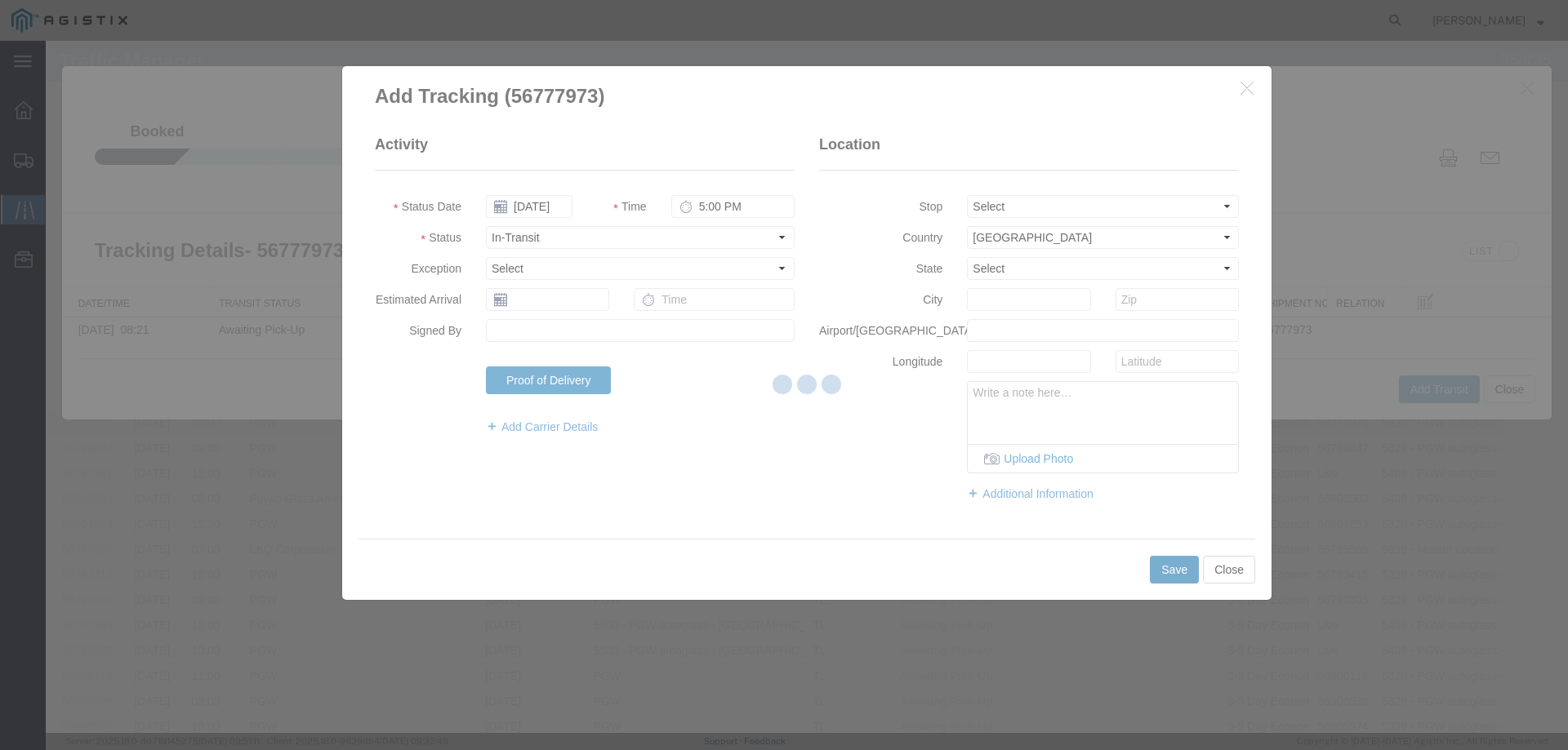
scroll to position [0, 0]
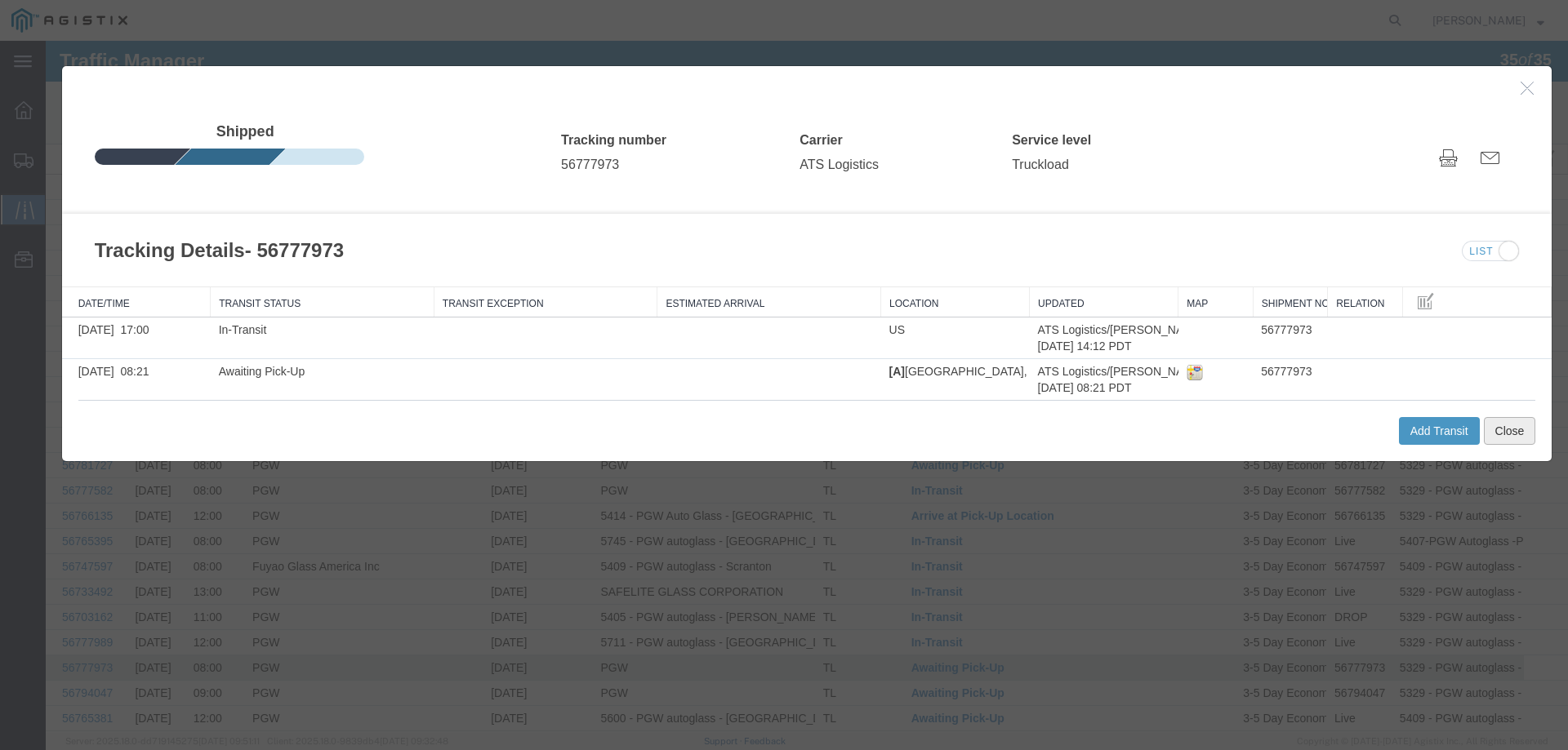
click at [1513, 434] on button "Close" at bounding box center [1510, 430] width 53 height 28
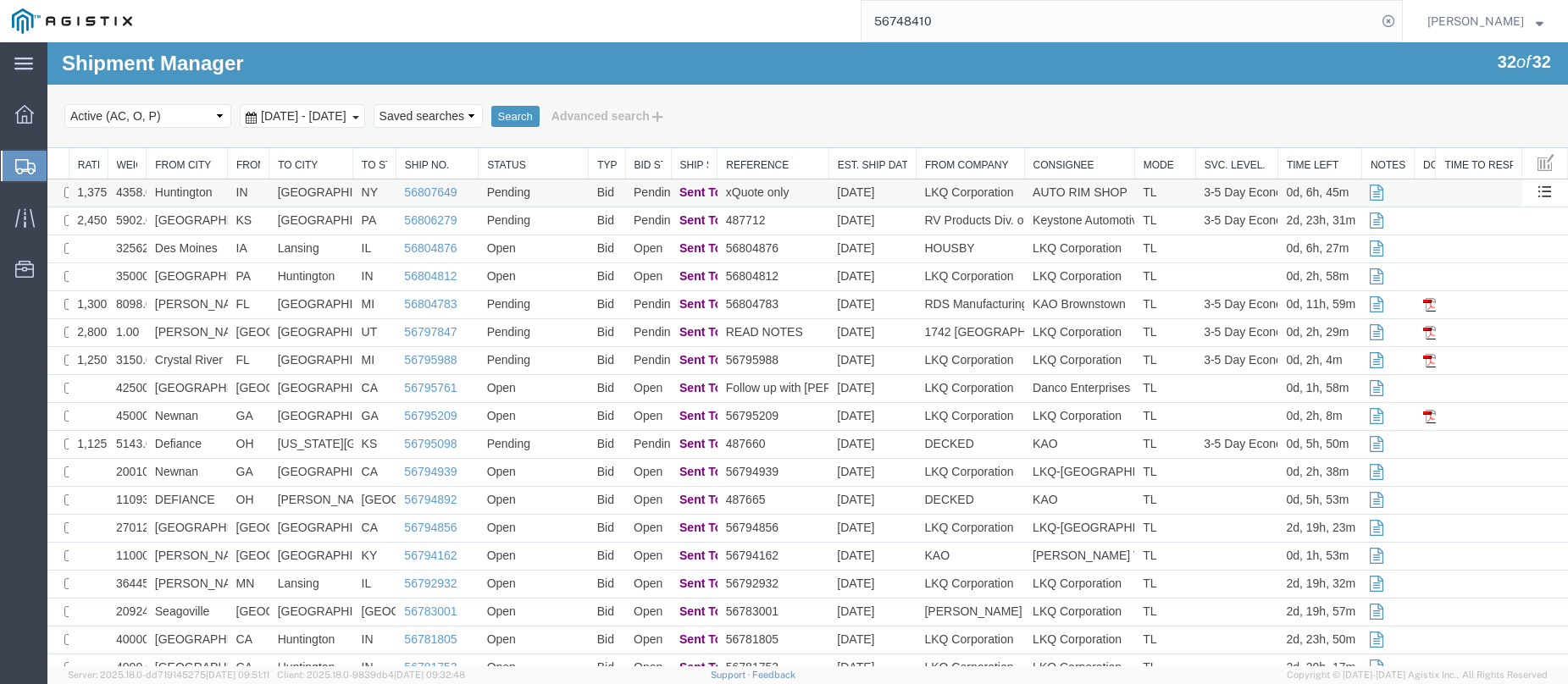
click at [222, 189] on td "Huntington" at bounding box center [188, 194] width 81 height 28
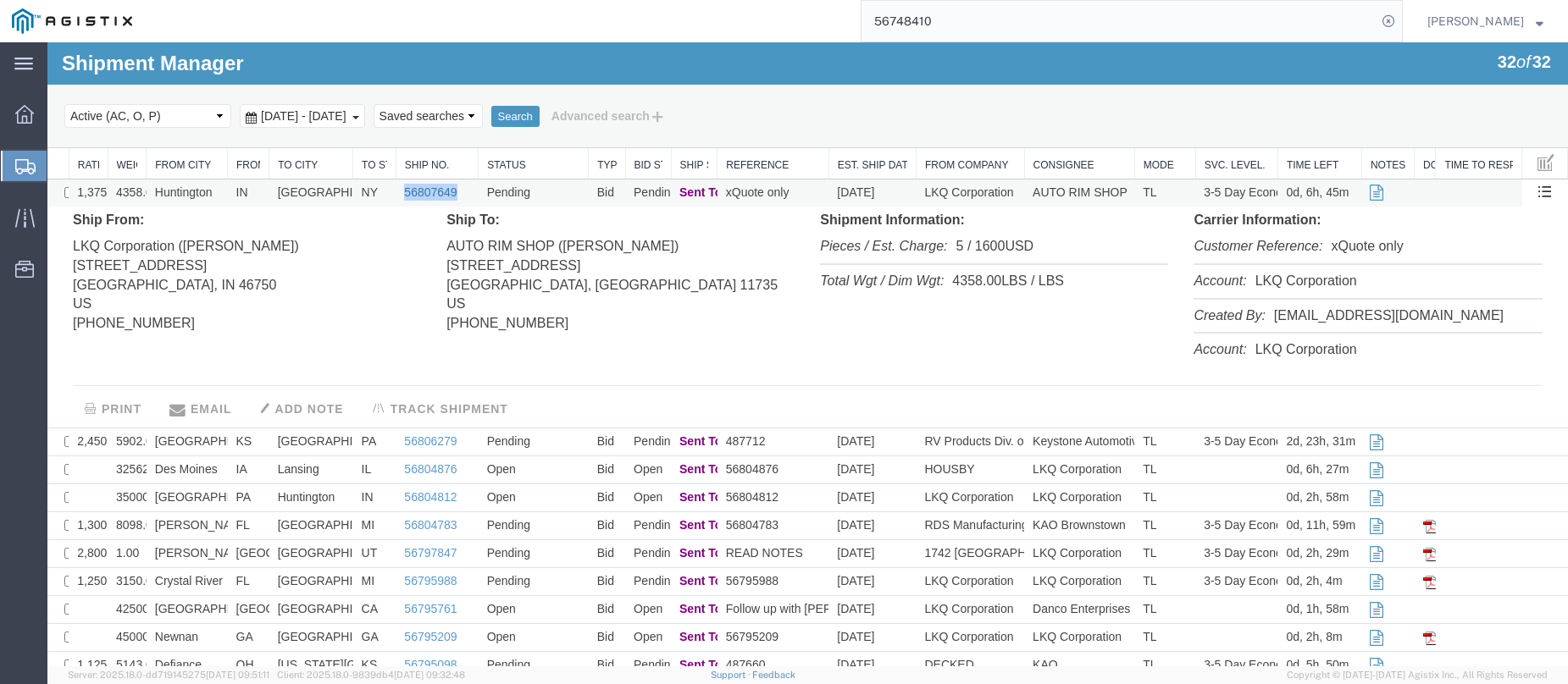
drag, startPoint x: 459, startPoint y: 190, endPoint x: 402, endPoint y: 193, distance: 57.1
click at [400, 193] on td "56807649" at bounding box center [436, 194] width 82 height 28
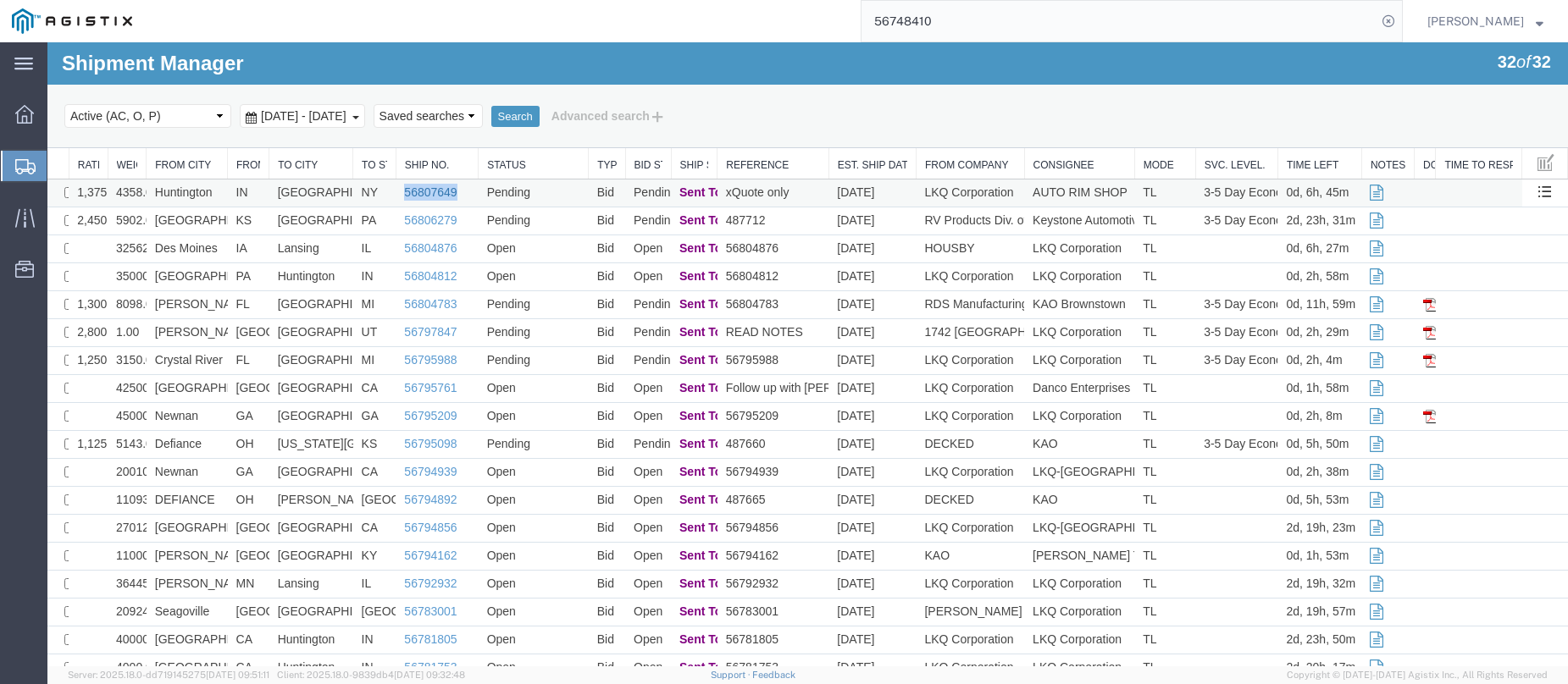
copy link "56807649"
click at [214, 332] on td "[PERSON_NAME]" at bounding box center [188, 334] width 81 height 28
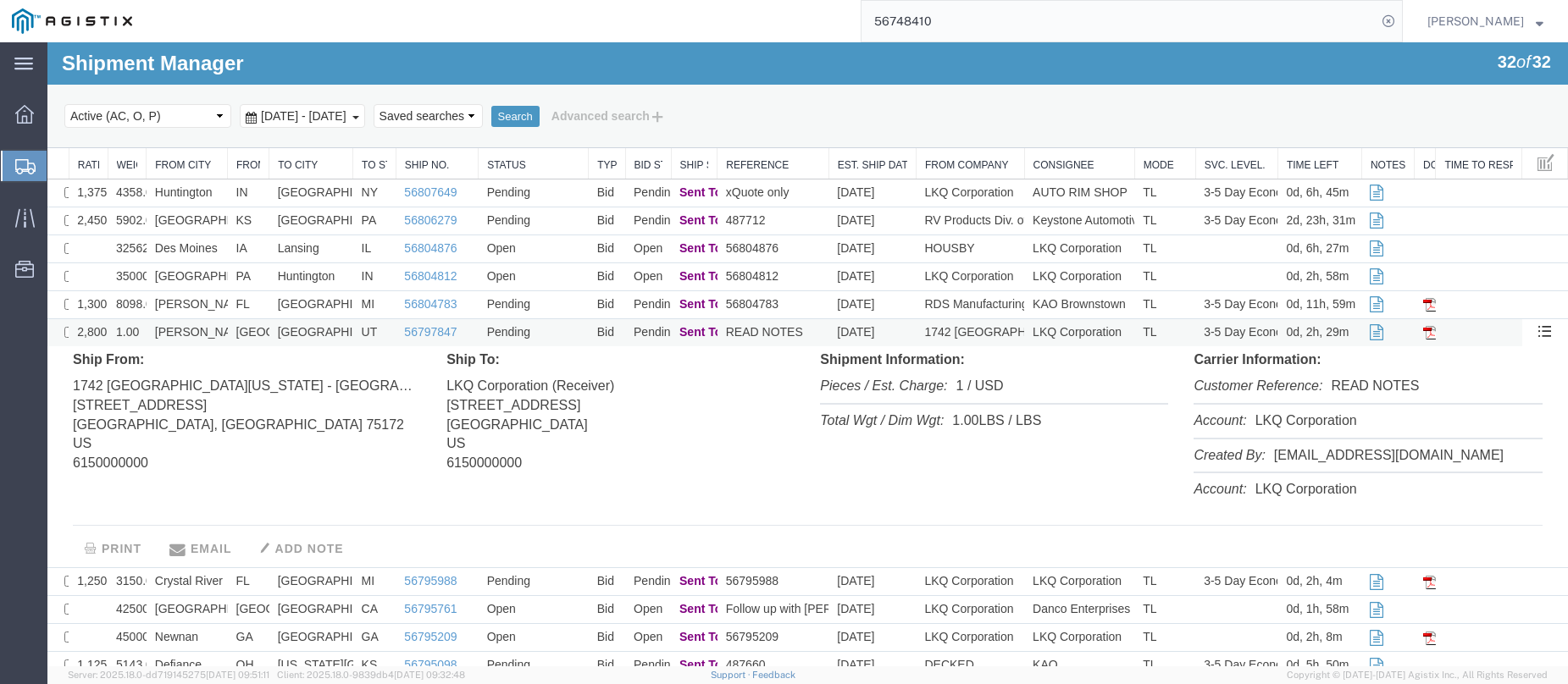
click at [214, 332] on td "[PERSON_NAME]" at bounding box center [188, 334] width 81 height 28
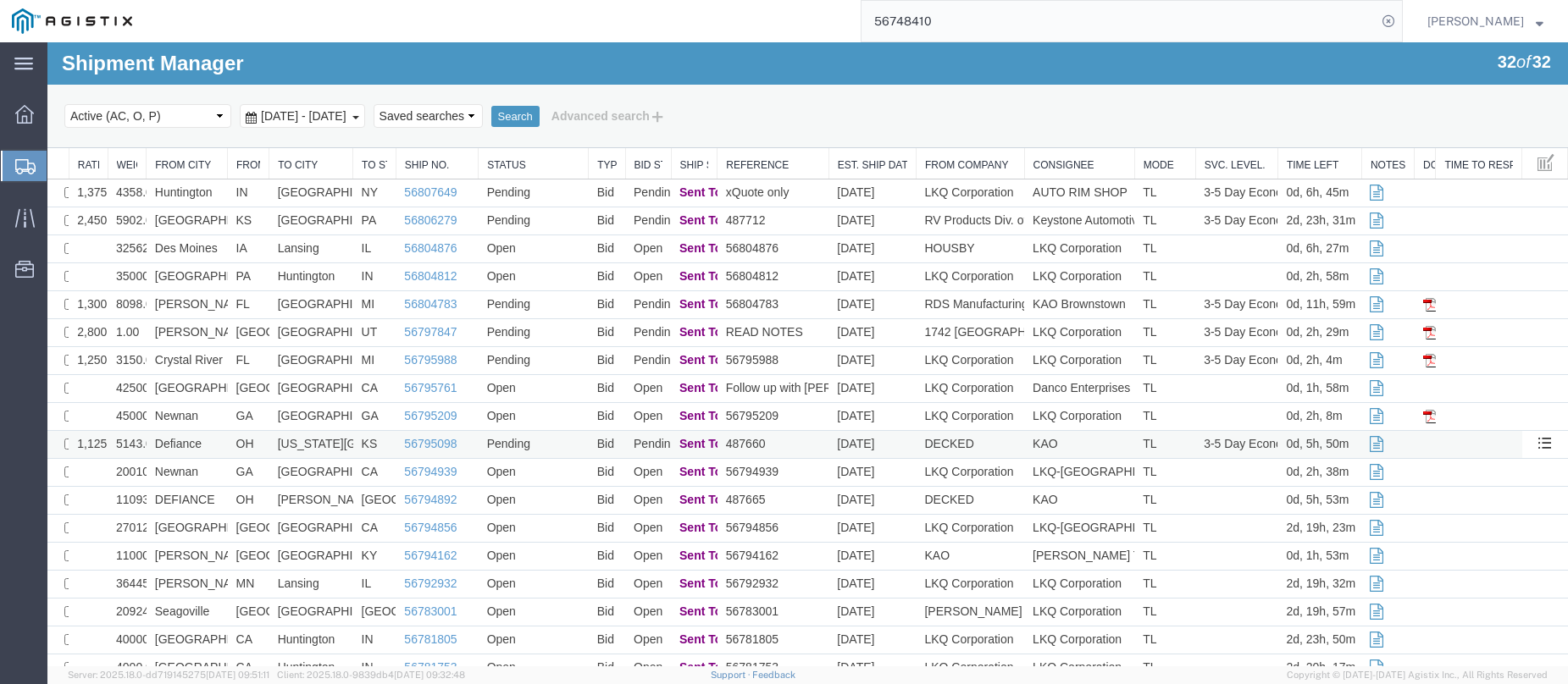
click at [209, 446] on td "Defiance" at bounding box center [188, 446] width 81 height 28
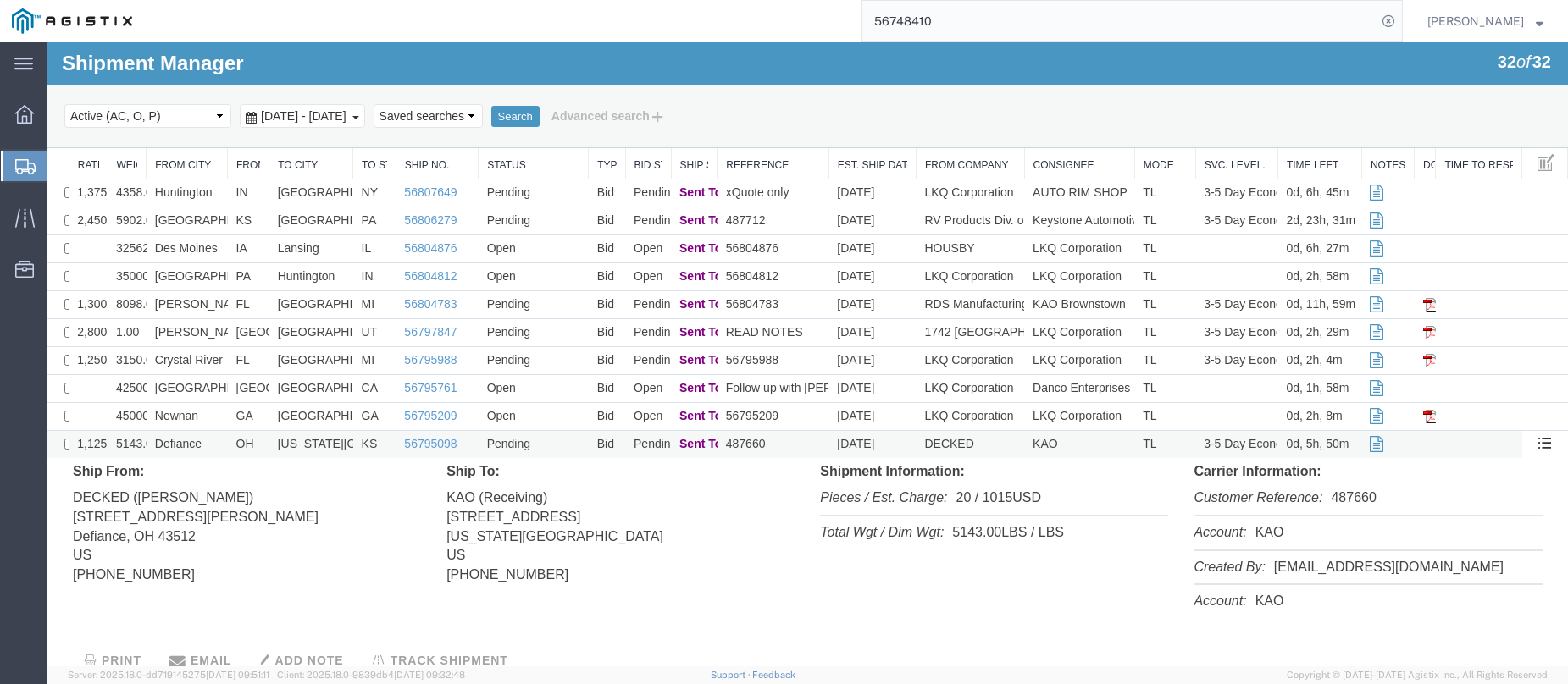
click at [209, 446] on td "Defiance" at bounding box center [188, 446] width 81 height 28
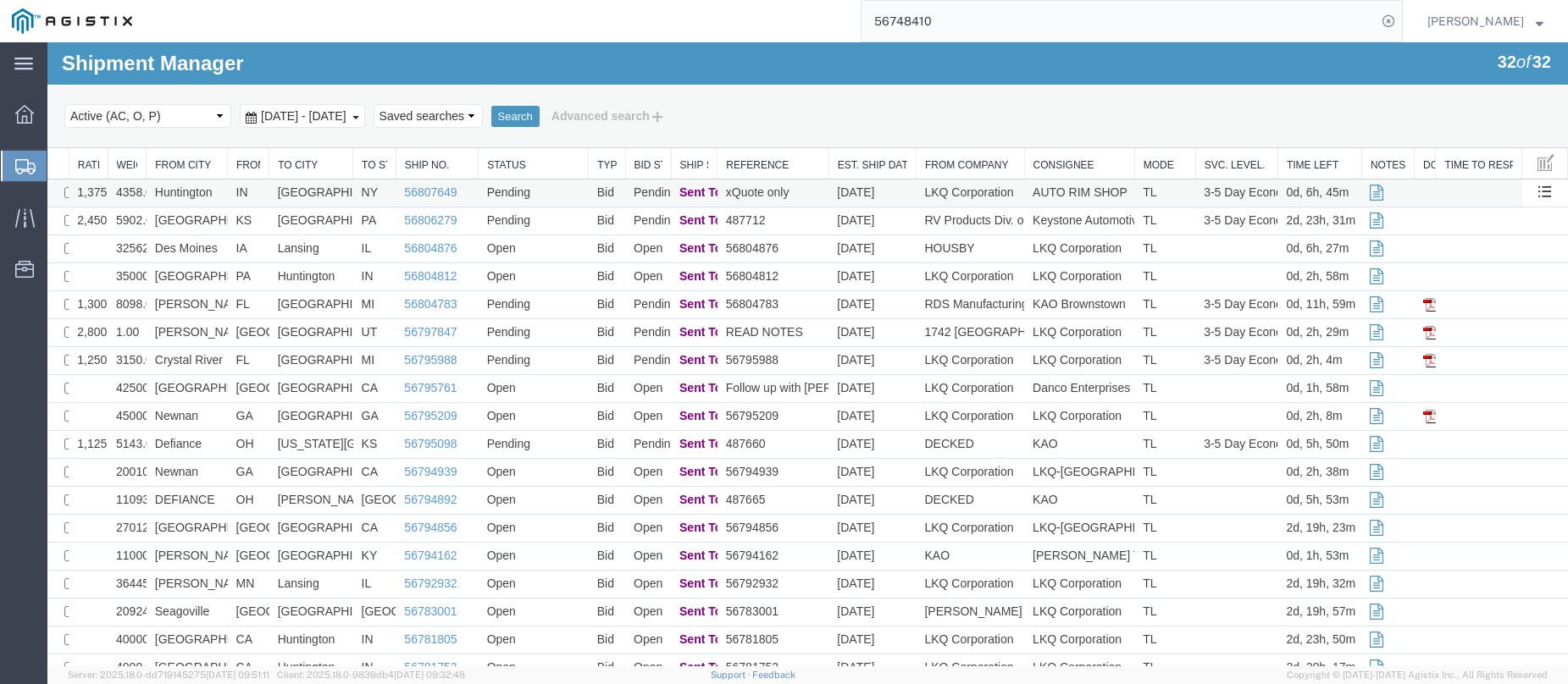
click at [553, 192] on td "Pending" at bounding box center [533, 194] width 110 height 28
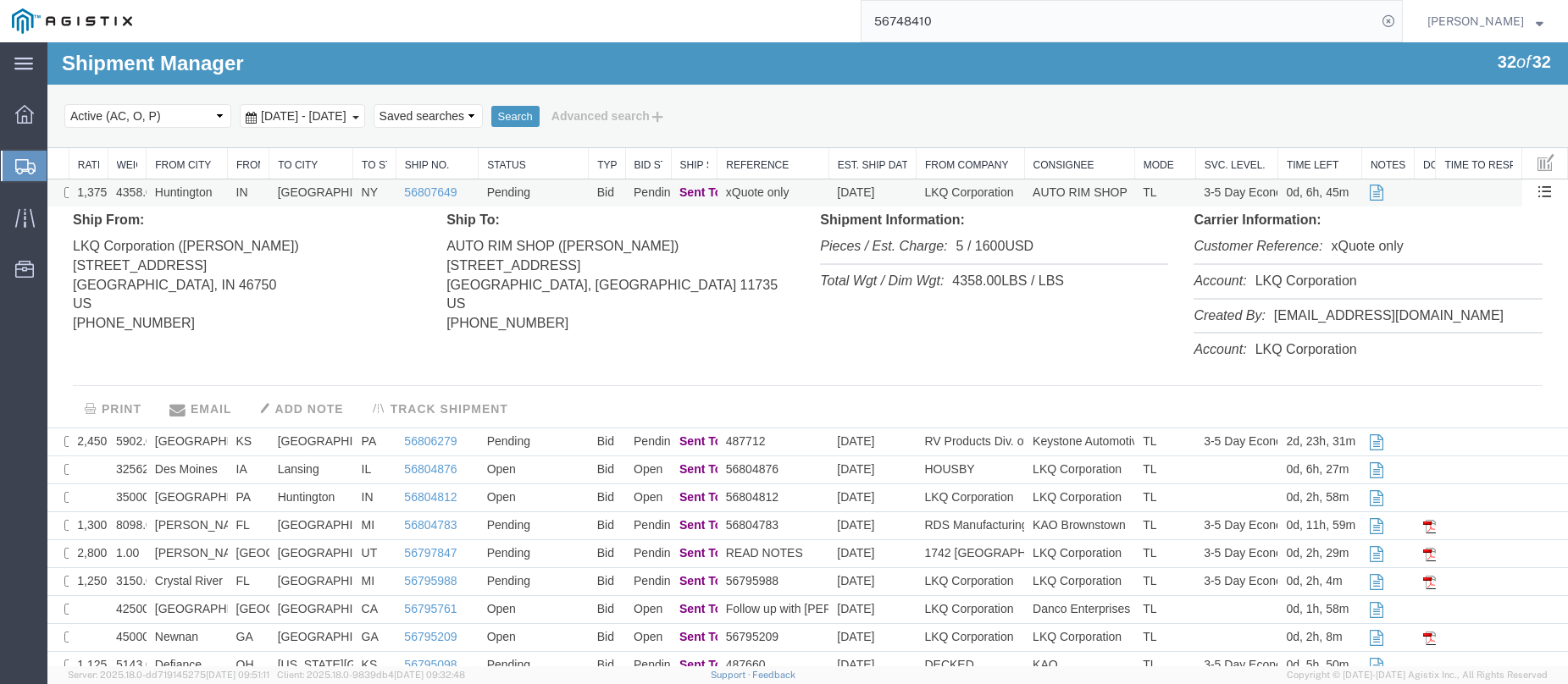
click at [553, 192] on td "Pending" at bounding box center [533, 194] width 110 height 28
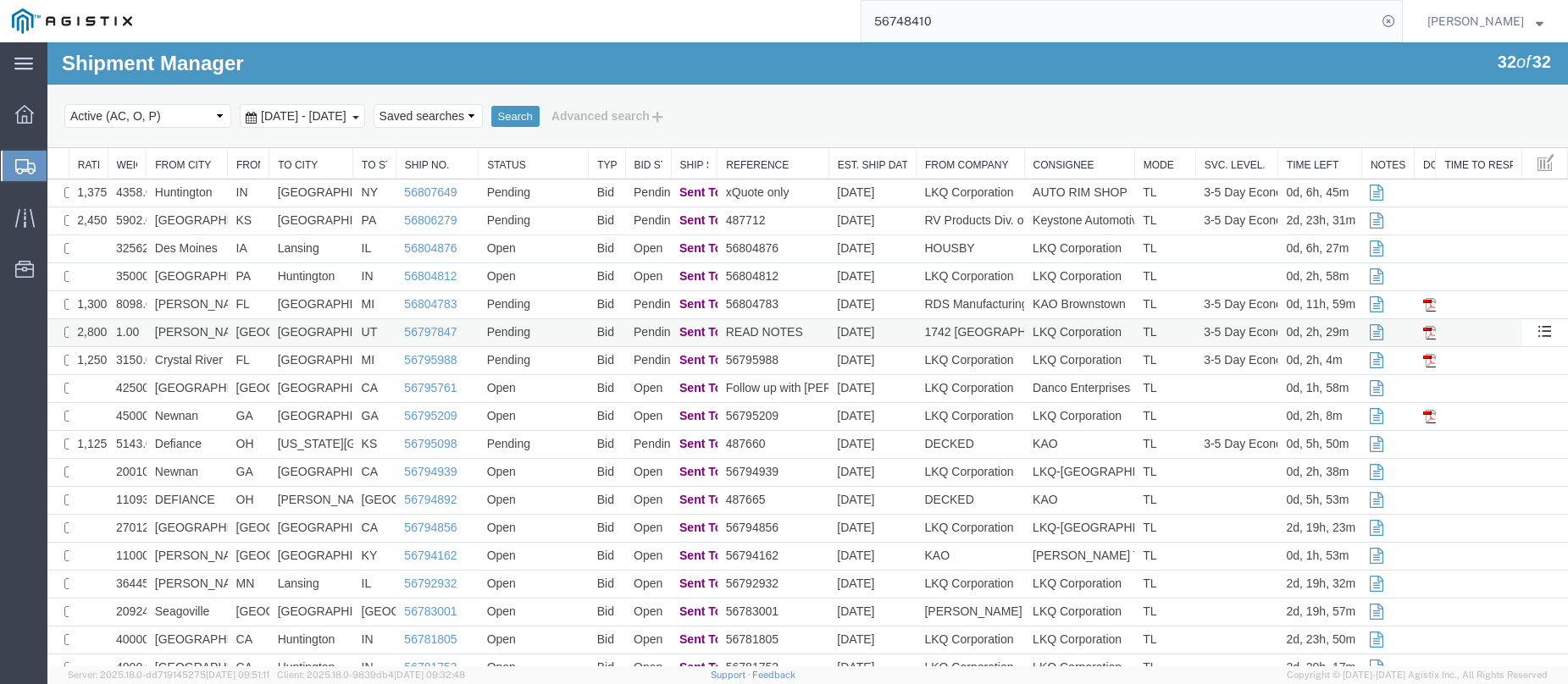
click at [202, 332] on td "[PERSON_NAME]" at bounding box center [188, 334] width 81 height 28
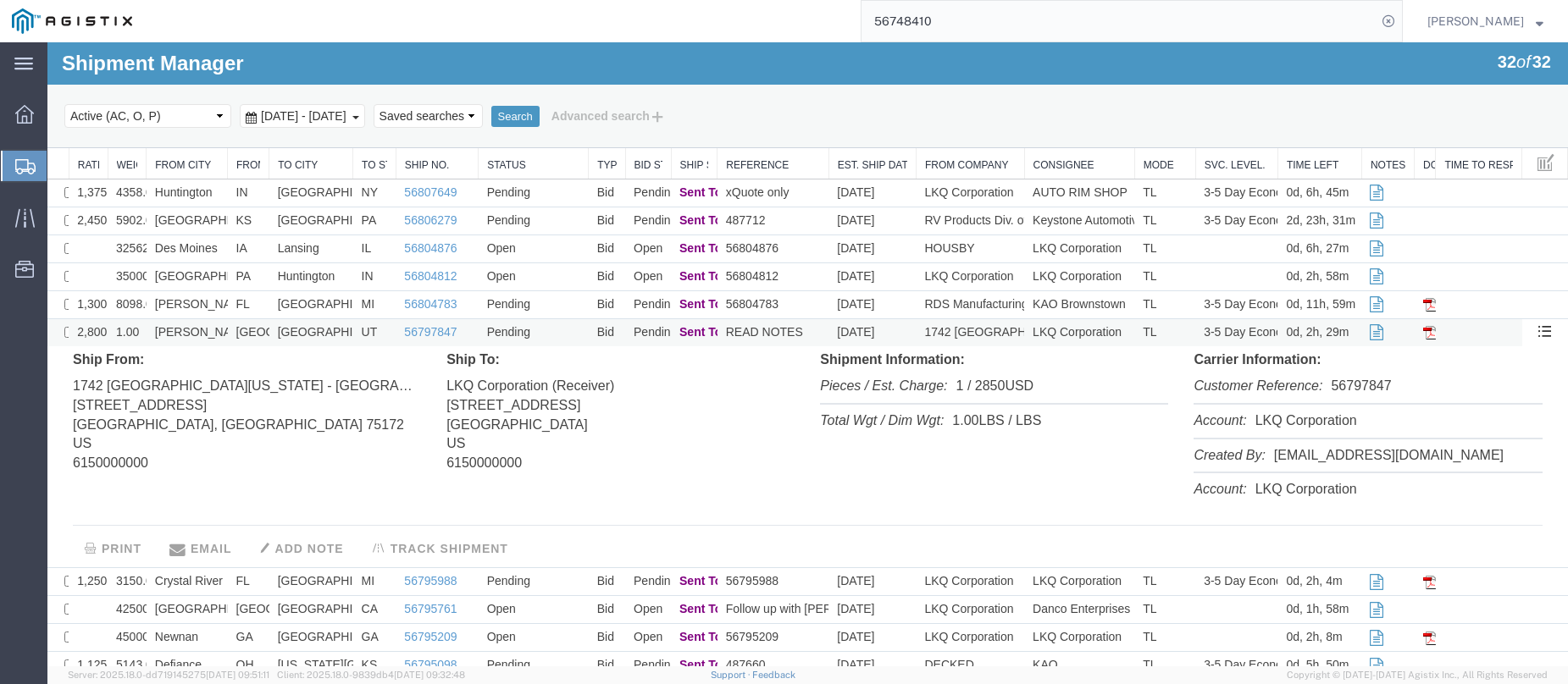
click at [563, 331] on td "Pending" at bounding box center [533, 334] width 110 height 28
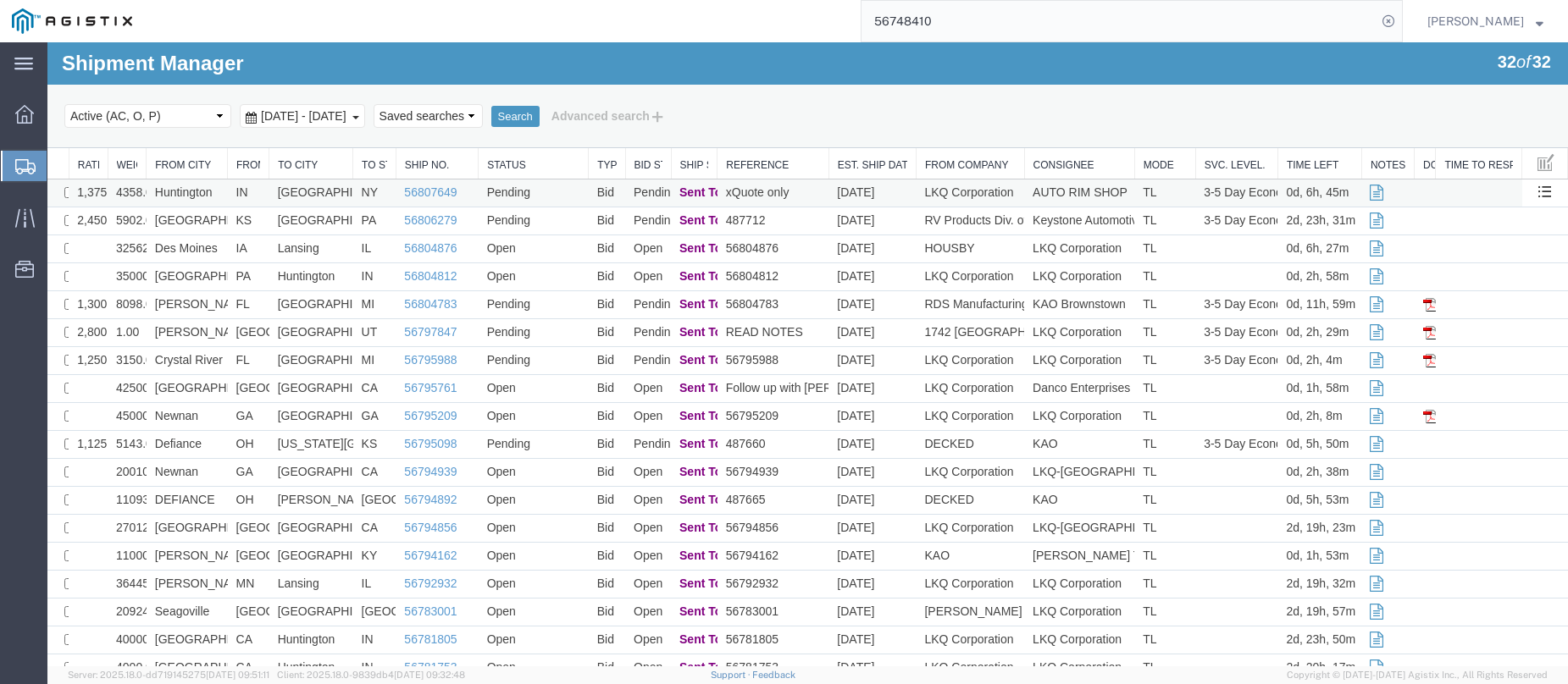
click at [258, 193] on td "IN" at bounding box center [249, 194] width 41 height 28
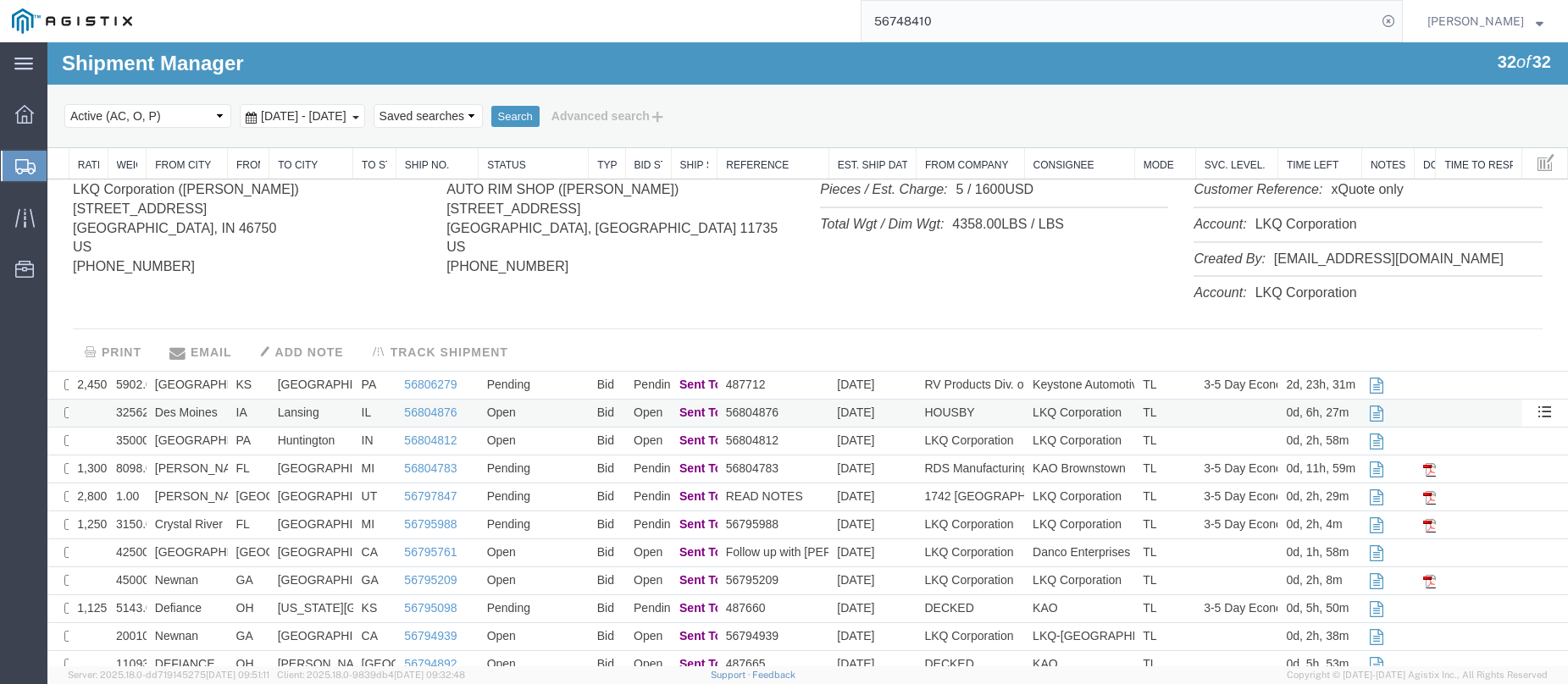
scroll to position [85, 0]
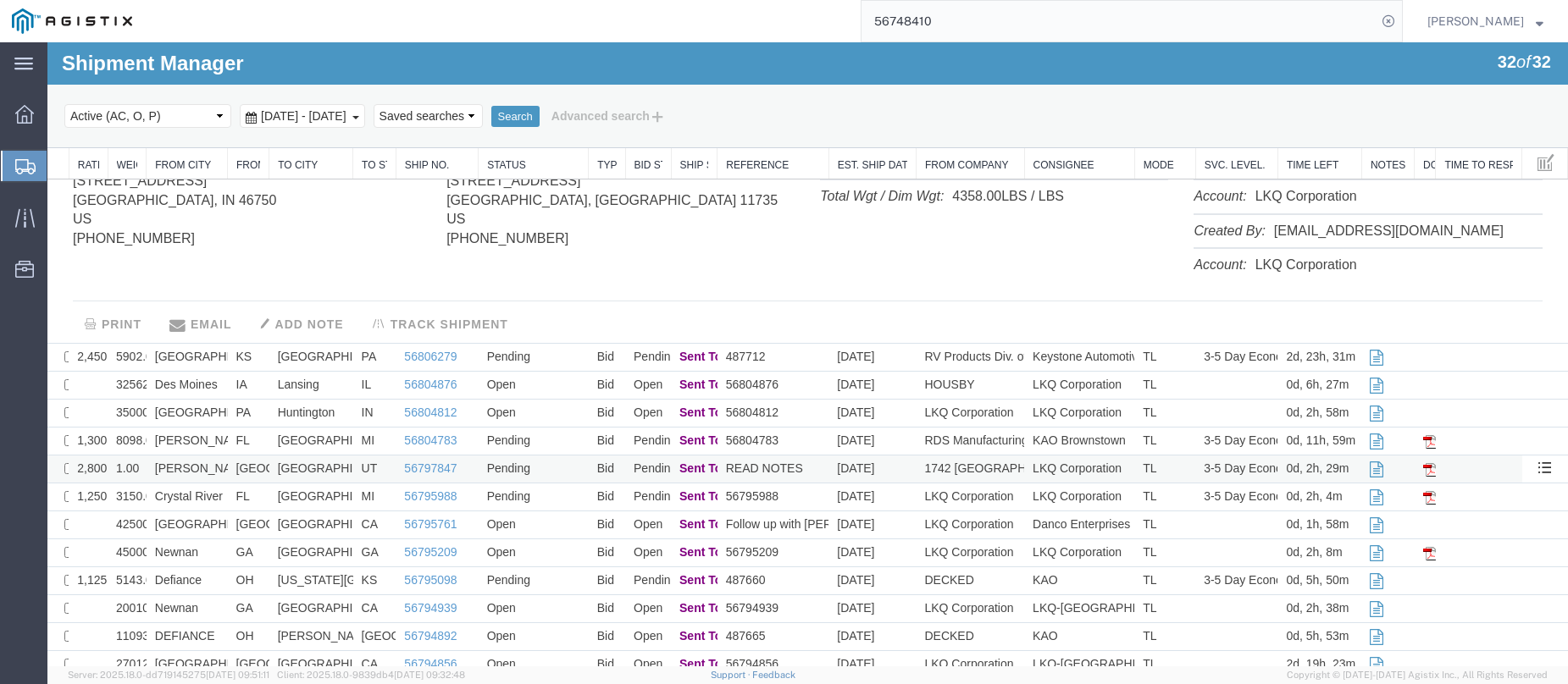
click at [212, 468] on td "[PERSON_NAME]" at bounding box center [188, 470] width 81 height 28
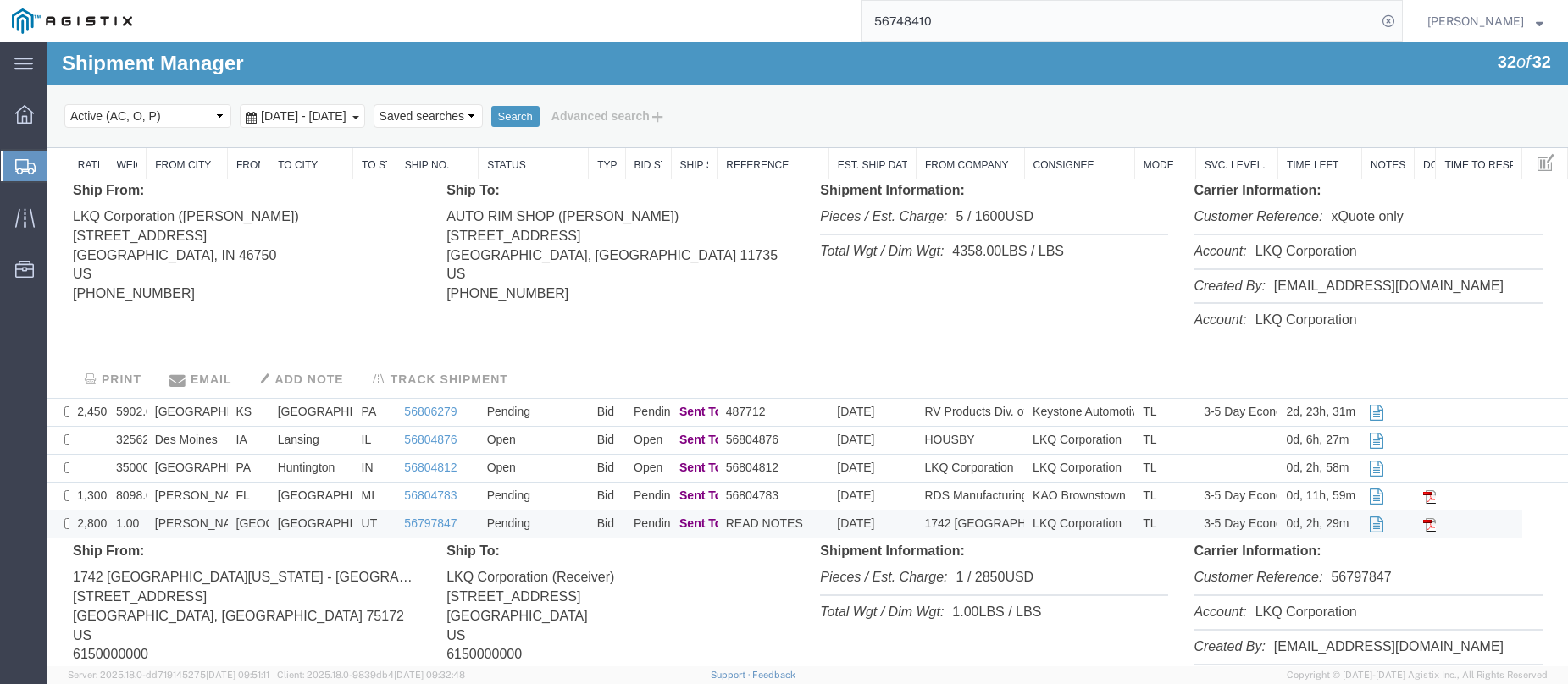
scroll to position [0, 0]
